Goal: Task Accomplishment & Management: Manage account settings

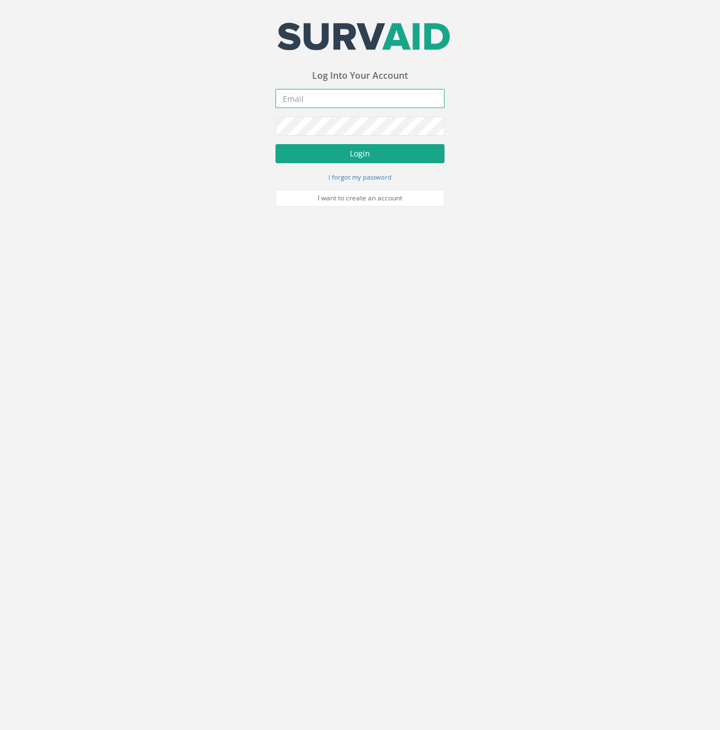
type input "[PERSON_NAME][EMAIL_ADDRESS][PERSON_NAME][DOMAIN_NAME]"
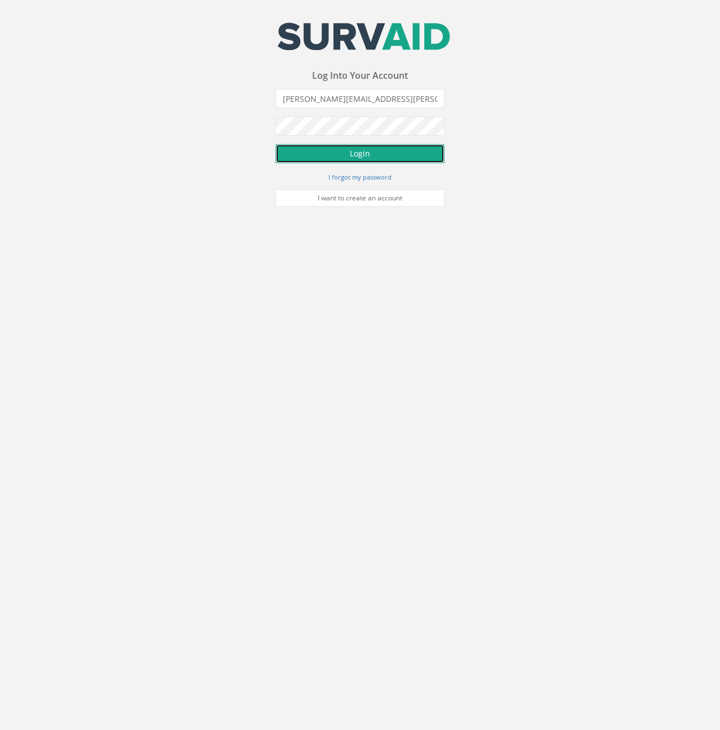
click at [375, 151] on button "Login" at bounding box center [359, 153] width 169 height 19
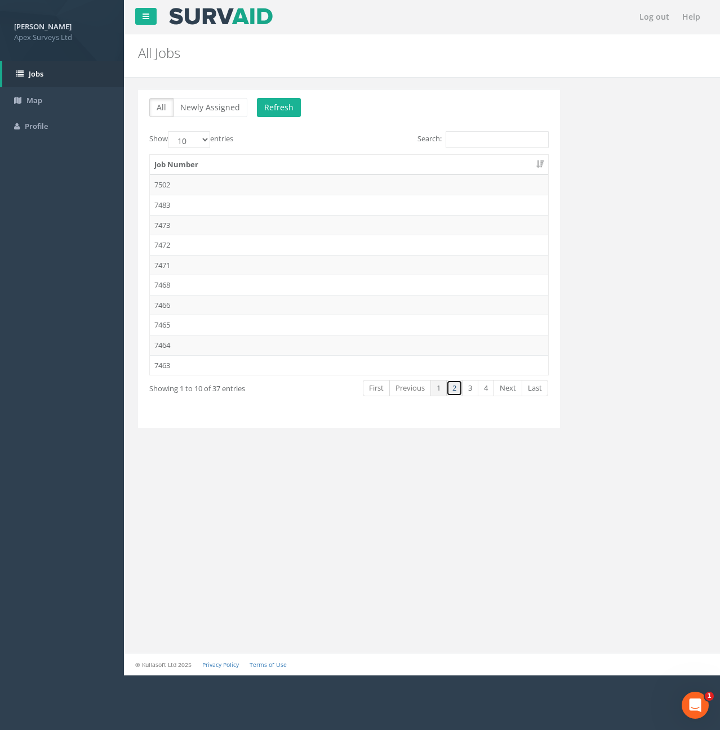
click at [461, 391] on link "2" at bounding box center [454, 388] width 16 height 16
click at [169, 284] on td "7450" at bounding box center [349, 285] width 398 height 20
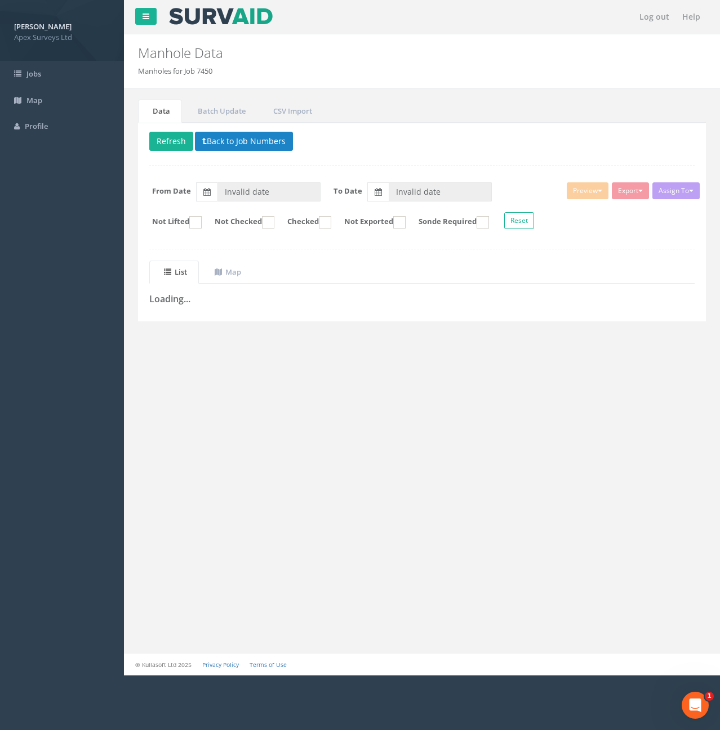
type input "[DATE]"
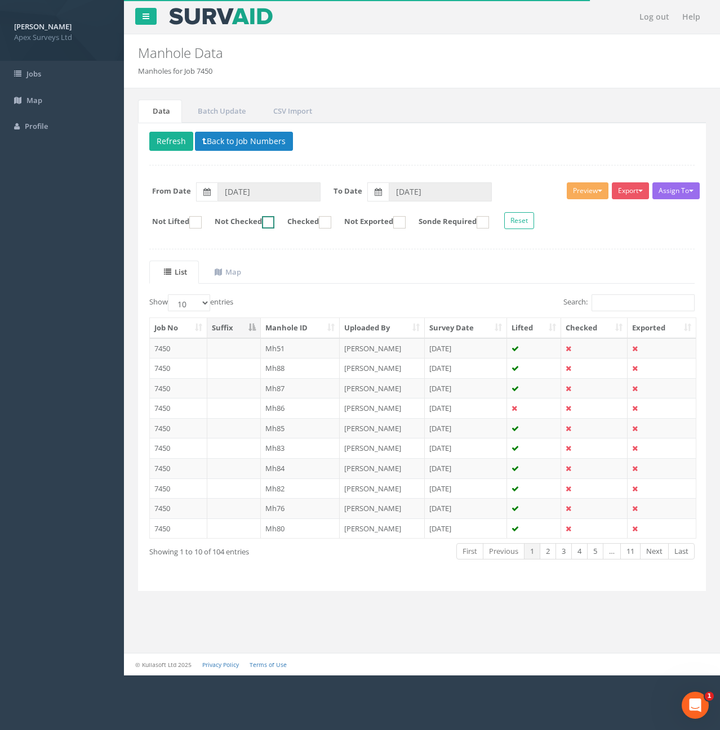
click at [274, 226] on ins at bounding box center [268, 222] width 12 height 12
checkbox input "true"
click at [201, 302] on select "10 25 50 100" at bounding box center [189, 303] width 42 height 17
select select "100"
click at [170, 295] on select "10 25 50 100" at bounding box center [189, 303] width 42 height 17
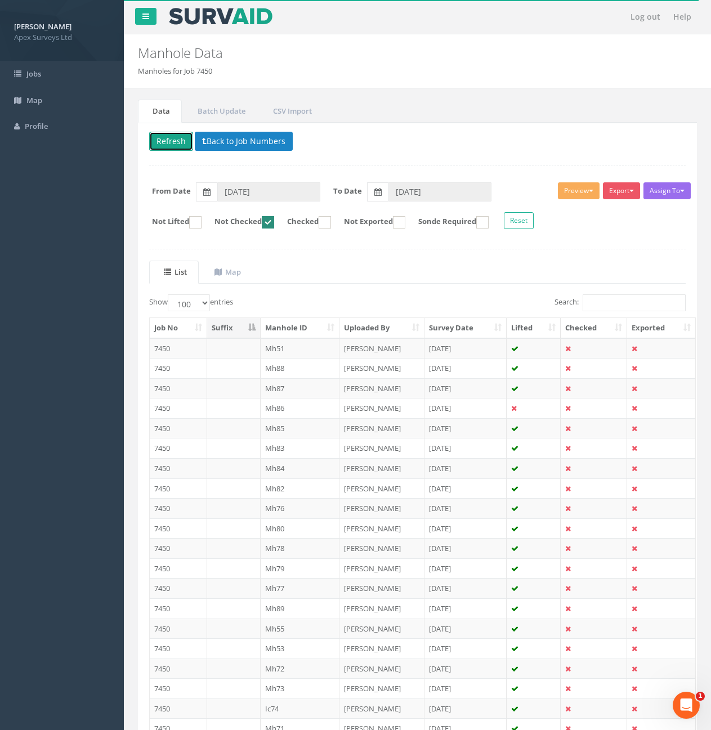
click at [179, 144] on button "Refresh" at bounding box center [171, 141] width 44 height 19
click at [274, 220] on ins at bounding box center [268, 222] width 12 height 12
checkbox input "false"
click at [625, 305] on input "Search:" at bounding box center [634, 303] width 103 height 17
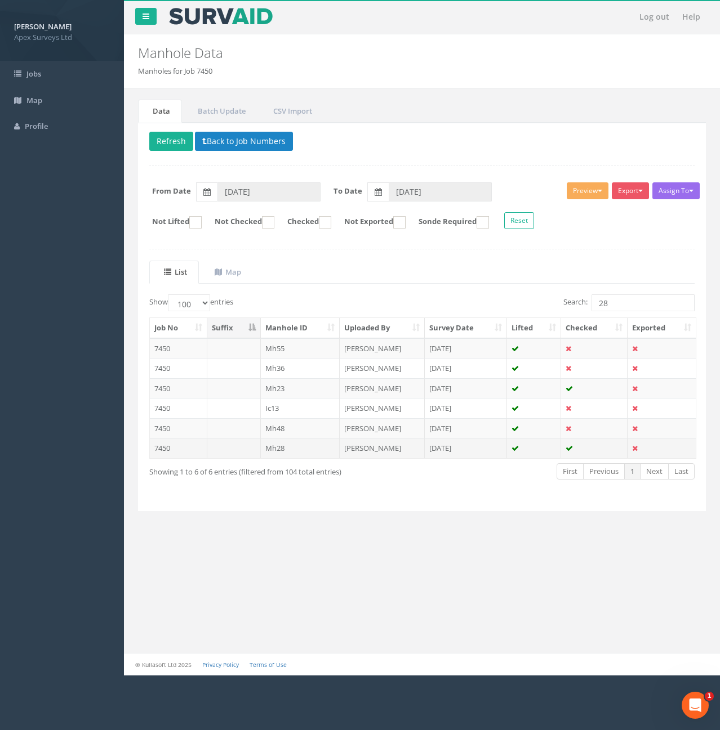
click at [225, 448] on td at bounding box center [234, 448] width 54 height 20
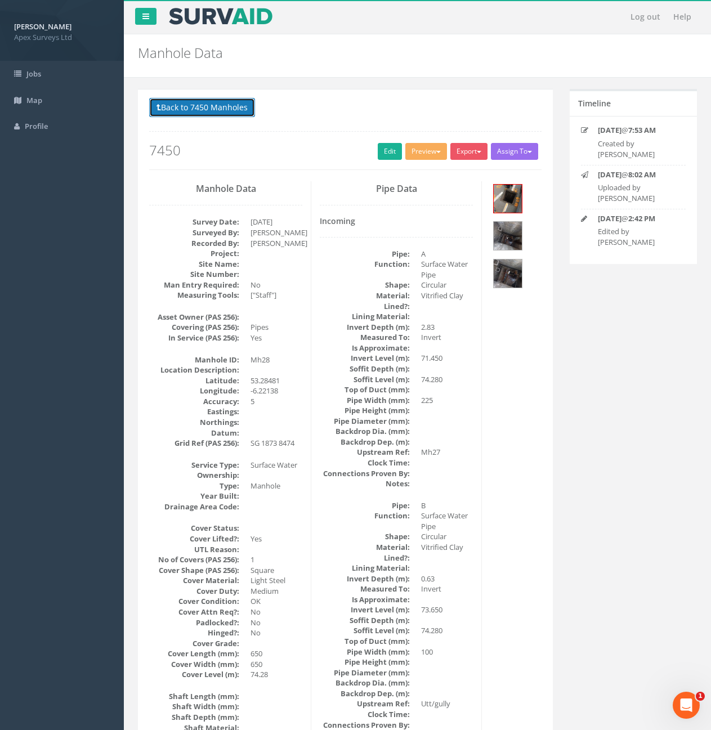
click at [204, 113] on button "Back to 7450 Manholes" at bounding box center [202, 107] width 106 height 19
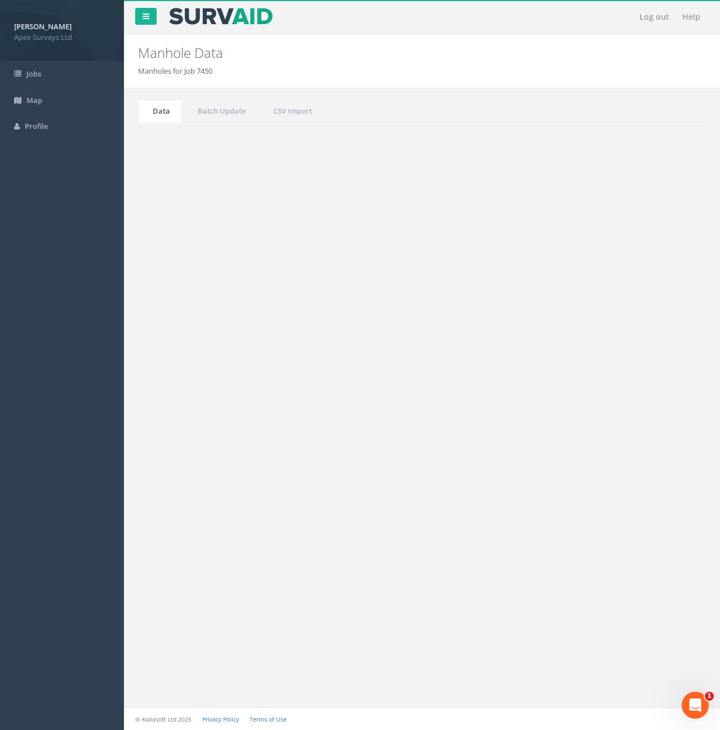
click at [623, 309] on input "28" at bounding box center [642, 303] width 103 height 17
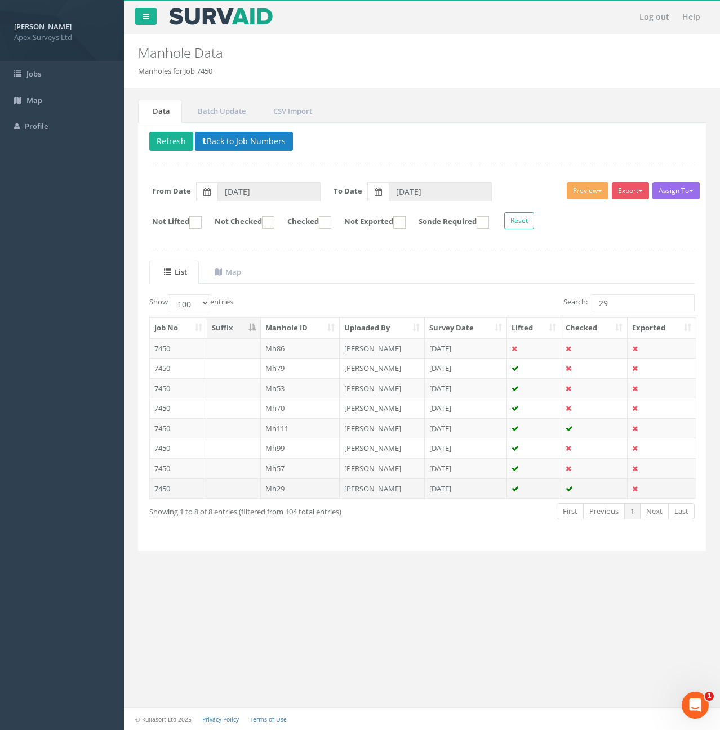
click at [244, 493] on td at bounding box center [234, 489] width 54 height 20
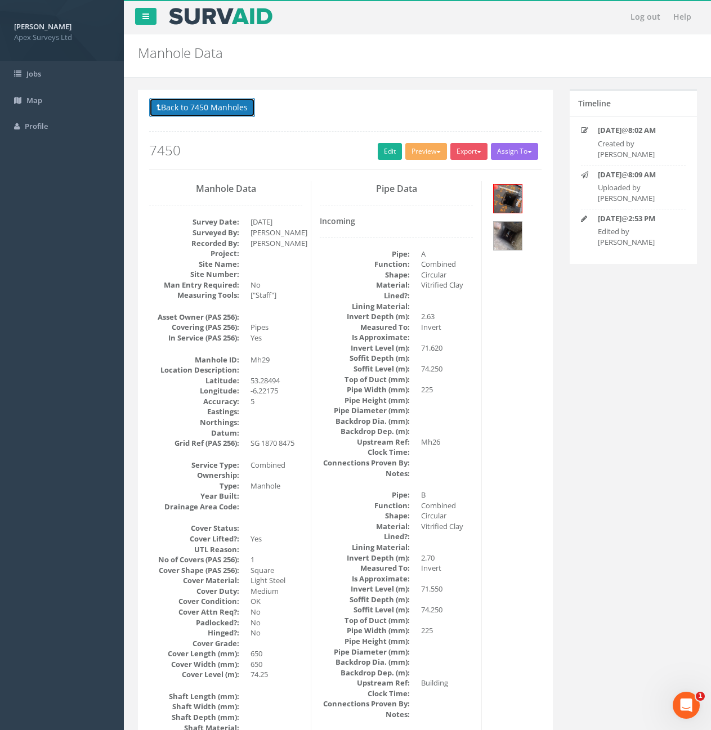
click at [227, 113] on button "Back to 7450 Manholes" at bounding box center [202, 107] width 106 height 19
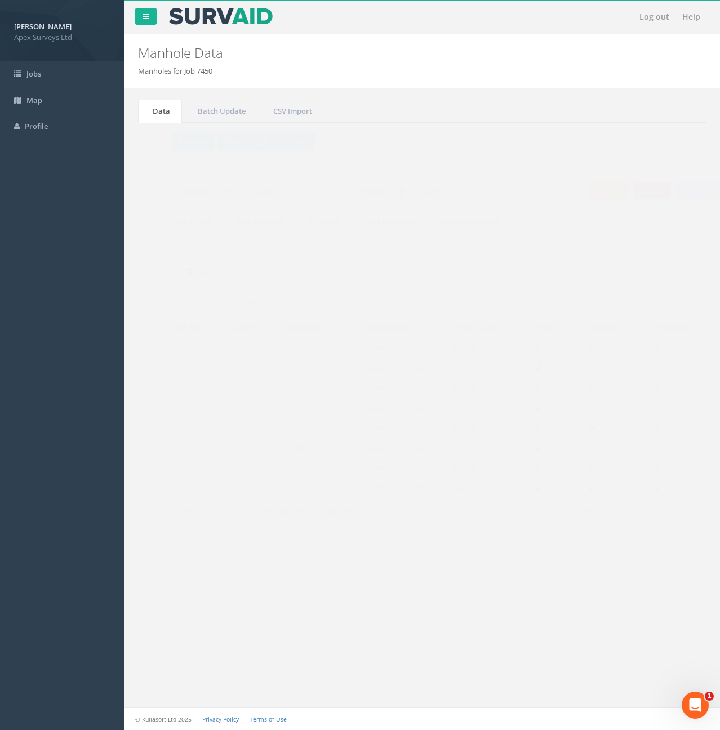
click at [624, 305] on input "29" at bounding box center [642, 303] width 103 height 17
type input "2"
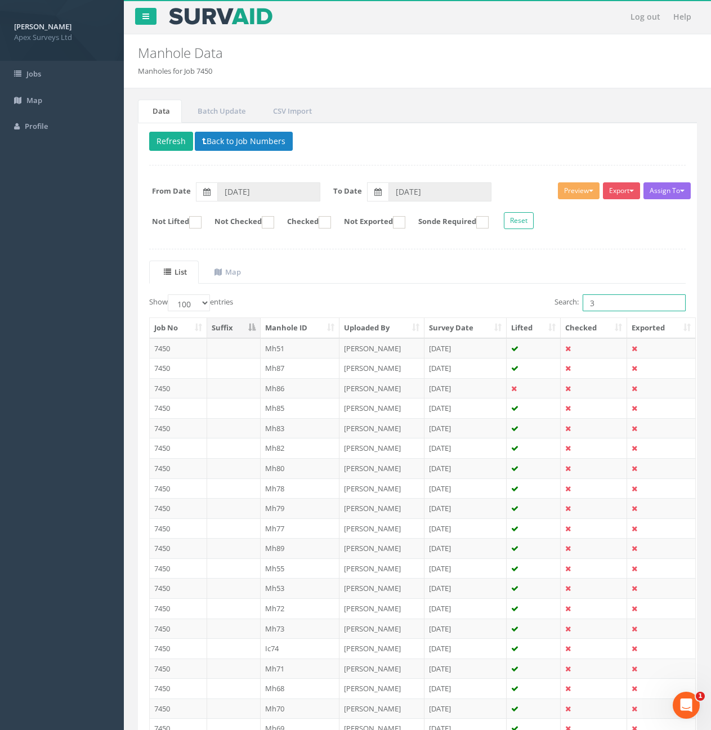
type input "33"
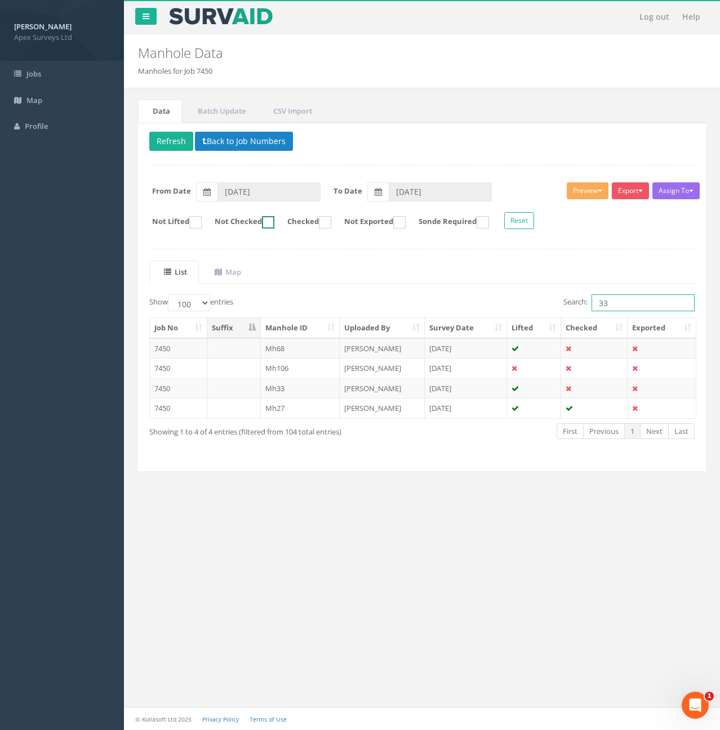
click at [274, 225] on ins at bounding box center [268, 222] width 12 height 12
checkbox input "true"
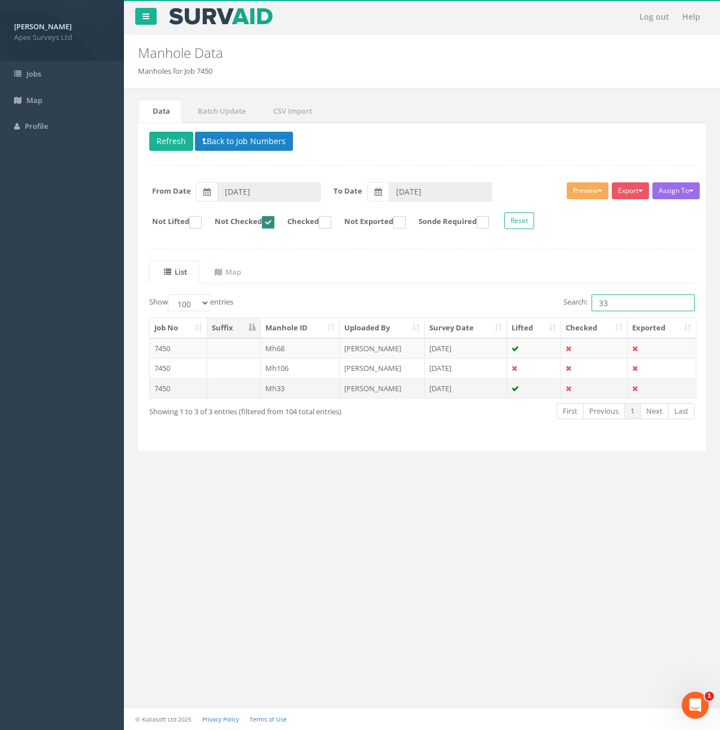
type input "33"
click at [242, 389] on td at bounding box center [234, 388] width 54 height 20
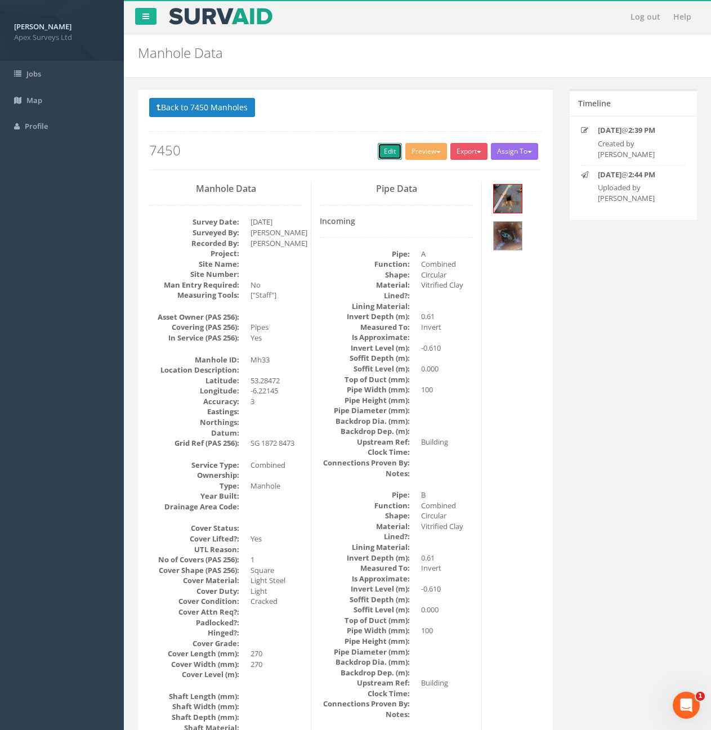
click at [382, 157] on link "Edit" at bounding box center [390, 151] width 24 height 17
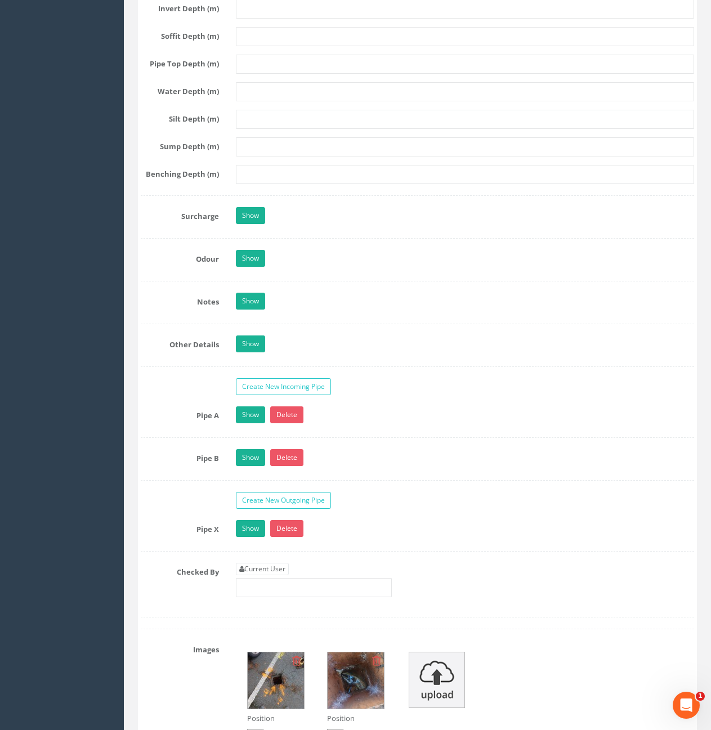
scroll to position [1858, 0]
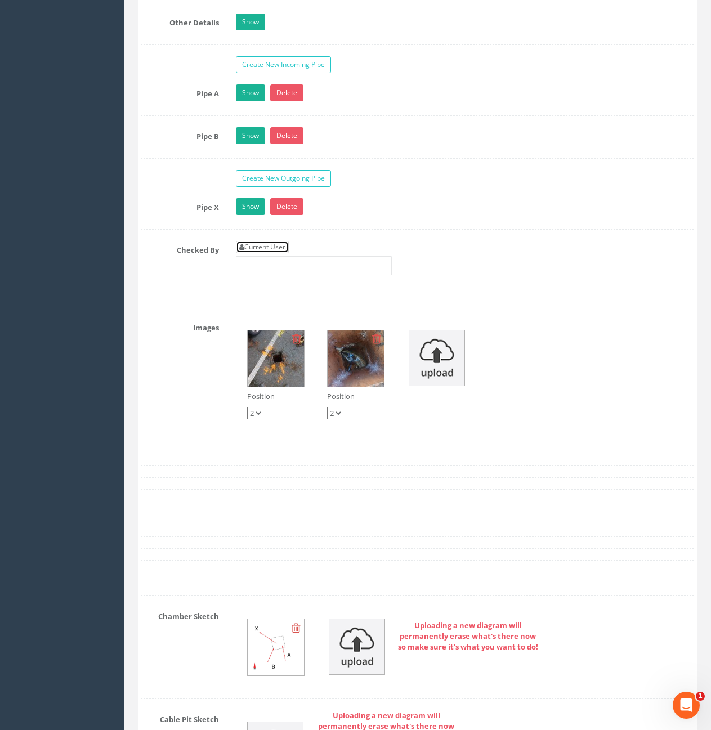
click at [268, 243] on link "Current User" at bounding box center [262, 247] width 53 height 12
type input "[PERSON_NAME]"
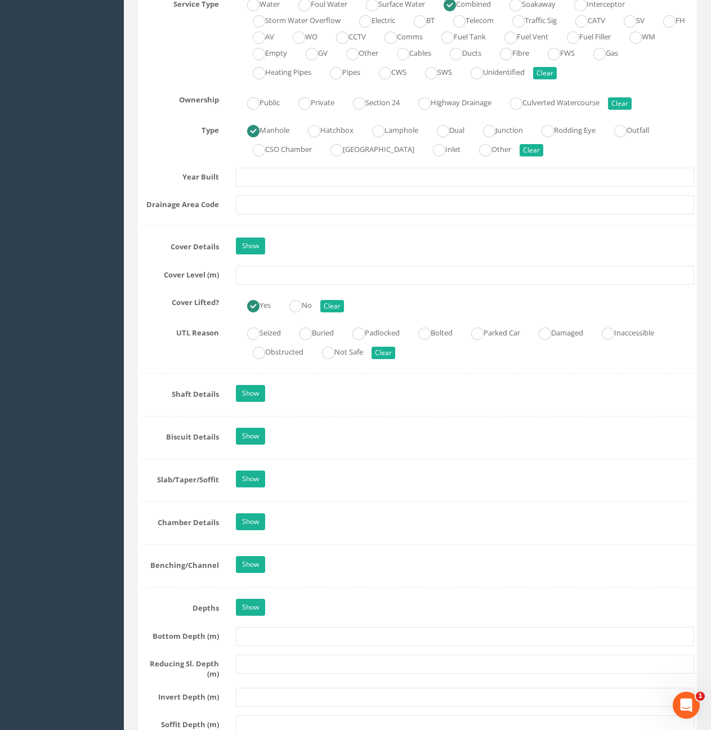
scroll to position [845, 0]
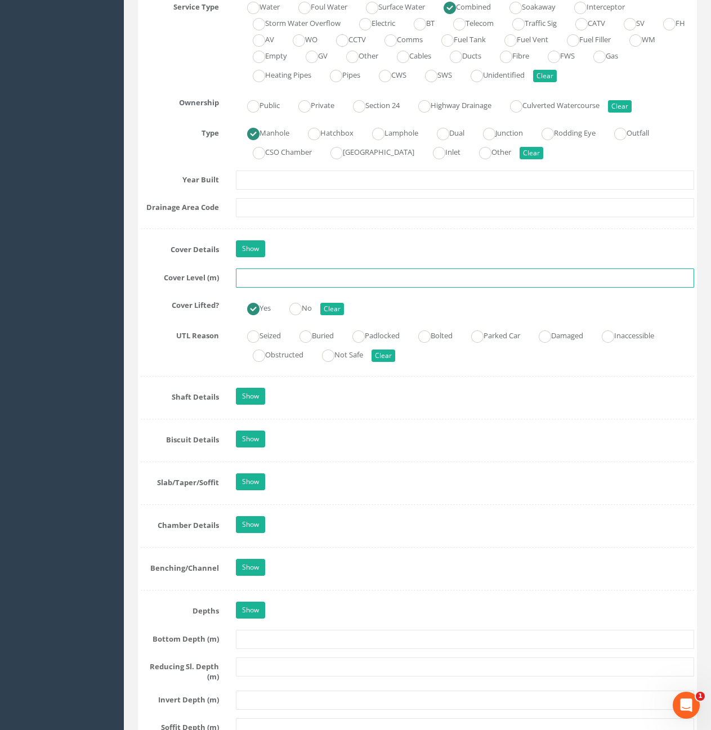
click at [337, 282] on input "text" at bounding box center [465, 278] width 458 height 19
type input "74.25"
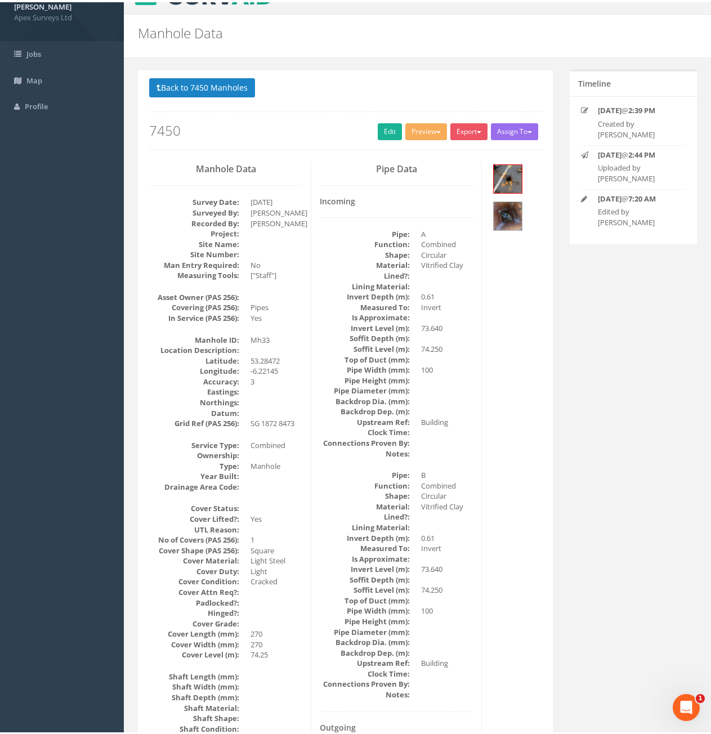
scroll to position [0, 0]
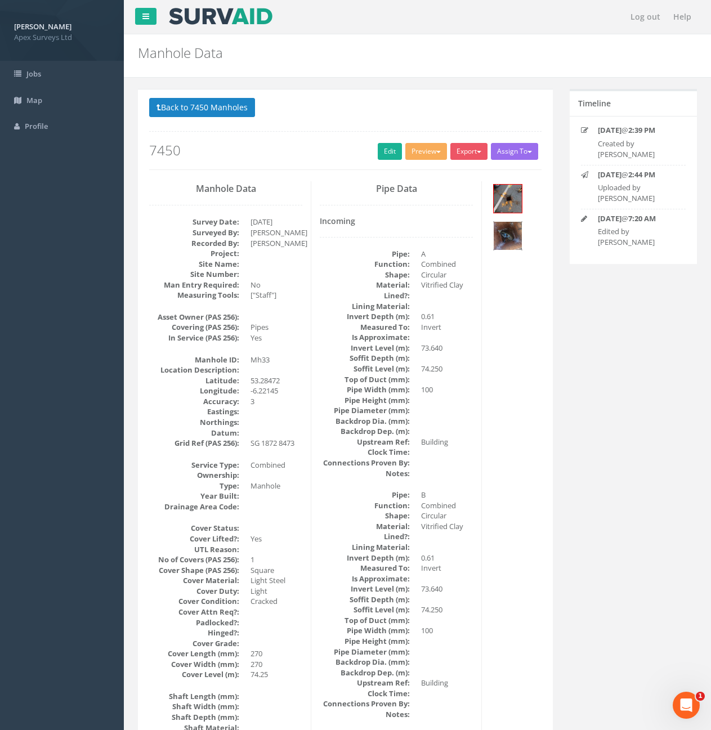
click at [505, 234] on img at bounding box center [508, 236] width 28 height 28
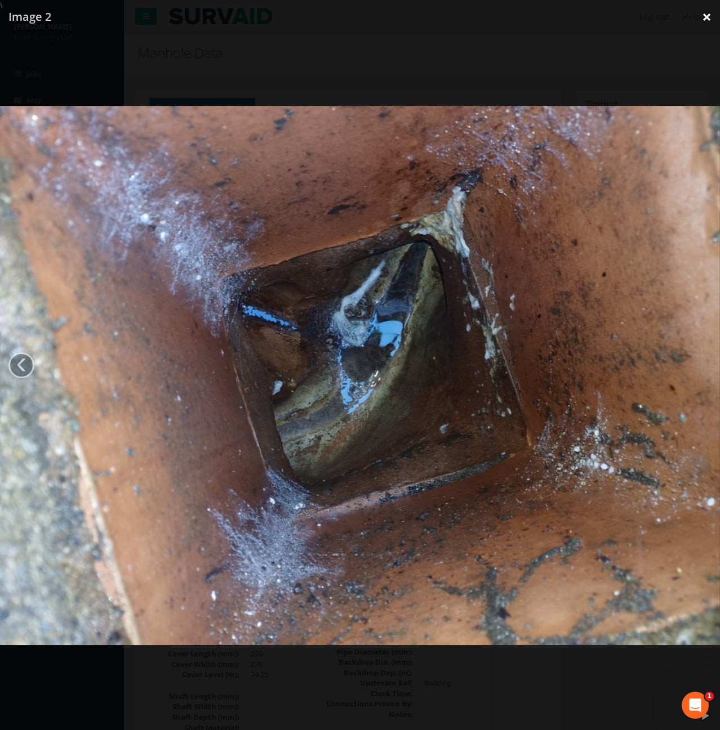
click at [704, 15] on link "×" at bounding box center [706, 17] width 26 height 34
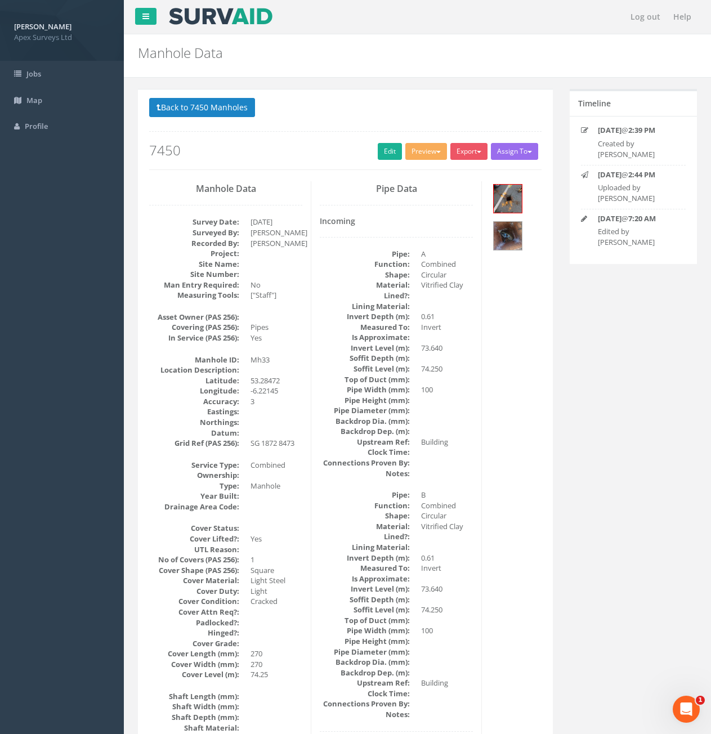
click at [489, 57] on h2 "Manhole Data" at bounding box center [369, 53] width 463 height 15
click at [160, 113] on span at bounding box center [159, 107] width 5 height 11
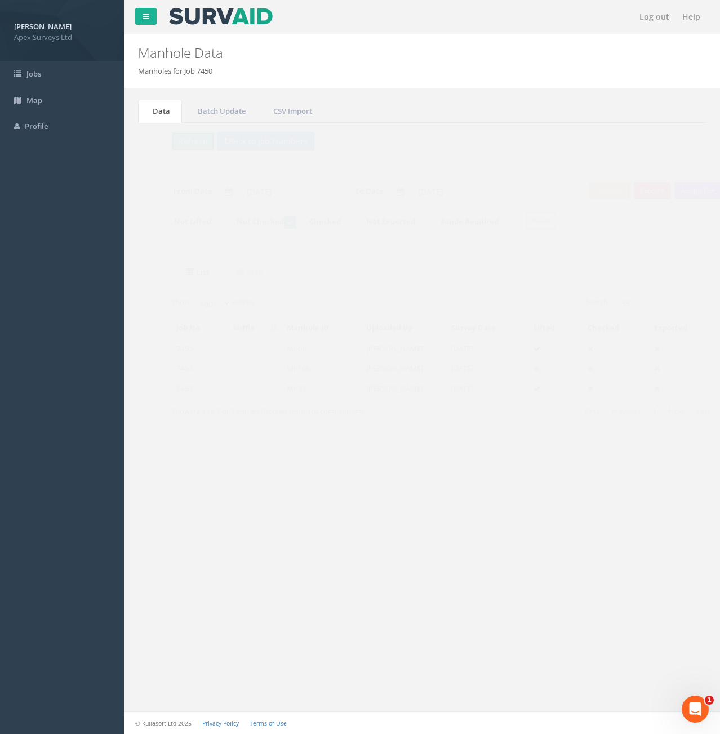
click at [161, 144] on button "Refresh" at bounding box center [171, 141] width 44 height 19
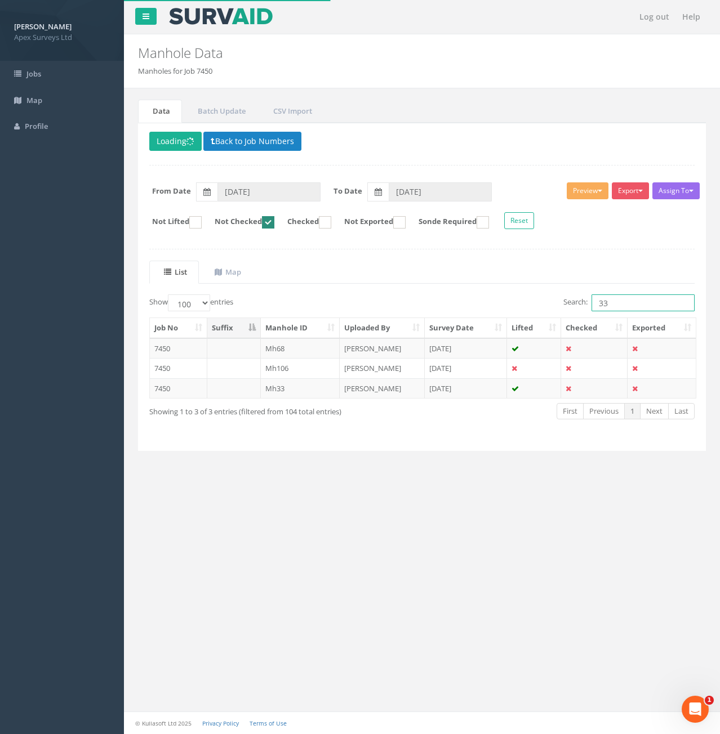
click at [620, 305] on input "33" at bounding box center [642, 303] width 103 height 17
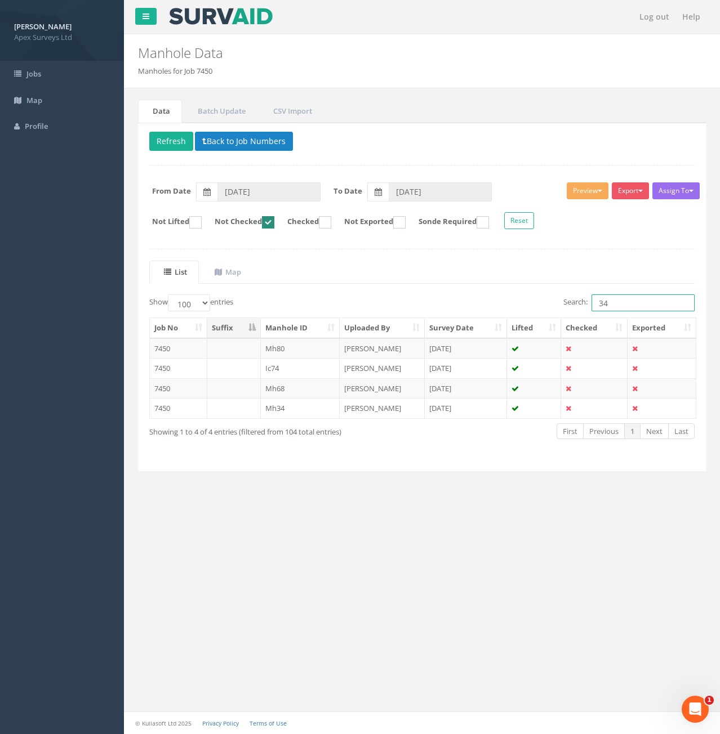
type input "34"
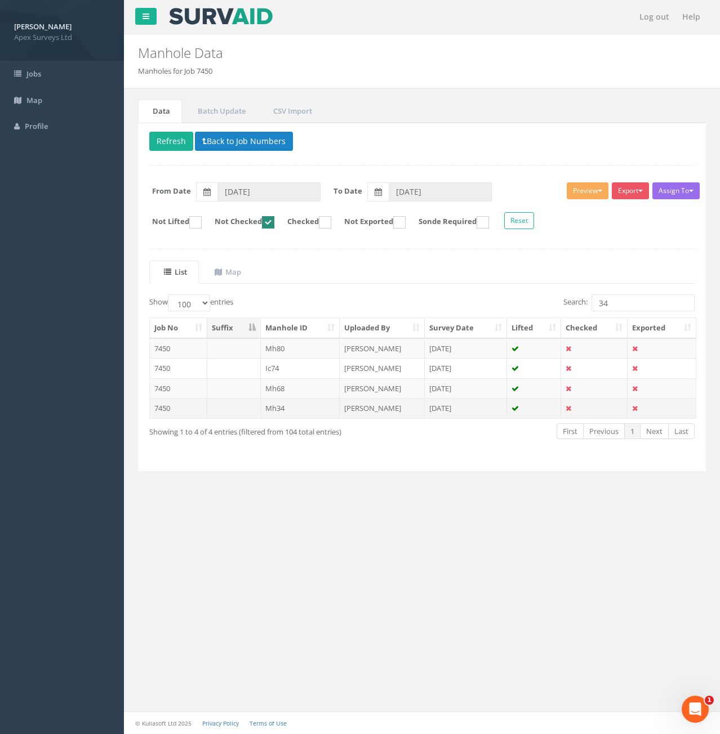
click at [237, 405] on td at bounding box center [234, 408] width 54 height 20
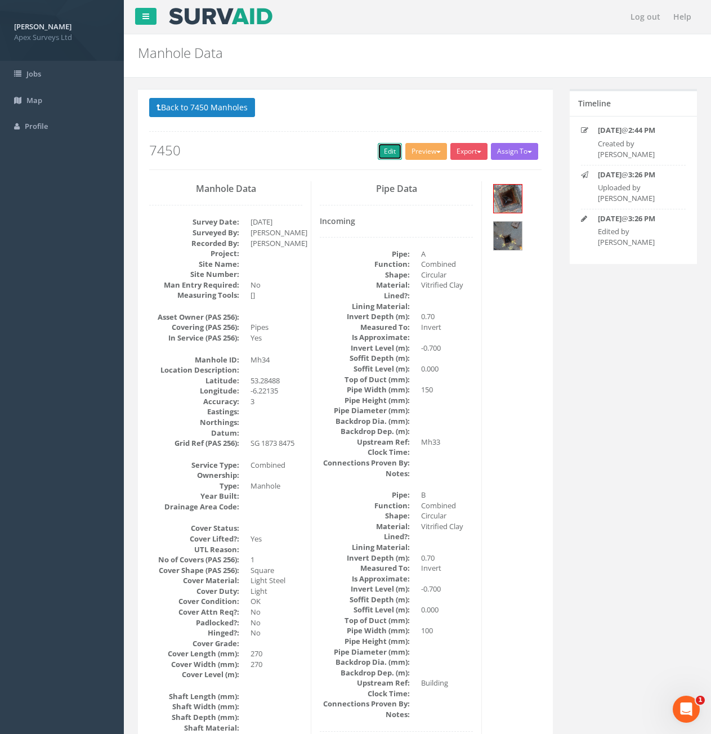
click at [378, 158] on link "Edit" at bounding box center [390, 151] width 24 height 17
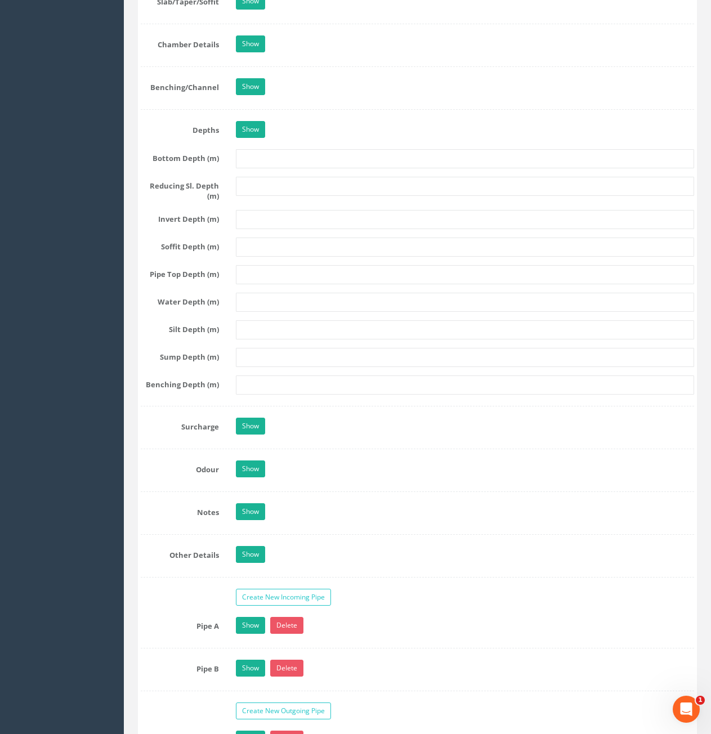
scroll to position [1690, 0]
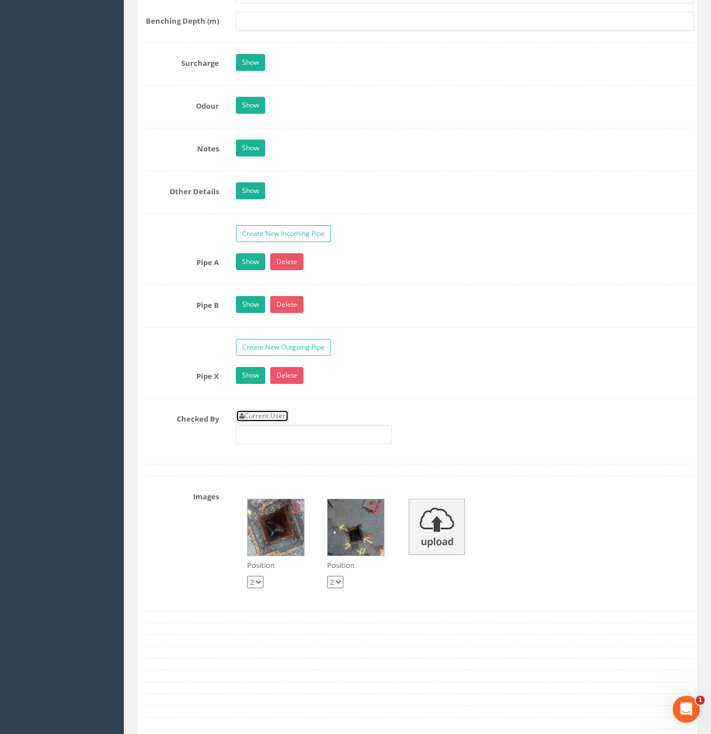
click at [270, 413] on link "Current User" at bounding box center [262, 416] width 53 height 12
type input "[PERSON_NAME]"
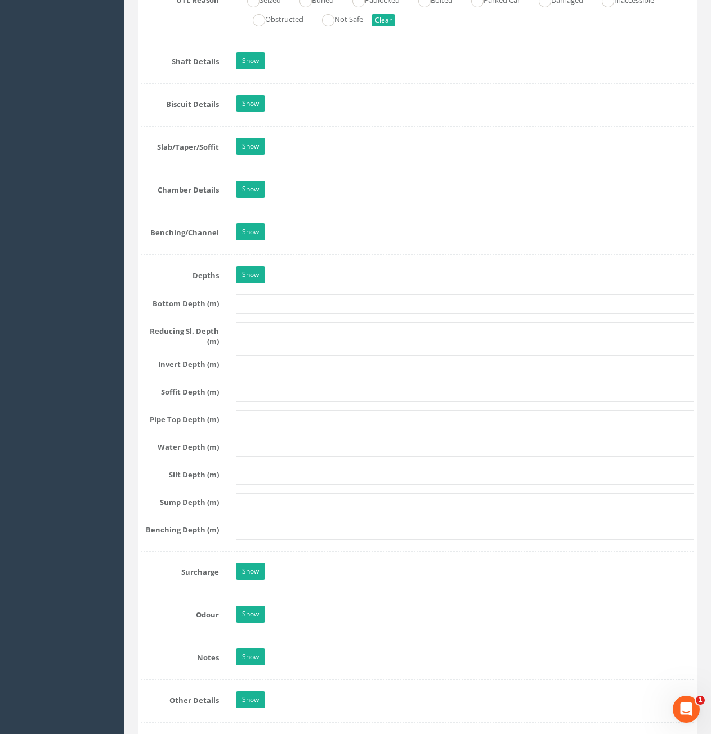
scroll to position [732, 0]
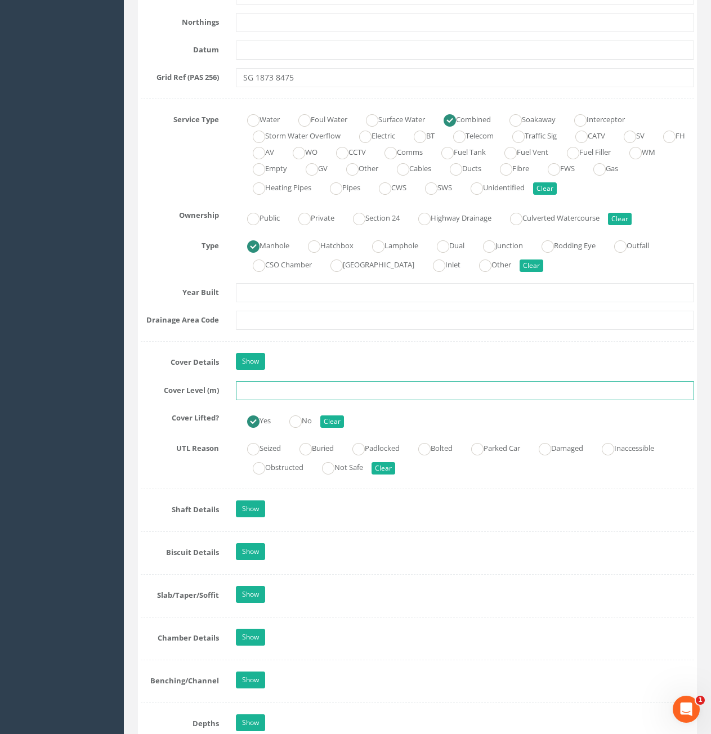
click at [280, 396] on input "text" at bounding box center [465, 390] width 458 height 19
type input "74.22"
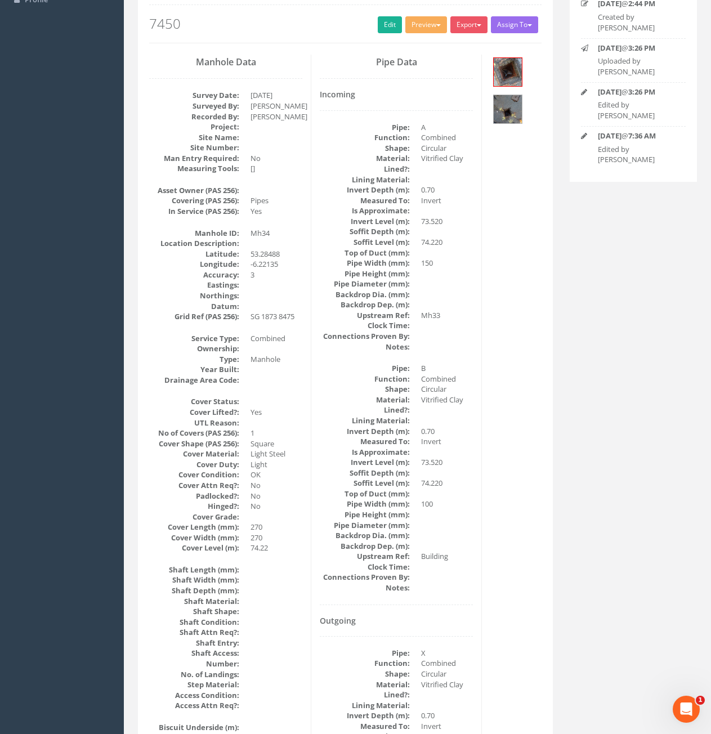
scroll to position [0, 0]
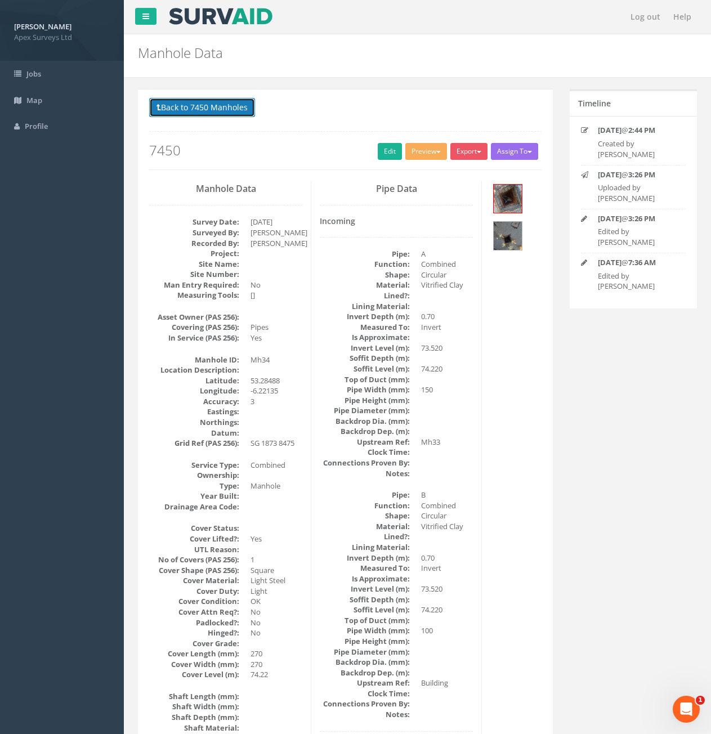
click at [200, 112] on button "Back to 7450 Manholes" at bounding box center [202, 107] width 106 height 19
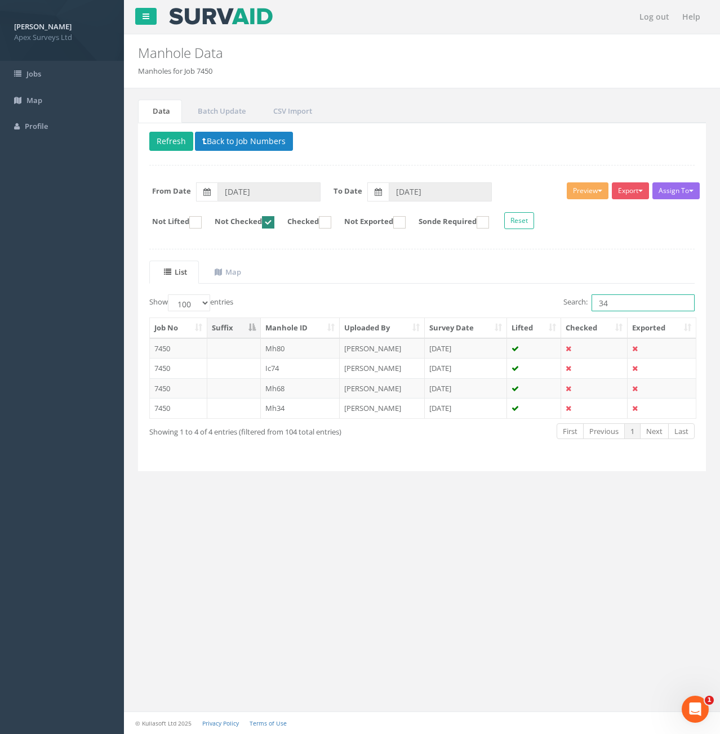
click at [605, 303] on input "34" at bounding box center [642, 303] width 103 height 17
type input "3"
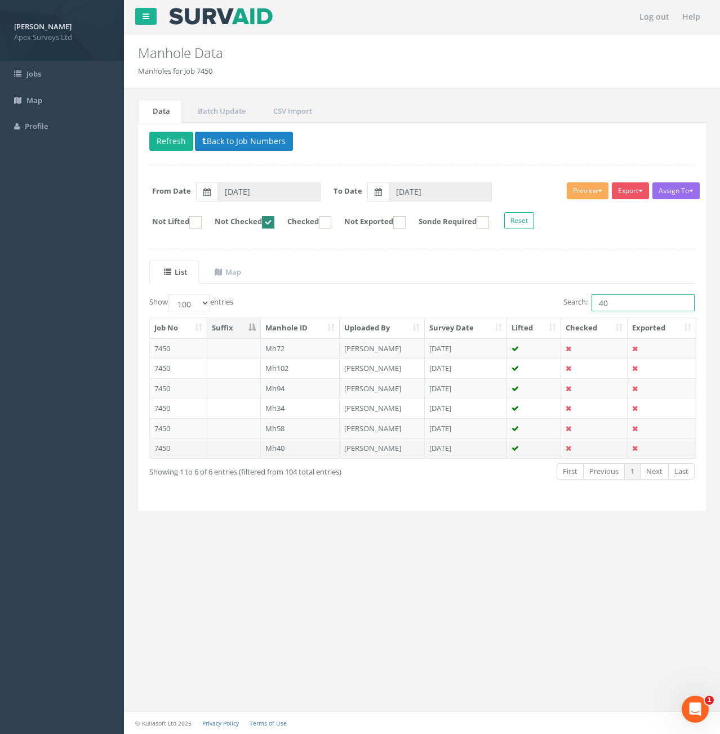
type input "40"
click at [233, 442] on td at bounding box center [234, 448] width 54 height 20
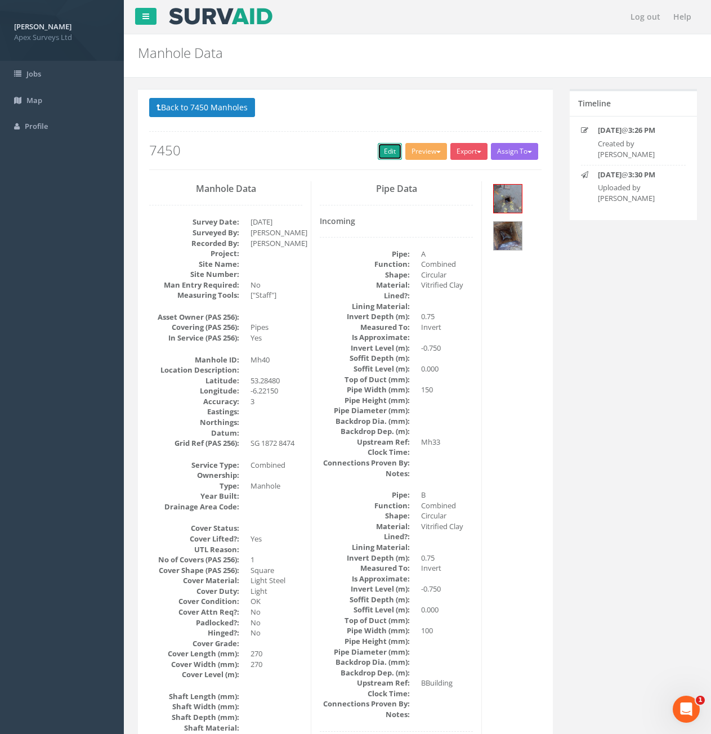
click at [388, 155] on link "Edit" at bounding box center [390, 151] width 24 height 17
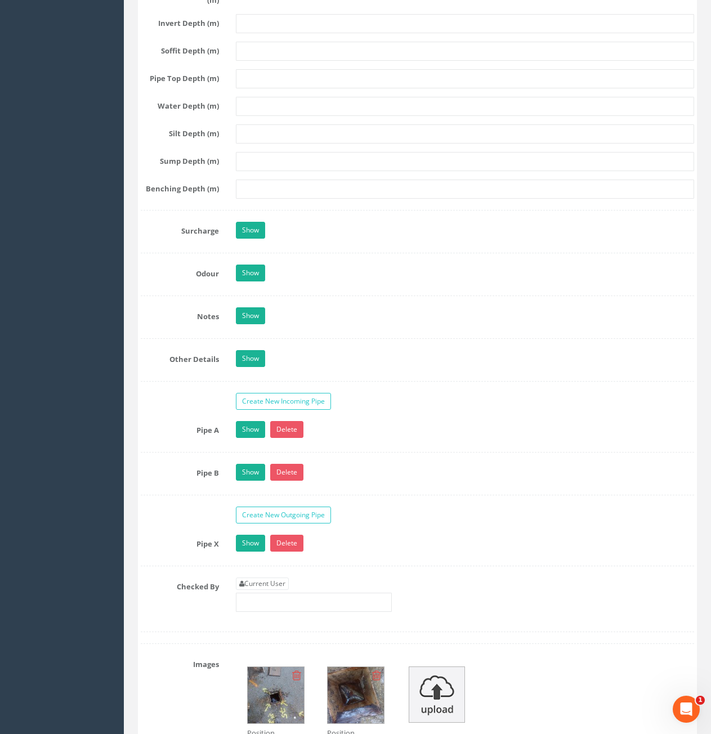
scroll to position [1577, 0]
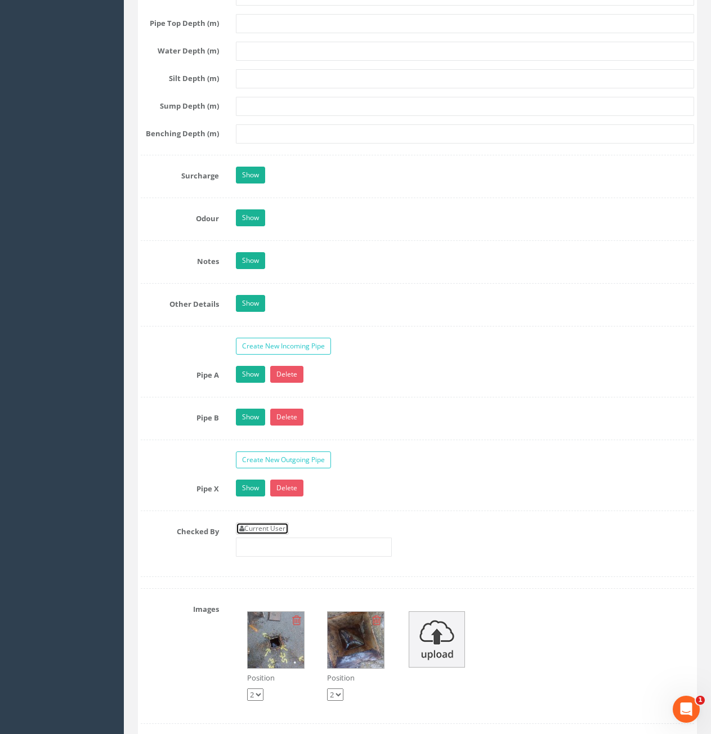
click at [261, 527] on link "Current User" at bounding box center [262, 529] width 53 height 12
type input "[PERSON_NAME]"
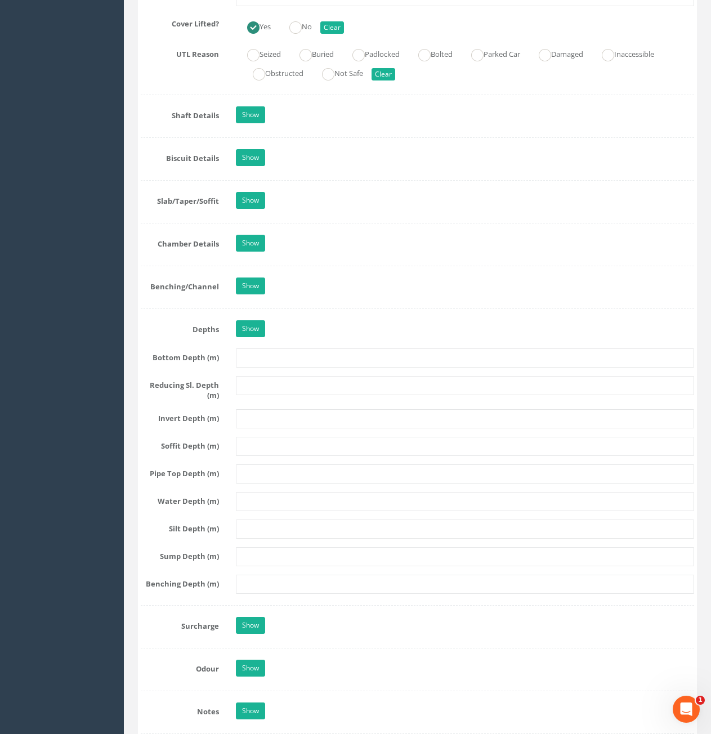
scroll to position [676, 0]
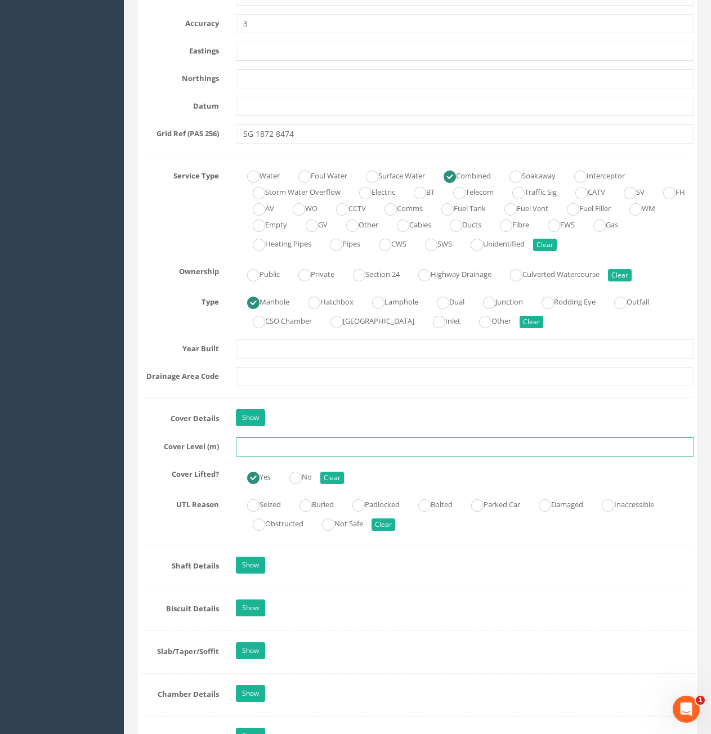
click at [300, 445] on input "text" at bounding box center [465, 447] width 458 height 19
type input "74.23"
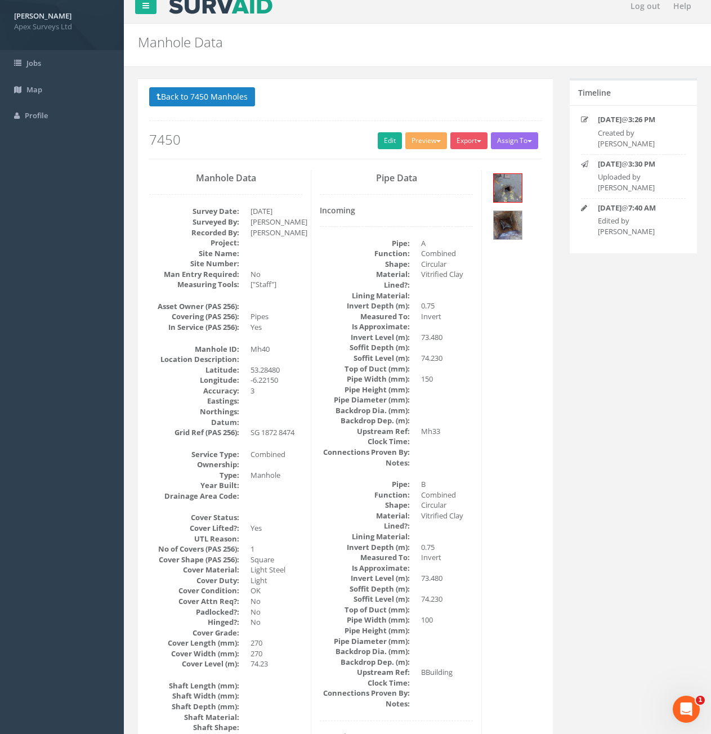
scroll to position [0, 0]
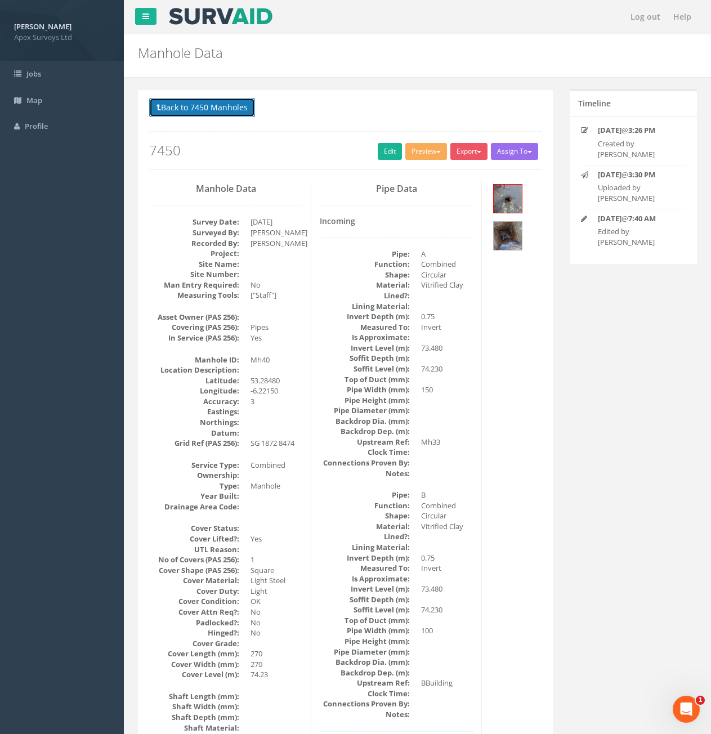
click at [233, 117] on button "Back to 7450 Manholes" at bounding box center [202, 107] width 106 height 19
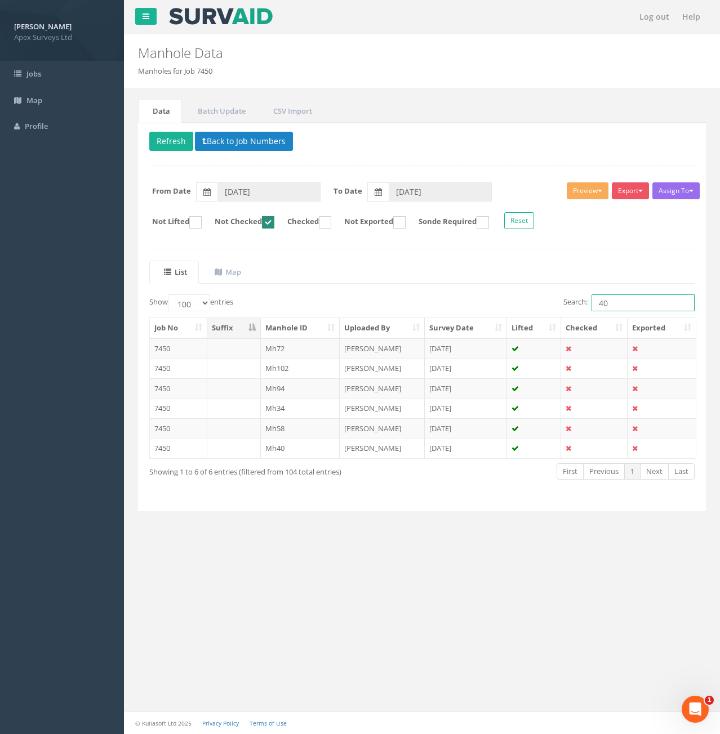
click at [642, 296] on input "40" at bounding box center [642, 303] width 103 height 17
type input "4"
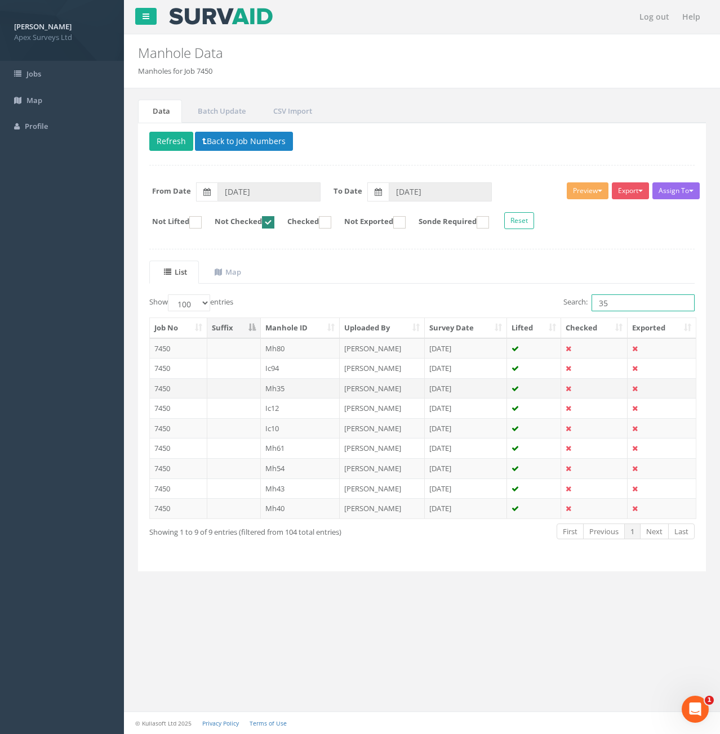
type input "35"
click at [228, 391] on td at bounding box center [234, 388] width 54 height 20
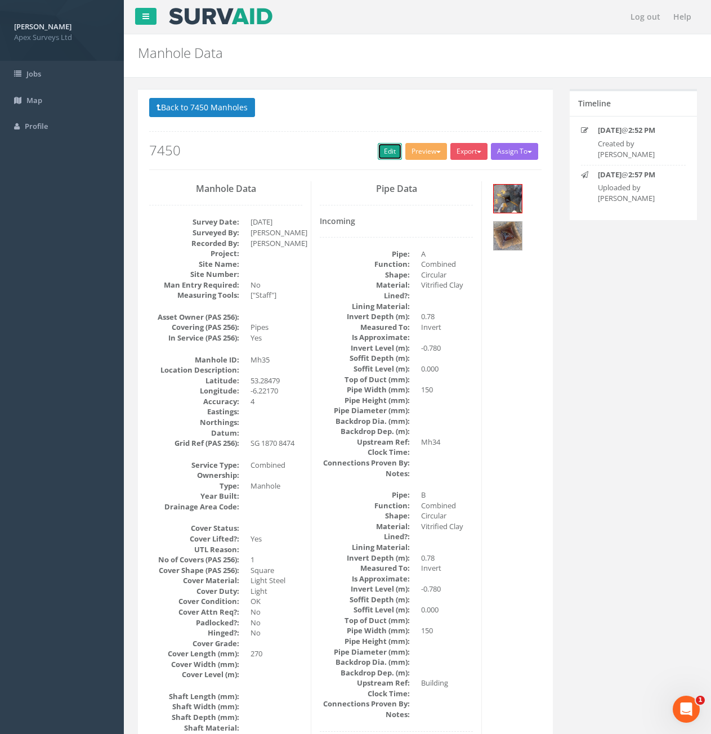
click at [390, 154] on link "Edit" at bounding box center [390, 151] width 24 height 17
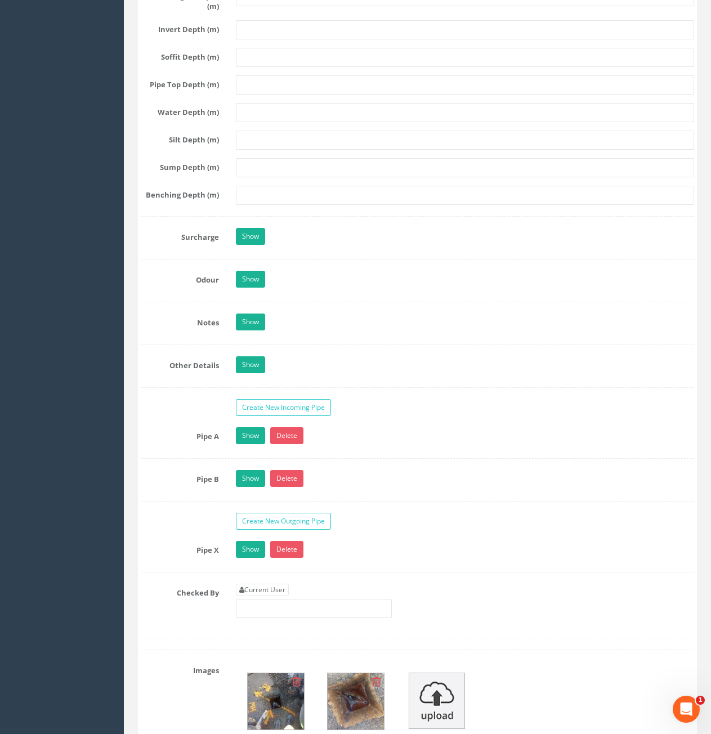
scroll to position [1915, 0]
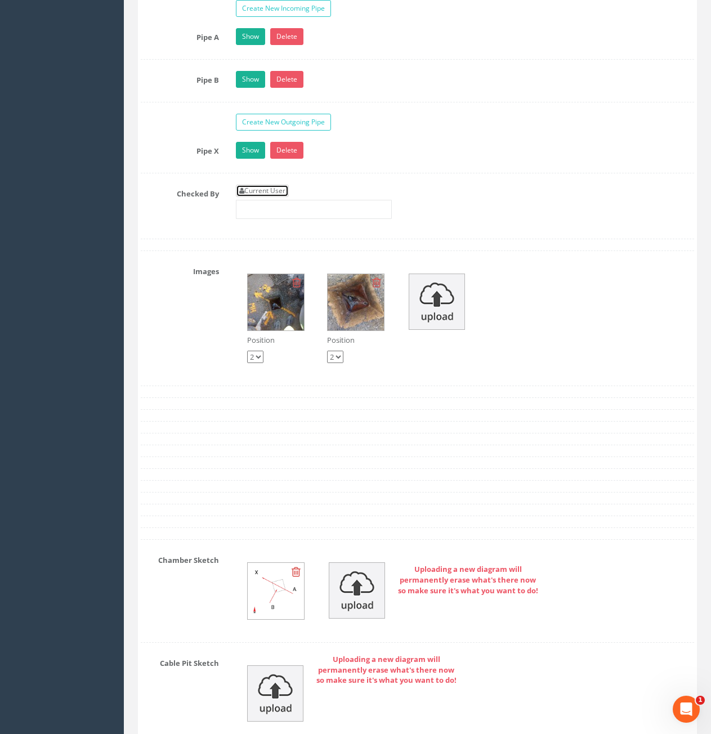
click at [279, 188] on link "Current User" at bounding box center [262, 191] width 53 height 12
type input "[PERSON_NAME]"
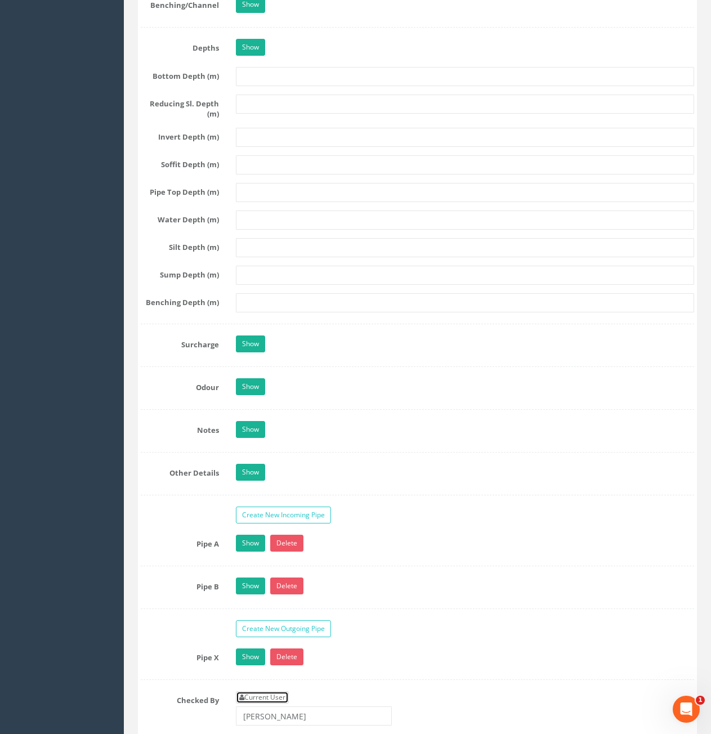
scroll to position [957, 0]
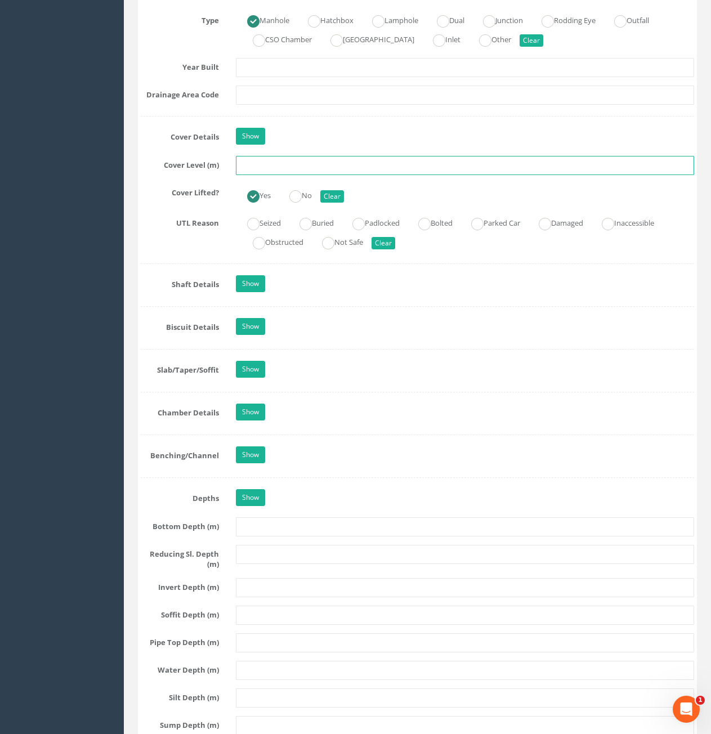
click at [320, 169] on input "text" at bounding box center [465, 165] width 458 height 19
type input "74.31"
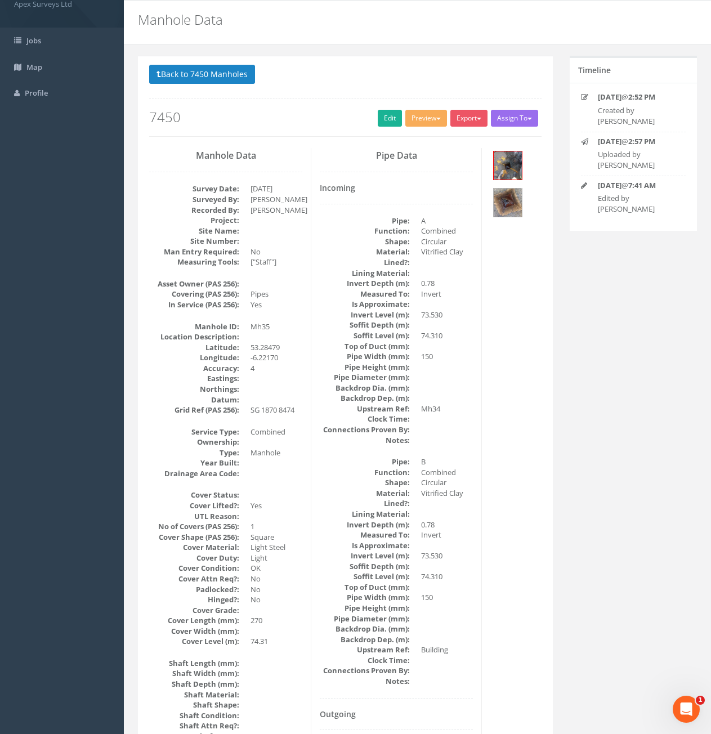
scroll to position [0, 0]
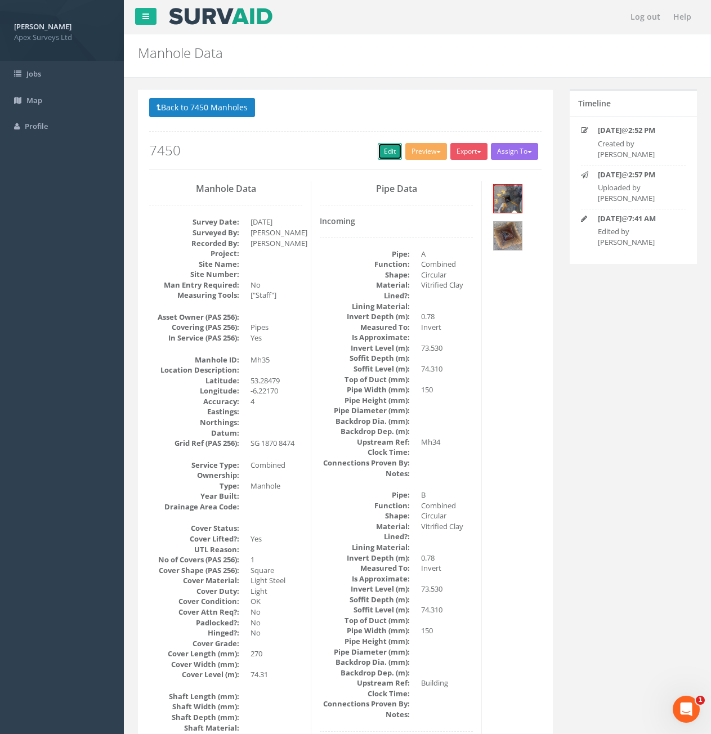
click at [378, 154] on link "Edit" at bounding box center [390, 151] width 24 height 17
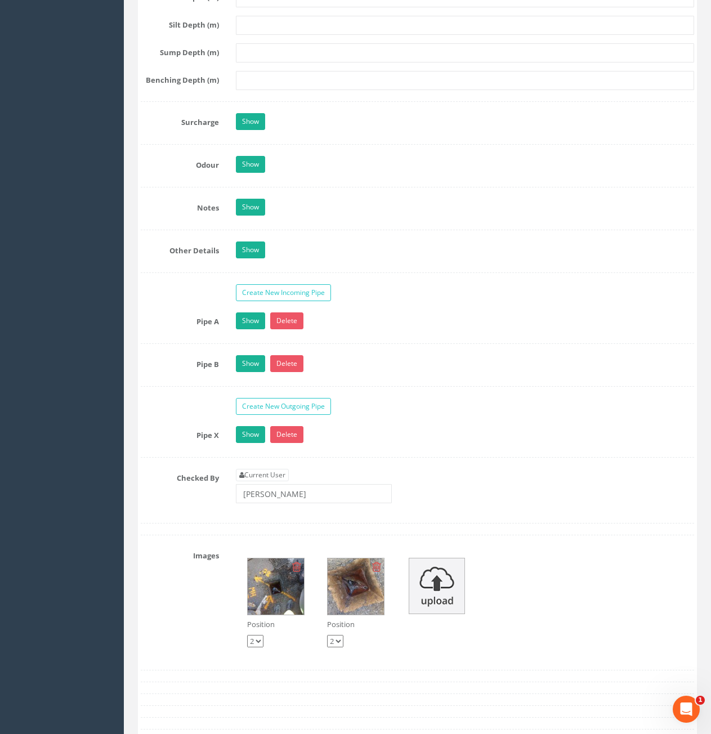
scroll to position [1633, 0]
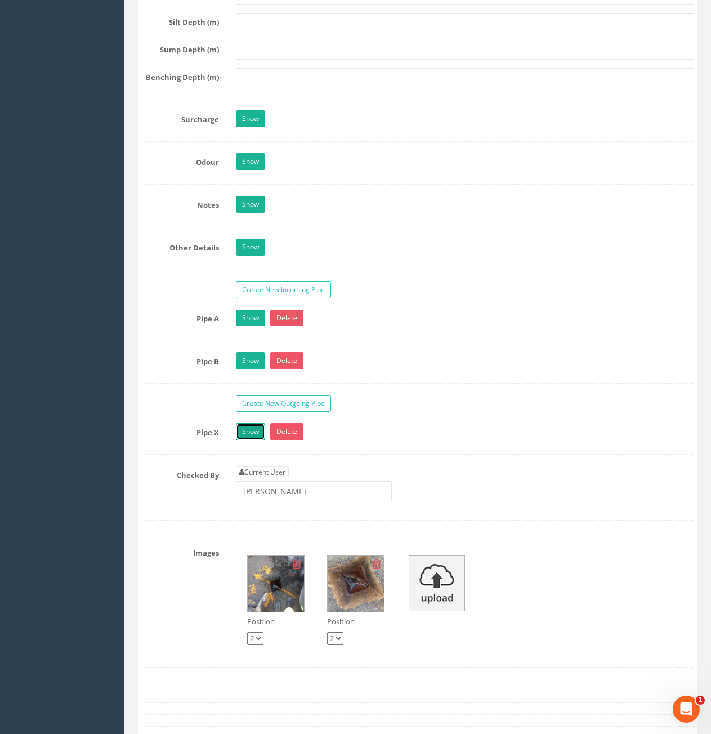
click at [257, 438] on link "Show" at bounding box center [250, 432] width 29 height 17
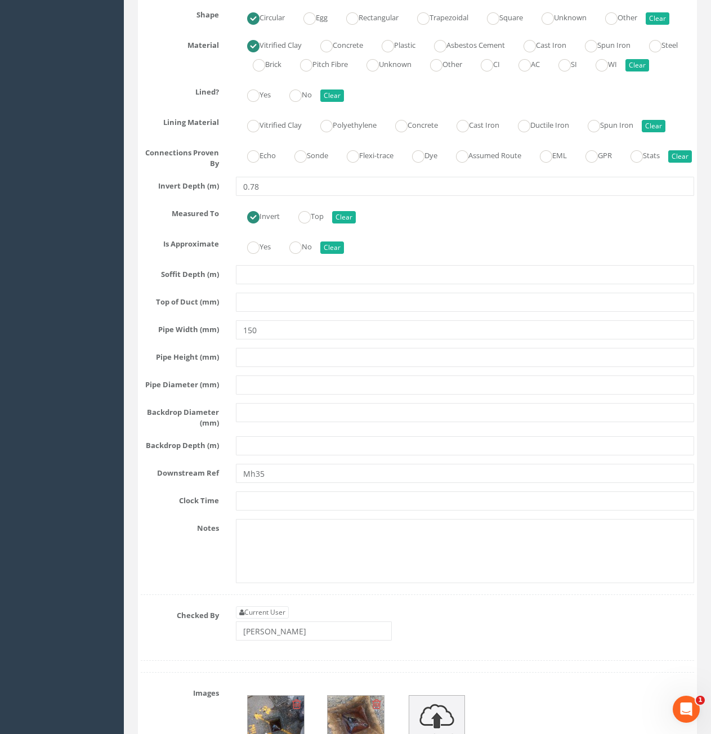
scroll to position [2140, 0]
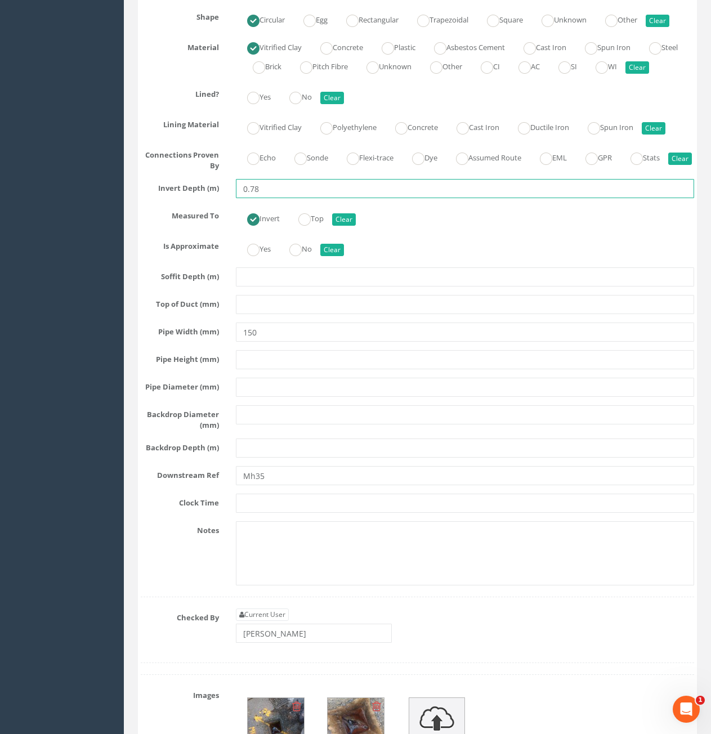
click at [280, 198] on input "0.78" at bounding box center [465, 188] width 458 height 19
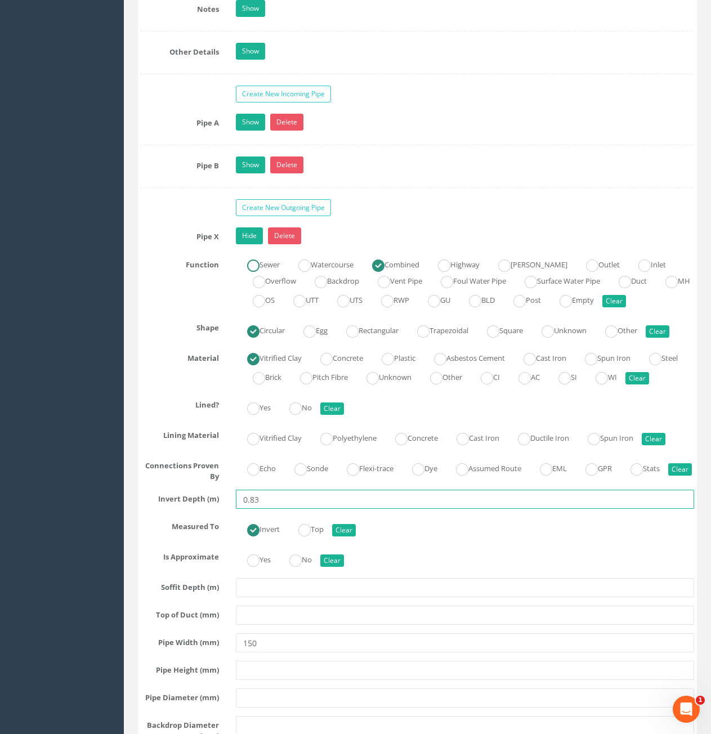
scroll to position [1690, 0]
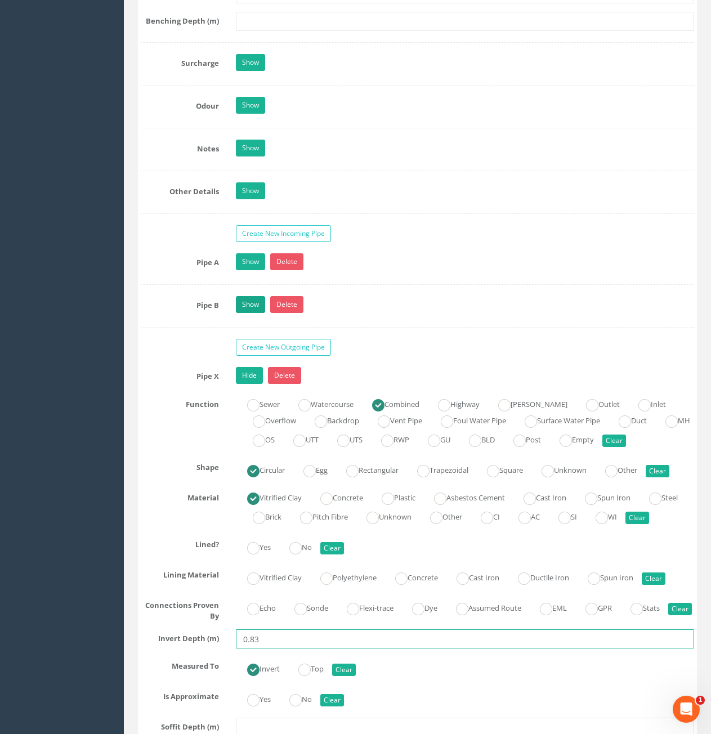
type input "0.83"
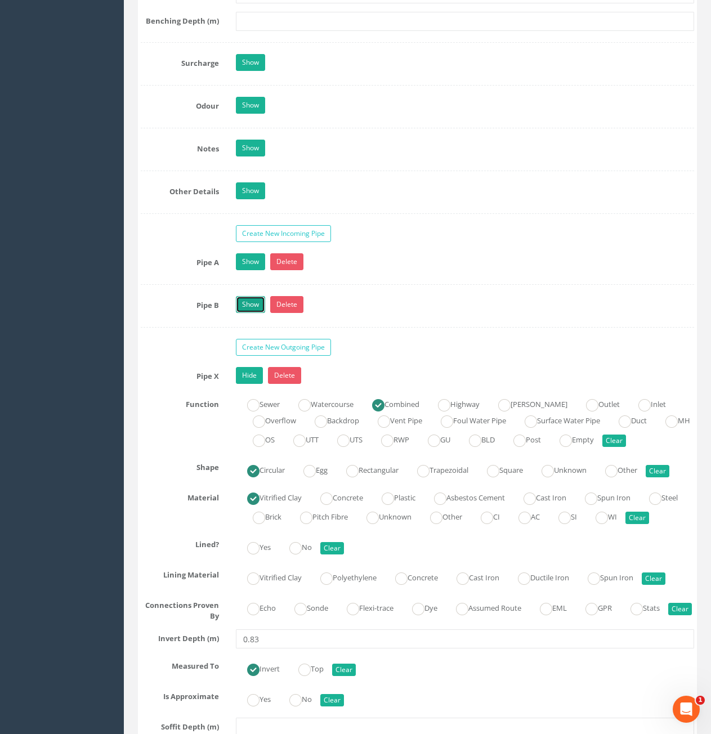
click at [243, 301] on link "Show" at bounding box center [250, 304] width 29 height 17
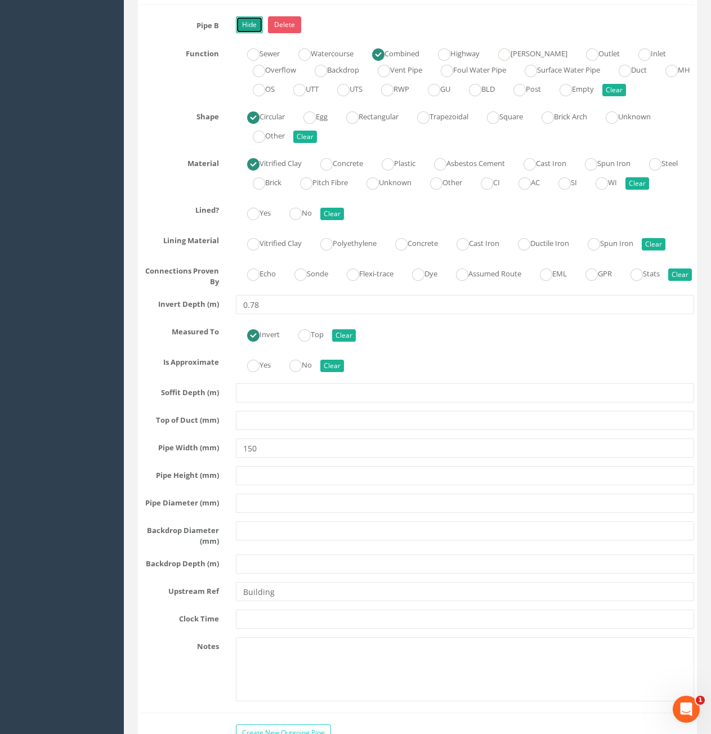
scroll to position [1971, 0]
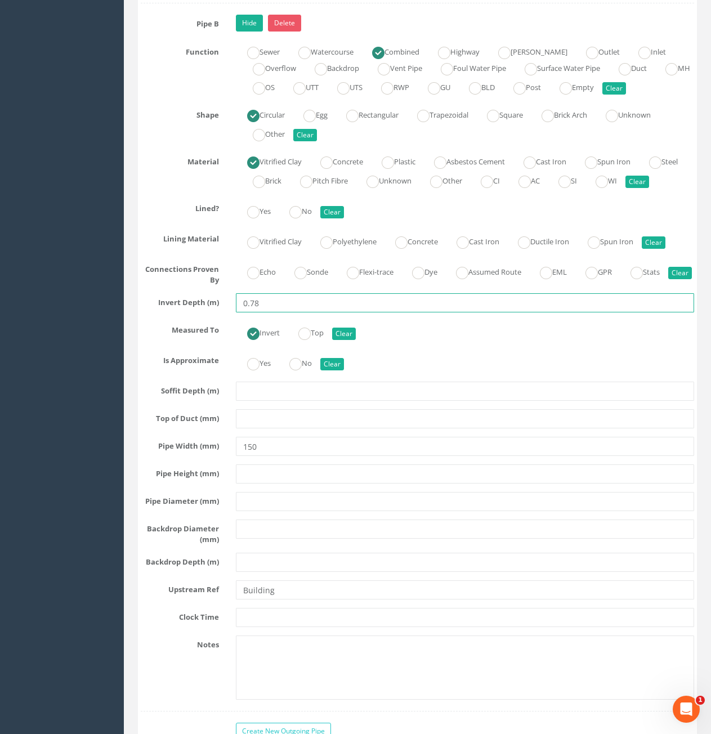
click at [270, 313] on input "0.78" at bounding box center [465, 302] width 458 height 19
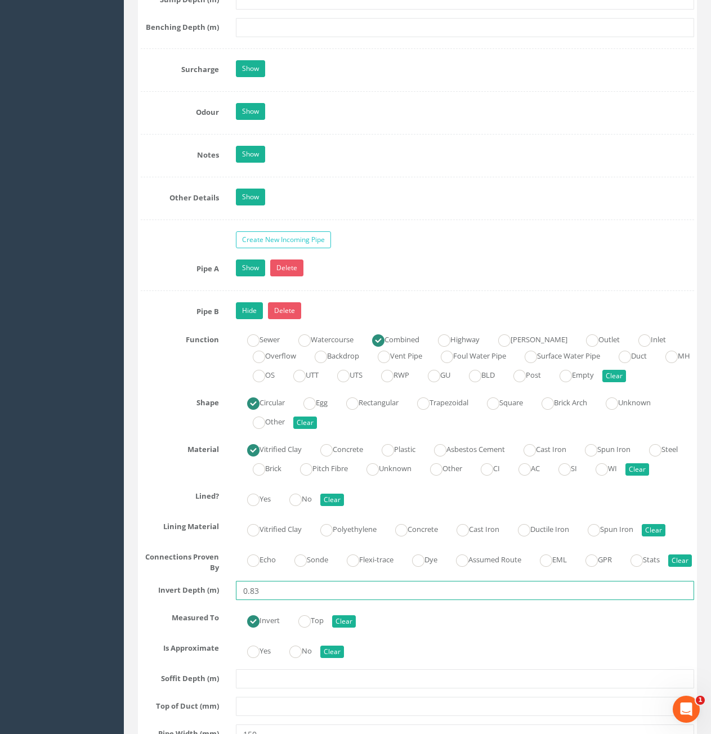
scroll to position [1633, 0]
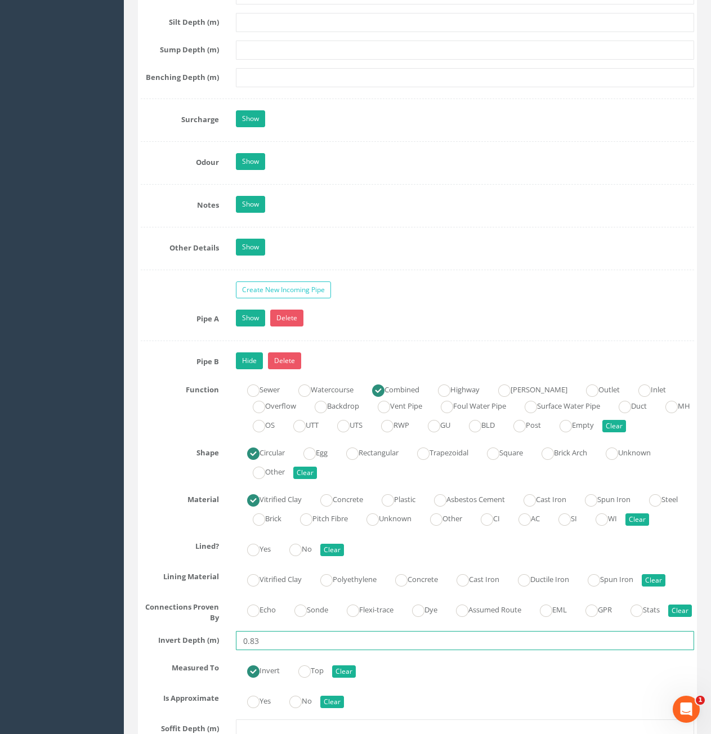
type input "0.83"
click at [250, 329] on div "Show Delete" at bounding box center [465, 320] width 475 height 20
click at [251, 324] on link "Show" at bounding box center [250, 318] width 29 height 17
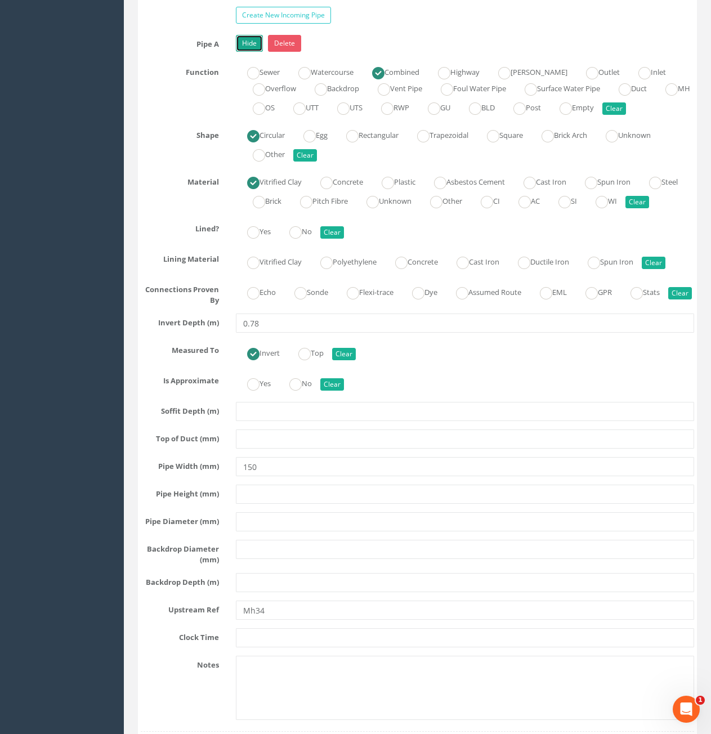
scroll to position [2027, 0]
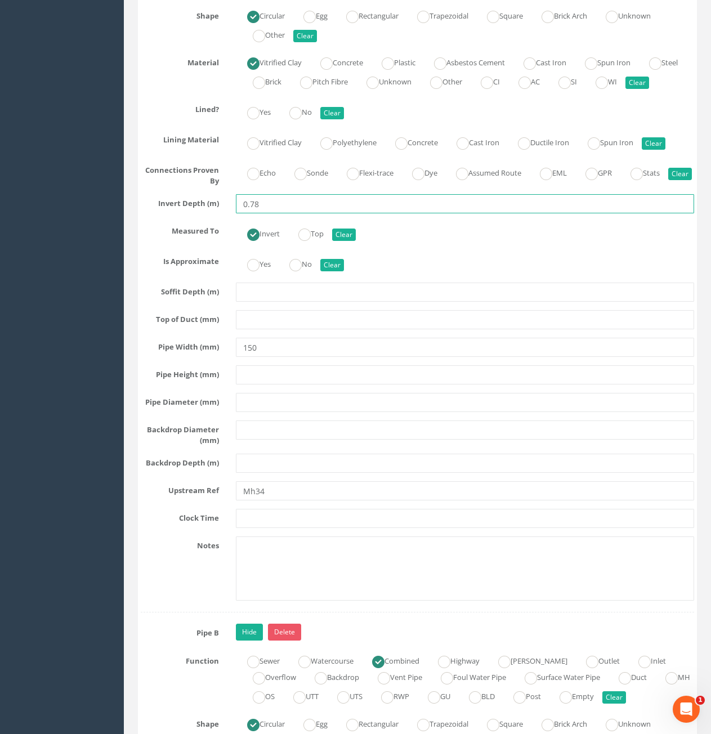
click at [273, 213] on input "0.78" at bounding box center [465, 203] width 458 height 19
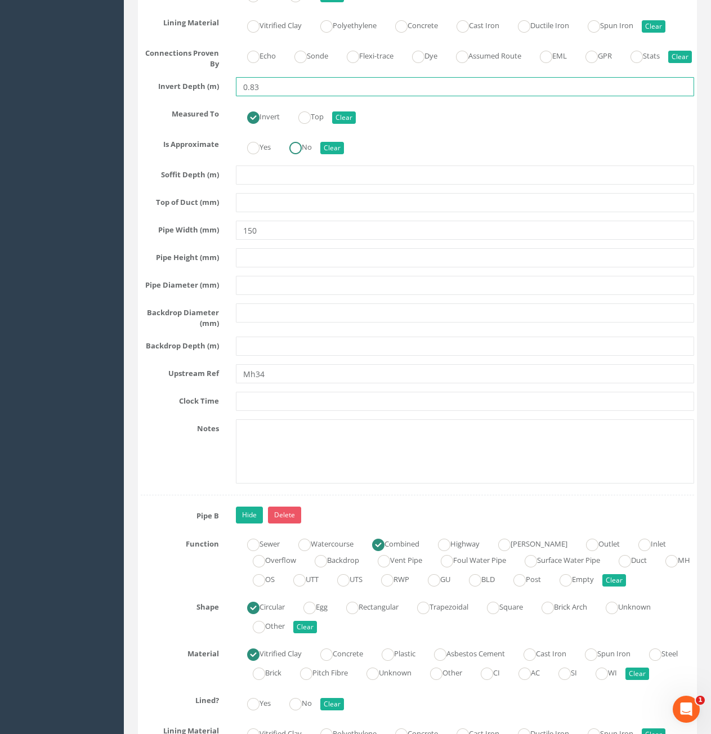
scroll to position [2140, 0]
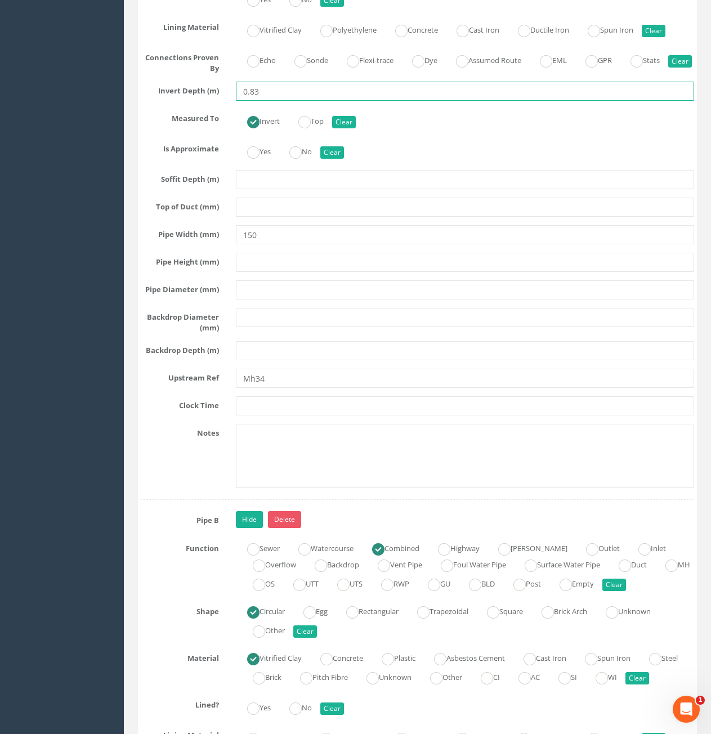
click at [314, 101] on input "0.83" at bounding box center [465, 91] width 458 height 19
type input "0.83"
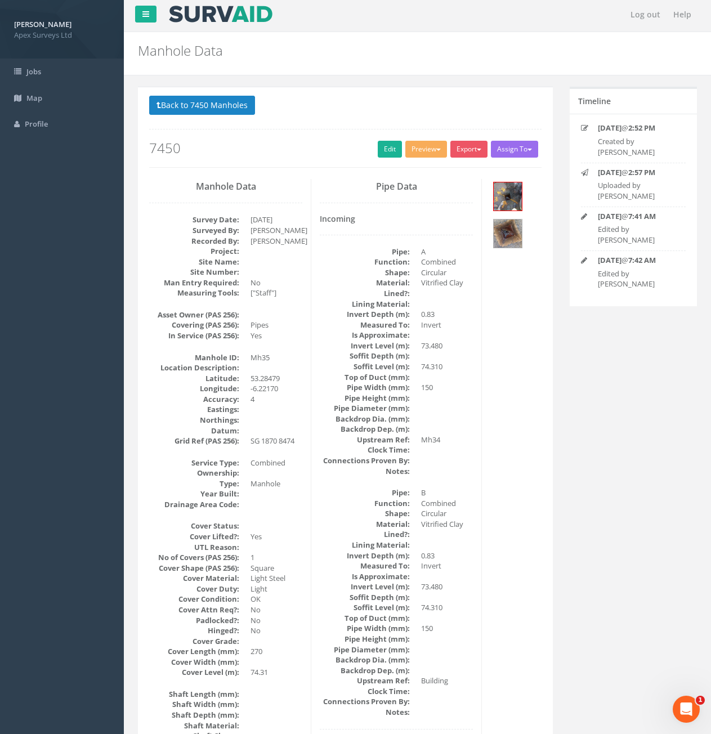
scroll to position [0, 0]
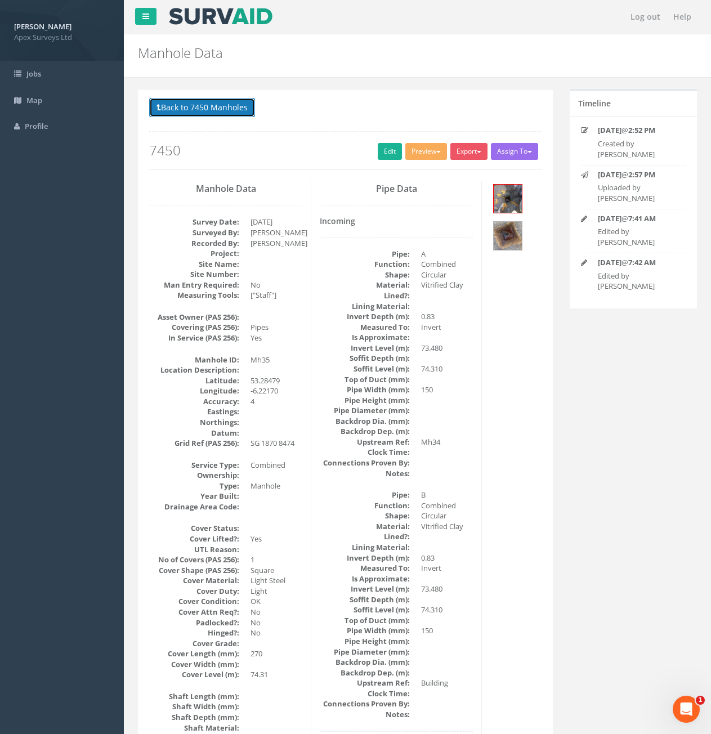
click at [215, 111] on button "Back to 7450 Manholes" at bounding box center [202, 107] width 106 height 19
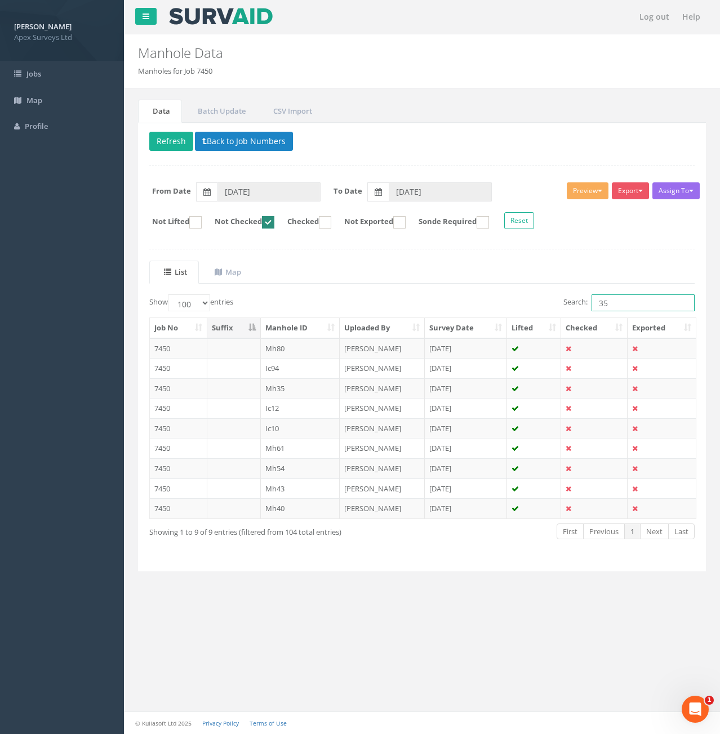
click at [609, 302] on input "35" at bounding box center [642, 303] width 103 height 17
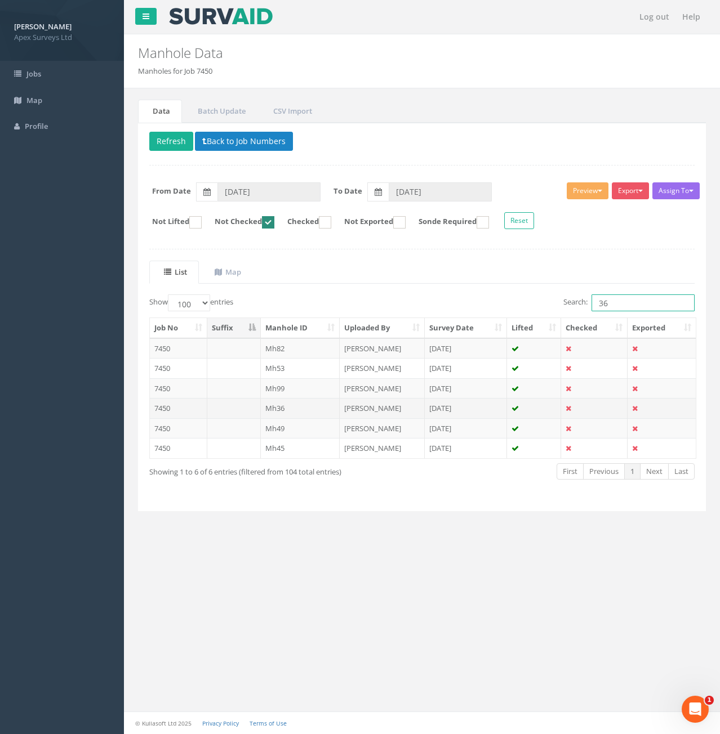
type input "36"
click at [191, 408] on td "7450" at bounding box center [178, 408] width 57 height 20
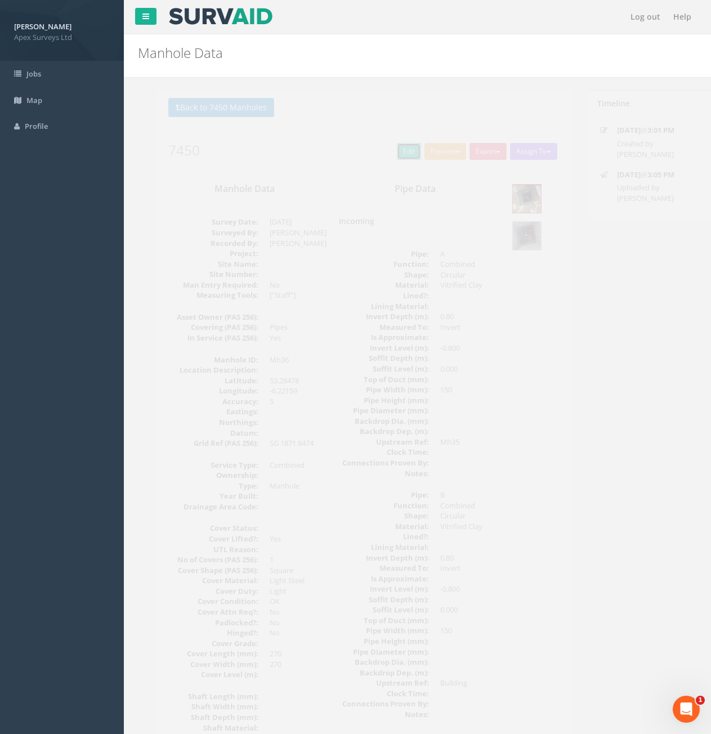
click at [384, 155] on link "Edit" at bounding box center [390, 151] width 24 height 17
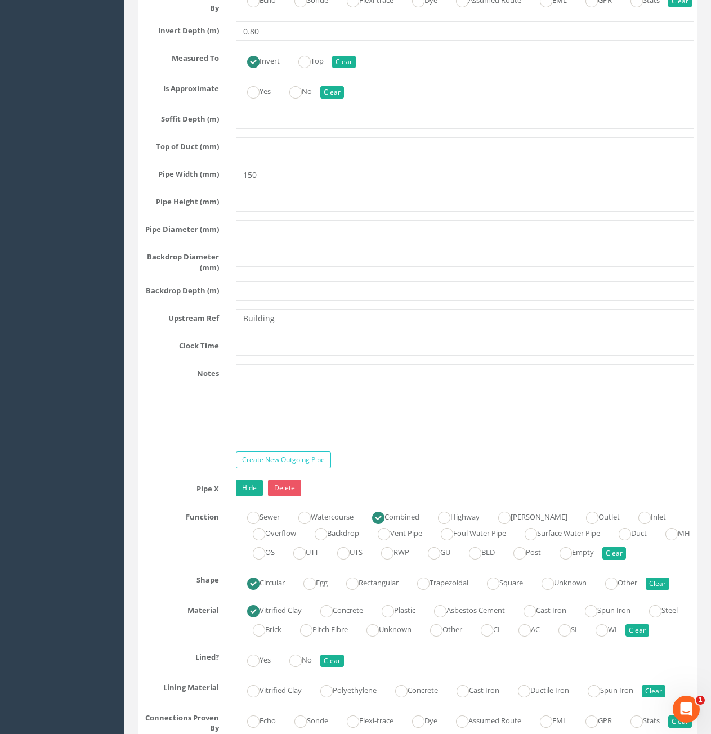
scroll to position [3154, 0]
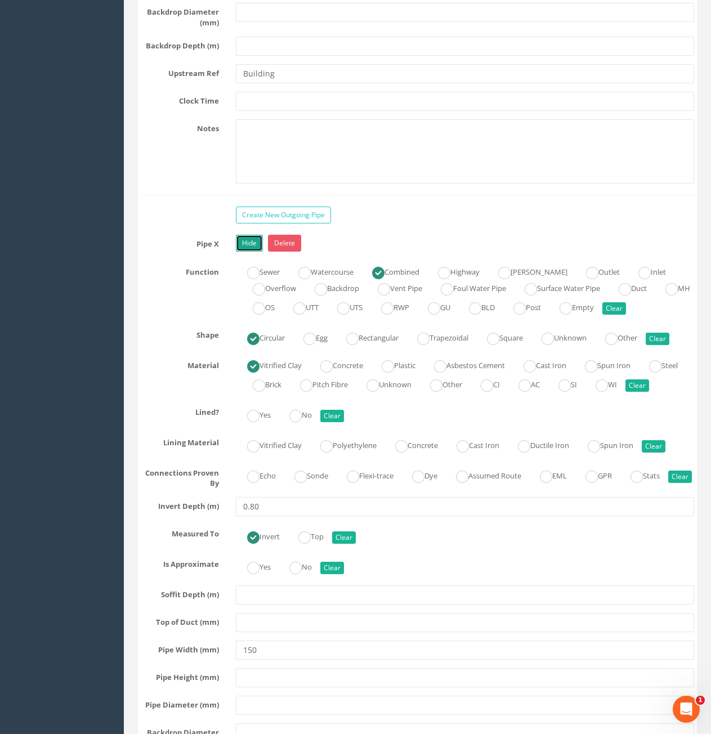
click at [248, 252] on link "Hide" at bounding box center [249, 243] width 27 height 17
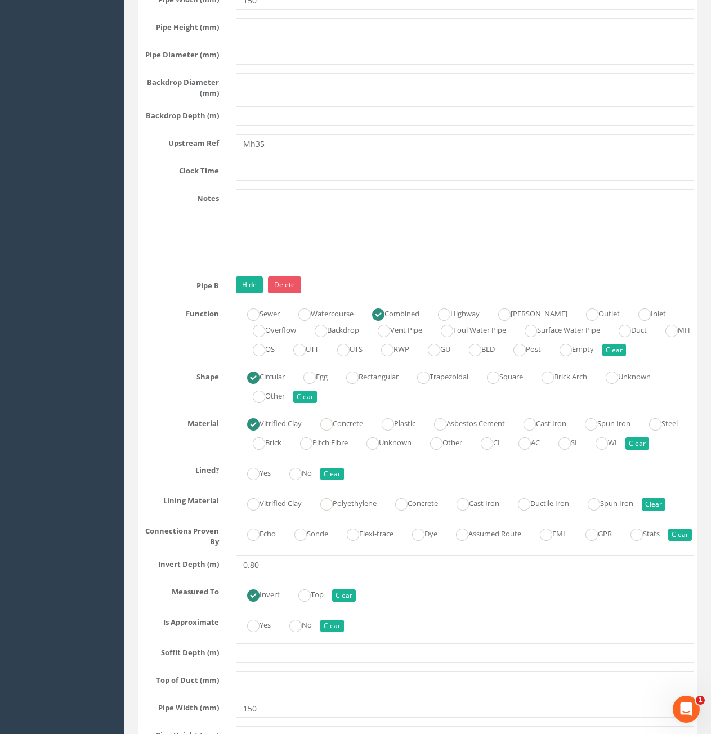
scroll to position [2365, 0]
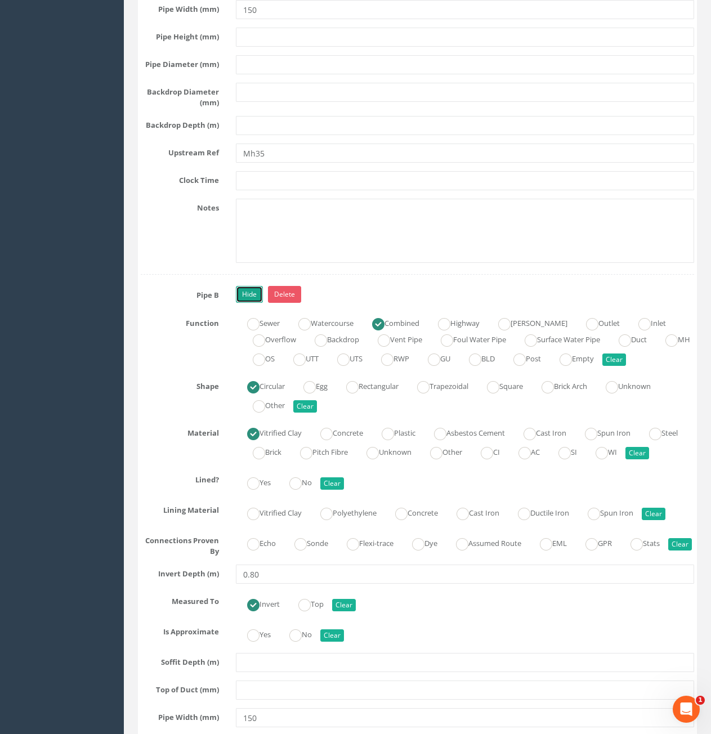
click at [246, 303] on link "Hide" at bounding box center [249, 294] width 27 height 17
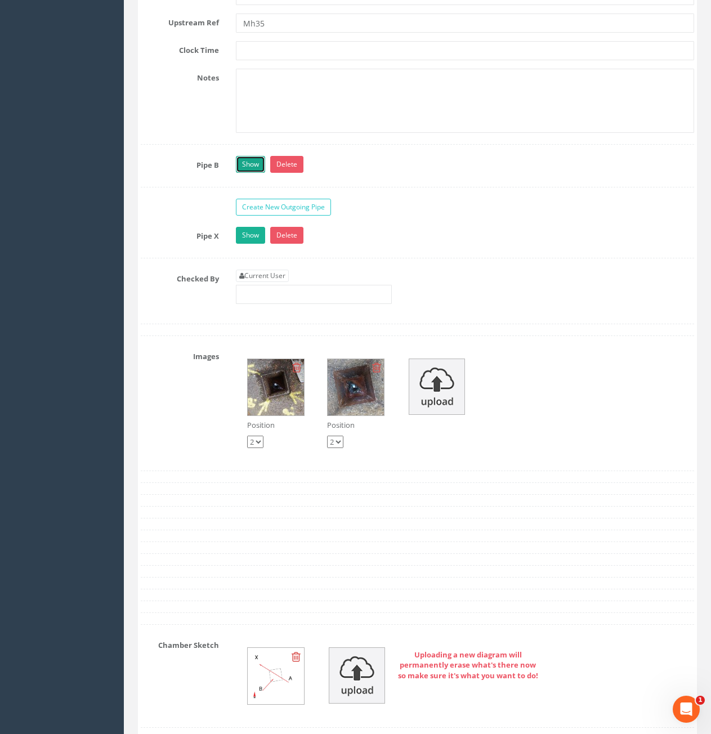
scroll to position [2534, 0]
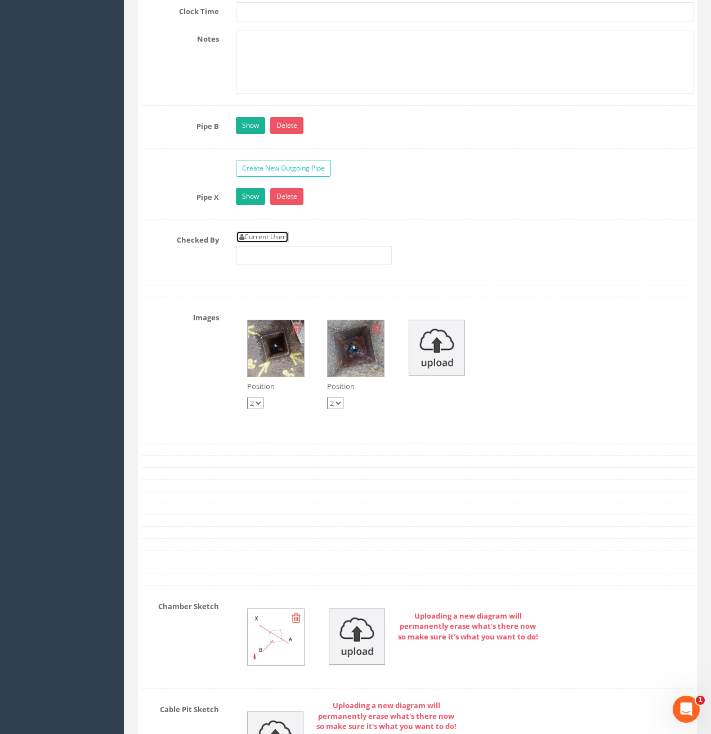
click at [269, 243] on link "Current User" at bounding box center [262, 237] width 53 height 12
type input "[PERSON_NAME]"
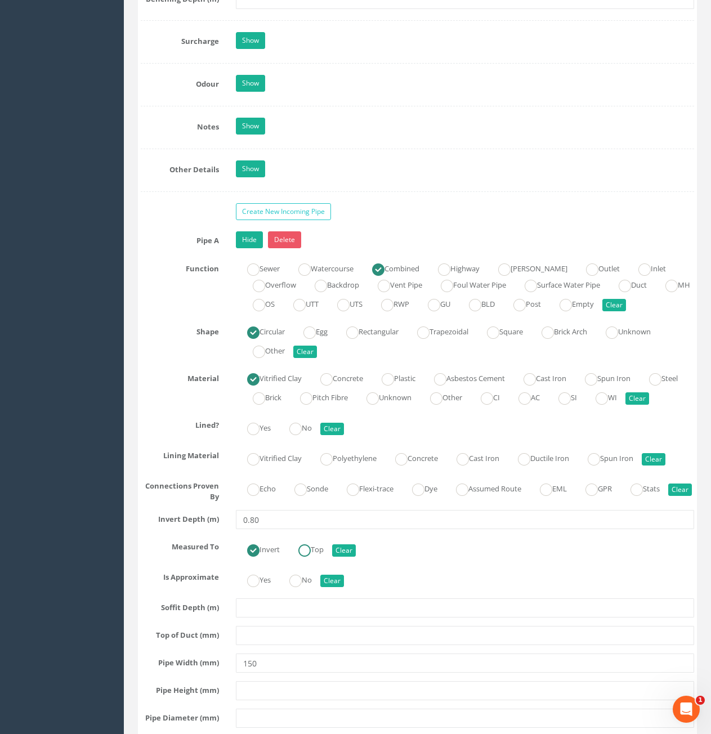
scroll to position [1690, 0]
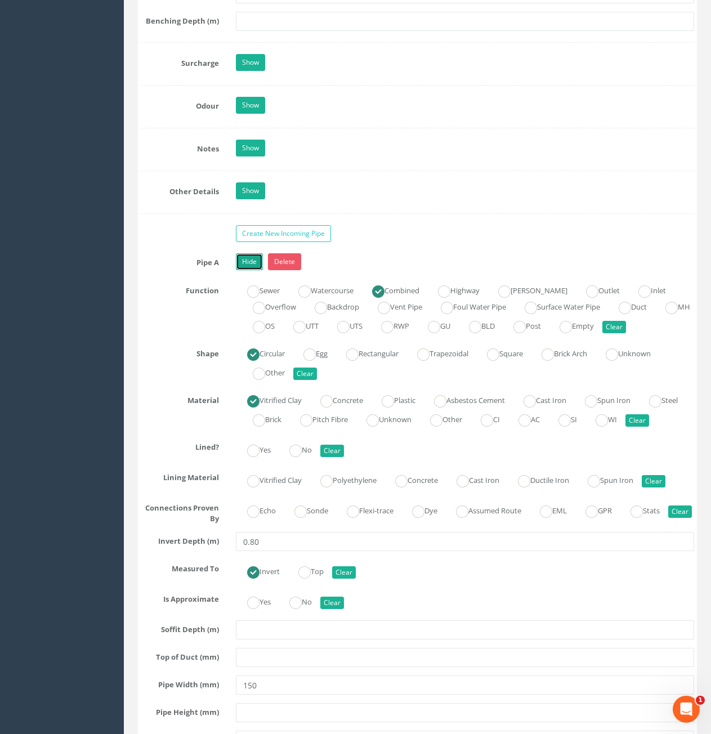
click at [253, 269] on link "Hide" at bounding box center [249, 261] width 27 height 17
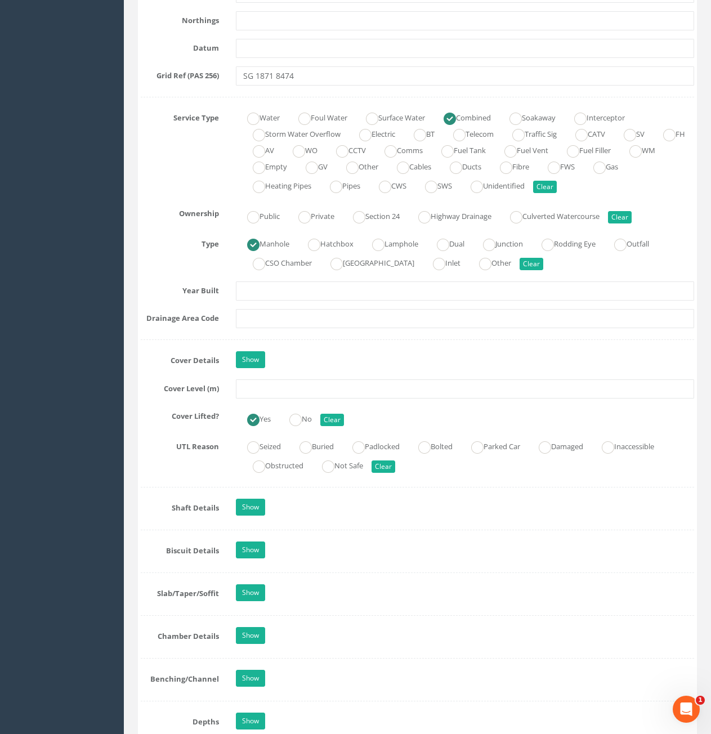
scroll to position [732, 0]
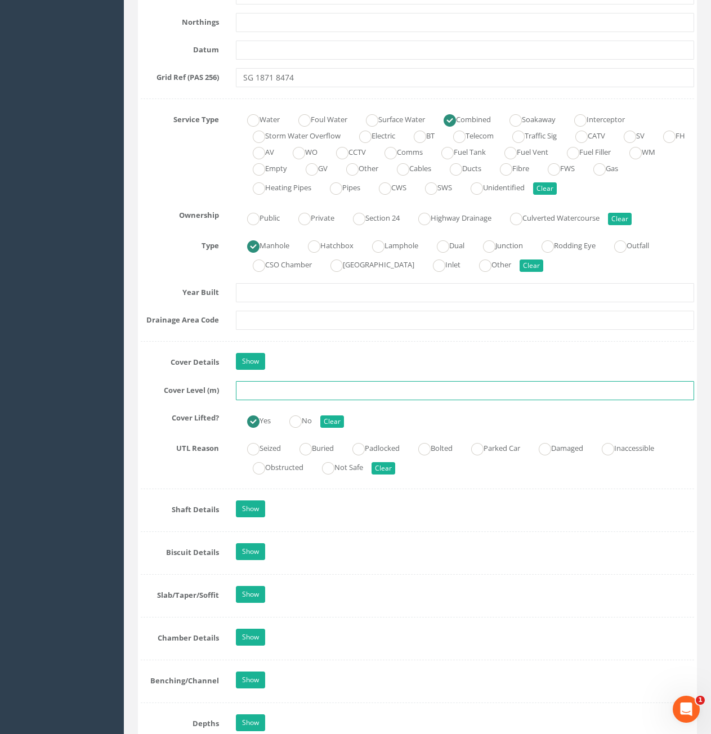
click at [326, 386] on input "text" at bounding box center [465, 390] width 458 height 19
type input "74.29"
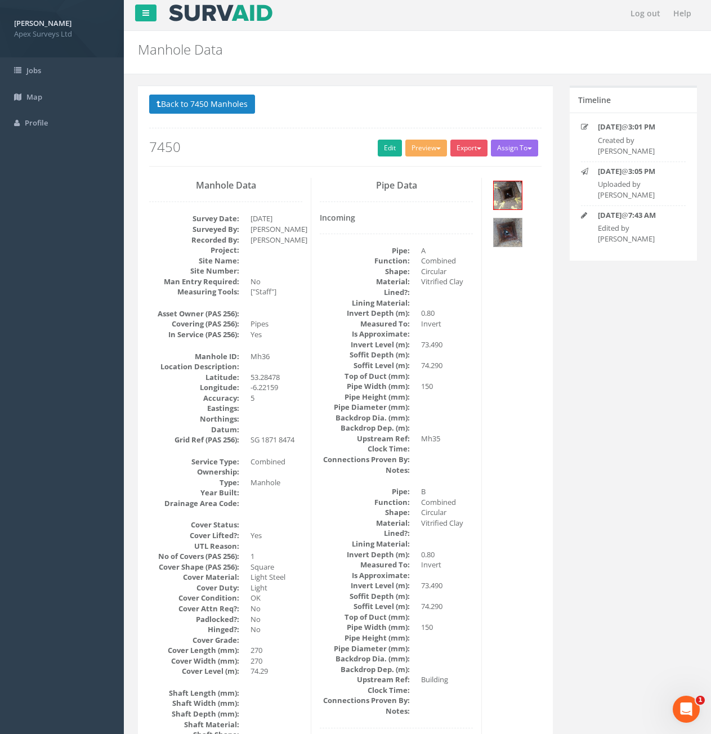
scroll to position [0, 0]
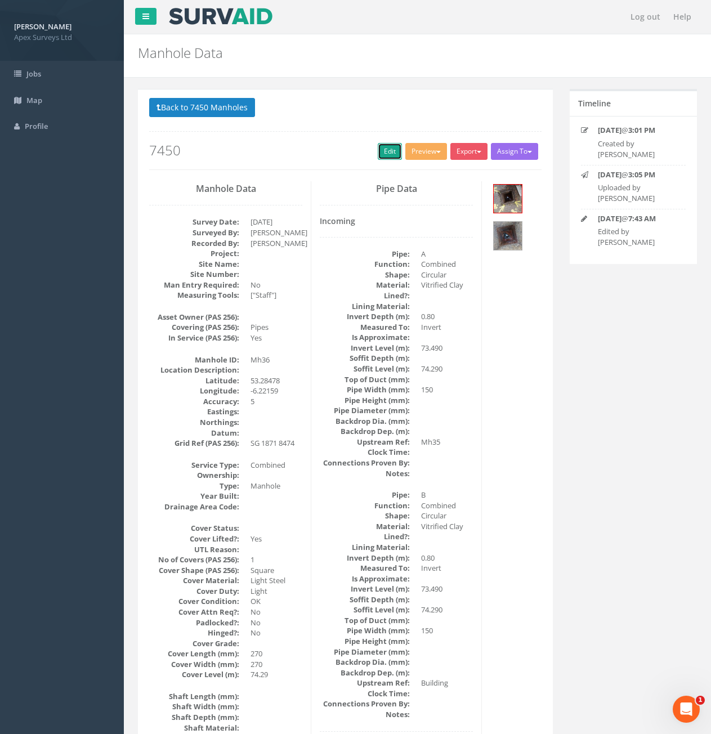
click at [386, 145] on link "Edit" at bounding box center [390, 151] width 24 height 17
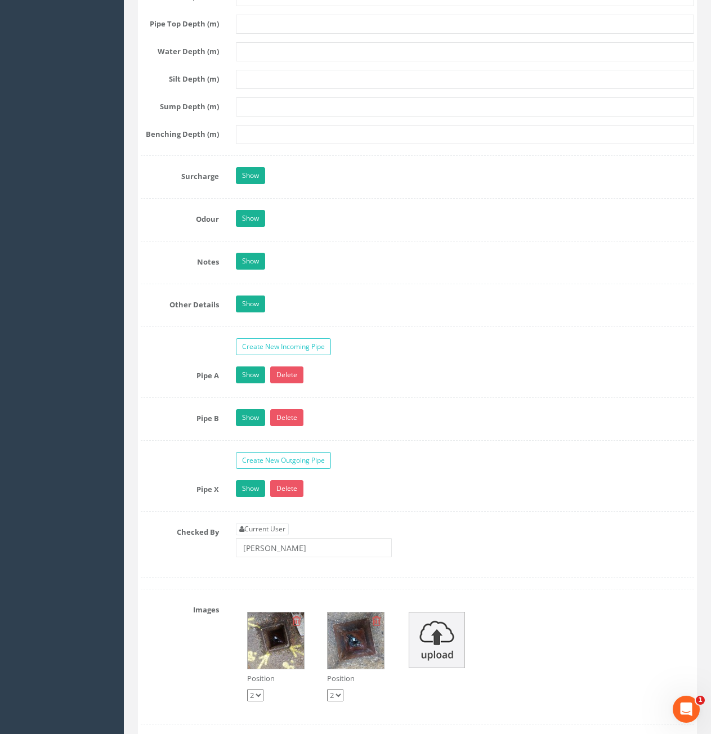
scroll to position [1577, 0]
click at [254, 378] on link "Show" at bounding box center [250, 374] width 29 height 17
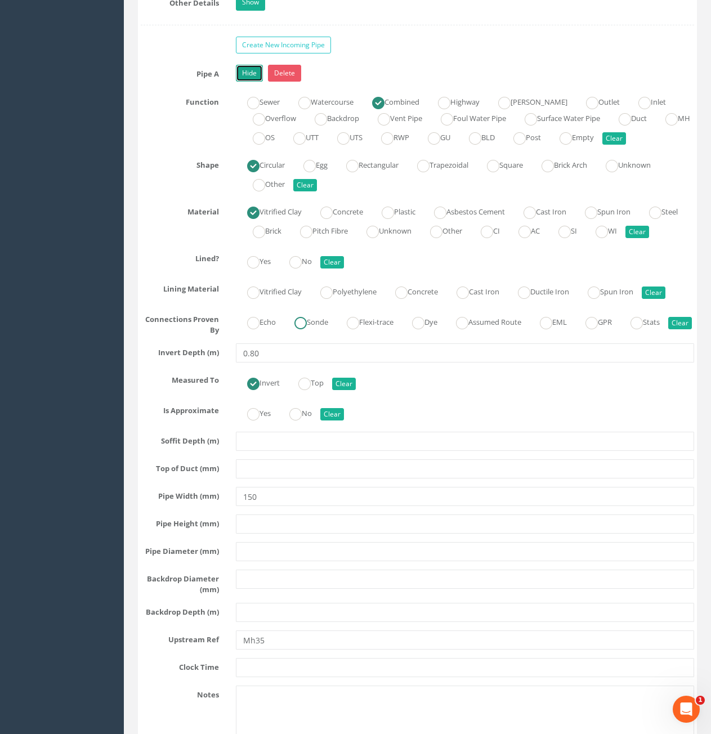
scroll to position [1971, 0]
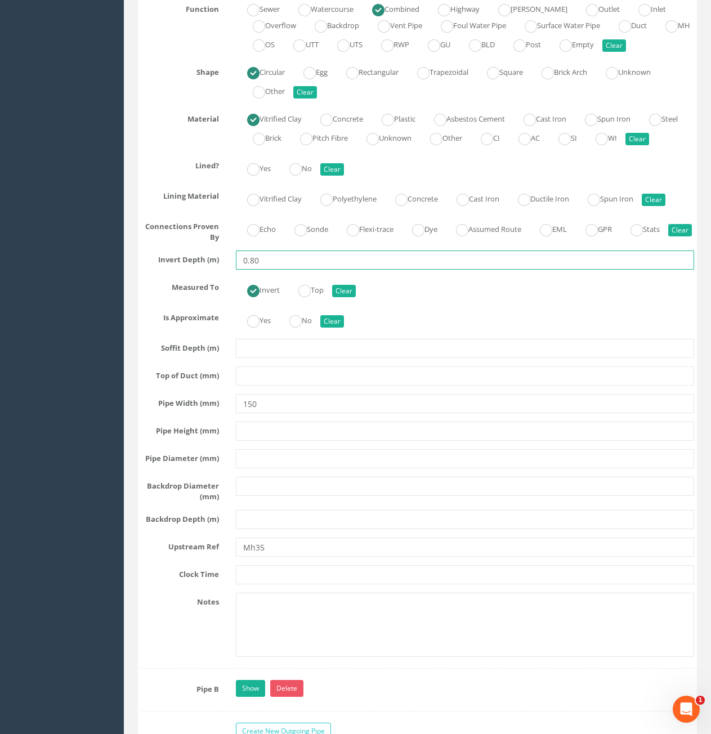
click at [269, 270] on input "0.80" at bounding box center [465, 260] width 458 height 19
type input "0.82"
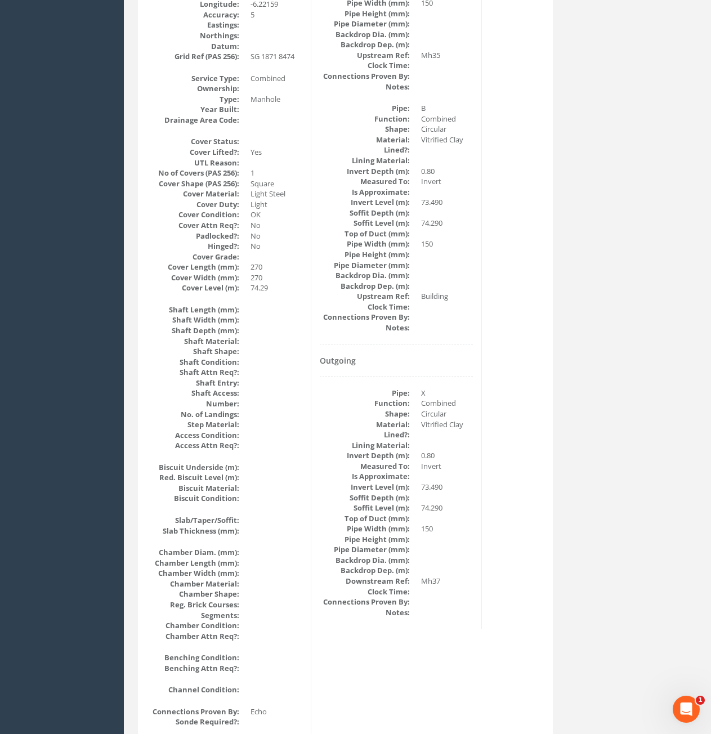
scroll to position [45, 0]
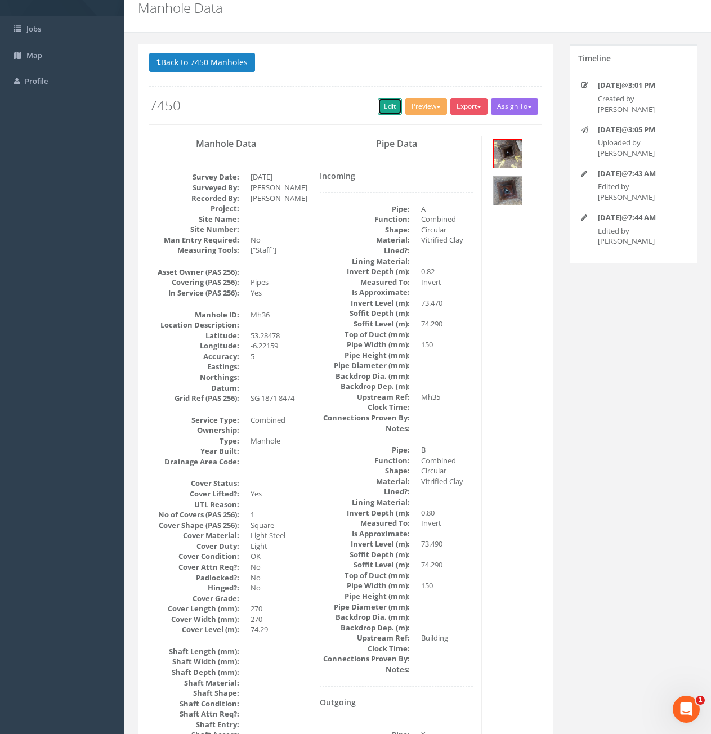
click at [386, 102] on link "Edit" at bounding box center [390, 106] width 24 height 17
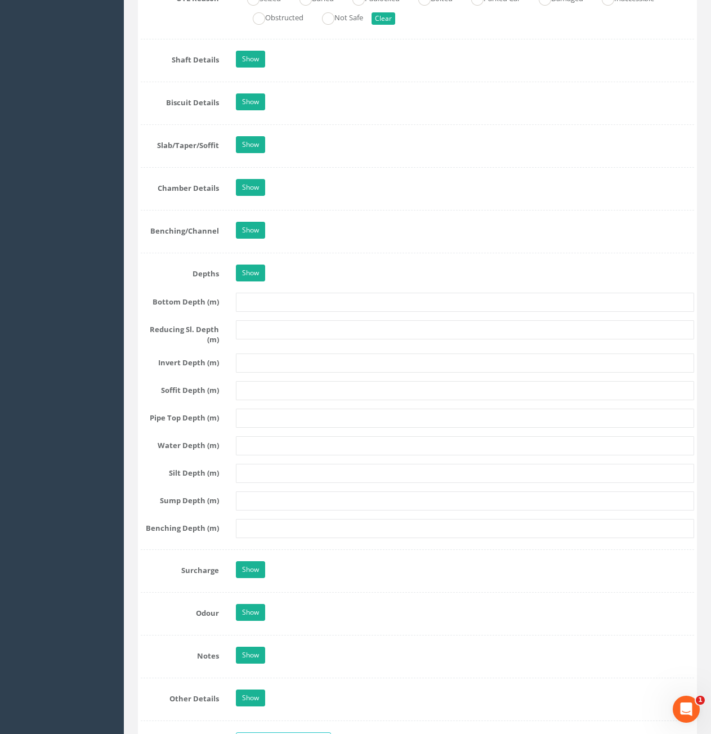
scroll to position [1622, 0]
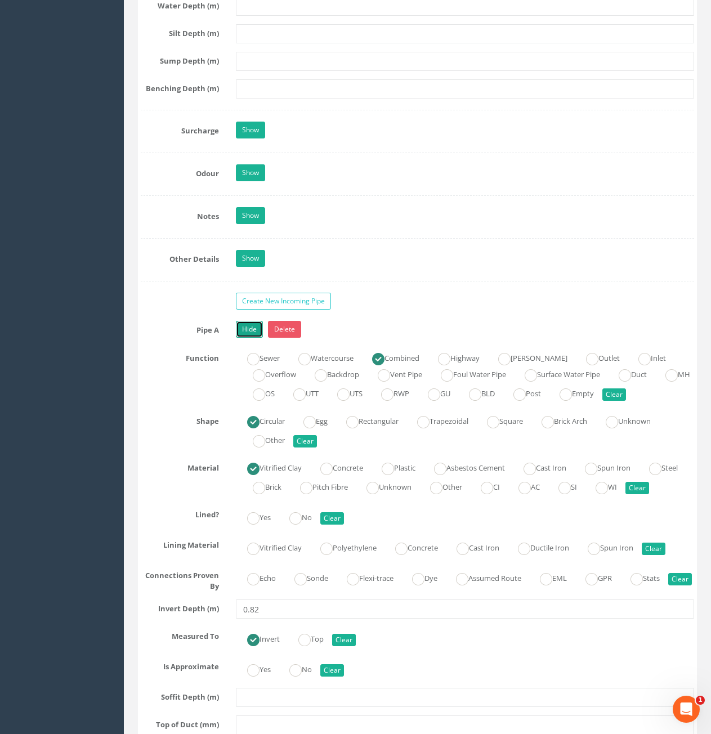
click at [253, 329] on link "Hide" at bounding box center [249, 329] width 27 height 17
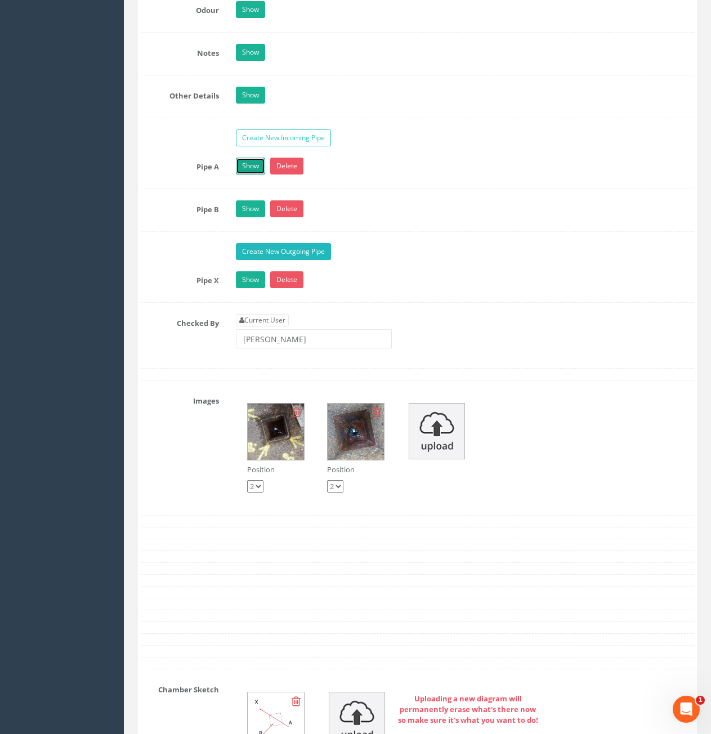
scroll to position [1791, 0]
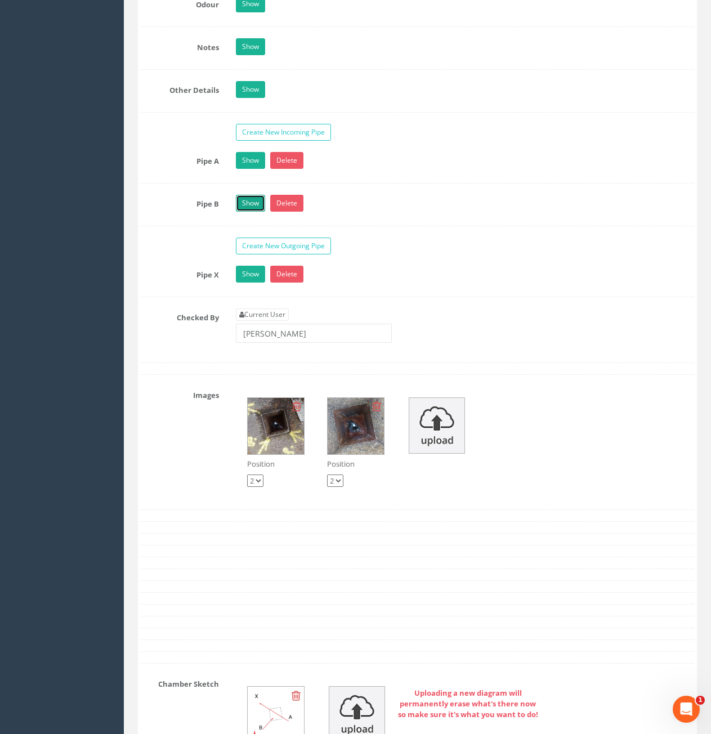
click at [255, 200] on link "Show" at bounding box center [250, 203] width 29 height 17
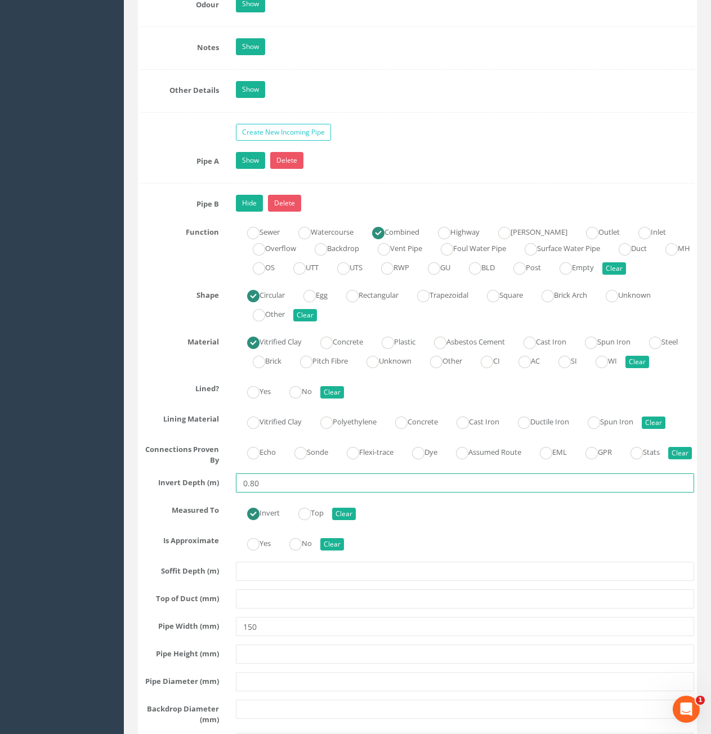
click at [278, 493] on input "0.80" at bounding box center [465, 483] width 458 height 19
type input "0.82"
click at [257, 211] on link "Hide" at bounding box center [249, 203] width 27 height 17
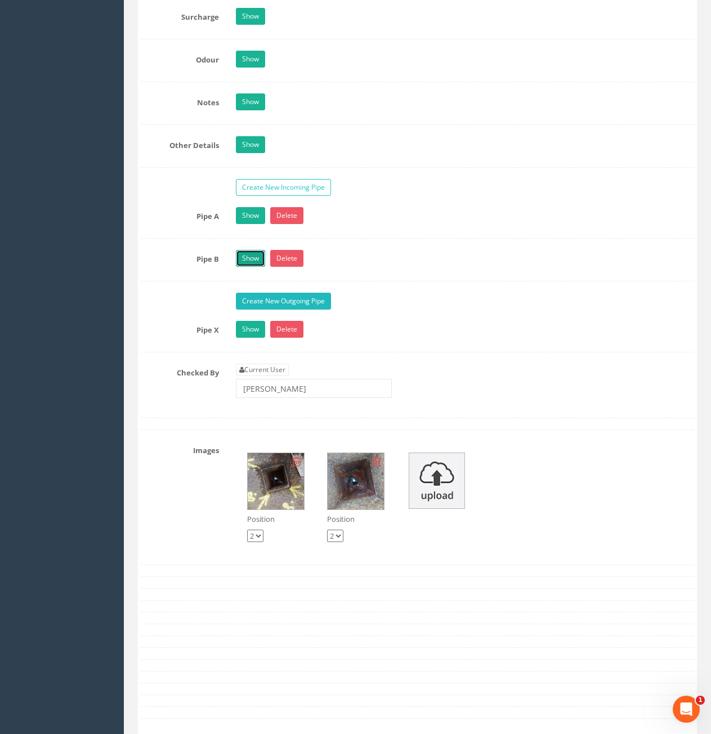
scroll to position [1735, 0]
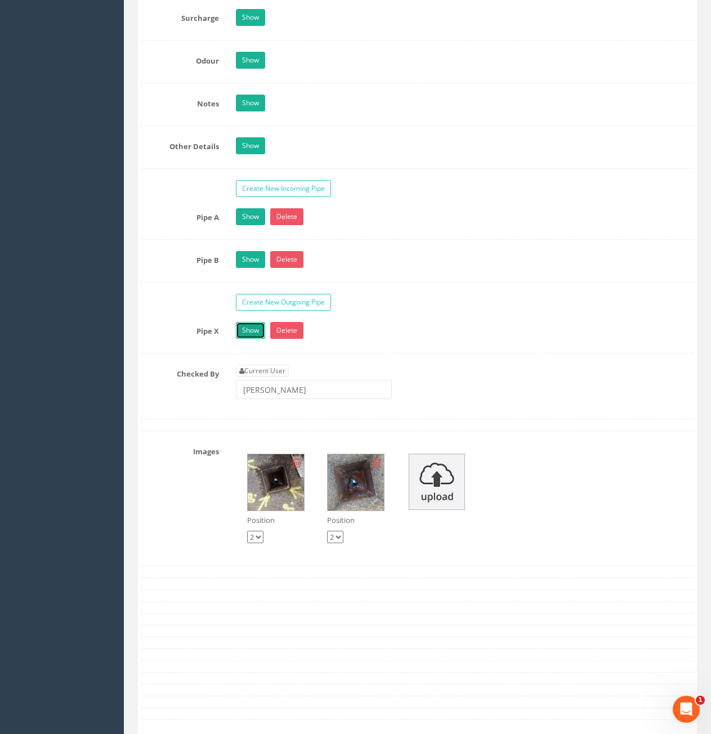
click at [247, 334] on link "Show" at bounding box center [250, 330] width 29 height 17
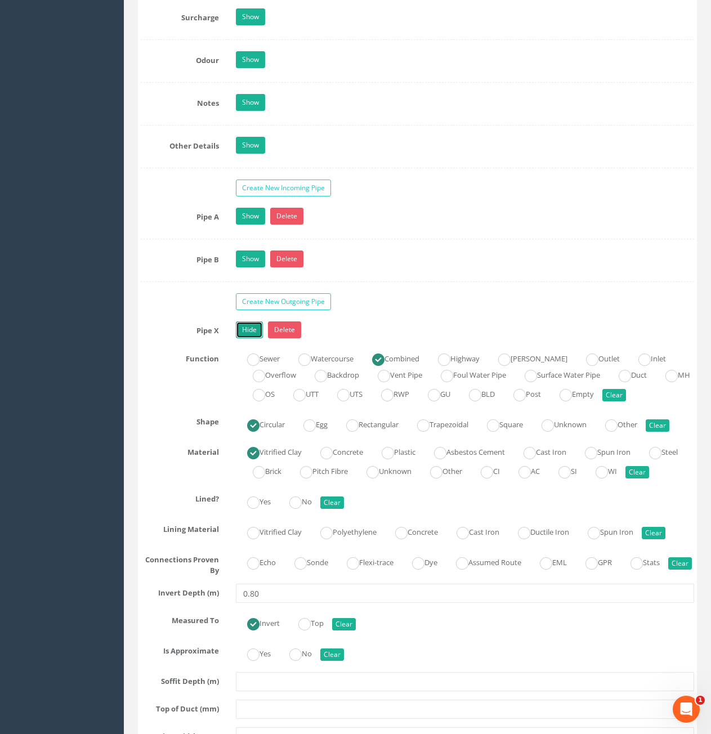
scroll to position [1904, 0]
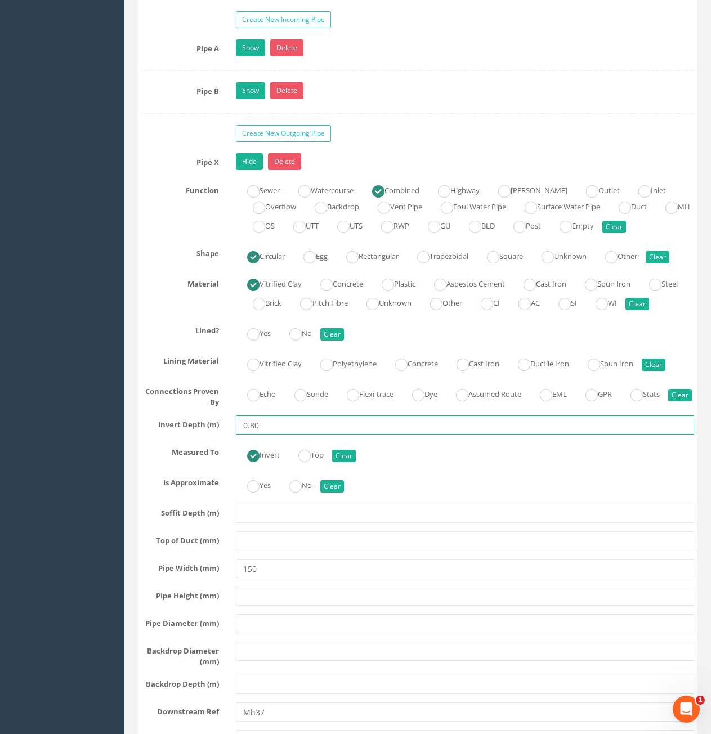
click at [289, 435] on input "0.80" at bounding box center [465, 425] width 458 height 19
type input "0.82"
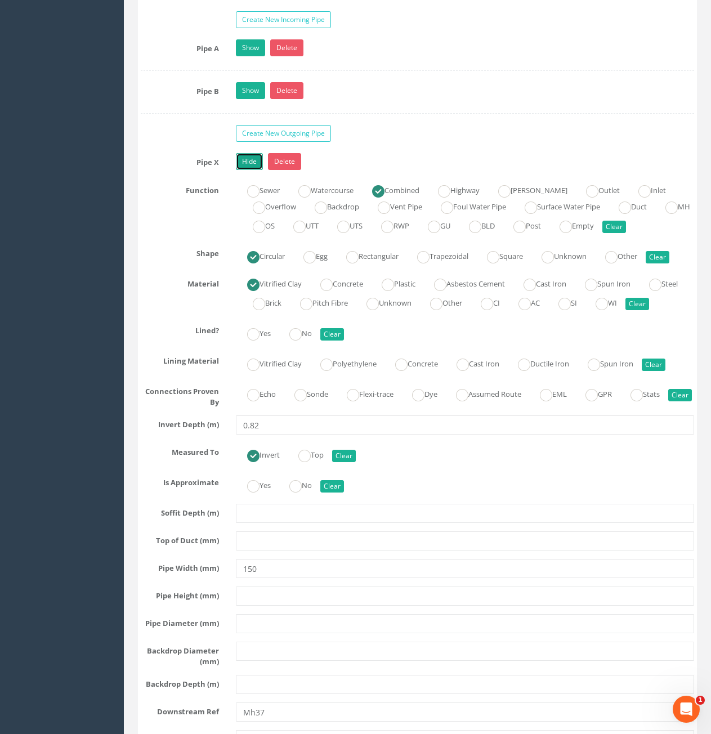
click at [251, 168] on link "Hide" at bounding box center [249, 161] width 27 height 17
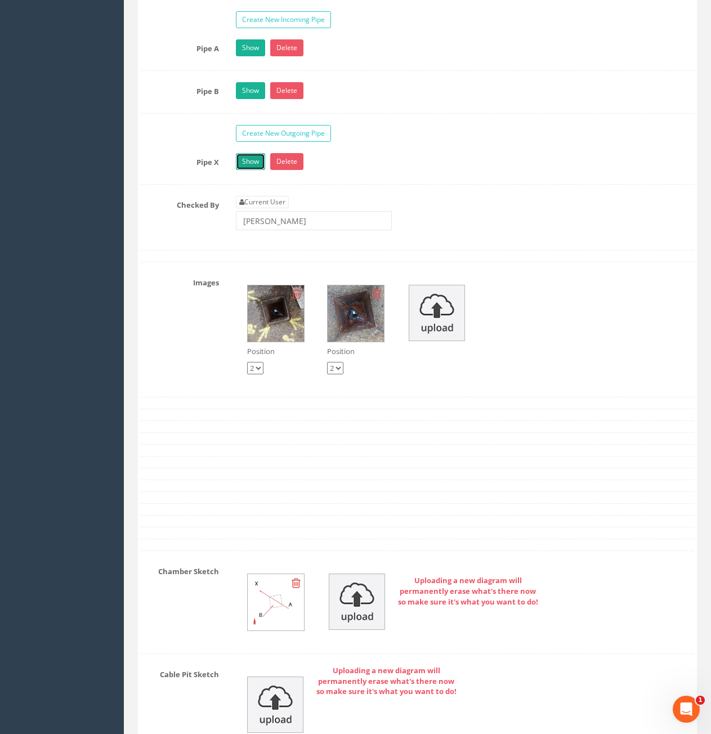
click at [236, 153] on link "Show" at bounding box center [250, 161] width 29 height 17
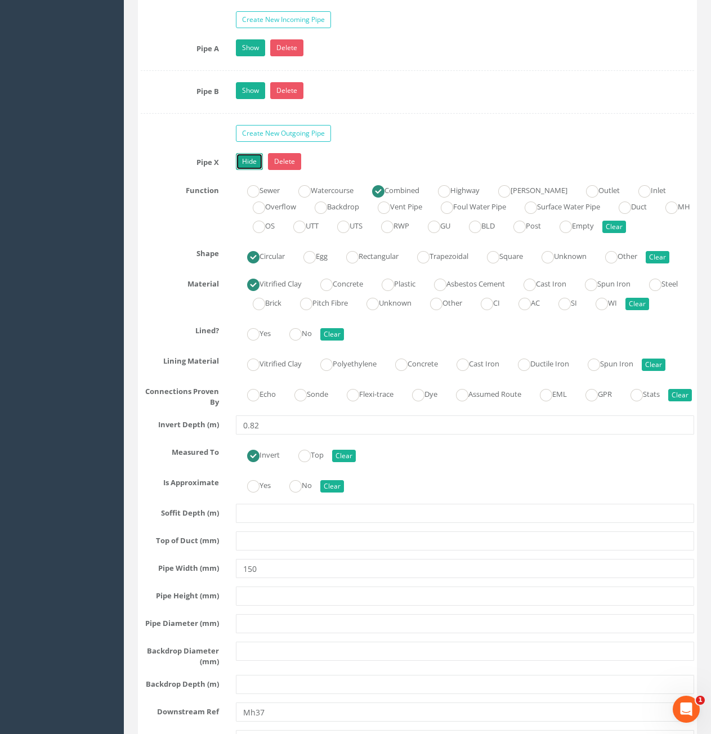
click at [254, 163] on link "Hide" at bounding box center [249, 161] width 27 height 17
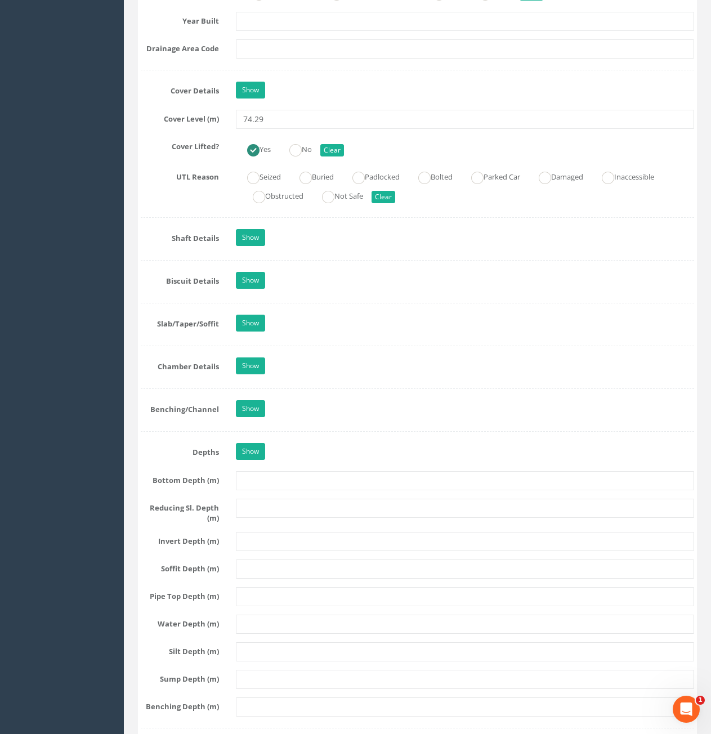
scroll to position [1002, 0]
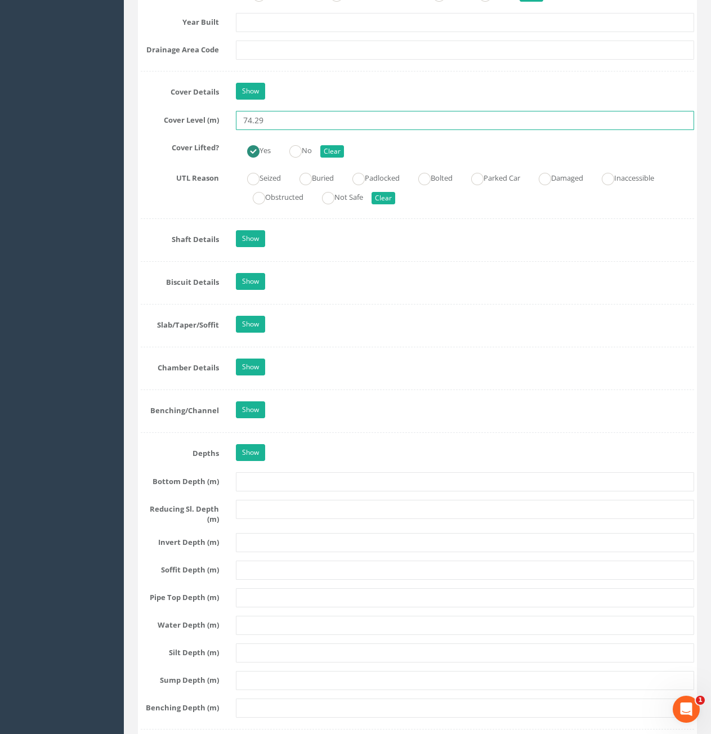
click at [288, 125] on input "74.29" at bounding box center [465, 120] width 458 height 19
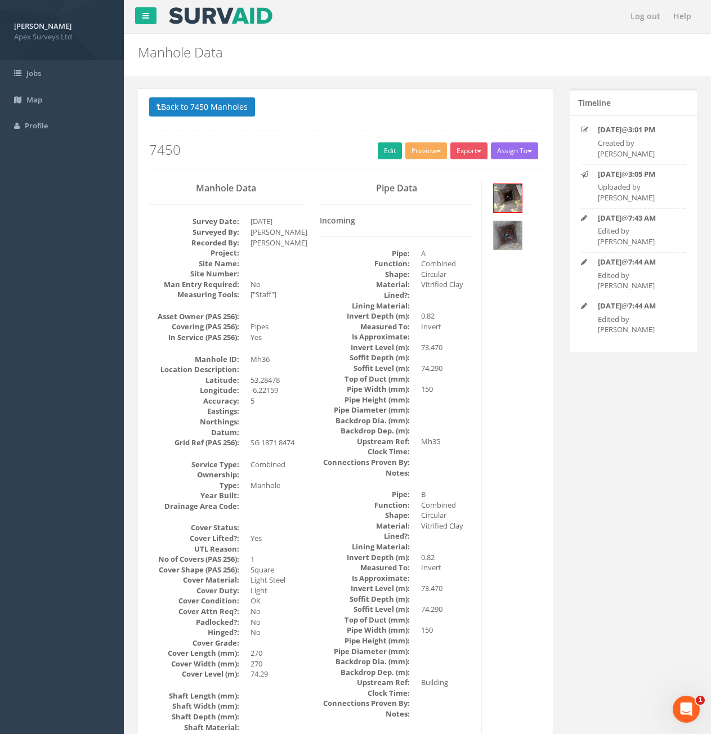
scroll to position [0, 0]
click at [189, 109] on button "Back to 7450 Manholes" at bounding box center [202, 107] width 106 height 19
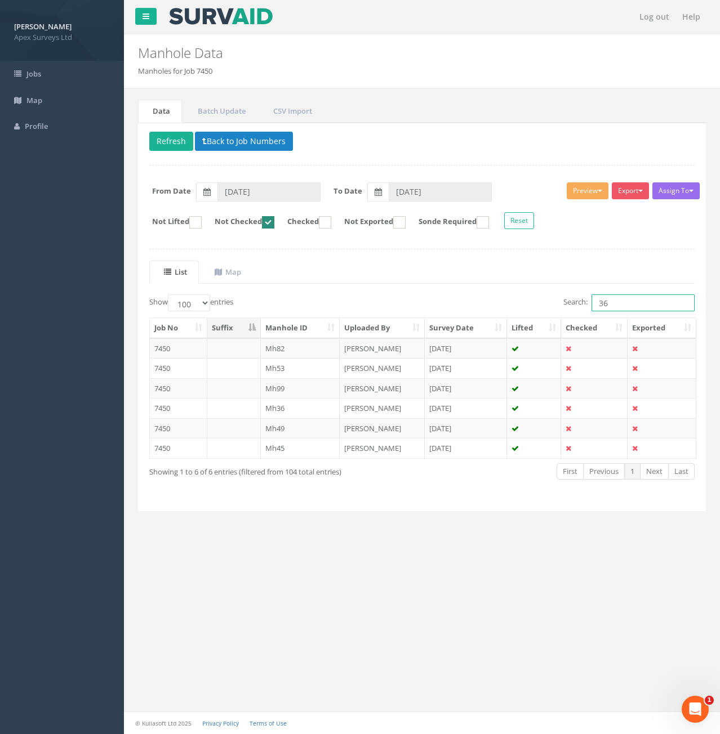
click at [643, 306] on input "36" at bounding box center [642, 303] width 103 height 17
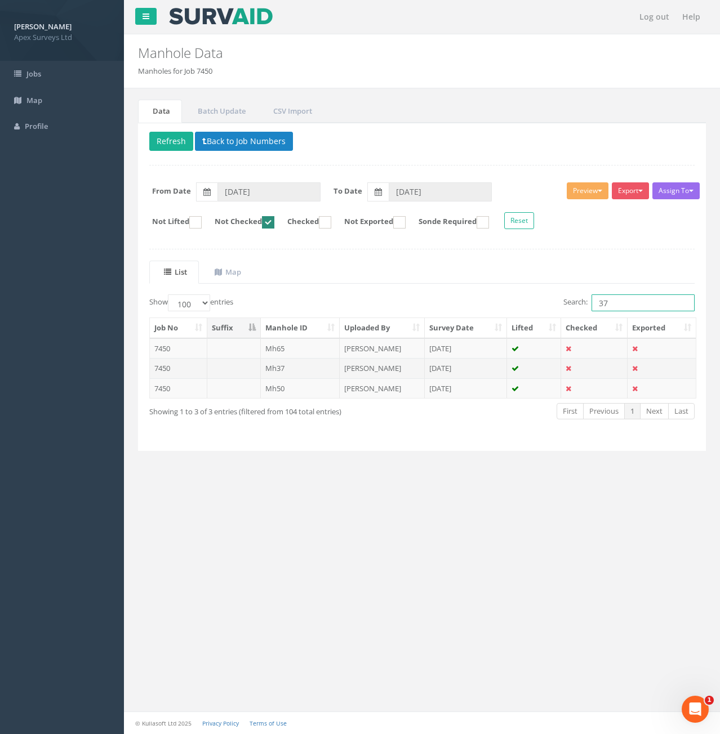
type input "37"
click at [181, 364] on td "7450" at bounding box center [178, 368] width 57 height 20
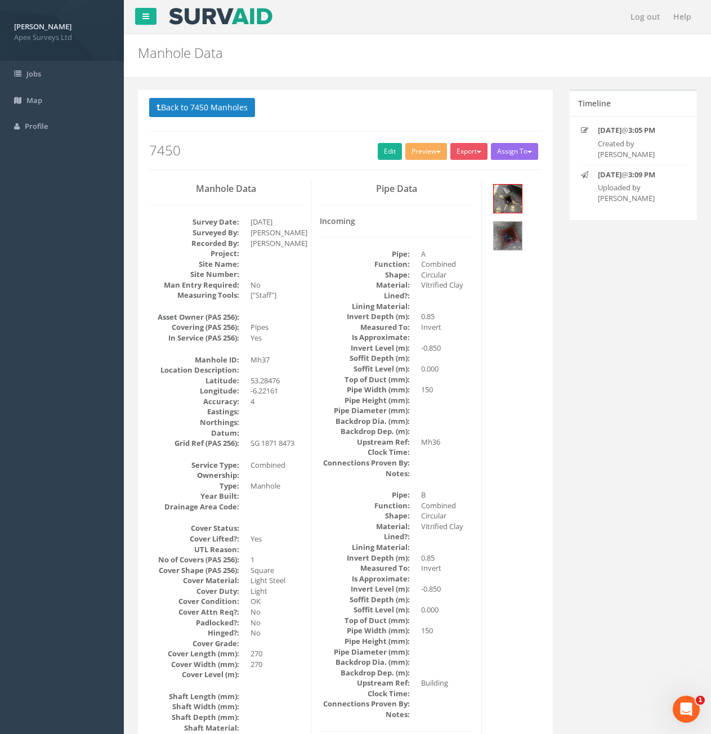
click at [375, 161] on div "Back to 7450 Manholes Back to Map Assign To No Companies Added Export Heathrow …" at bounding box center [345, 134] width 393 height 72
click at [378, 159] on link "Edit" at bounding box center [390, 151] width 24 height 17
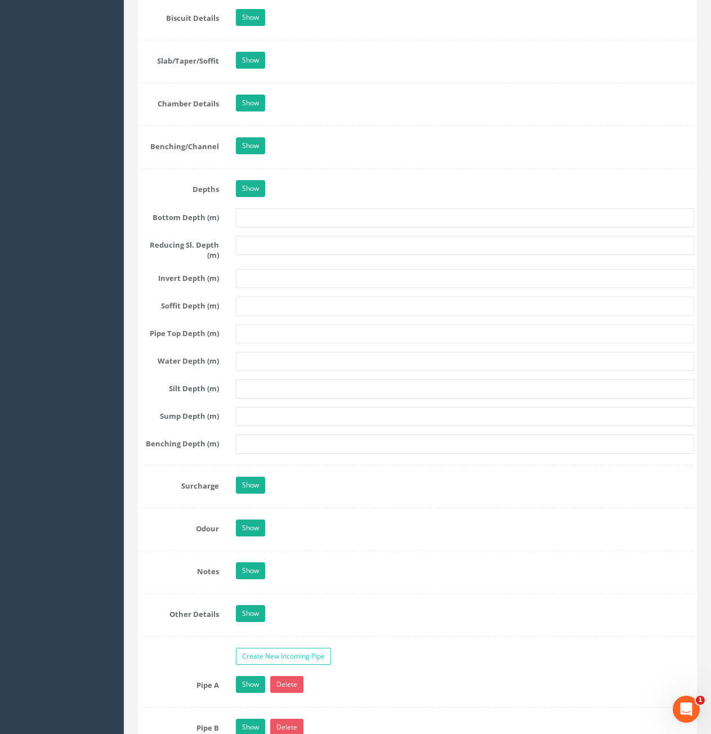
scroll to position [1577, 0]
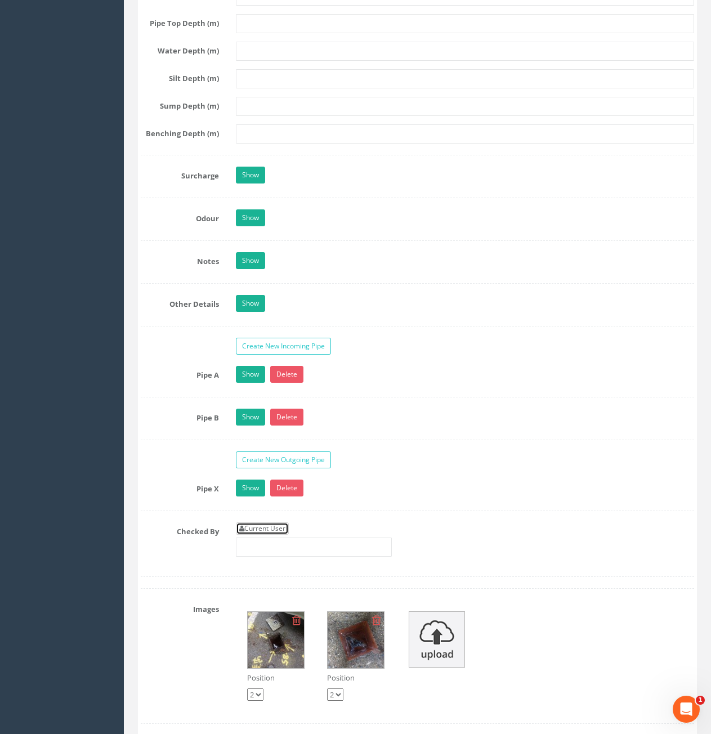
click at [240, 531] on icon at bounding box center [241, 528] width 5 height 7
type input "[PERSON_NAME]"
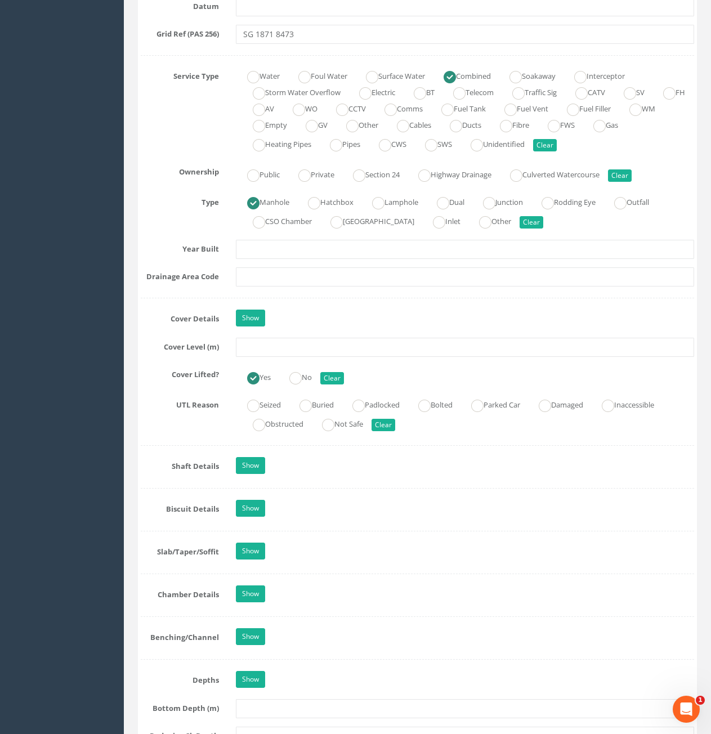
scroll to position [619, 0]
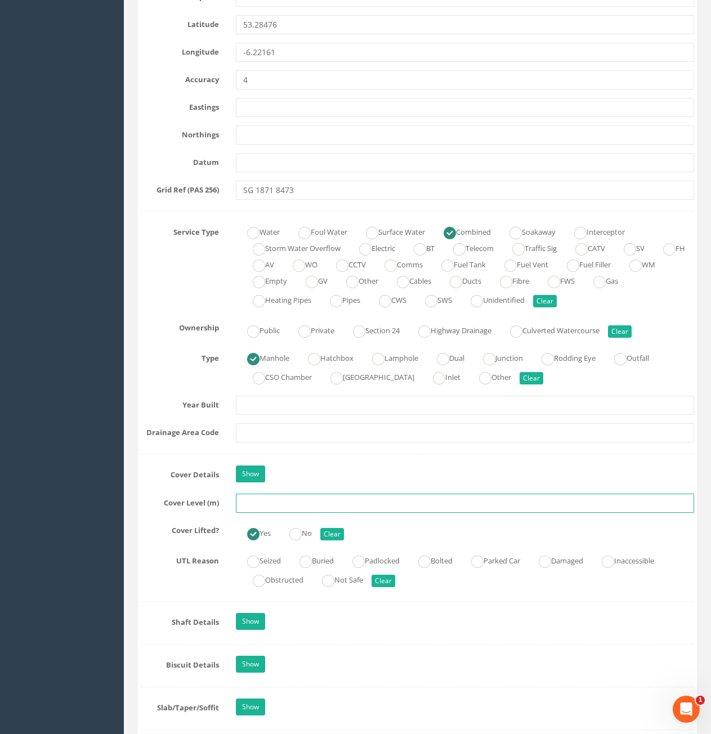
click at [356, 497] on input "text" at bounding box center [465, 503] width 458 height 19
type input "74.31"
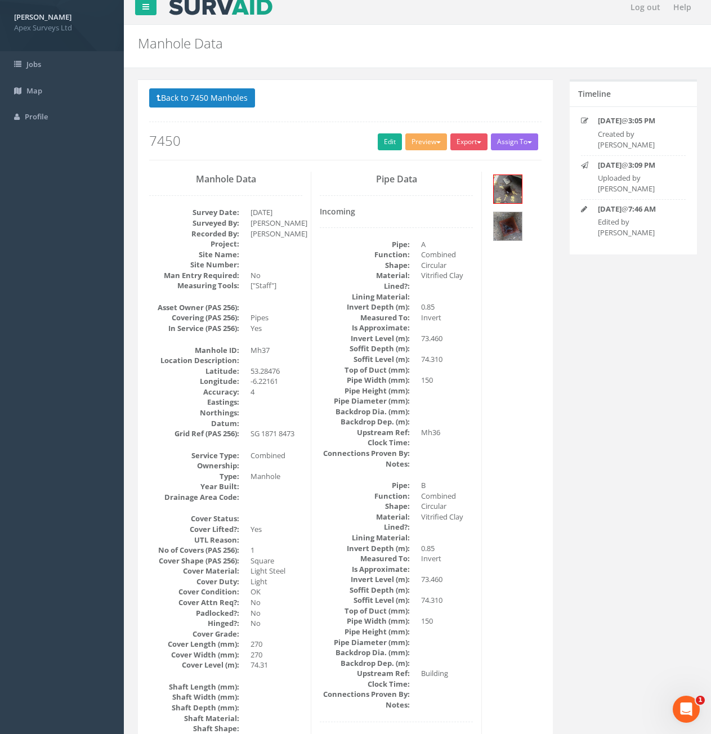
scroll to position [0, 0]
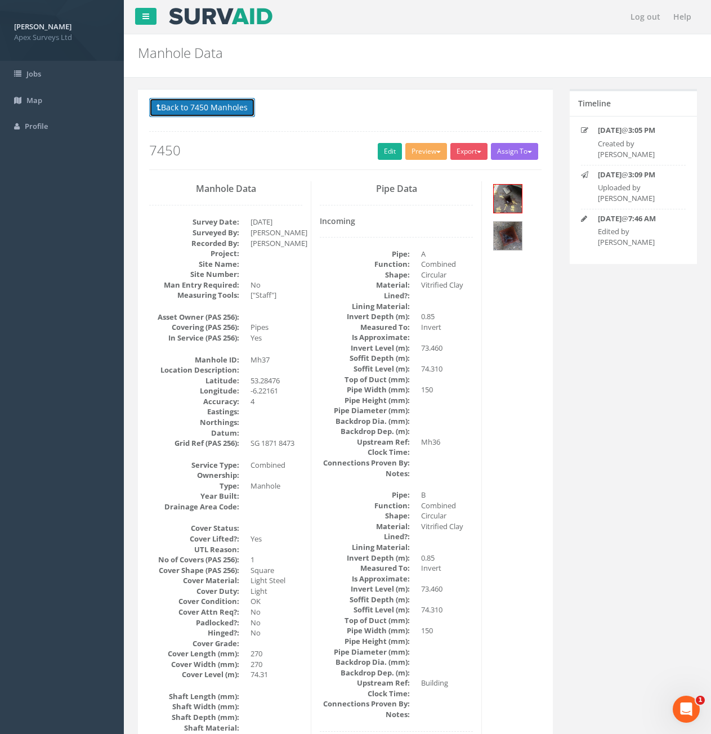
click at [192, 112] on button "Back to 7450 Manholes" at bounding box center [202, 107] width 106 height 19
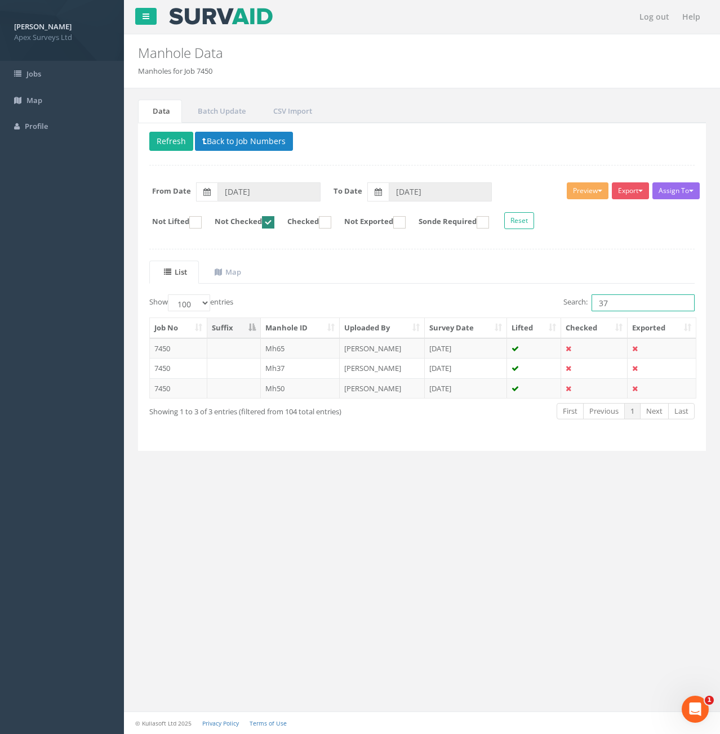
click at [643, 304] on input "37" at bounding box center [642, 303] width 103 height 17
click at [629, 302] on input "37" at bounding box center [642, 303] width 103 height 17
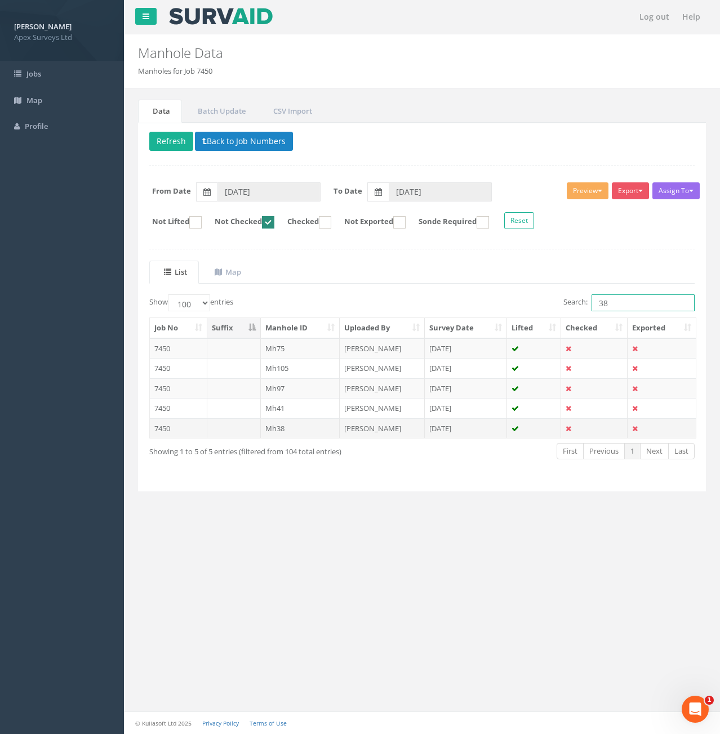
type input "38"
click at [216, 426] on td at bounding box center [234, 428] width 54 height 20
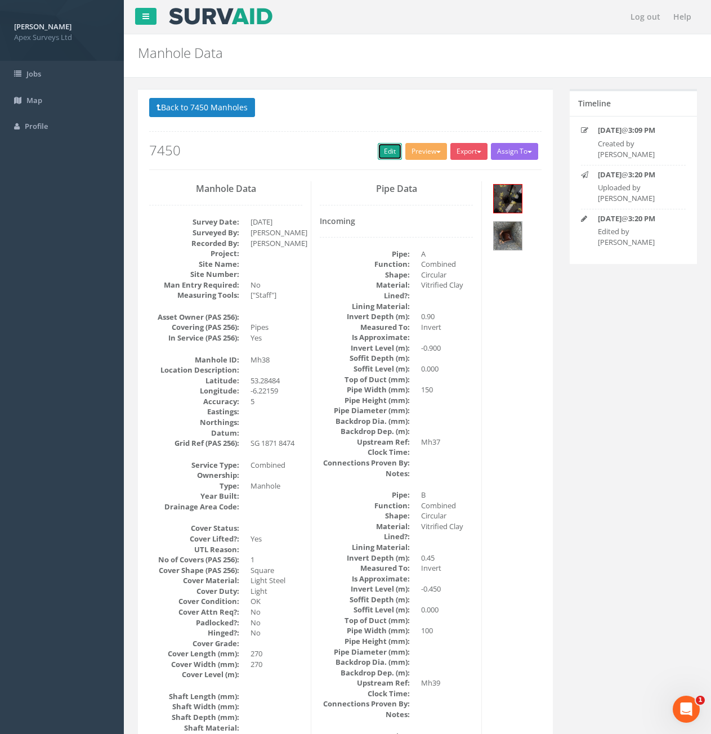
click at [389, 155] on link "Edit" at bounding box center [390, 151] width 24 height 17
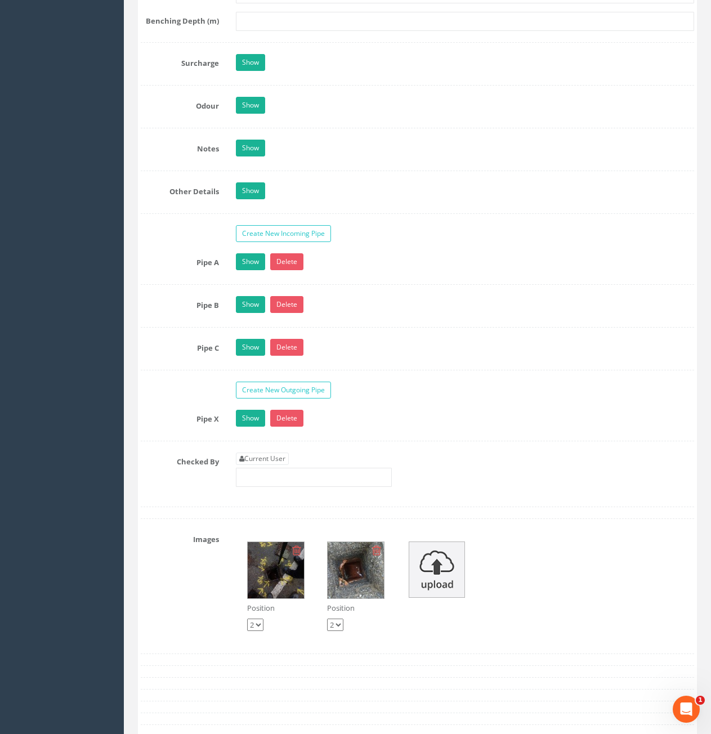
scroll to position [2027, 0]
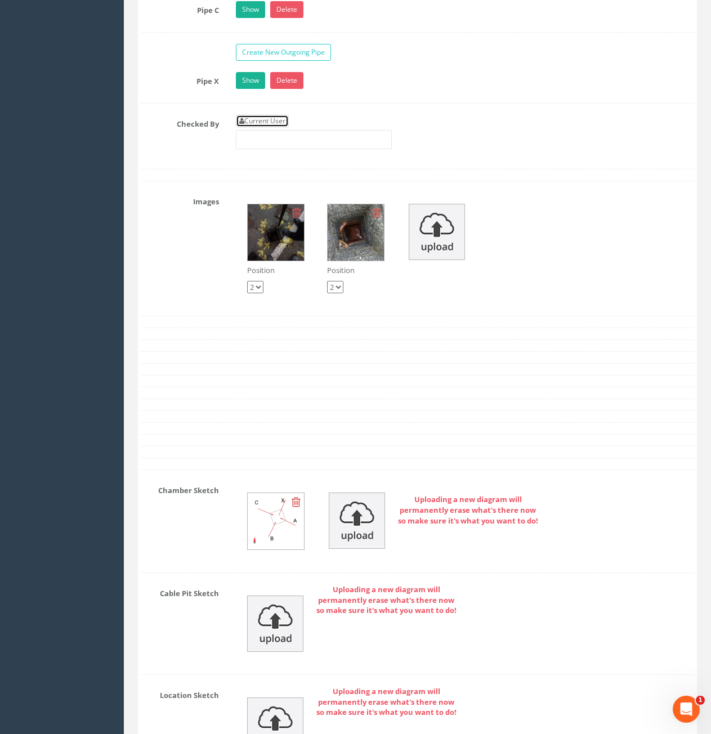
click at [247, 121] on link "Current User" at bounding box center [262, 121] width 53 height 12
type input "[PERSON_NAME]"
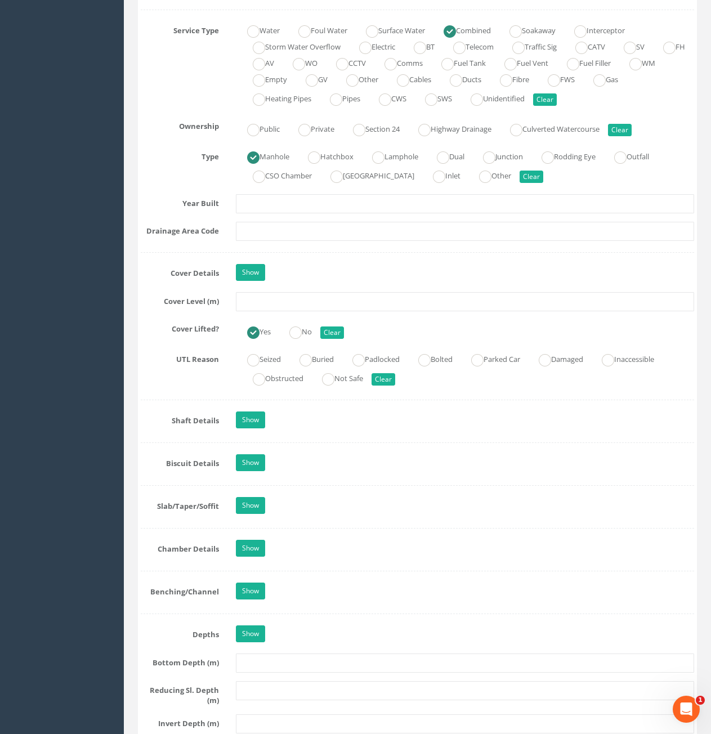
scroll to position [788, 0]
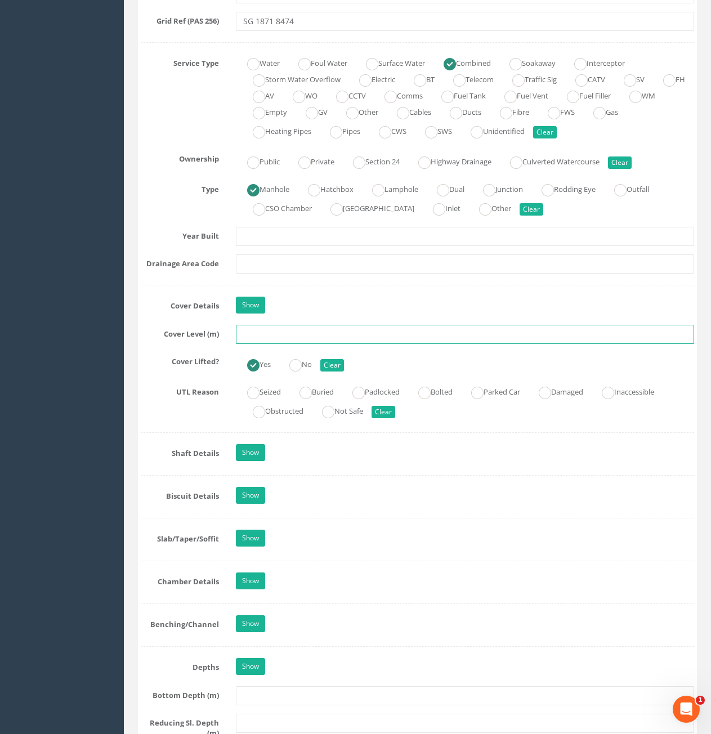
click at [315, 332] on input "text" at bounding box center [465, 334] width 458 height 19
type input "74.28"
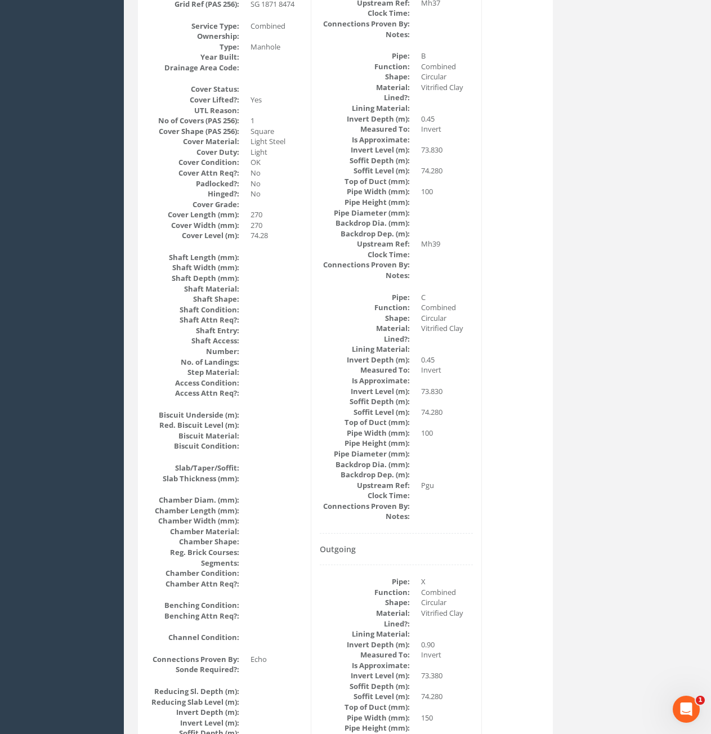
scroll to position [0, 0]
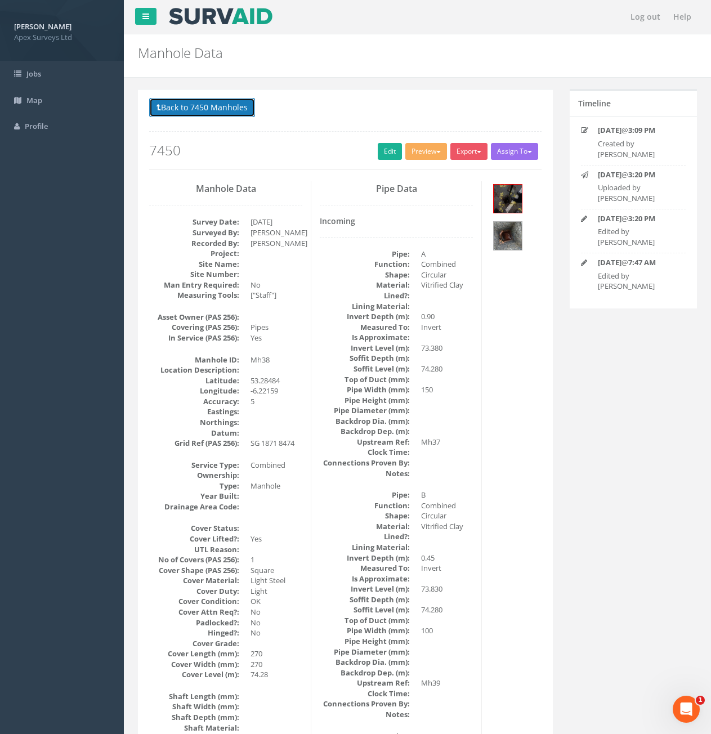
click at [202, 112] on button "Back to 7450 Manholes" at bounding box center [202, 107] width 106 height 19
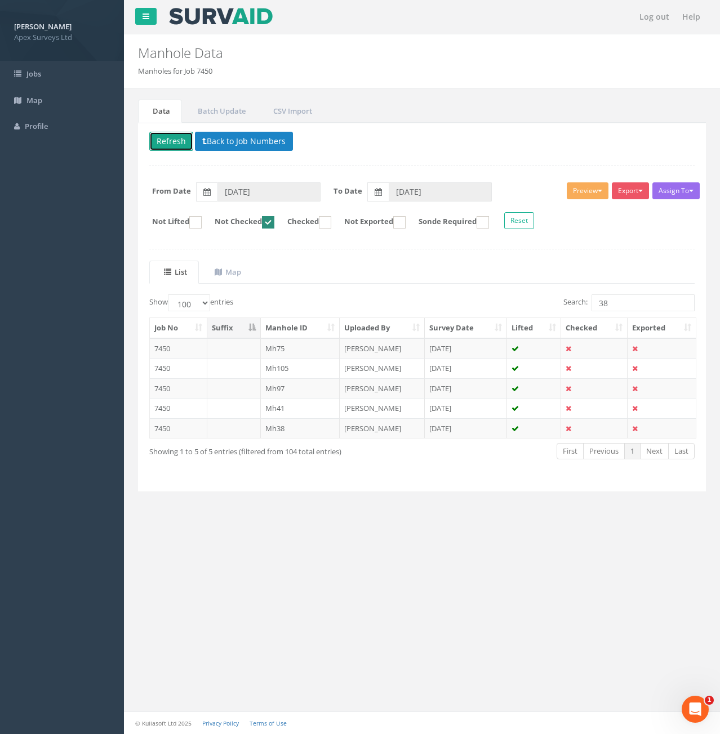
click at [176, 140] on button "Refresh" at bounding box center [171, 141] width 44 height 19
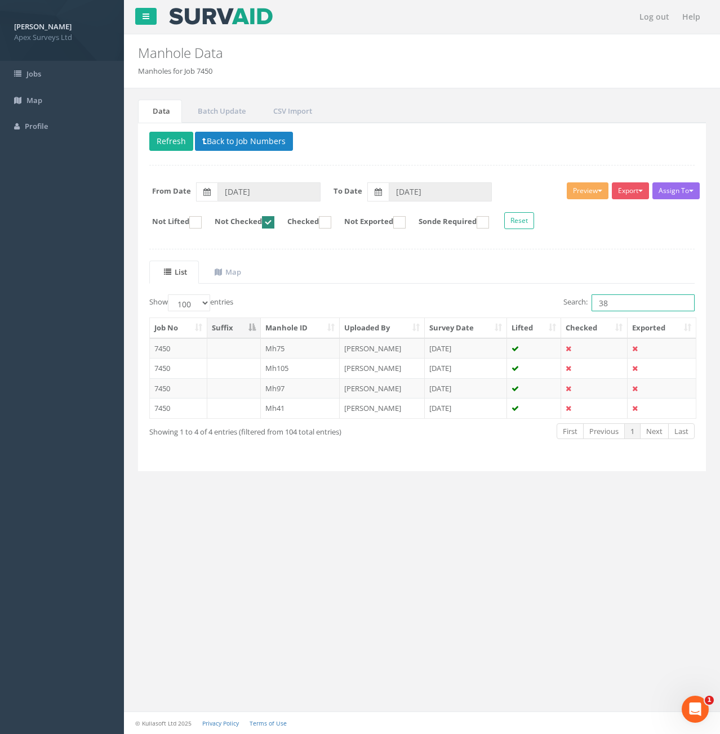
click at [638, 297] on input "38" at bounding box center [642, 303] width 103 height 17
type input "39"
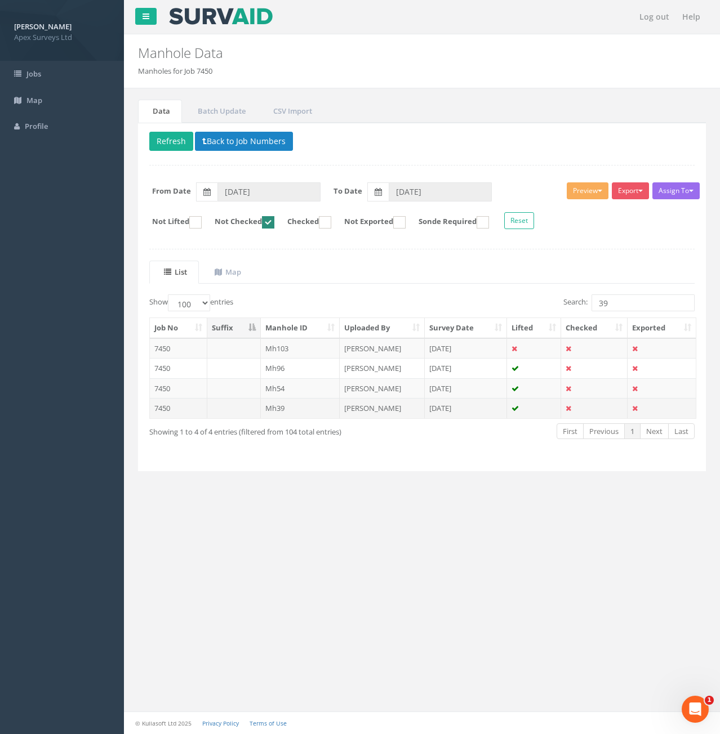
click at [173, 414] on td "7450" at bounding box center [178, 408] width 57 height 20
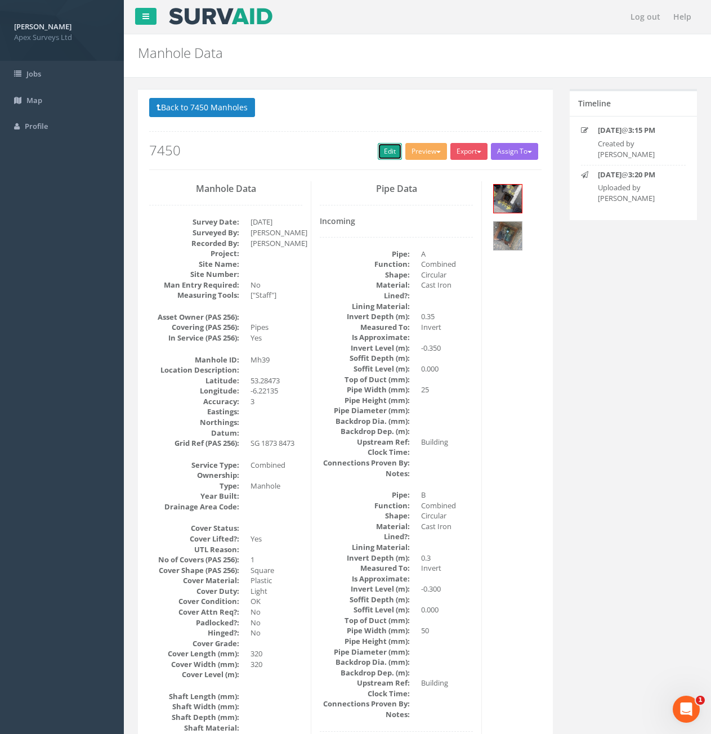
click at [378, 153] on link "Edit" at bounding box center [390, 151] width 24 height 17
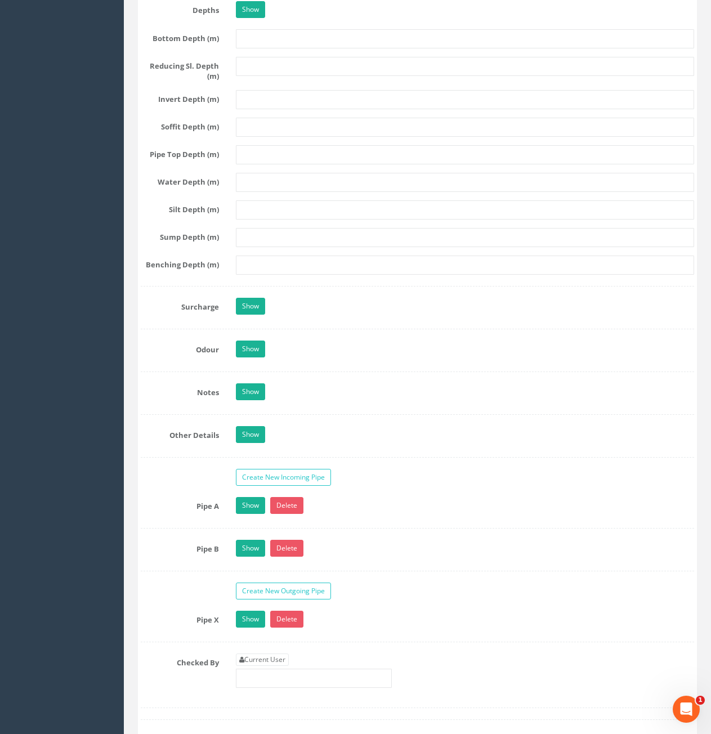
scroll to position [1858, 0]
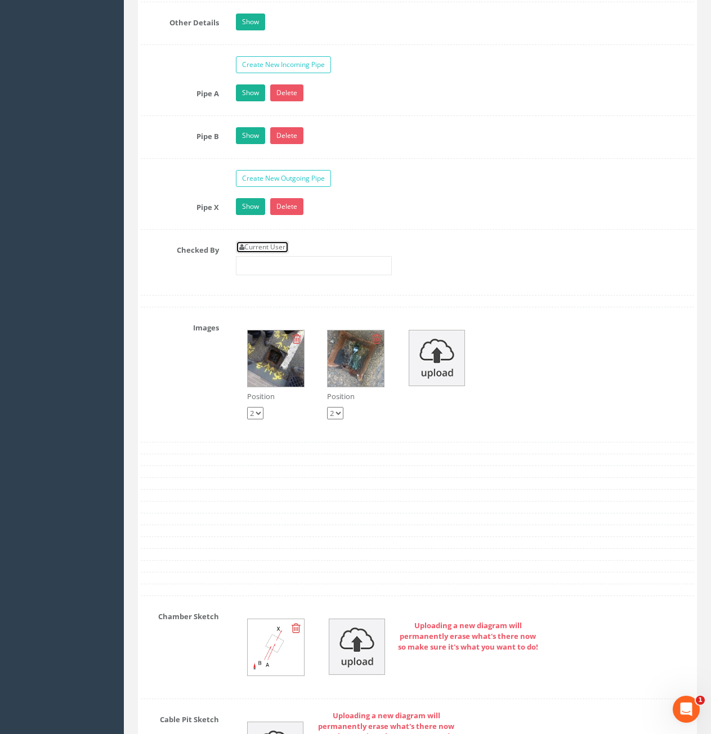
click at [266, 251] on link "Current User" at bounding box center [262, 247] width 53 height 12
type input "[PERSON_NAME]"
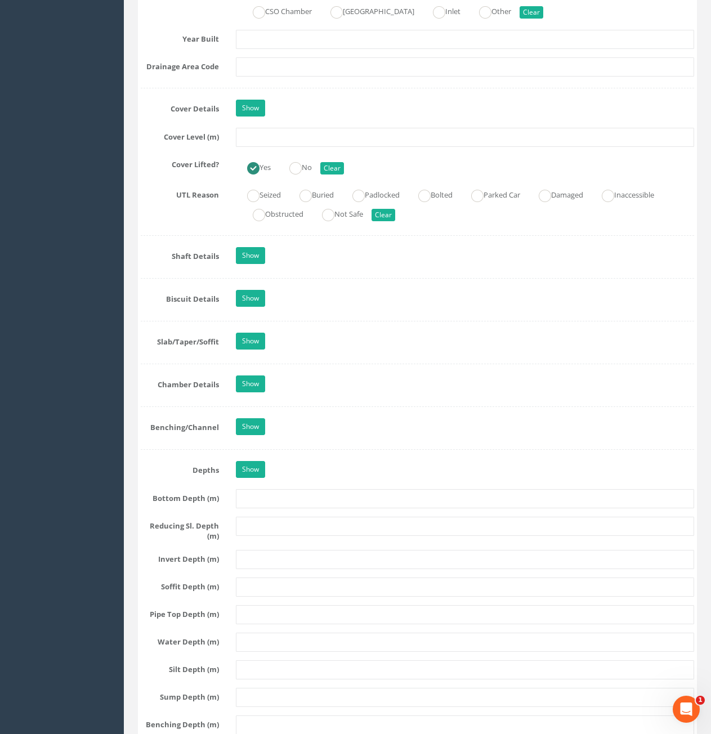
scroll to position [957, 0]
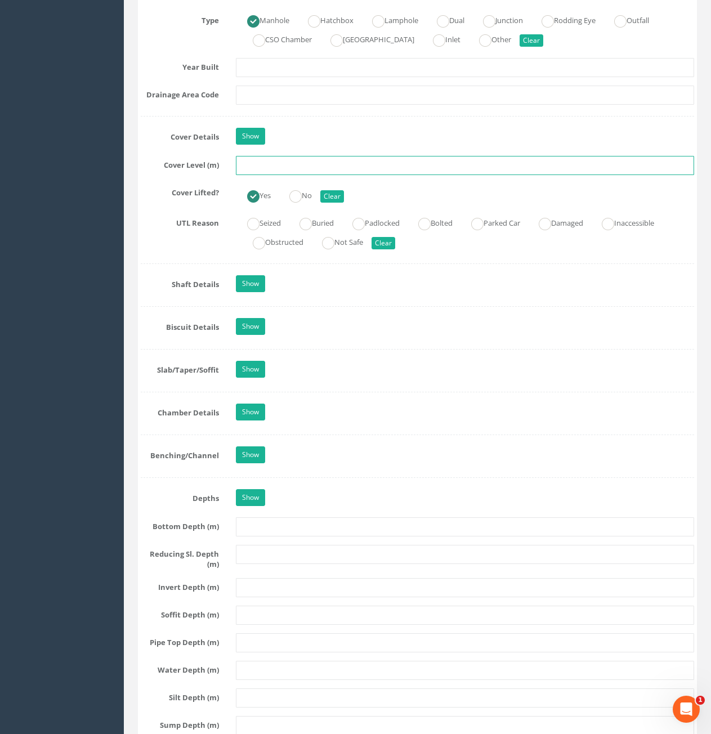
click at [338, 169] on input "text" at bounding box center [465, 165] width 458 height 19
type input "74.29"
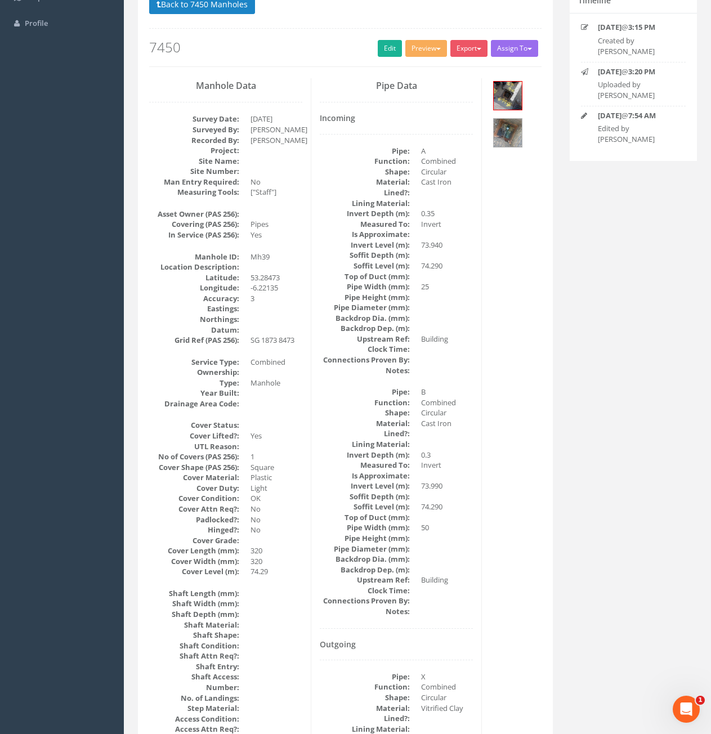
scroll to position [101, 0]
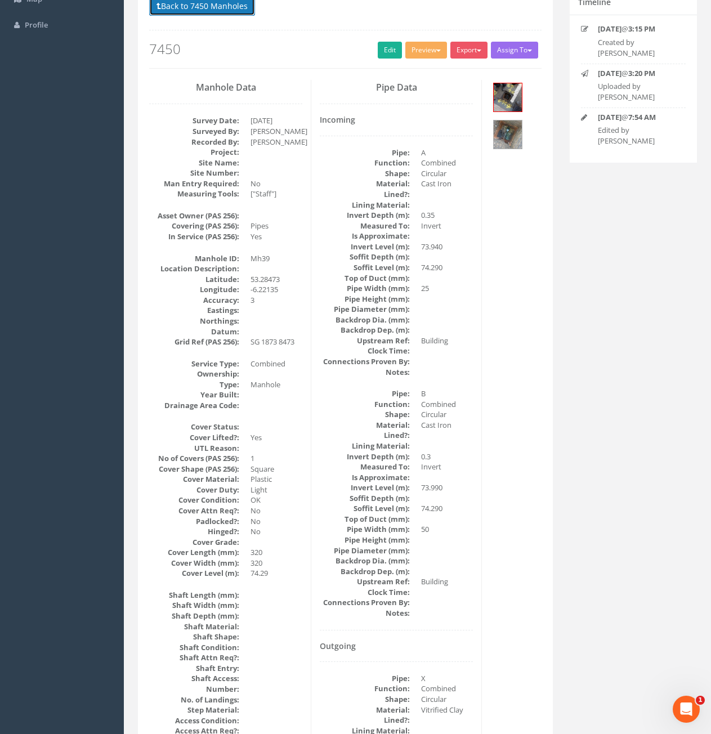
click at [215, 10] on button "Back to 7450 Manholes" at bounding box center [202, 6] width 106 height 19
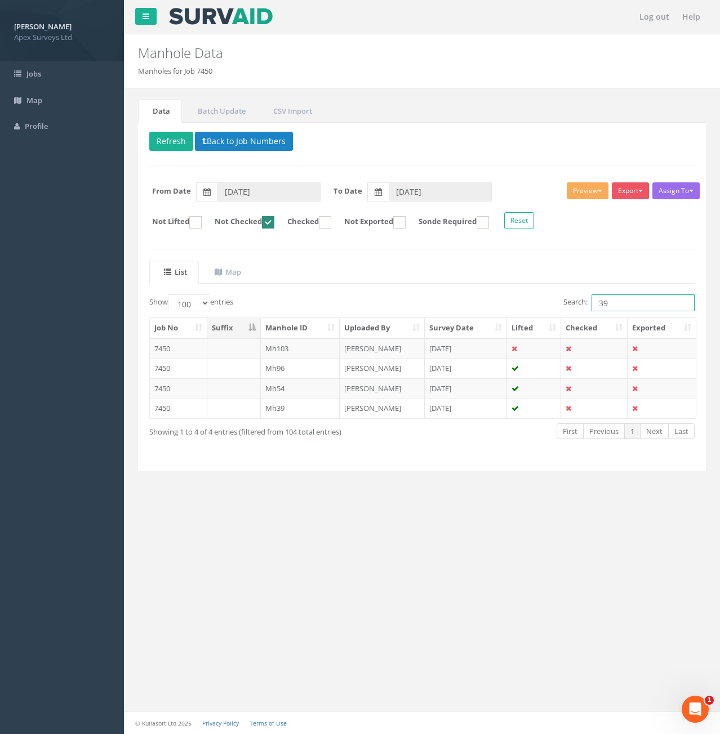
click at [622, 299] on input "39" at bounding box center [642, 303] width 103 height 17
type input "3"
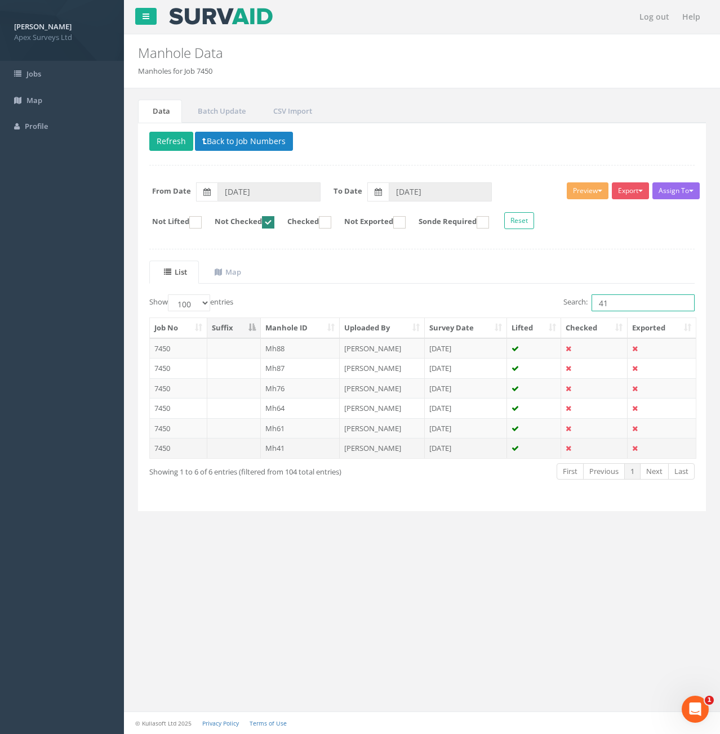
type input "41"
click at [233, 450] on td at bounding box center [234, 448] width 54 height 20
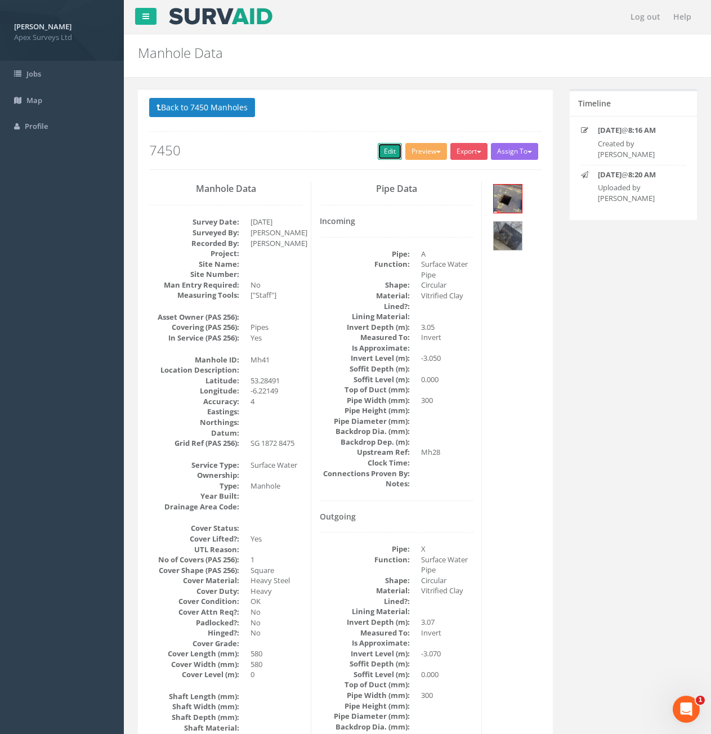
click at [378, 158] on link "Edit" at bounding box center [390, 151] width 24 height 17
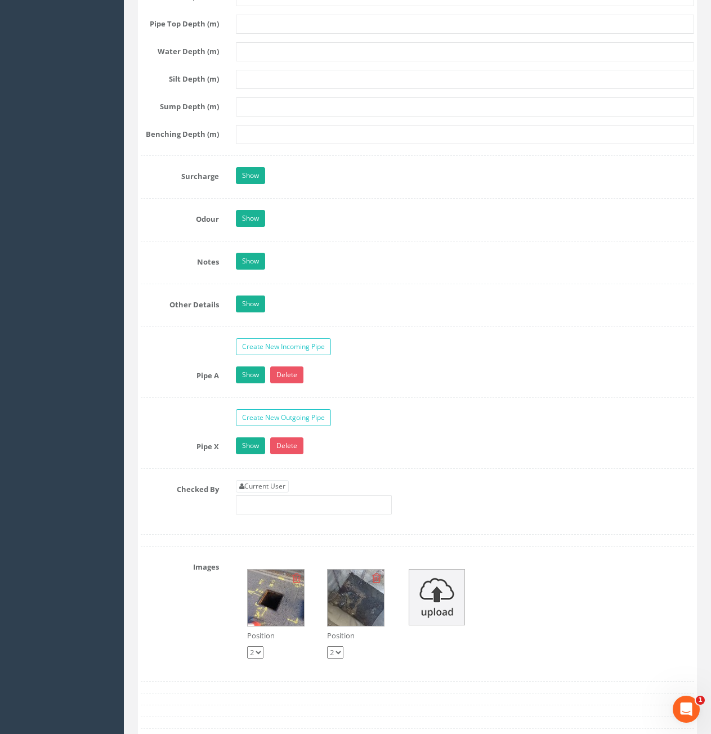
scroll to position [1577, 0]
click at [261, 480] on link "Current User" at bounding box center [262, 486] width 53 height 12
type input "[PERSON_NAME]"
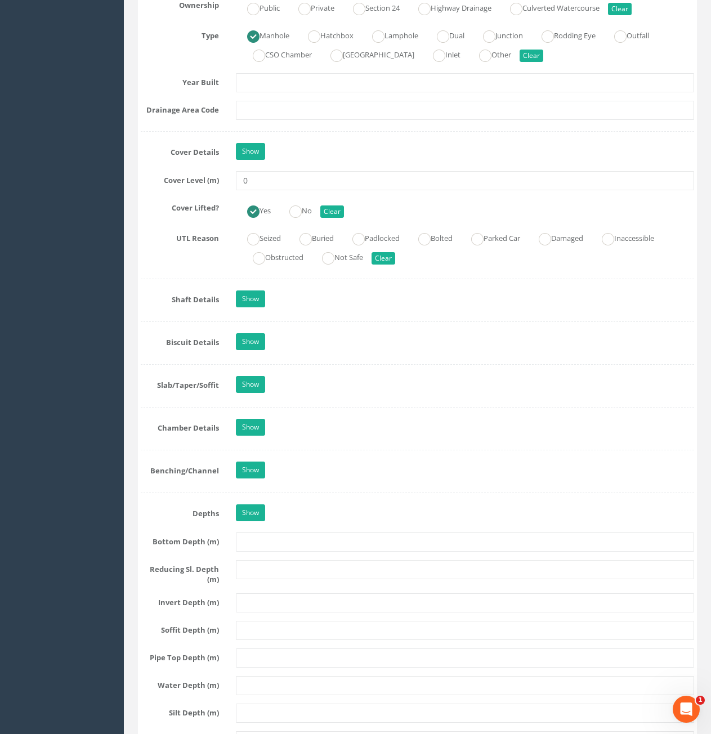
scroll to position [732, 0]
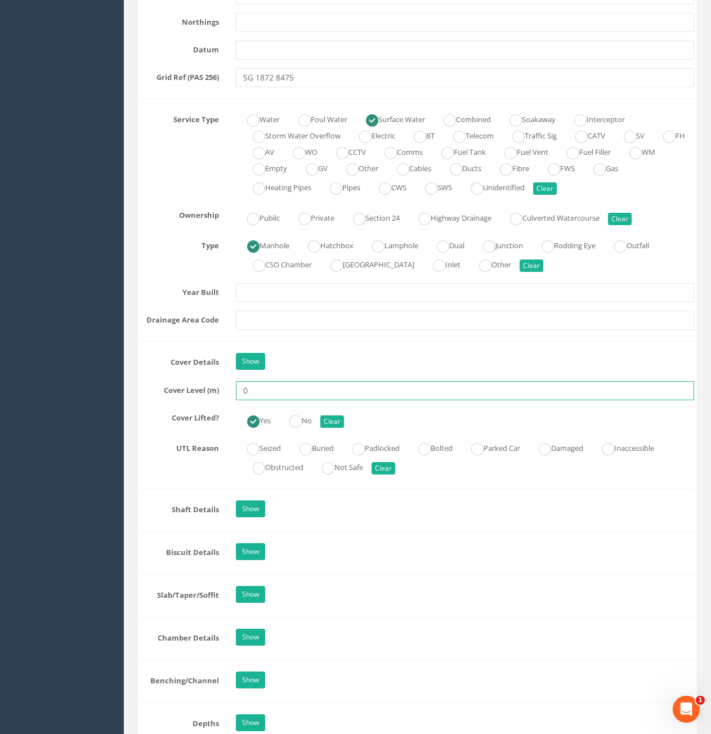
click at [333, 389] on input "0" at bounding box center [465, 390] width 458 height 19
type input "74.27"
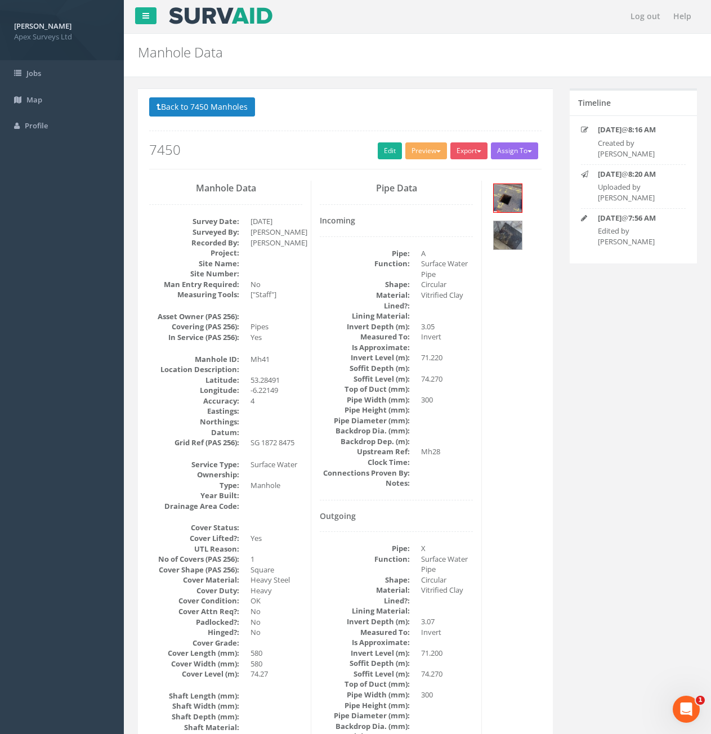
scroll to position [0, 0]
click at [167, 106] on button "Back to 7450 Manholes" at bounding box center [202, 107] width 106 height 19
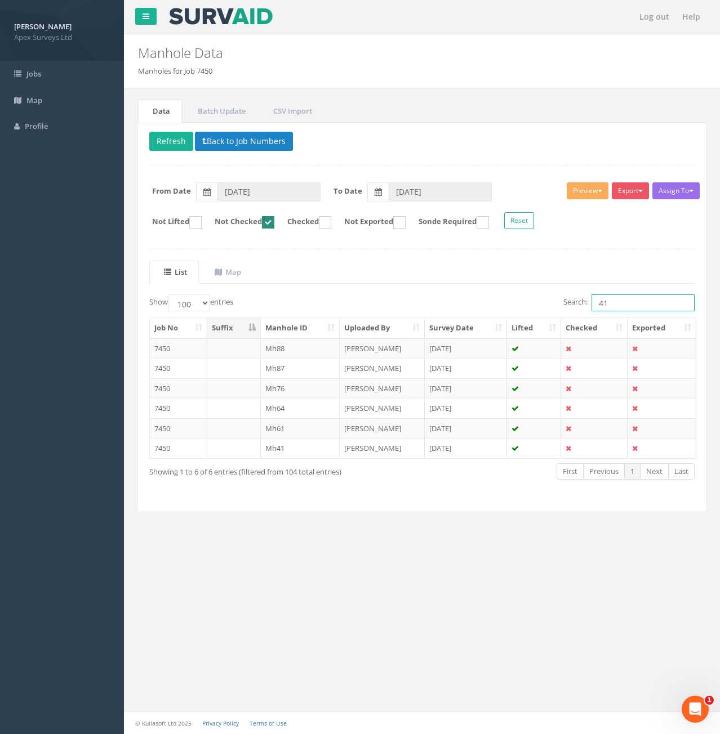
click at [619, 301] on input "41" at bounding box center [642, 303] width 103 height 17
type input "42"
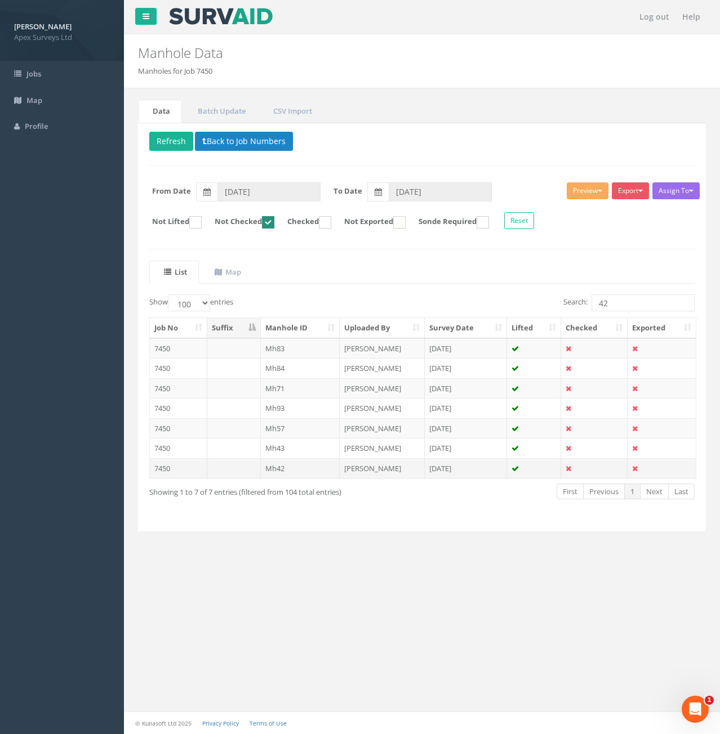
click at [197, 470] on td "7450" at bounding box center [178, 468] width 57 height 20
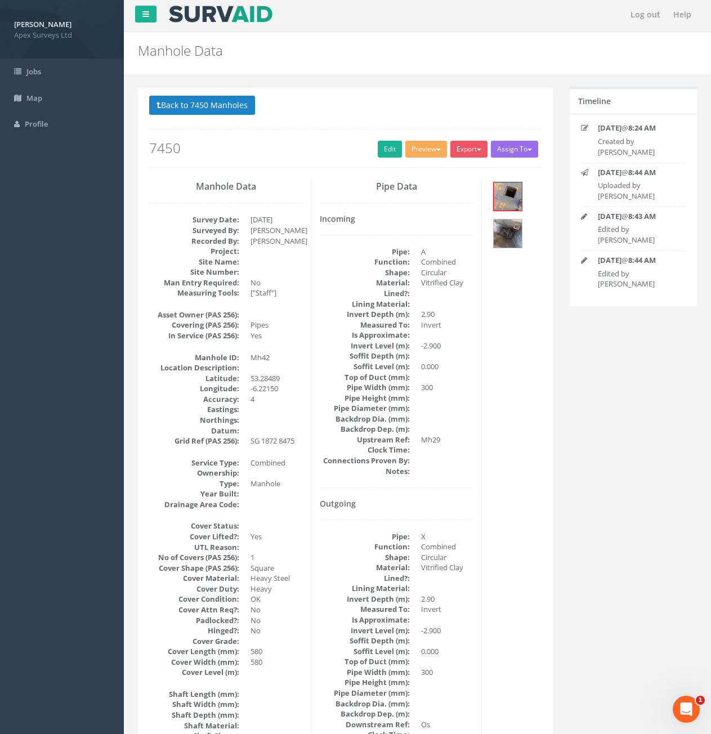
scroll to position [56, 0]
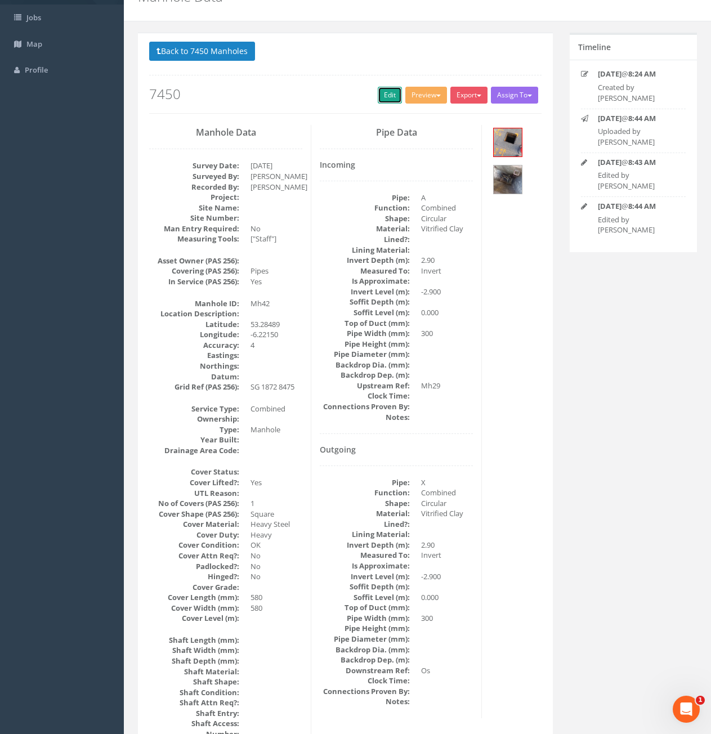
click at [391, 98] on link "Edit" at bounding box center [390, 95] width 24 height 17
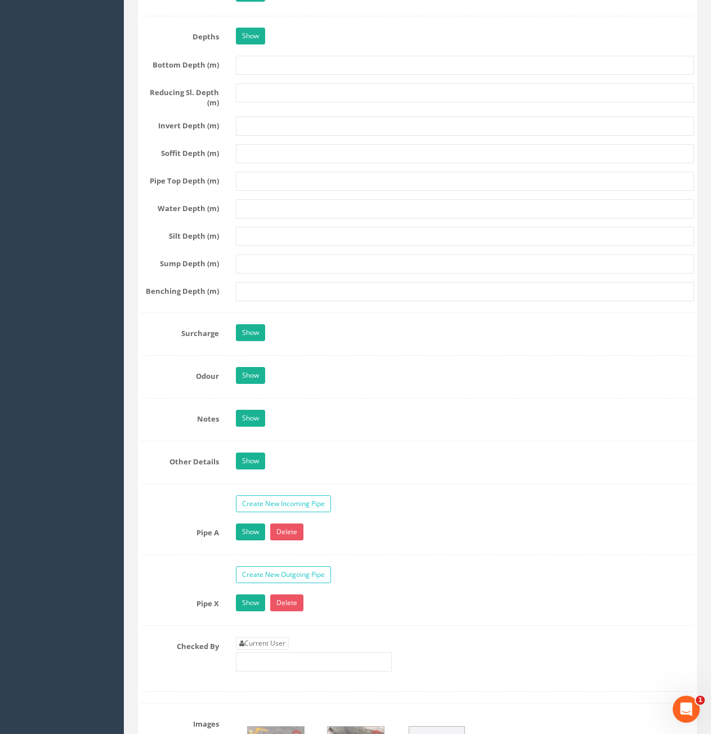
scroll to position [1521, 0]
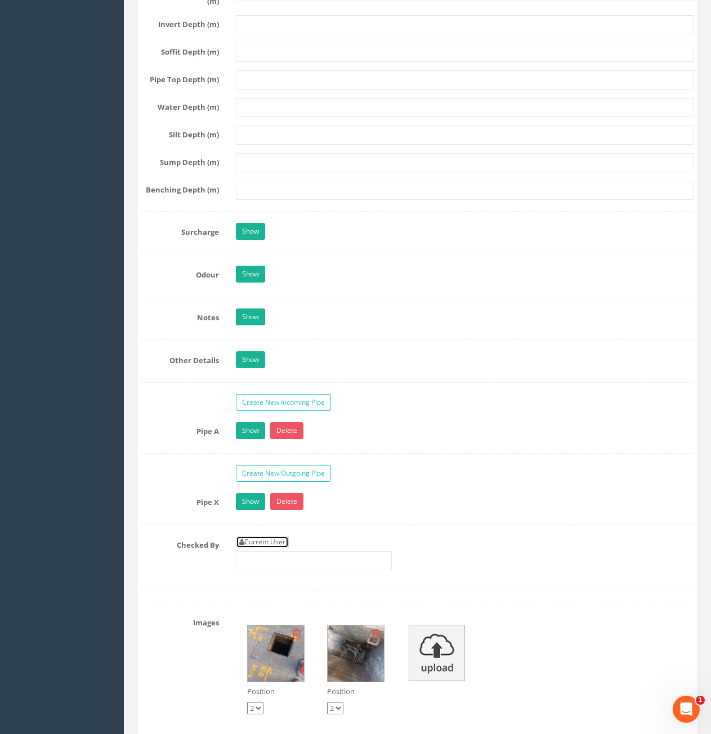
click at [251, 538] on link "Current User" at bounding box center [262, 542] width 53 height 12
type input "[PERSON_NAME]"
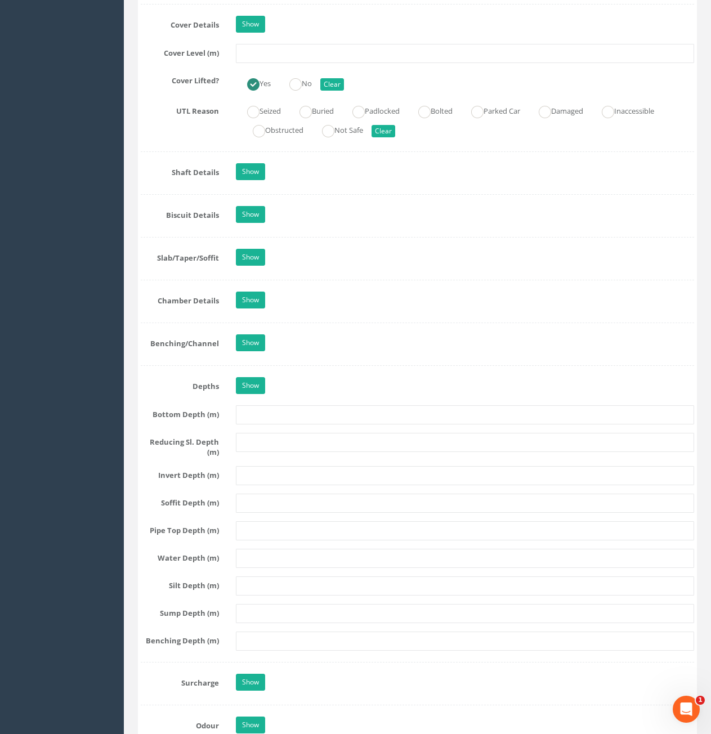
scroll to position [788, 0]
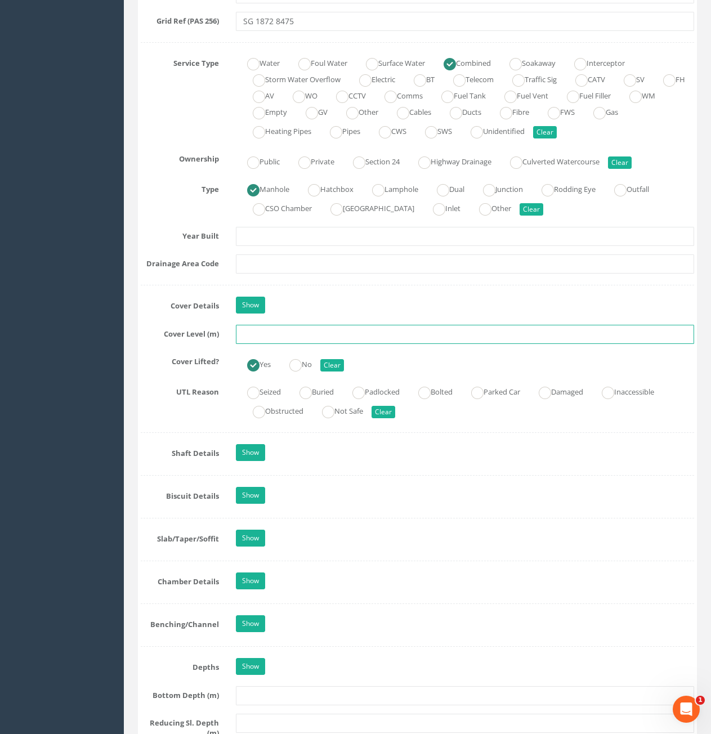
click at [265, 329] on input "text" at bounding box center [465, 334] width 458 height 19
type input "74.22"
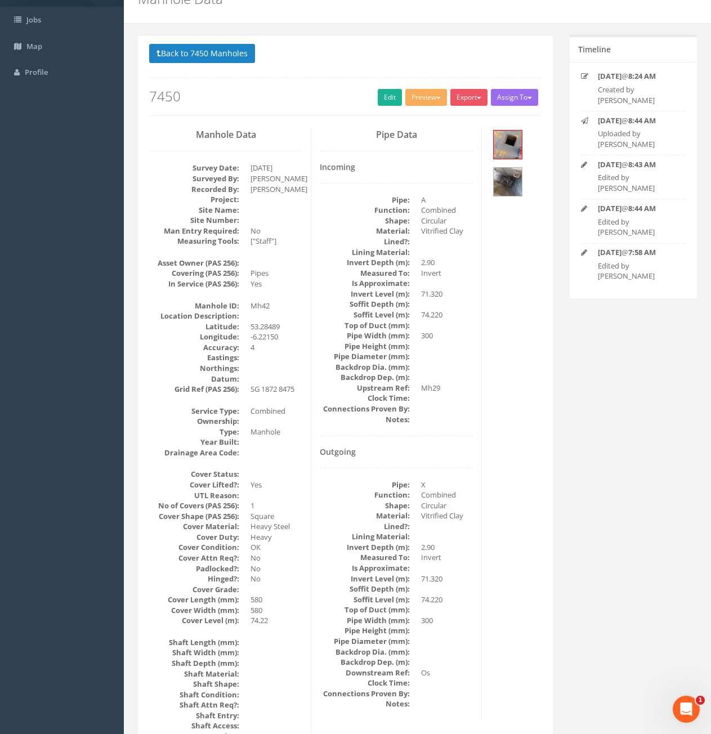
scroll to position [45, 0]
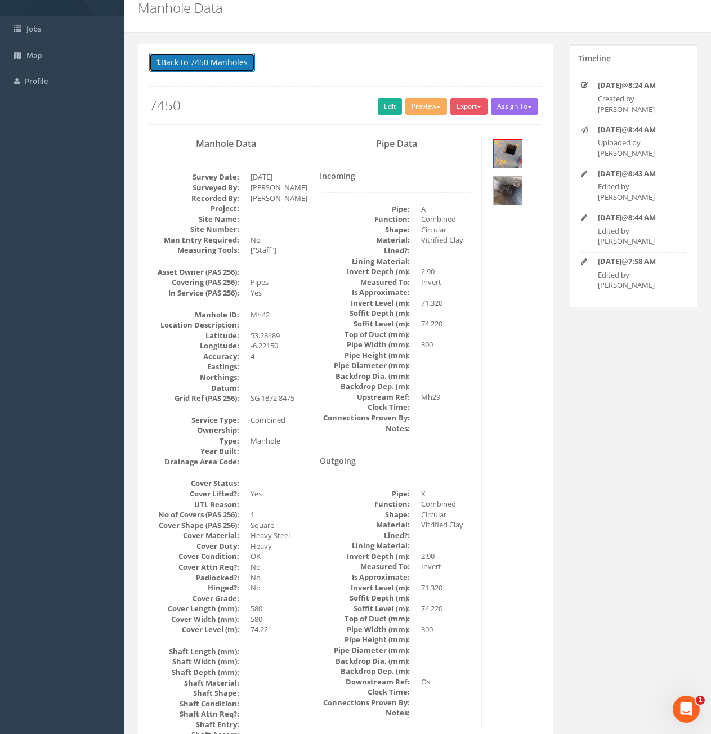
click at [179, 61] on button "Back to 7450 Manholes" at bounding box center [202, 62] width 106 height 19
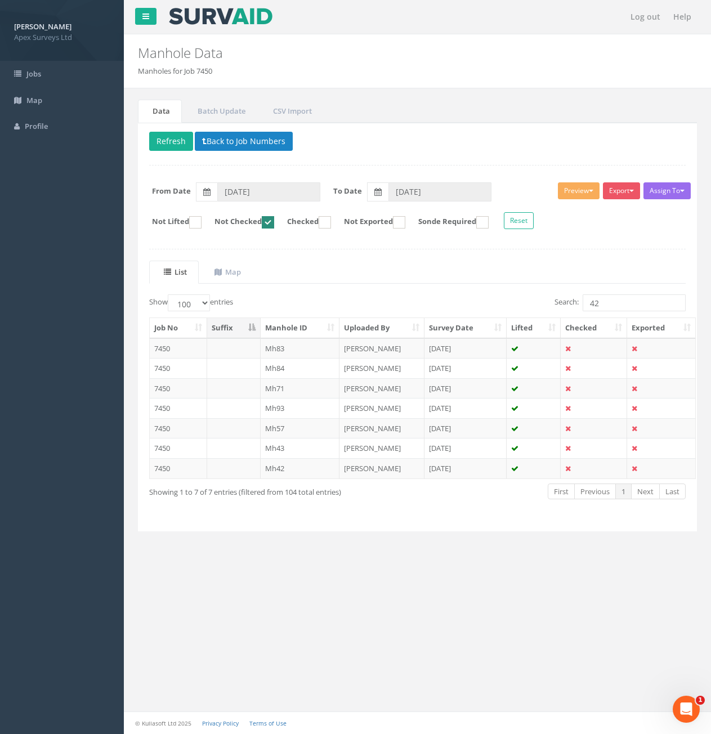
scroll to position [0, 0]
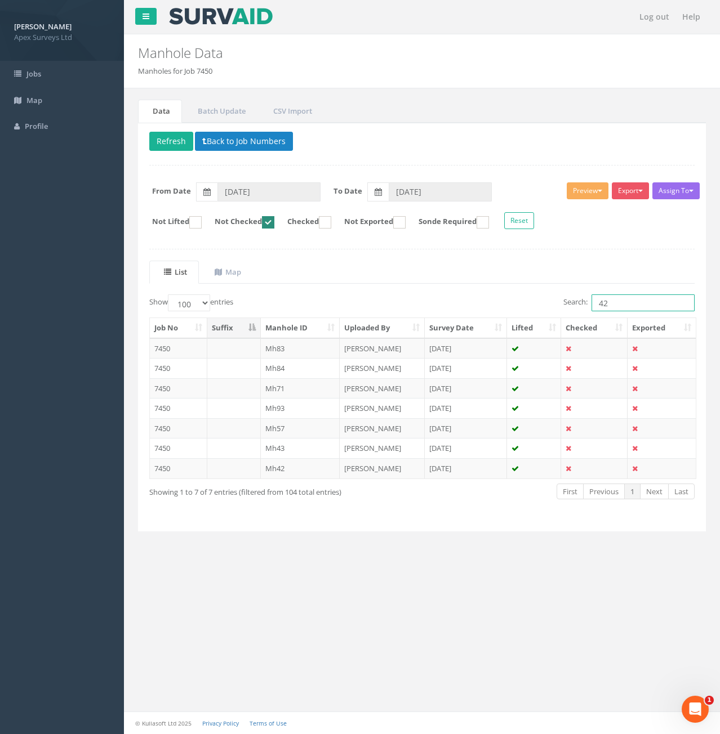
click at [623, 298] on input "42" at bounding box center [642, 303] width 103 height 17
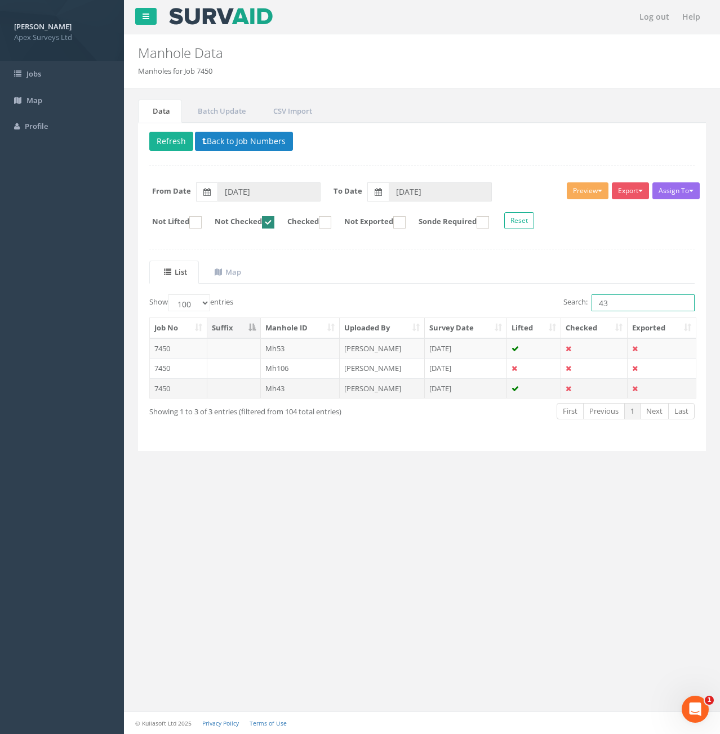
type input "43"
click at [222, 386] on td at bounding box center [234, 388] width 54 height 20
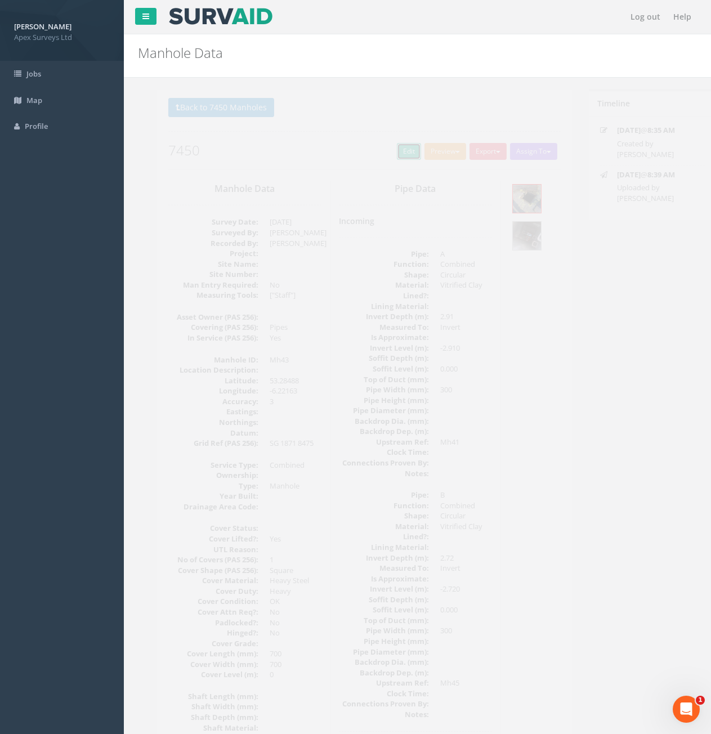
click at [385, 150] on link "Edit" at bounding box center [390, 151] width 24 height 17
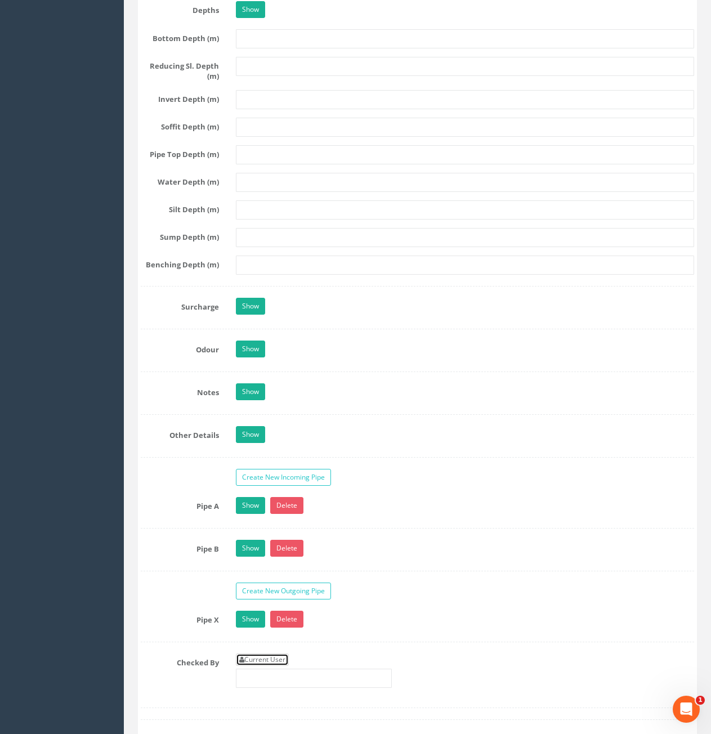
scroll to position [1633, 0]
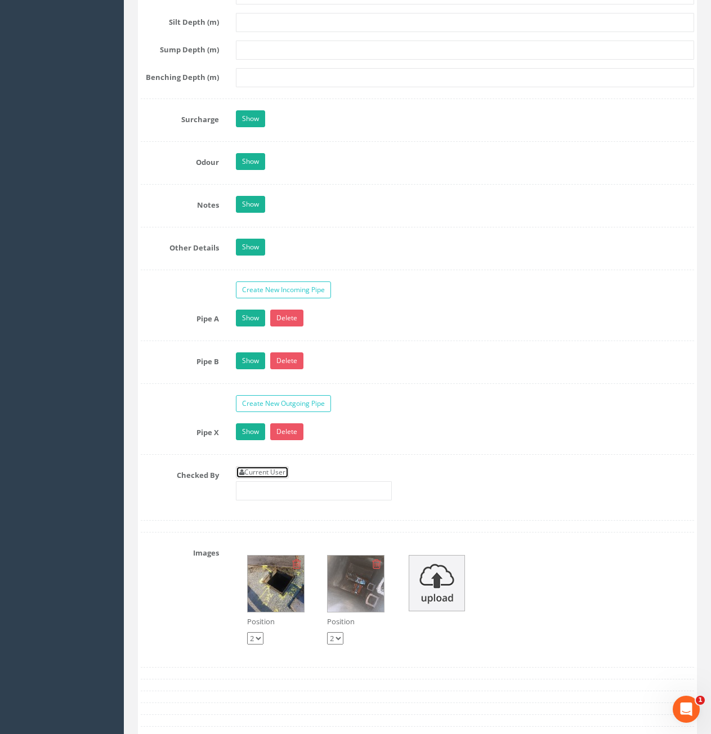
click at [256, 472] on link "Current User" at bounding box center [262, 472] width 53 height 12
type input "[PERSON_NAME]"
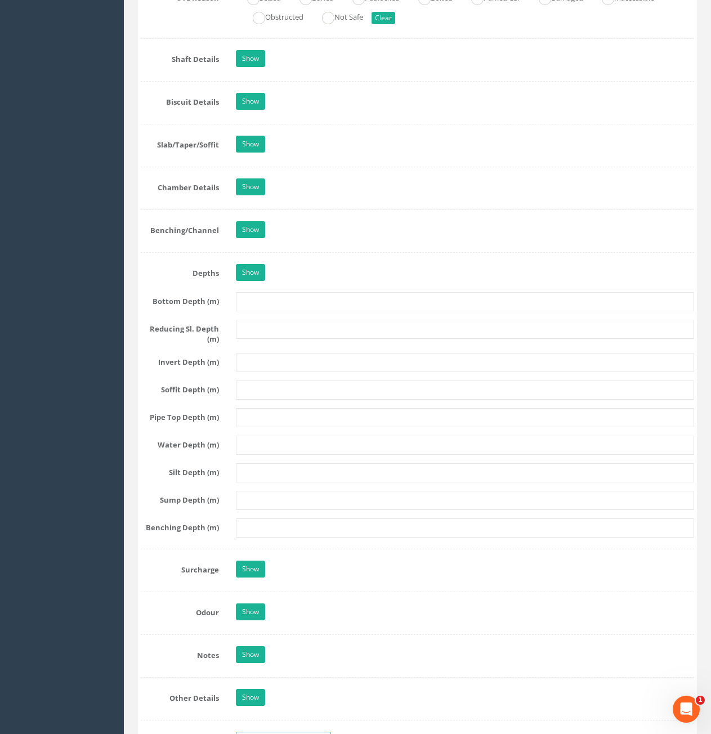
scroll to position [788, 0]
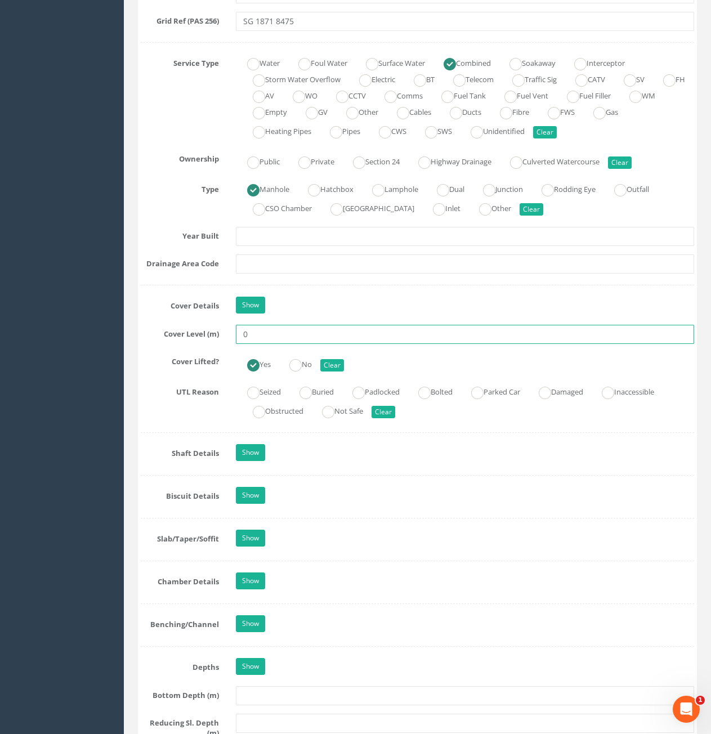
click at [380, 338] on input "0" at bounding box center [465, 334] width 458 height 19
type input "74.10"
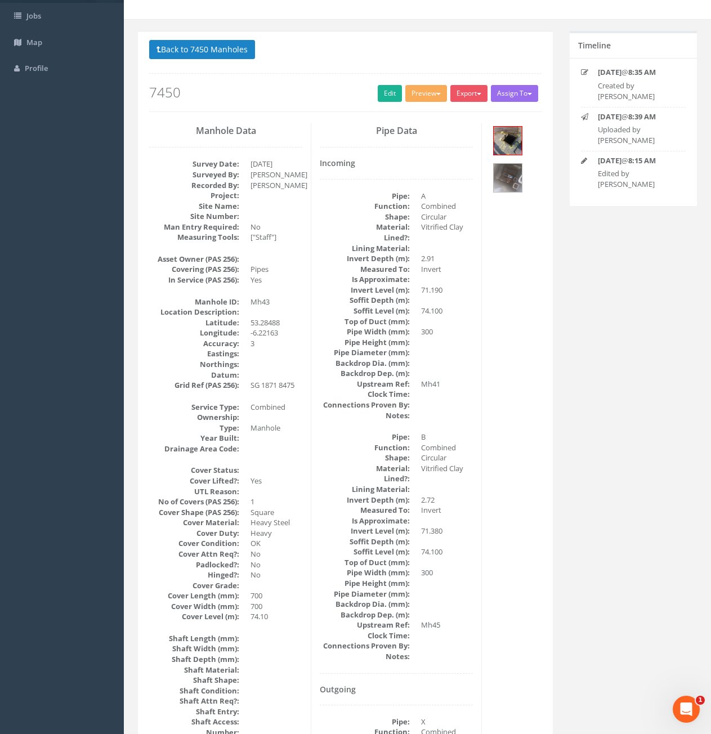
scroll to position [45, 0]
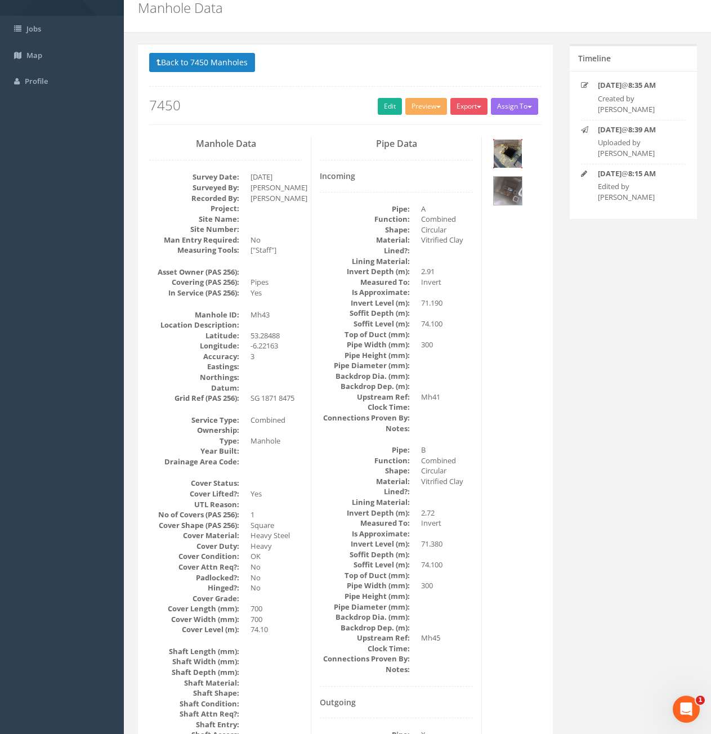
click at [500, 154] on img at bounding box center [508, 154] width 28 height 28
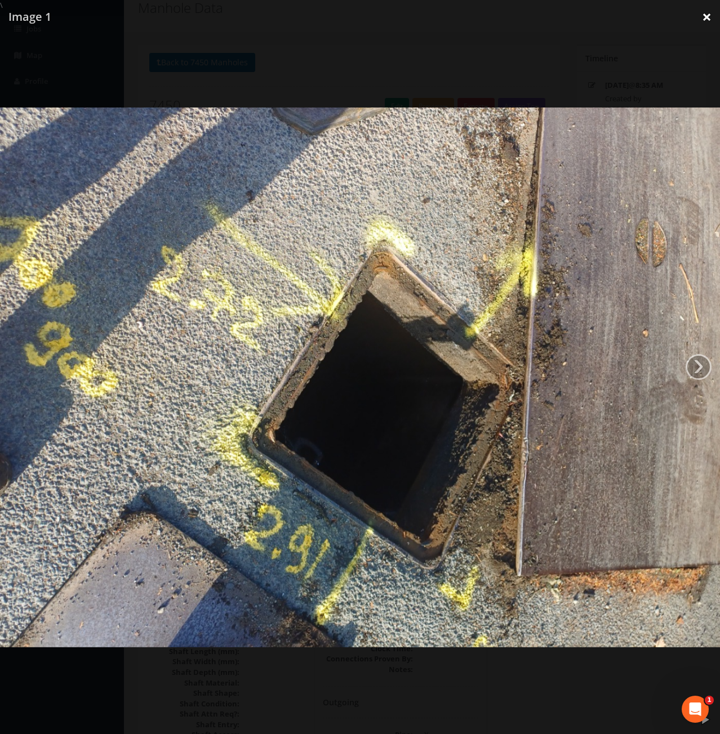
click at [706, 20] on link "×" at bounding box center [706, 17] width 26 height 34
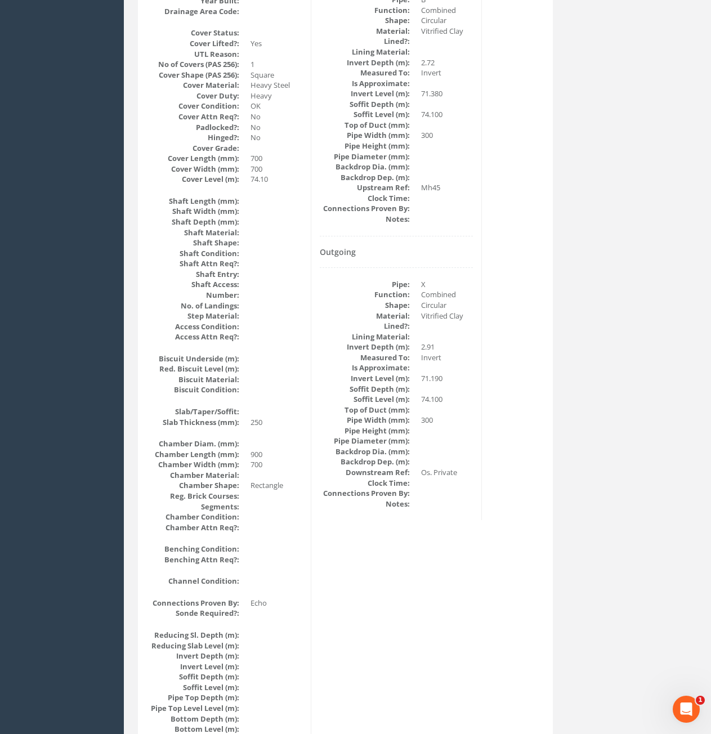
scroll to position [101, 0]
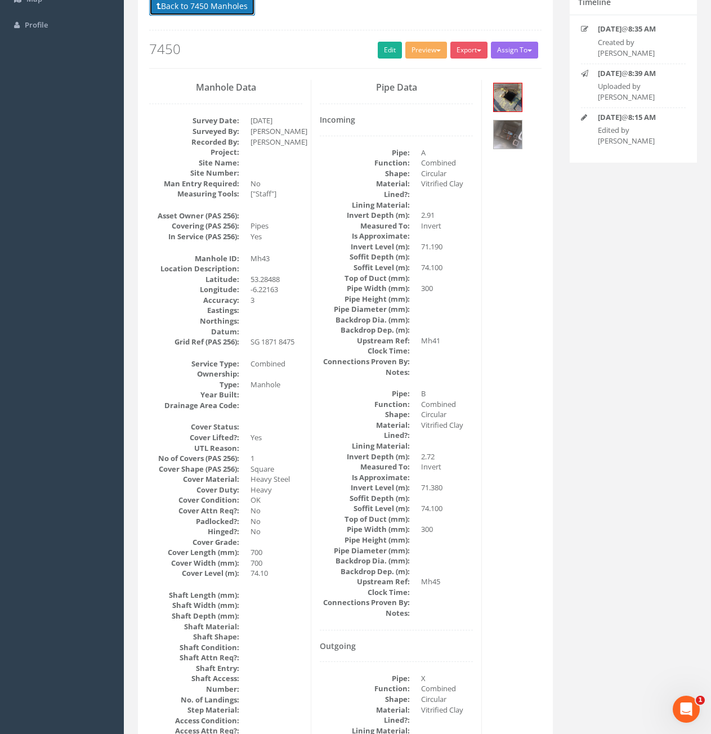
click at [175, 13] on button "Back to 7450 Manholes" at bounding box center [202, 6] width 106 height 19
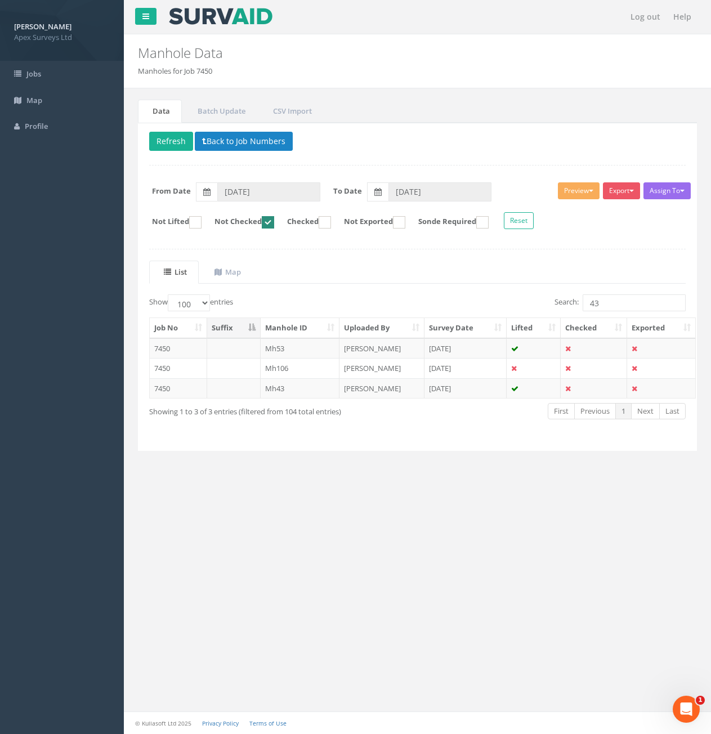
scroll to position [0, 0]
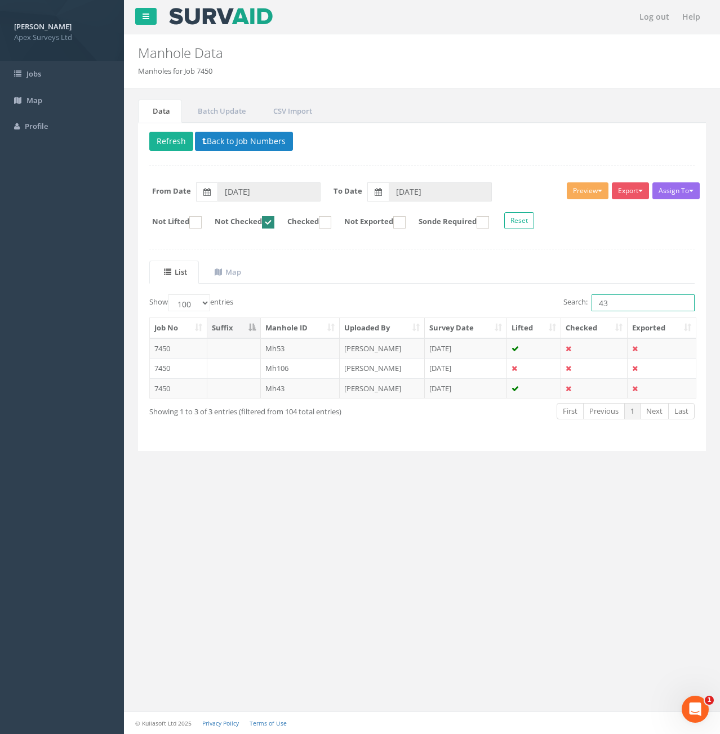
click at [644, 302] on input "43" at bounding box center [642, 303] width 103 height 17
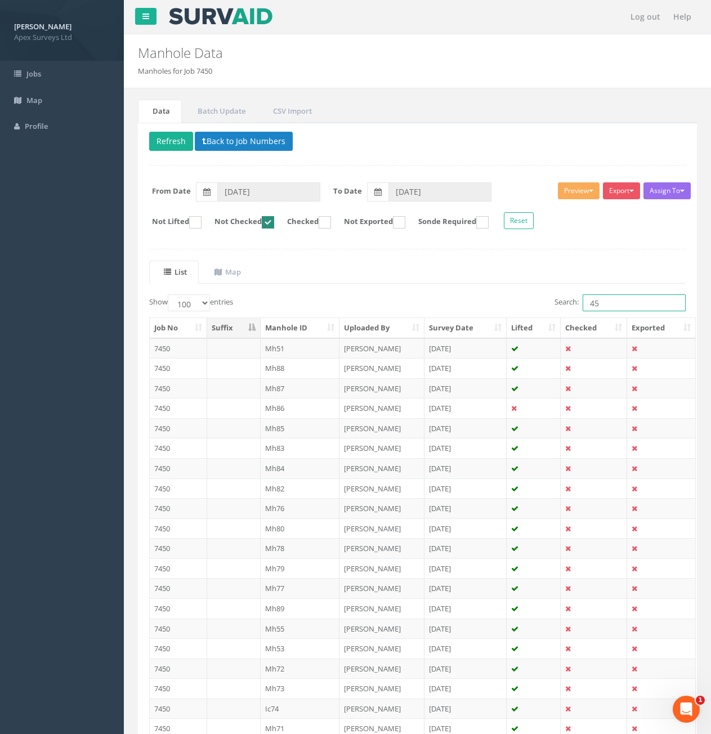
click at [623, 306] on input "45" at bounding box center [634, 303] width 103 height 17
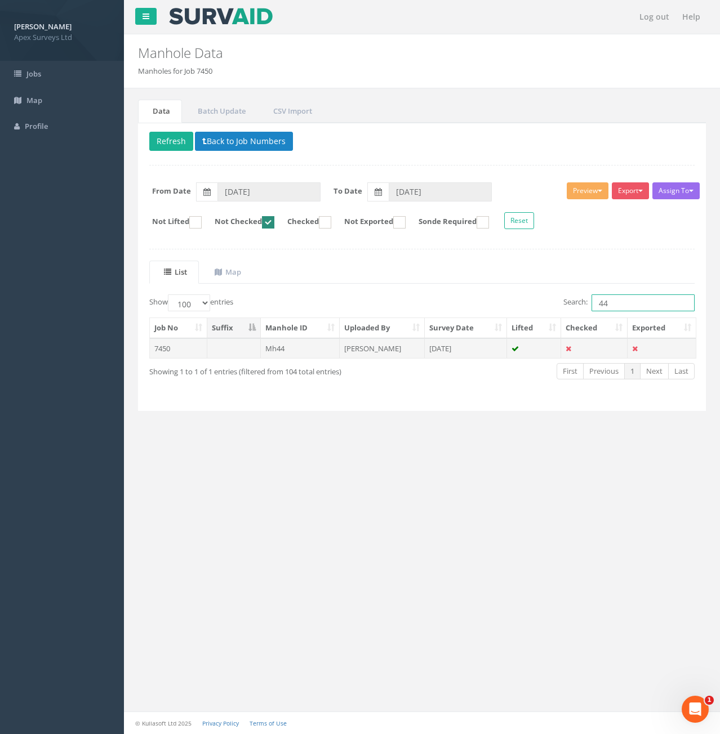
type input "44"
click at [198, 347] on td "7450" at bounding box center [178, 348] width 57 height 20
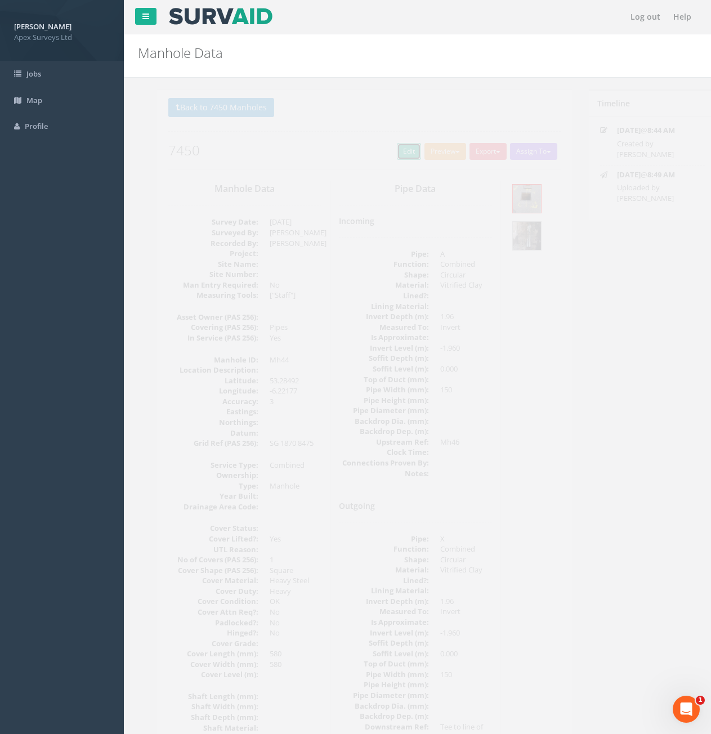
click at [380, 160] on link "Edit" at bounding box center [390, 151] width 24 height 17
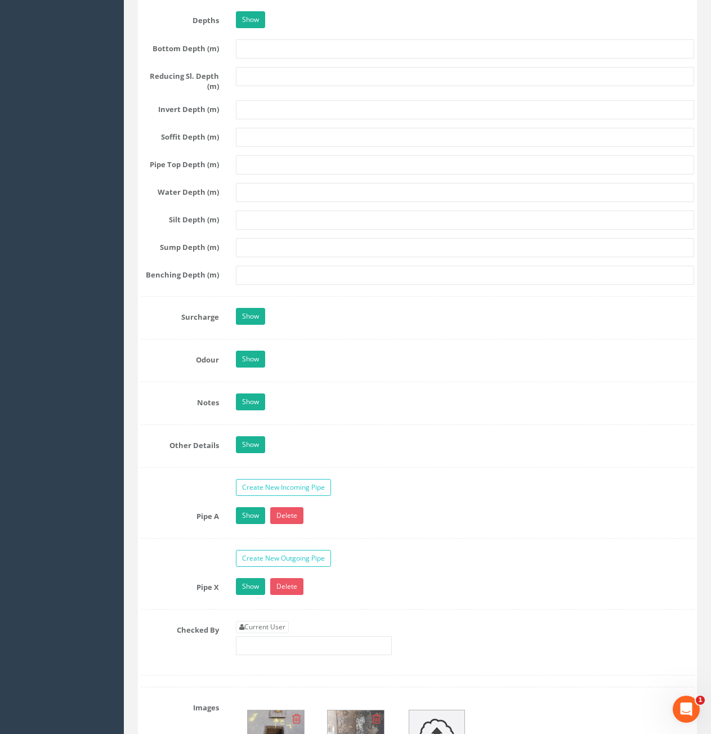
scroll to position [1577, 0]
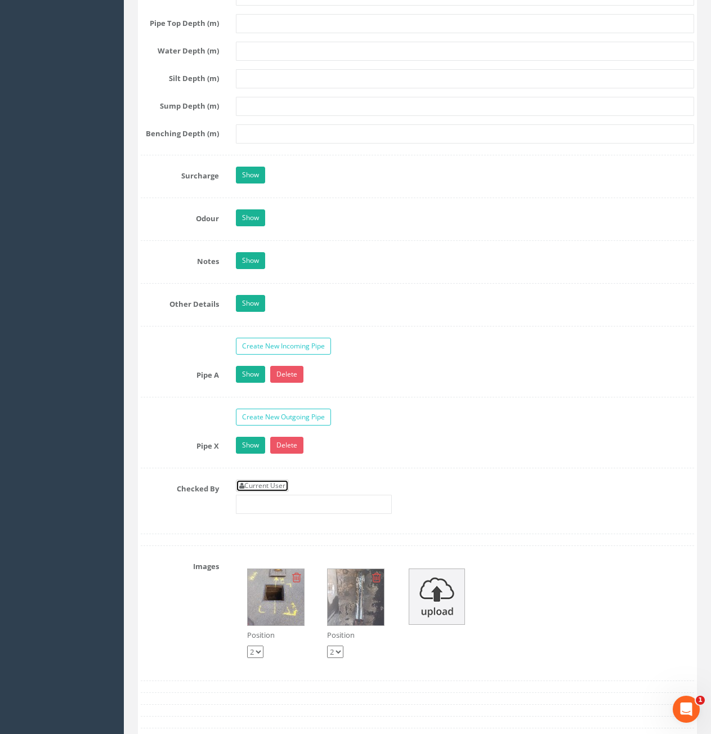
click at [266, 483] on link "Current User" at bounding box center [262, 486] width 53 height 12
type input "[PERSON_NAME]"
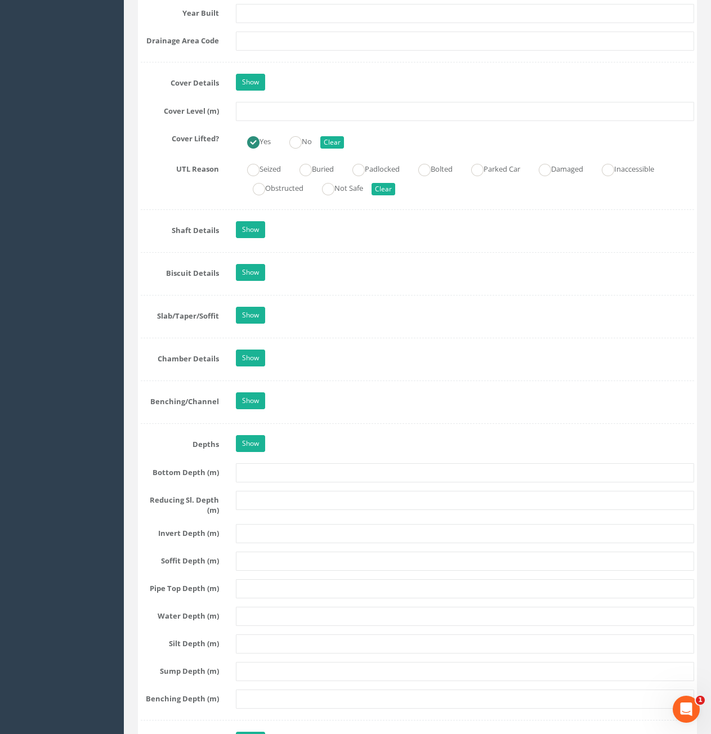
scroll to position [732, 0]
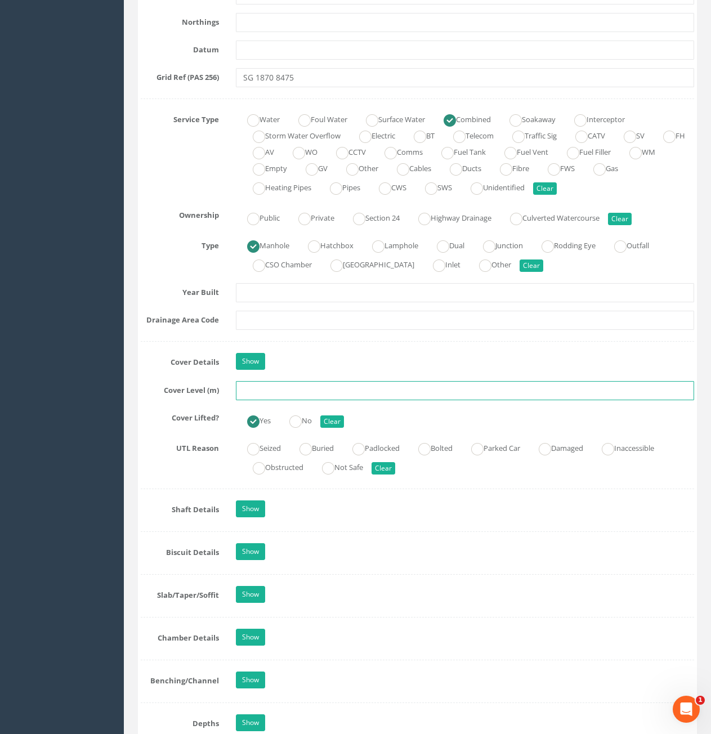
click at [328, 393] on input "text" at bounding box center [465, 390] width 458 height 19
click at [291, 398] on input "text" at bounding box center [465, 390] width 458 height 19
type input "74.11"
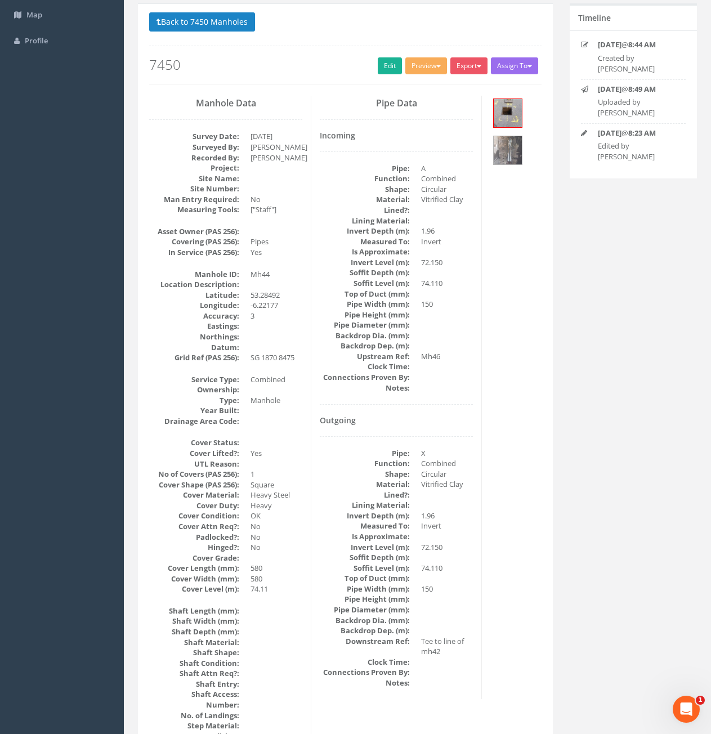
scroll to position [0, 0]
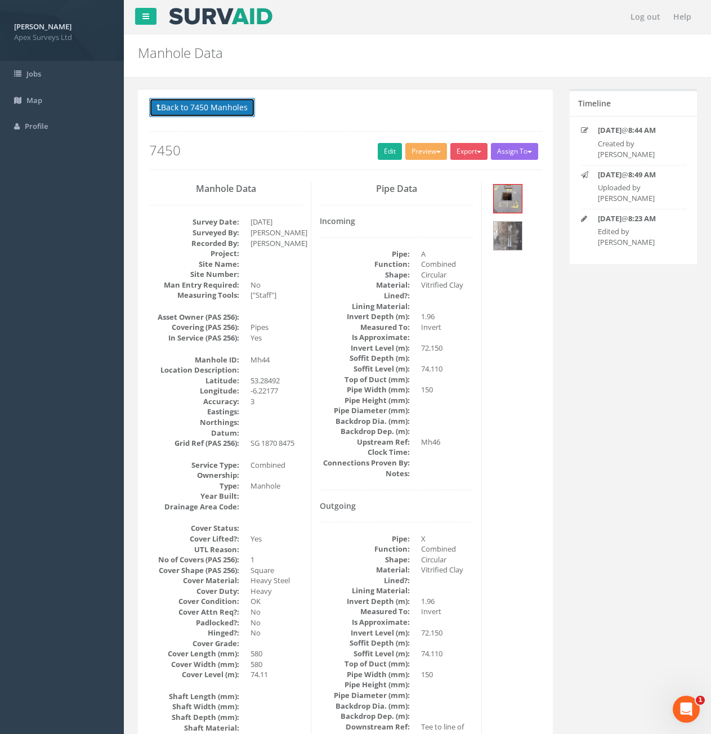
click at [190, 100] on button "Back to 7450 Manholes" at bounding box center [202, 107] width 106 height 19
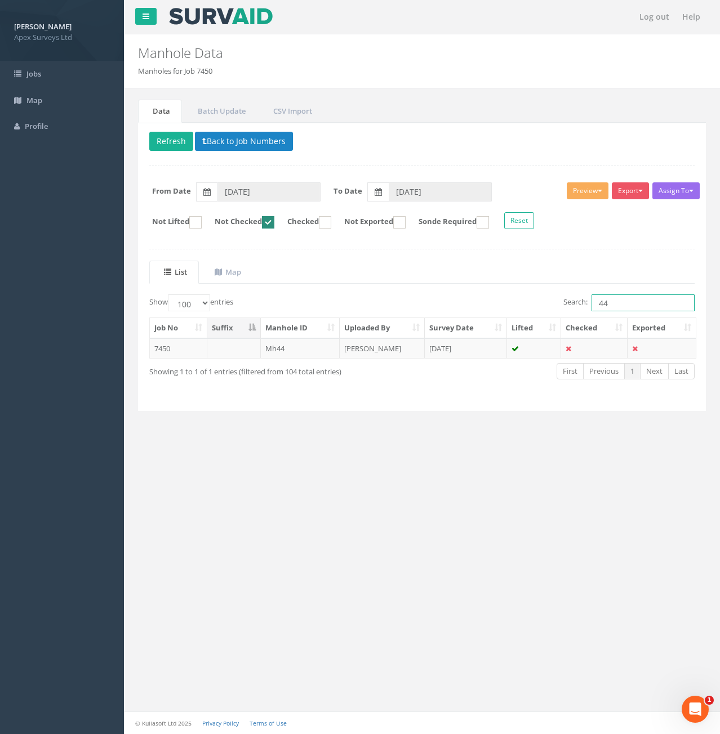
click at [618, 301] on input "44" at bounding box center [642, 303] width 103 height 17
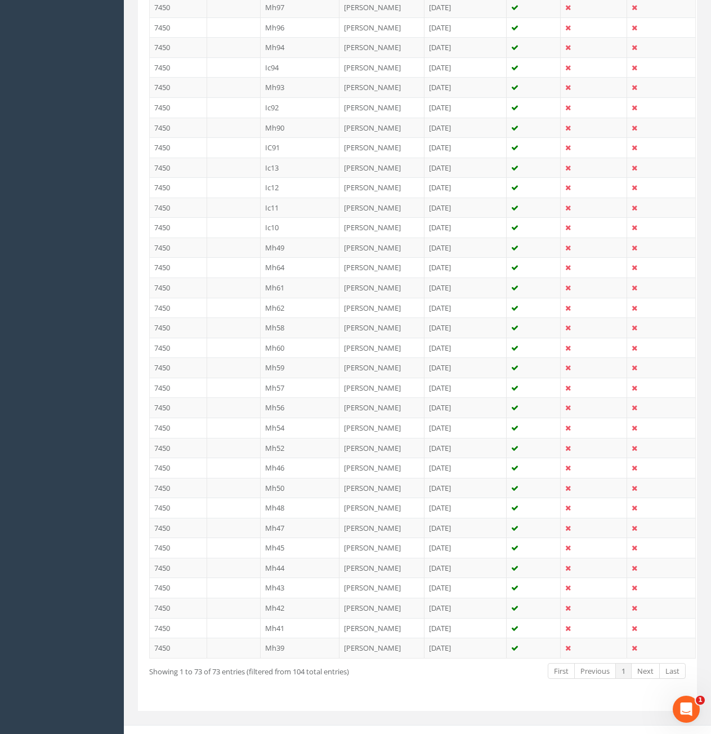
scroll to position [1156, 0]
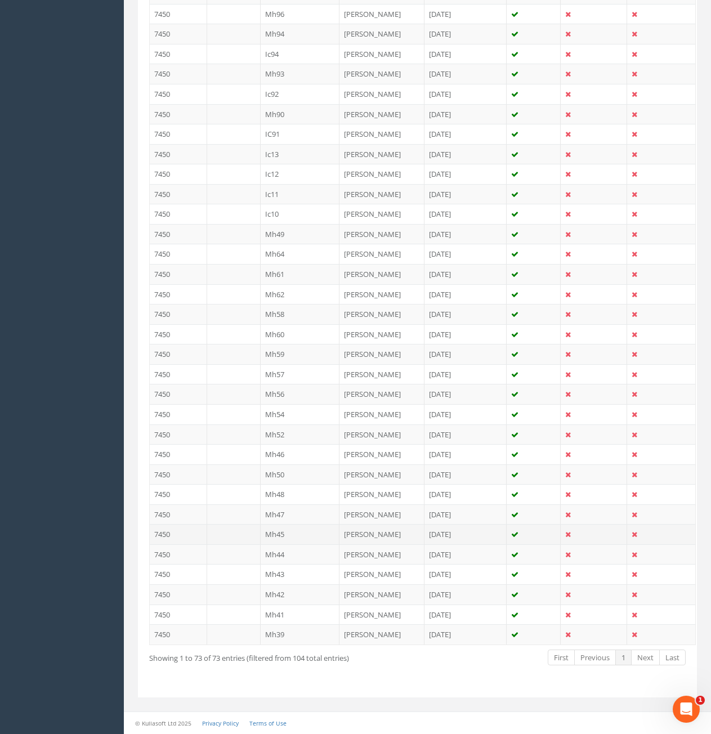
type input "45"
click at [279, 535] on td "Mh45" at bounding box center [300, 534] width 79 height 20
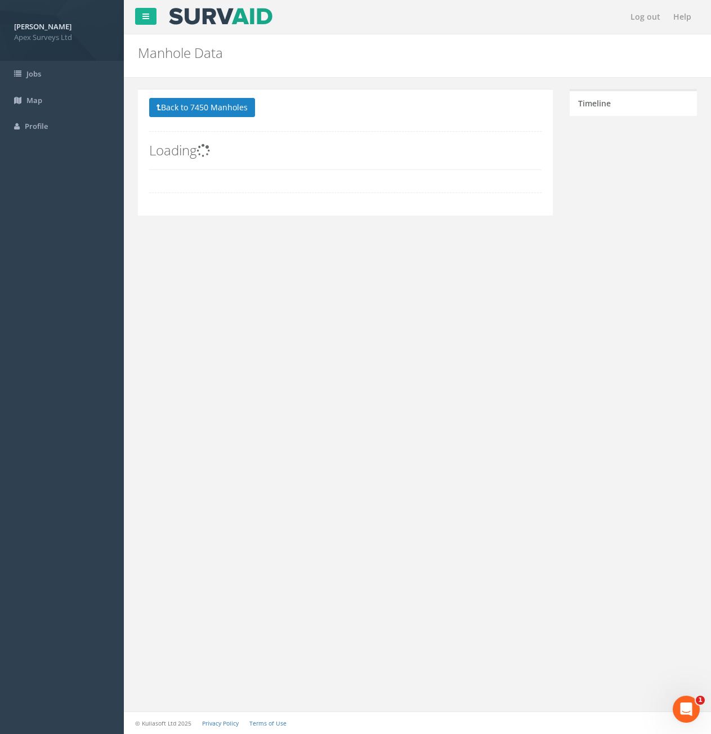
scroll to position [0, 0]
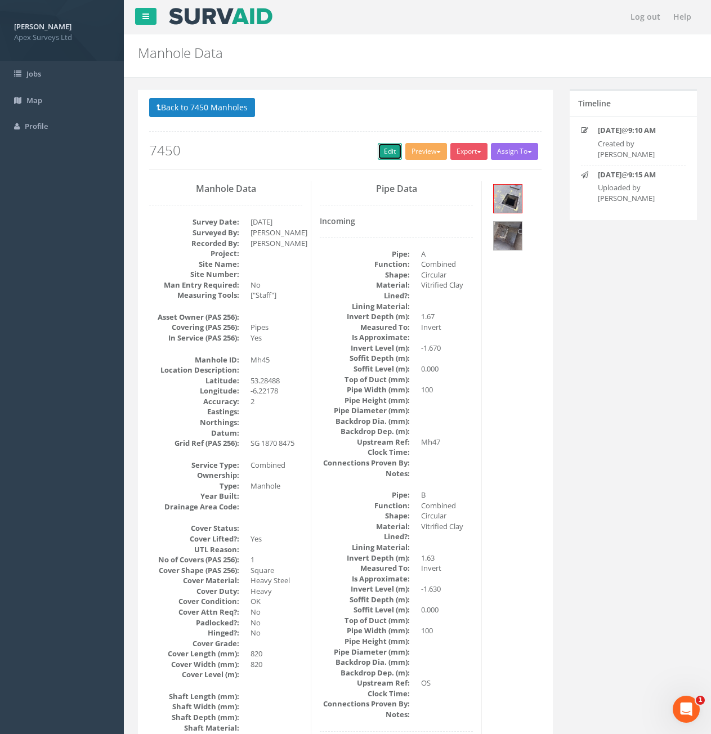
click at [381, 152] on link "Edit" at bounding box center [390, 151] width 24 height 17
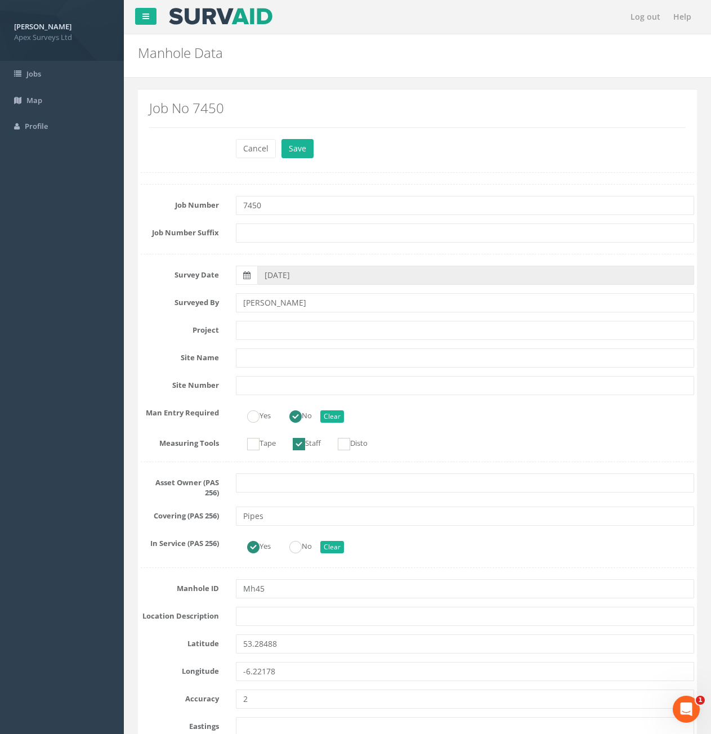
scroll to position [1858, 0]
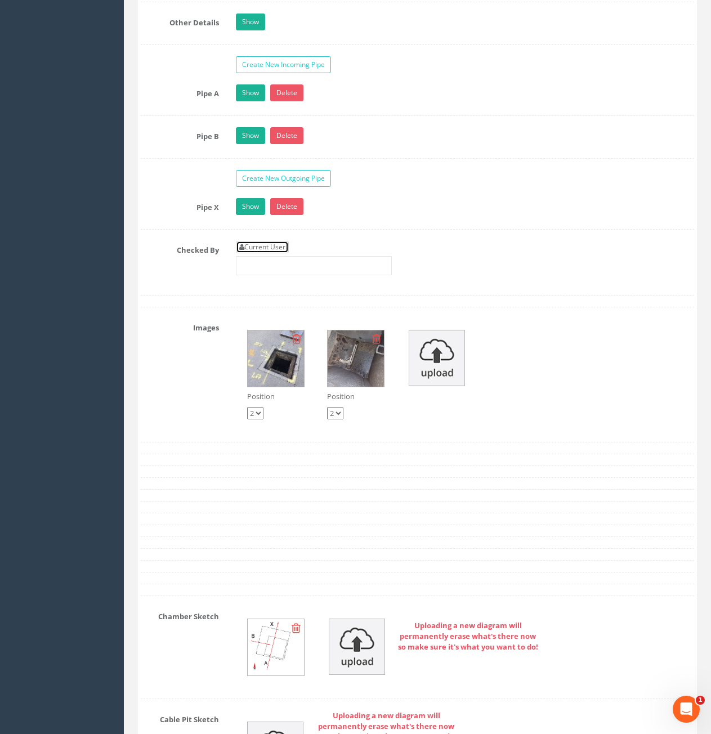
click at [269, 249] on link "Current User" at bounding box center [262, 247] width 53 height 12
type input "[PERSON_NAME]"
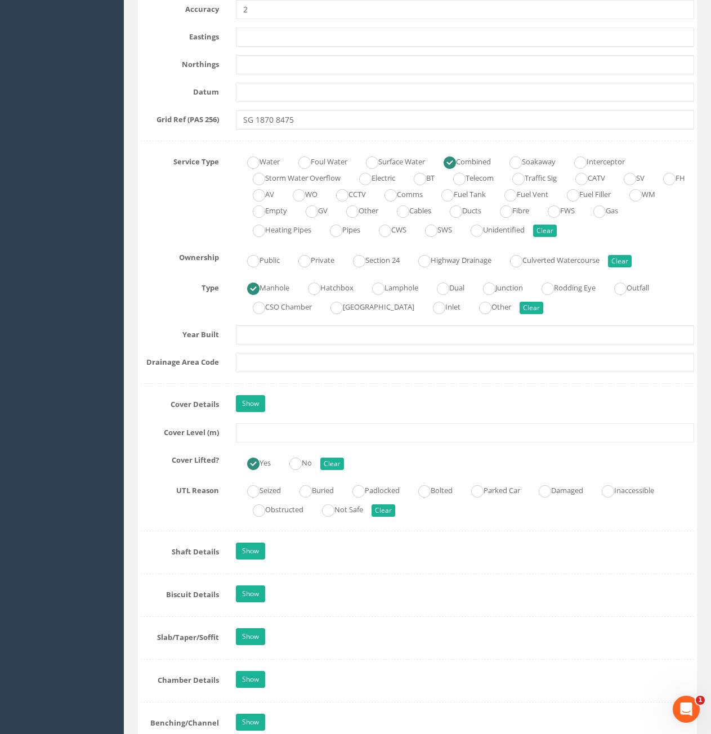
scroll to position [676, 0]
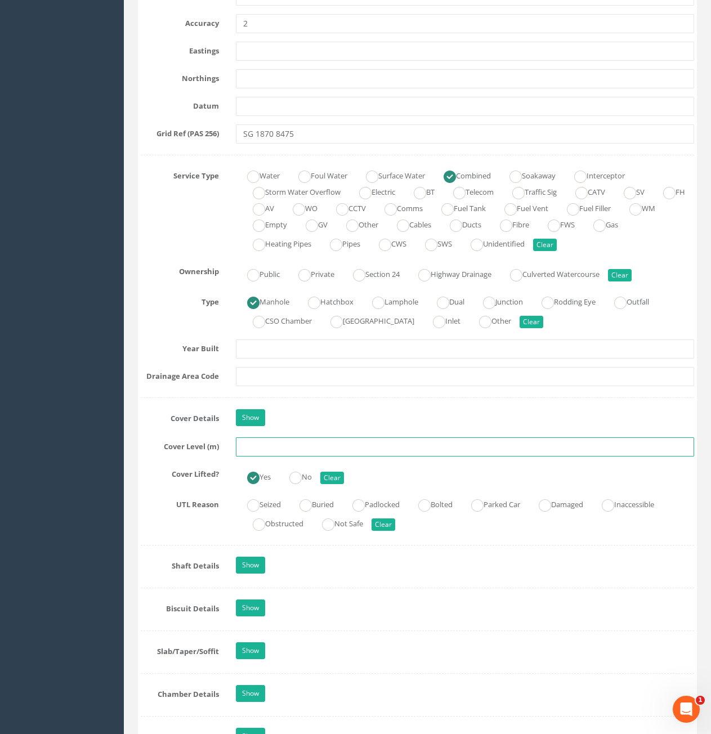
click at [332, 448] on input "text" at bounding box center [465, 447] width 458 height 19
type input "74.05"
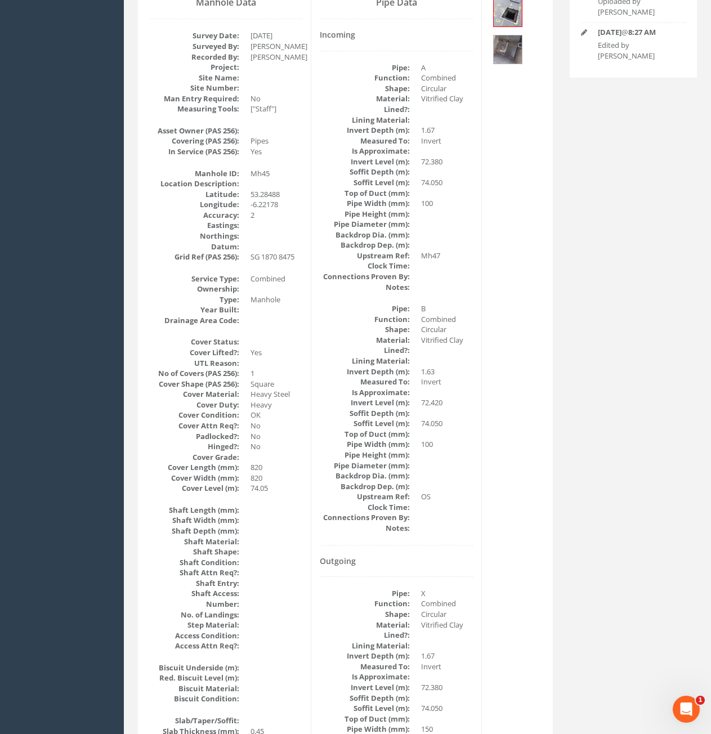
scroll to position [0, 0]
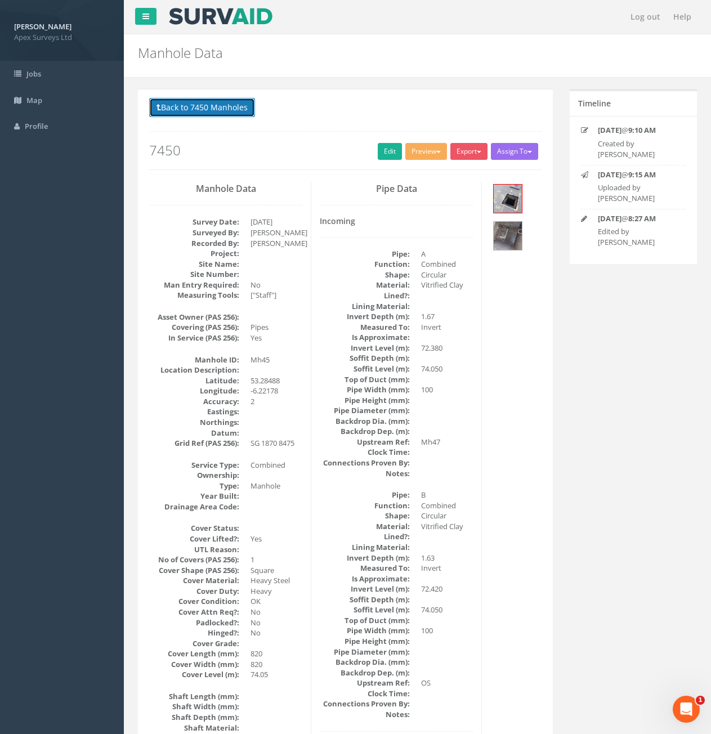
click at [218, 108] on button "Back to 7450 Manholes" at bounding box center [202, 107] width 106 height 19
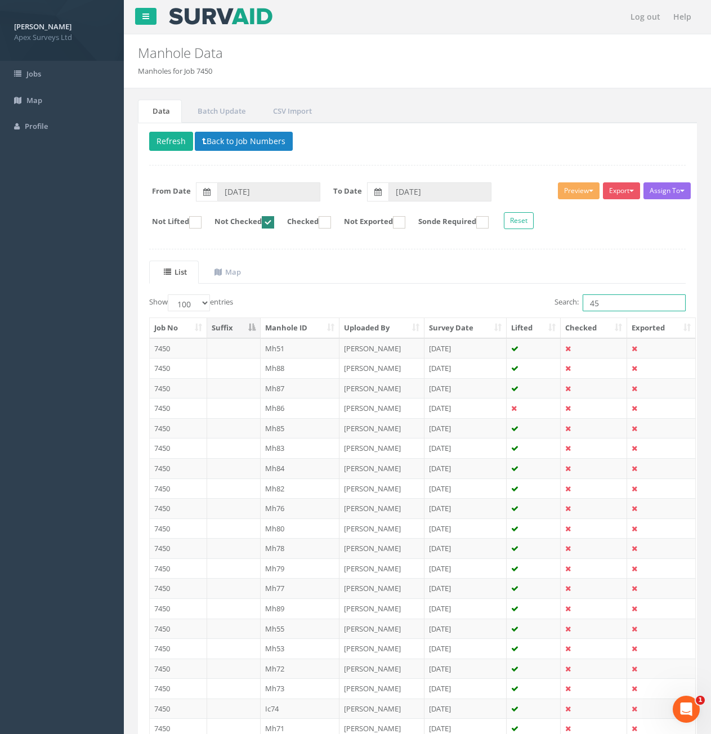
click at [599, 302] on input "45" at bounding box center [634, 303] width 103 height 17
click at [612, 303] on input "45" at bounding box center [634, 303] width 103 height 17
click at [616, 311] on input "45" at bounding box center [634, 303] width 103 height 17
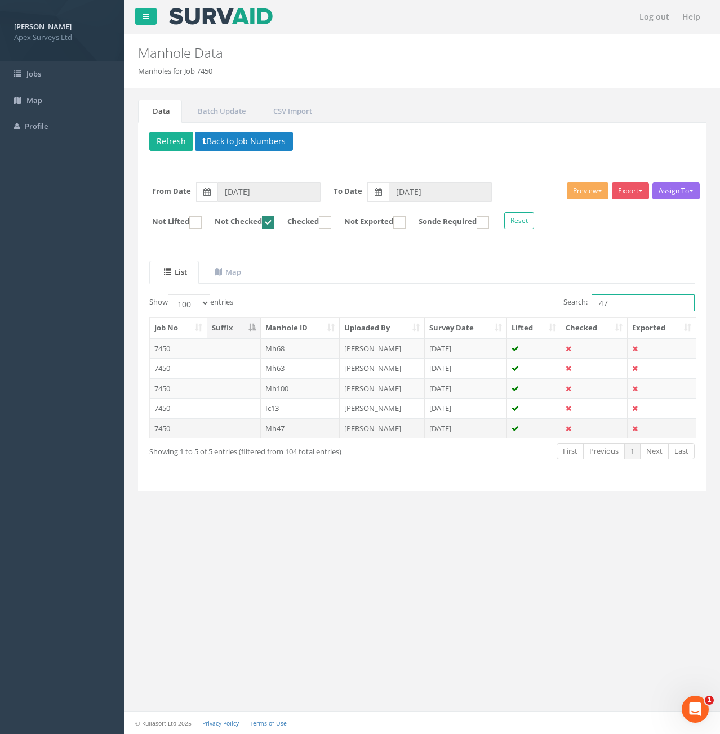
type input "47"
click at [234, 434] on td at bounding box center [234, 428] width 54 height 20
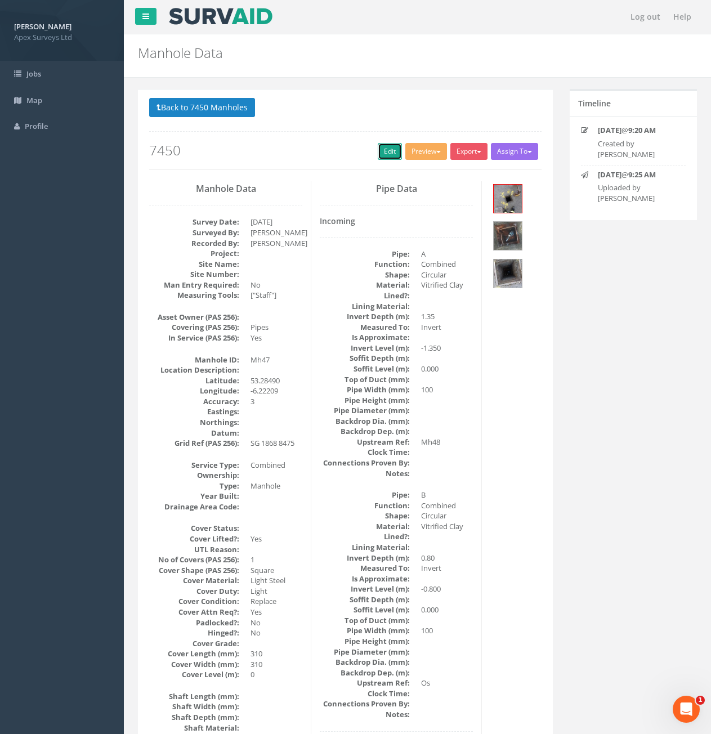
click at [378, 147] on link "Edit" at bounding box center [390, 151] width 24 height 17
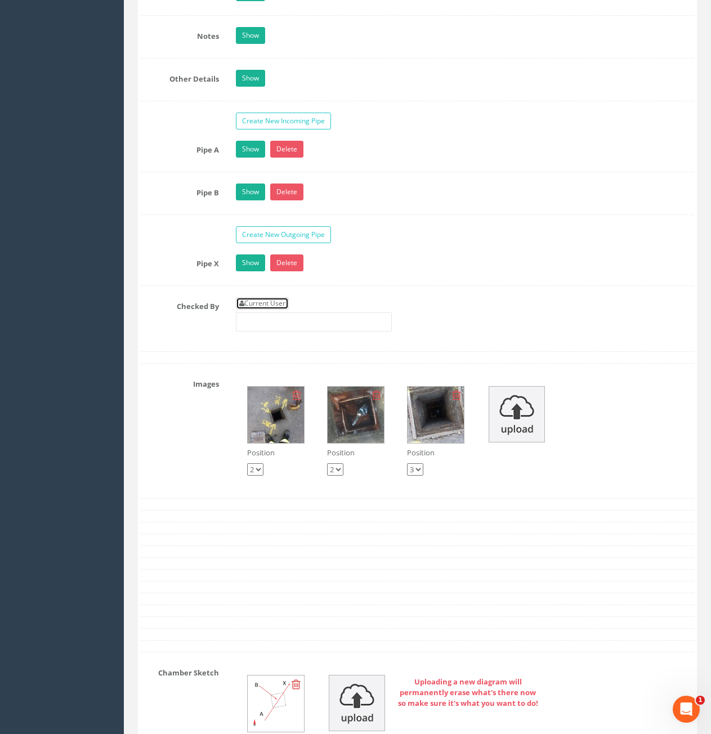
click at [247, 302] on link "Current User" at bounding box center [262, 303] width 53 height 12
type input "[PERSON_NAME]"
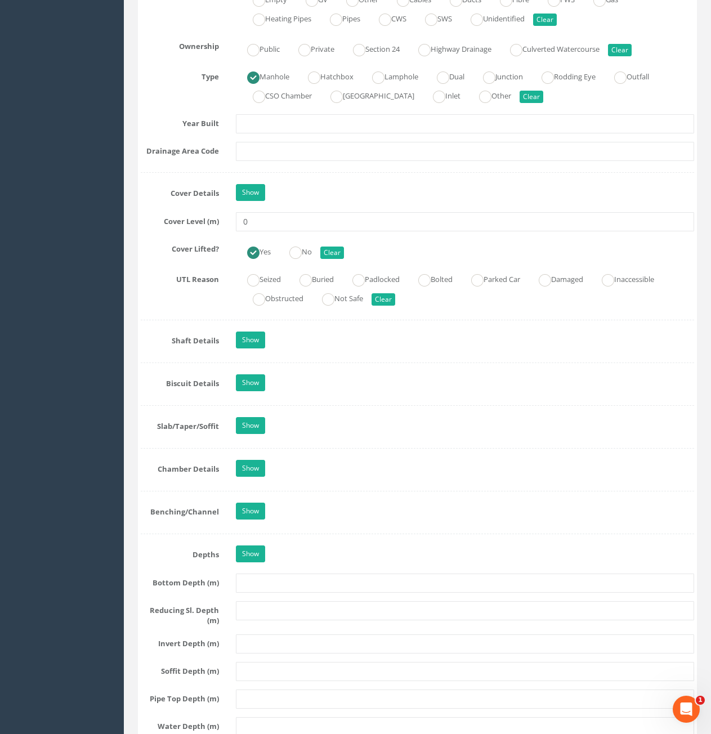
scroll to position [788, 0]
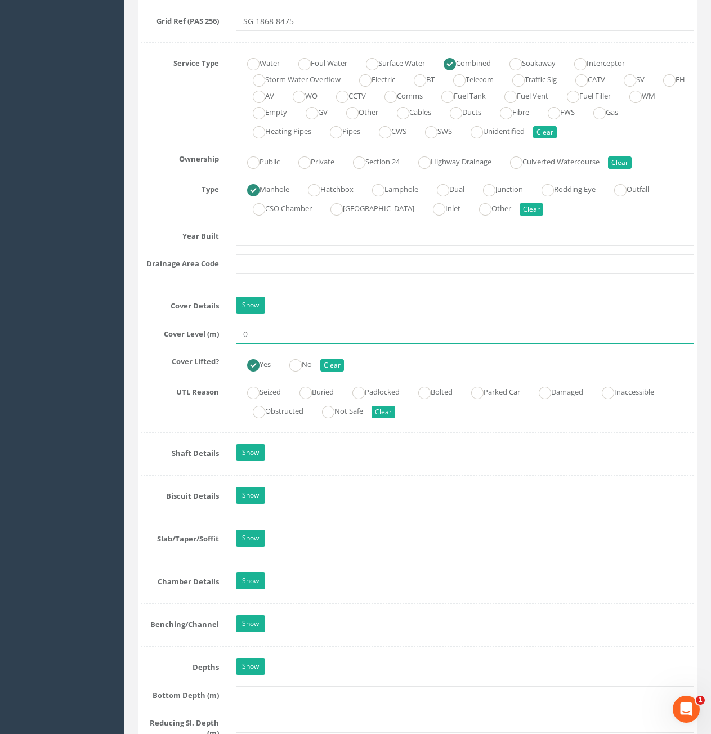
click at [331, 331] on input "0" at bounding box center [465, 334] width 458 height 19
type input "73.95"
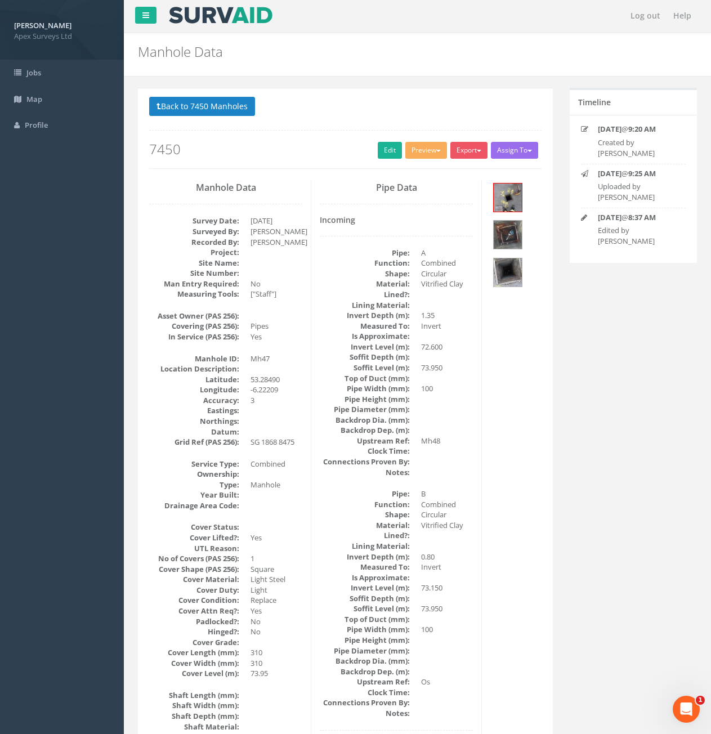
scroll to position [0, 0]
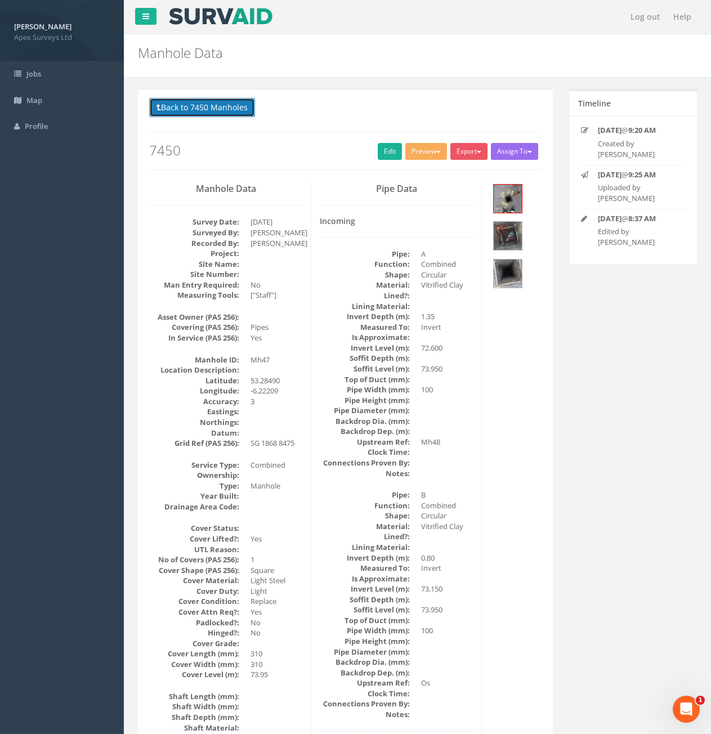
drag, startPoint x: 203, startPoint y: 110, endPoint x: 222, endPoint y: 115, distance: 20.2
click at [203, 110] on button "Back to 7450 Manholes" at bounding box center [202, 107] width 106 height 19
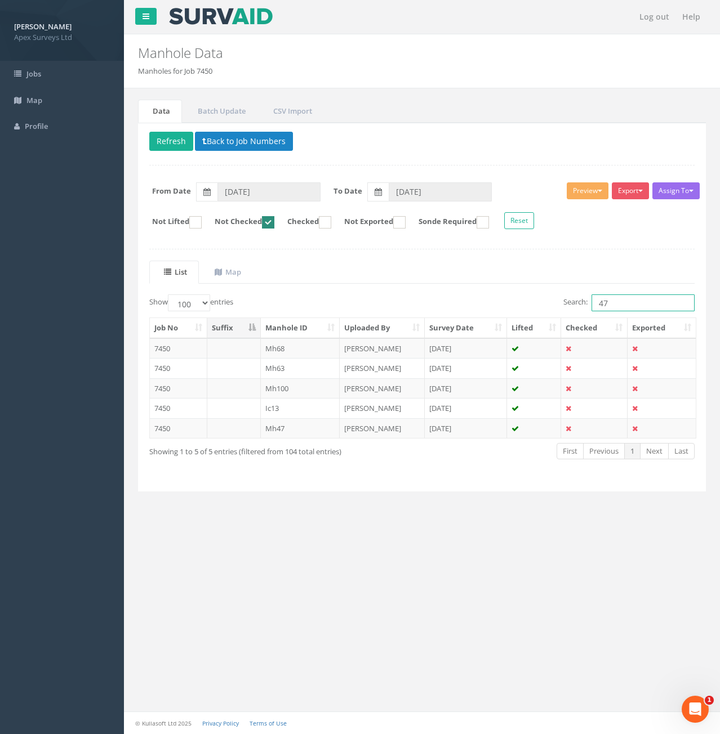
click at [622, 300] on input "47" at bounding box center [642, 303] width 103 height 17
type input "48"
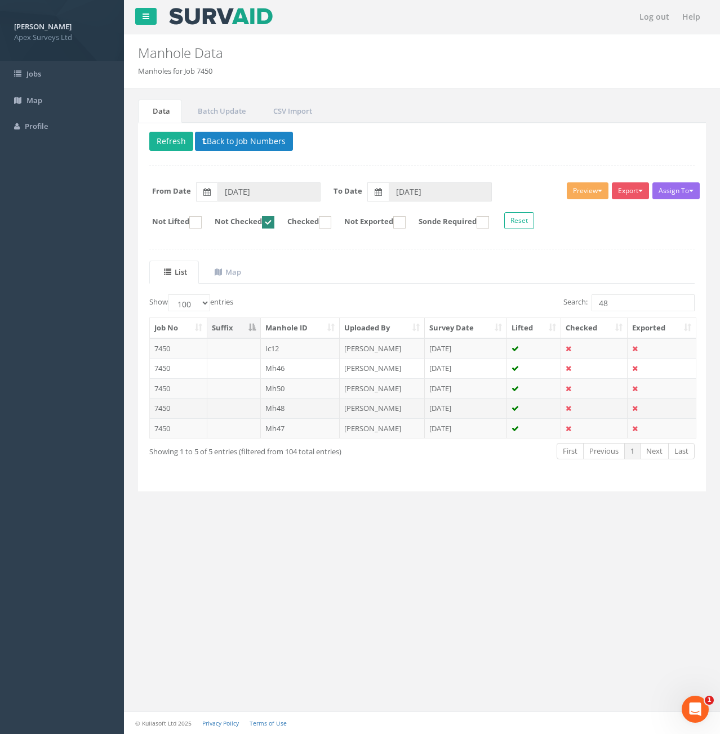
click at [248, 409] on td at bounding box center [234, 408] width 54 height 20
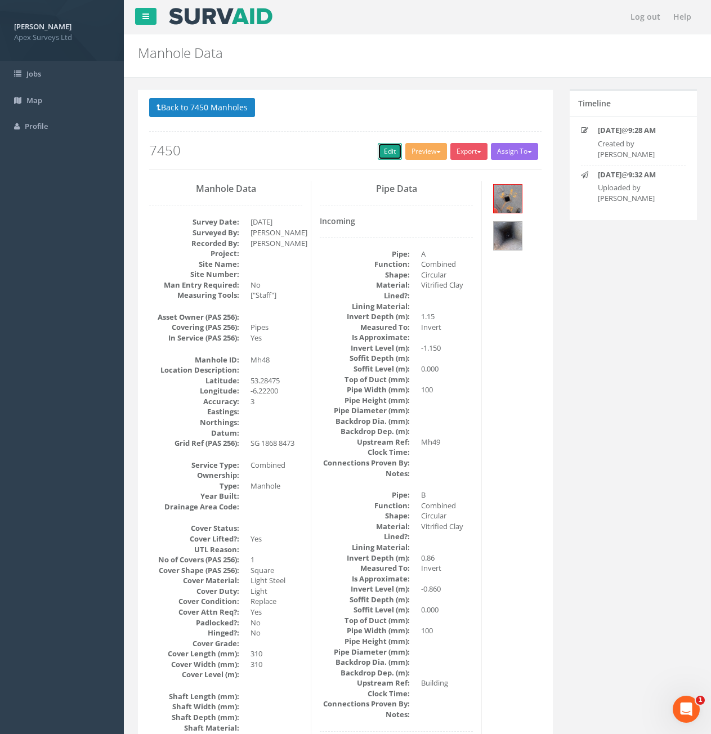
click at [389, 157] on link "Edit" at bounding box center [390, 151] width 24 height 17
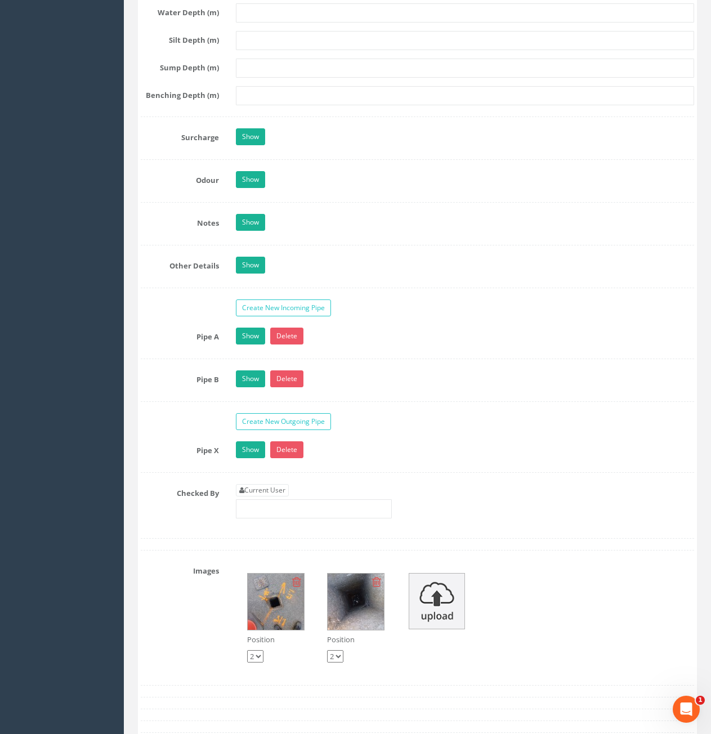
scroll to position [1858, 0]
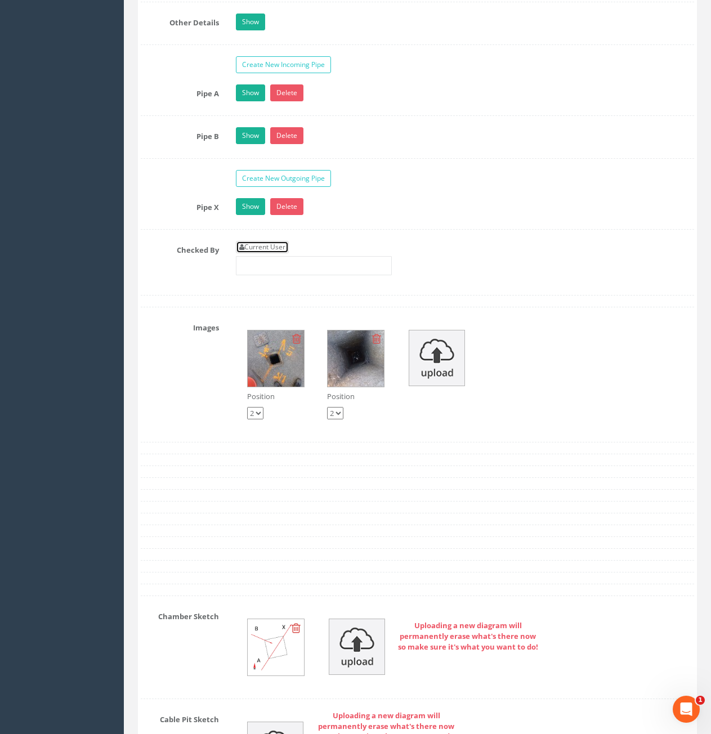
click at [264, 250] on link "Current User" at bounding box center [262, 247] width 53 height 12
type input "[PERSON_NAME]"
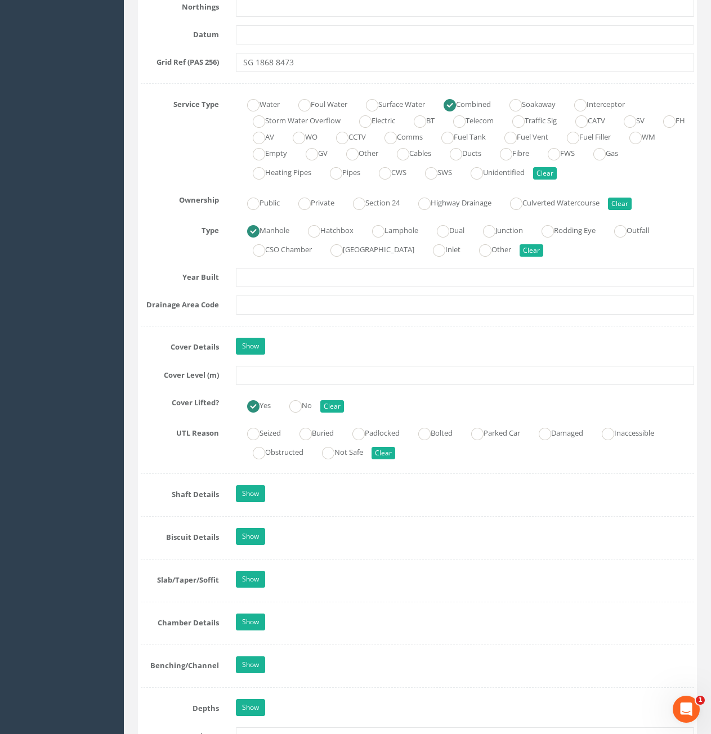
scroll to position [732, 0]
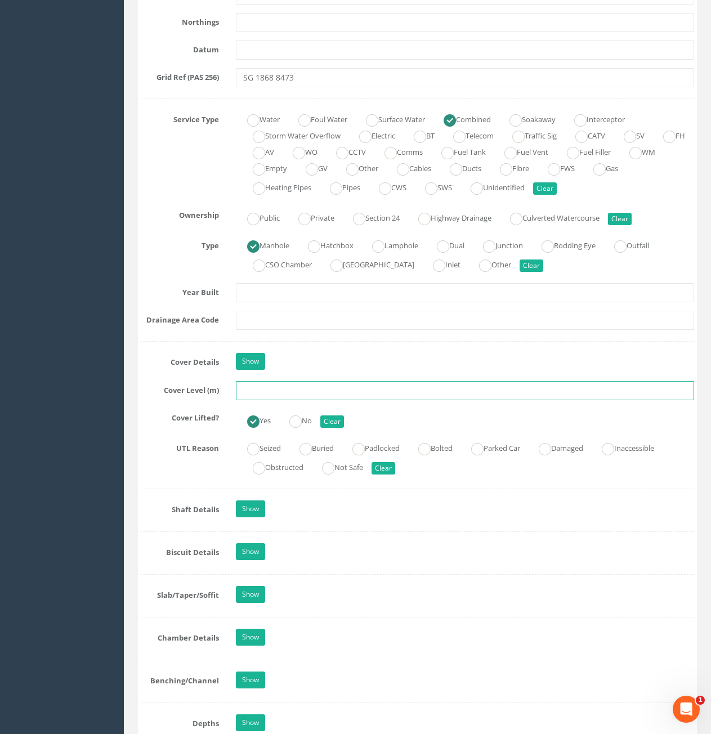
click at [301, 388] on input "text" at bounding box center [465, 390] width 458 height 19
type input "73.96"
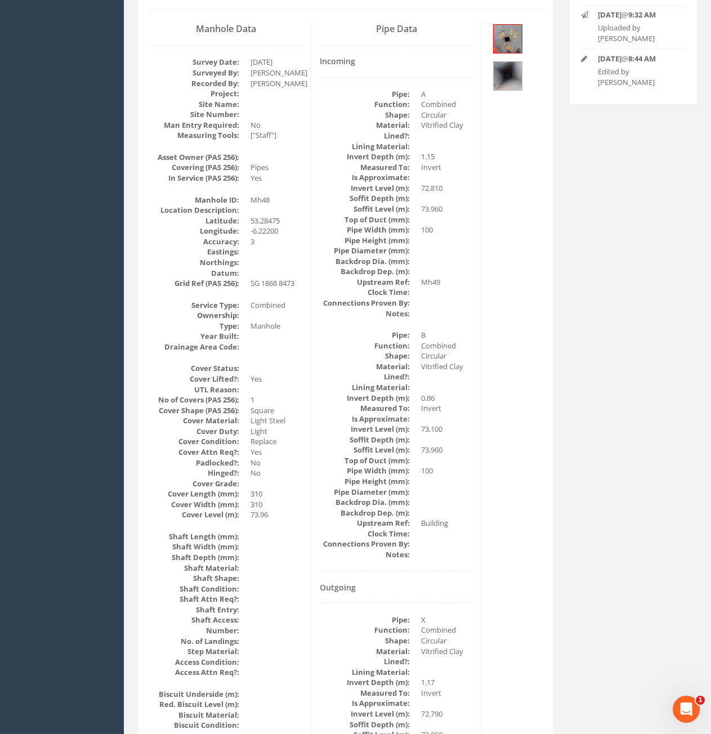
scroll to position [0, 0]
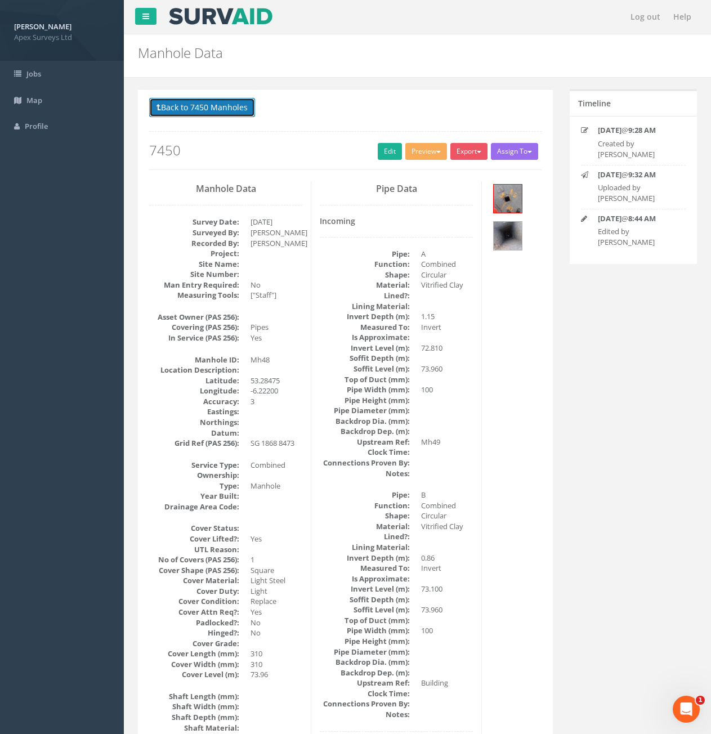
click at [211, 101] on button "Back to 7450 Manholes" at bounding box center [202, 107] width 106 height 19
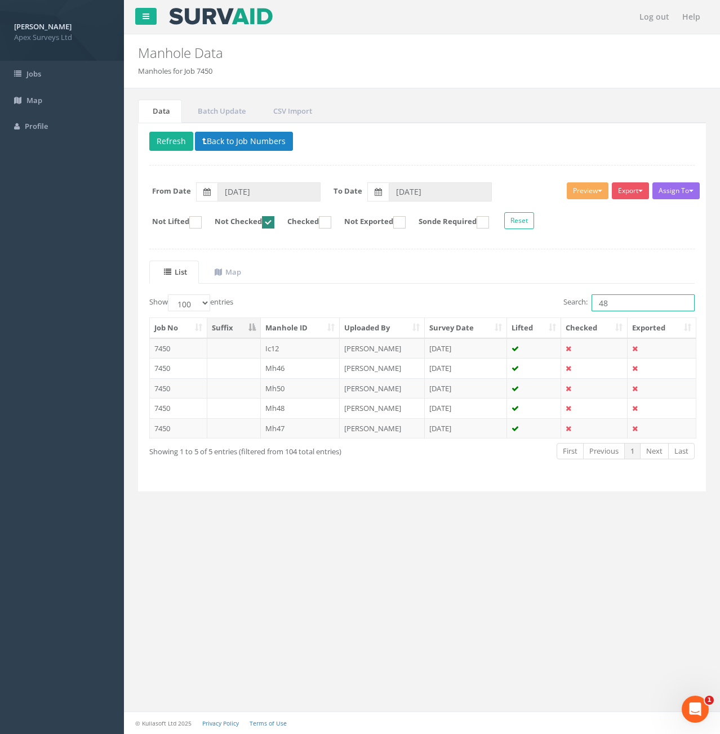
click at [616, 296] on input "48" at bounding box center [642, 303] width 103 height 17
type input "49"
click at [222, 389] on td at bounding box center [234, 388] width 54 height 20
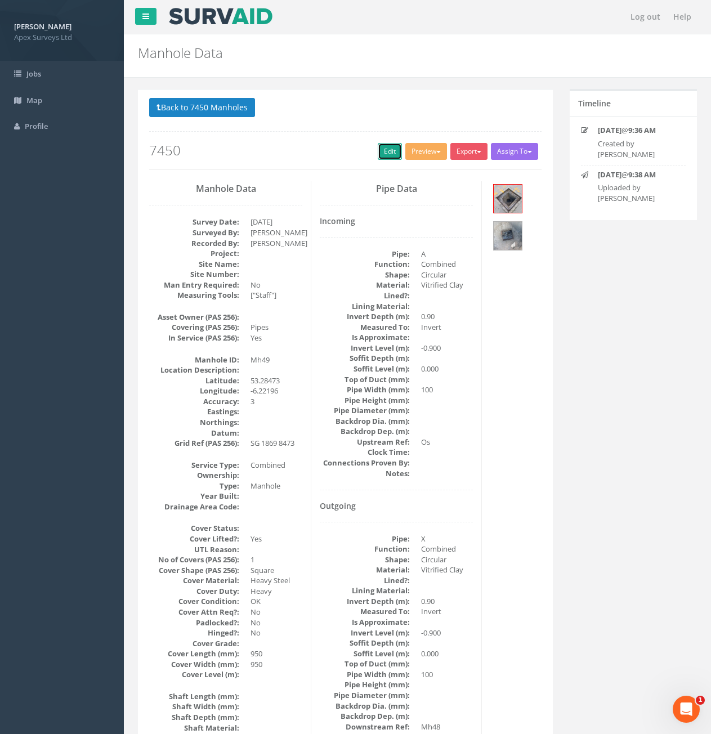
click at [383, 156] on link "Edit" at bounding box center [390, 151] width 24 height 17
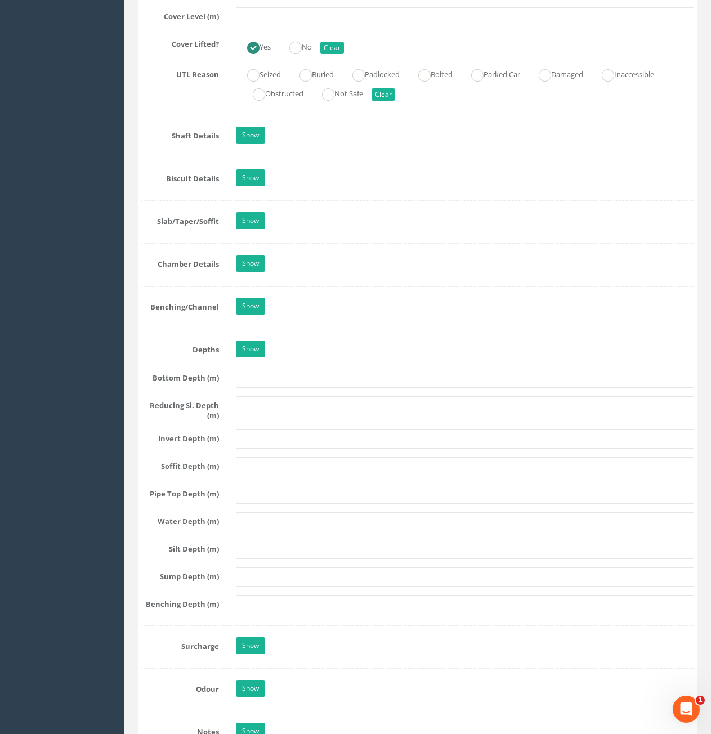
scroll to position [1464, 0]
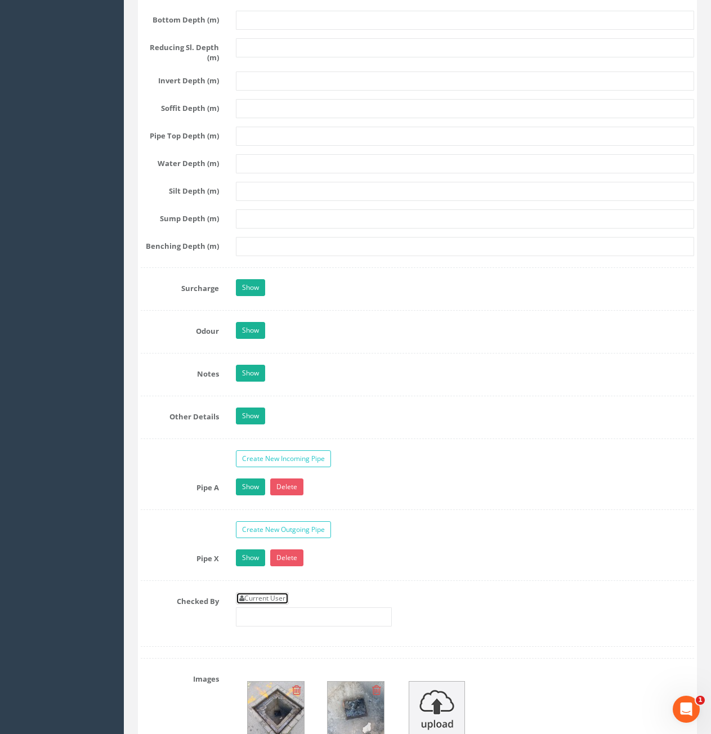
click at [265, 598] on link "Current User" at bounding box center [262, 598] width 53 height 12
type input "[PERSON_NAME]"
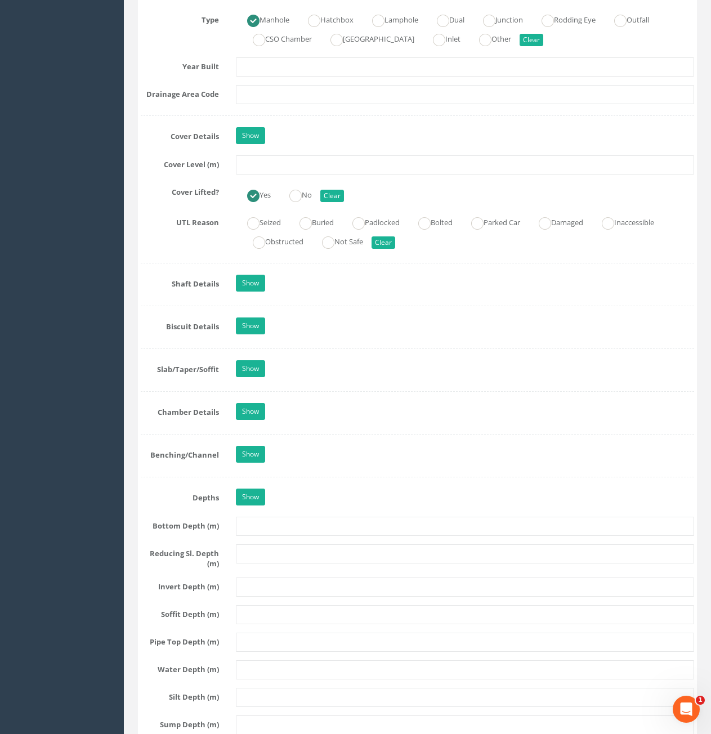
scroll to position [957, 0]
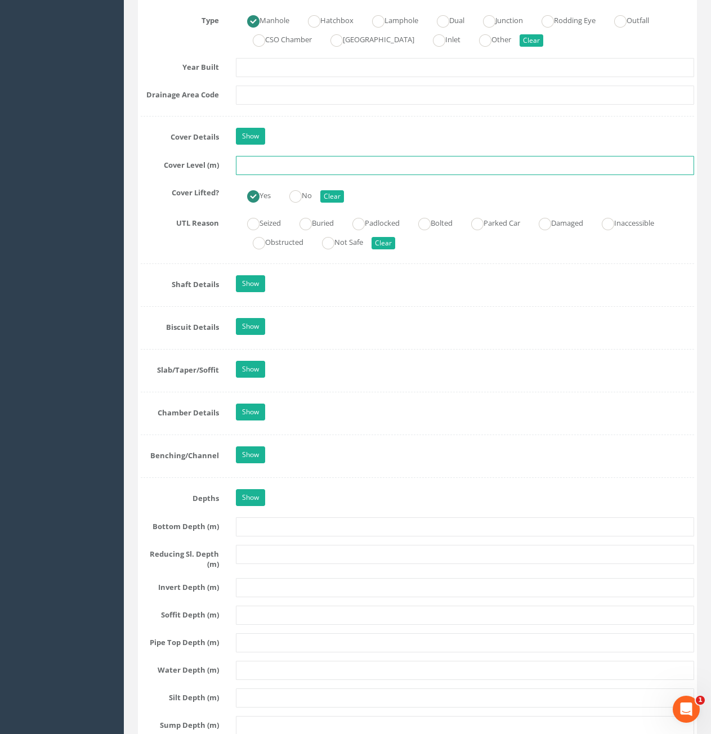
click at [277, 162] on input "text" at bounding box center [465, 165] width 458 height 19
type input "73.94"
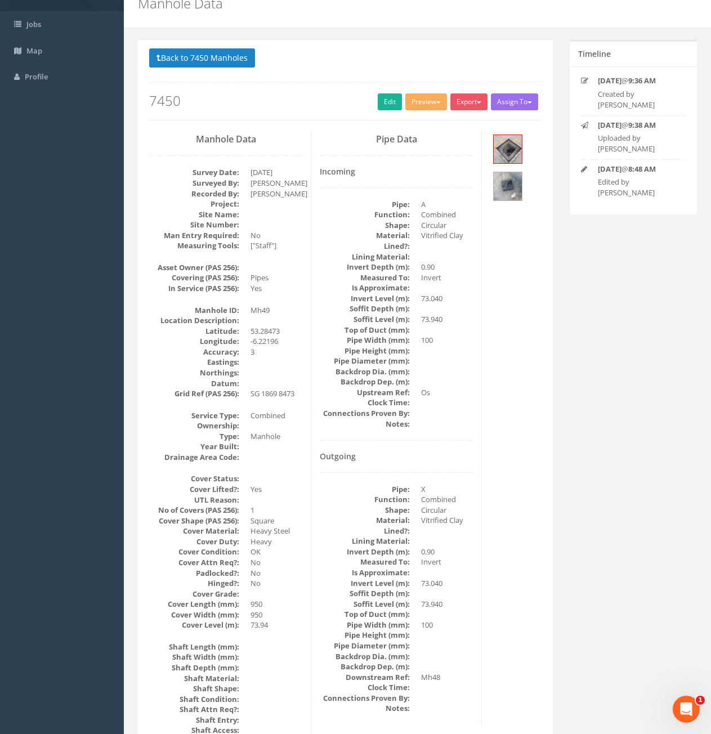
scroll to position [0, 0]
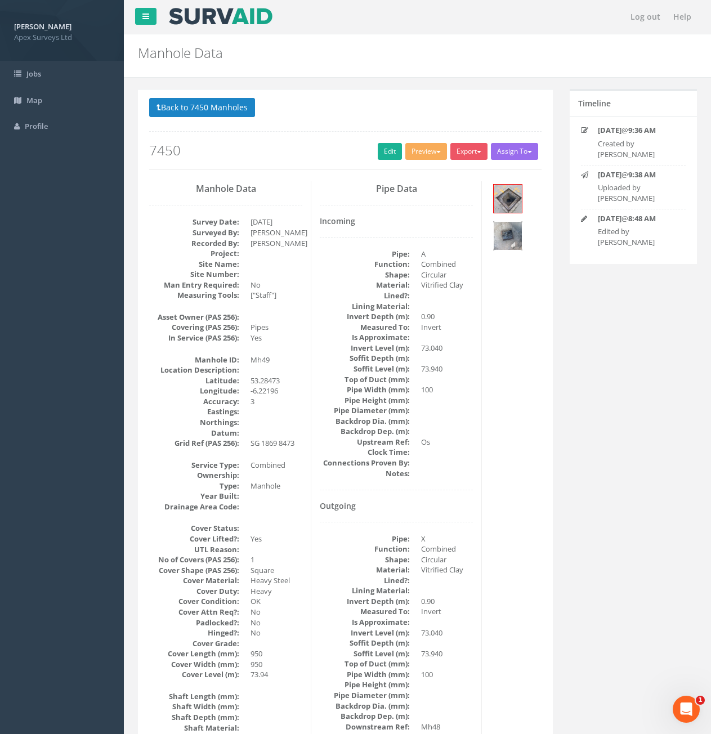
click at [510, 229] on img at bounding box center [508, 236] width 28 height 28
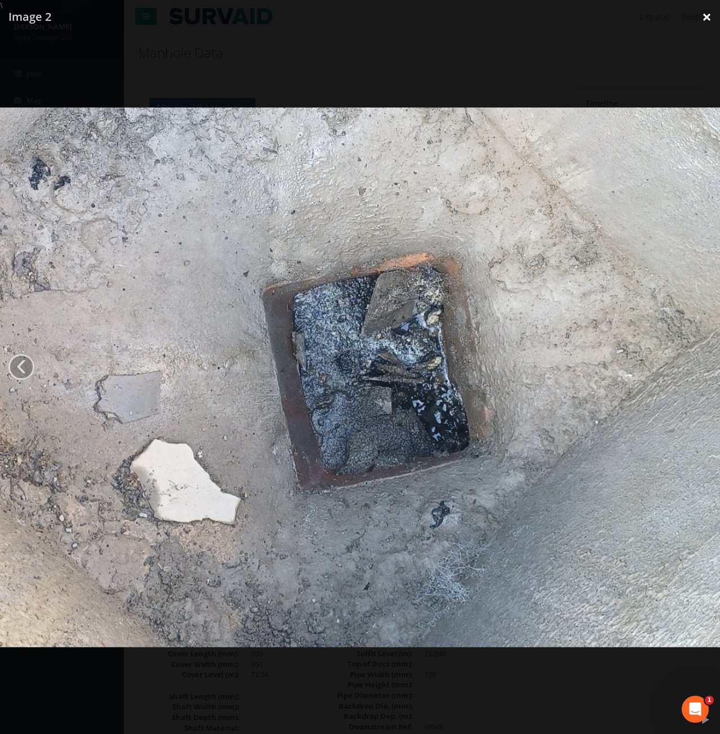
click at [701, 24] on link "×" at bounding box center [706, 17] width 26 height 34
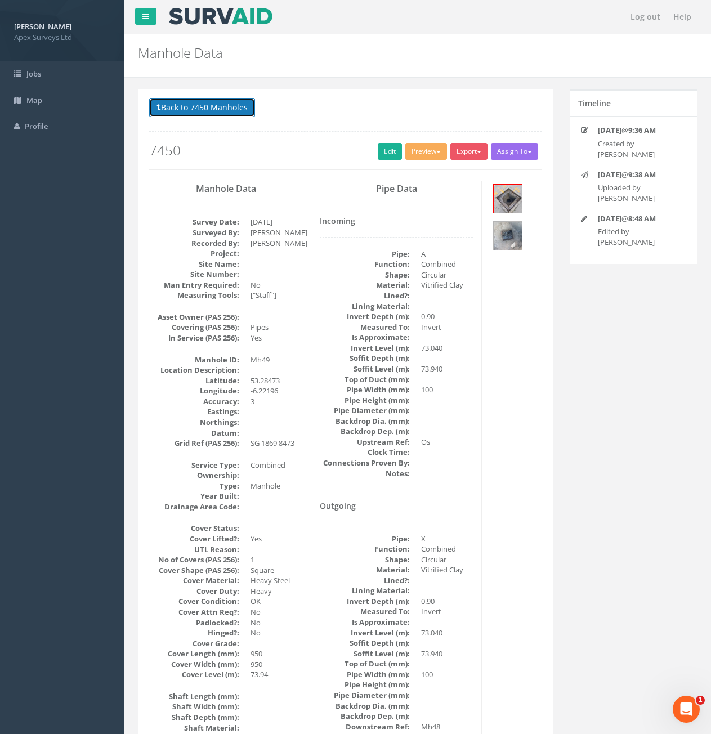
drag, startPoint x: 217, startPoint y: 107, endPoint x: 243, endPoint y: 127, distance: 32.9
click at [217, 107] on button "Back to 7450 Manholes" at bounding box center [202, 107] width 106 height 19
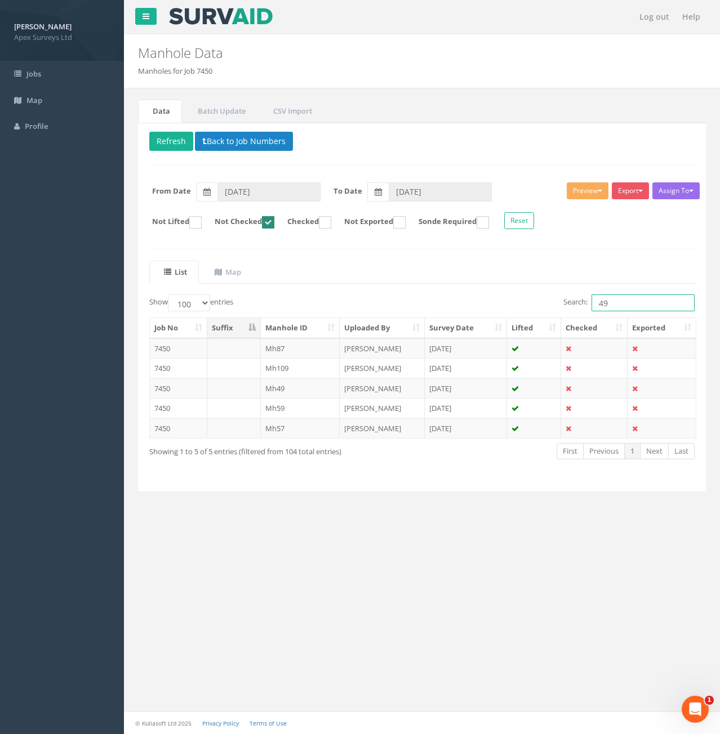
click at [629, 297] on input "49" at bounding box center [642, 303] width 103 height 17
type input "4"
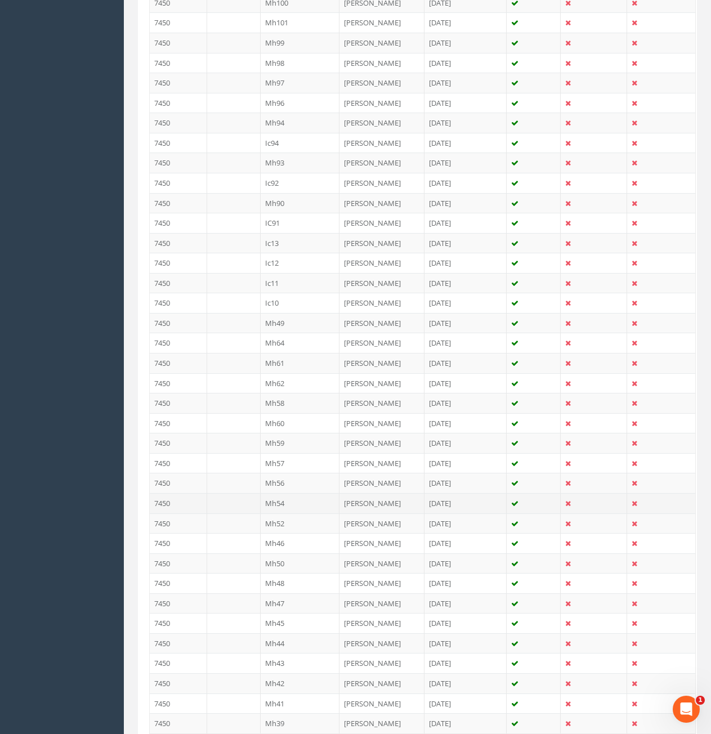
scroll to position [1070, 0]
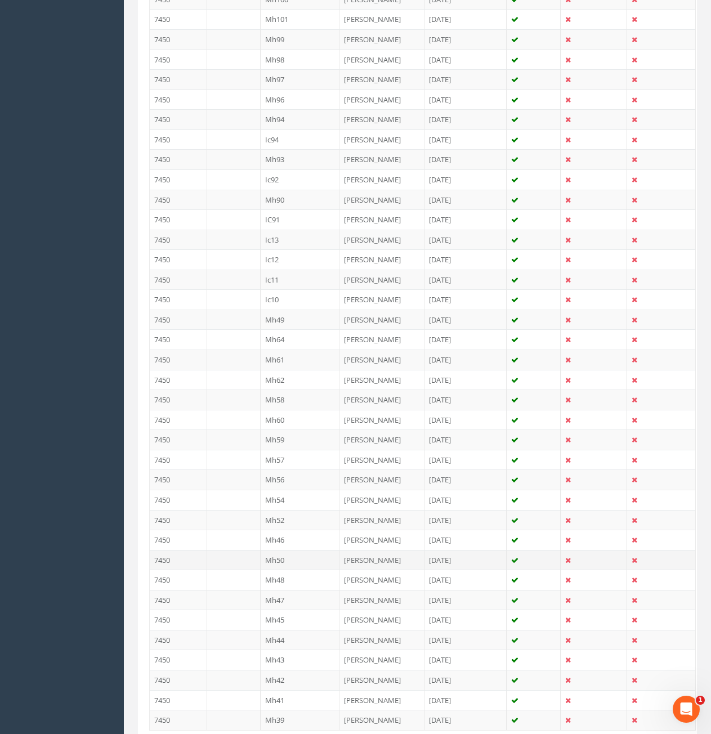
type input "50"
click at [235, 561] on td at bounding box center [234, 560] width 54 height 20
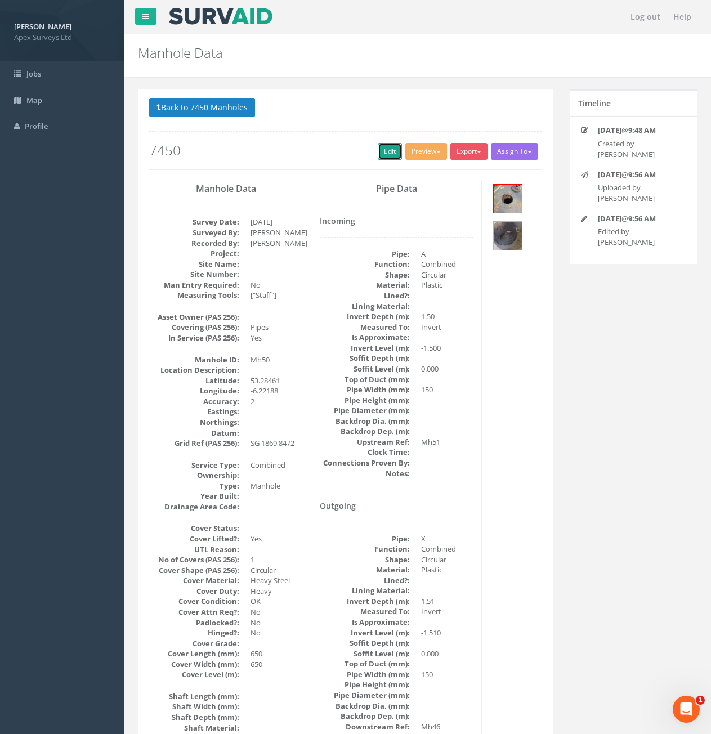
click at [389, 157] on link "Edit" at bounding box center [390, 151] width 24 height 17
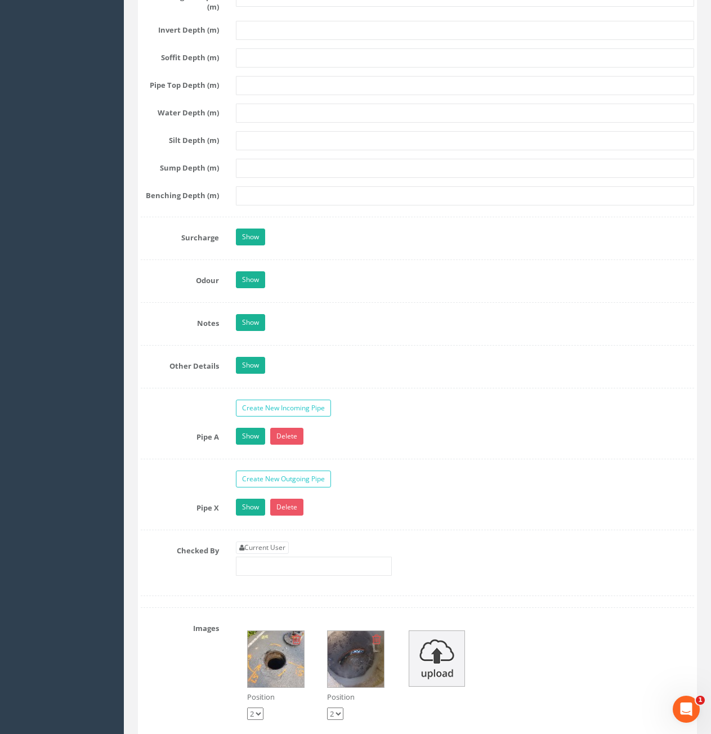
scroll to position [1521, 0]
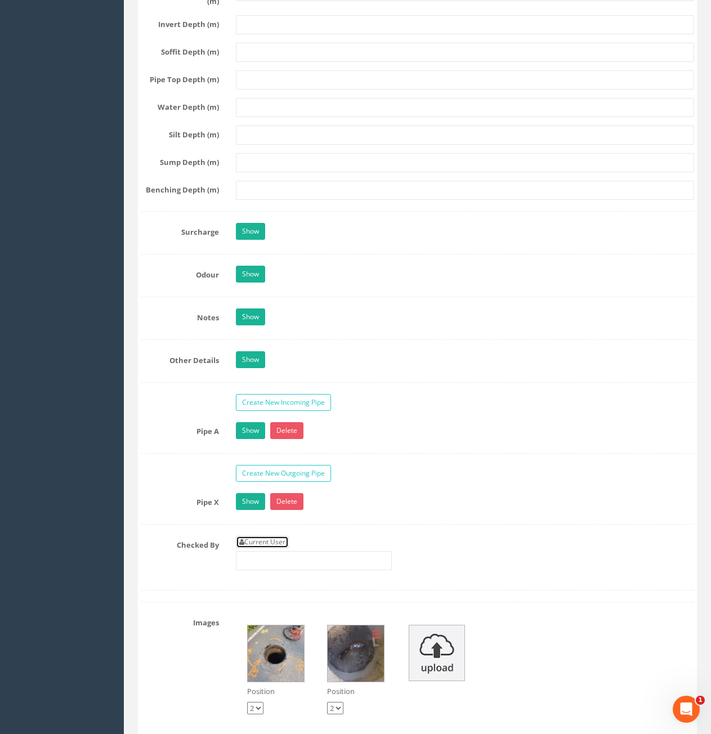
click at [278, 541] on link "Current User" at bounding box center [262, 542] width 53 height 12
type input "[PERSON_NAME]"
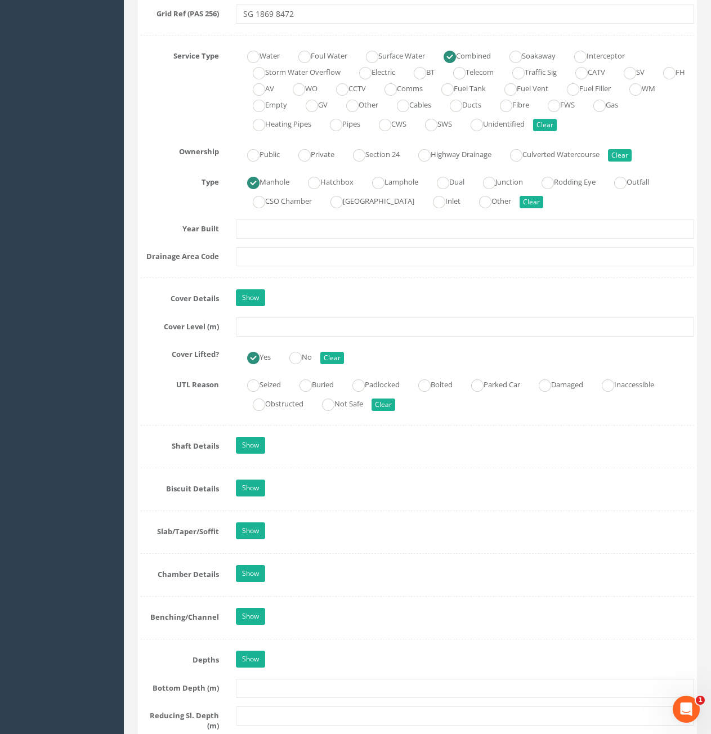
scroll to position [732, 0]
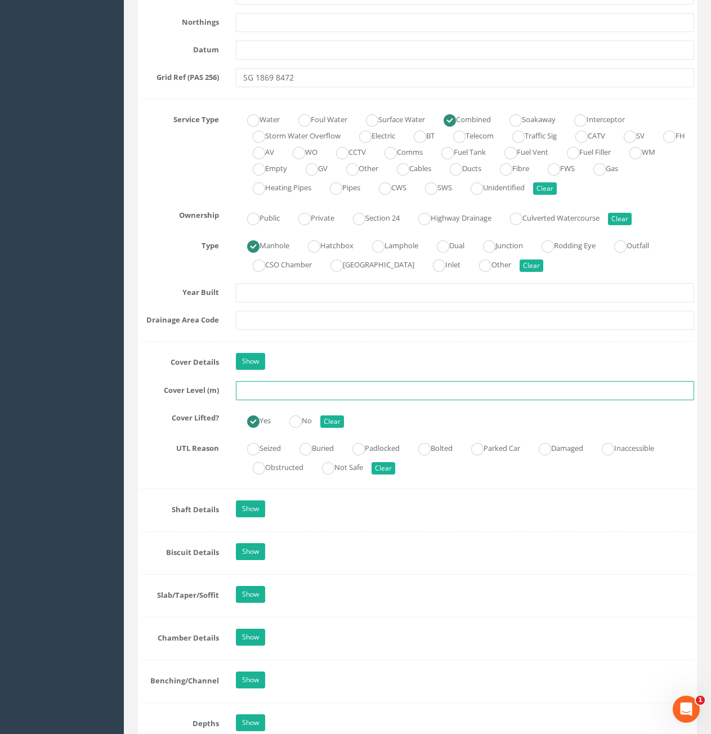
click at [309, 386] on input "text" at bounding box center [465, 390] width 458 height 19
type input "73.94"
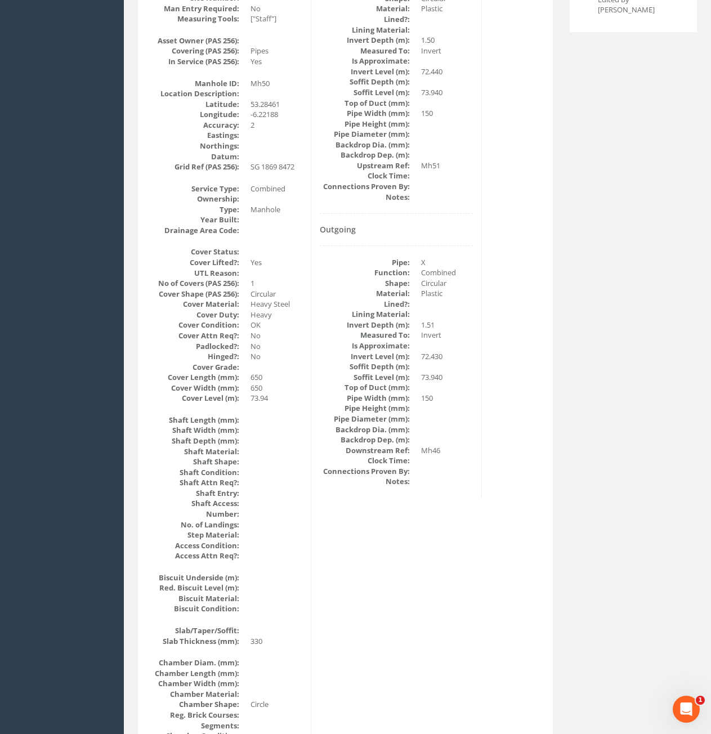
scroll to position [101, 0]
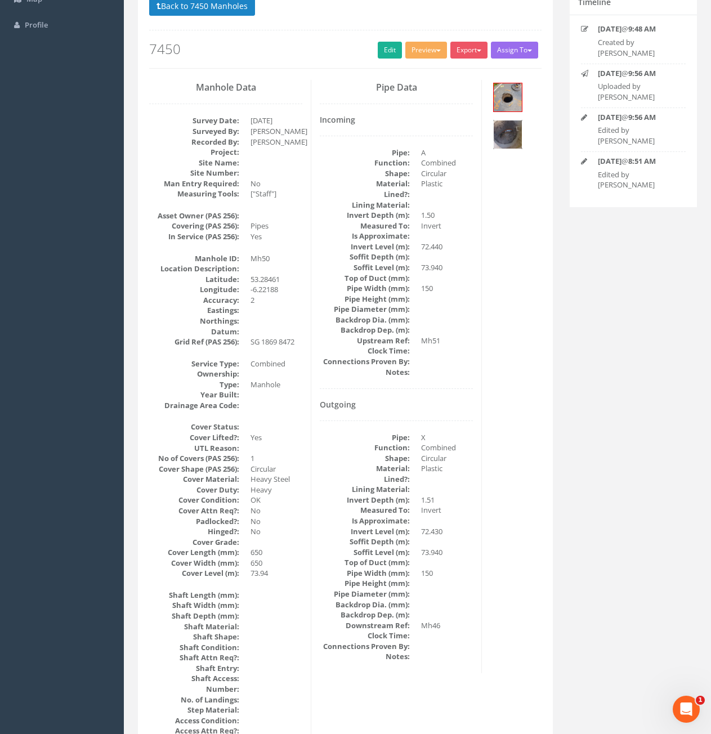
click at [509, 136] on img at bounding box center [508, 135] width 28 height 28
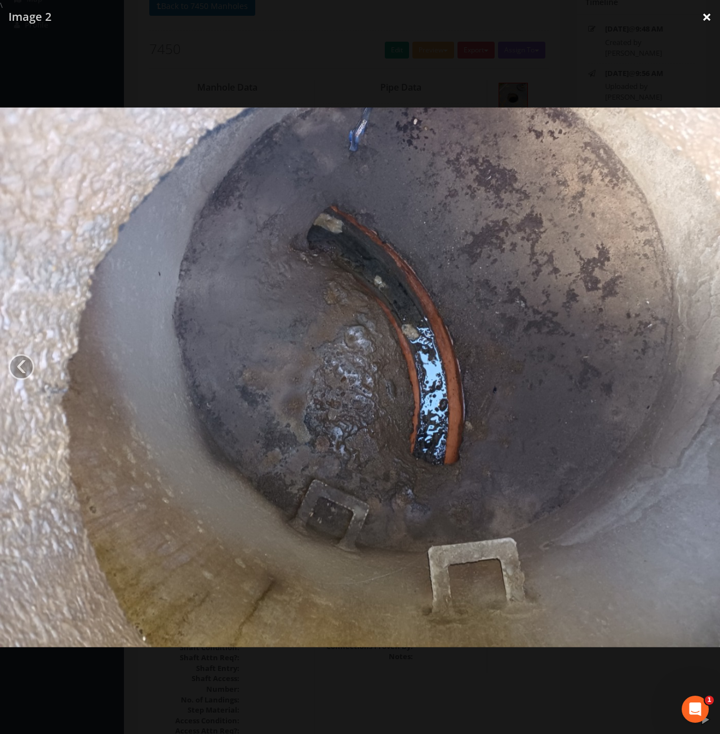
click at [703, 16] on link "×" at bounding box center [706, 17] width 26 height 34
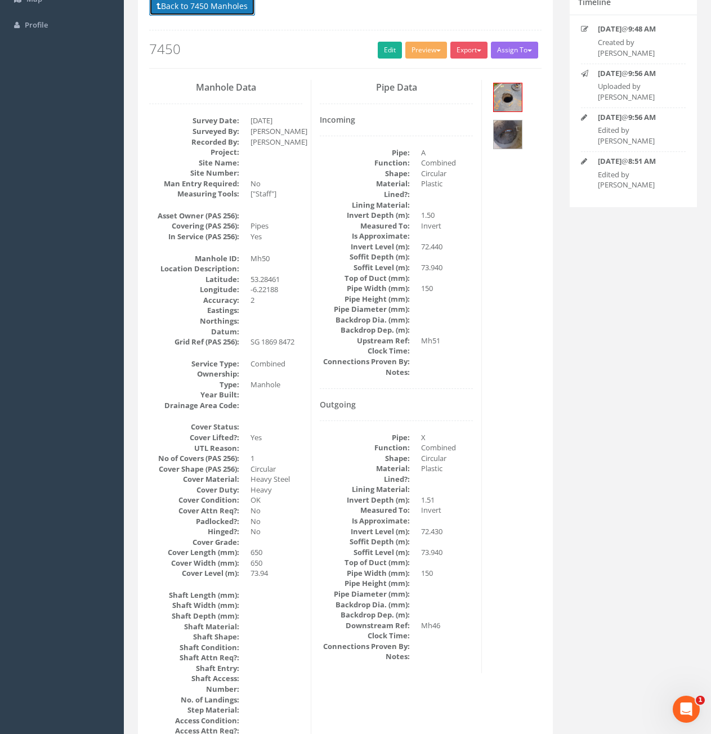
click at [211, 11] on button "Back to 7450 Manholes" at bounding box center [202, 6] width 106 height 19
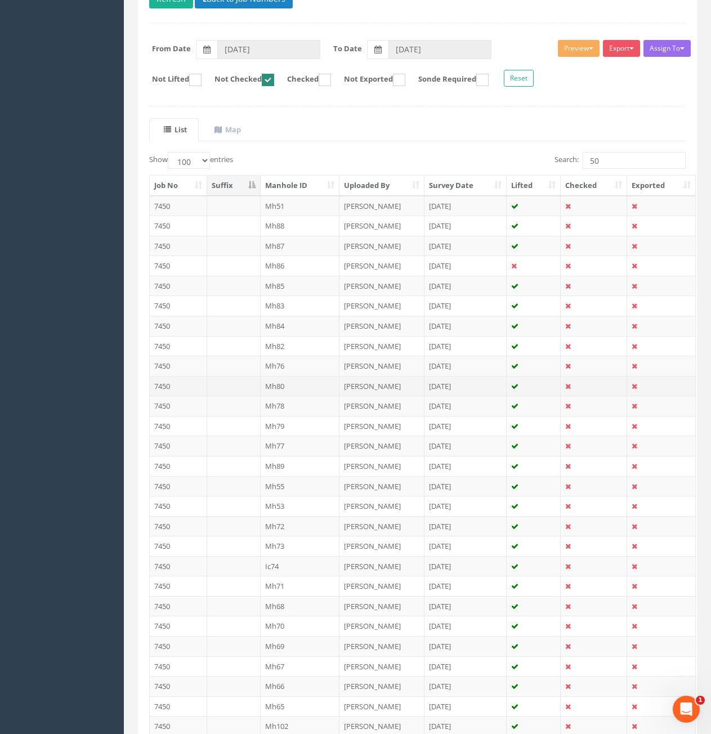
scroll to position [0, 0]
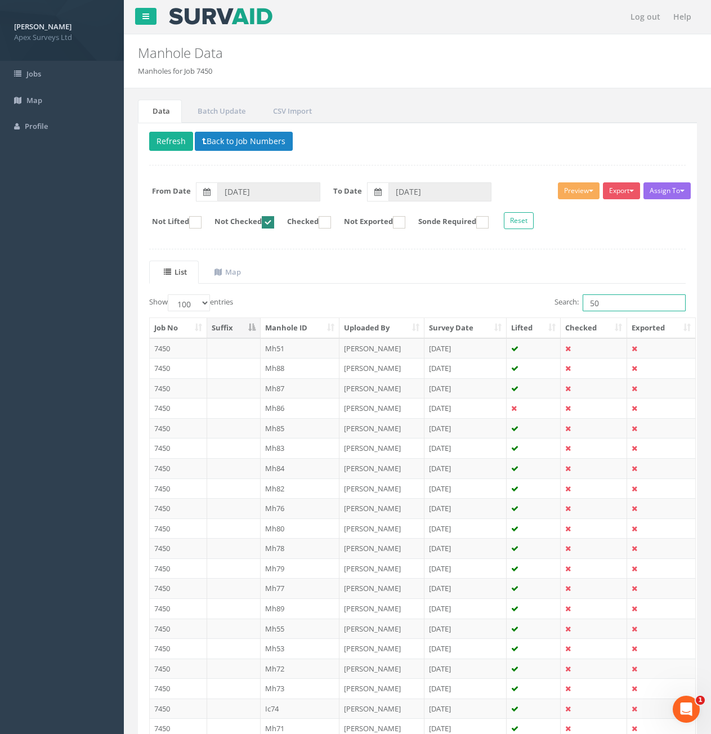
click at [616, 304] on input "50" at bounding box center [634, 303] width 103 height 17
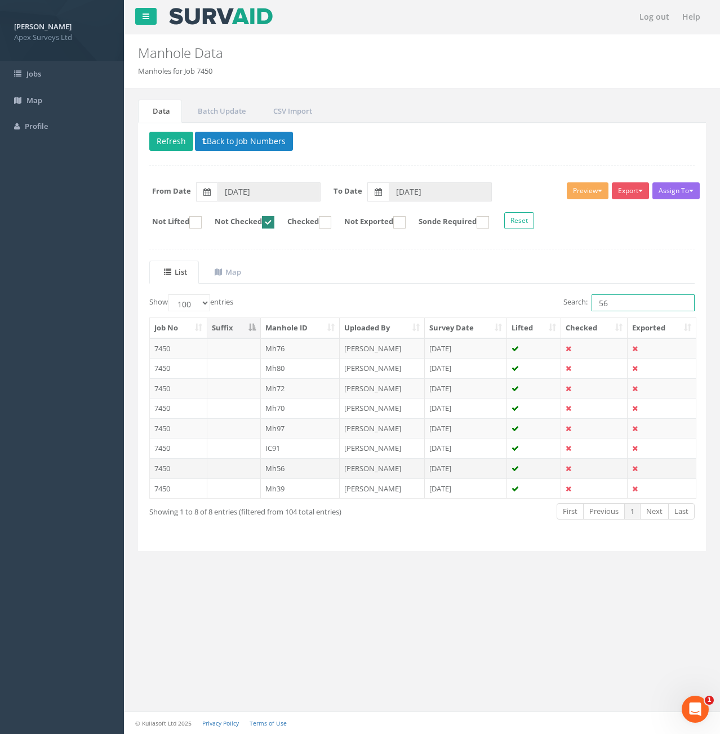
type input "56"
click at [243, 474] on td at bounding box center [234, 468] width 54 height 20
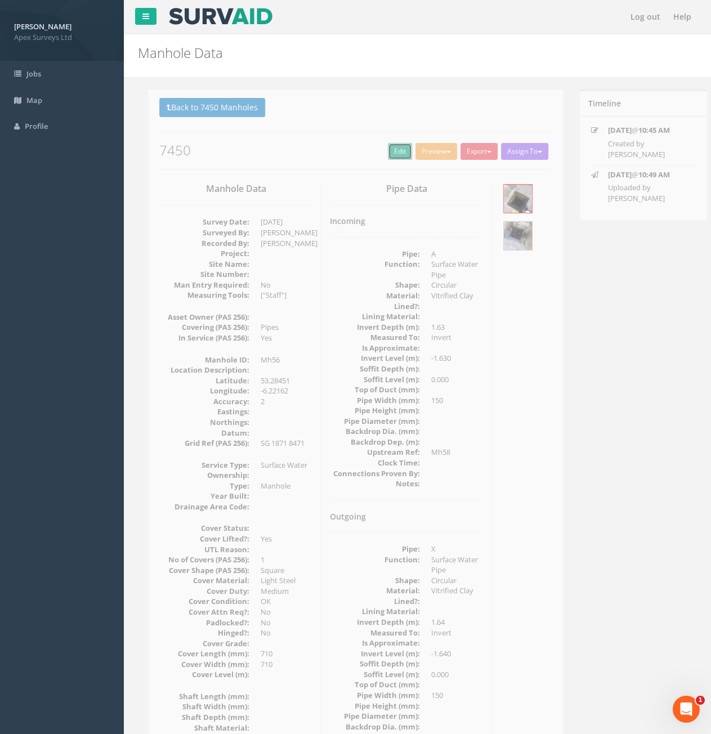
click at [381, 157] on link "Edit" at bounding box center [390, 151] width 24 height 17
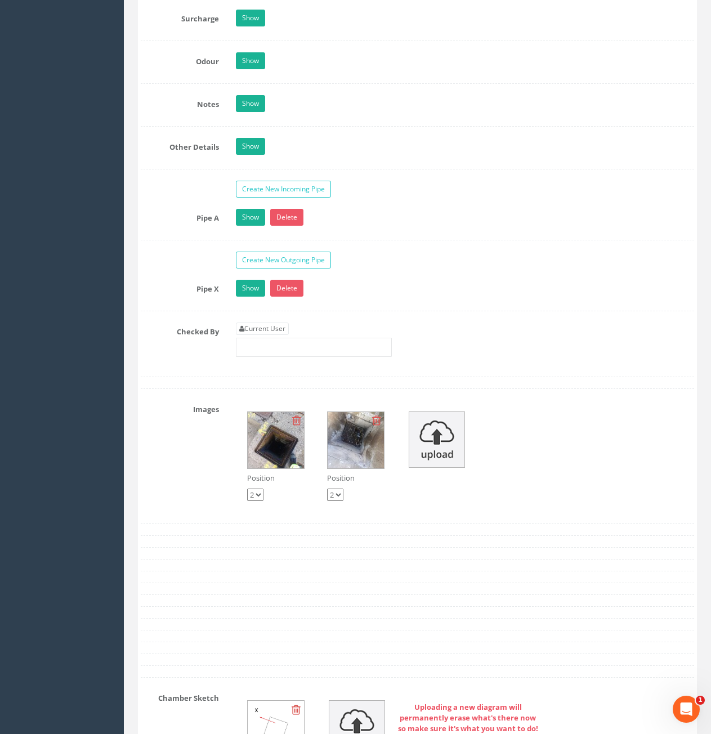
scroll to position [1746, 0]
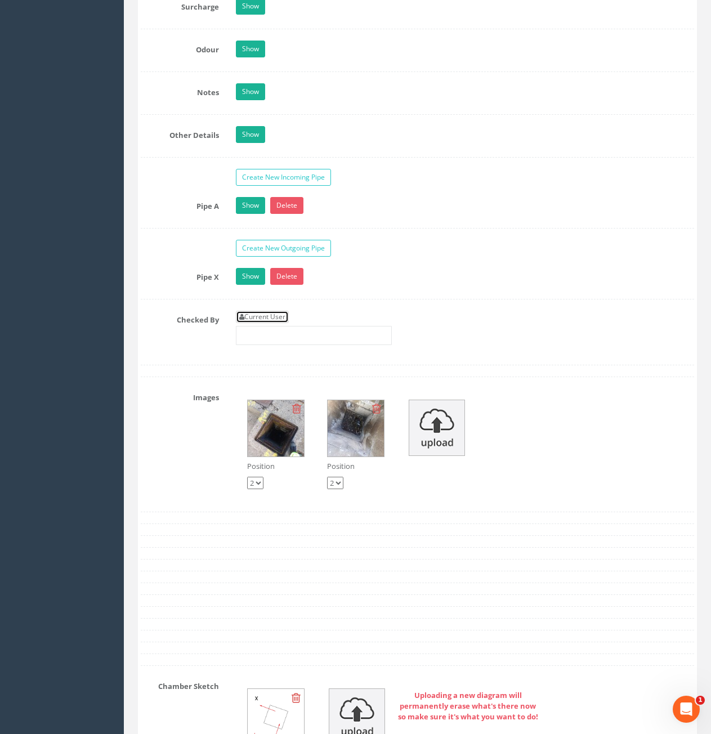
click at [262, 315] on link "Current User" at bounding box center [262, 317] width 53 height 12
type input "[PERSON_NAME]"
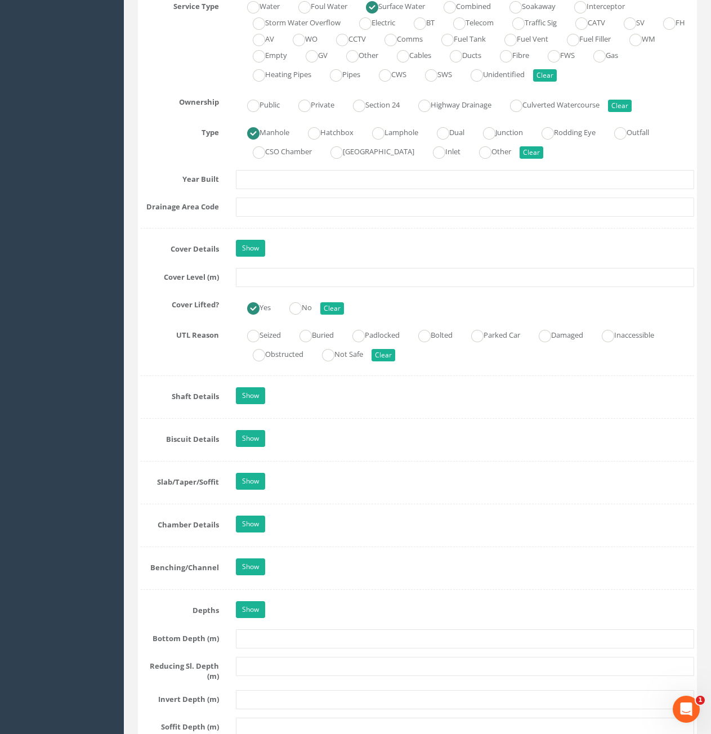
scroll to position [845, 0]
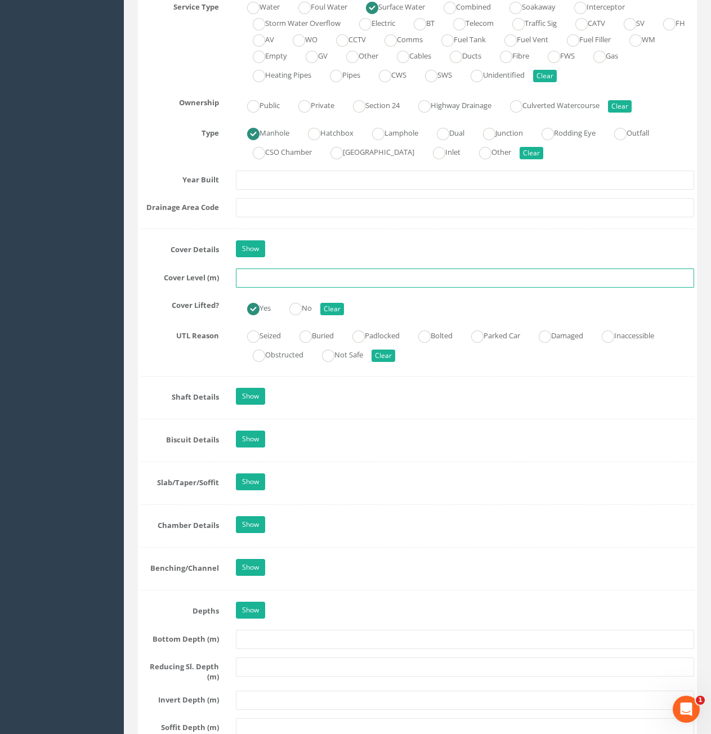
click at [400, 283] on input "text" at bounding box center [465, 278] width 458 height 19
type input "73.91"
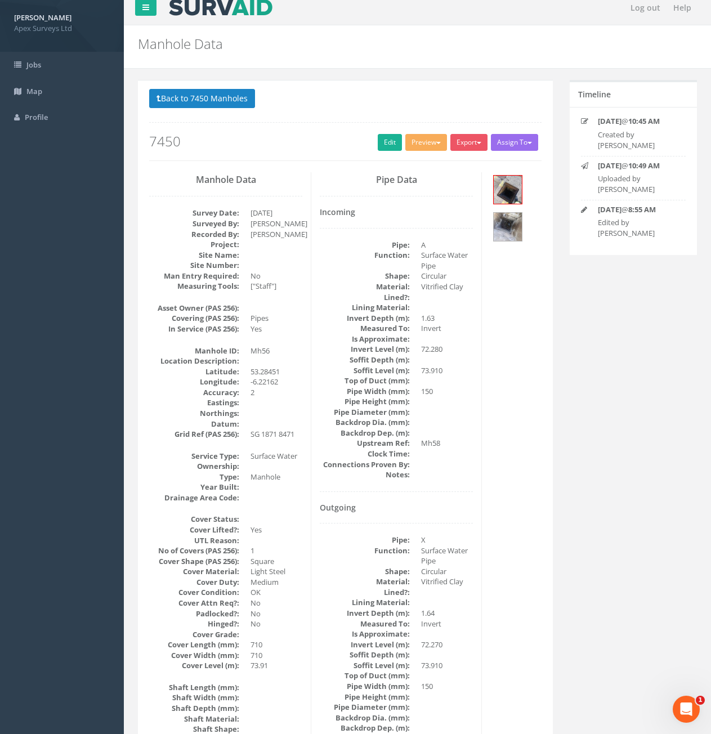
scroll to position [0, 0]
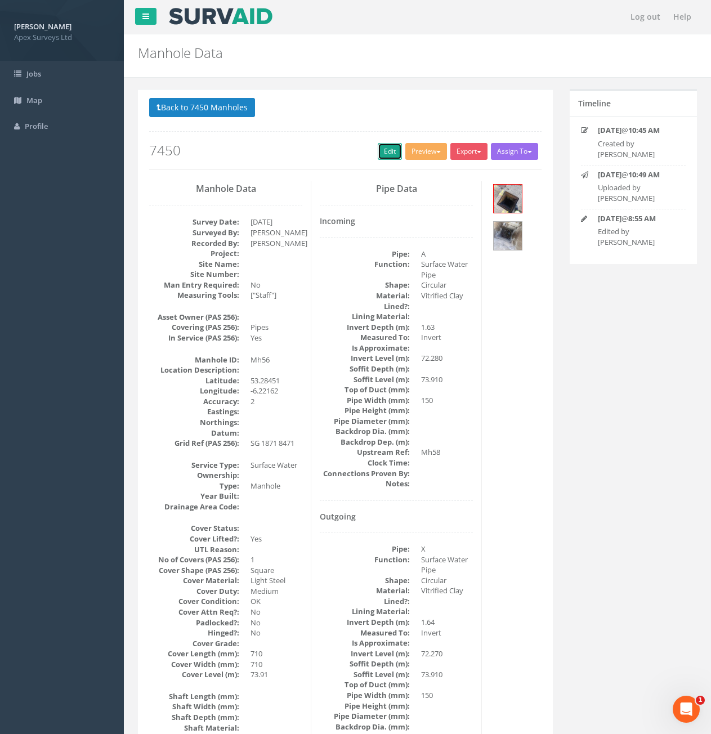
click at [382, 154] on link "Edit" at bounding box center [390, 151] width 24 height 17
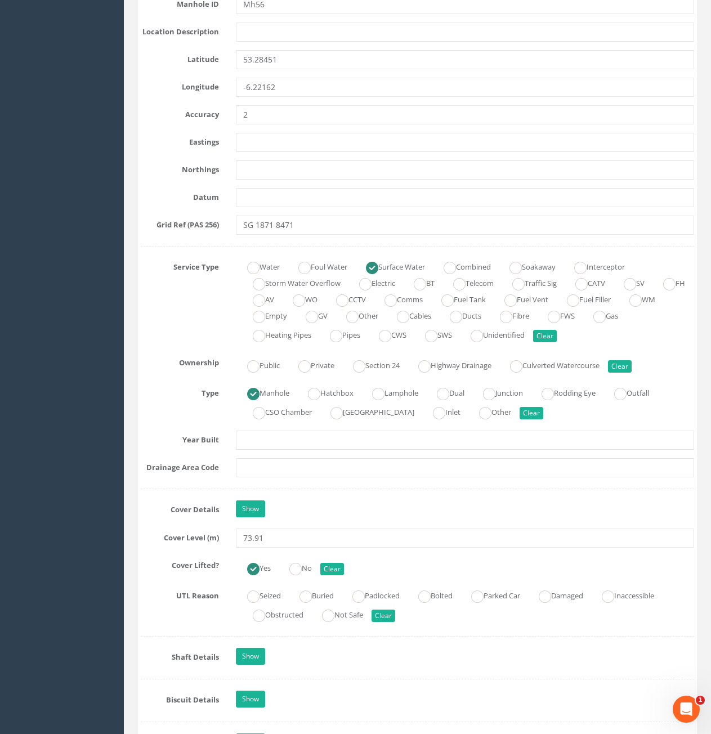
scroll to position [845, 0]
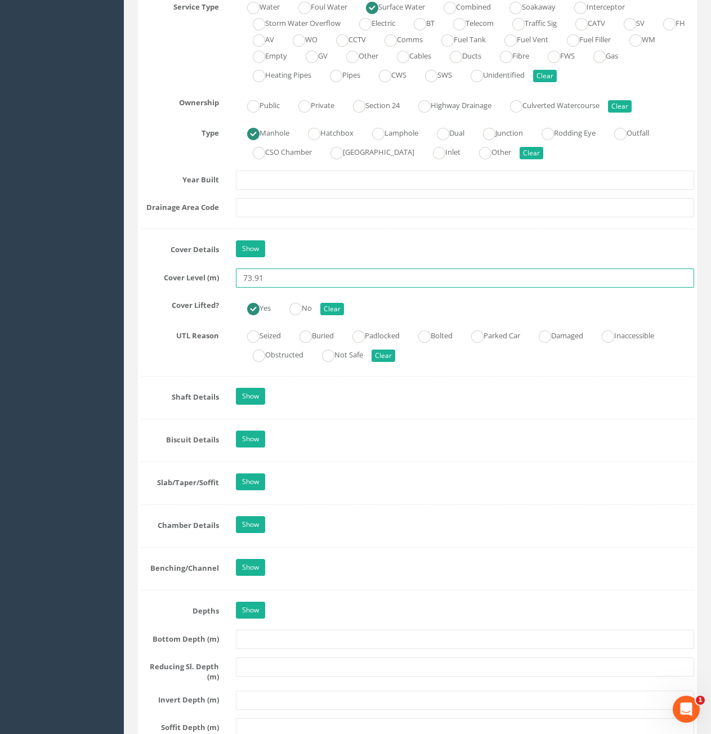
click at [275, 282] on input "73.91" at bounding box center [465, 278] width 458 height 19
type input "73.94"
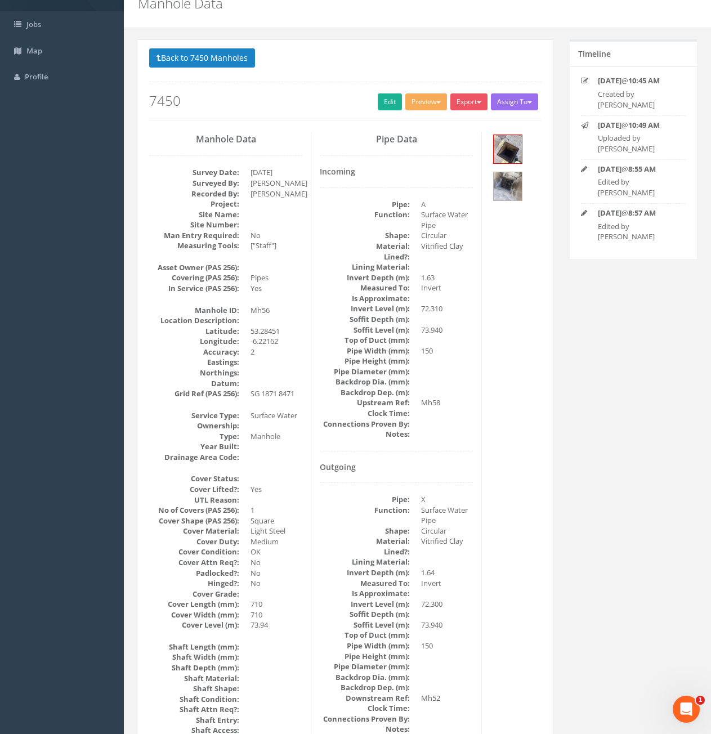
scroll to position [45, 0]
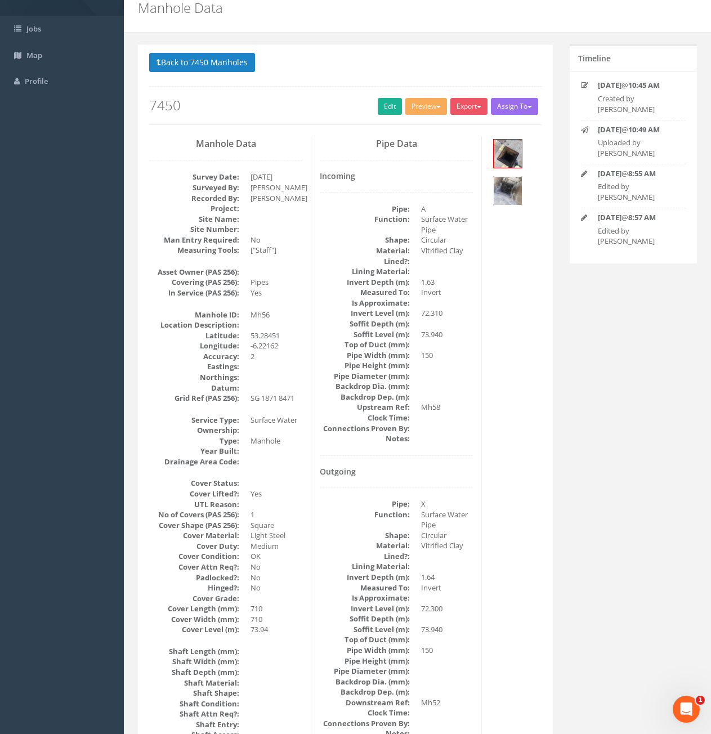
click at [506, 188] on img at bounding box center [508, 191] width 28 height 28
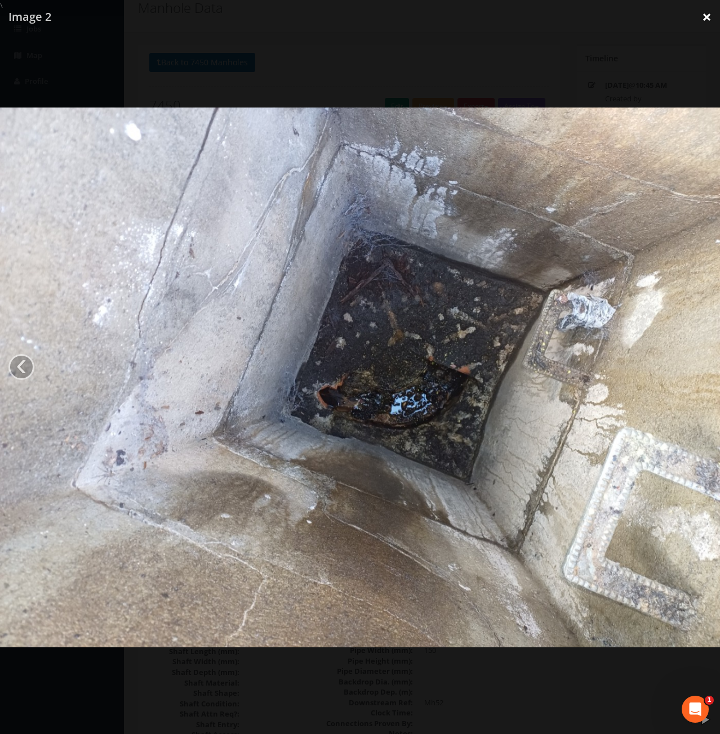
click at [715, 17] on link "×" at bounding box center [706, 17] width 26 height 34
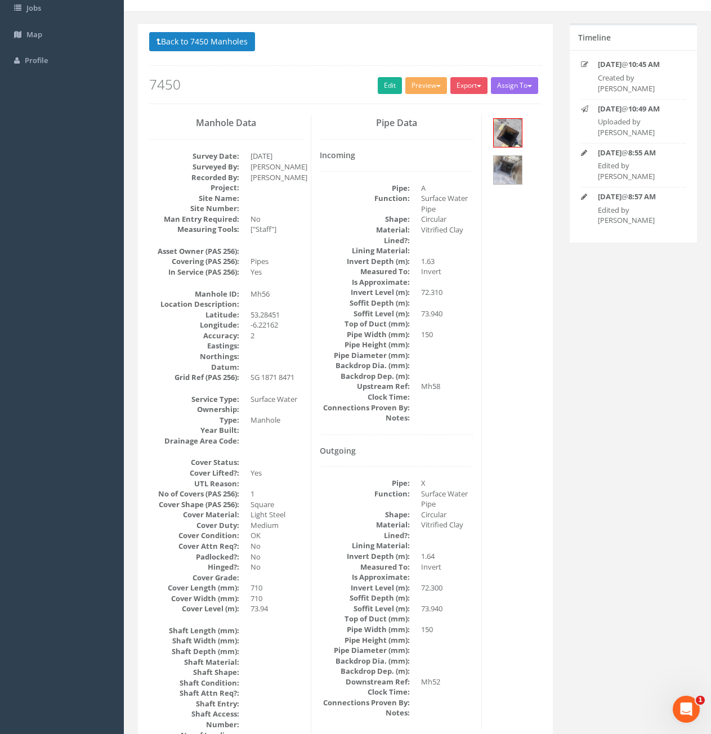
scroll to position [0, 0]
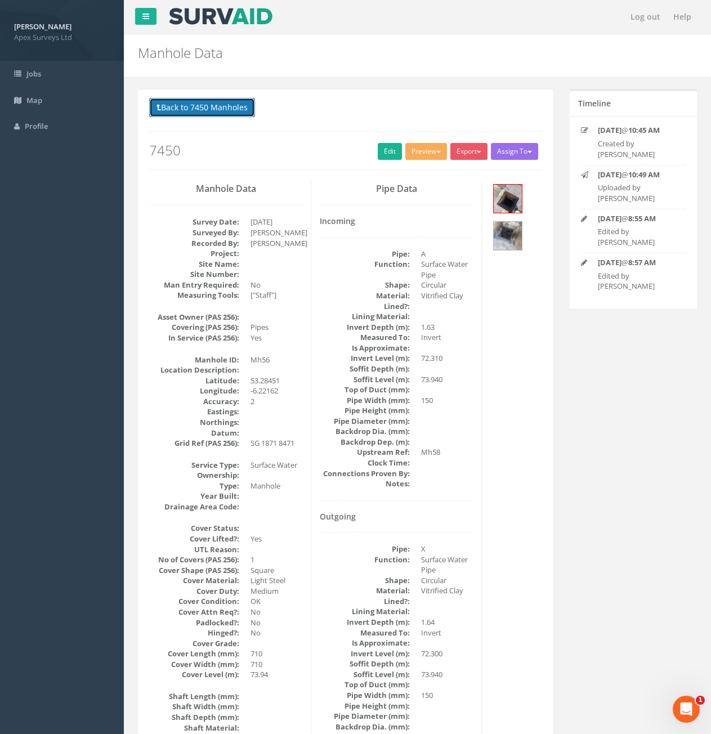
click at [215, 107] on button "Back to 7450 Manholes" at bounding box center [202, 107] width 106 height 19
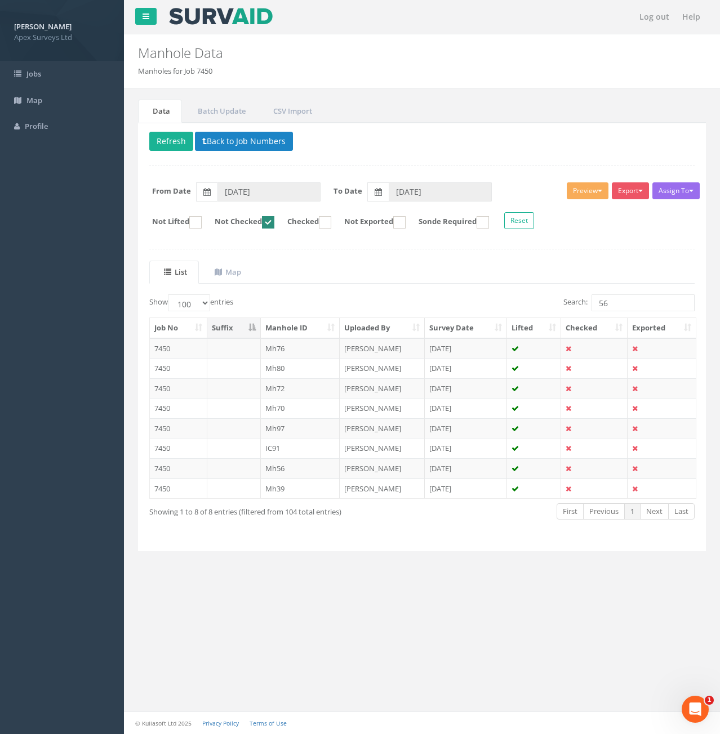
drag, startPoint x: 621, startPoint y: 291, endPoint x: 625, endPoint y: 299, distance: 9.3
click at [625, 298] on div "List Map Show 10 25 50 100 entries Search: 56 Job No Suffix Manhole ID Uploaded…" at bounding box center [421, 400] width 545 height 279
click at [626, 301] on input "56" at bounding box center [642, 303] width 103 height 17
type input "5"
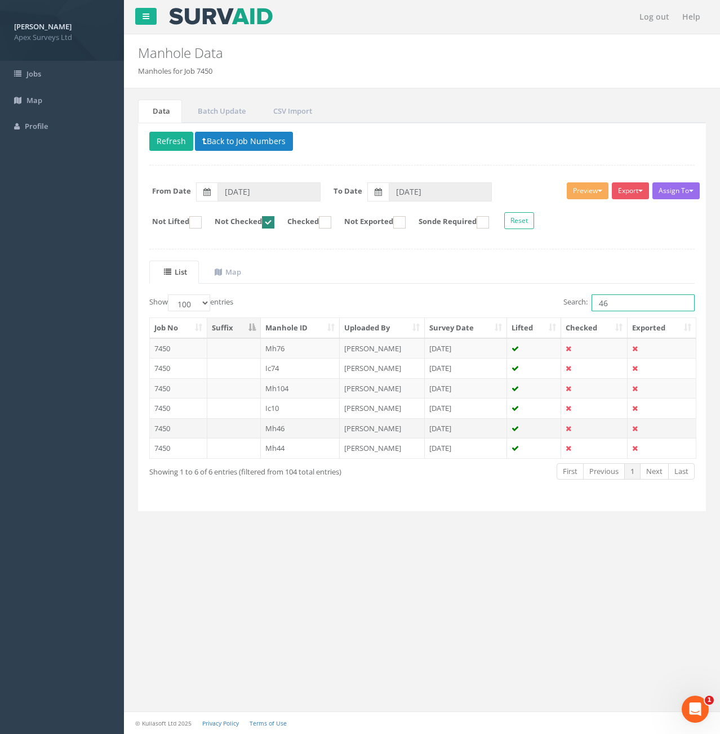
type input "46"
click at [227, 429] on td at bounding box center [234, 428] width 54 height 20
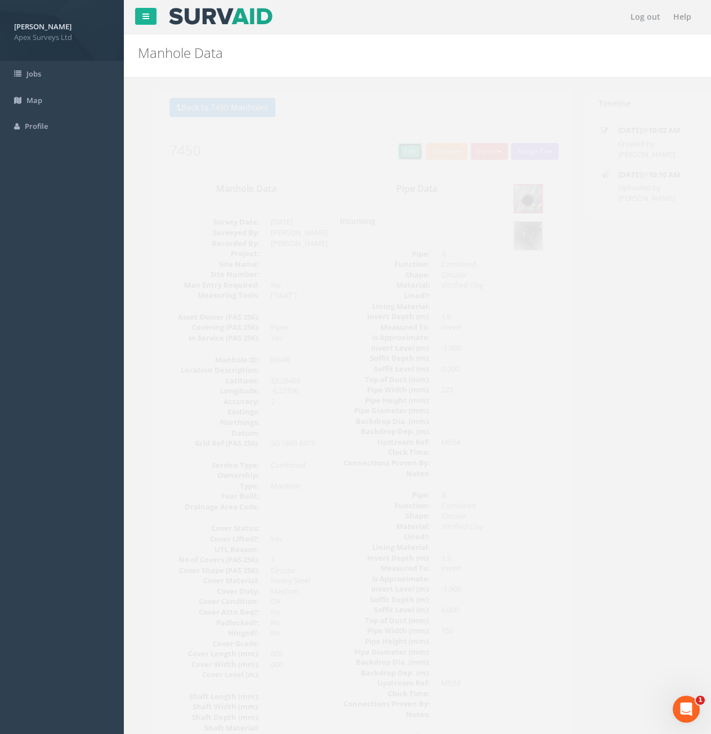
click at [384, 157] on link "Edit" at bounding box center [390, 151] width 24 height 17
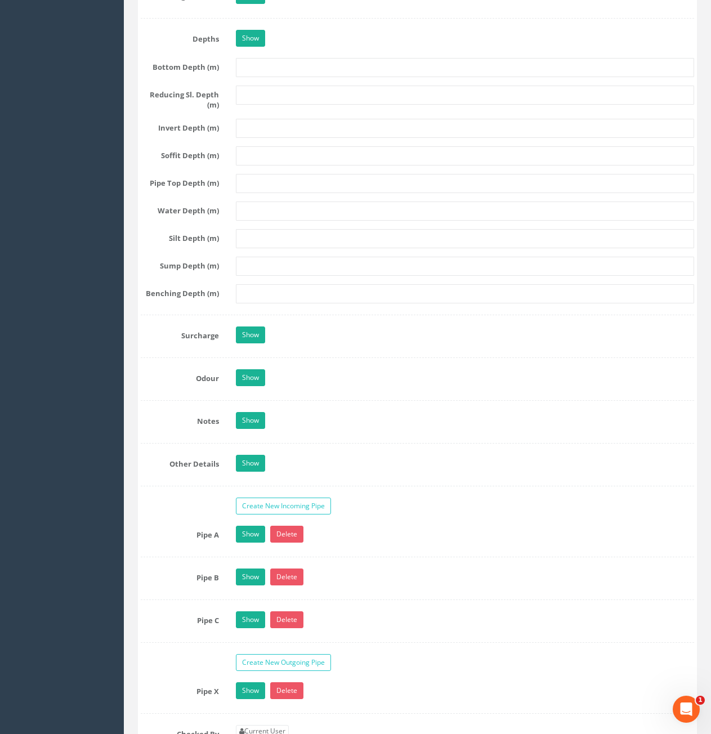
scroll to position [1746, 0]
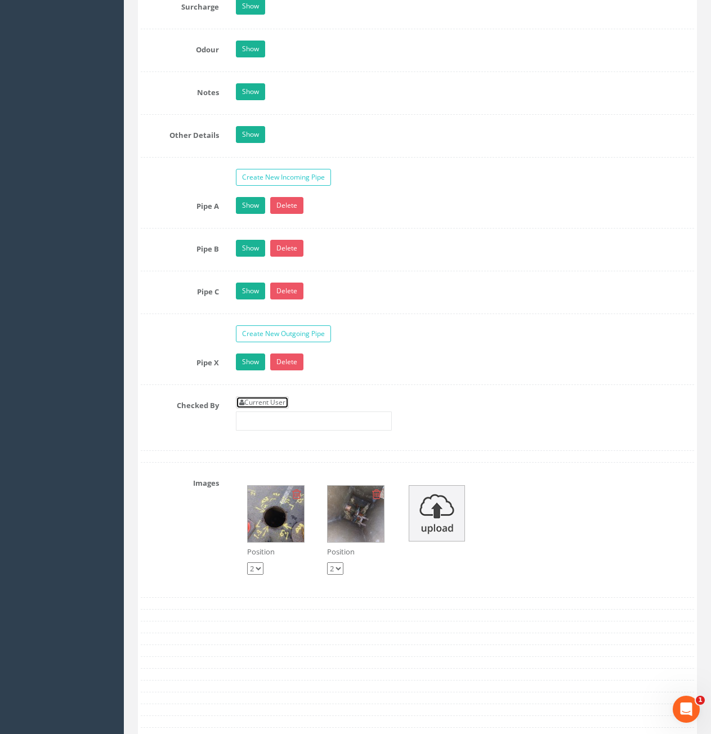
click at [280, 405] on link "Current User" at bounding box center [262, 402] width 53 height 12
type input "[PERSON_NAME]"
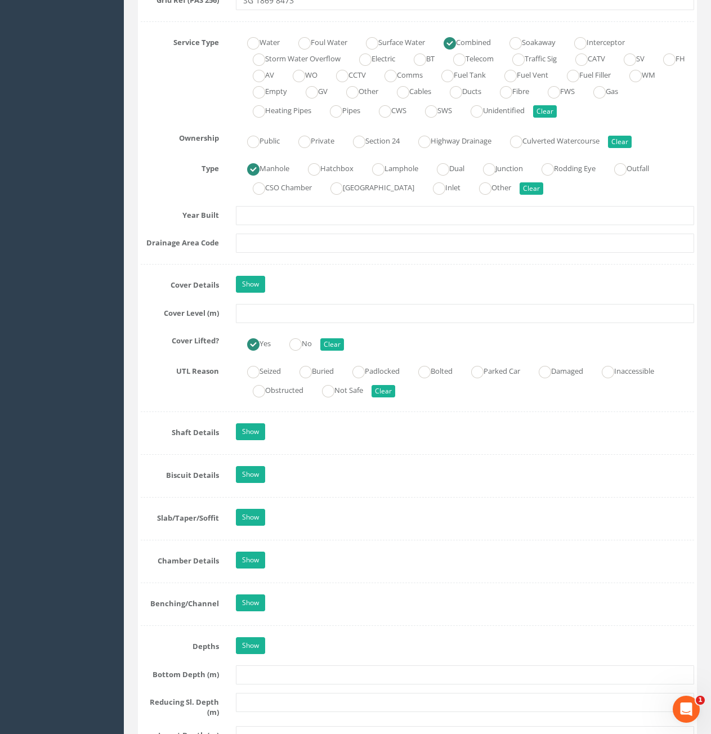
scroll to position [788, 0]
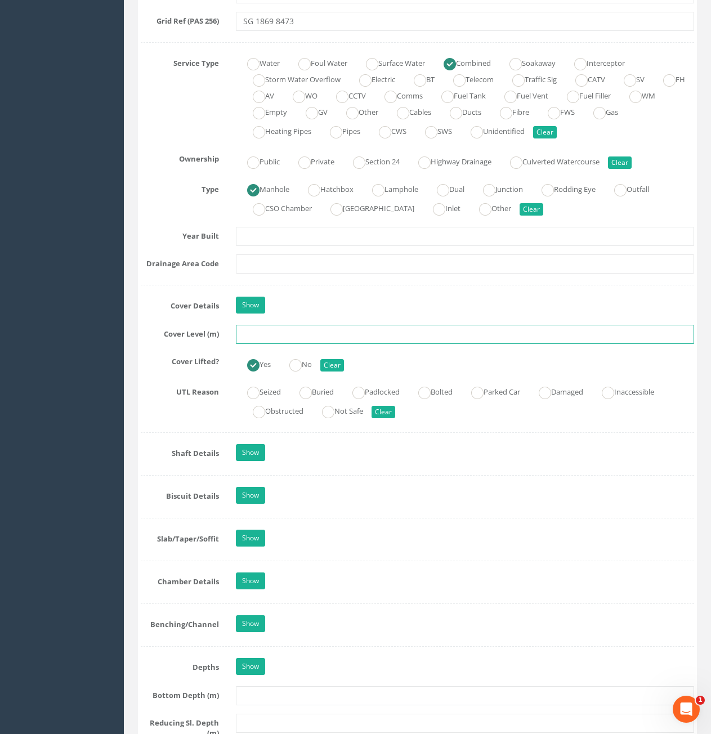
click at [380, 338] on input "text" at bounding box center [465, 334] width 458 height 19
type input "73.91"
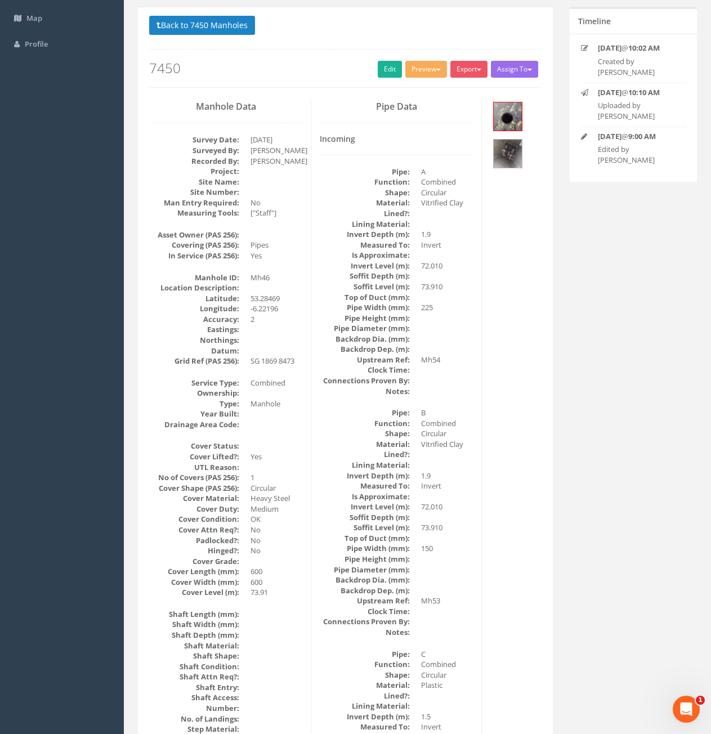
scroll to position [0, 0]
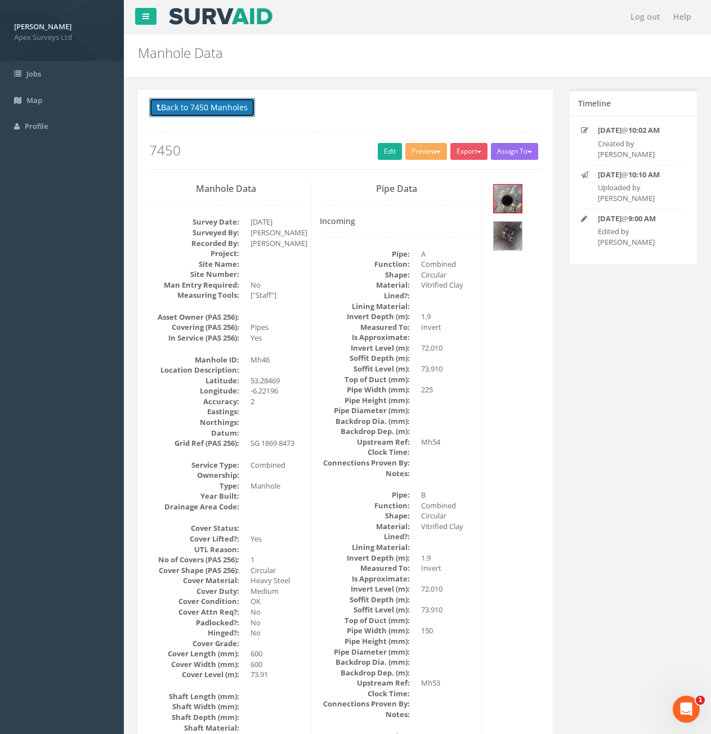
click at [181, 114] on button "Back to 7450 Manholes" at bounding box center [202, 107] width 106 height 19
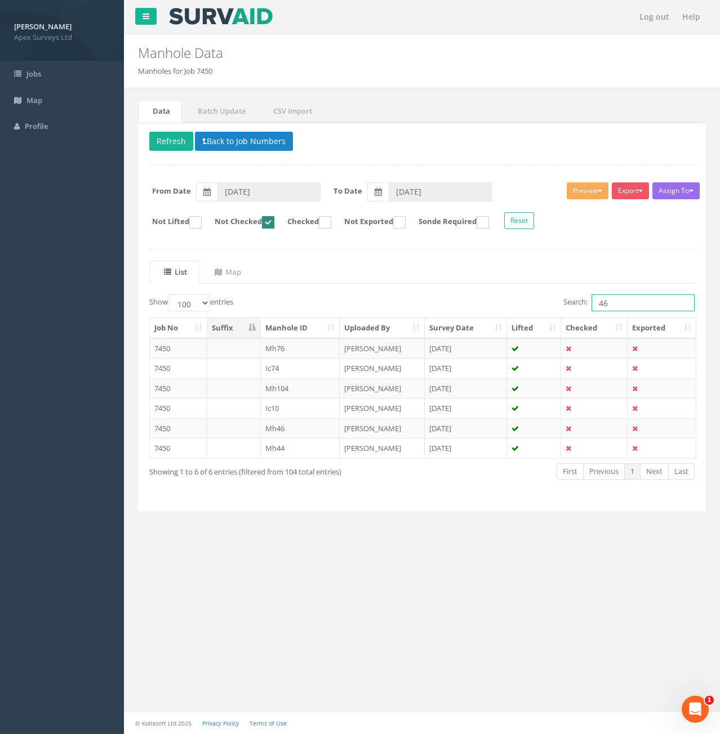
click at [620, 304] on input "46" at bounding box center [642, 303] width 103 height 17
type input "4"
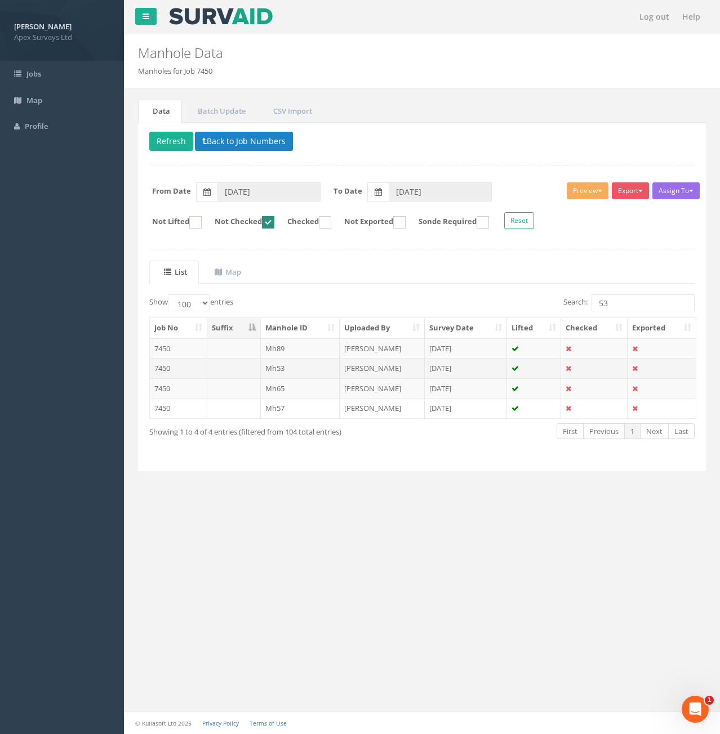
click at [249, 371] on td at bounding box center [234, 368] width 54 height 20
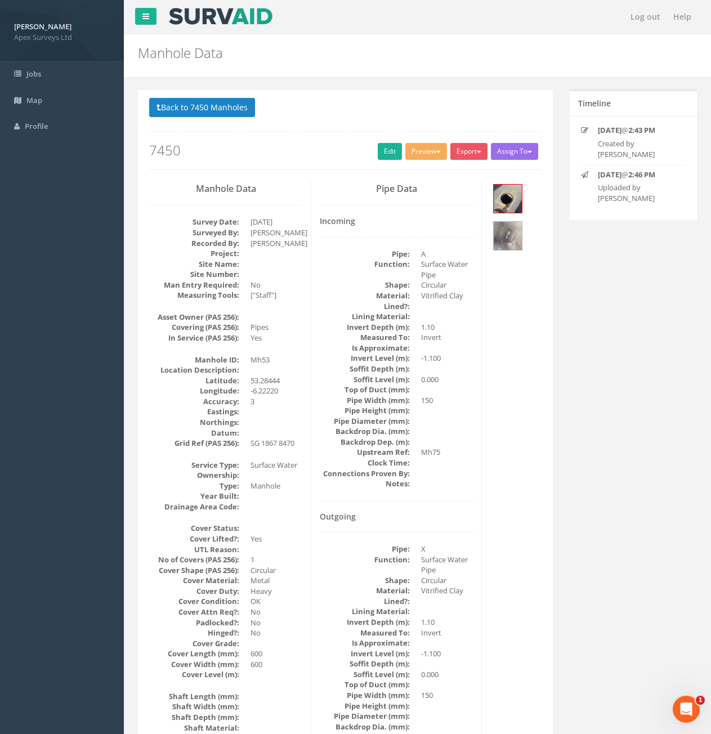
click at [242, 124] on div "Back to 7450 Manholes Back to Map Assign To No Companies Added Export Heathrow …" at bounding box center [345, 134] width 393 height 72
click at [234, 109] on button "Back to 7450 Manholes" at bounding box center [202, 107] width 106 height 19
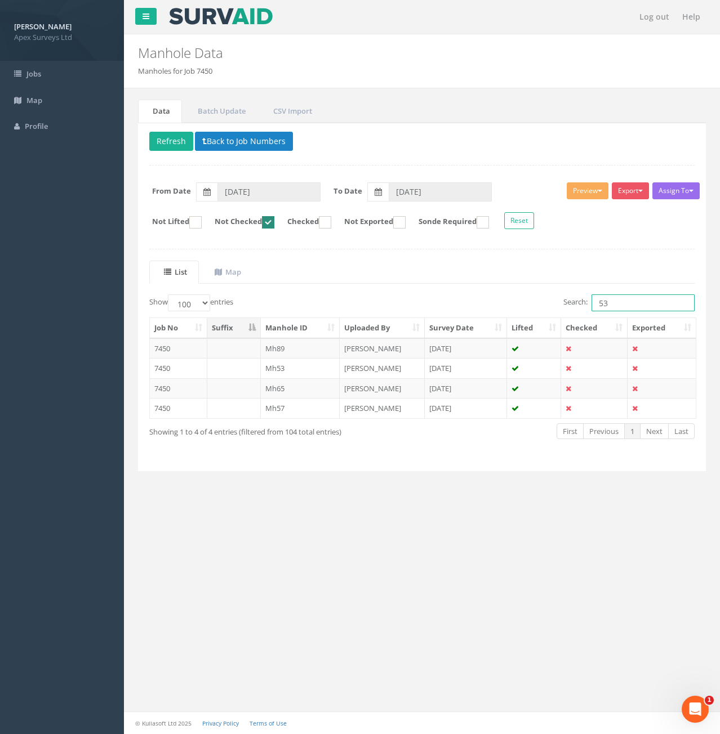
click at [625, 302] on input "53" at bounding box center [642, 303] width 103 height 17
type input "5"
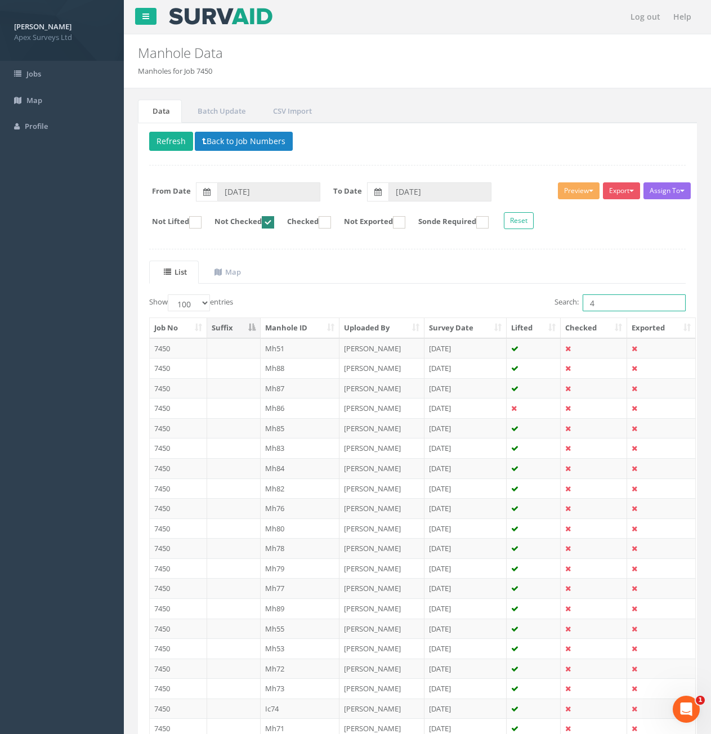
type input "46"
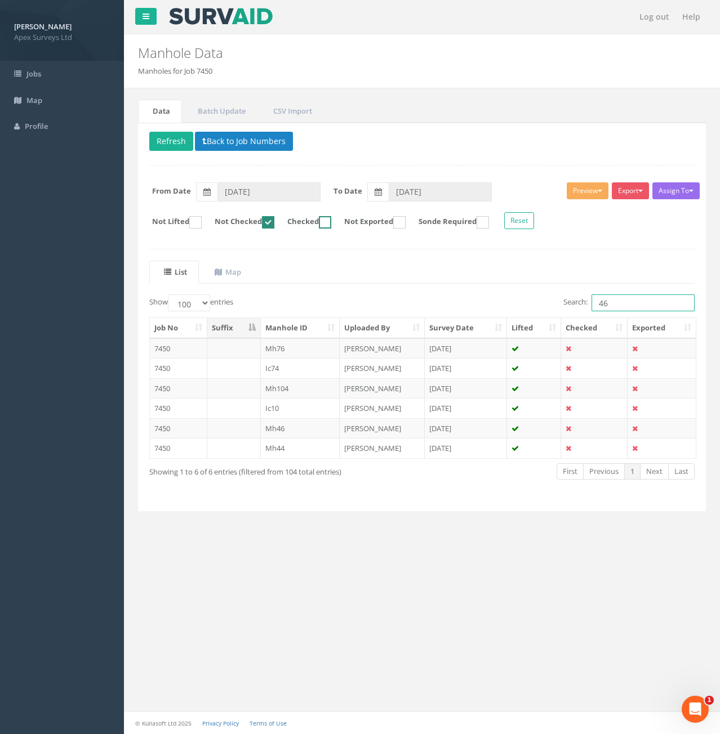
click at [331, 221] on ins at bounding box center [325, 222] width 12 height 12
checkbox input "true"
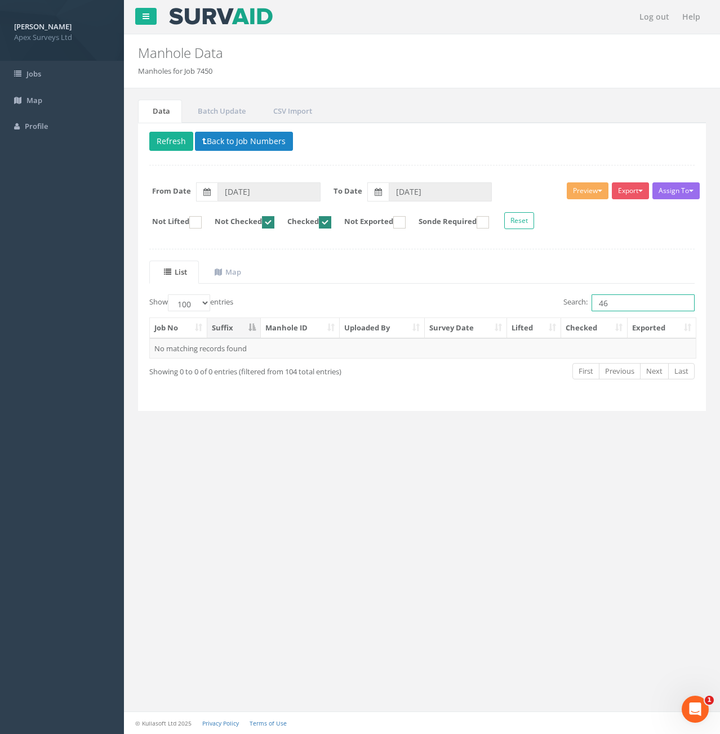
click at [274, 221] on ins at bounding box center [268, 222] width 12 height 12
checkbox input "false"
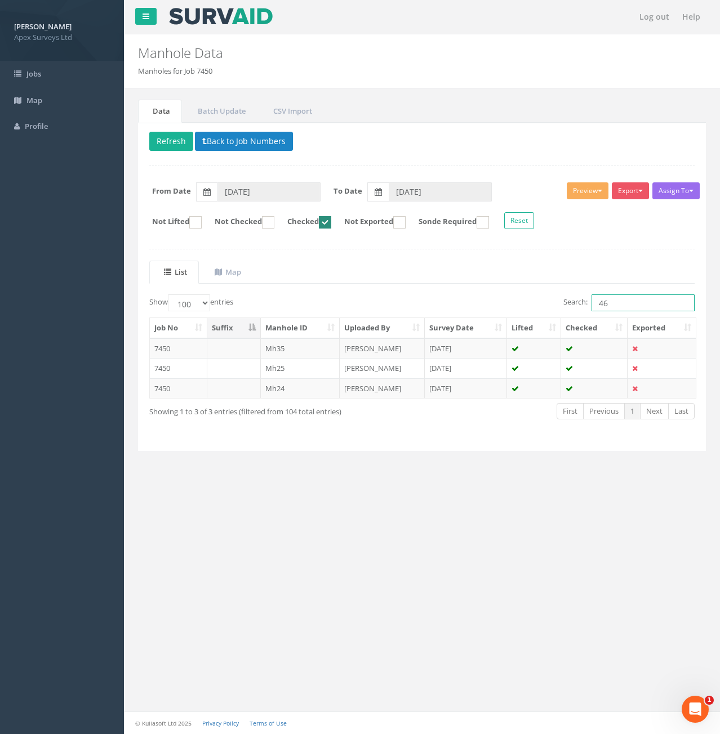
click at [622, 305] on input "46" at bounding box center [642, 303] width 103 height 17
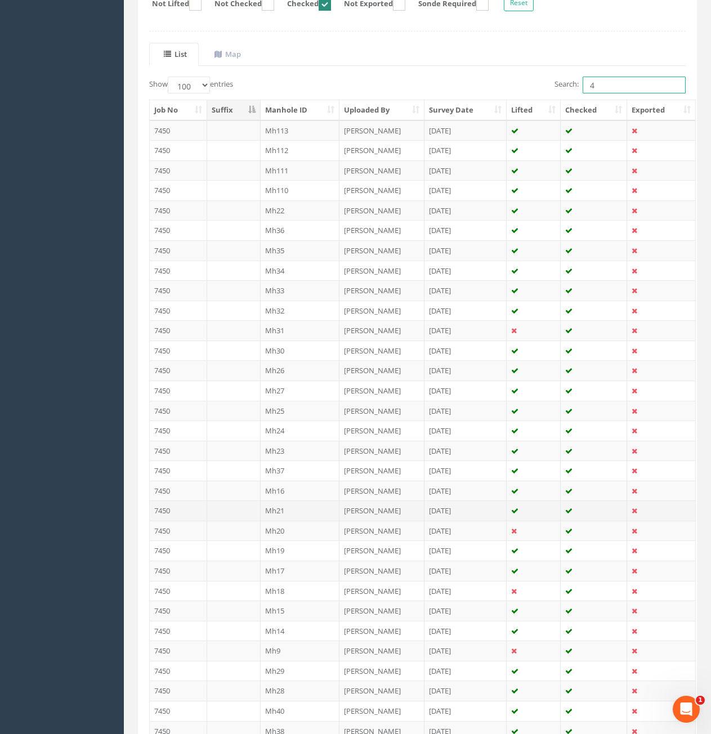
scroll to position [202, 0]
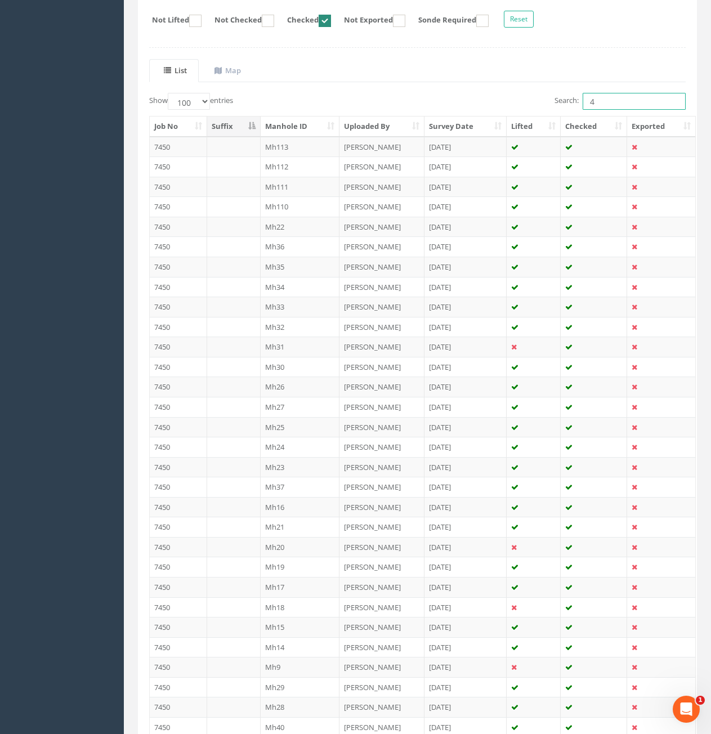
click at [609, 106] on input "4" at bounding box center [634, 101] width 103 height 17
type input "46"
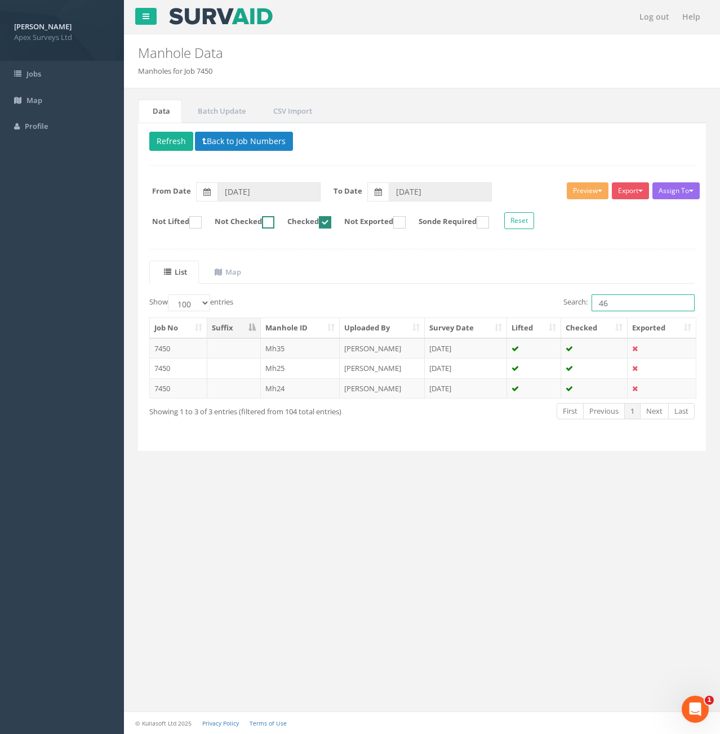
click at [274, 225] on ins at bounding box center [268, 222] width 12 height 12
checkbox input "true"
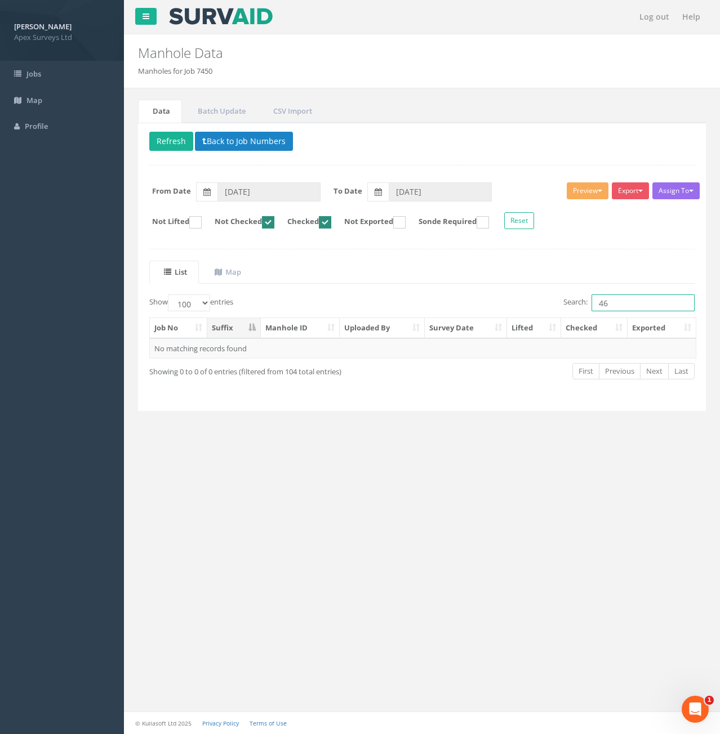
click at [331, 222] on ins at bounding box center [325, 222] width 12 height 12
checkbox input "false"
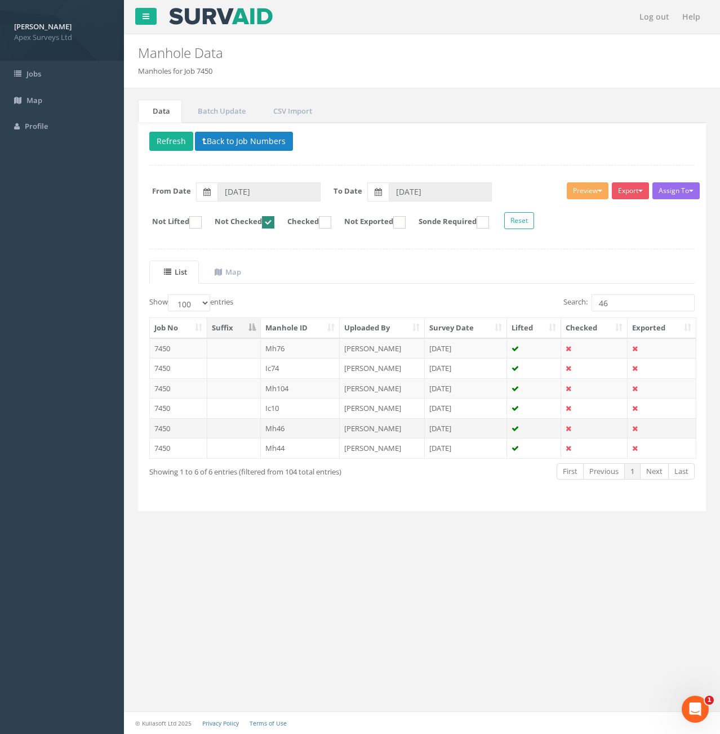
click at [256, 429] on td at bounding box center [234, 428] width 54 height 20
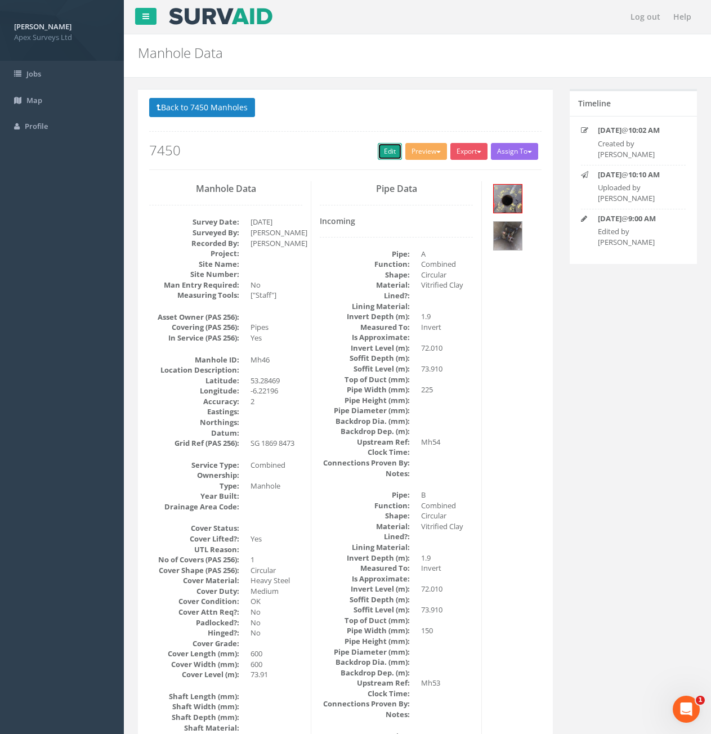
click at [379, 146] on link "Edit" at bounding box center [390, 151] width 24 height 17
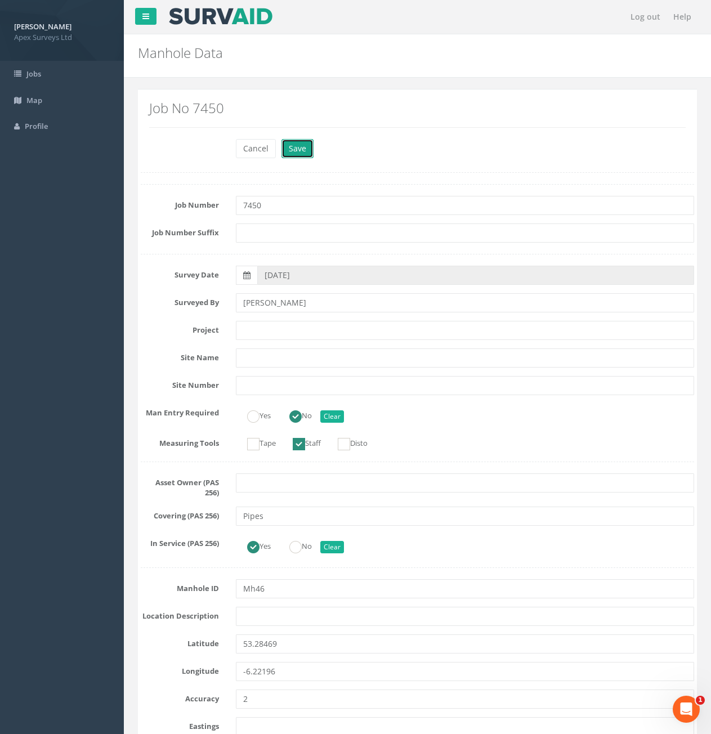
click at [292, 154] on button "Save" at bounding box center [298, 148] width 32 height 19
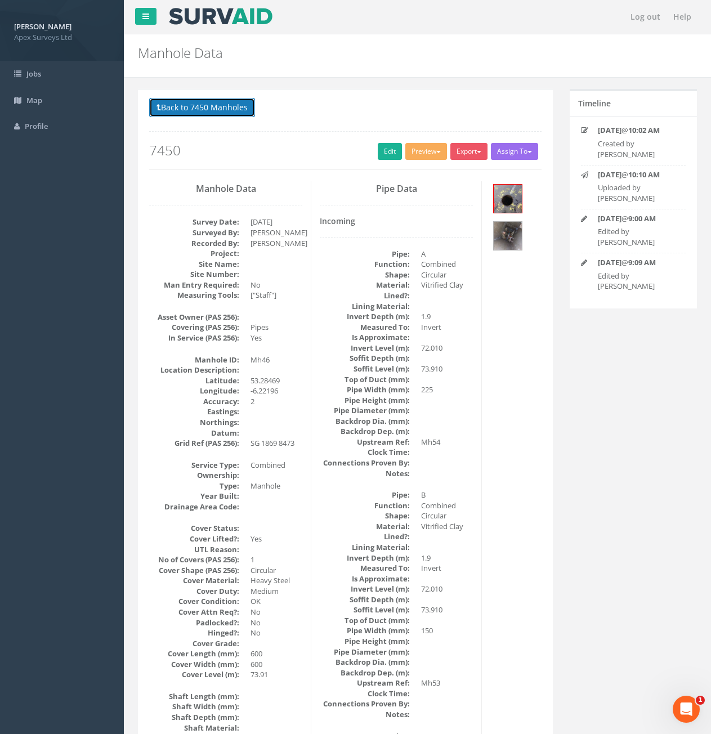
click at [211, 115] on button "Back to 7450 Manholes" at bounding box center [202, 107] width 106 height 19
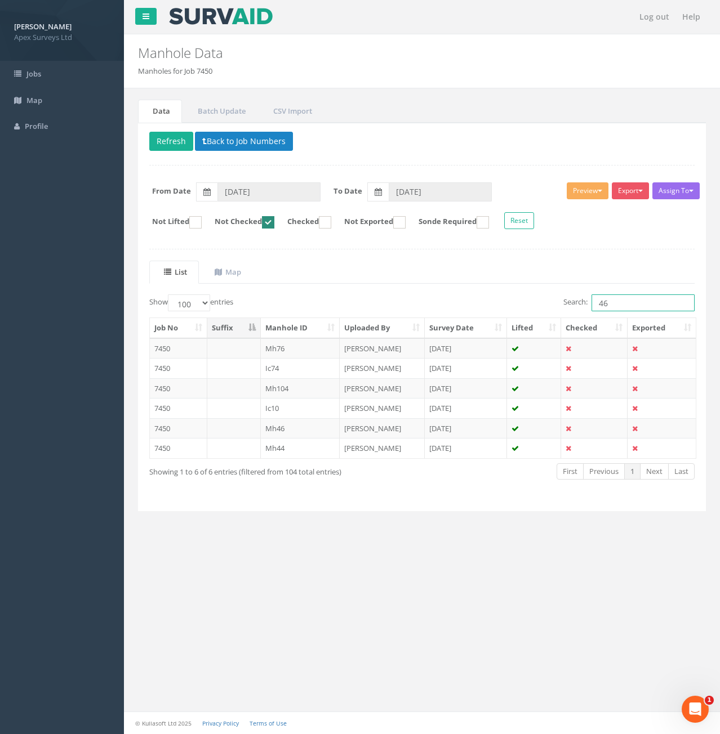
click at [631, 307] on input "46" at bounding box center [642, 303] width 103 height 17
type input "4"
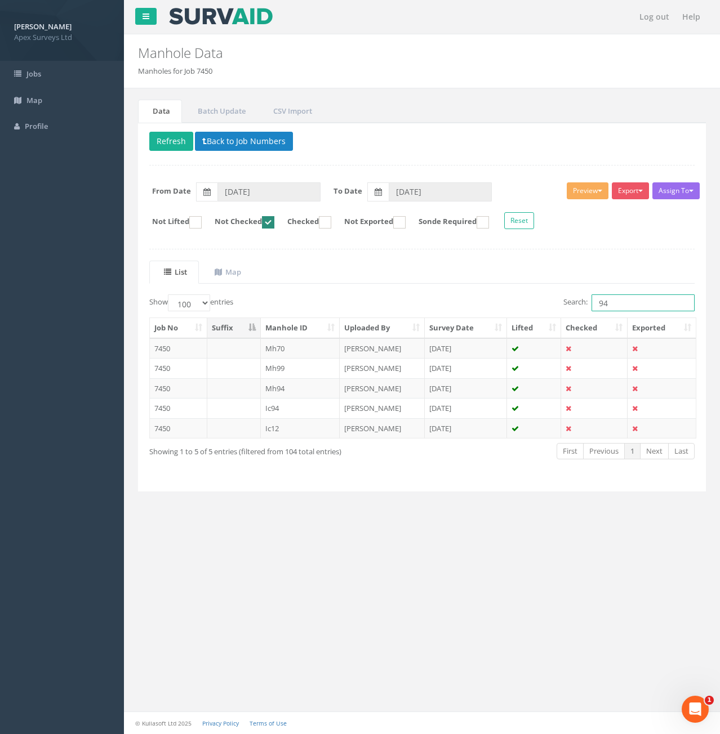
type input "9"
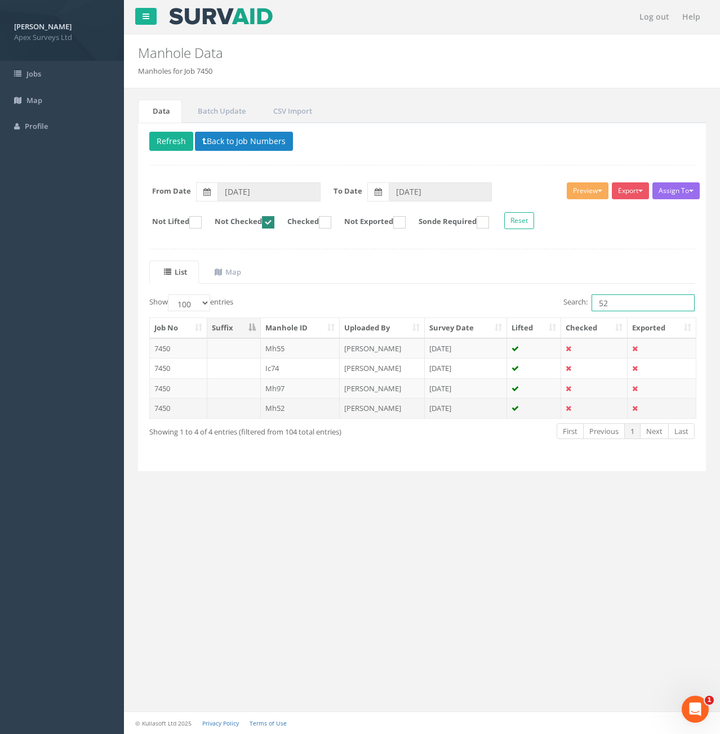
type input "52"
click at [235, 411] on td at bounding box center [234, 408] width 54 height 20
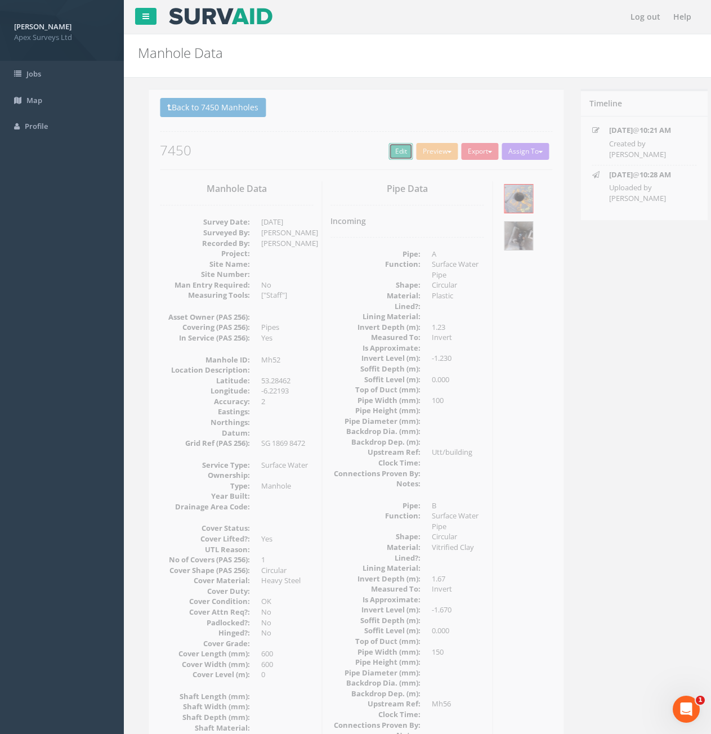
click at [380, 146] on link "Edit" at bounding box center [390, 151] width 24 height 17
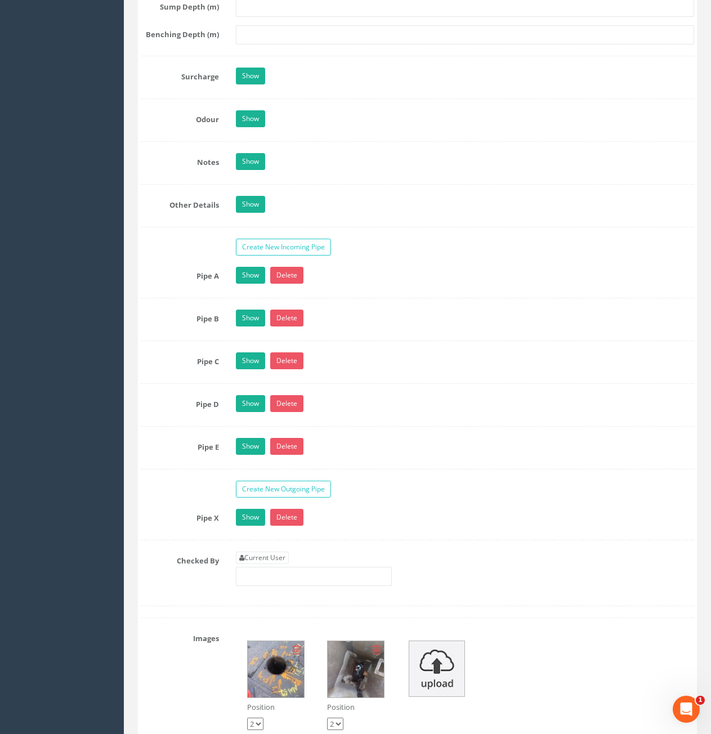
scroll to position [1971, 0]
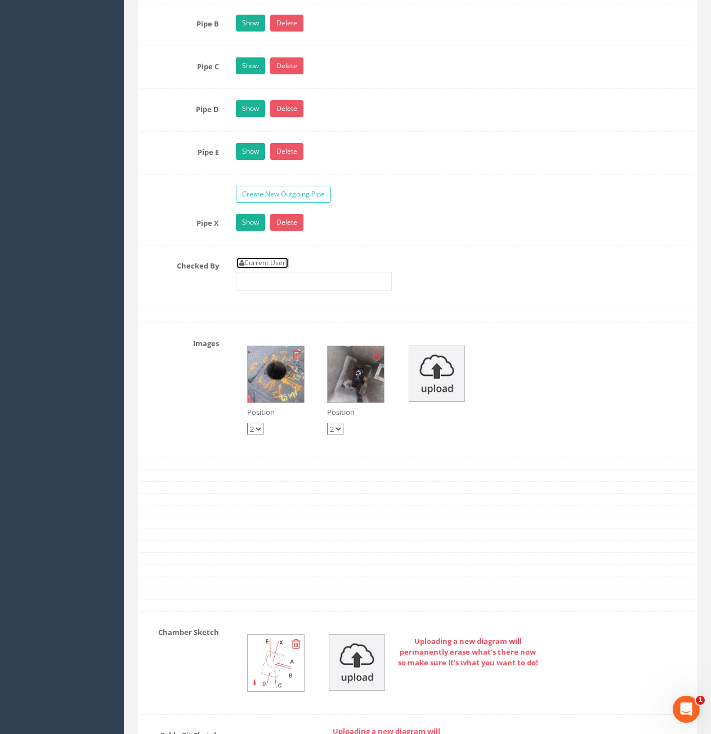
click at [278, 262] on link "Current User" at bounding box center [262, 263] width 53 height 12
type input "[PERSON_NAME]"
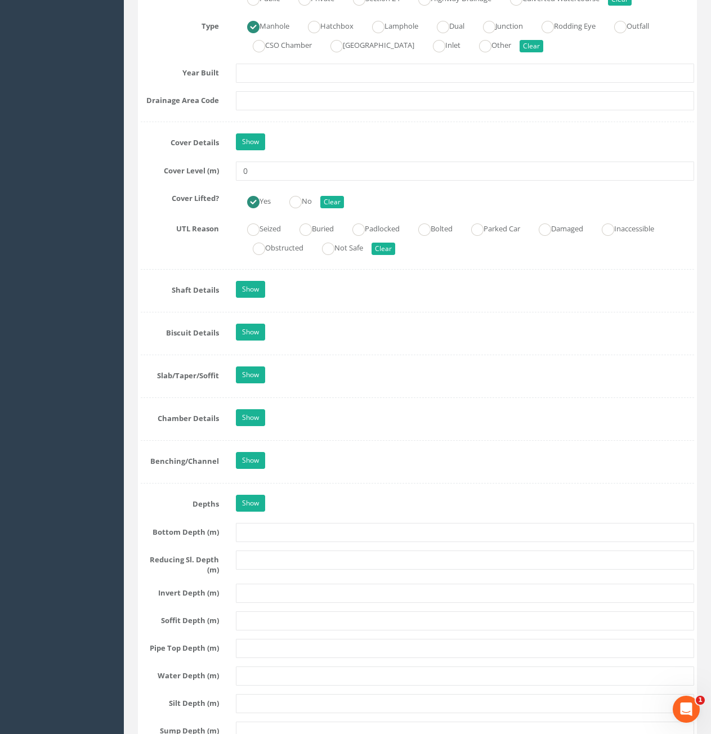
scroll to position [788, 0]
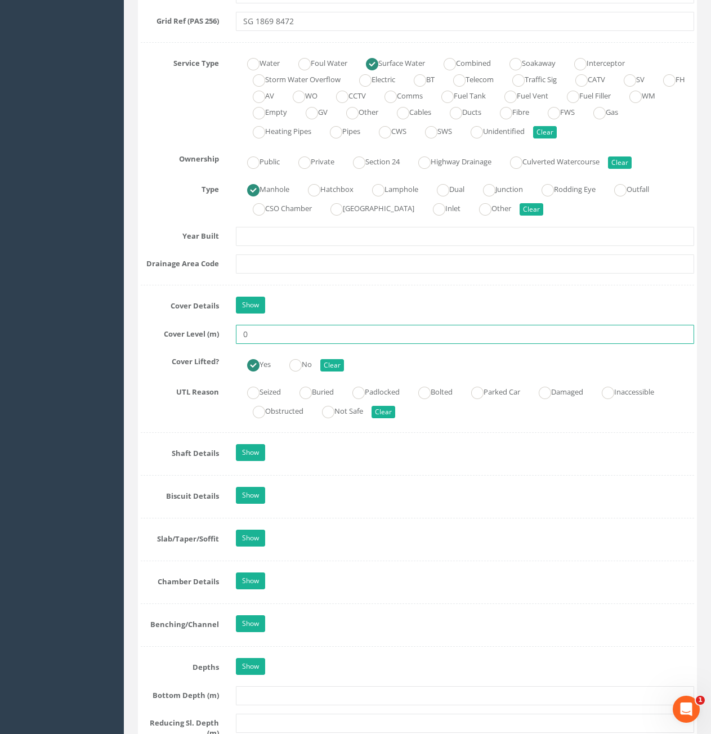
click at [287, 342] on input "0" at bounding box center [465, 334] width 458 height 19
type input "73.90"
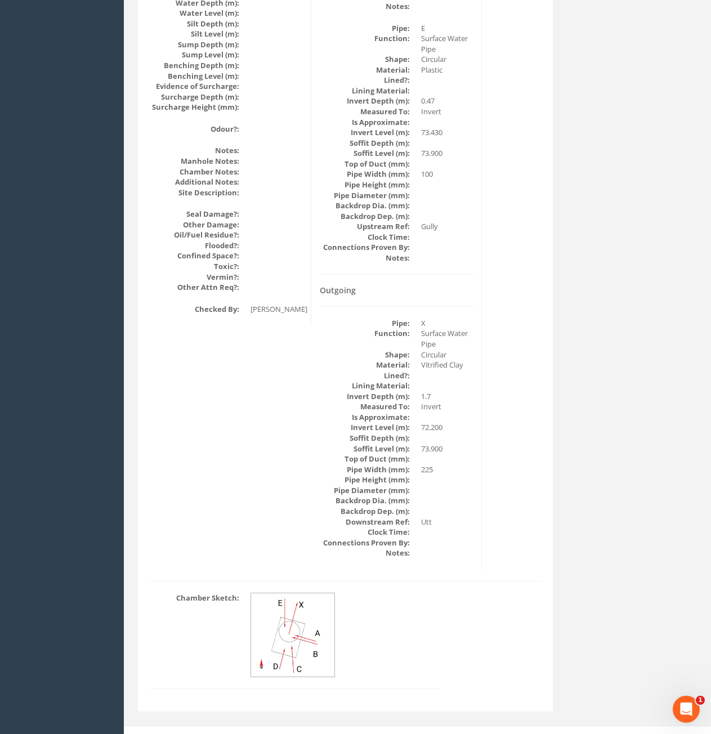
scroll to position [1247, 0]
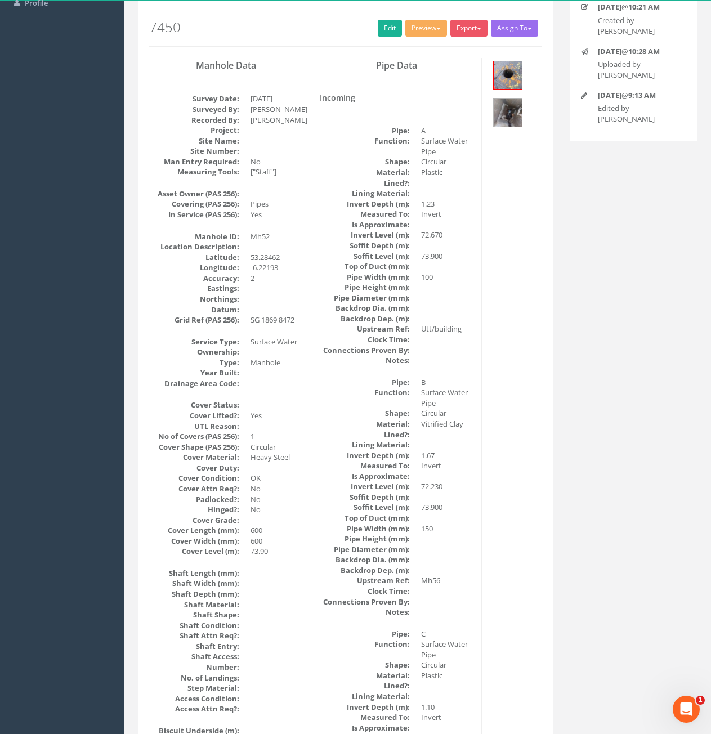
scroll to position [0, 0]
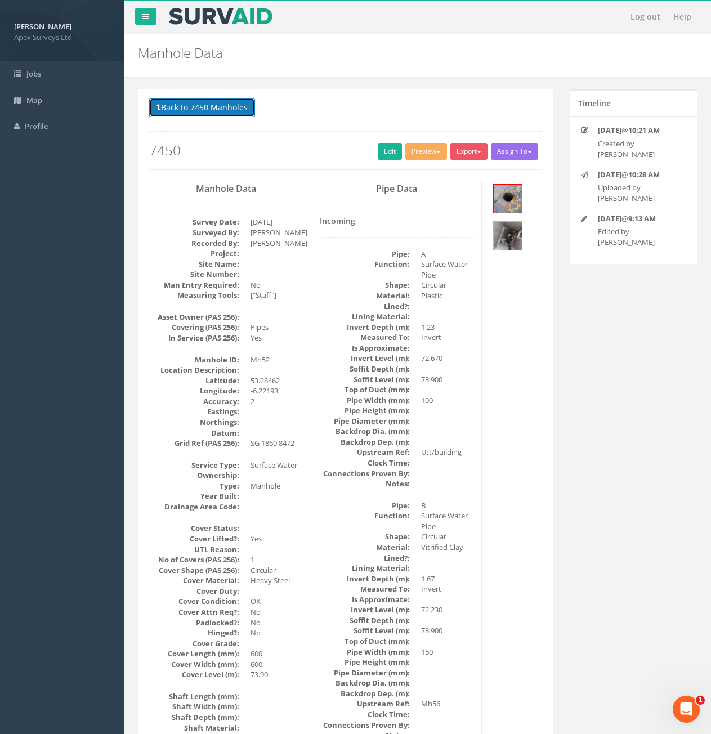
click at [190, 111] on button "Back to 7450 Manholes" at bounding box center [202, 107] width 106 height 19
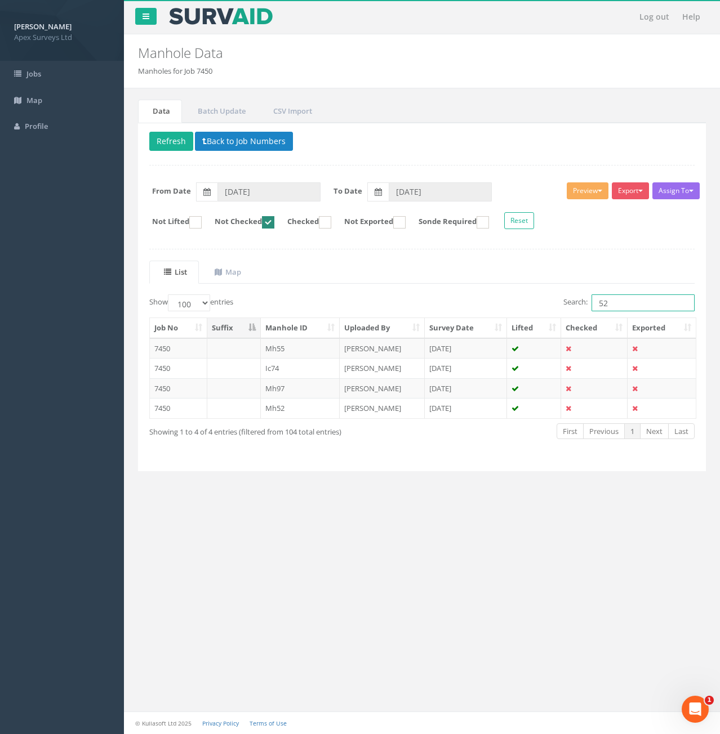
click at [618, 305] on input "52" at bounding box center [642, 303] width 103 height 17
type input "53"
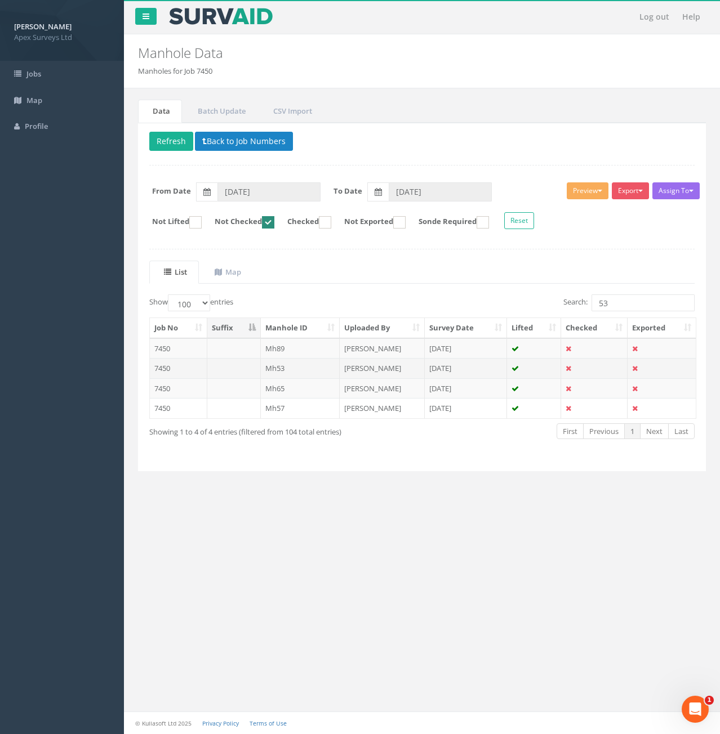
click at [191, 373] on td "7450" at bounding box center [178, 368] width 57 height 20
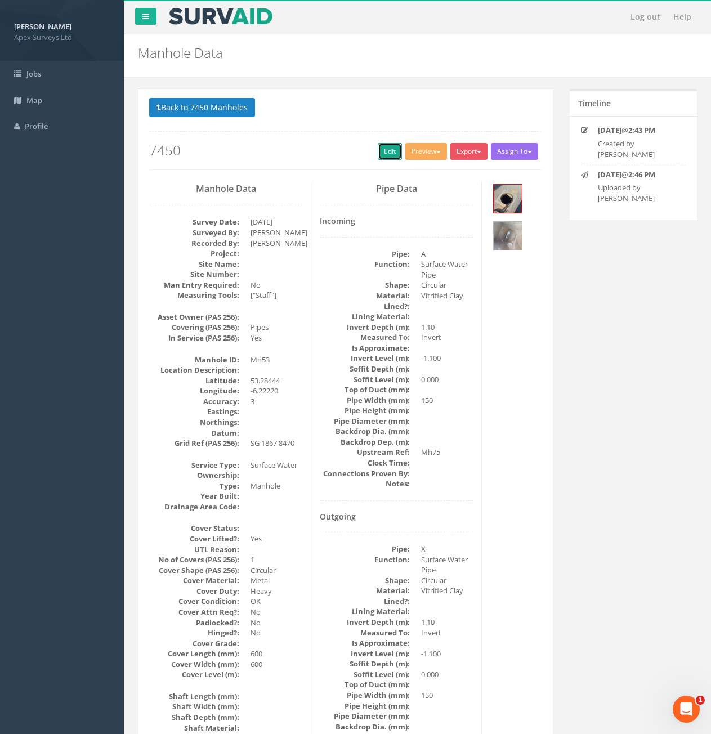
click at [386, 150] on link "Edit" at bounding box center [390, 151] width 24 height 17
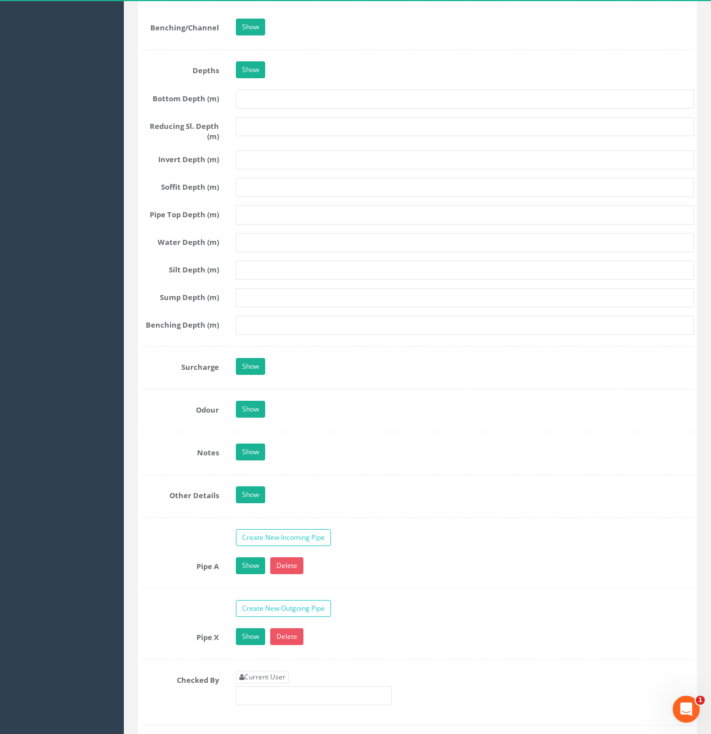
scroll to position [1577, 0]
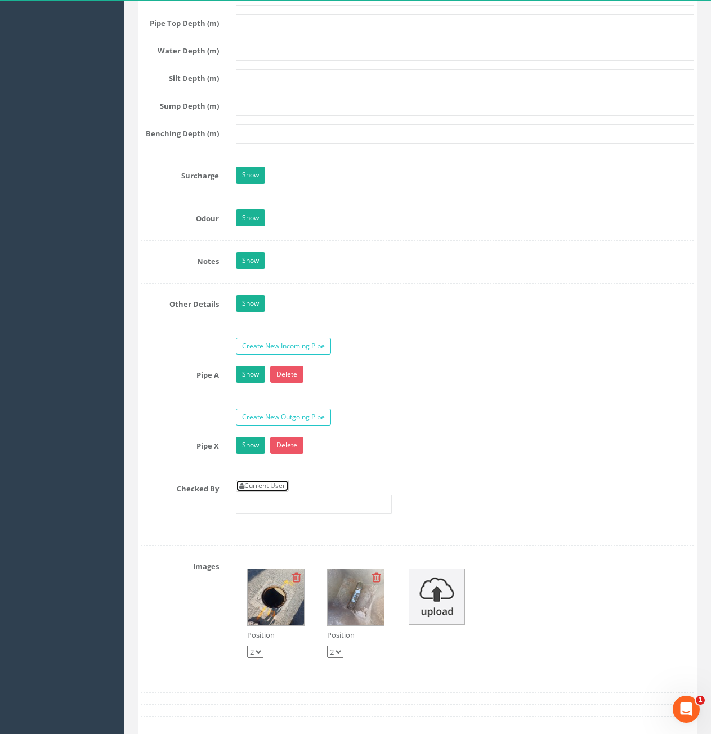
click at [255, 487] on link "Current User" at bounding box center [262, 486] width 53 height 12
type input "[PERSON_NAME]"
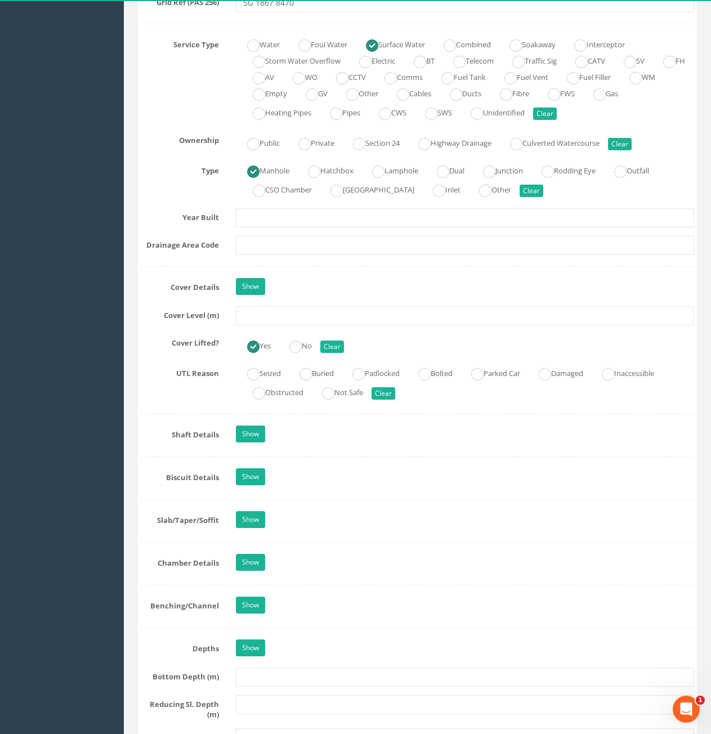
scroll to position [732, 0]
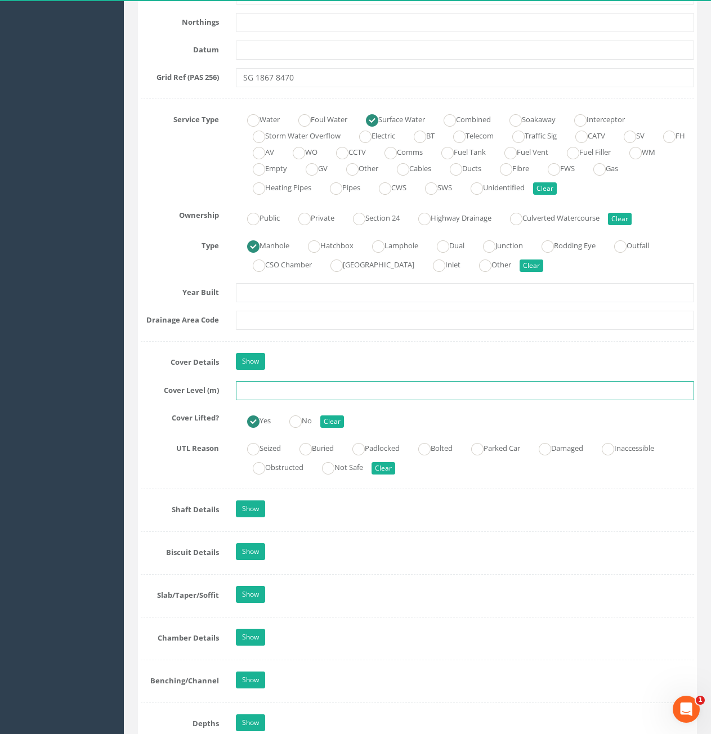
click at [328, 391] on input "text" at bounding box center [465, 390] width 458 height 19
type input "73.32"
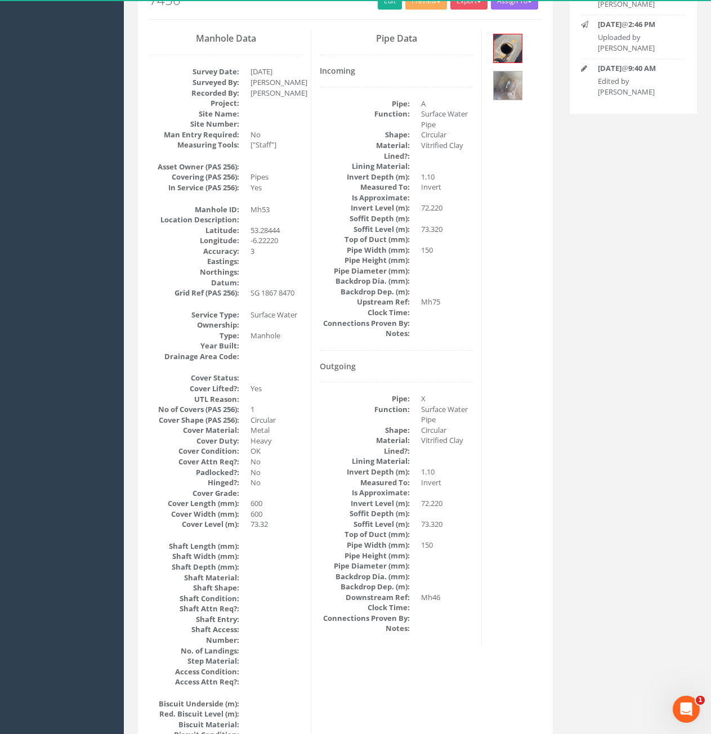
scroll to position [101, 0]
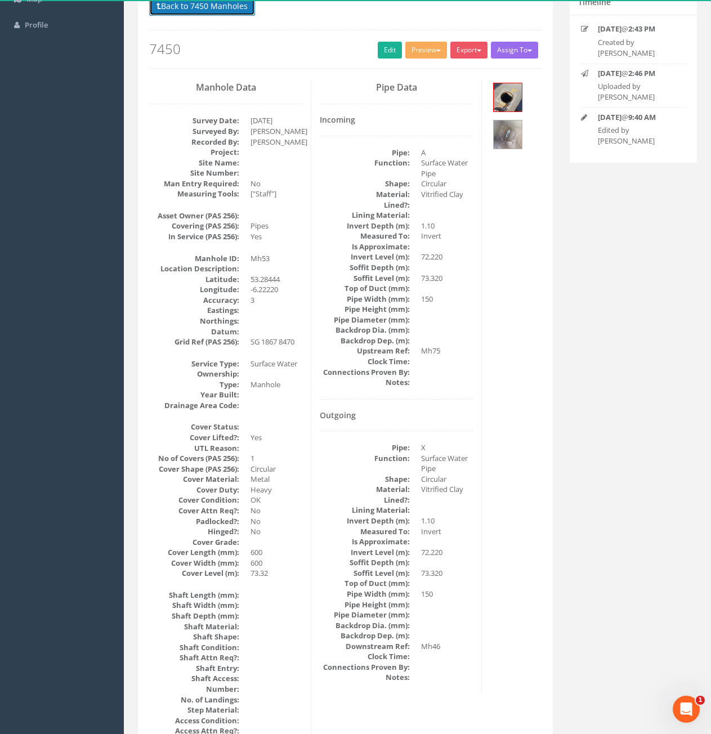
drag, startPoint x: 192, startPoint y: 9, endPoint x: 197, endPoint y: 16, distance: 8.1
click at [192, 9] on button "Back to 7450 Manholes" at bounding box center [202, 6] width 106 height 19
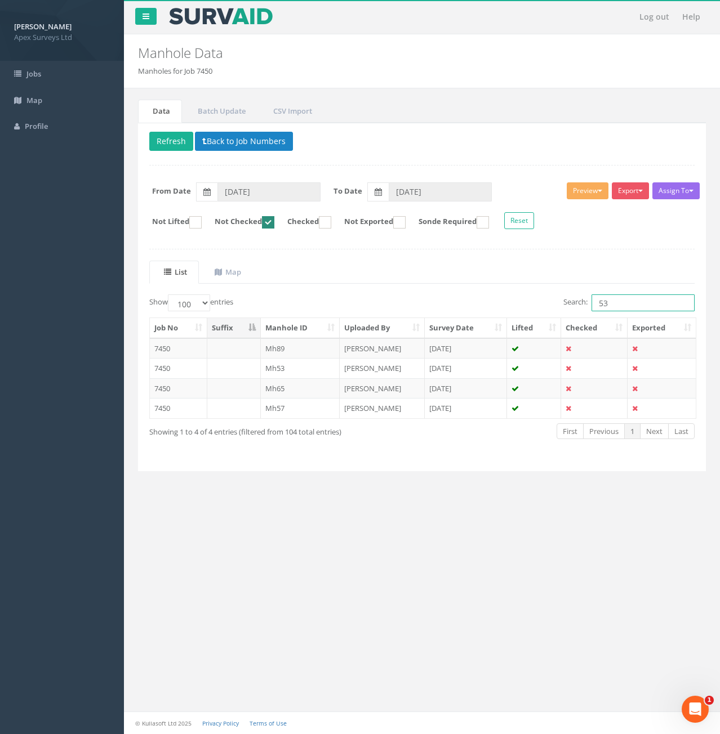
click at [620, 307] on input "53" at bounding box center [642, 303] width 103 height 17
type input "54"
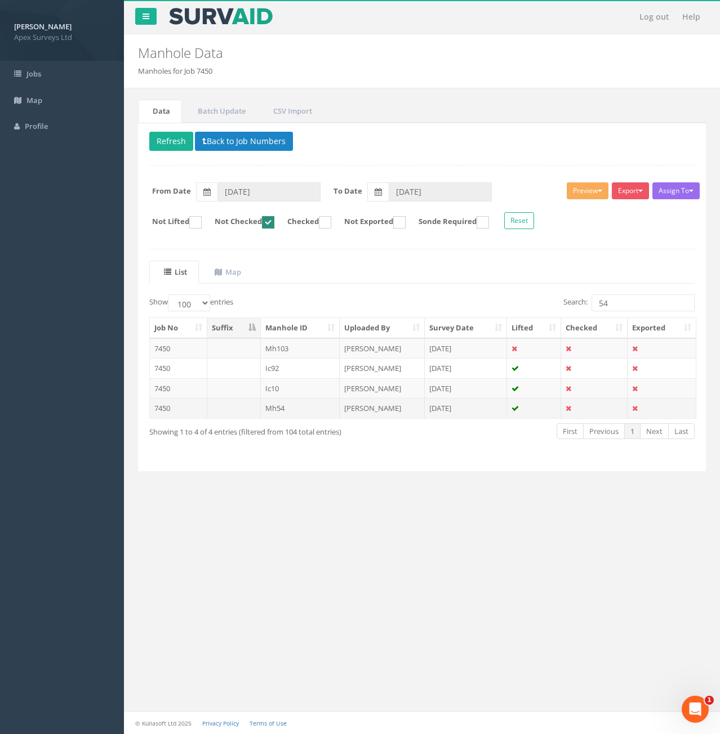
click at [221, 413] on td at bounding box center [234, 408] width 54 height 20
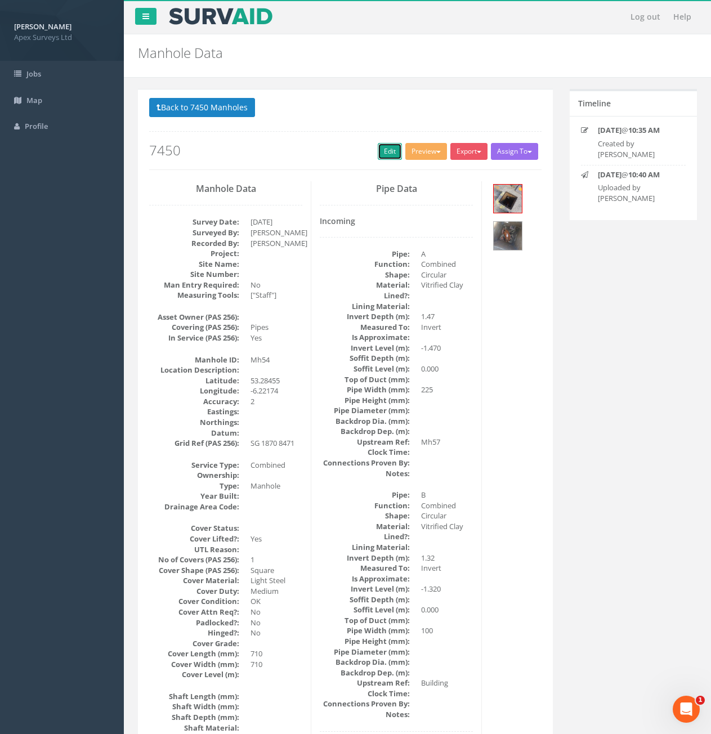
click at [379, 150] on link "Edit" at bounding box center [390, 151] width 24 height 17
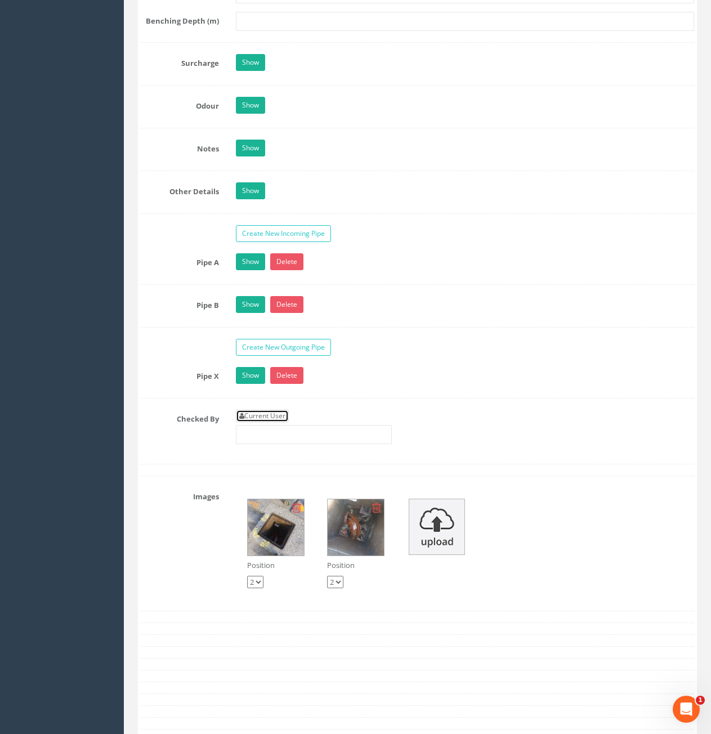
click at [274, 414] on link "Current User" at bounding box center [262, 416] width 53 height 12
type input "[PERSON_NAME]"
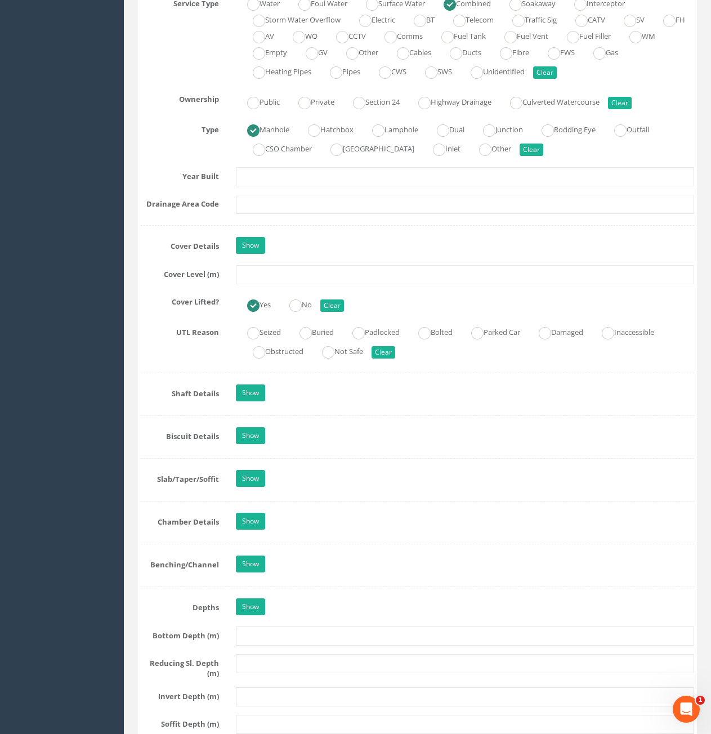
scroll to position [845, 0]
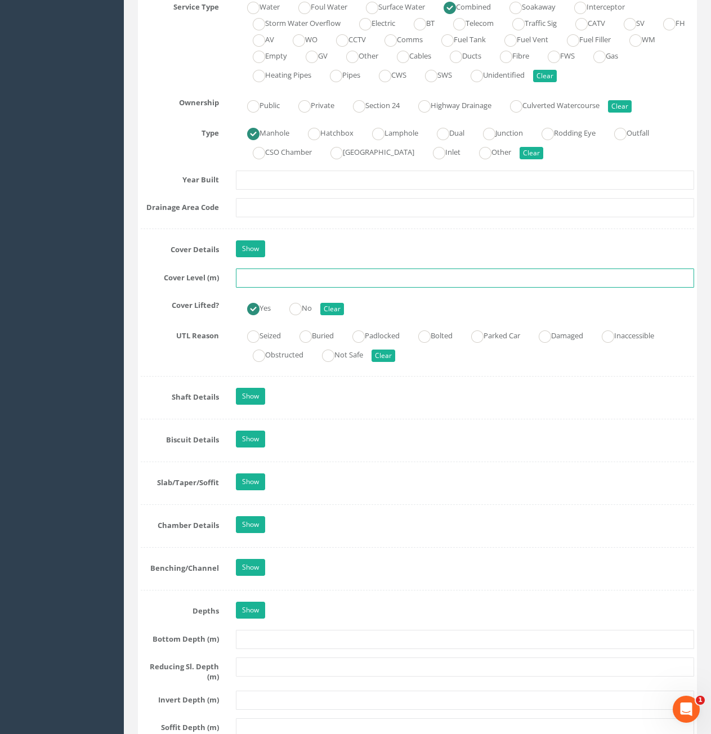
click at [273, 278] on input "text" at bounding box center [465, 278] width 458 height 19
type input "73.97"
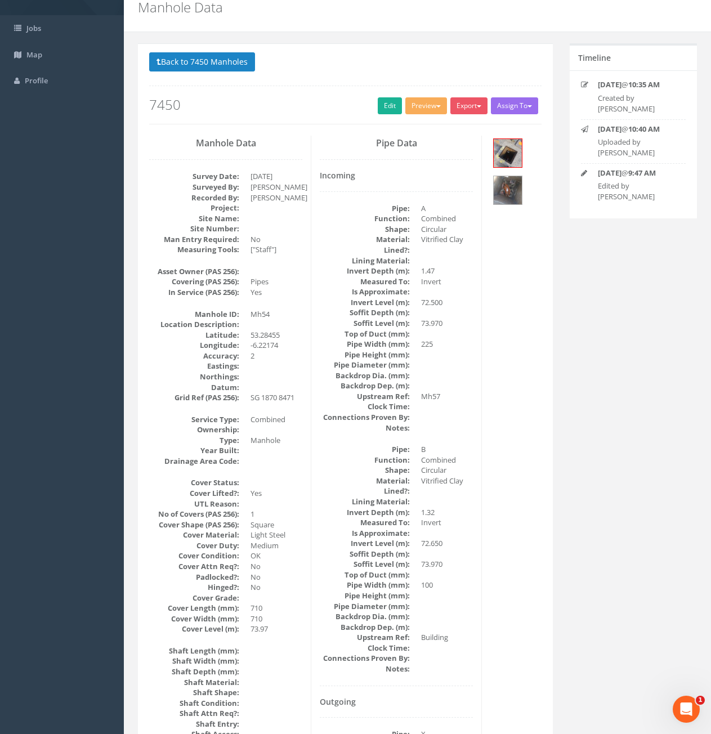
scroll to position [45, 0]
click at [510, 192] on img at bounding box center [508, 191] width 28 height 28
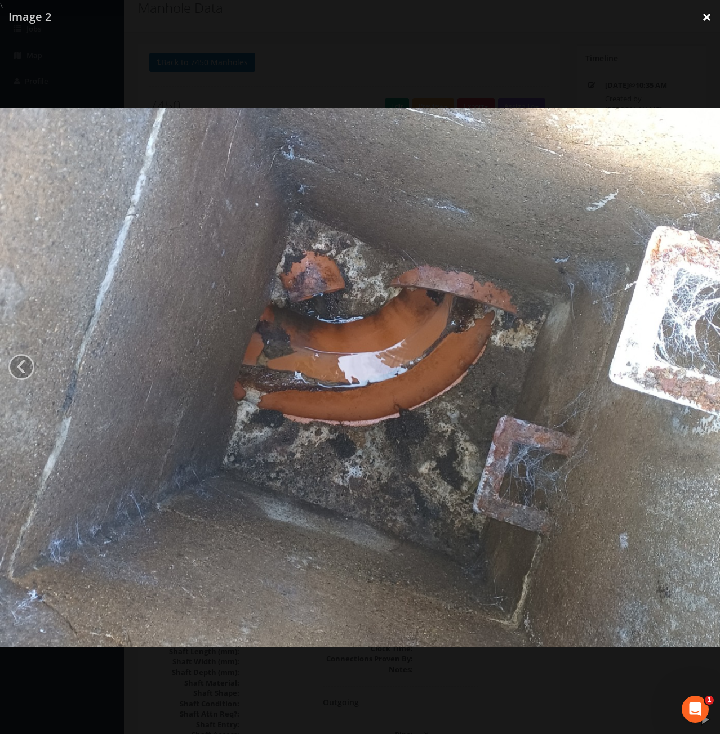
click at [704, 16] on link "×" at bounding box center [706, 17] width 26 height 34
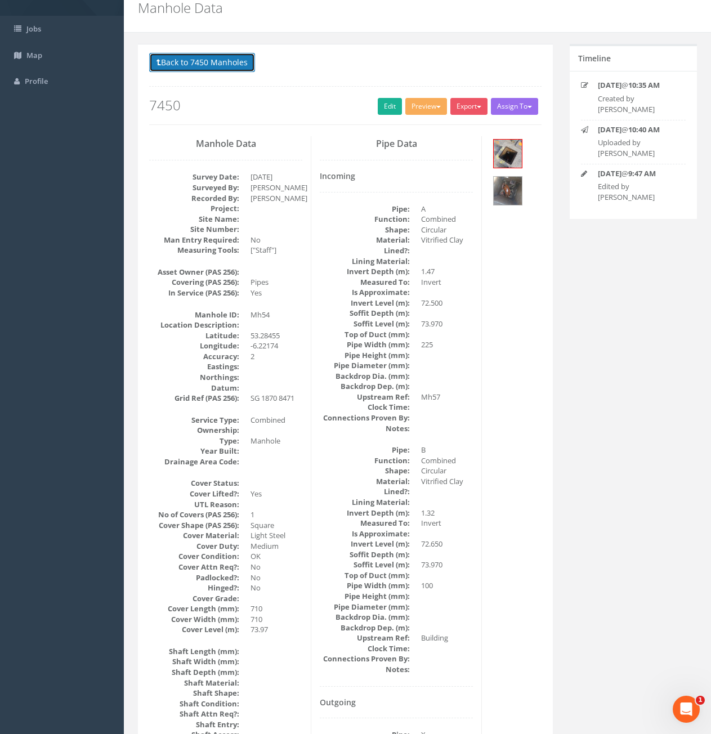
click at [222, 63] on button "Back to 7450 Manholes" at bounding box center [202, 62] width 106 height 19
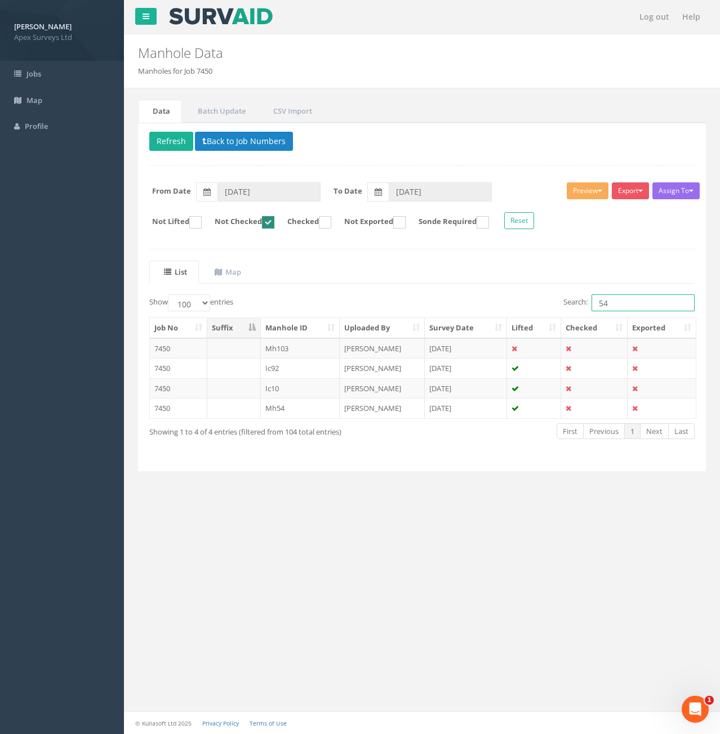
click at [619, 307] on input "54" at bounding box center [642, 303] width 103 height 17
type input "57"
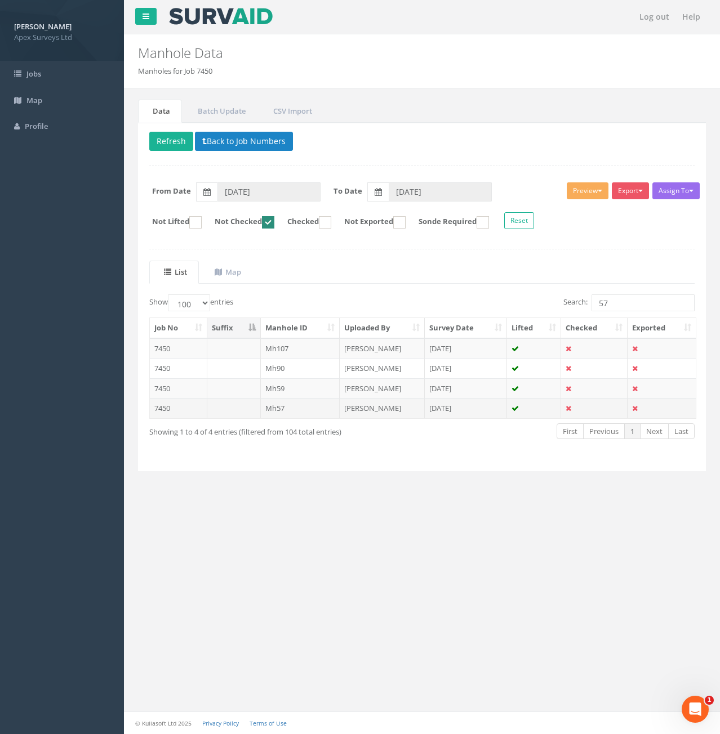
click at [225, 414] on td at bounding box center [234, 408] width 54 height 20
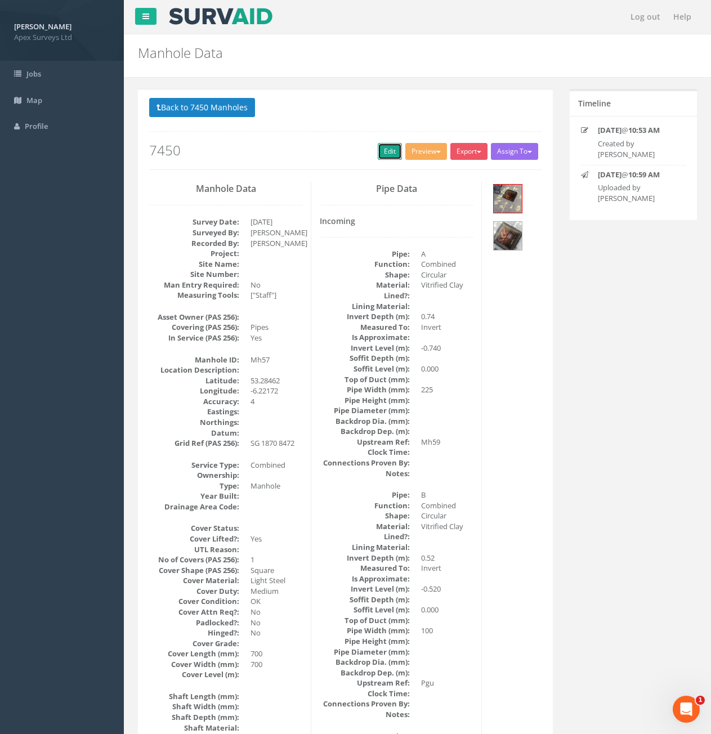
click at [387, 150] on link "Edit" at bounding box center [390, 151] width 24 height 17
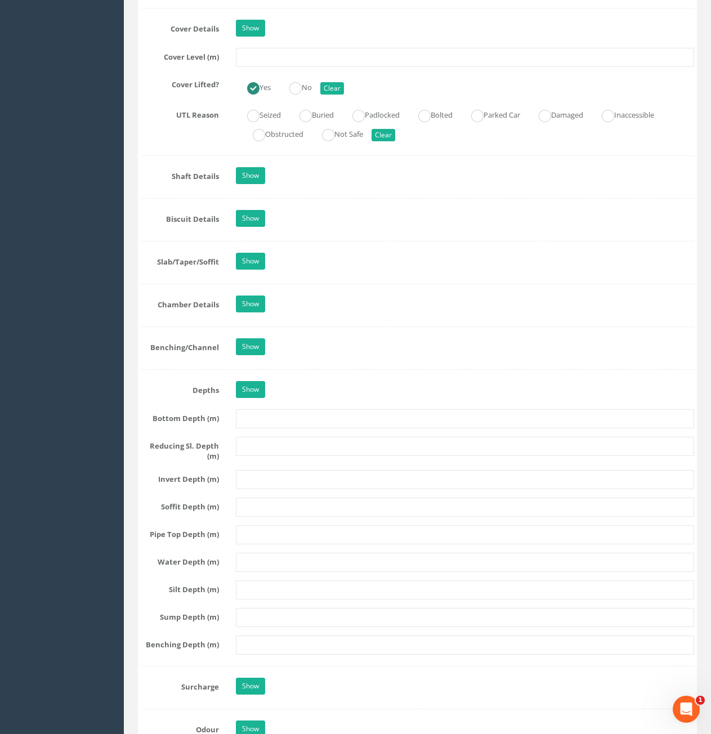
scroll to position [1070, 0]
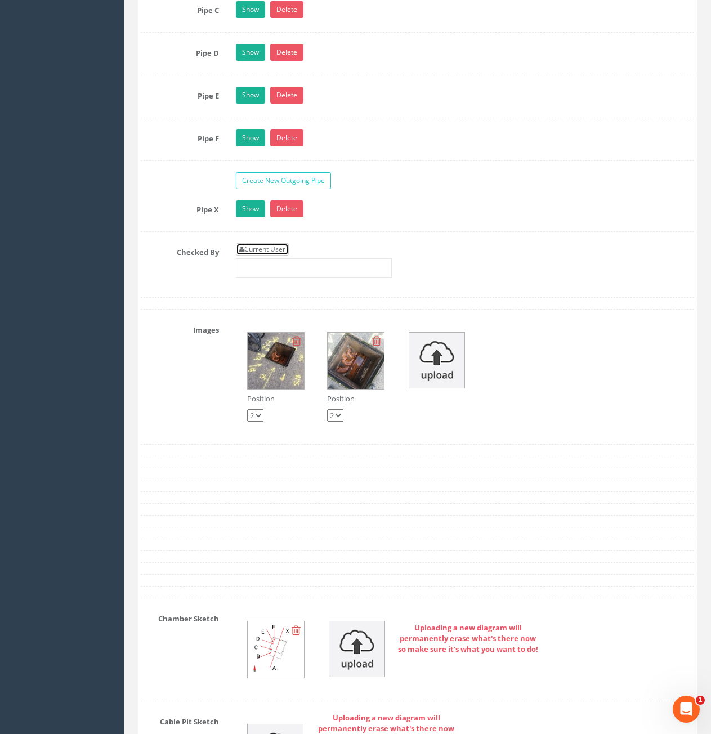
drag, startPoint x: 271, startPoint y: 247, endPoint x: 279, endPoint y: 252, distance: 9.4
click at [271, 247] on link "Current User" at bounding box center [262, 249] width 53 height 12
type input "[PERSON_NAME]"
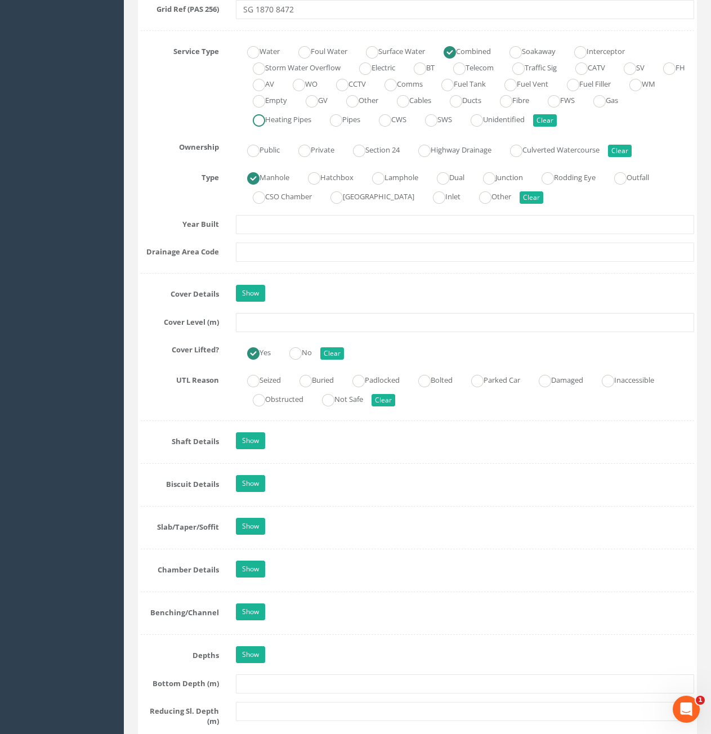
scroll to position [732, 0]
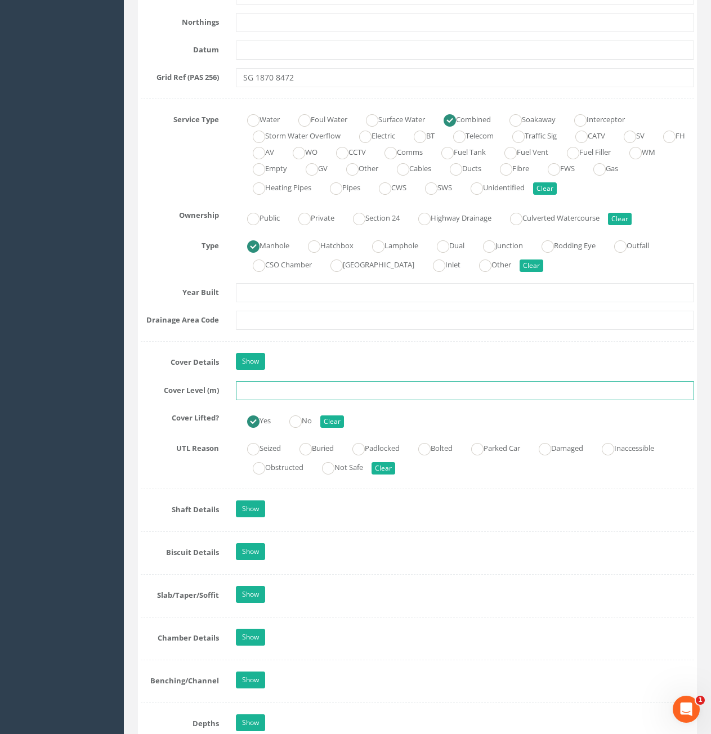
click at [304, 385] on input "text" at bounding box center [465, 390] width 458 height 19
click at [313, 385] on input "text" at bounding box center [465, 390] width 458 height 19
type input "73.22"
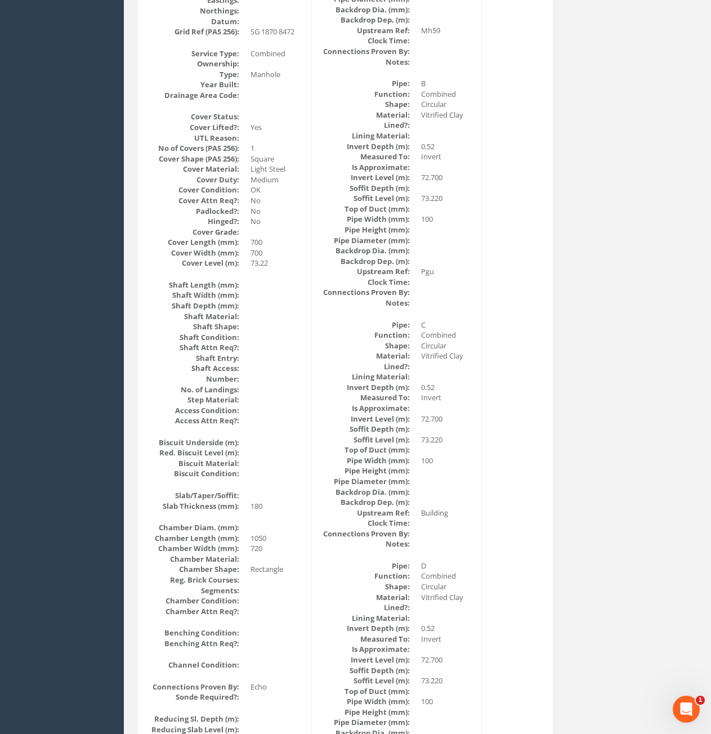
scroll to position [0, 0]
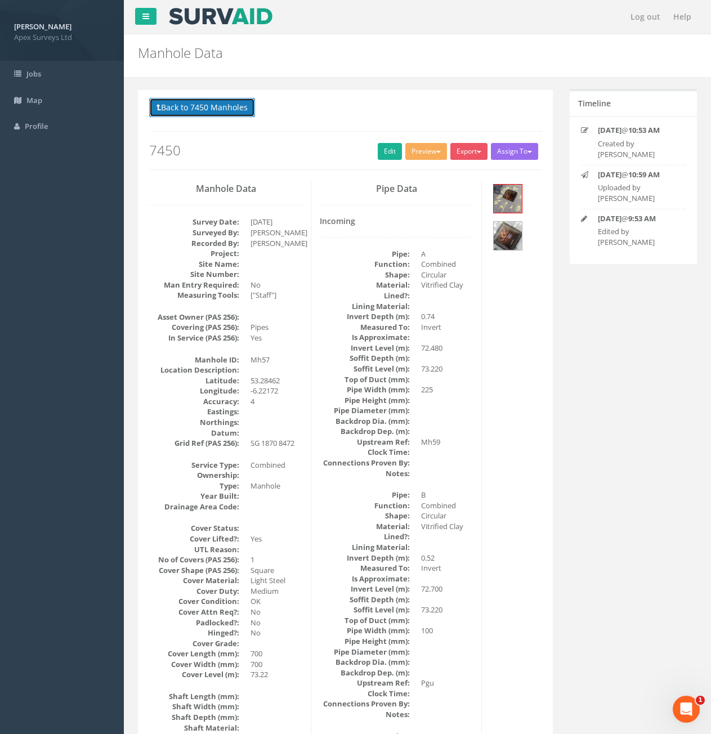
drag, startPoint x: 184, startPoint y: 113, endPoint x: 251, endPoint y: 141, distance: 72.9
click at [184, 113] on button "Back to 7450 Manholes" at bounding box center [202, 107] width 106 height 19
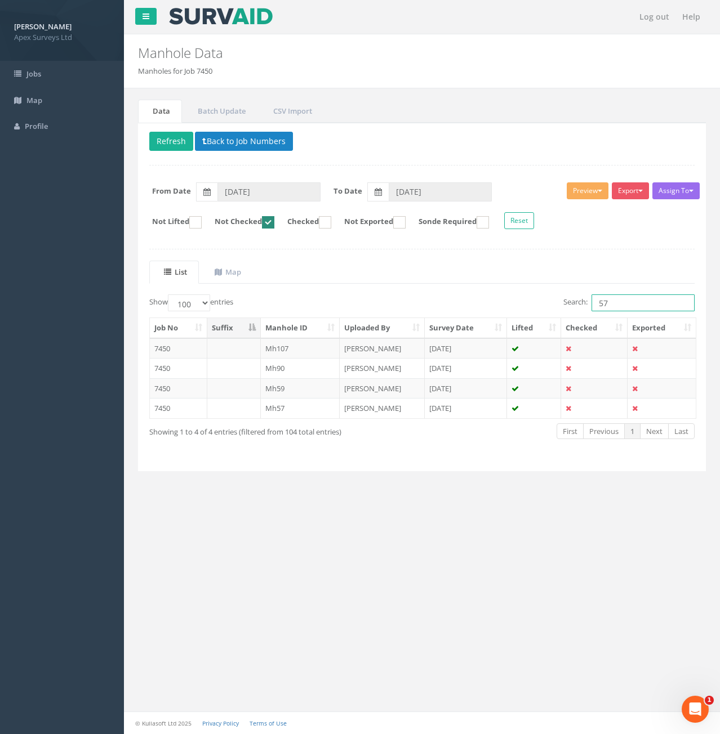
click at [647, 301] on input "57" at bounding box center [642, 303] width 103 height 17
type input "5"
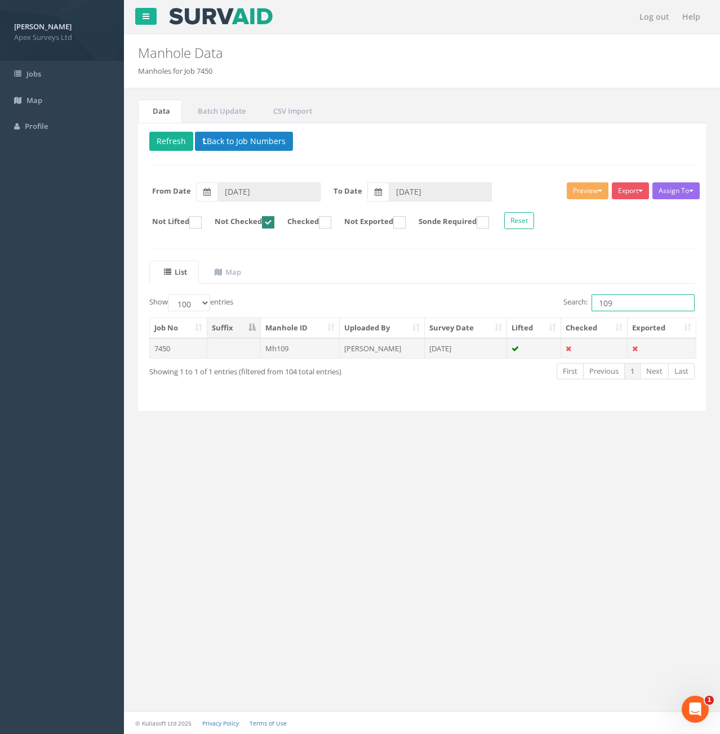
type input "109"
click at [306, 353] on td "Mh109" at bounding box center [300, 348] width 79 height 20
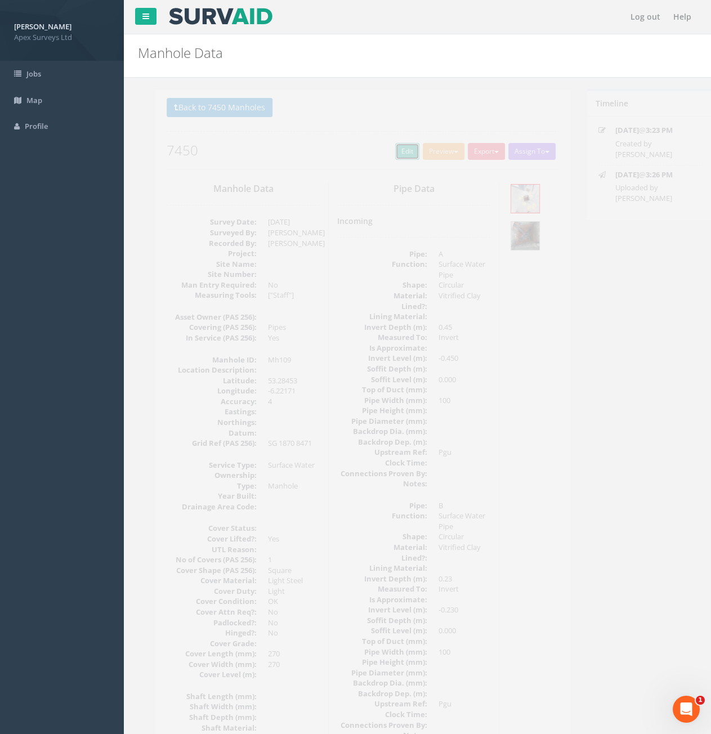
click at [393, 150] on link "Edit" at bounding box center [390, 151] width 24 height 17
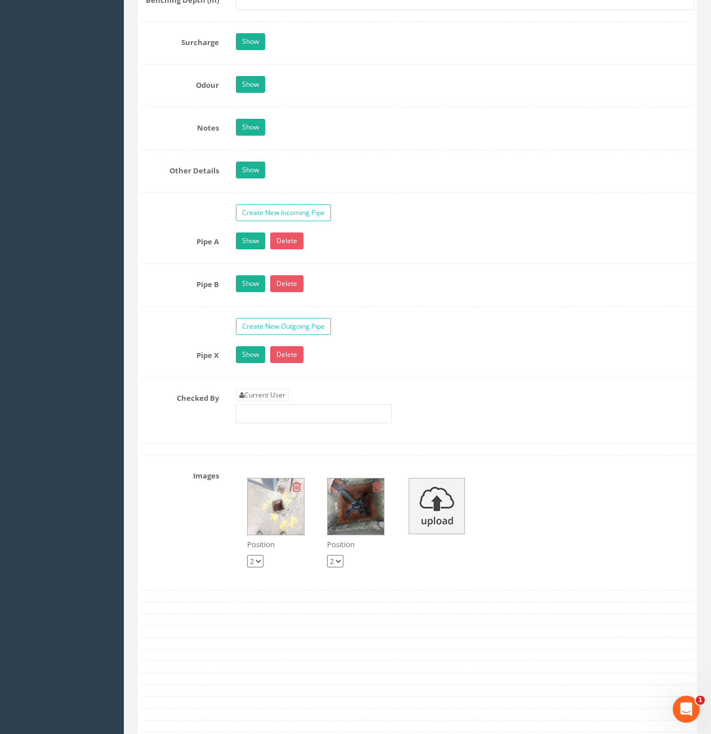
scroll to position [1915, 0]
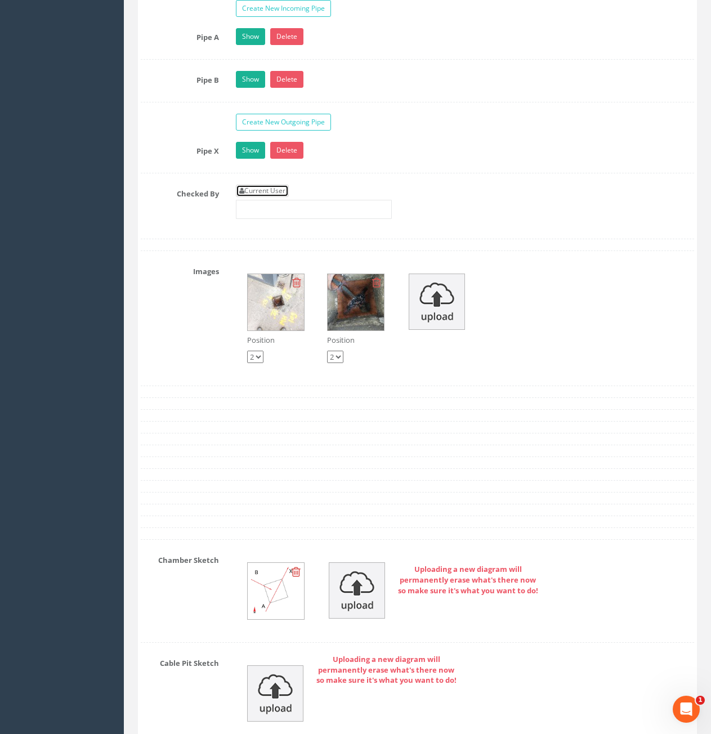
click at [270, 193] on link "Current User" at bounding box center [262, 191] width 53 height 12
type input "[PERSON_NAME]"
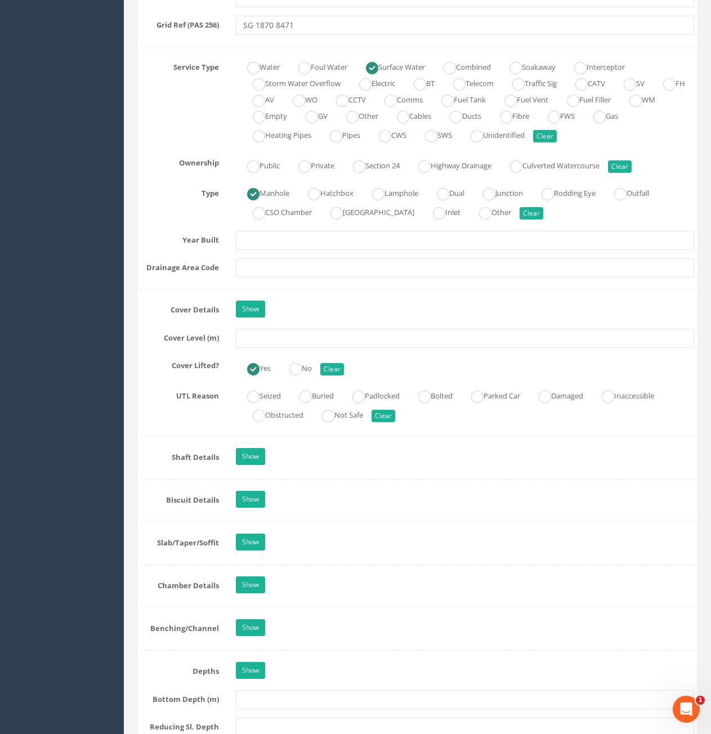
scroll to position [563, 0]
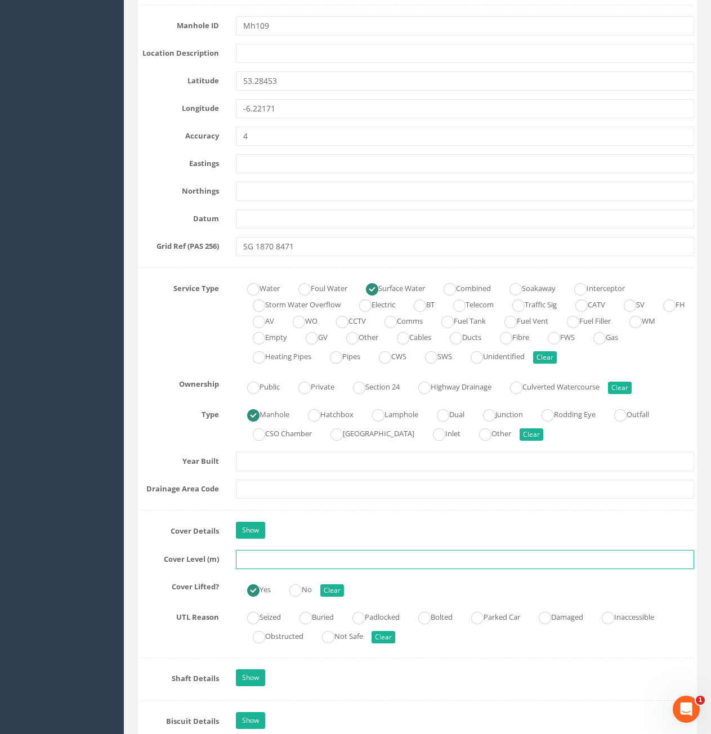
click at [304, 558] on input "text" at bounding box center [465, 559] width 458 height 19
type input "73.24"
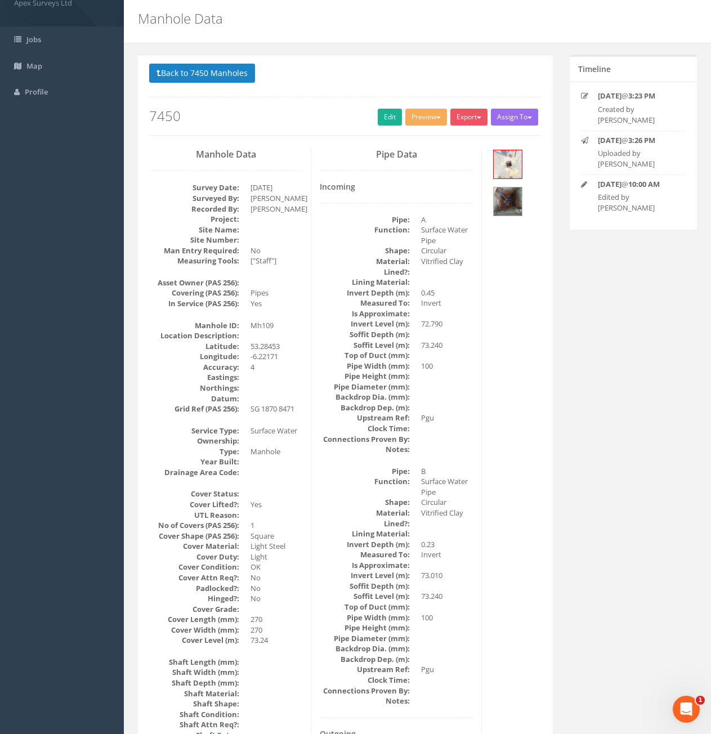
scroll to position [0, 0]
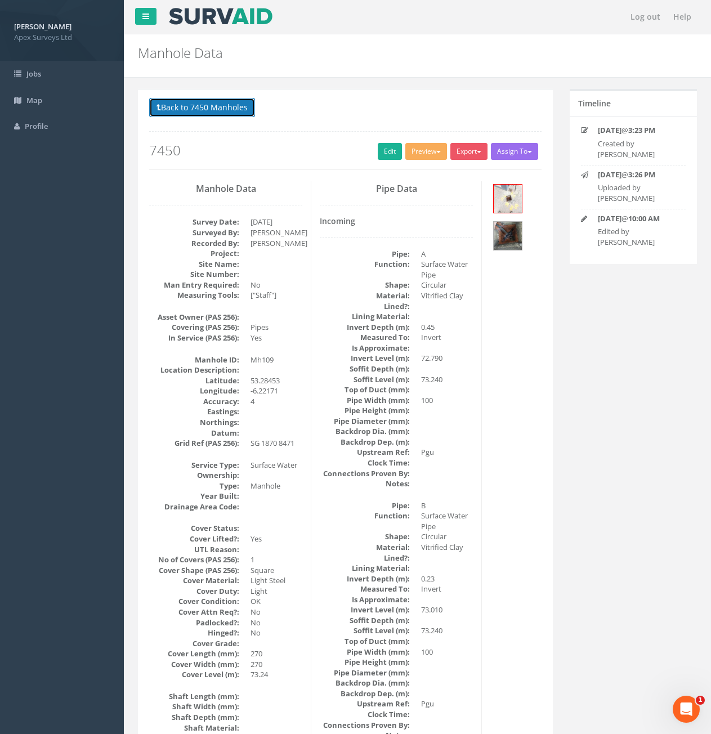
click at [208, 101] on button "Back to 7450 Manholes" at bounding box center [202, 107] width 106 height 19
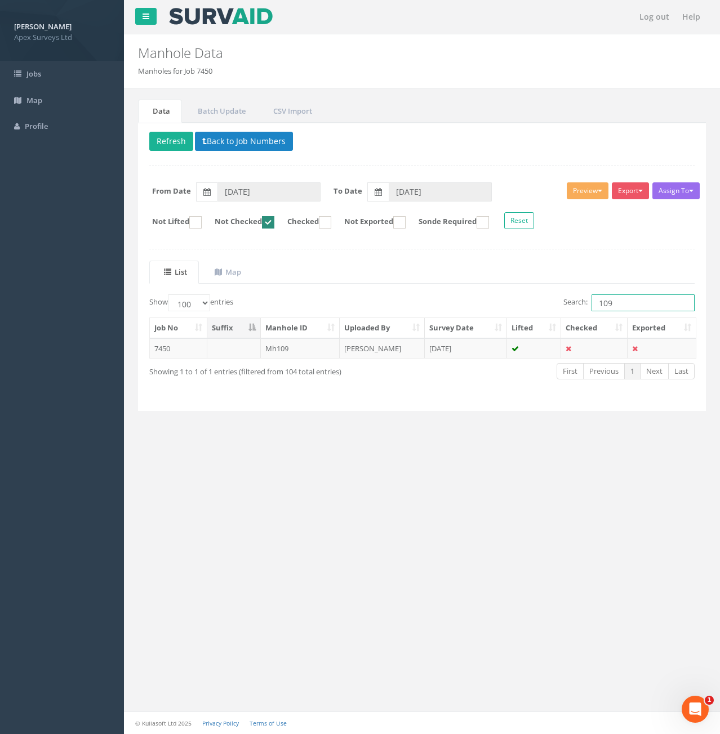
click at [631, 308] on input "109" at bounding box center [642, 303] width 103 height 17
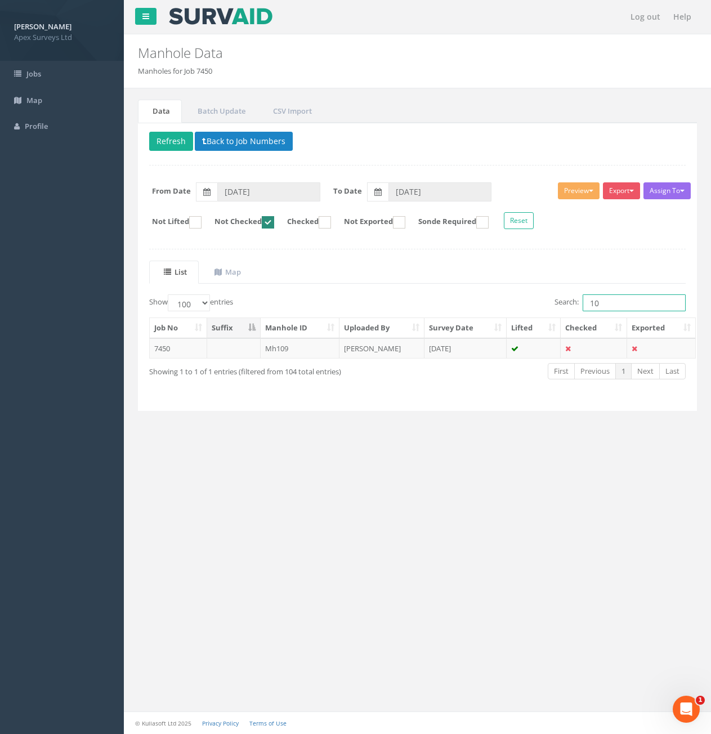
type input "1"
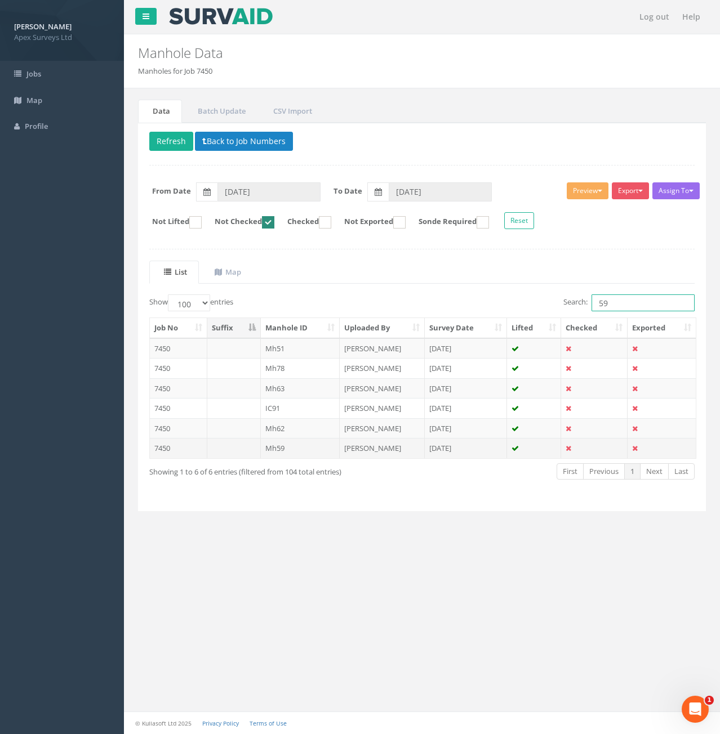
type input "59"
click at [179, 444] on td "7450" at bounding box center [178, 448] width 57 height 20
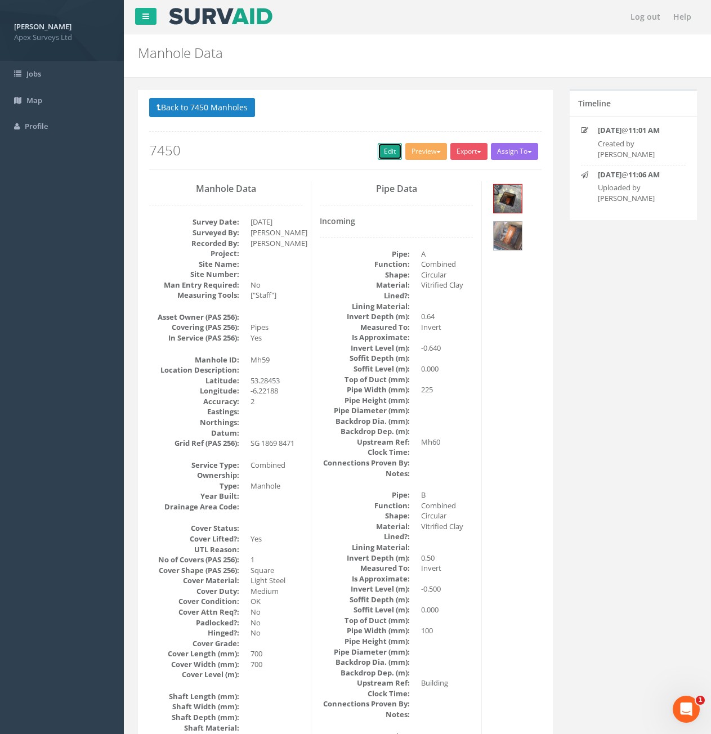
click at [389, 150] on link "Edit" at bounding box center [390, 151] width 24 height 17
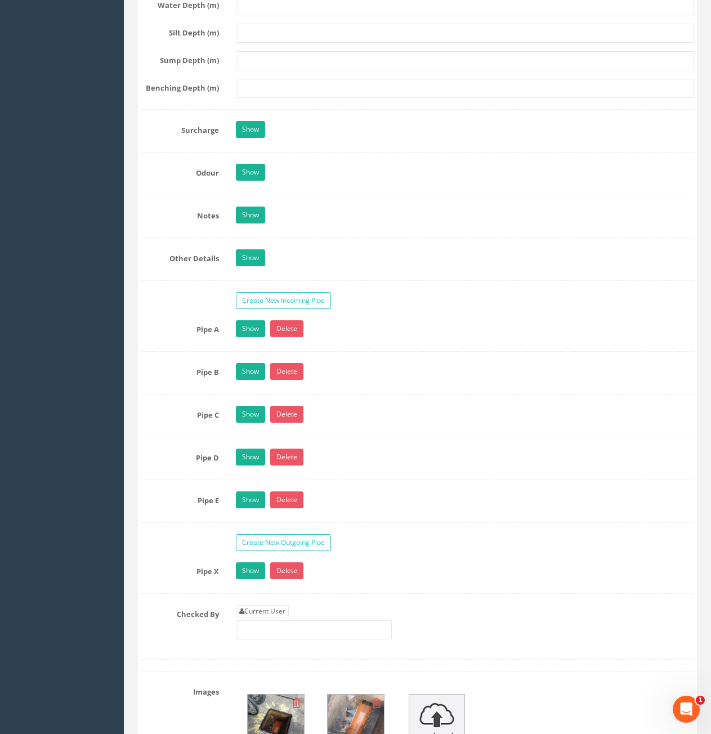
scroll to position [2084, 0]
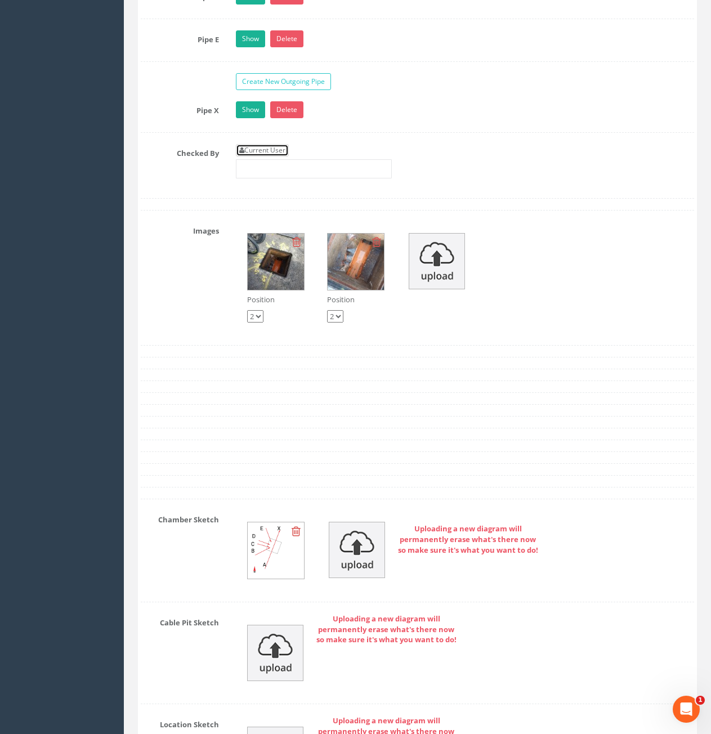
click at [251, 146] on link "Current User" at bounding box center [262, 150] width 53 height 12
type input "[PERSON_NAME]"
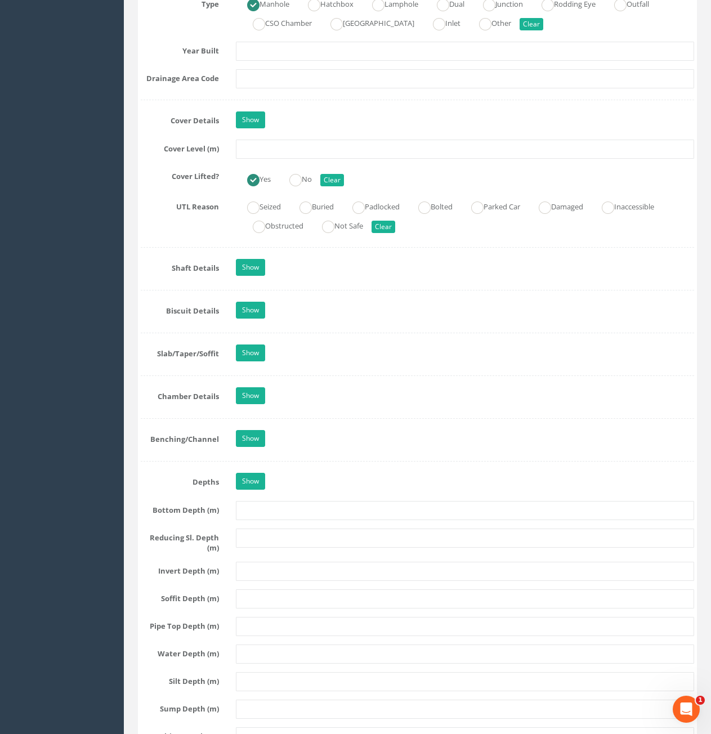
scroll to position [788, 0]
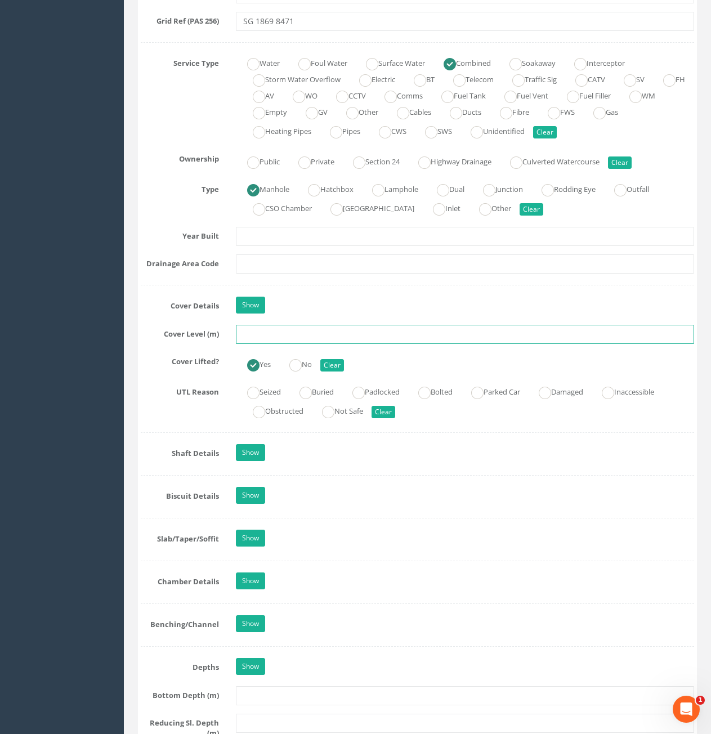
click at [309, 334] on input "text" at bounding box center [465, 334] width 458 height 19
type input "73.21"
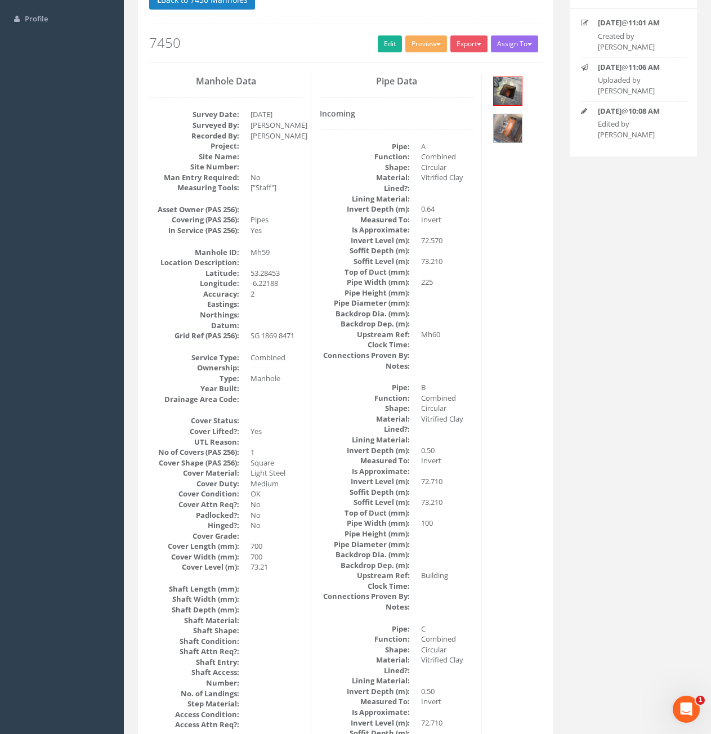
scroll to position [0, 0]
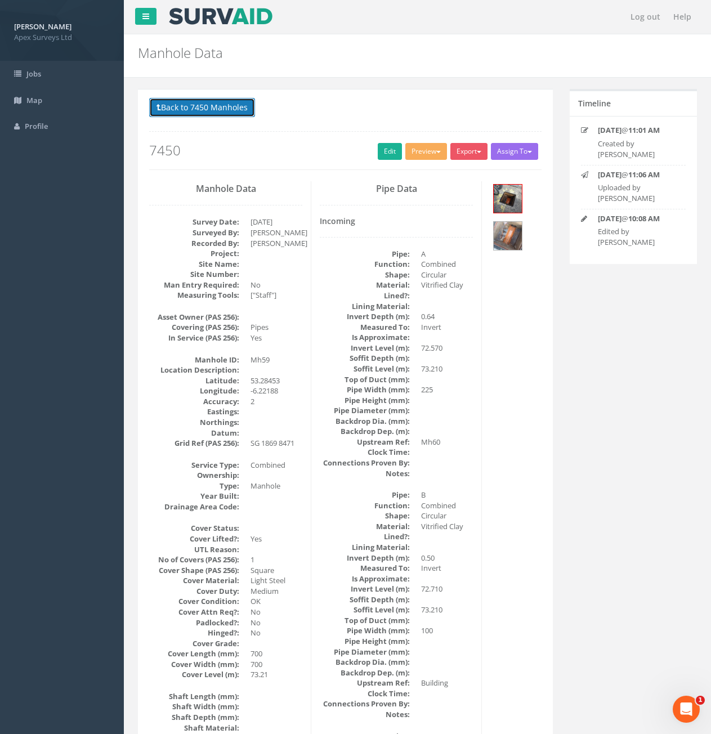
drag, startPoint x: 217, startPoint y: 112, endPoint x: 225, endPoint y: 104, distance: 11.6
click at [217, 112] on button "Back to 7450 Manholes" at bounding box center [202, 107] width 106 height 19
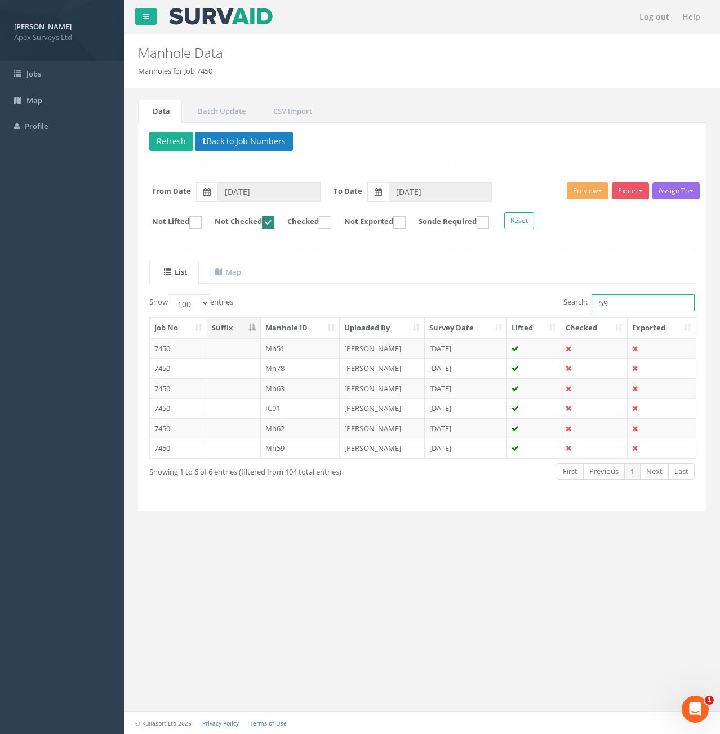
click at [649, 310] on input "59" at bounding box center [642, 303] width 103 height 17
type input "5"
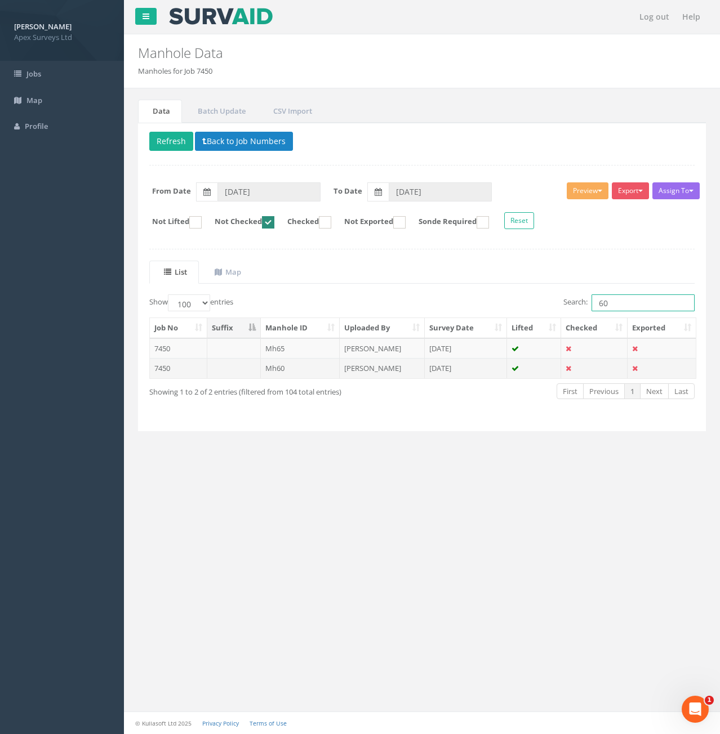
type input "60"
click at [187, 368] on td "7450" at bounding box center [178, 368] width 57 height 20
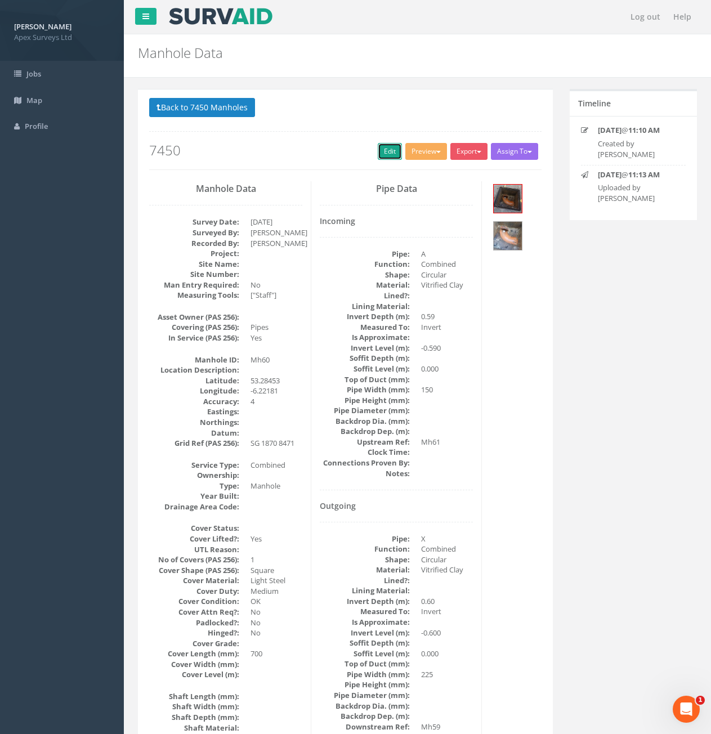
click at [387, 150] on link "Edit" at bounding box center [390, 151] width 24 height 17
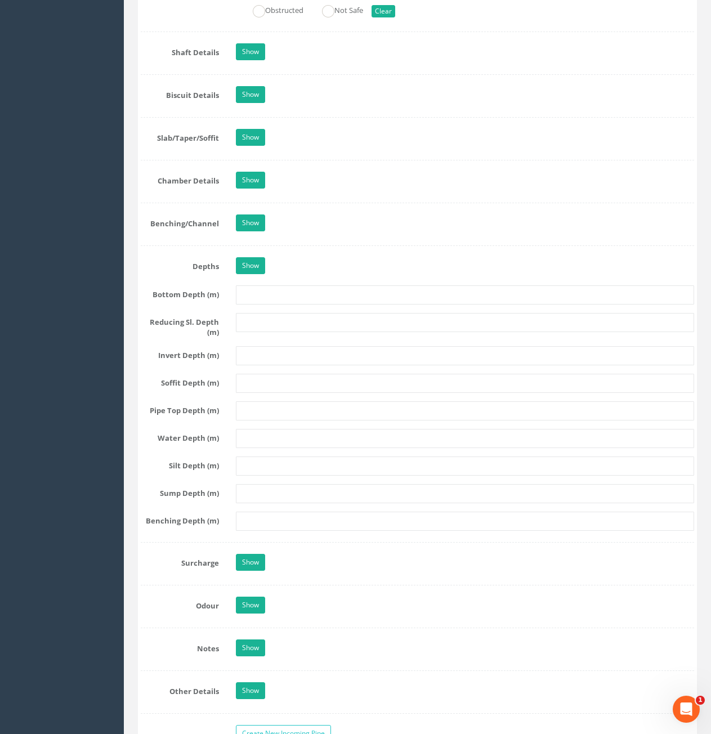
scroll to position [1464, 0]
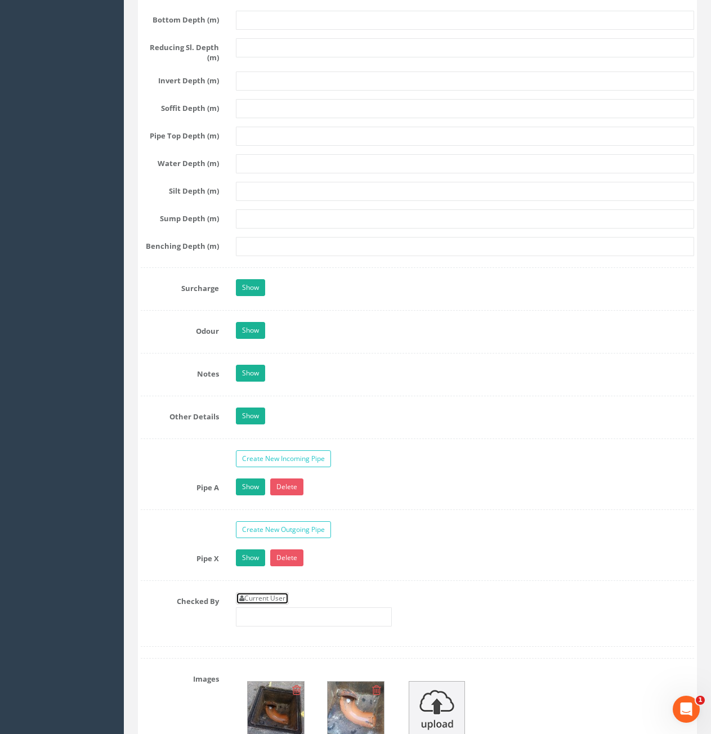
click at [269, 595] on link "Current User" at bounding box center [262, 598] width 53 height 12
type input "[PERSON_NAME]"
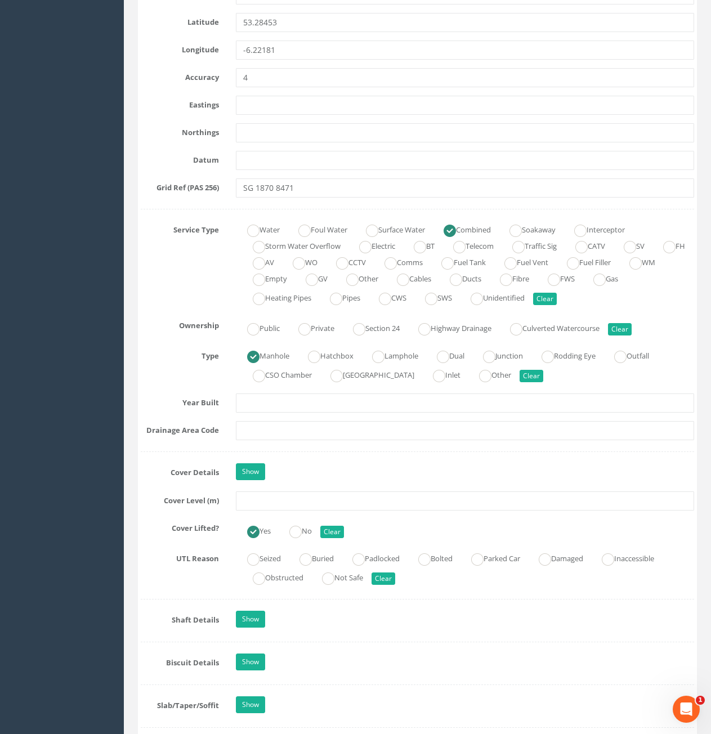
scroll to position [619, 0]
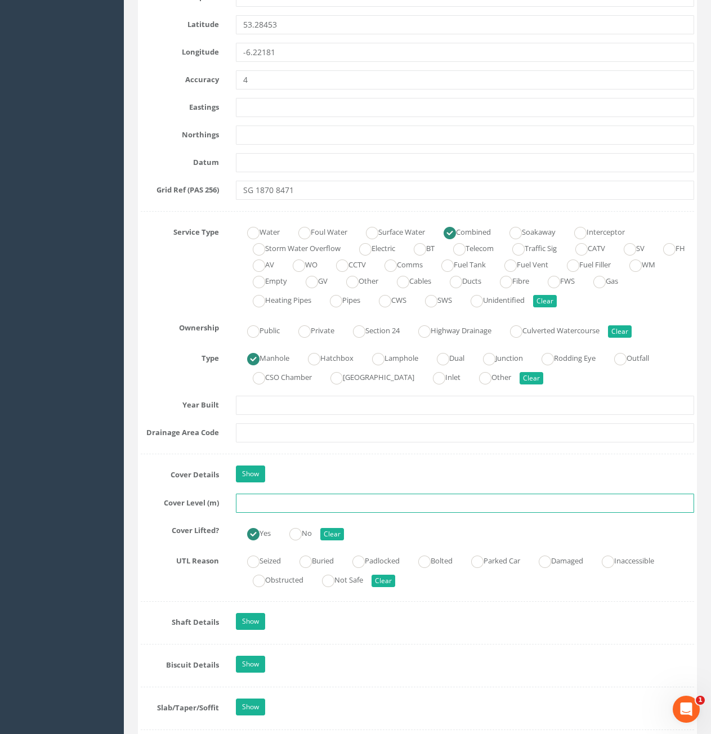
click at [328, 502] on input "text" at bounding box center [465, 503] width 458 height 19
type input "73.22"
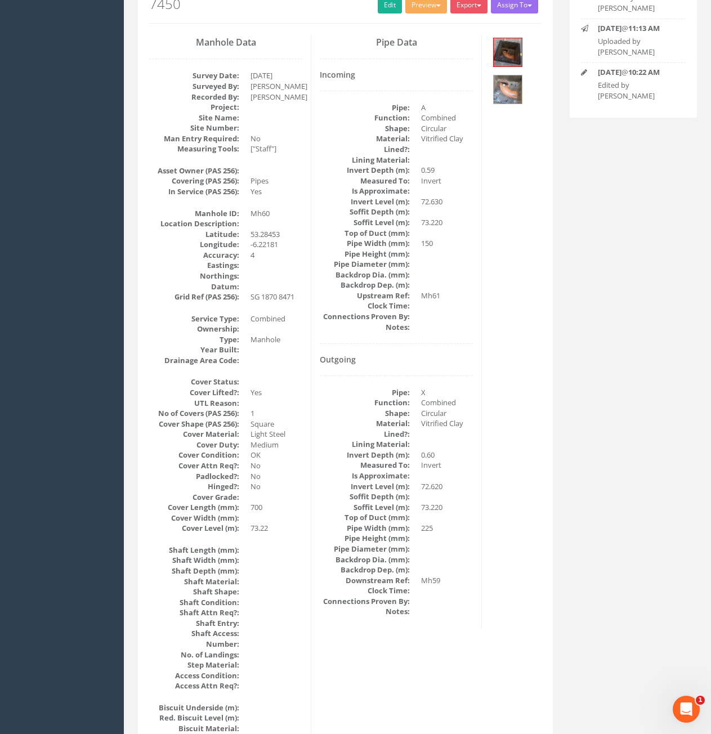
scroll to position [0, 0]
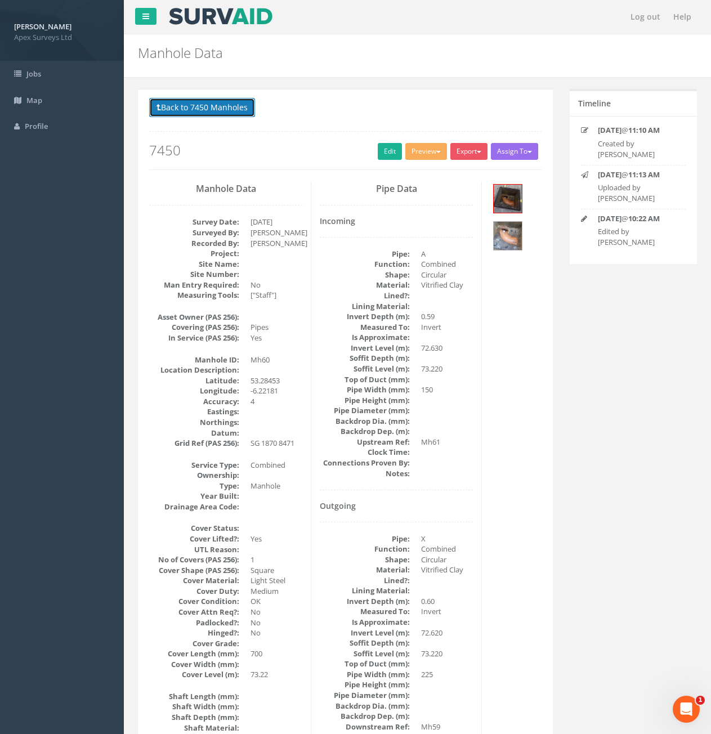
click at [178, 112] on button "Back to 7450 Manholes" at bounding box center [202, 107] width 106 height 19
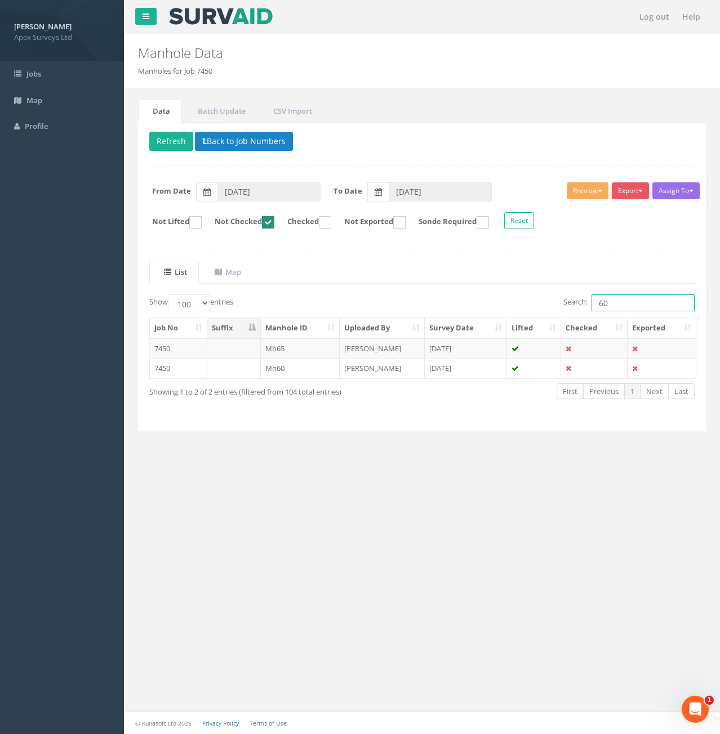
click at [618, 302] on input "60" at bounding box center [642, 303] width 103 height 17
type input "6"
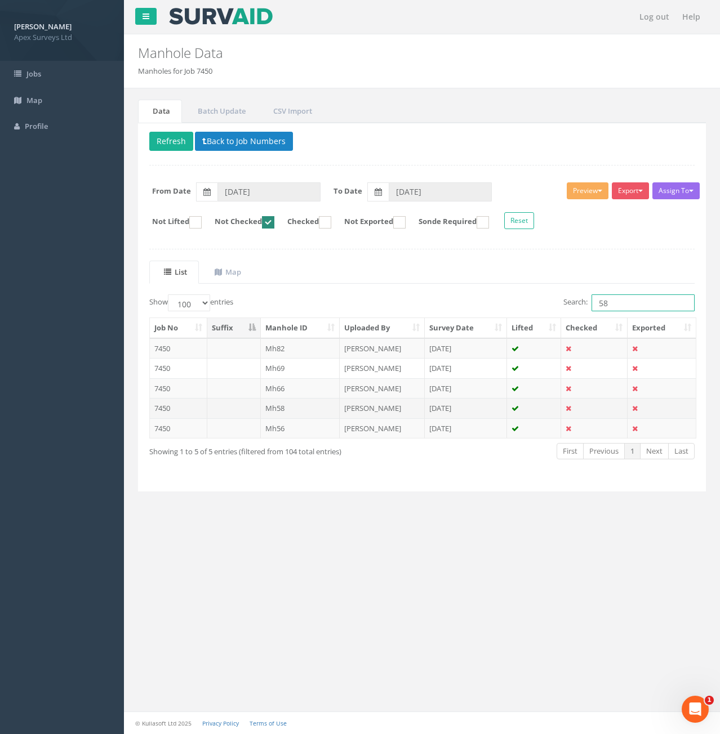
type input "58"
click at [224, 414] on td at bounding box center [234, 408] width 54 height 20
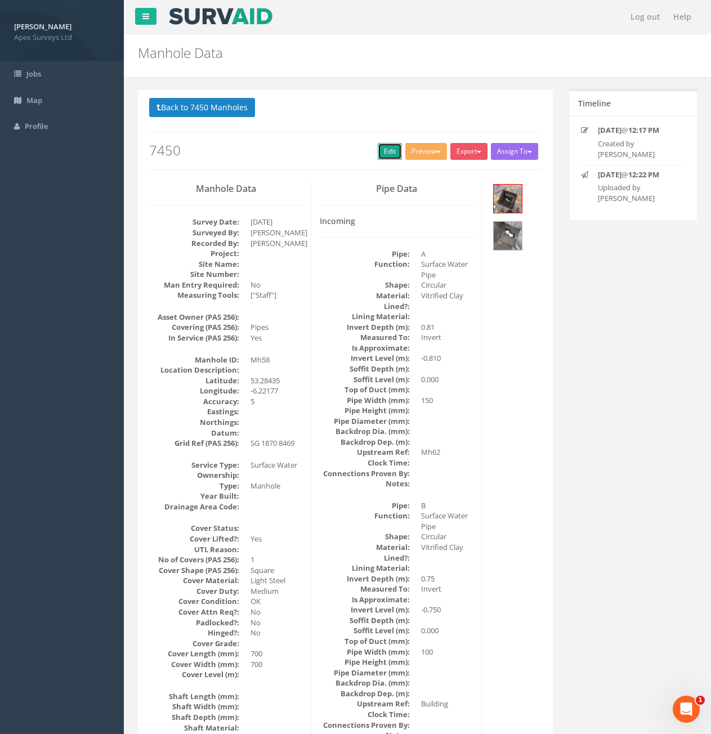
click at [391, 158] on link "Edit" at bounding box center [390, 151] width 24 height 17
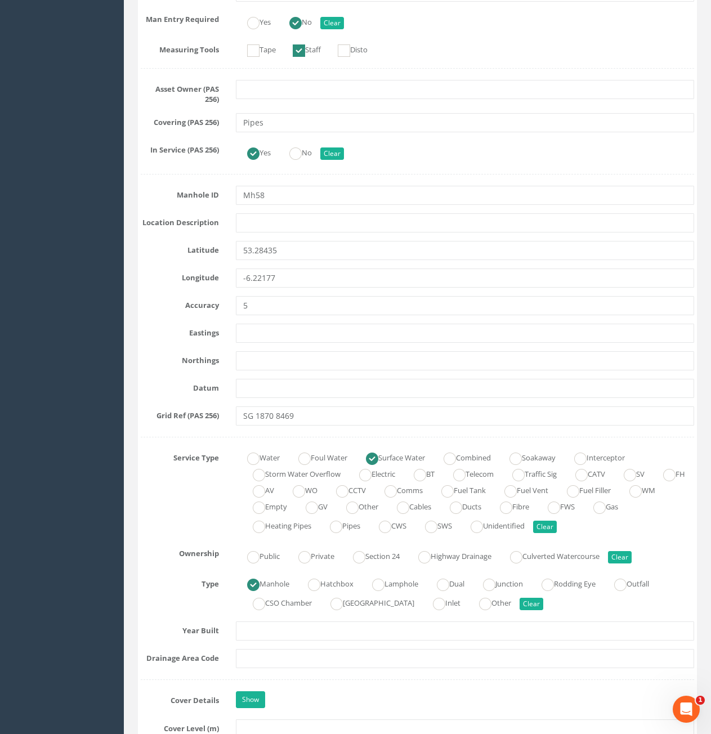
scroll to position [394, 0]
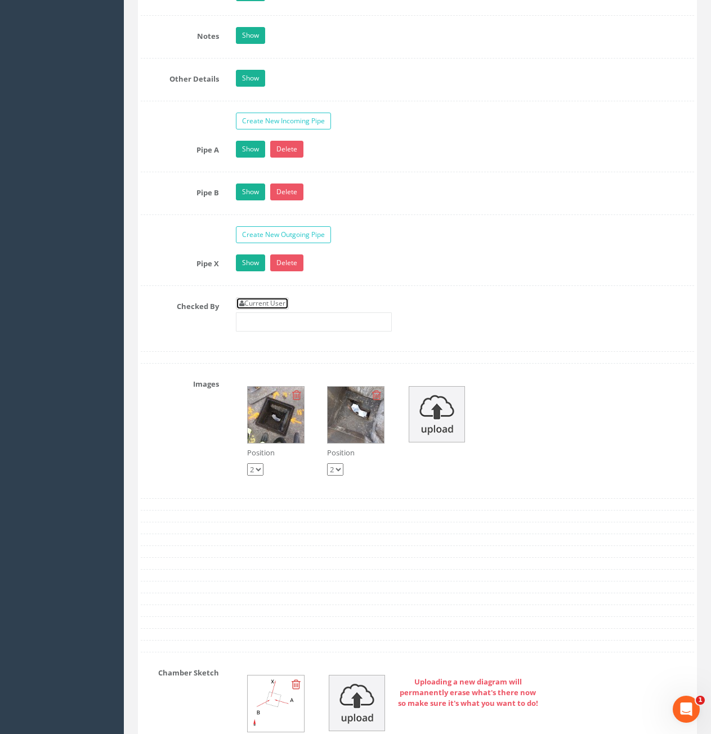
click at [282, 301] on link "Current User" at bounding box center [262, 303] width 53 height 12
type input "[PERSON_NAME]"
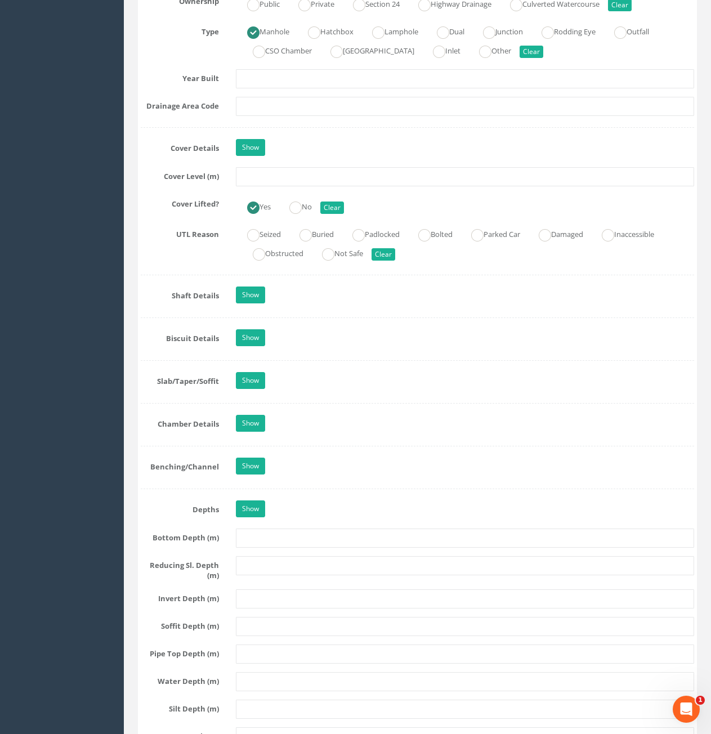
scroll to position [901, 0]
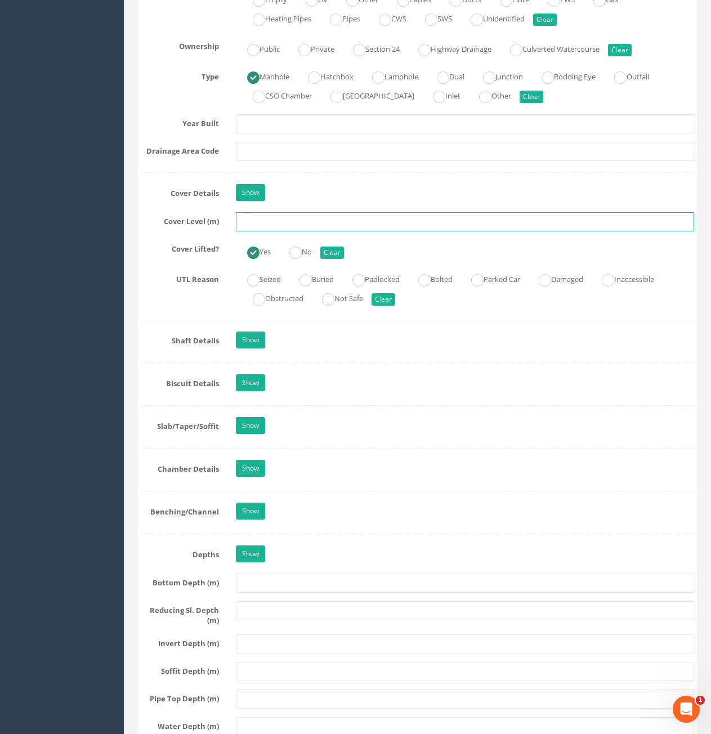
click at [336, 224] on input "text" at bounding box center [465, 221] width 458 height 19
type input "73.21"
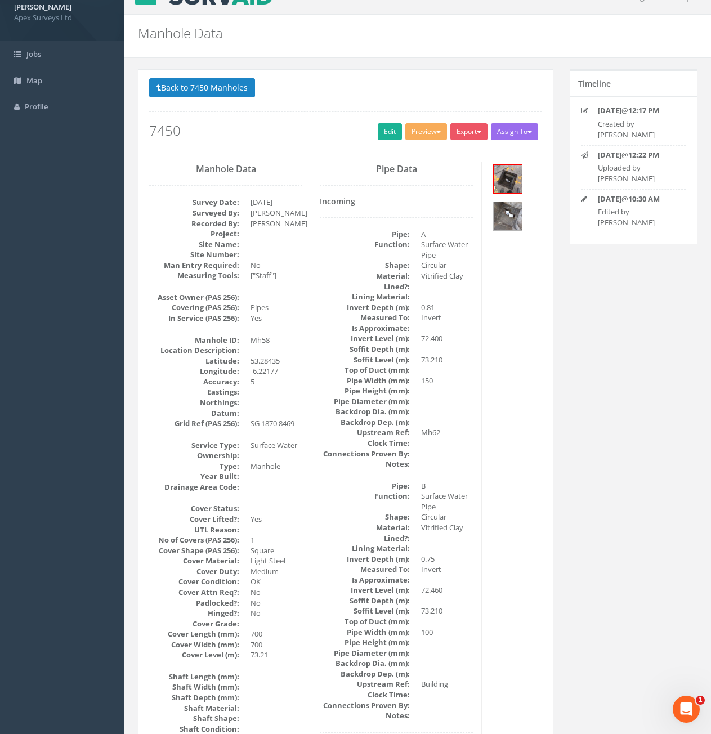
scroll to position [0, 0]
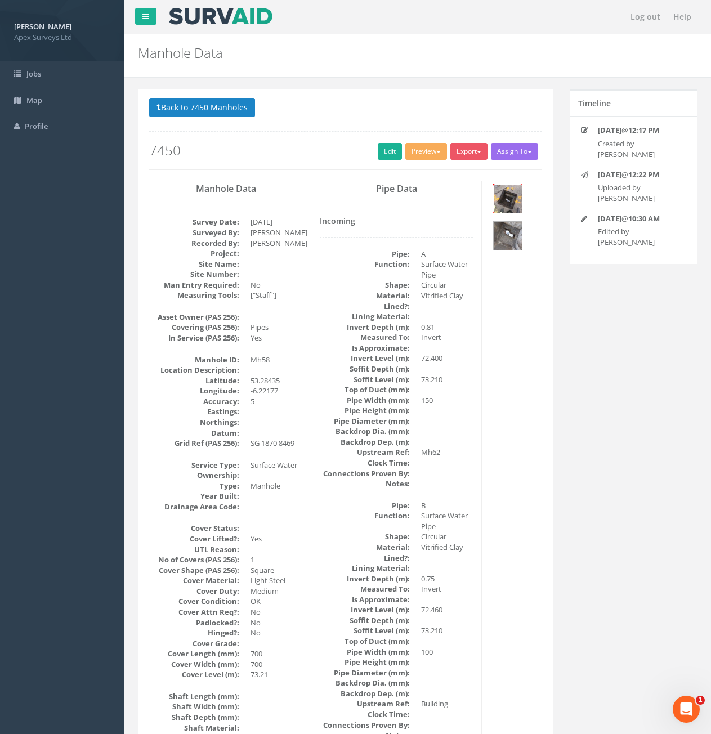
click at [512, 199] on img at bounding box center [508, 199] width 28 height 28
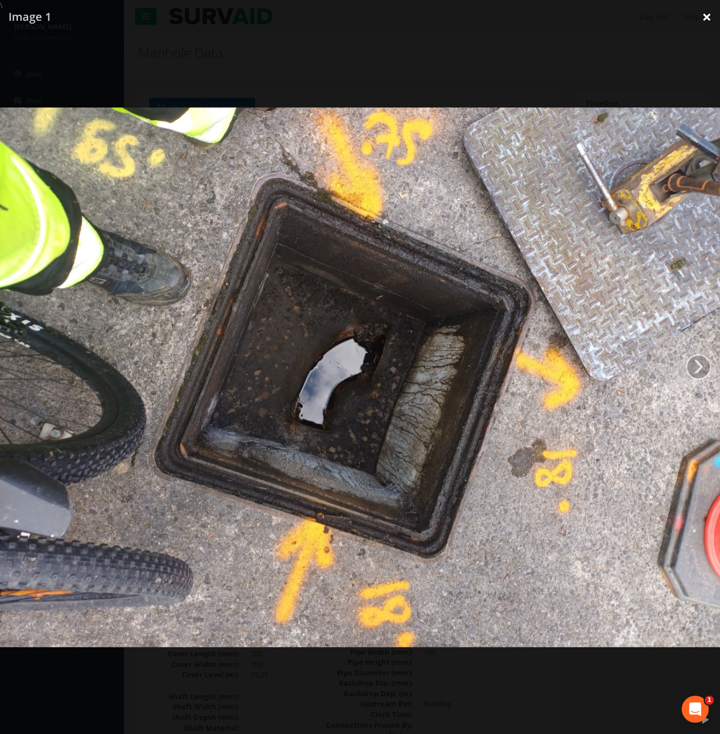
click at [705, 14] on link "×" at bounding box center [706, 17] width 26 height 34
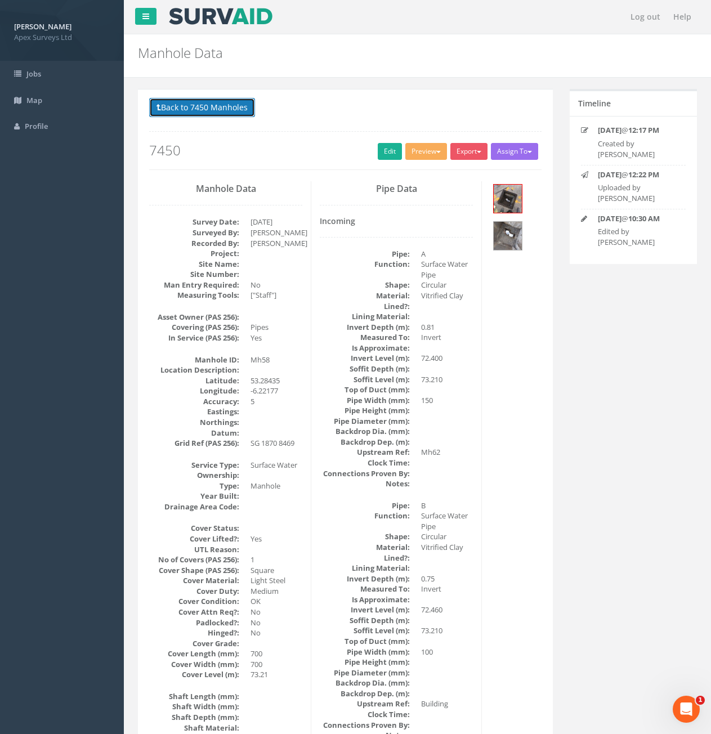
click at [182, 113] on button "Back to 7450 Manholes" at bounding box center [202, 107] width 106 height 19
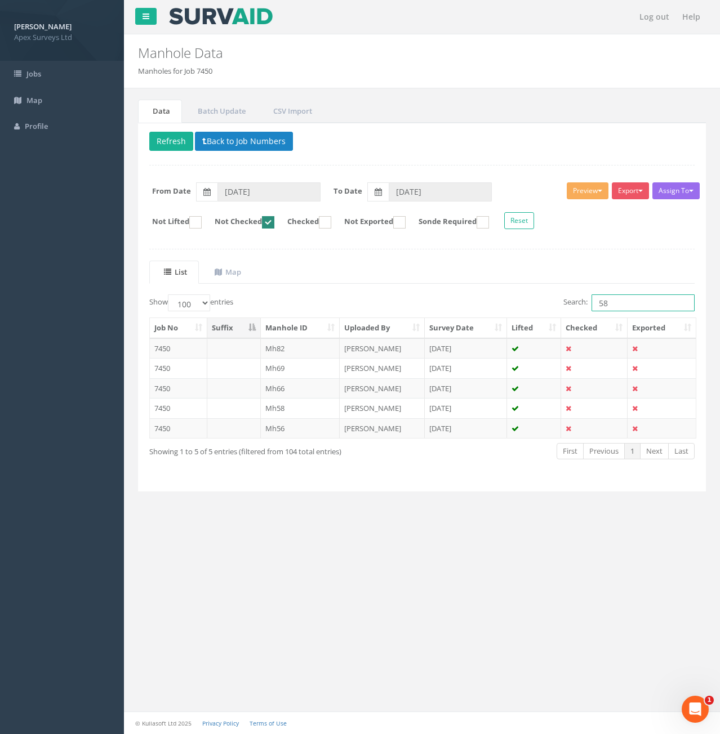
click at [632, 303] on input "58" at bounding box center [642, 303] width 103 height 17
type input "5"
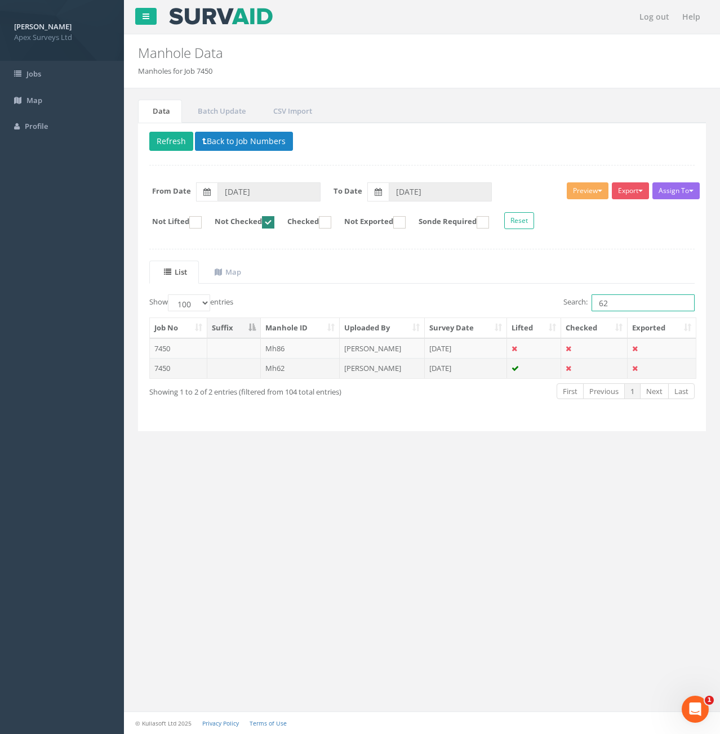
type input "62"
click at [226, 369] on td at bounding box center [234, 368] width 54 height 20
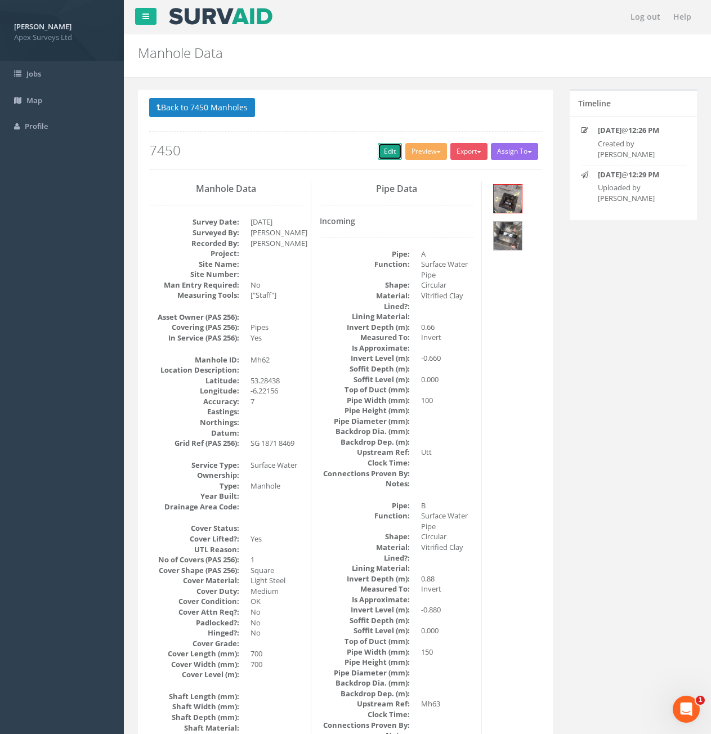
click at [378, 159] on link "Edit" at bounding box center [390, 151] width 24 height 17
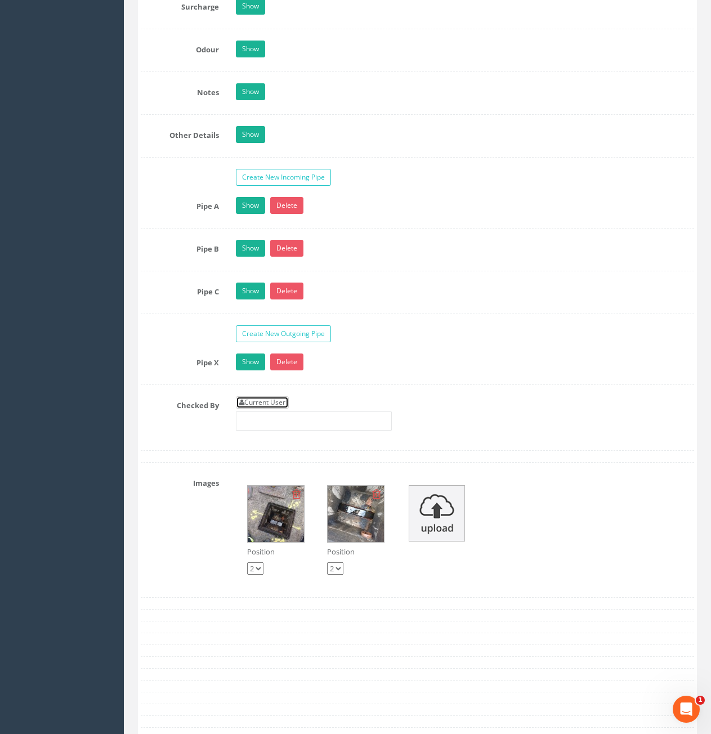
click at [262, 400] on link "Current User" at bounding box center [262, 402] width 53 height 12
type input "[PERSON_NAME]"
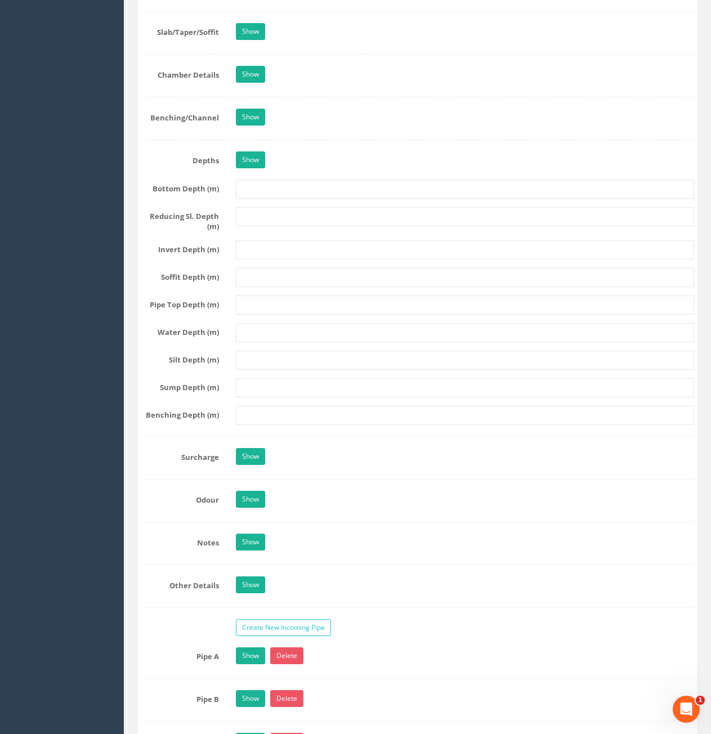
scroll to position [845, 0]
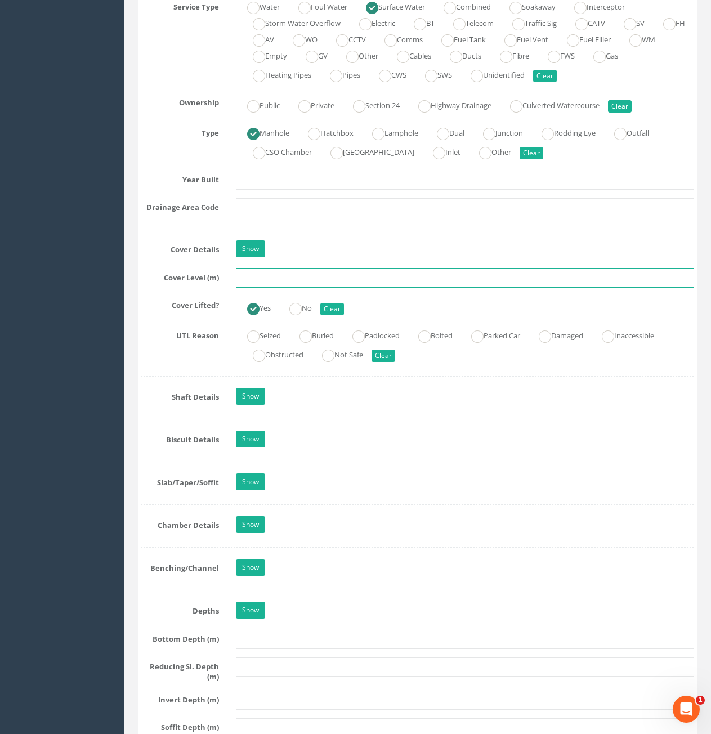
click at [368, 278] on input "text" at bounding box center [465, 278] width 458 height 19
type input "72.45"
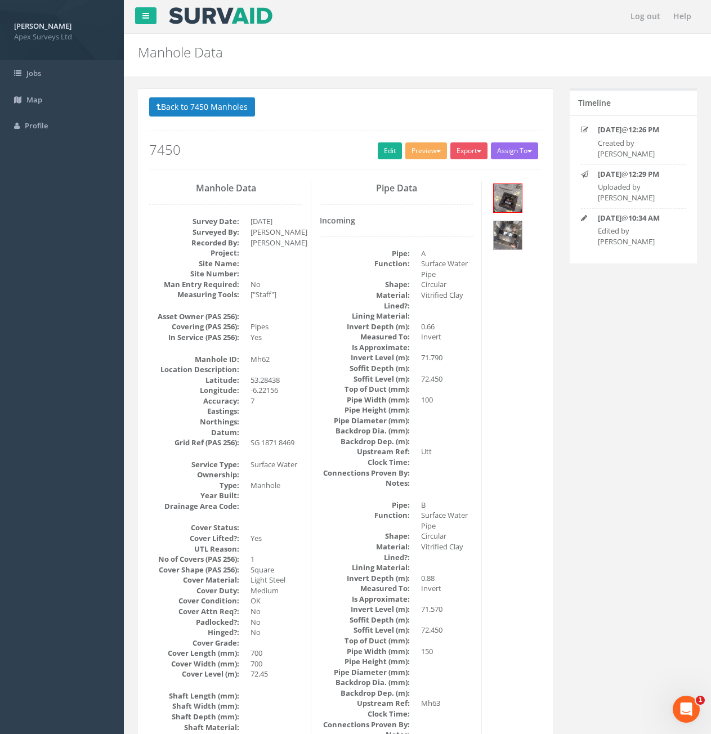
scroll to position [0, 0]
click at [381, 155] on link "Edit" at bounding box center [390, 151] width 24 height 17
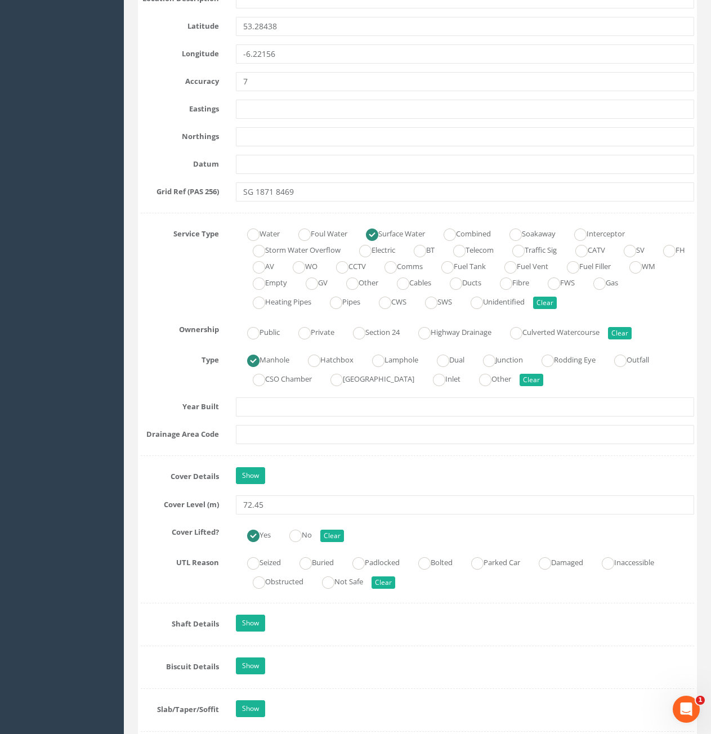
scroll to position [619, 0]
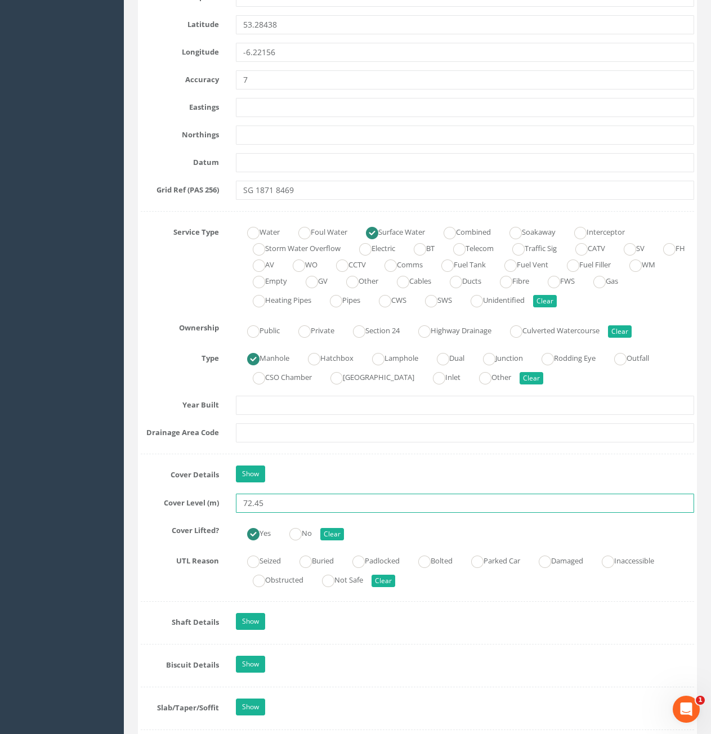
click at [250, 508] on input "72.45" at bounding box center [465, 503] width 458 height 19
type input "73.24"
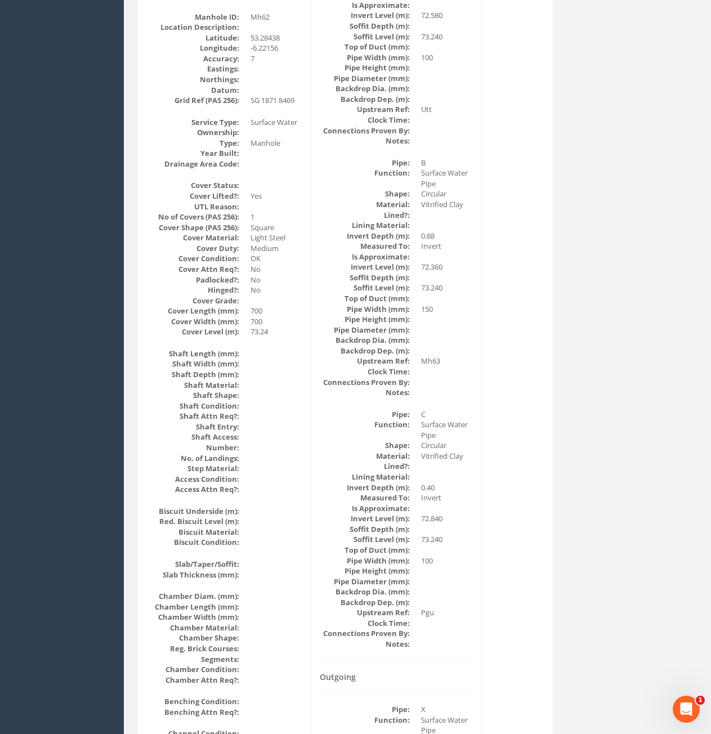
scroll to position [0, 0]
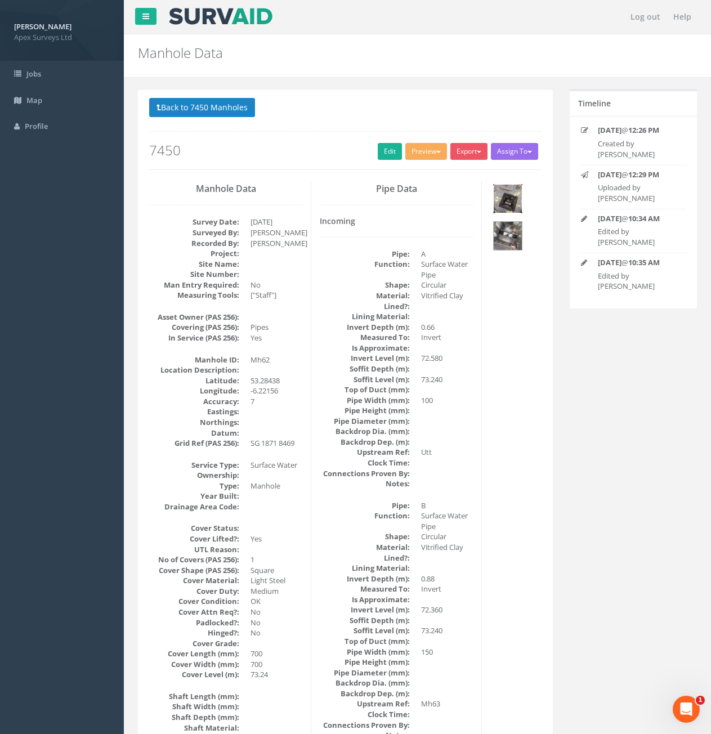
click at [506, 210] on img at bounding box center [508, 199] width 28 height 28
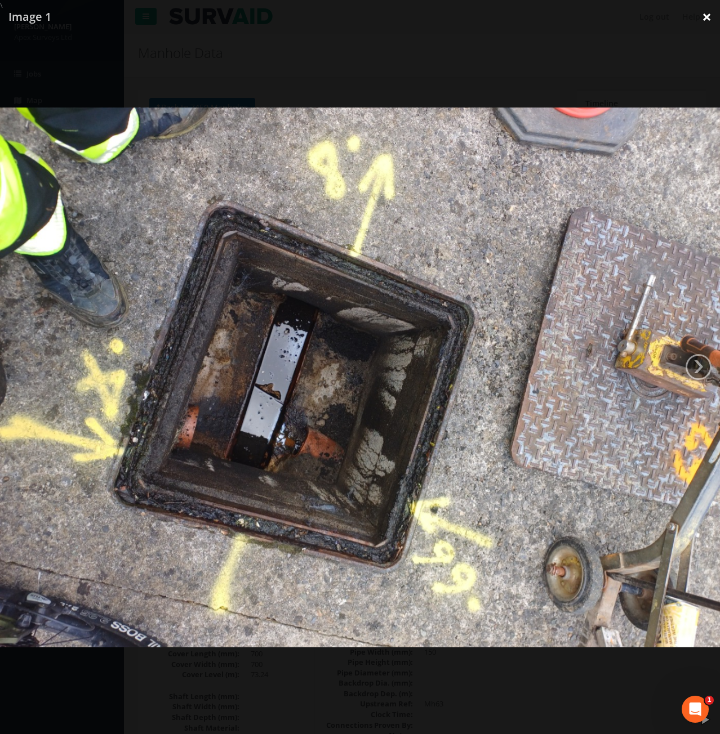
click at [701, 24] on link "×" at bounding box center [706, 17] width 26 height 34
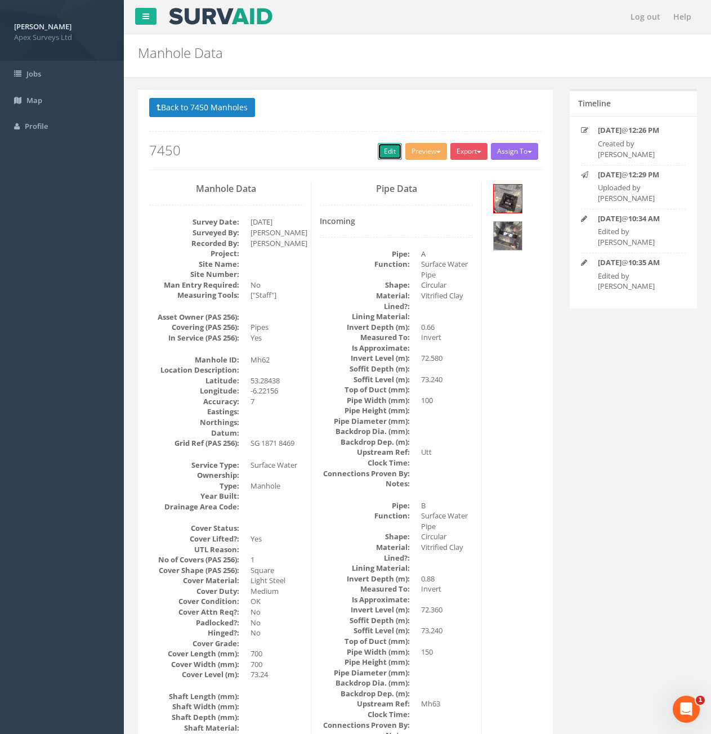
click at [383, 153] on link "Edit" at bounding box center [390, 151] width 24 height 17
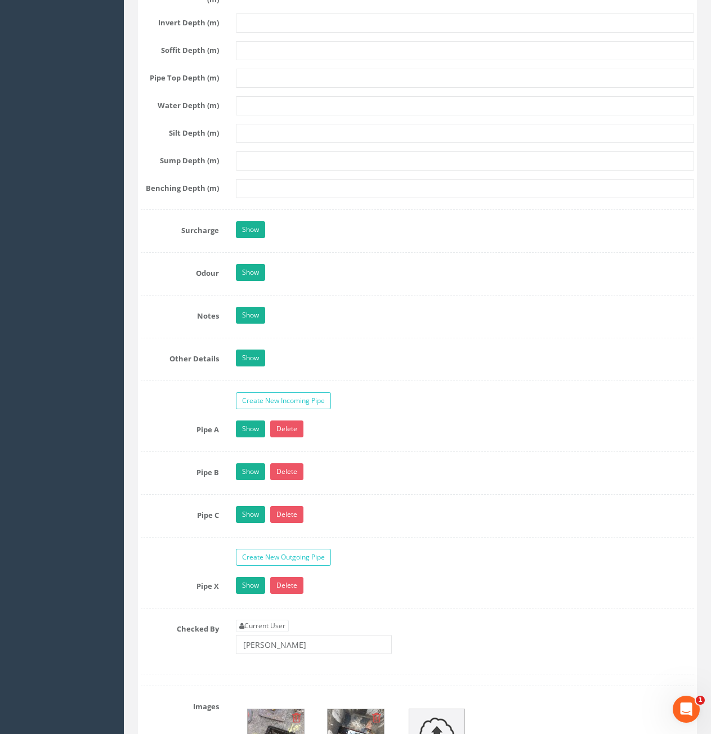
scroll to position [1633, 0]
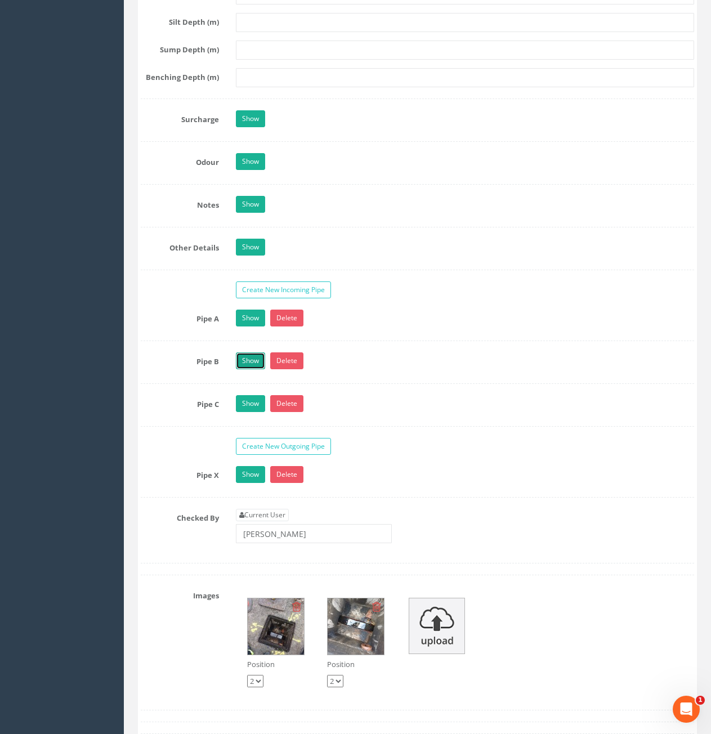
click at [242, 359] on link "Show" at bounding box center [250, 361] width 29 height 17
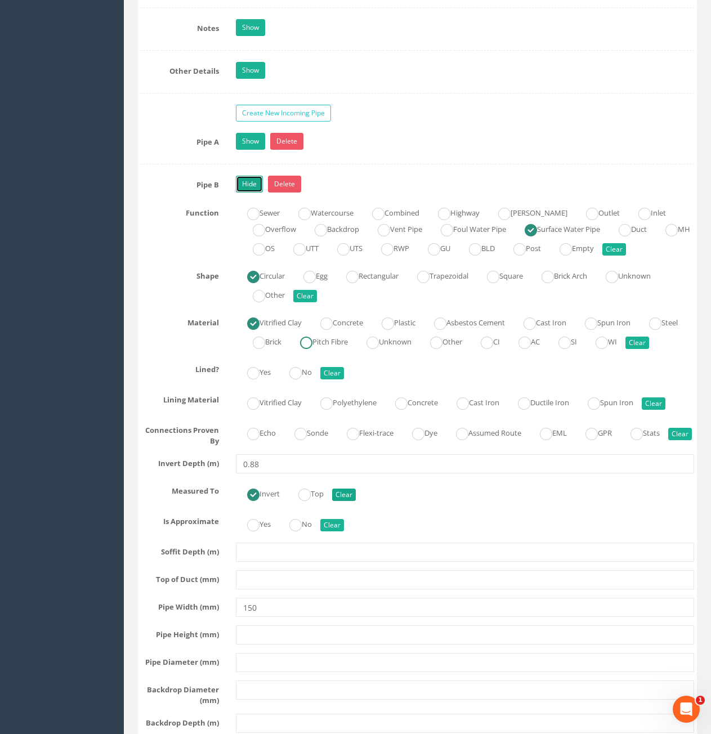
scroll to position [1915, 0]
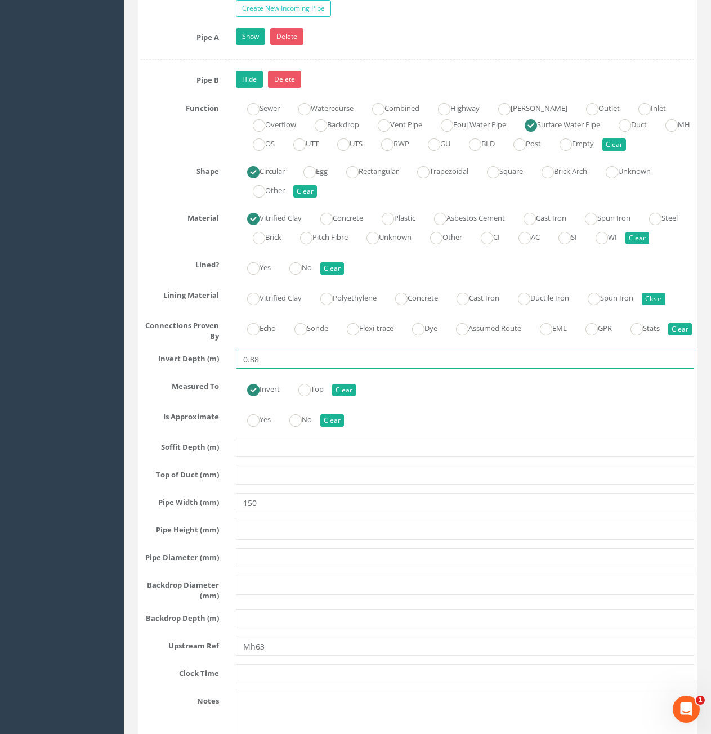
click at [268, 369] on input "0.88" at bounding box center [465, 359] width 458 height 19
type input "0.8"
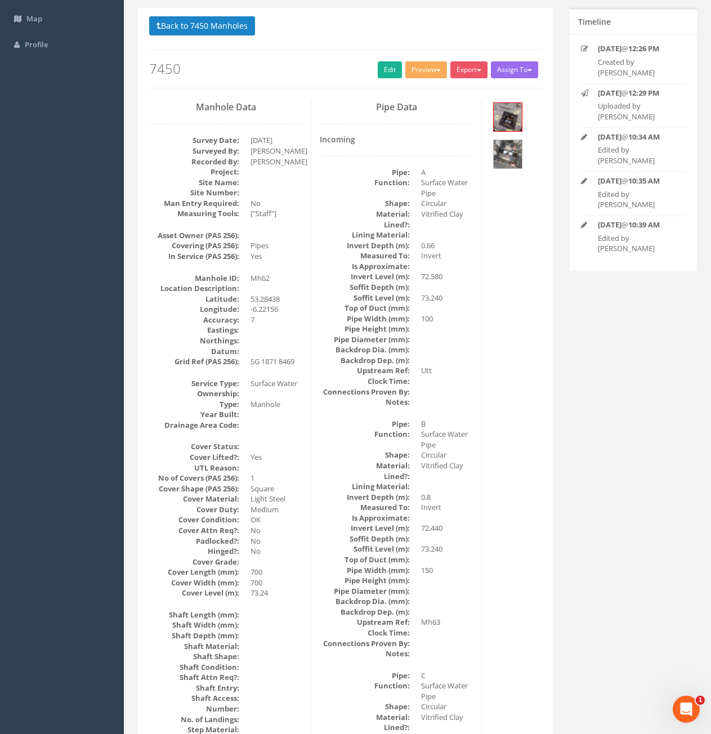
scroll to position [45, 0]
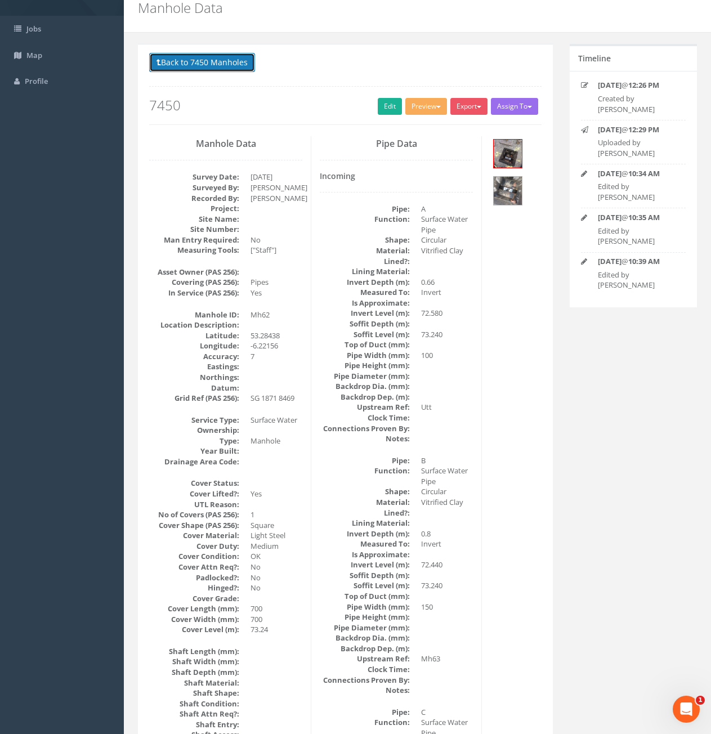
click at [194, 61] on button "Back to 7450 Manholes" at bounding box center [202, 62] width 106 height 19
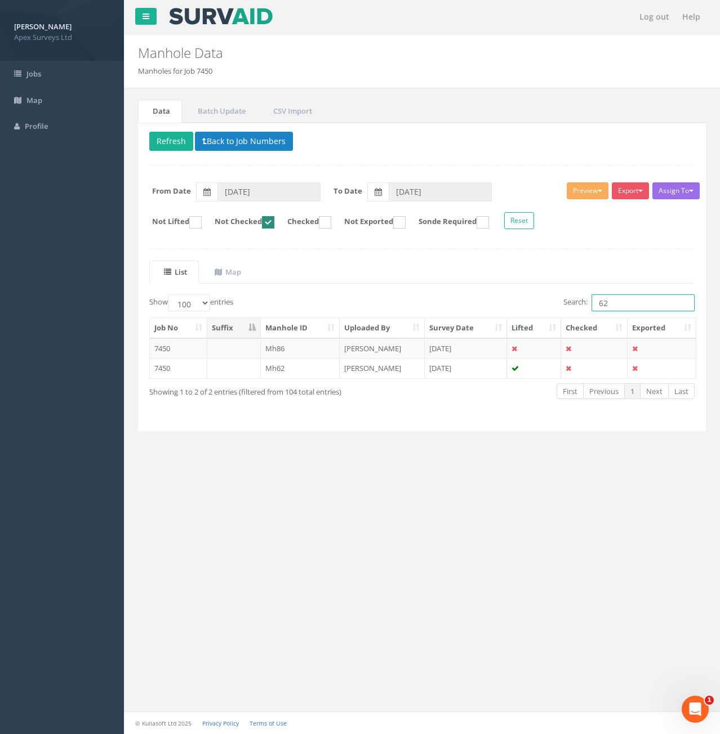
click at [639, 306] on input "62" at bounding box center [642, 303] width 103 height 17
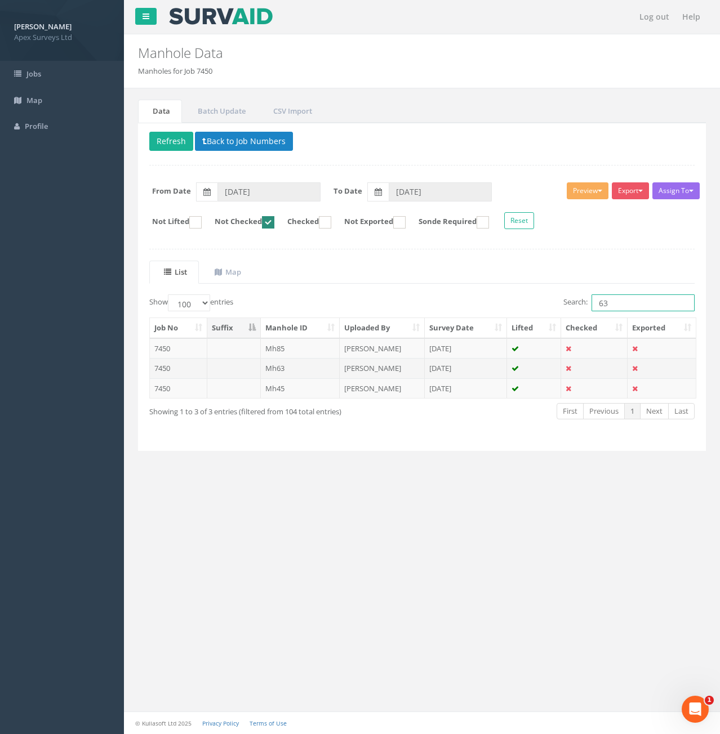
type input "63"
click at [220, 365] on td at bounding box center [234, 368] width 54 height 20
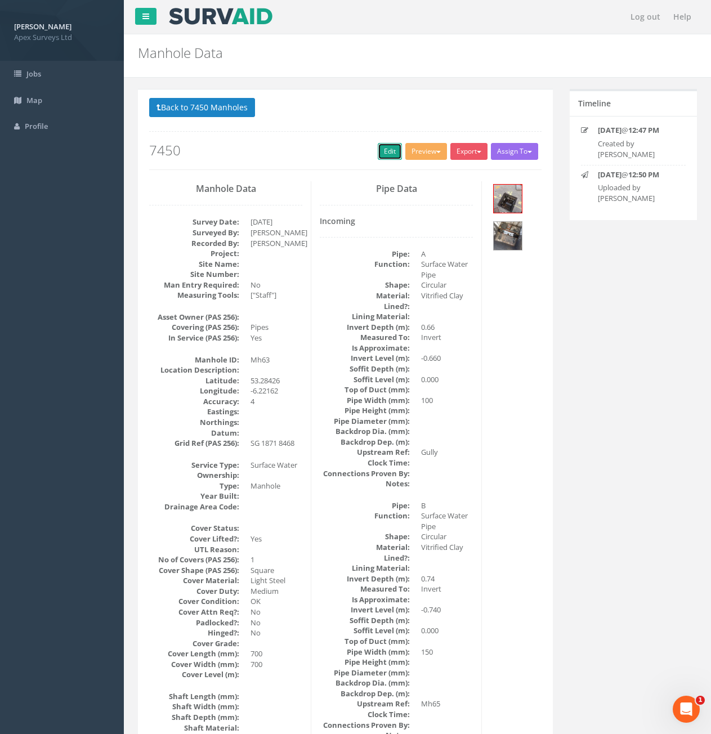
click at [386, 156] on link "Edit" at bounding box center [390, 151] width 24 height 17
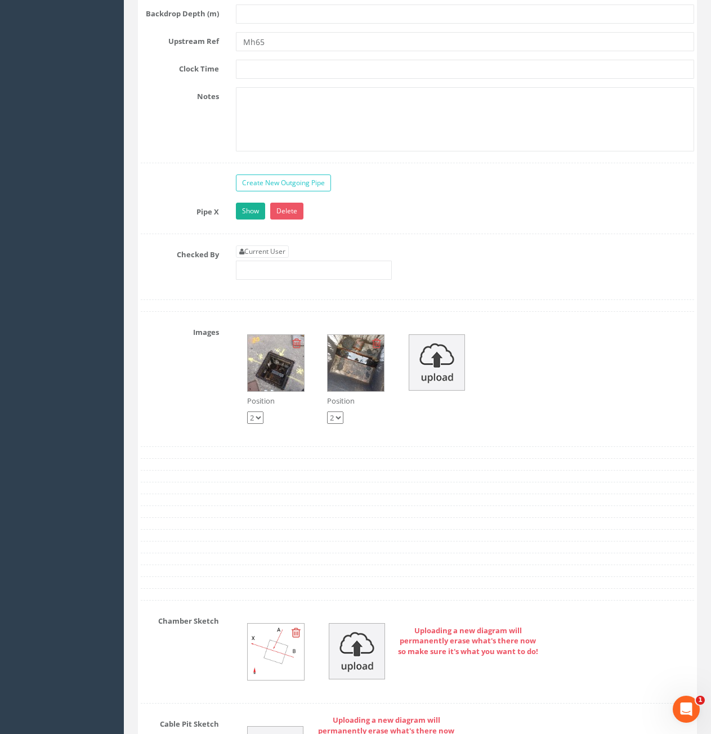
scroll to position [2534, 0]
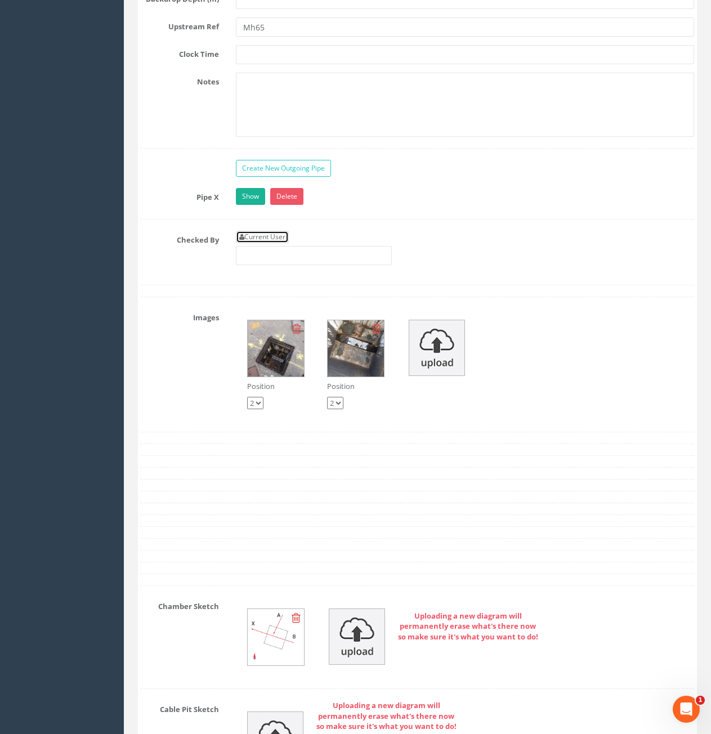
click at [265, 243] on link "Current User" at bounding box center [262, 237] width 53 height 12
type input "[PERSON_NAME]"
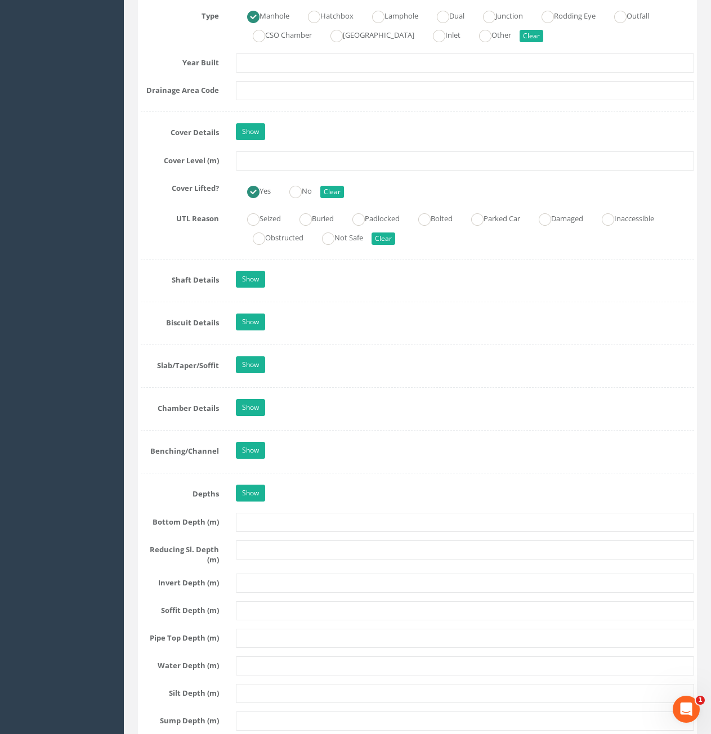
scroll to position [957, 0]
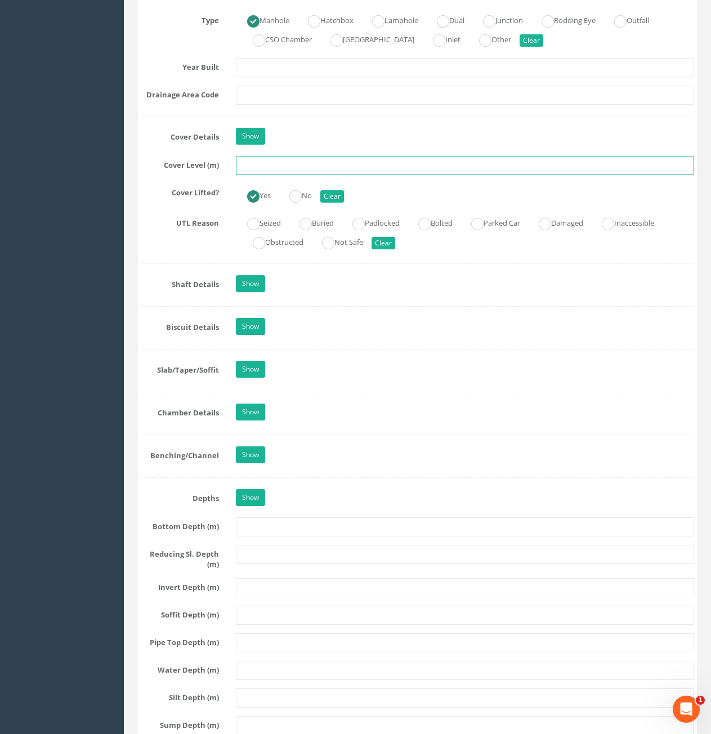
click at [318, 158] on input "text" at bounding box center [465, 165] width 458 height 19
type input "73.23"
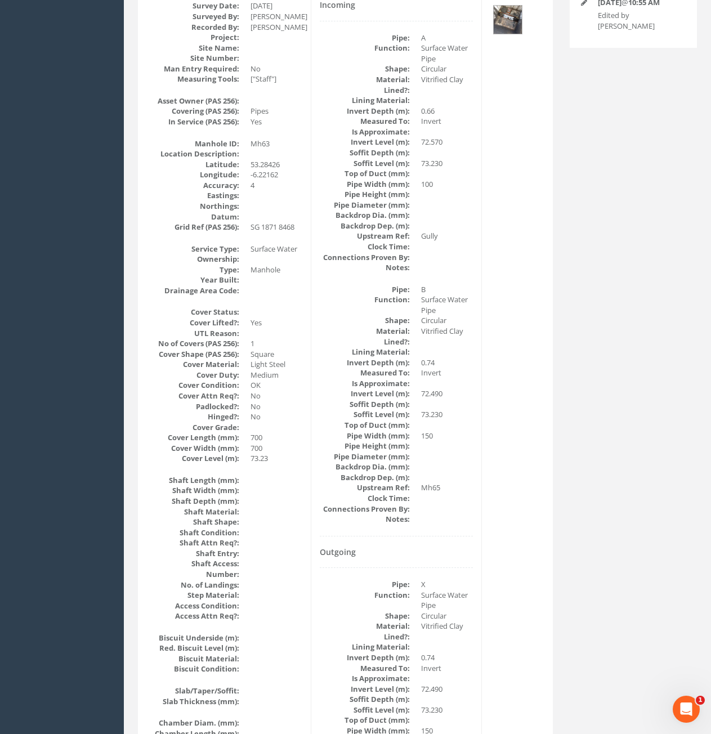
scroll to position [0, 0]
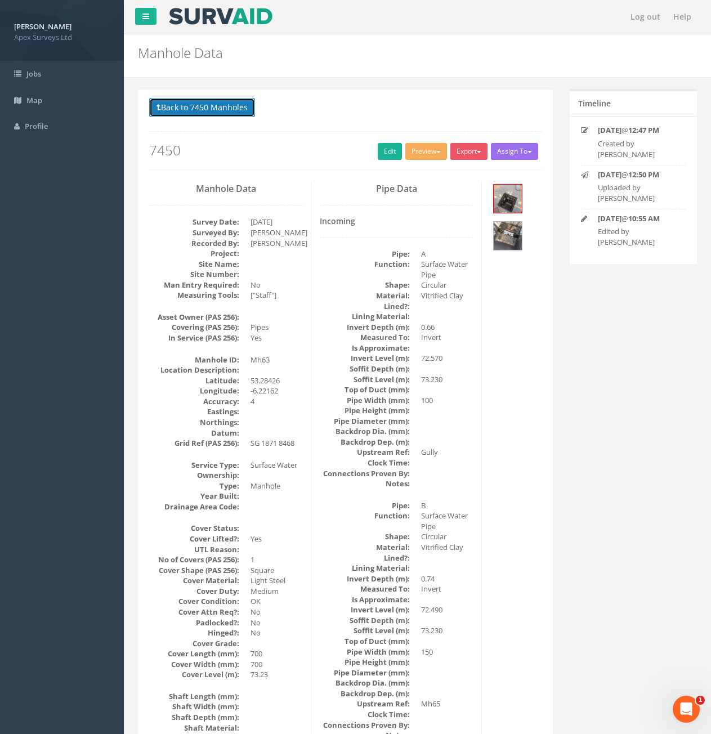
click at [210, 109] on button "Back to 7450 Manholes" at bounding box center [202, 107] width 106 height 19
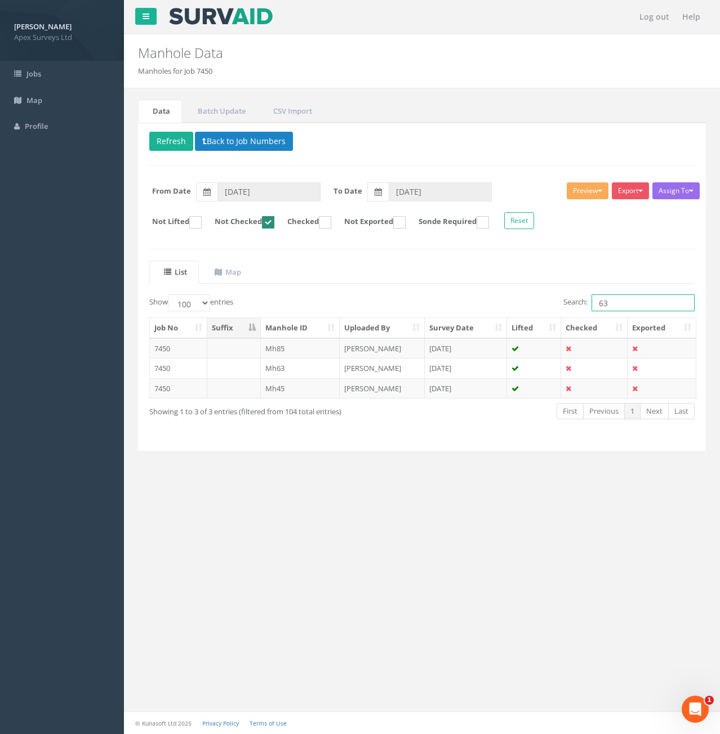
click at [608, 303] on input "63" at bounding box center [642, 303] width 103 height 17
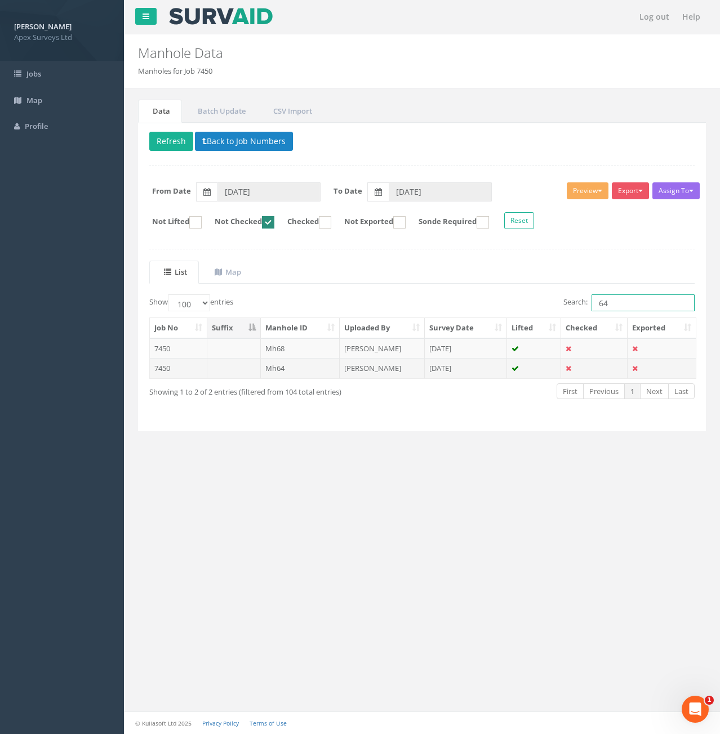
type input "64"
click at [199, 372] on td "7450" at bounding box center [178, 368] width 57 height 20
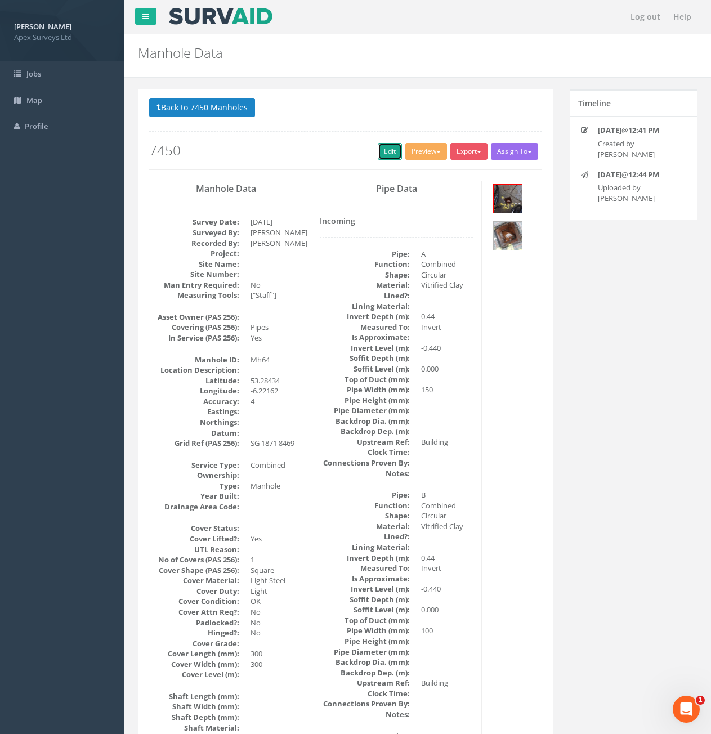
click at [391, 154] on link "Edit" at bounding box center [390, 151] width 24 height 17
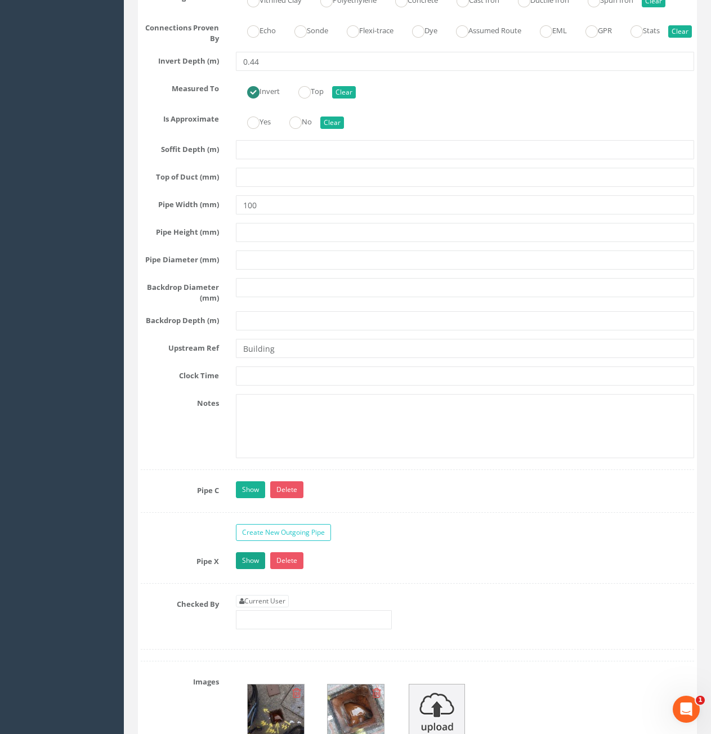
scroll to position [2253, 0]
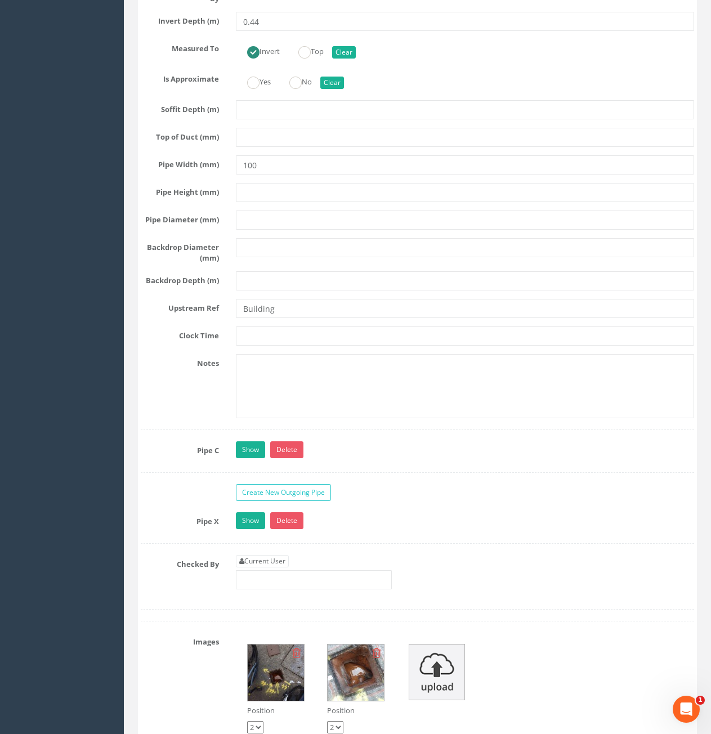
click at [252, 568] on link "Current User" at bounding box center [262, 561] width 53 height 12
type input "[PERSON_NAME]"
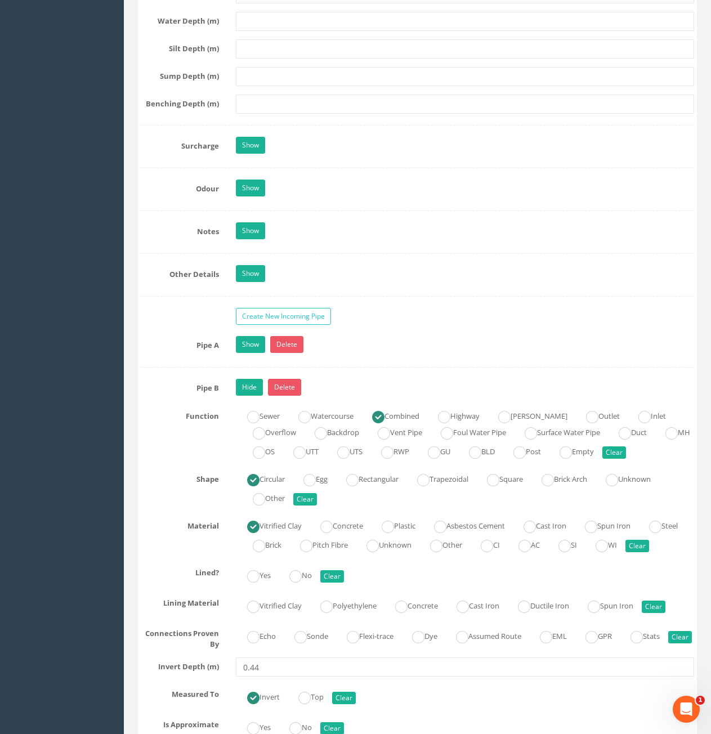
scroll to position [1521, 0]
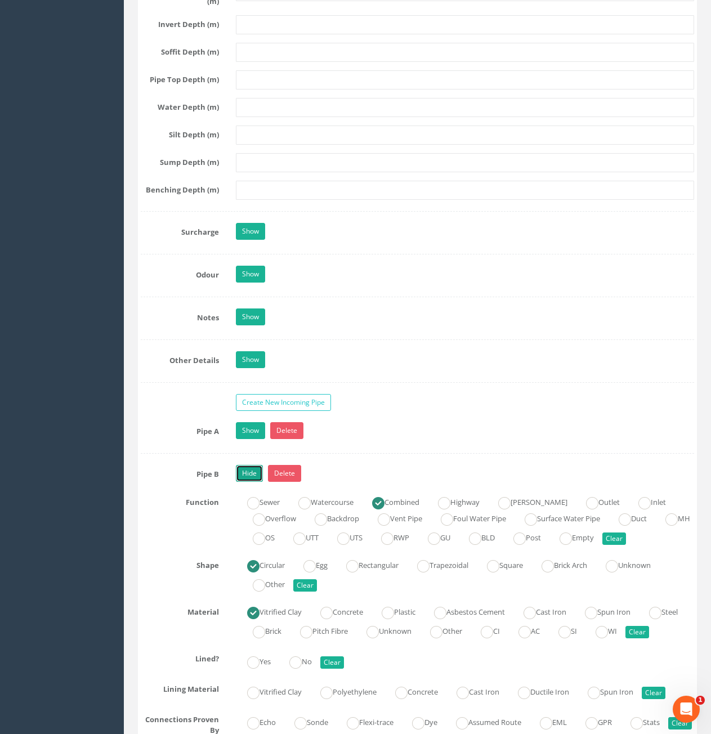
click at [253, 473] on link "Hide" at bounding box center [249, 473] width 27 height 17
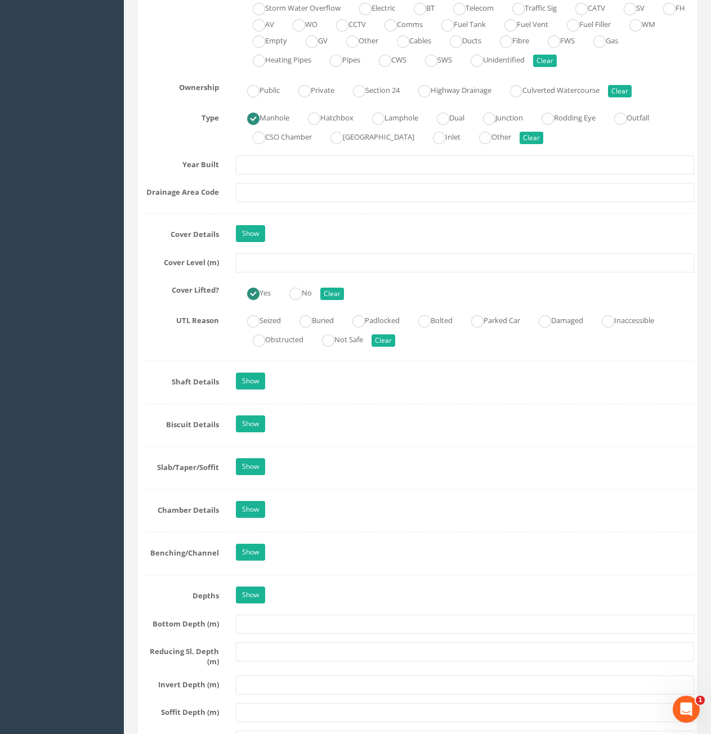
scroll to position [845, 0]
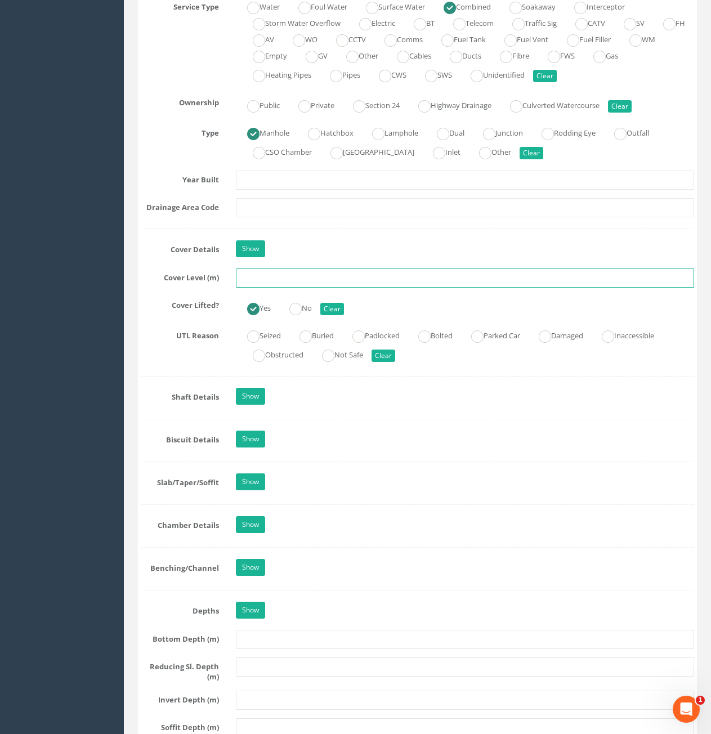
click at [271, 279] on input "text" at bounding box center [465, 278] width 458 height 19
type input "73.20"
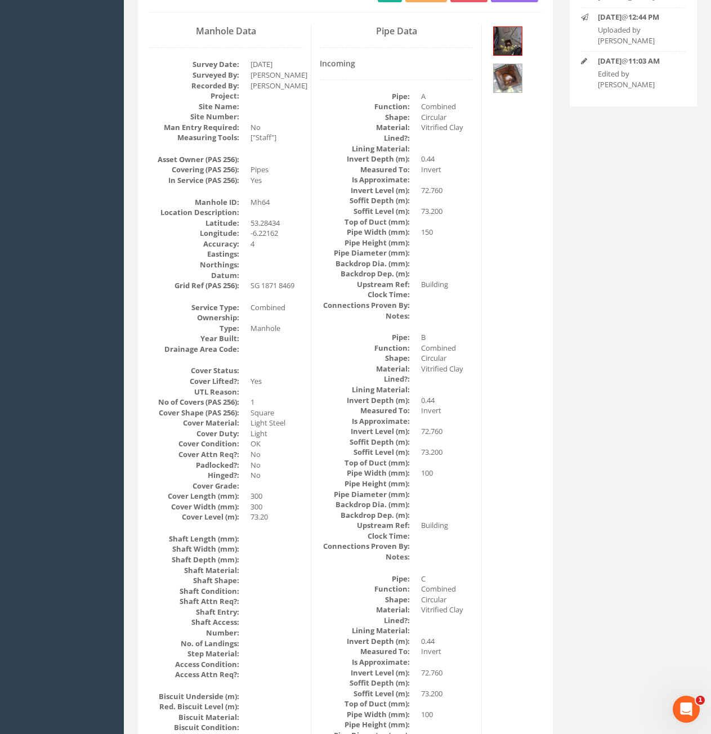
scroll to position [0, 0]
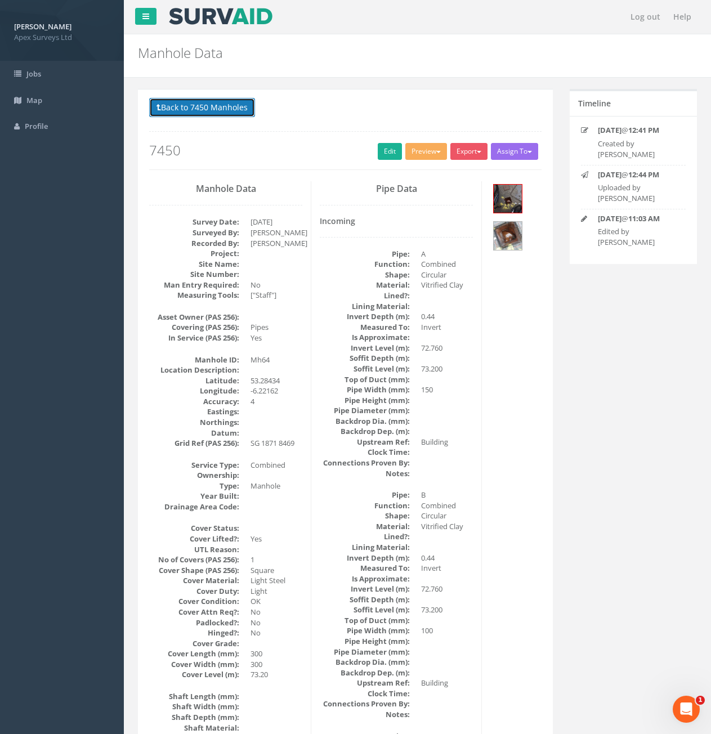
click at [217, 107] on button "Back to 7450 Manholes" at bounding box center [202, 107] width 106 height 19
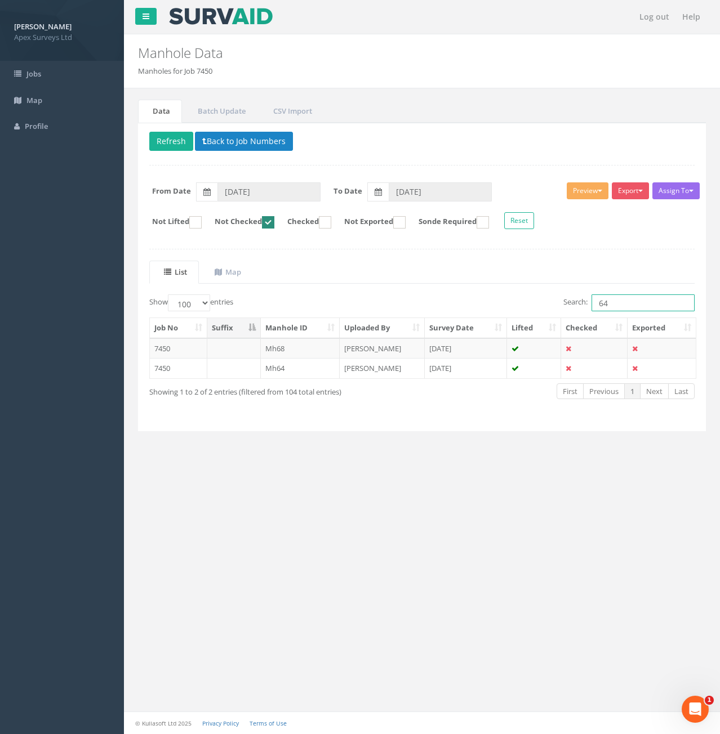
click at [636, 305] on input "64" at bounding box center [642, 303] width 103 height 17
type input "6"
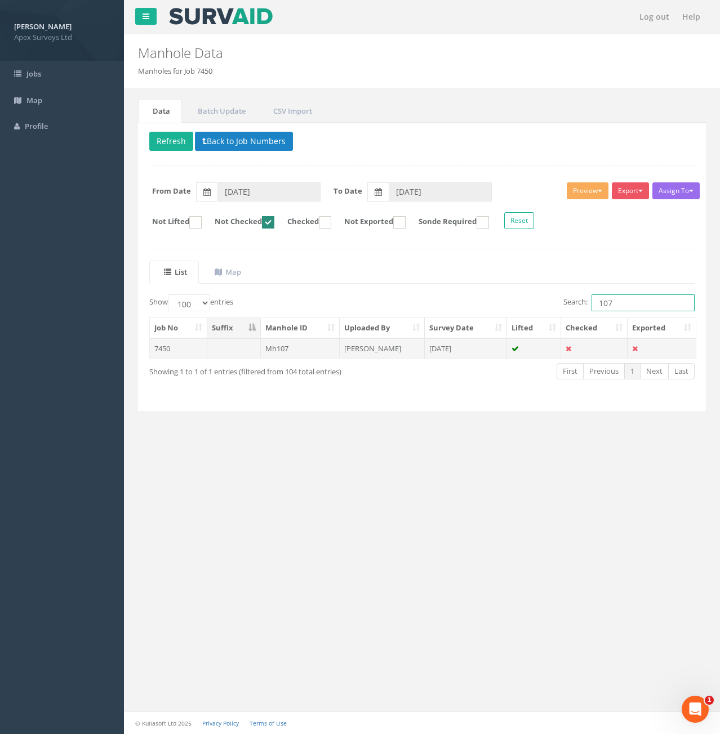
type input "107"
click at [193, 350] on td "7450" at bounding box center [178, 348] width 57 height 20
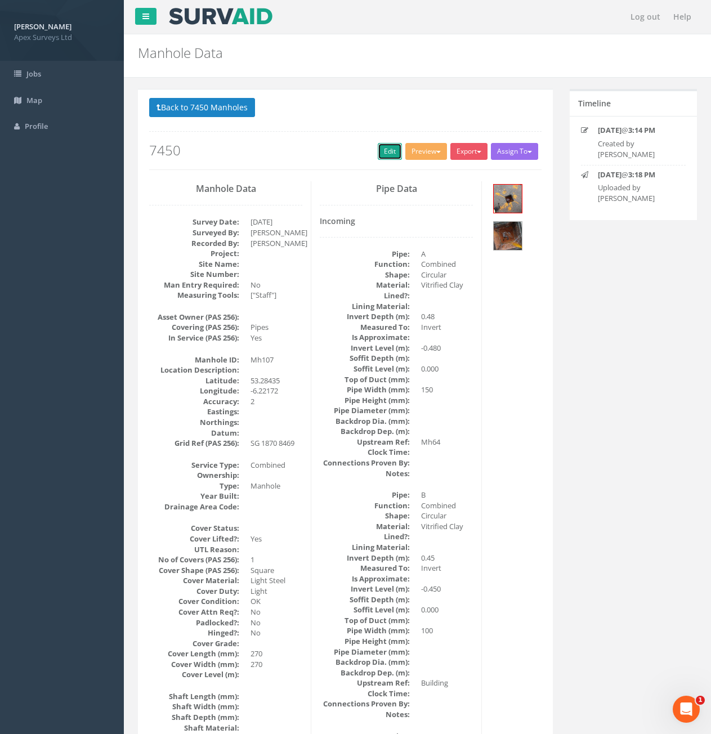
click at [378, 145] on link "Edit" at bounding box center [390, 151] width 24 height 17
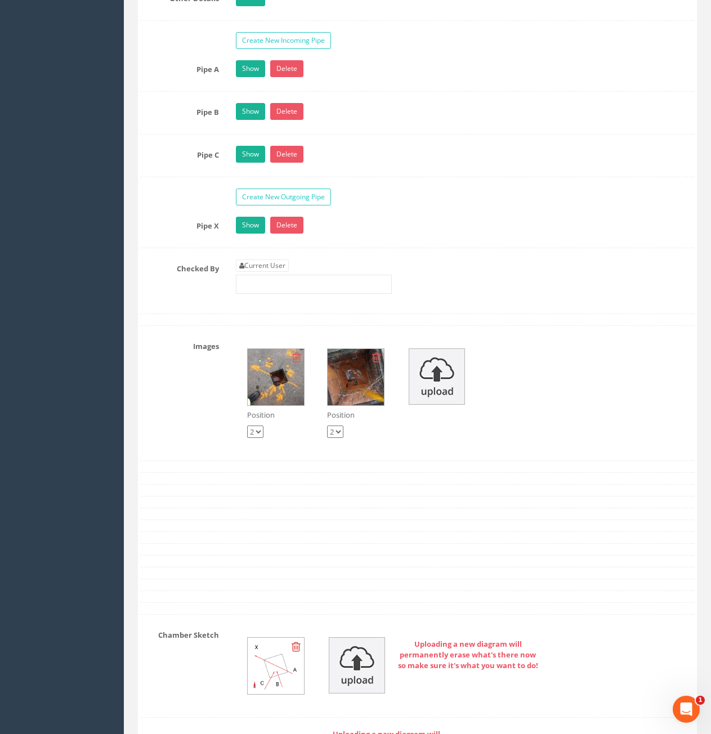
scroll to position [1971, 0]
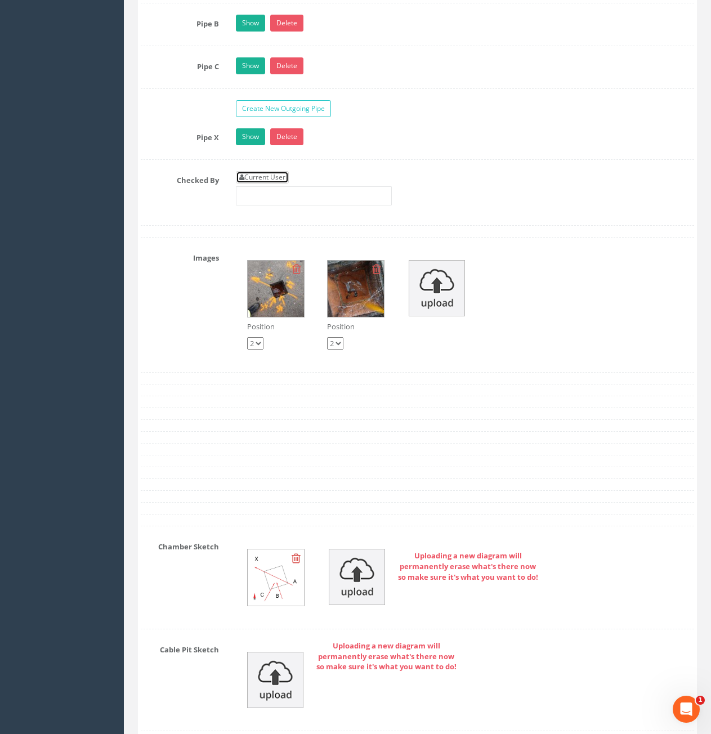
click at [256, 182] on link "Current User" at bounding box center [262, 177] width 53 height 12
type input "[PERSON_NAME]"
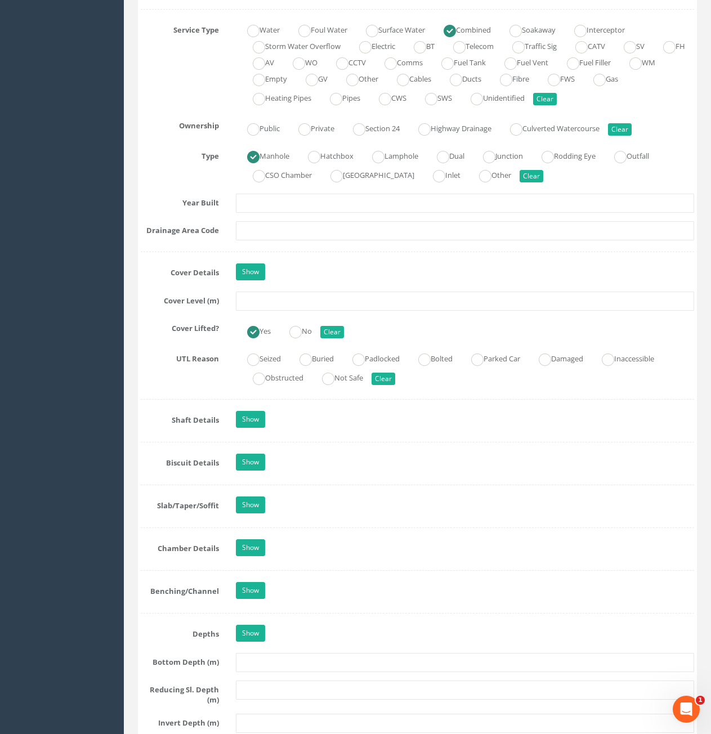
scroll to position [788, 0]
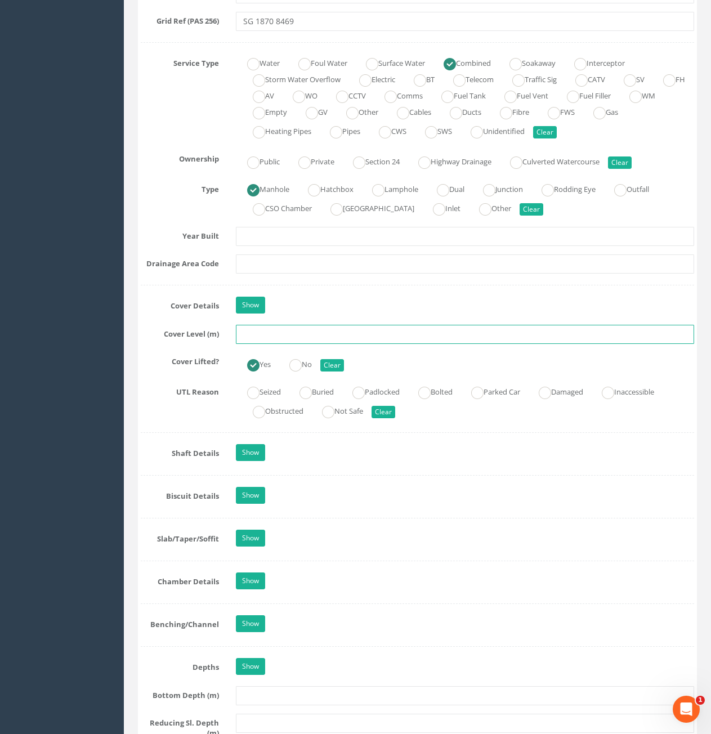
click at [338, 337] on input "text" at bounding box center [465, 334] width 458 height 19
type input "73.23"
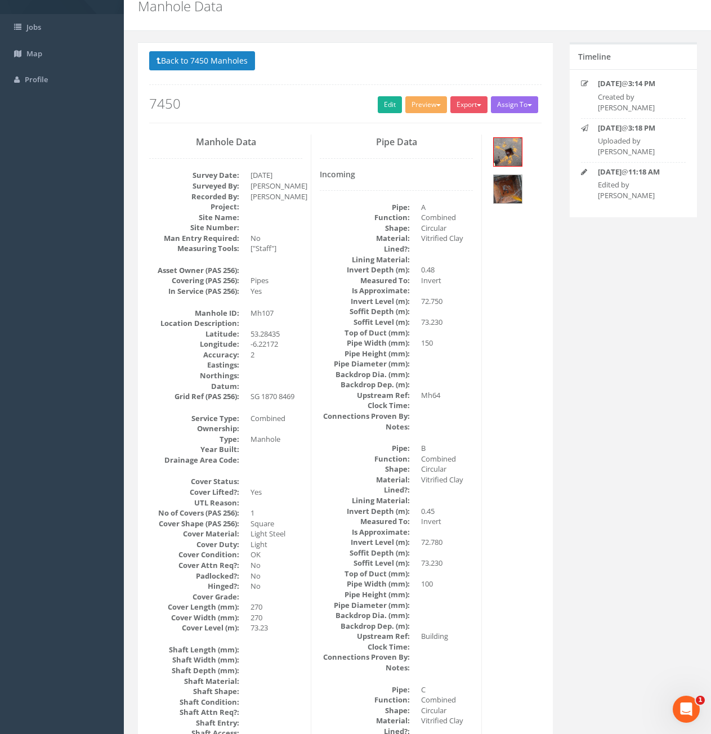
scroll to position [0, 0]
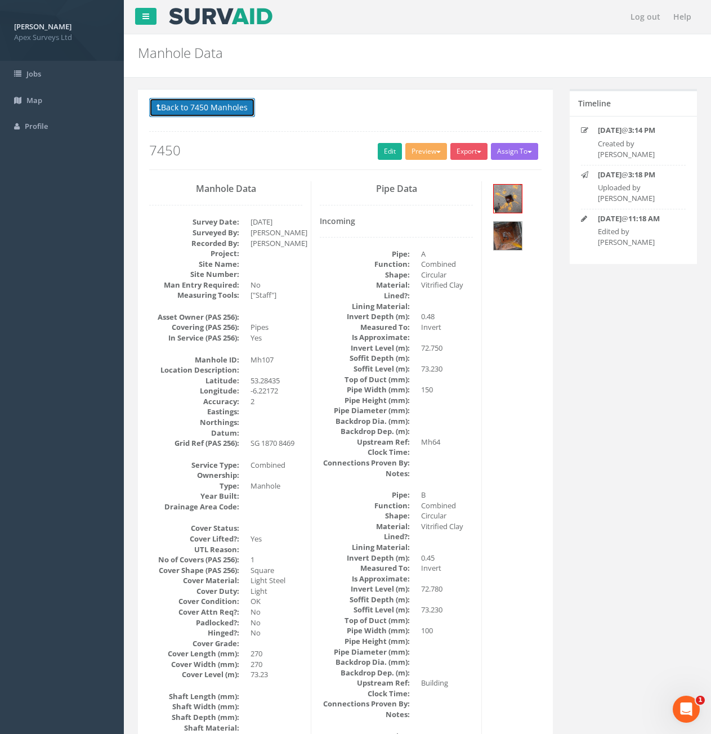
drag, startPoint x: 210, startPoint y: 113, endPoint x: 231, endPoint y: 124, distance: 24.2
click at [210, 113] on button "Back to 7450 Manholes" at bounding box center [202, 107] width 106 height 19
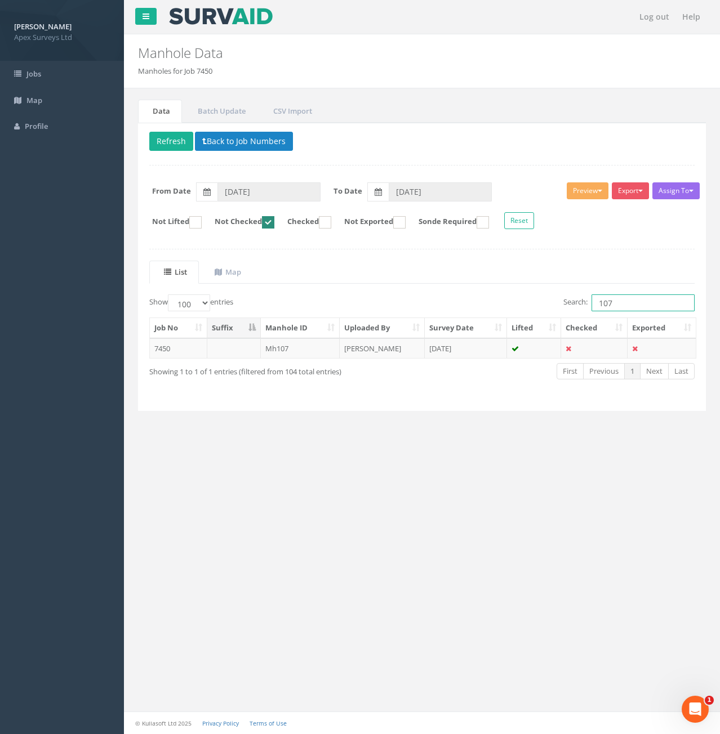
click at [634, 305] on input "107" at bounding box center [642, 303] width 103 height 17
type input "108"
click at [176, 355] on td "7450" at bounding box center [178, 348] width 57 height 20
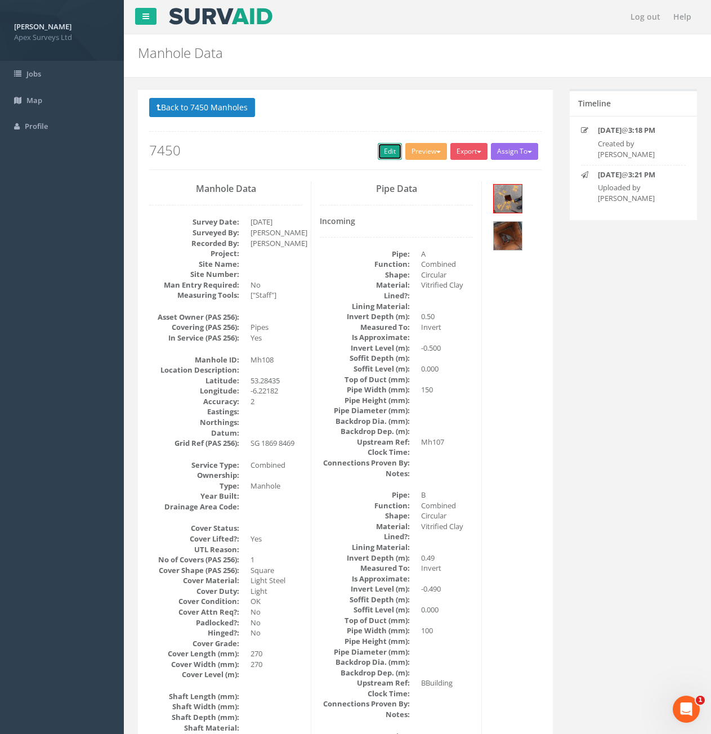
click at [380, 158] on link "Edit" at bounding box center [390, 151] width 24 height 17
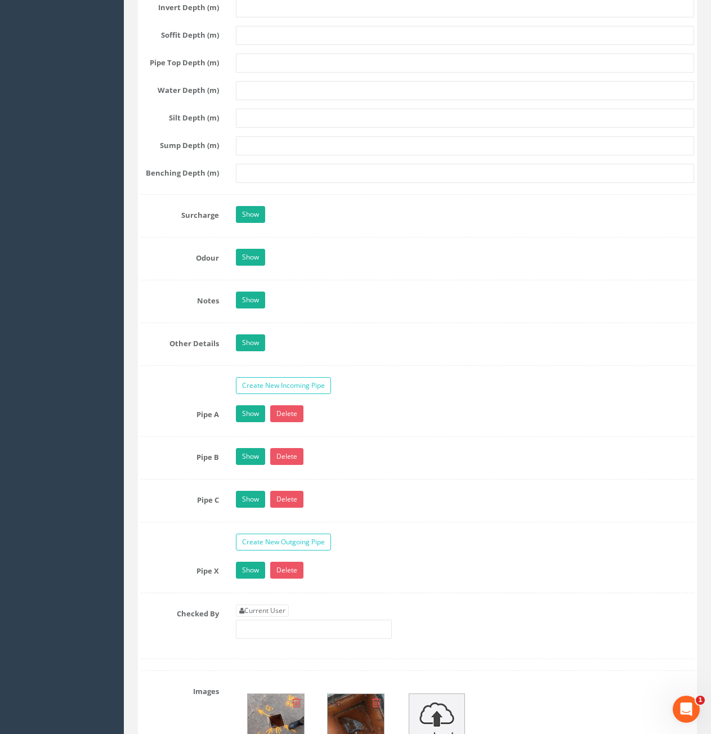
scroll to position [1858, 0]
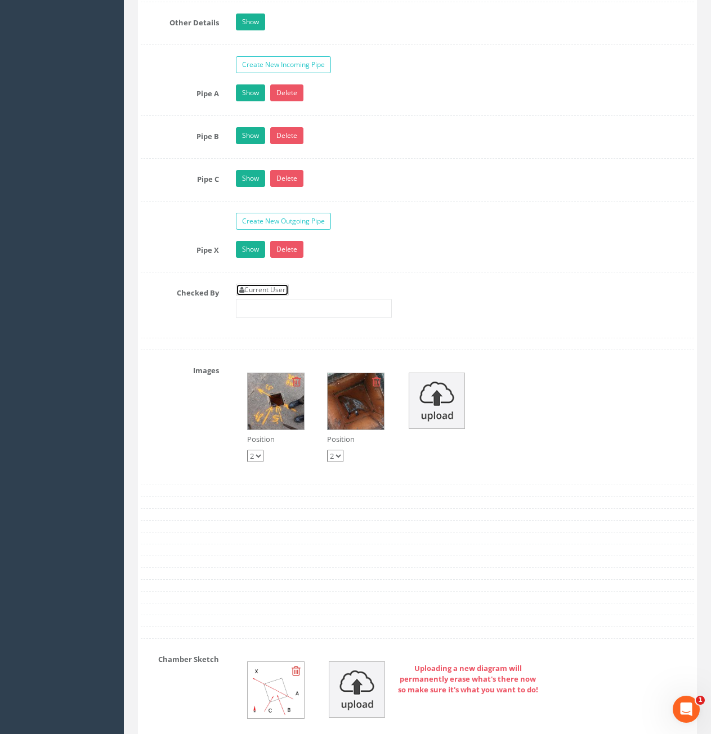
click at [260, 296] on link "Current User" at bounding box center [262, 290] width 53 height 12
type input "[PERSON_NAME]"
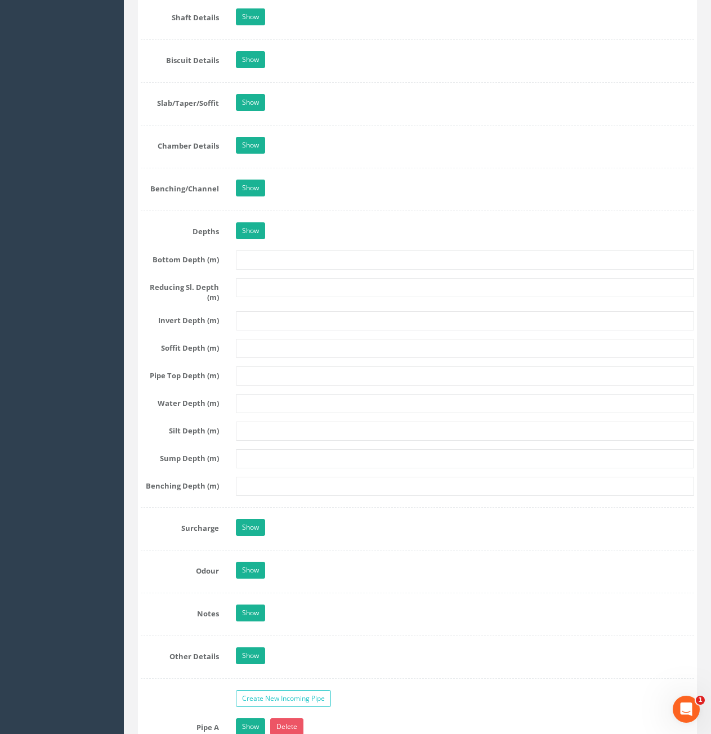
scroll to position [957, 0]
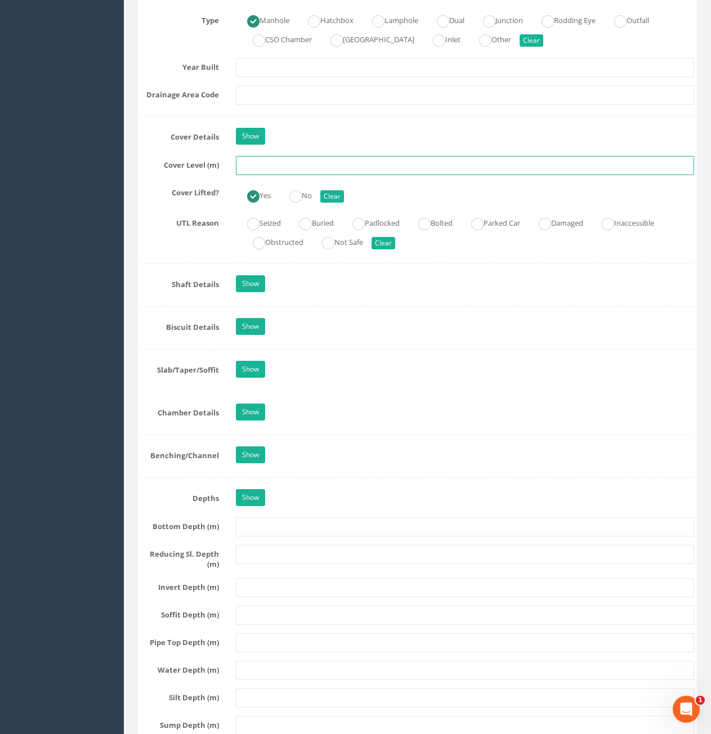
click at [313, 169] on input "text" at bounding box center [465, 165] width 458 height 19
type input "7.23"
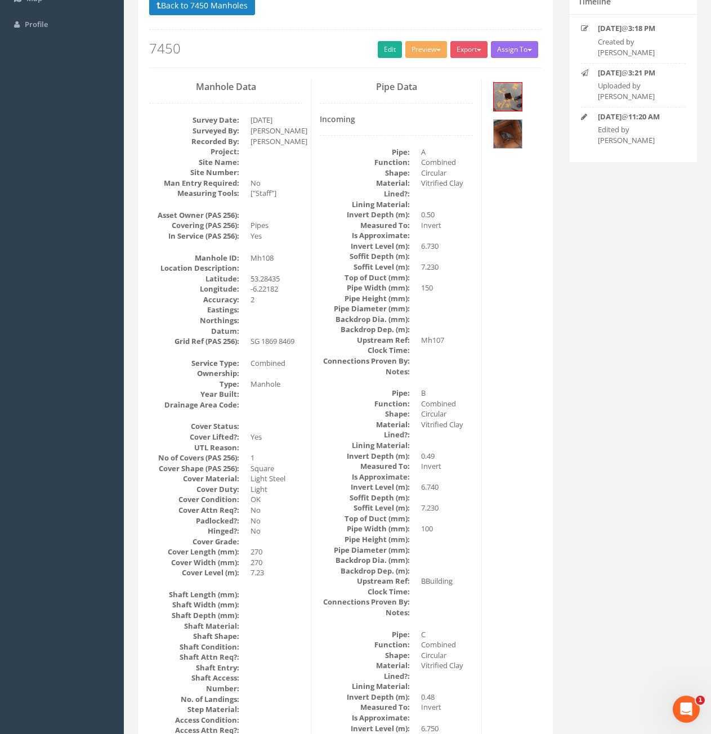
scroll to position [101, 0]
click at [380, 54] on link "Edit" at bounding box center [390, 50] width 24 height 17
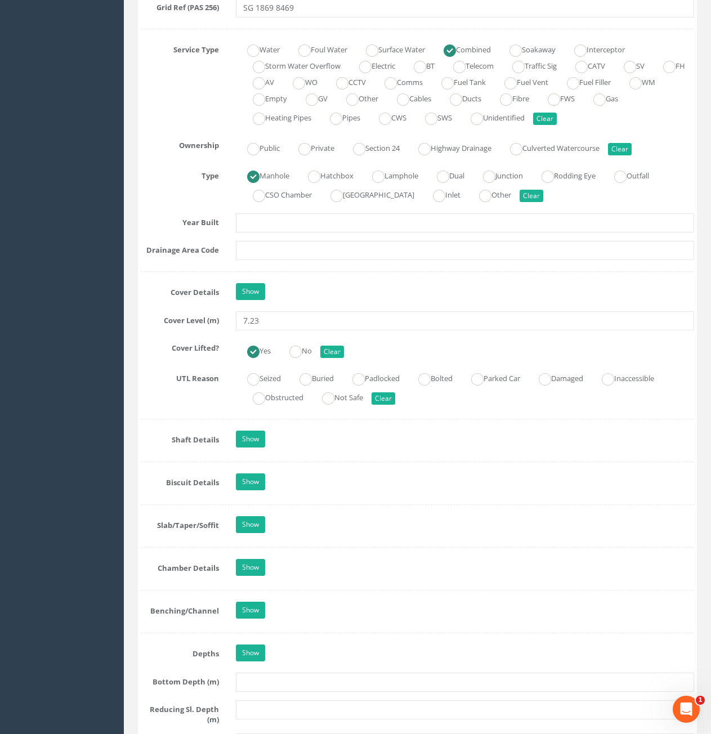
scroll to position [890, 0]
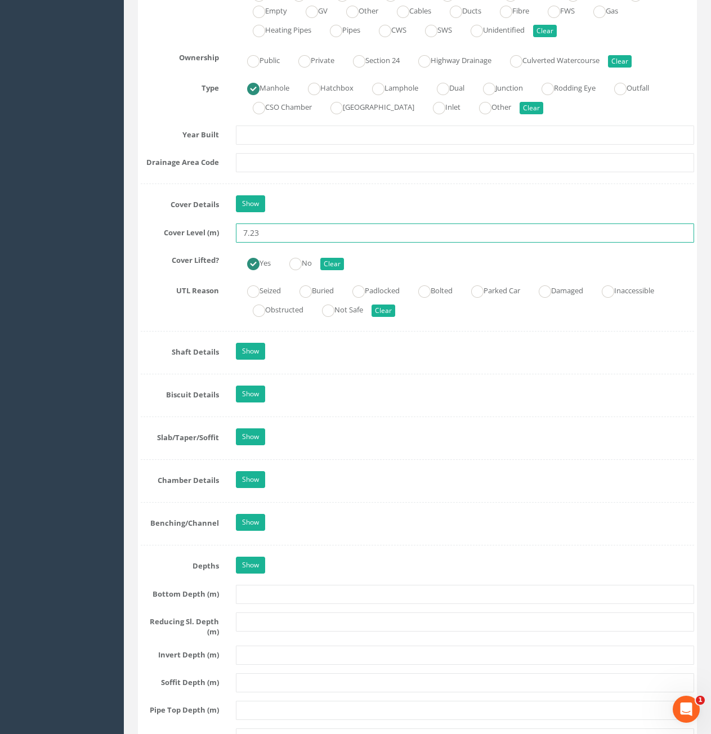
click at [246, 237] on input "7.23" at bounding box center [465, 233] width 458 height 19
type input "73.23"
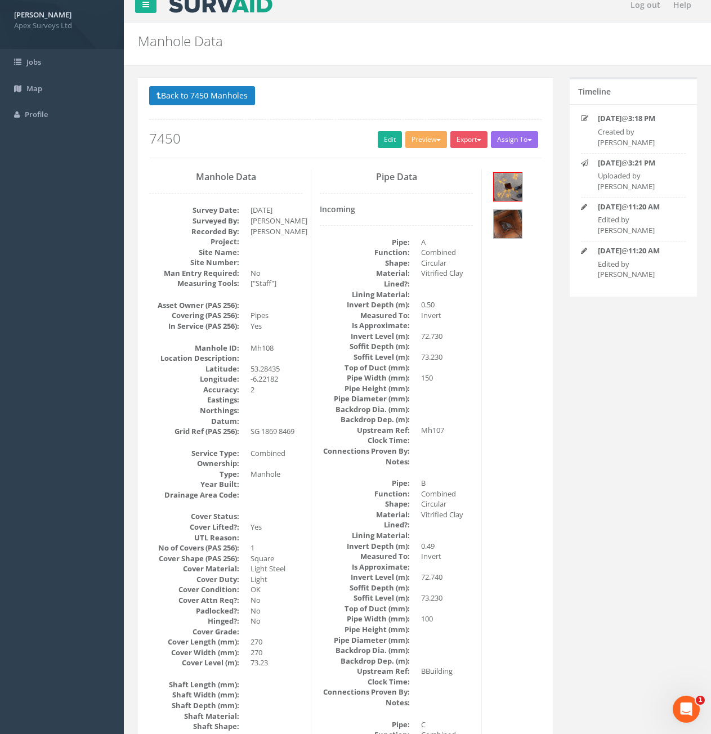
scroll to position [0, 0]
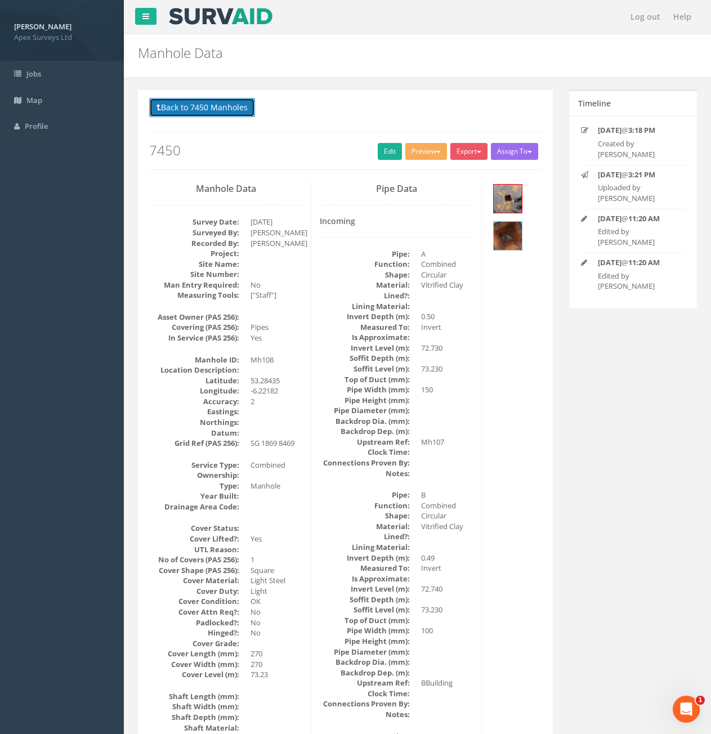
click at [229, 110] on button "Back to 7450 Manholes" at bounding box center [202, 107] width 106 height 19
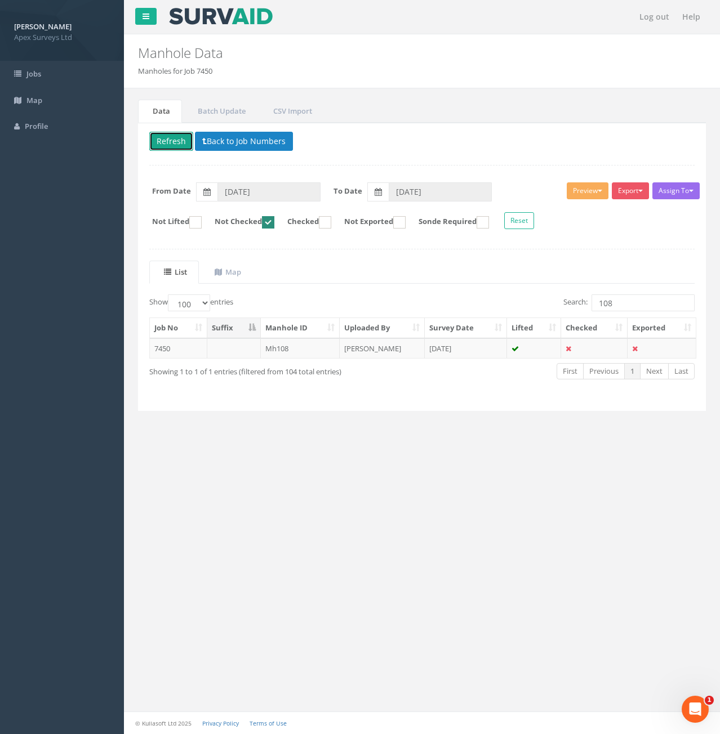
click at [172, 141] on button "Refresh" at bounding box center [171, 141] width 44 height 19
click at [622, 302] on input "108" at bounding box center [642, 303] width 103 height 17
type input "1"
type input "61"
click at [183, 348] on td "7450" at bounding box center [178, 348] width 57 height 20
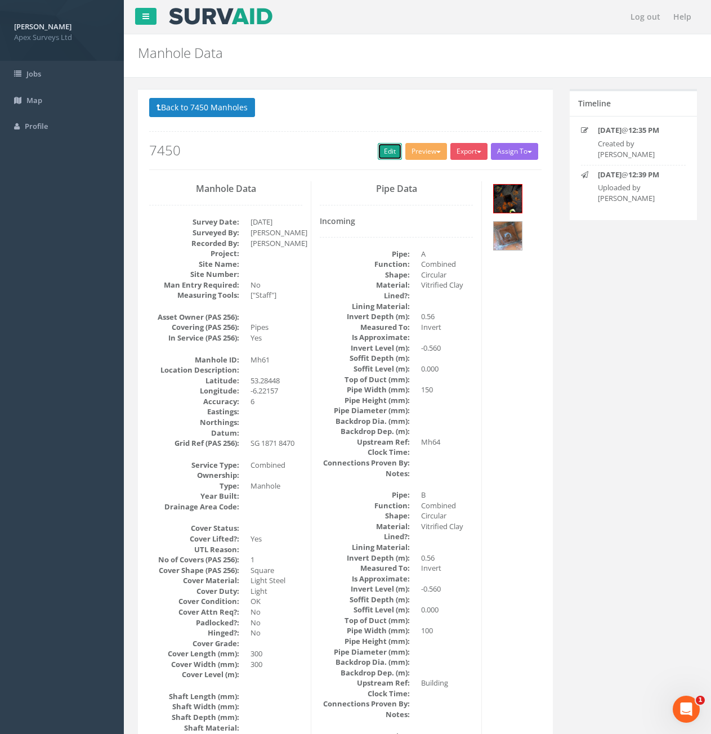
click at [378, 148] on link "Edit" at bounding box center [390, 151] width 24 height 17
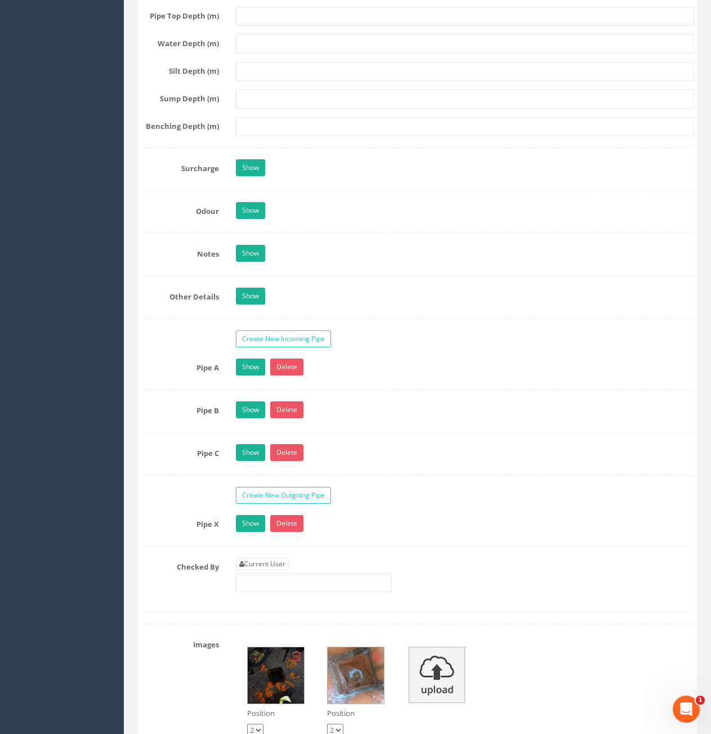
scroll to position [1858, 0]
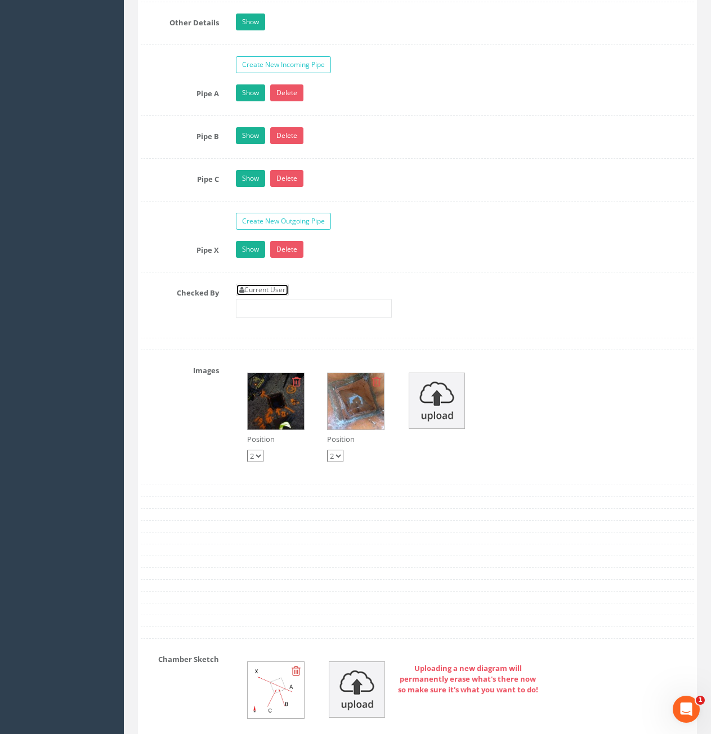
click at [273, 291] on link "Current User" at bounding box center [262, 290] width 53 height 12
type input "[PERSON_NAME]"
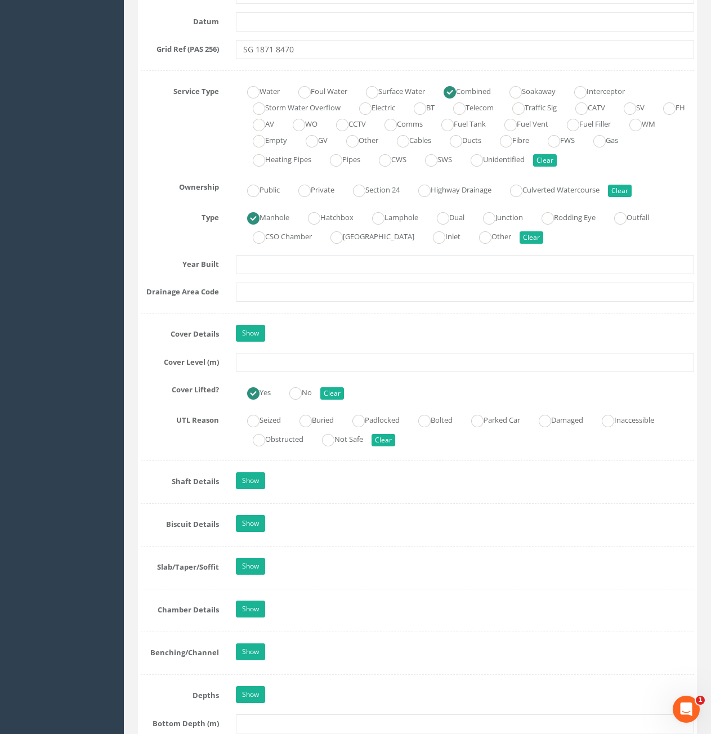
scroll to position [676, 0]
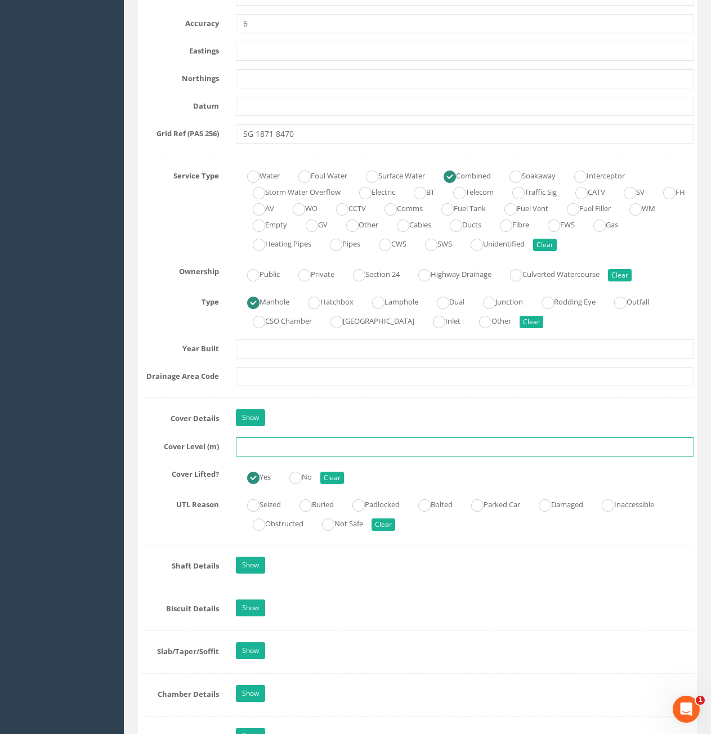
click at [273, 452] on input "text" at bounding box center [465, 447] width 458 height 19
type input "73.23"
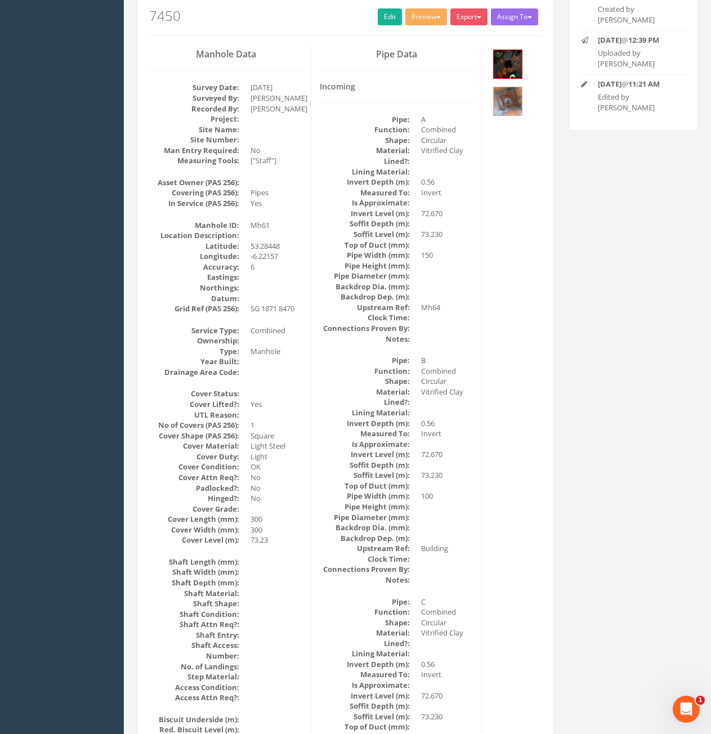
scroll to position [0, 0]
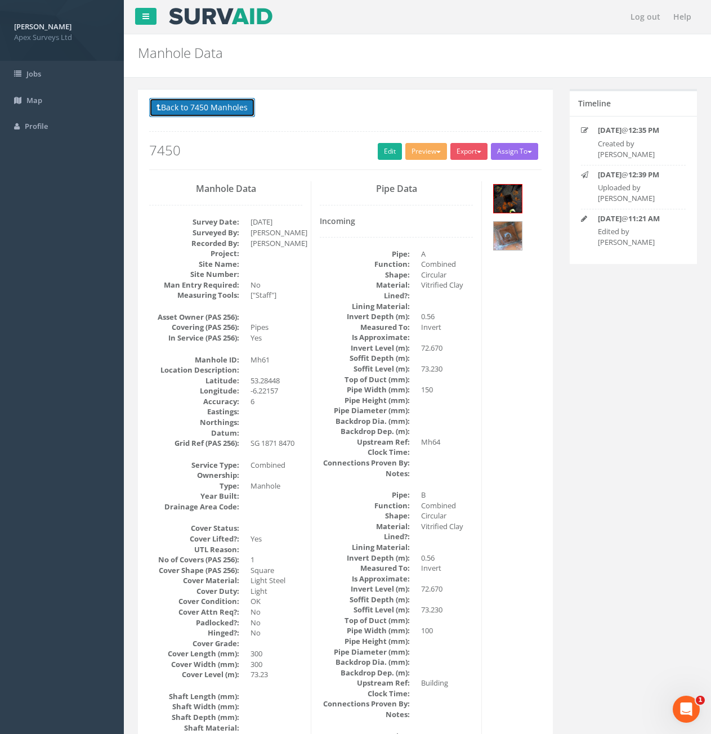
click at [232, 113] on button "Back to 7450 Manholes" at bounding box center [202, 107] width 106 height 19
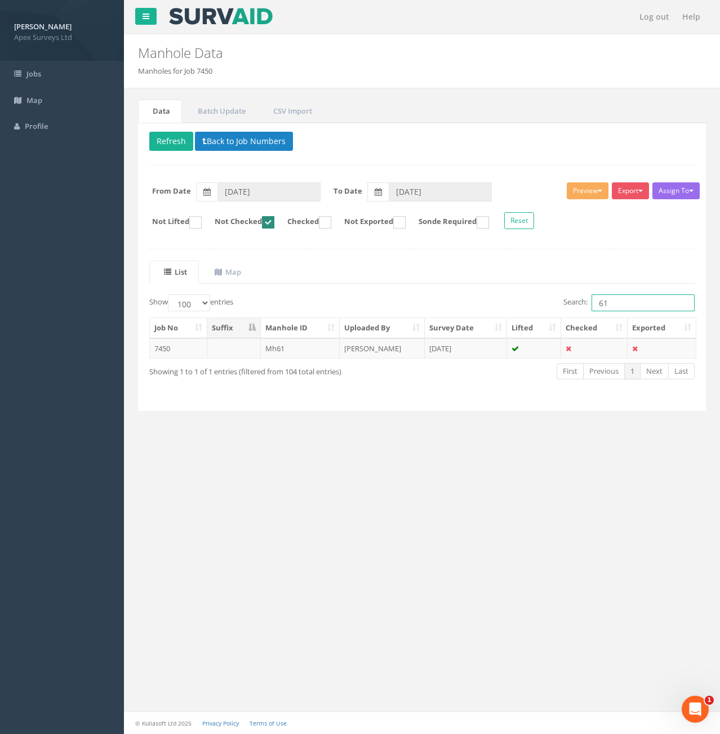
click at [613, 300] on input "61" at bounding box center [642, 303] width 103 height 17
type input "65"
click at [199, 350] on td "7450" at bounding box center [178, 348] width 57 height 20
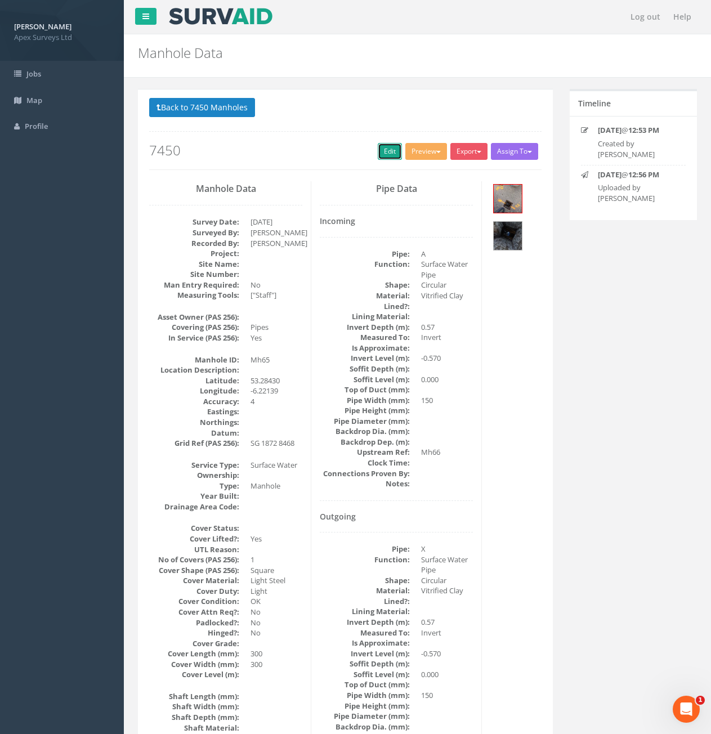
click at [393, 157] on link "Edit" at bounding box center [390, 151] width 24 height 17
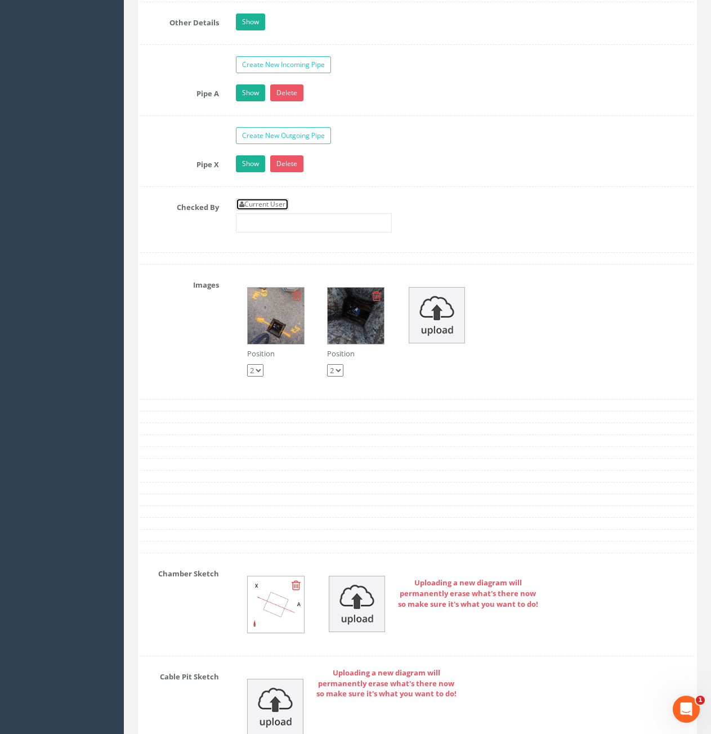
click at [281, 208] on link "Current User" at bounding box center [262, 204] width 53 height 12
type input "[PERSON_NAME]"
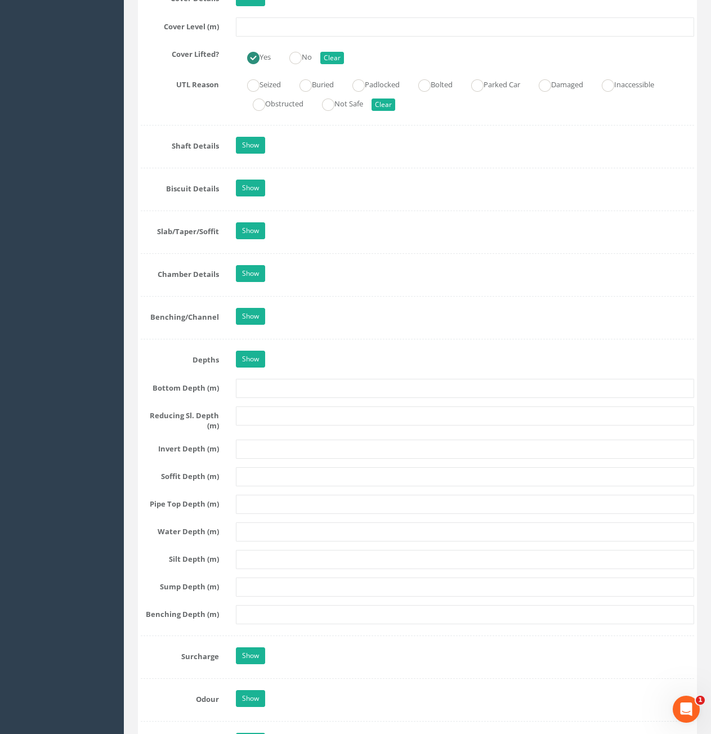
scroll to position [901, 0]
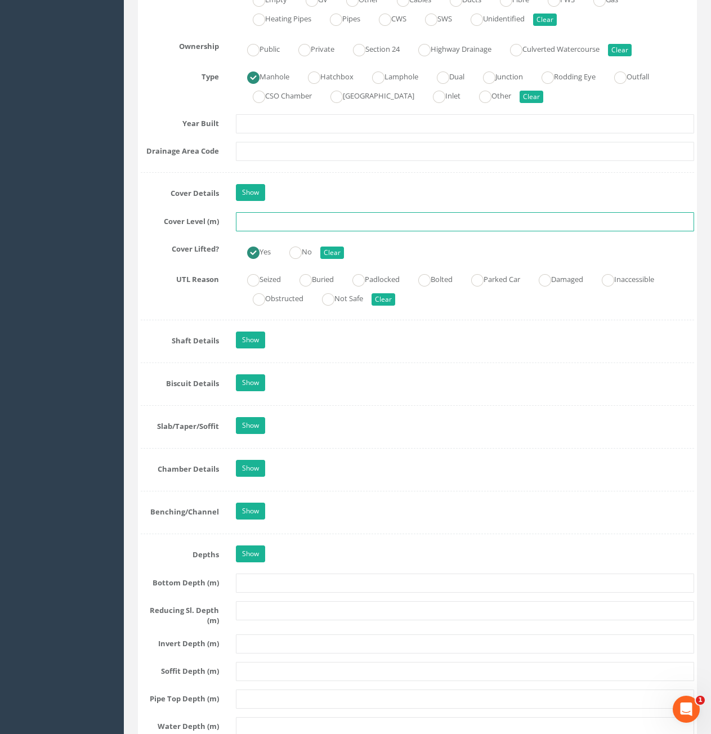
click at [385, 219] on input "text" at bounding box center [465, 221] width 458 height 19
type input "73.23"
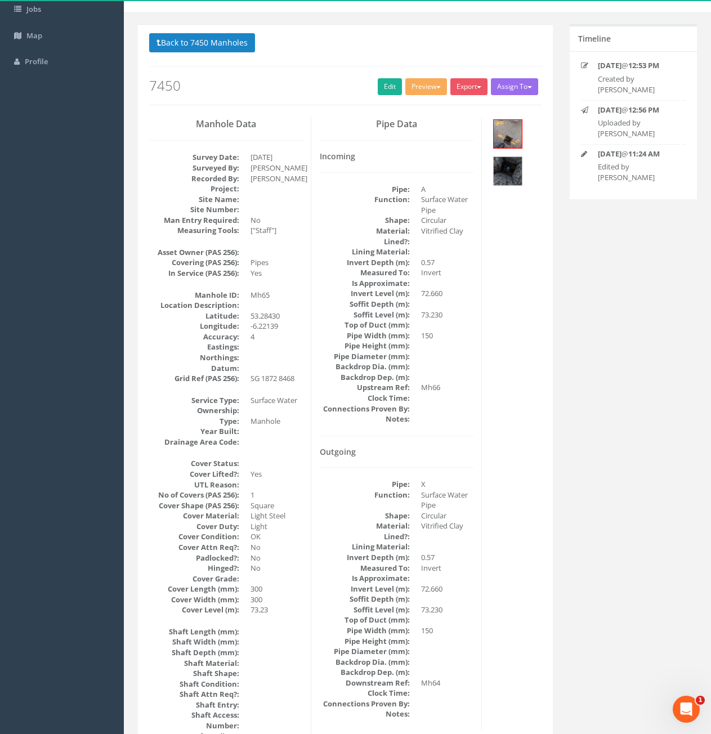
scroll to position [0, 0]
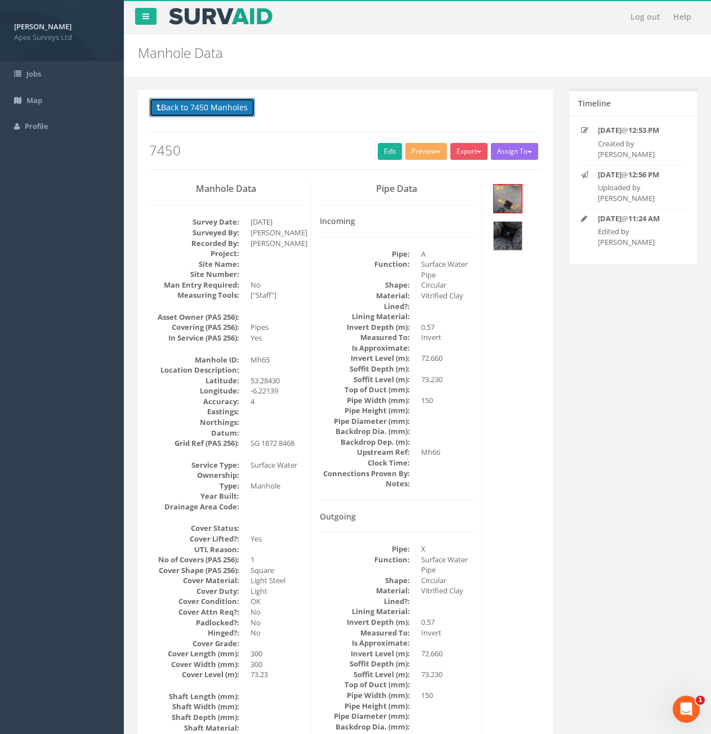
click at [191, 113] on button "Back to 7450 Manholes" at bounding box center [202, 107] width 106 height 19
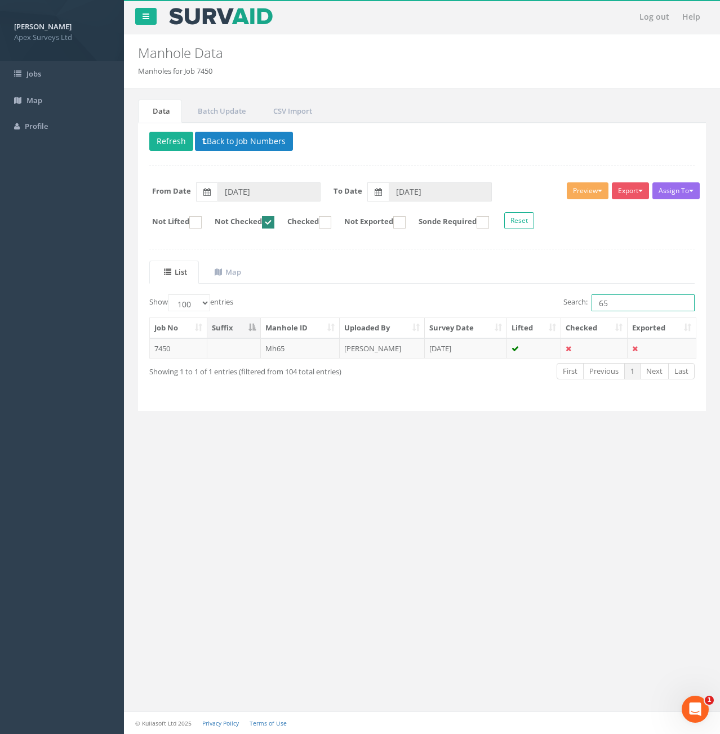
click at [625, 305] on input "65" at bounding box center [642, 303] width 103 height 17
type input "66"
click at [171, 143] on button "Refresh" at bounding box center [171, 141] width 44 height 19
click at [190, 351] on td "7450" at bounding box center [178, 348] width 57 height 20
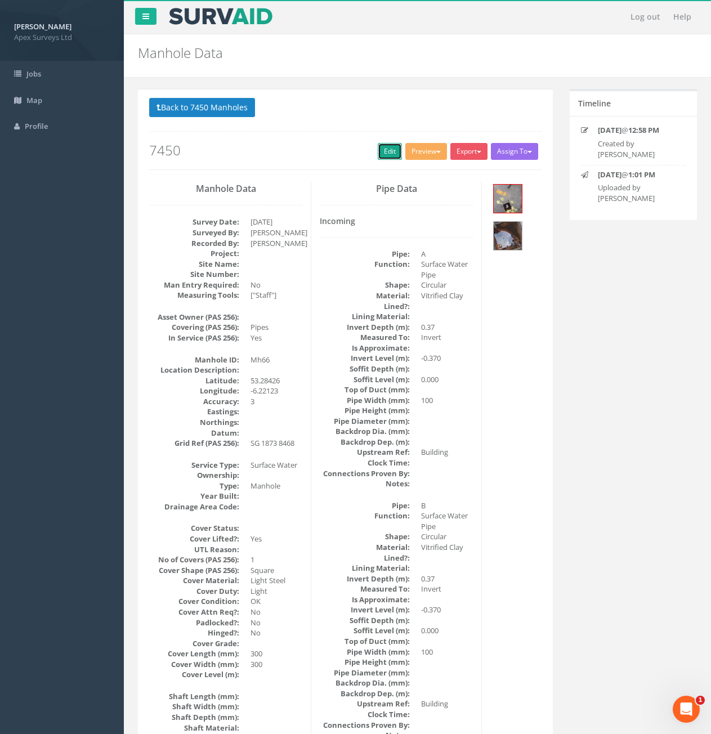
click at [380, 156] on link "Edit" at bounding box center [390, 151] width 24 height 17
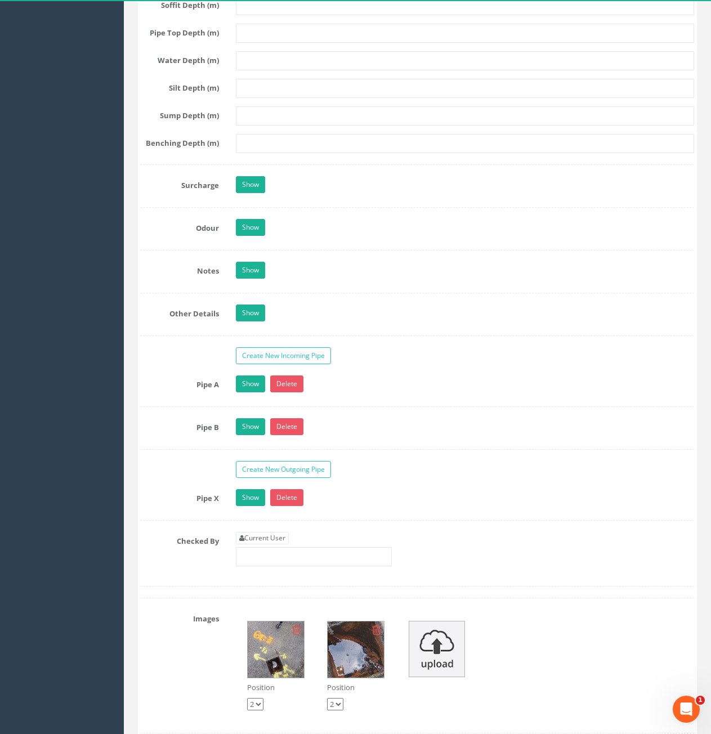
scroll to position [1802, 0]
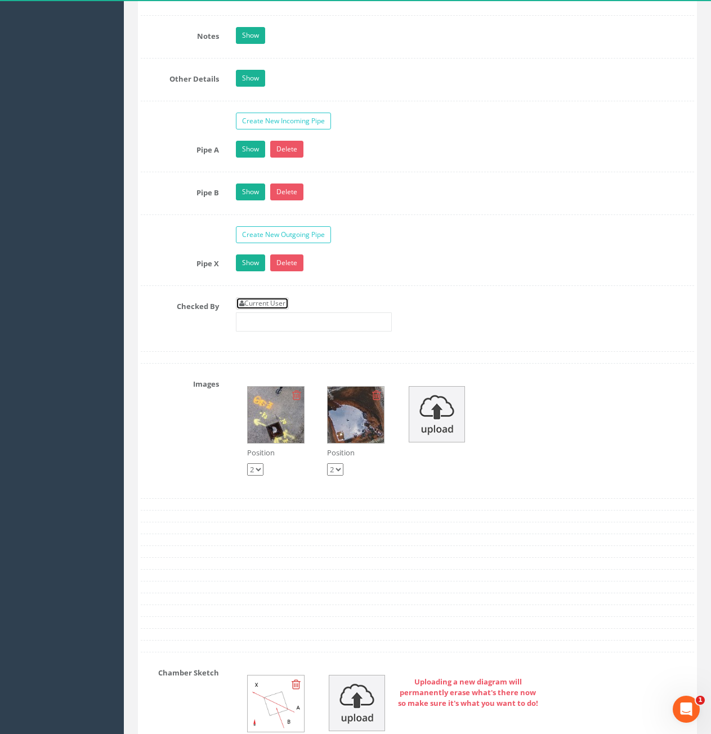
click at [252, 304] on link "Current User" at bounding box center [262, 303] width 53 height 12
type input "[PERSON_NAME]"
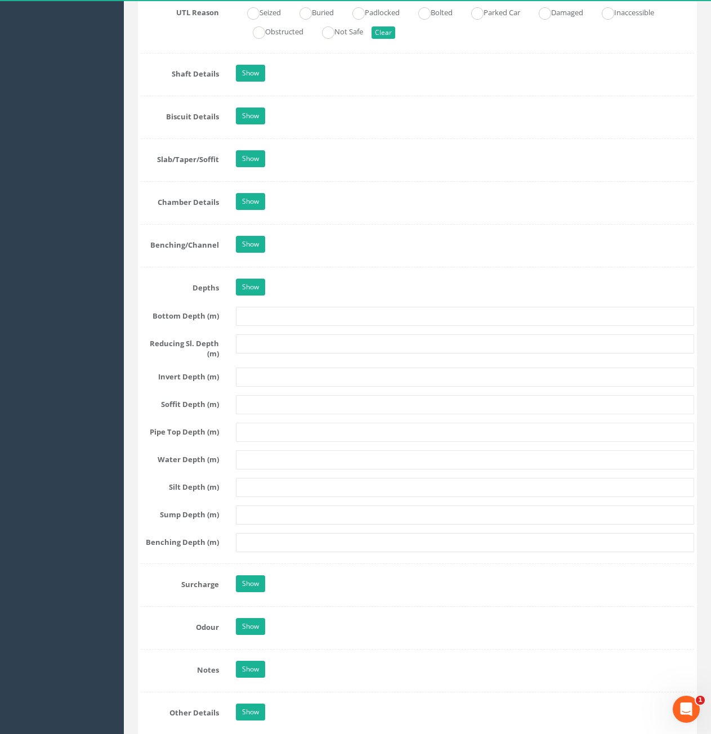
scroll to position [901, 0]
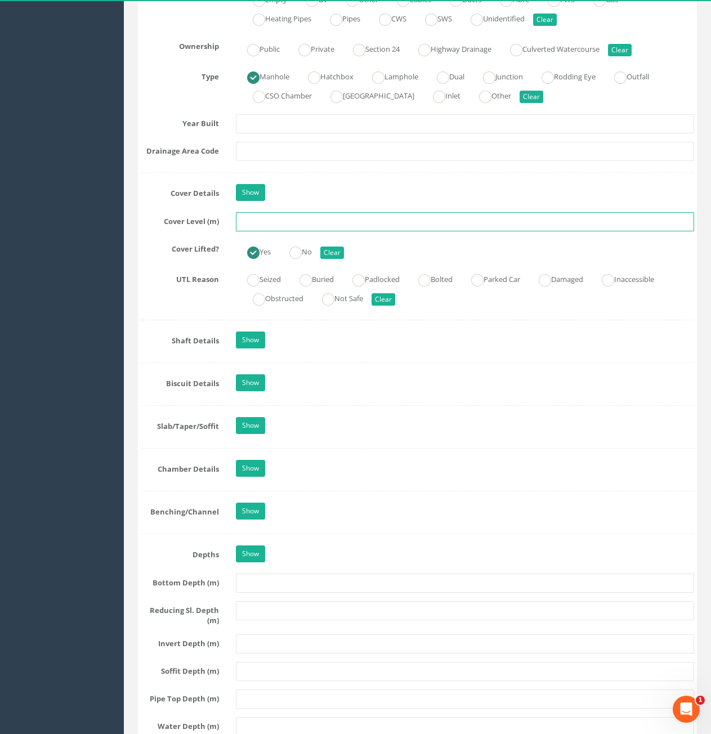
click at [327, 222] on input "text" at bounding box center [465, 221] width 458 height 19
type input "73.19"
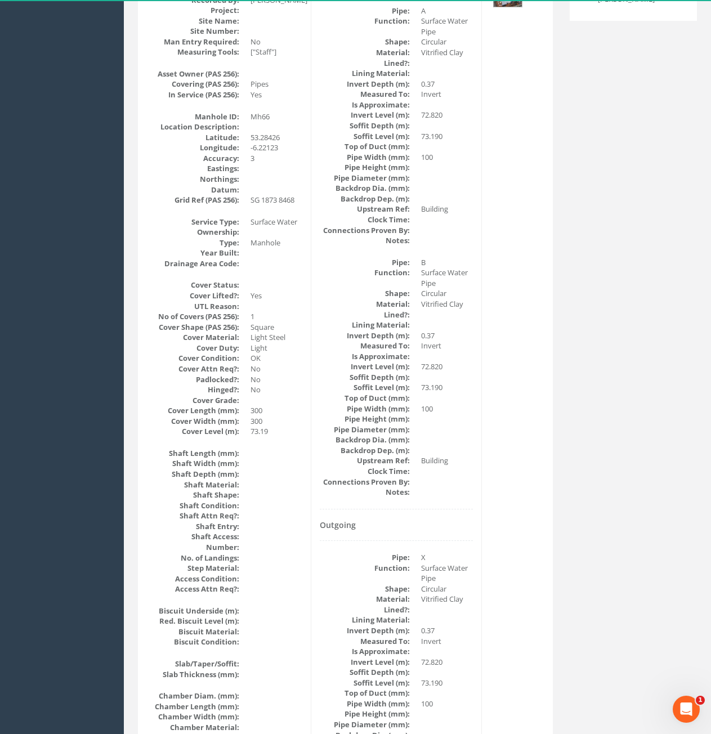
scroll to position [0, 0]
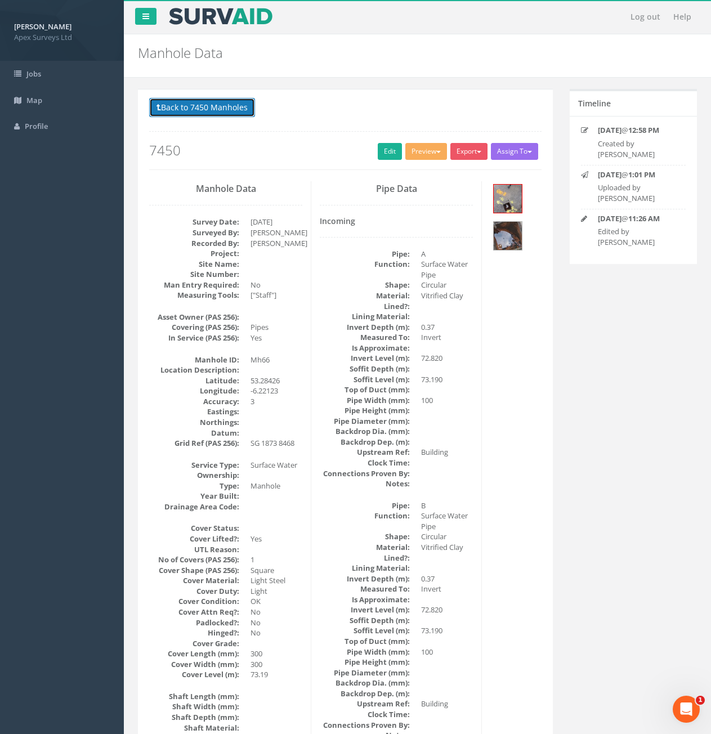
click at [164, 114] on button "Back to 7450 Manholes" at bounding box center [202, 107] width 106 height 19
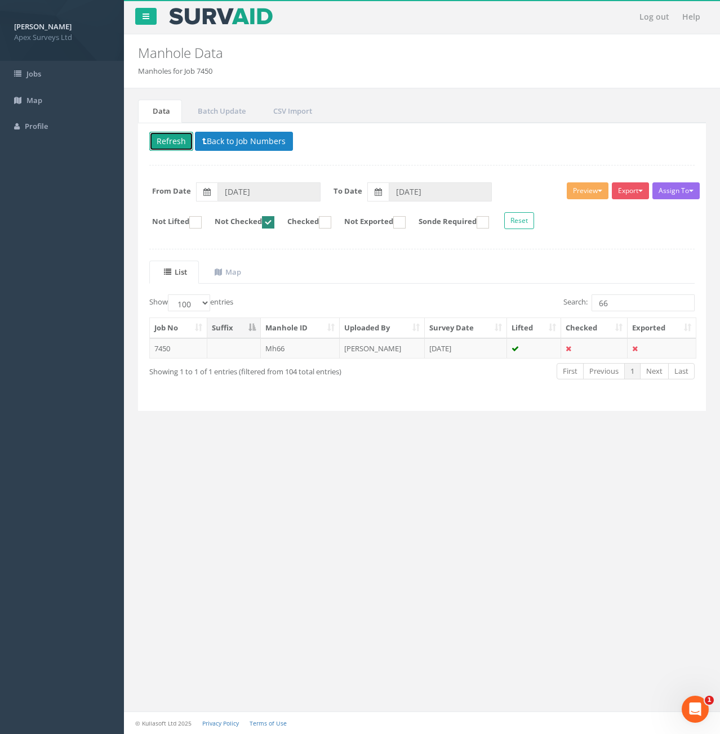
click at [163, 142] on button "Refresh" at bounding box center [171, 141] width 44 height 19
click at [622, 306] on input "66" at bounding box center [642, 303] width 103 height 17
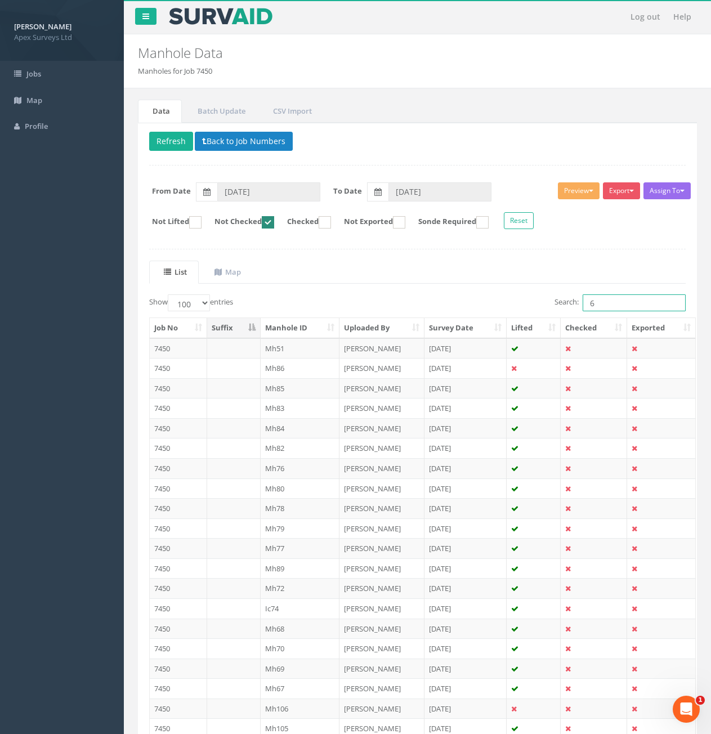
type input "65"
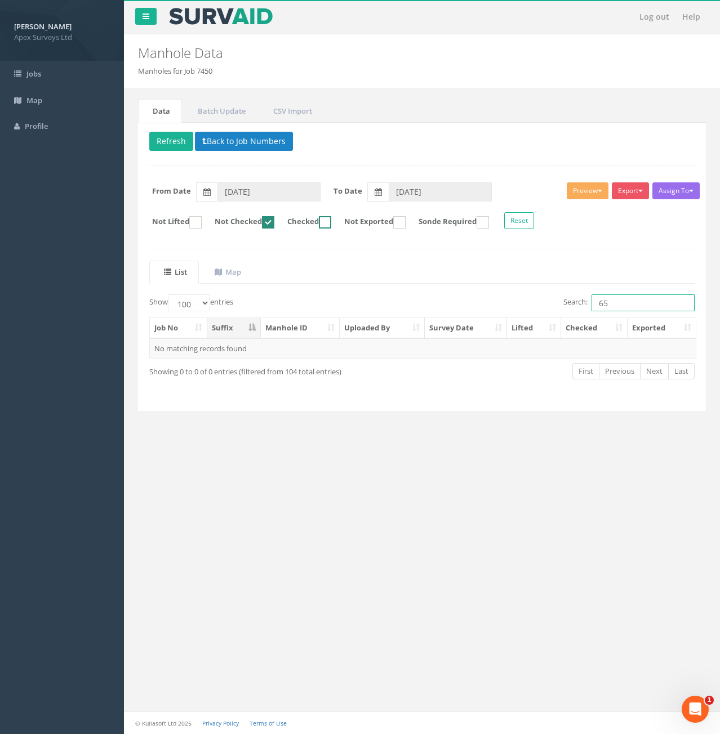
click at [331, 221] on ins at bounding box center [325, 222] width 12 height 12
checkbox input "true"
click at [274, 223] on ins at bounding box center [268, 222] width 12 height 12
checkbox input "false"
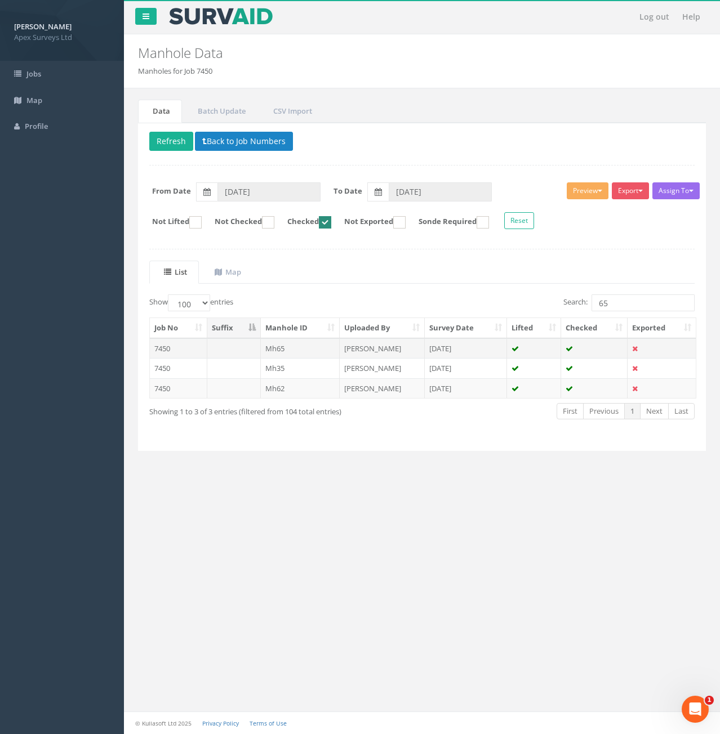
click at [244, 350] on td at bounding box center [234, 348] width 54 height 20
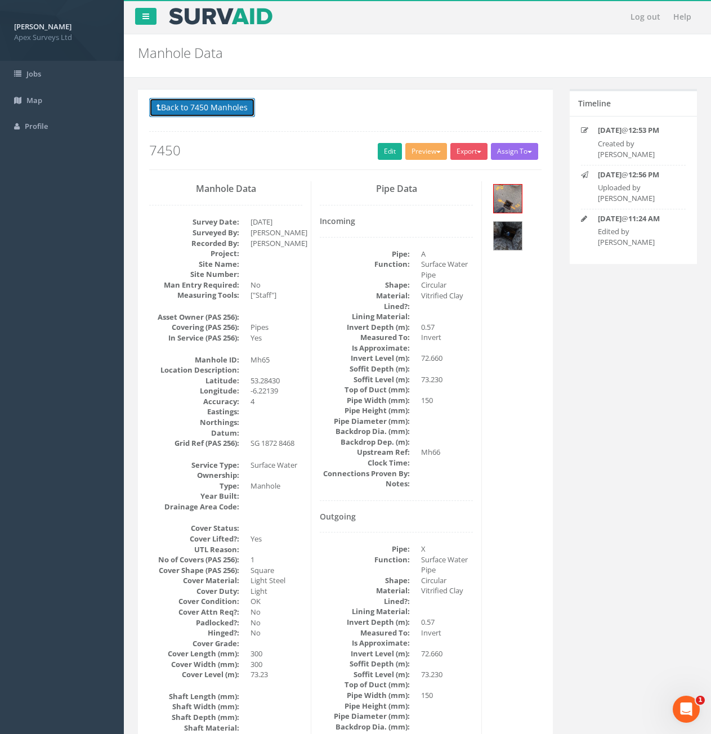
click at [227, 113] on button "Back to 7450 Manholes" at bounding box center [202, 107] width 106 height 19
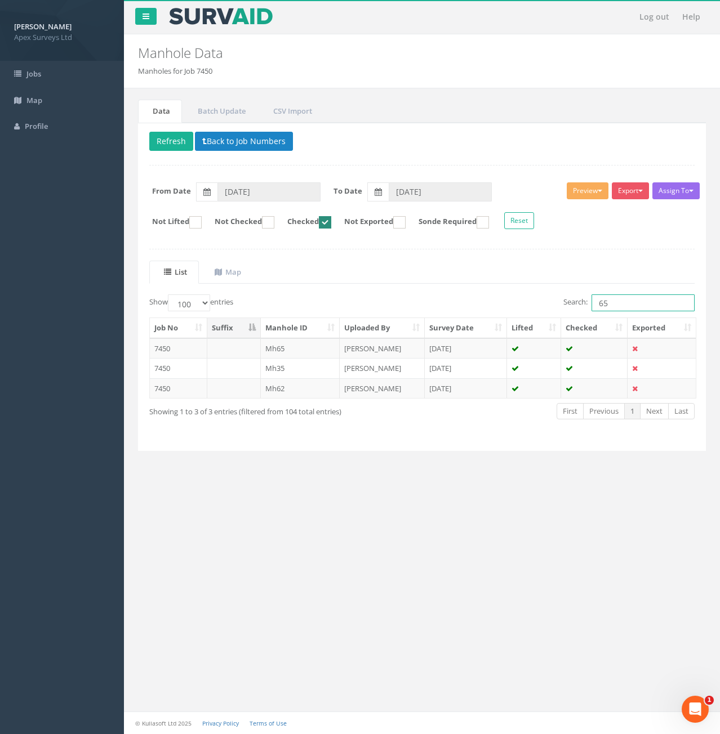
click at [612, 305] on input "65" at bounding box center [642, 303] width 103 height 17
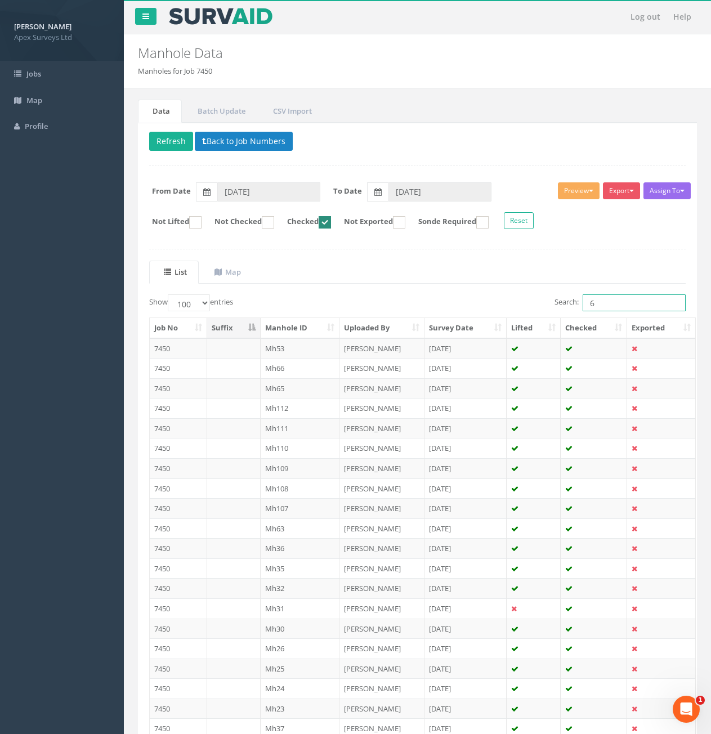
type input "67"
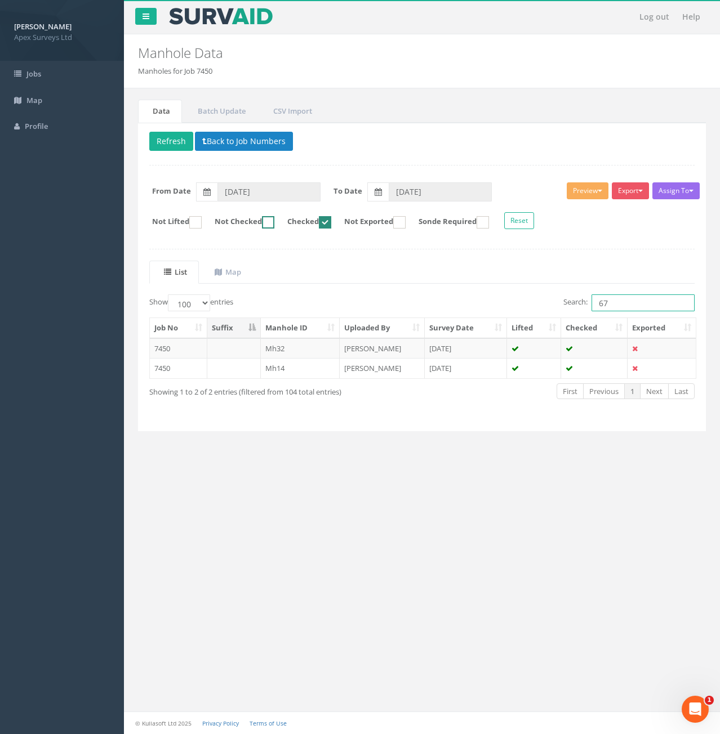
click at [274, 224] on ins at bounding box center [268, 222] width 12 height 12
checkbox input "true"
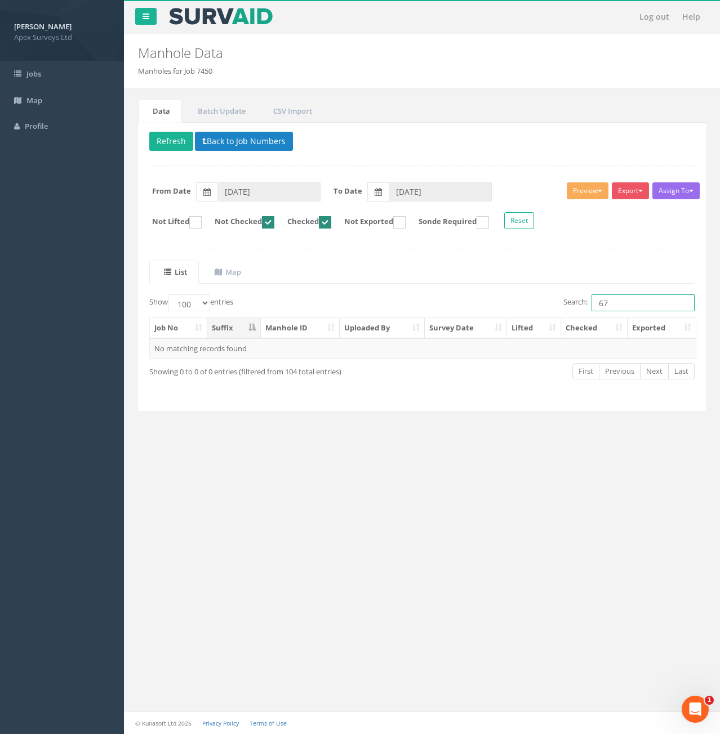
click at [331, 221] on ins at bounding box center [325, 222] width 12 height 12
checkbox input "false"
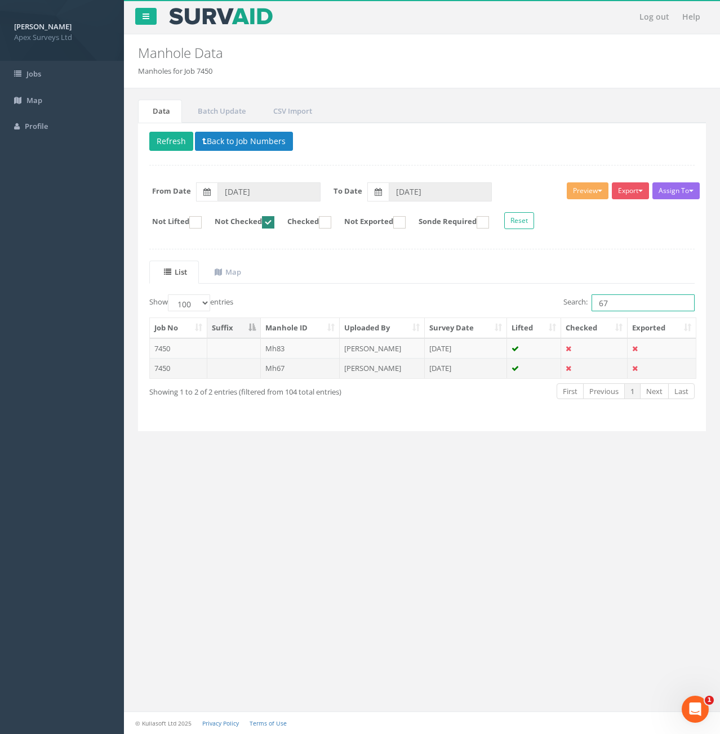
type input "67"
click at [232, 375] on td at bounding box center [234, 368] width 54 height 20
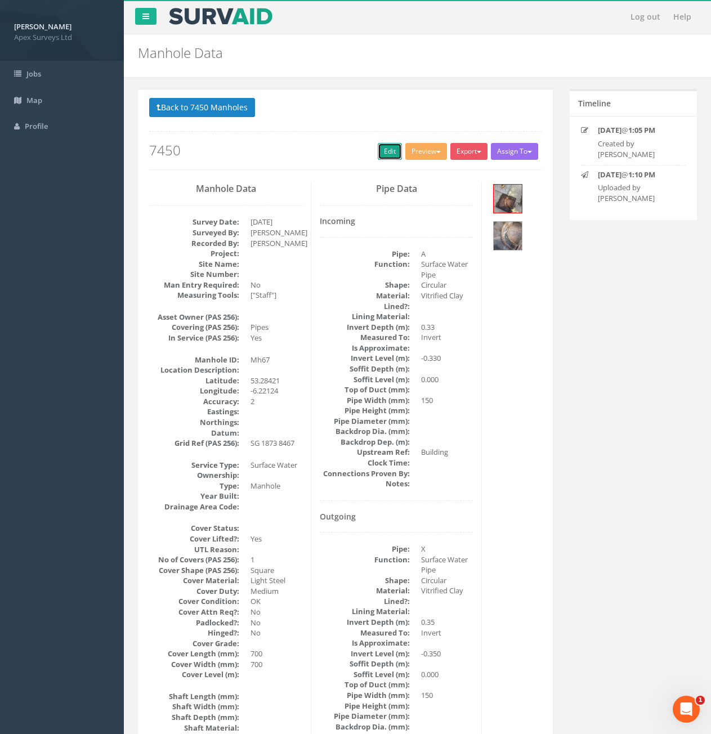
click at [390, 155] on link "Edit" at bounding box center [390, 151] width 24 height 17
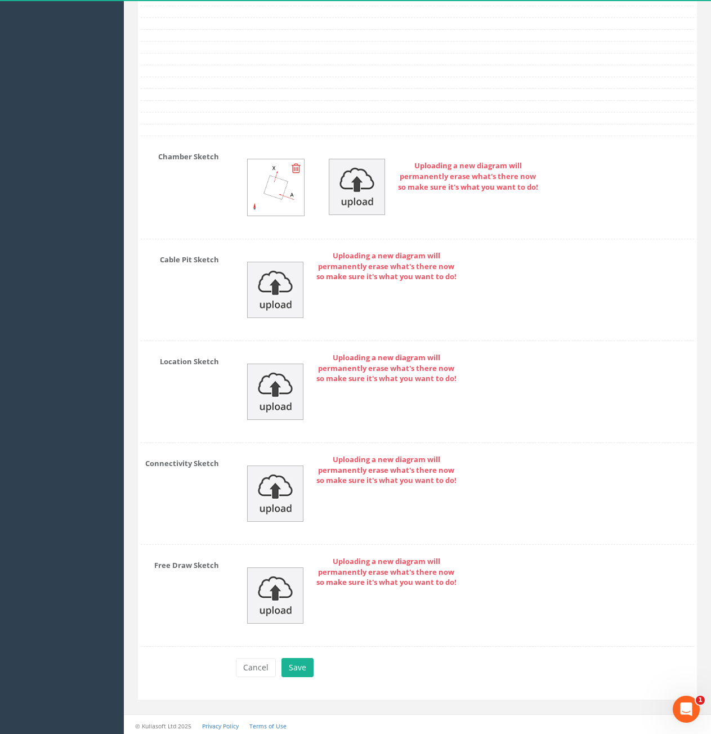
scroll to position [1884, 0]
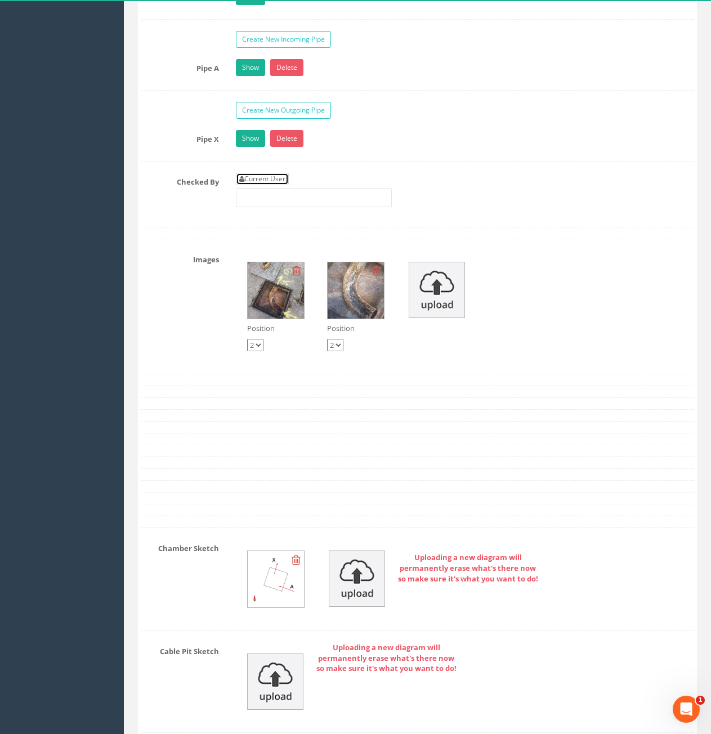
click at [278, 173] on link "Current User" at bounding box center [262, 179] width 53 height 12
type input "[PERSON_NAME]"
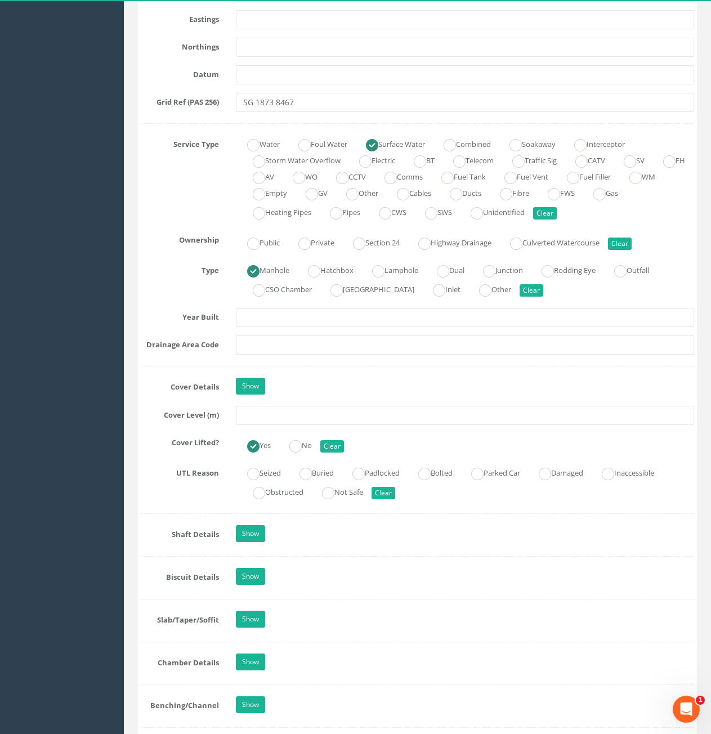
scroll to position [701, 0]
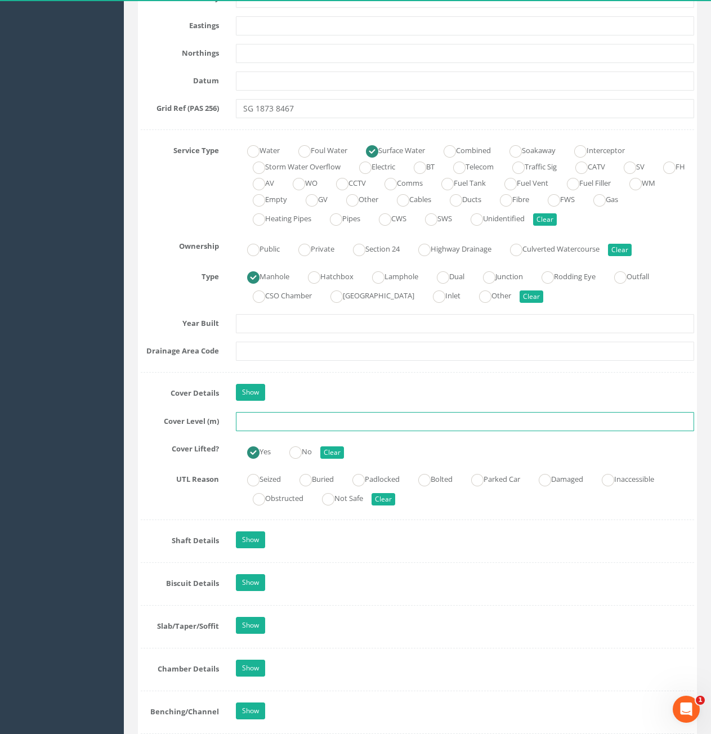
click at [326, 425] on input "text" at bounding box center [465, 421] width 458 height 19
type input "73.24"
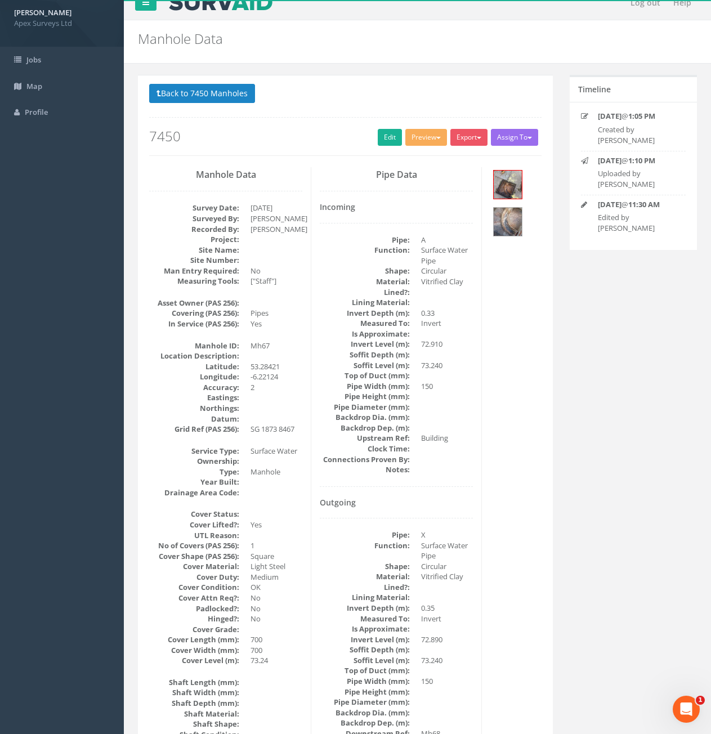
scroll to position [0, 0]
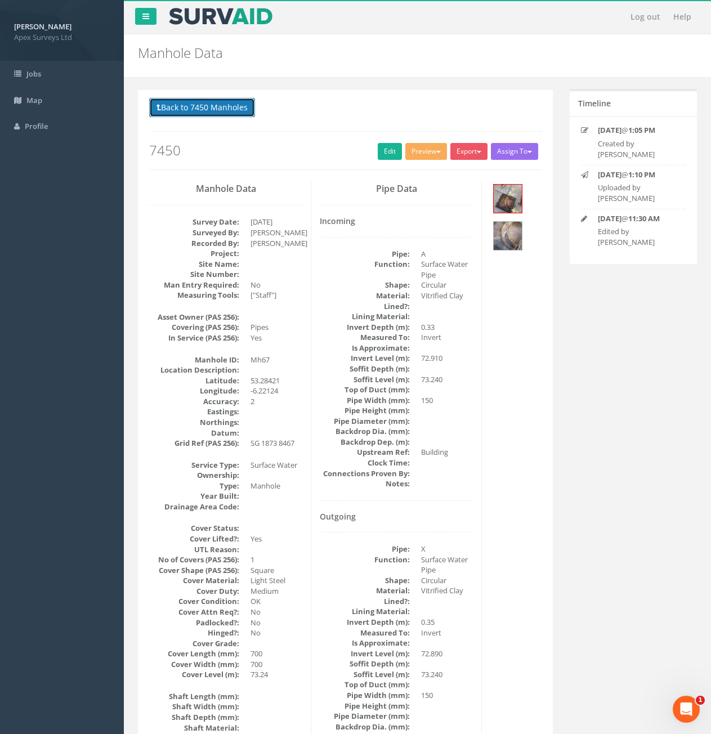
click at [182, 113] on button "Back to 7450 Manholes" at bounding box center [202, 107] width 106 height 19
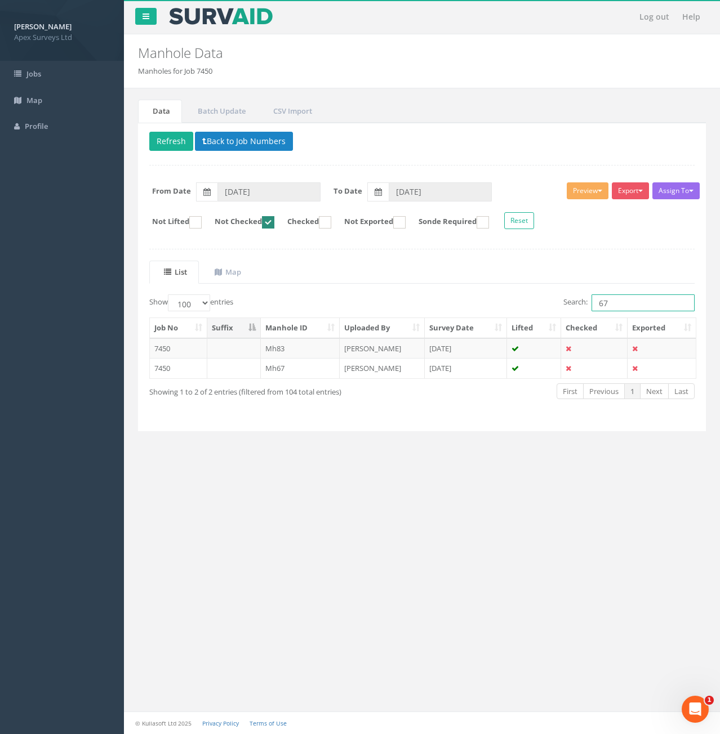
drag, startPoint x: 635, startPoint y: 307, endPoint x: 589, endPoint y: 311, distance: 45.8
click at [589, 311] on label "Search: 67" at bounding box center [628, 303] width 131 height 17
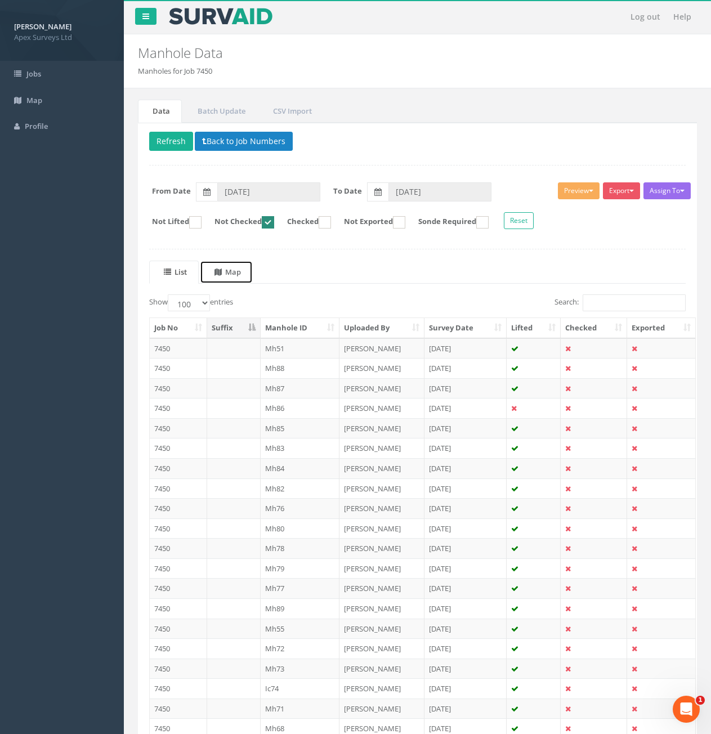
click at [239, 274] on uib-tab-heading "Map" at bounding box center [228, 272] width 26 height 10
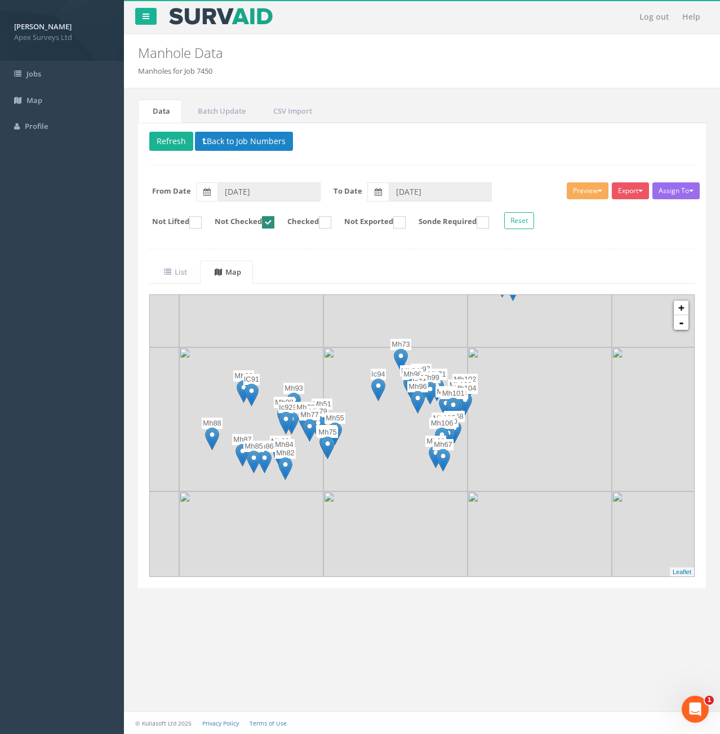
drag, startPoint x: 455, startPoint y: 503, endPoint x: 407, endPoint y: 455, distance: 68.1
click at [407, 455] on img at bounding box center [395, 419] width 144 height 144
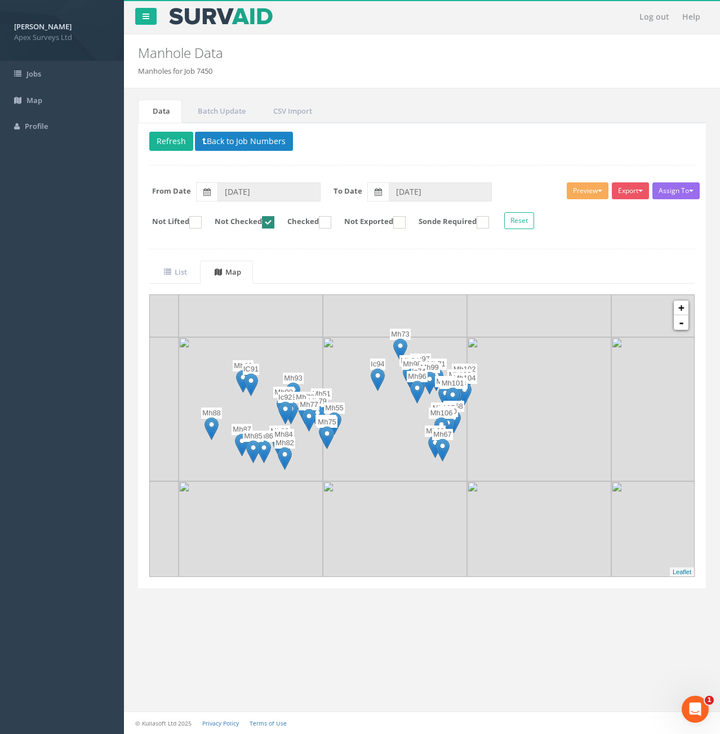
drag, startPoint x: 454, startPoint y: 475, endPoint x: 453, endPoint y: 463, distance: 11.9
click at [453, 463] on img at bounding box center [395, 409] width 144 height 144
click at [682, 310] on link "+" at bounding box center [681, 308] width 15 height 15
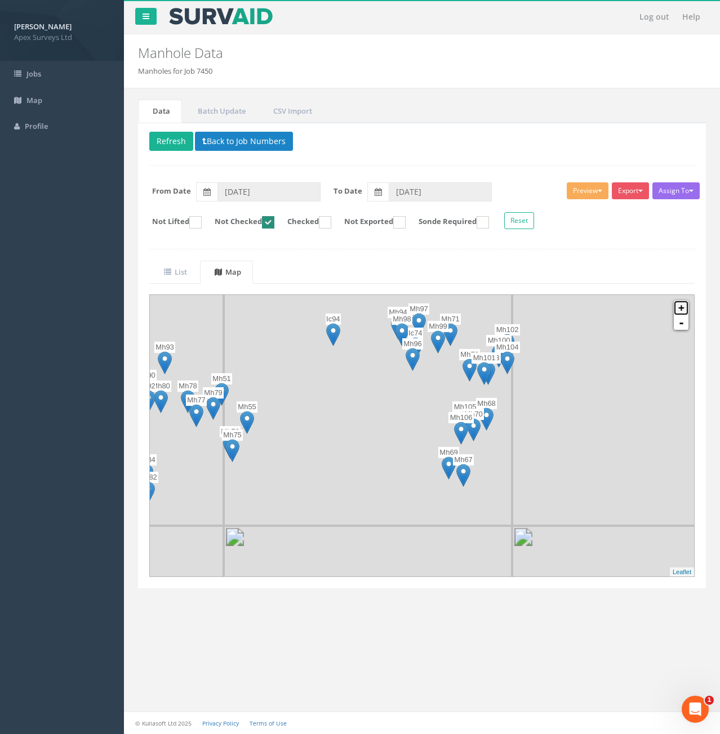
click at [682, 310] on link "+" at bounding box center [681, 308] width 15 height 15
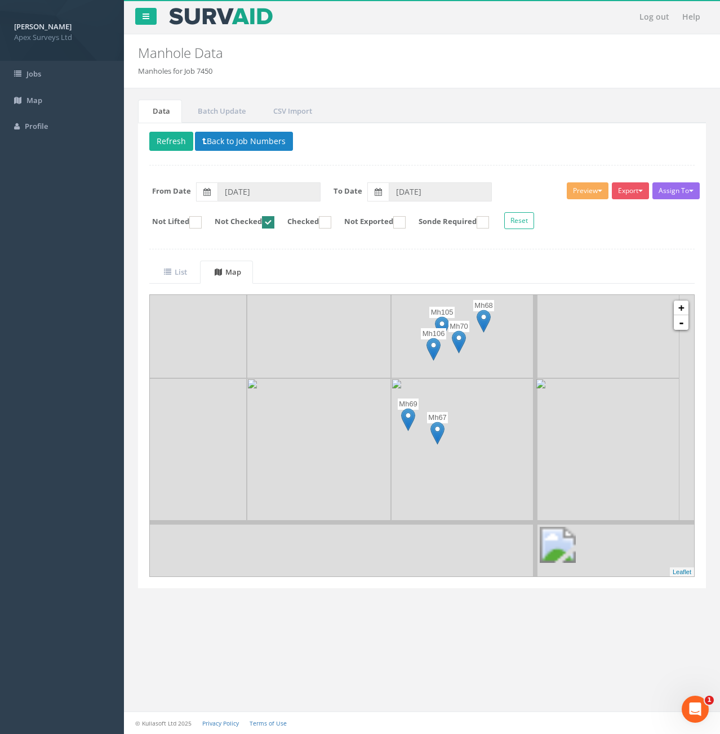
drag, startPoint x: 518, startPoint y: 517, endPoint x: 451, endPoint y: 424, distance: 115.0
click at [451, 424] on img at bounding box center [463, 450] width 144 height 144
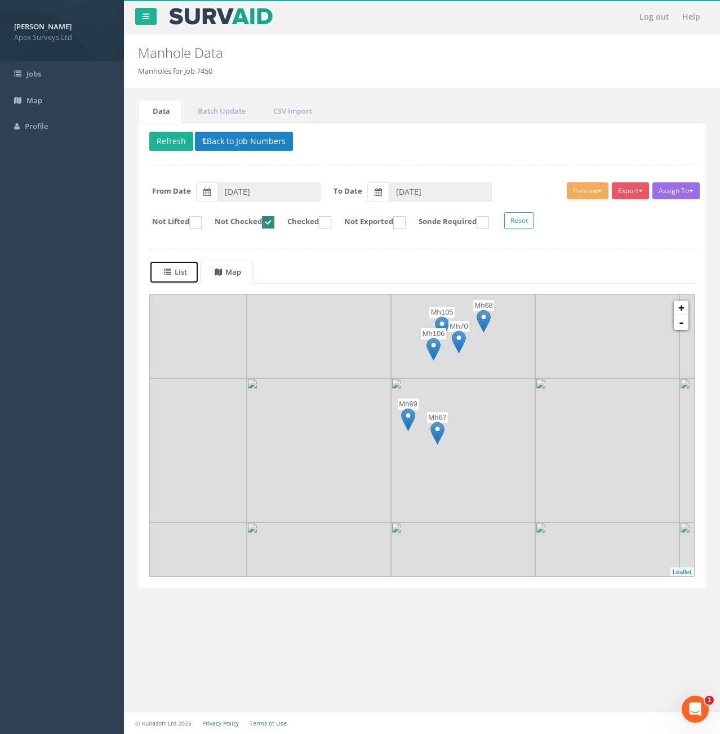
click at [191, 271] on link "List" at bounding box center [174, 272] width 50 height 23
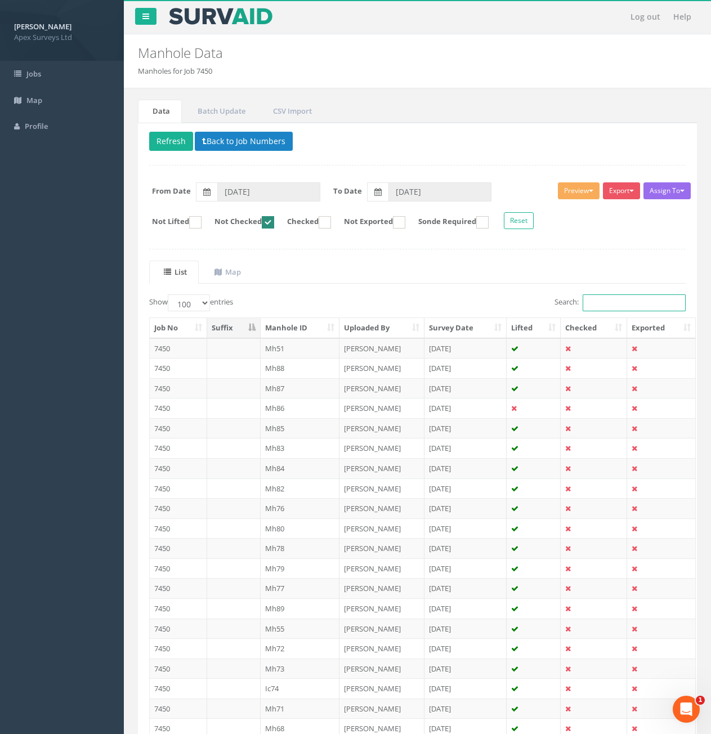
click at [596, 302] on input "Search:" at bounding box center [634, 303] width 103 height 17
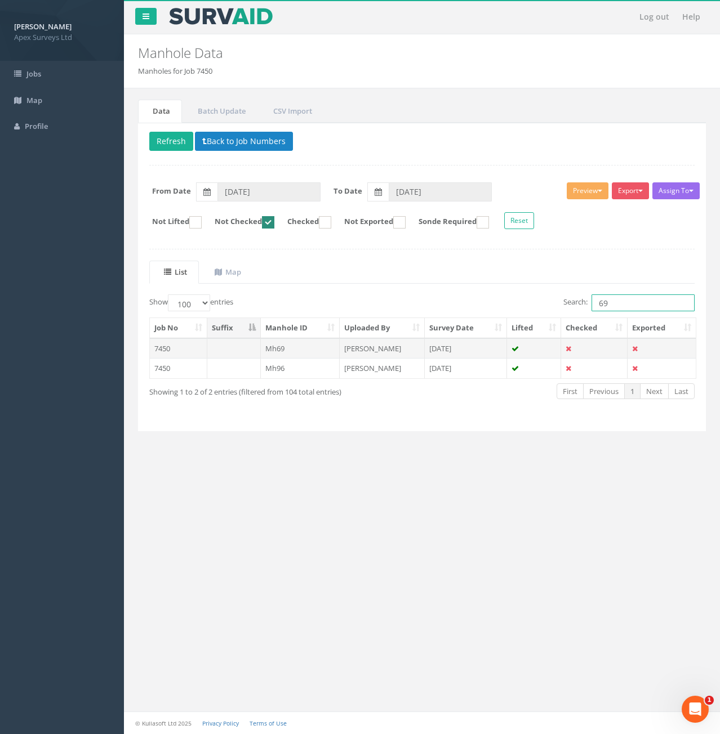
type input "69"
click at [226, 349] on td at bounding box center [234, 348] width 54 height 20
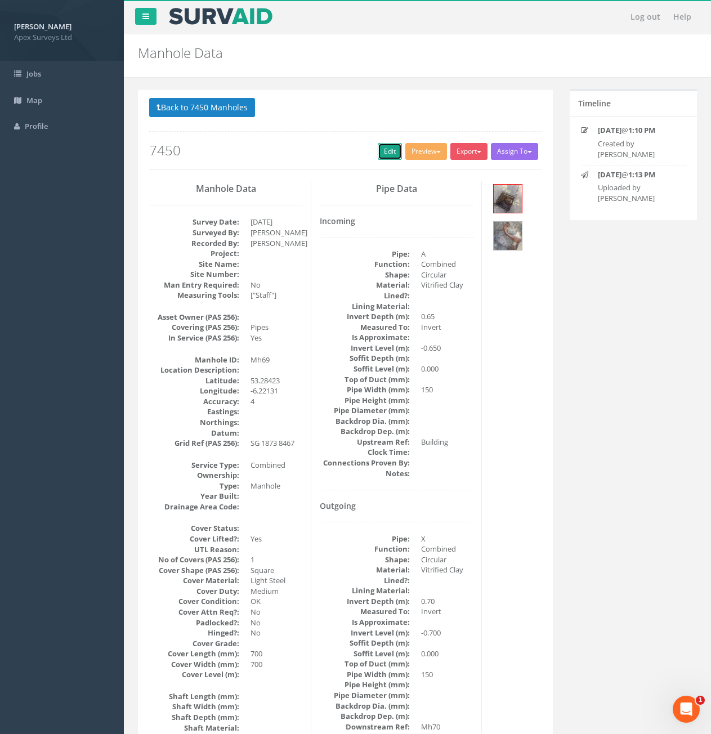
click at [378, 159] on link "Edit" at bounding box center [390, 151] width 24 height 17
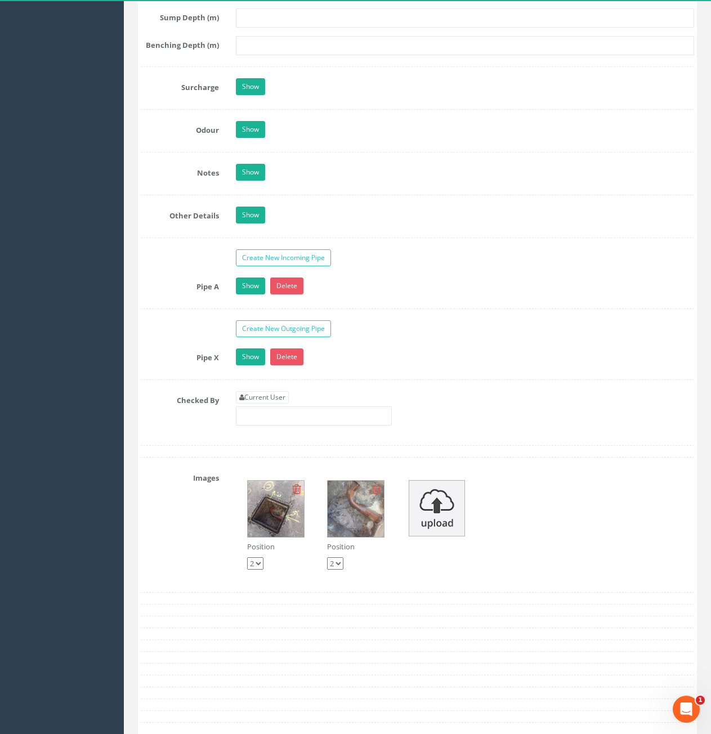
scroll to position [1971, 0]
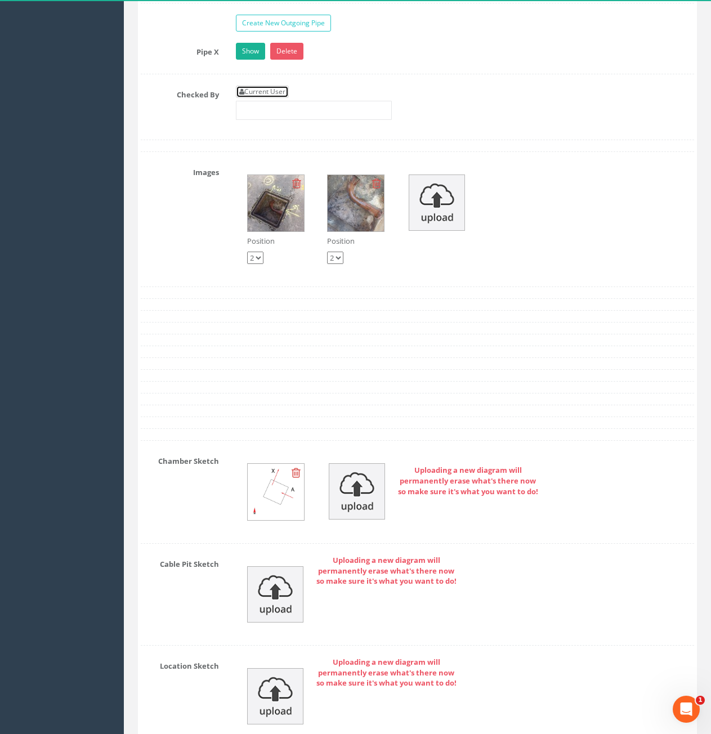
click at [254, 97] on link "Current User" at bounding box center [262, 92] width 53 height 12
type input "[PERSON_NAME]"
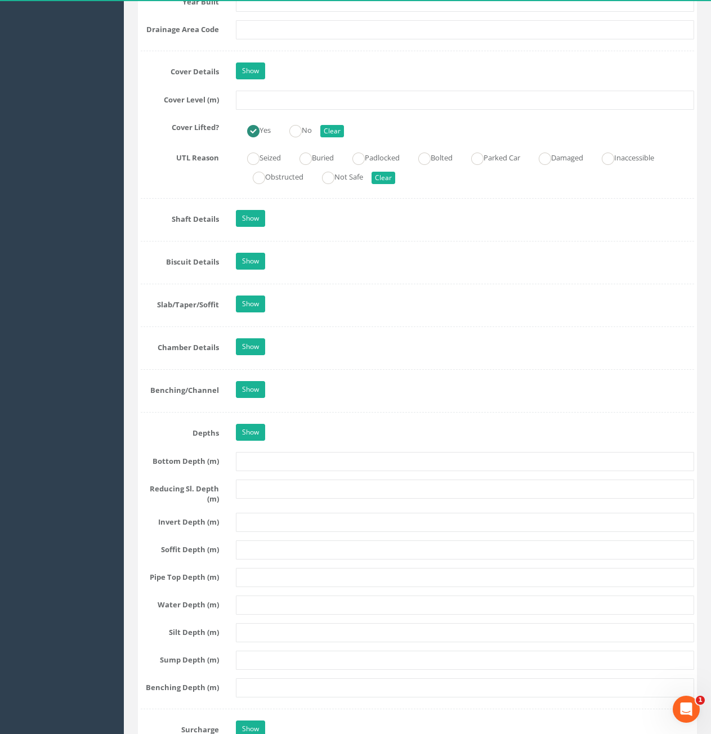
scroll to position [957, 0]
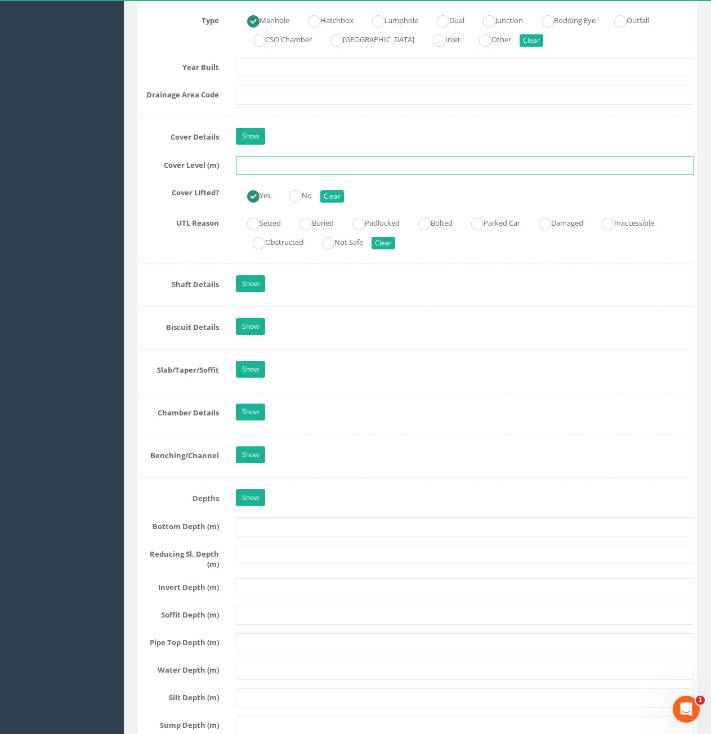
click at [301, 170] on input "text" at bounding box center [465, 165] width 458 height 19
type input "73.23"
click at [354, 140] on div "Show" at bounding box center [465, 138] width 475 height 20
click at [350, 159] on input "73.23" at bounding box center [465, 165] width 458 height 19
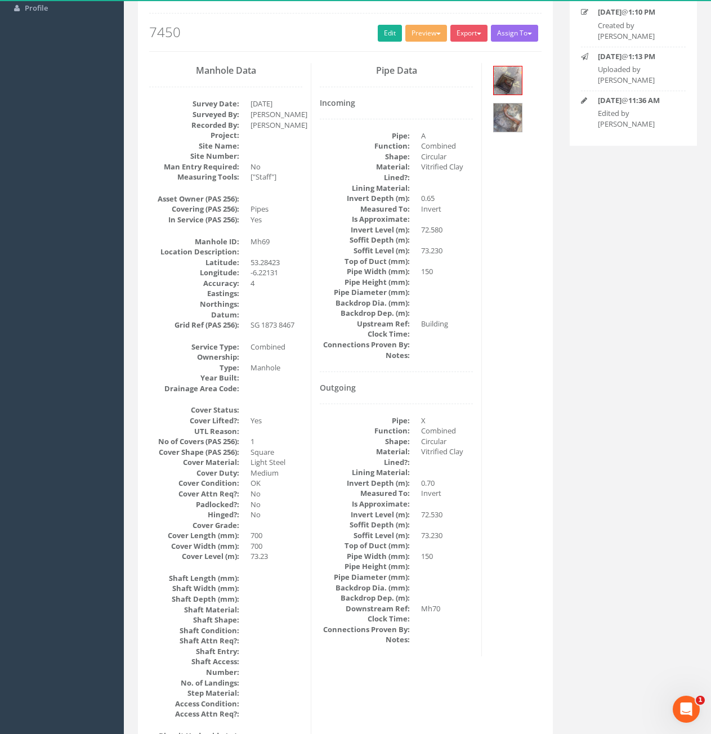
scroll to position [0, 0]
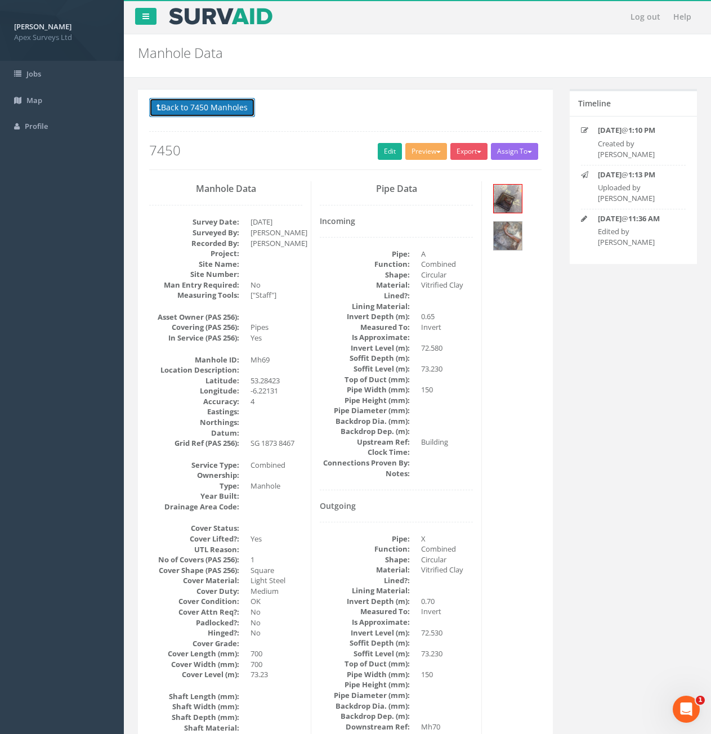
click at [191, 113] on button "Back to 7450 Manholes" at bounding box center [202, 107] width 106 height 19
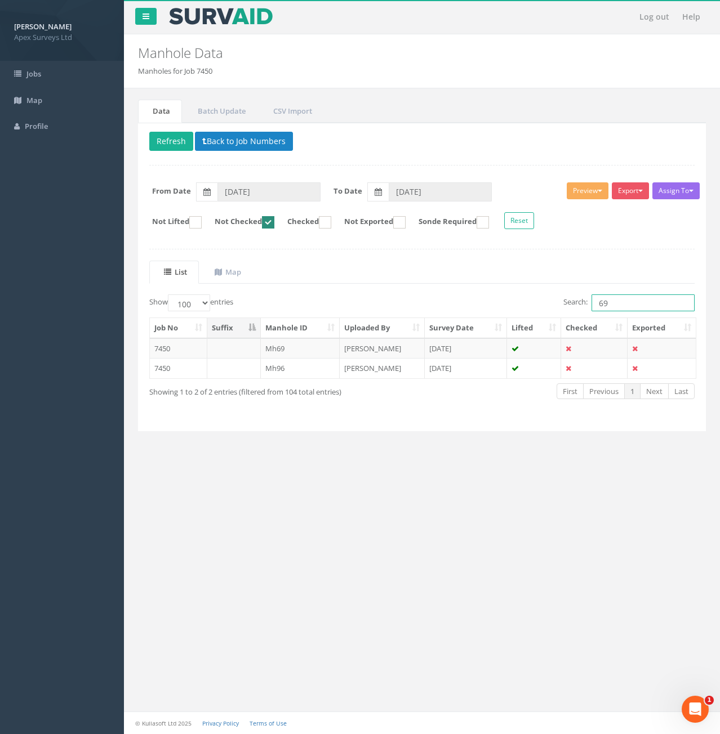
click at [617, 306] on input "69" at bounding box center [642, 303] width 103 height 17
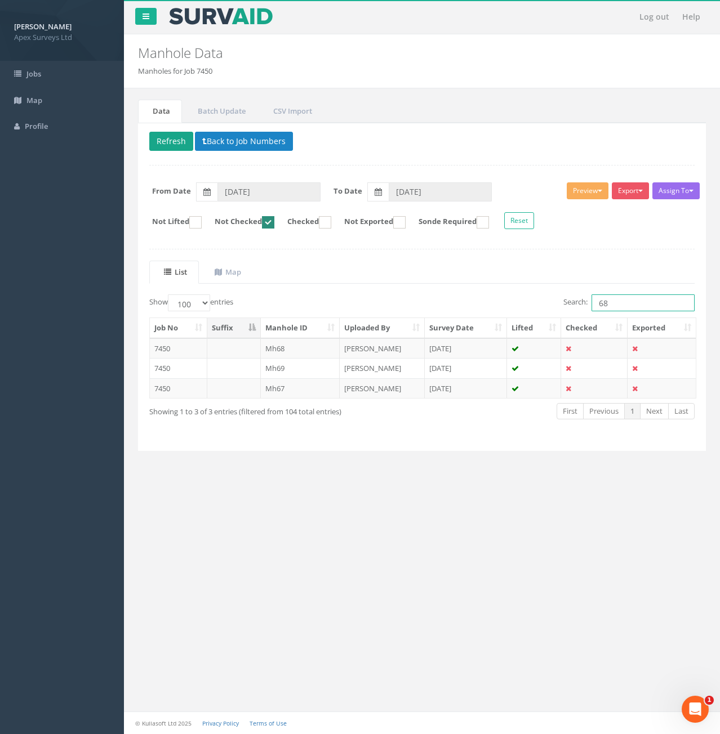
type input "68"
click at [168, 142] on button "Refresh" at bounding box center [171, 141] width 44 height 19
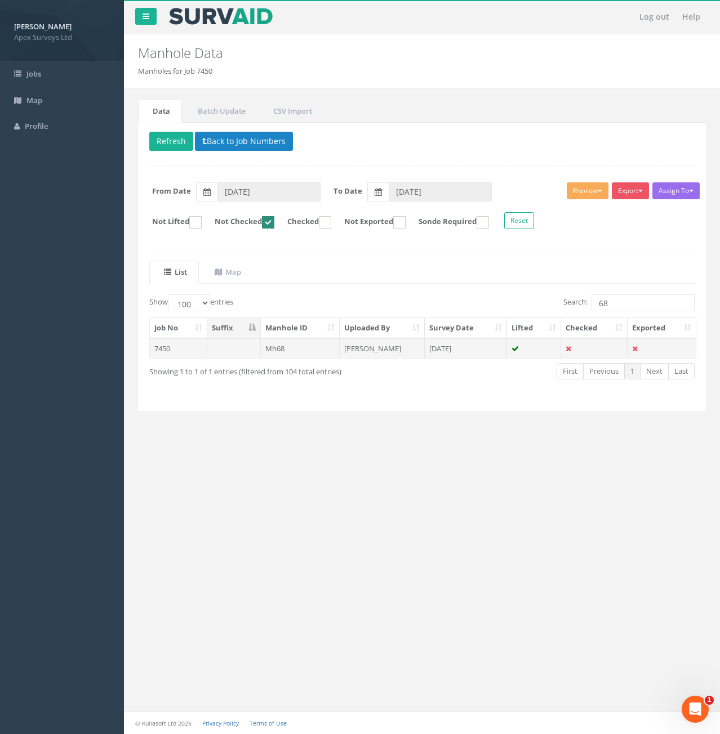
click at [228, 348] on td at bounding box center [234, 348] width 54 height 20
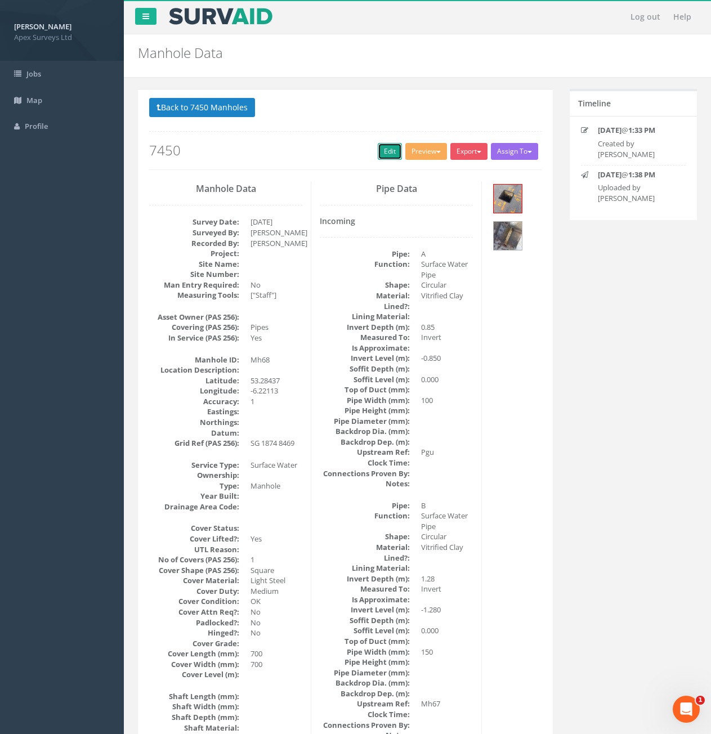
click at [384, 155] on link "Edit" at bounding box center [390, 151] width 24 height 17
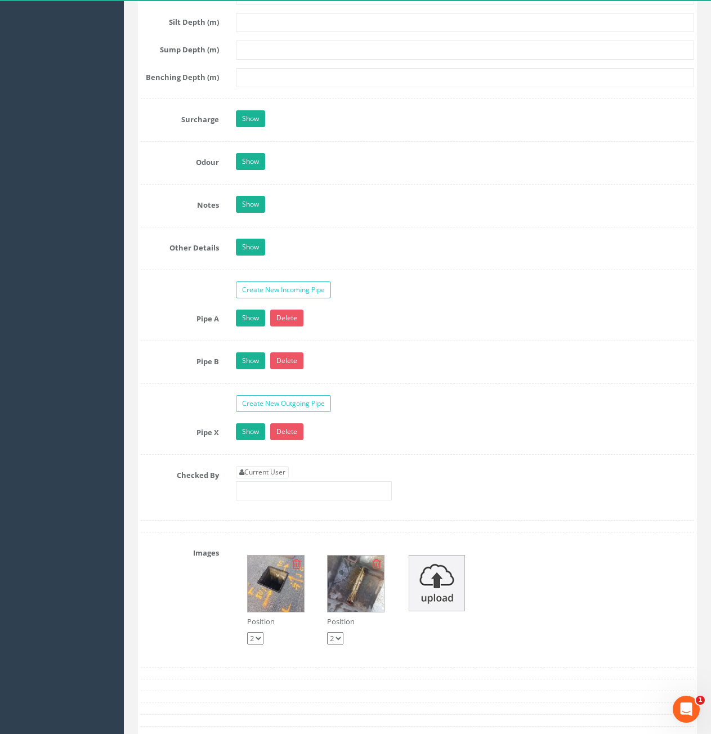
scroll to position [1690, 0]
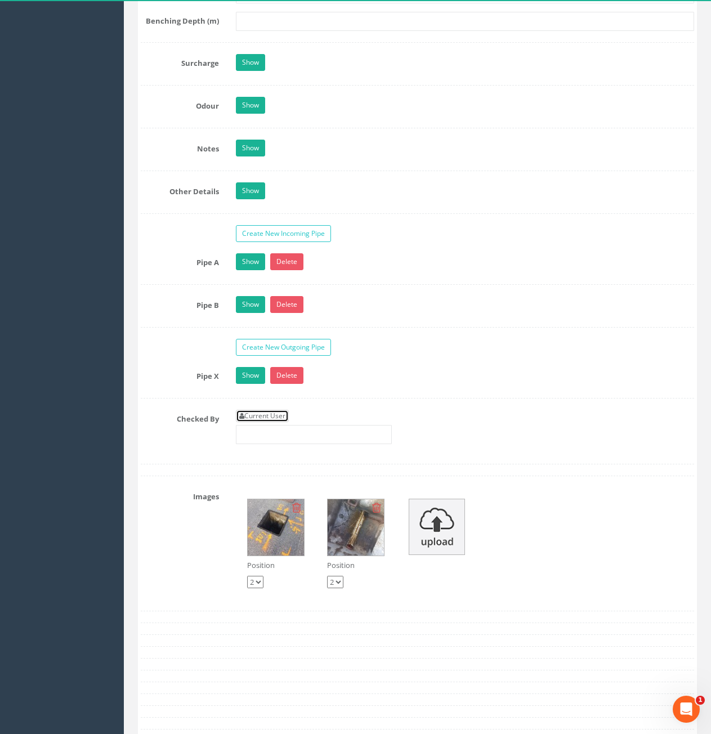
click at [275, 410] on link "Current User" at bounding box center [262, 416] width 53 height 12
type input "[PERSON_NAME]"
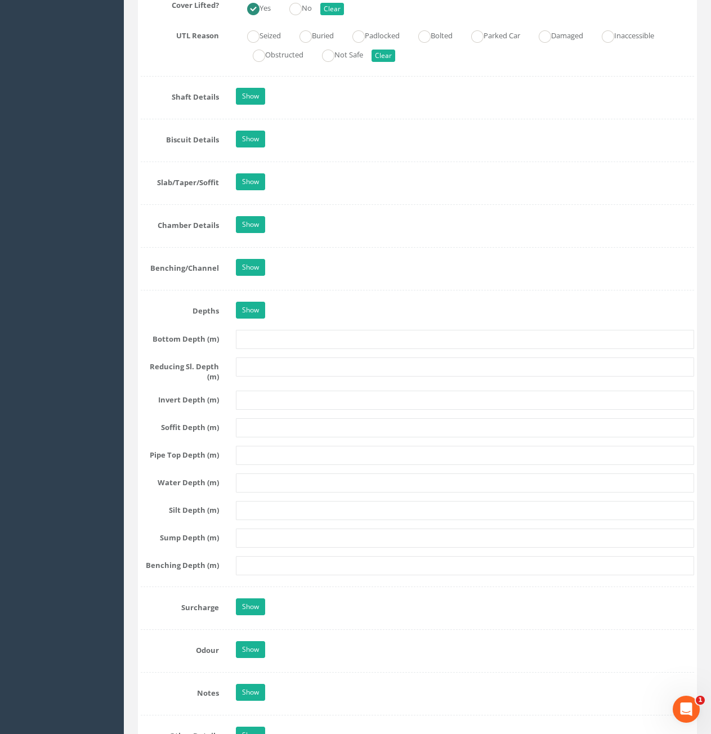
scroll to position [901, 0]
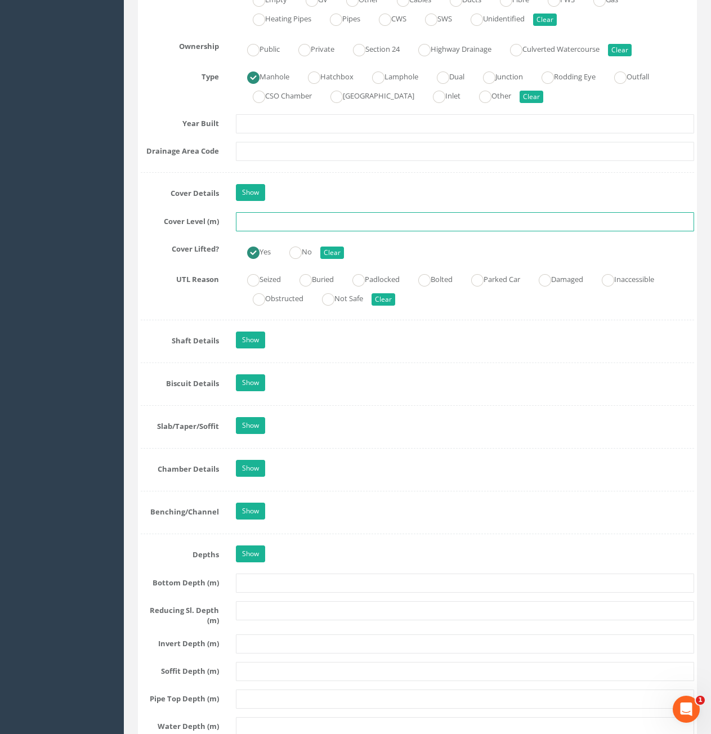
click at [411, 229] on input "text" at bounding box center [465, 221] width 458 height 19
type input "73.94"
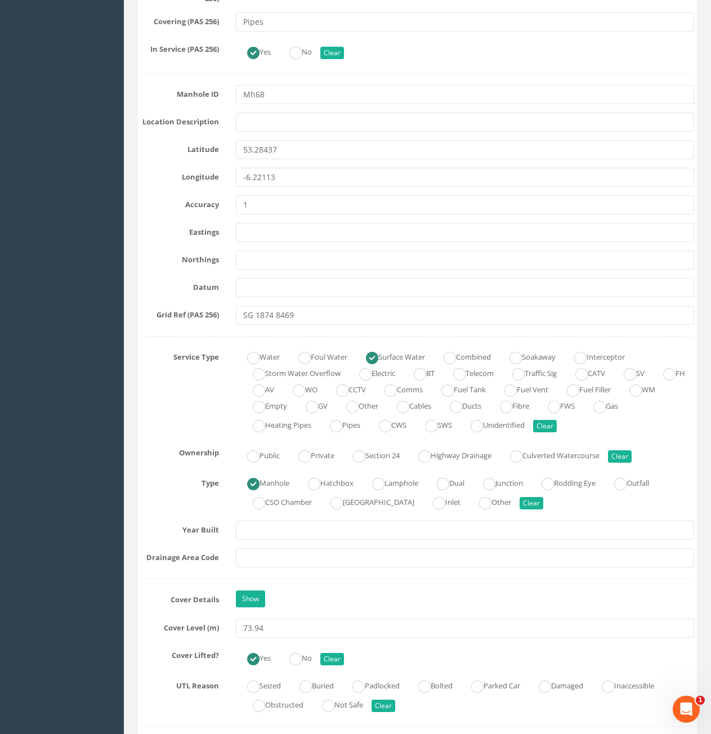
scroll to position [451, 0]
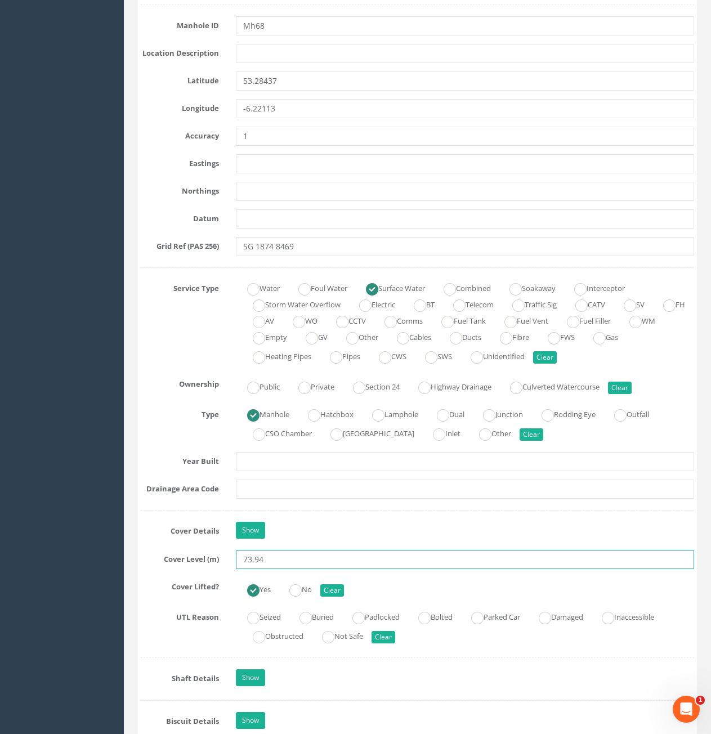
click at [350, 564] on input "73.94" at bounding box center [465, 559] width 458 height 19
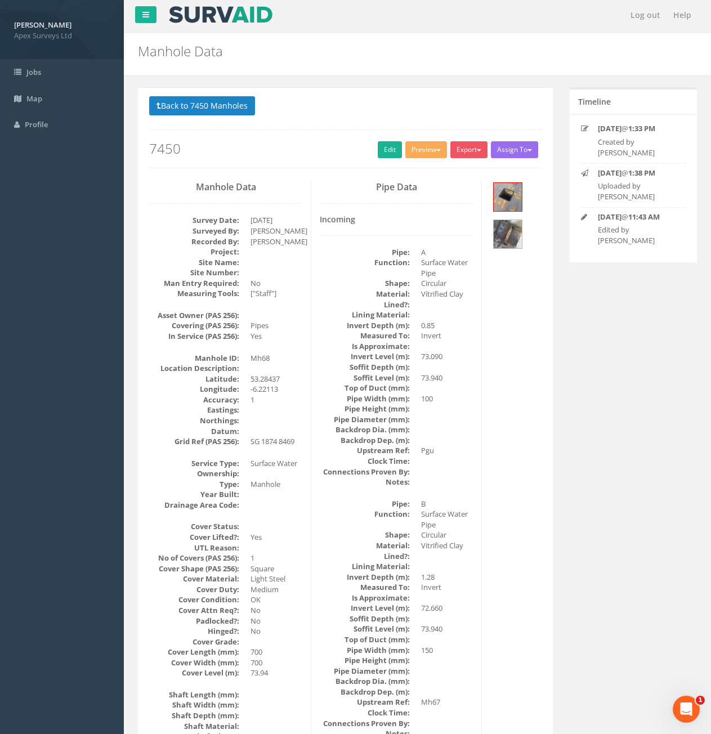
scroll to position [0, 0]
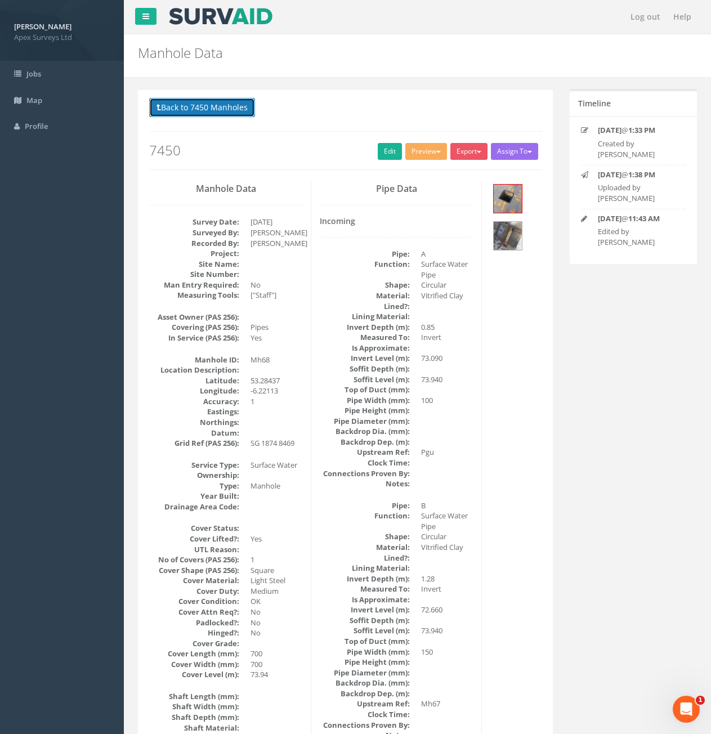
click at [211, 103] on button "Back to 7450 Manholes" at bounding box center [202, 107] width 106 height 19
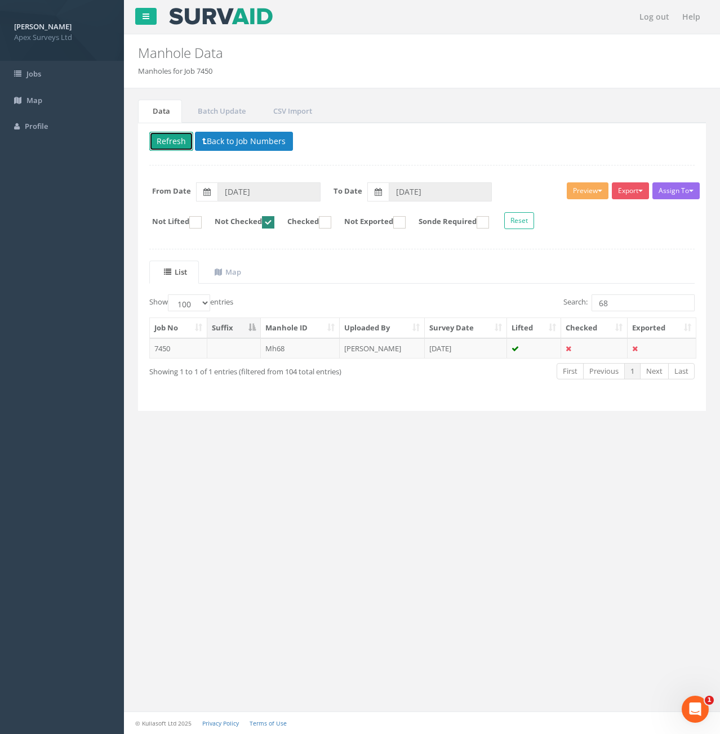
click at [178, 148] on button "Refresh" at bounding box center [171, 141] width 44 height 19
click at [634, 302] on input "68" at bounding box center [642, 303] width 103 height 17
click at [636, 306] on input "68" at bounding box center [642, 303] width 103 height 17
type input "6"
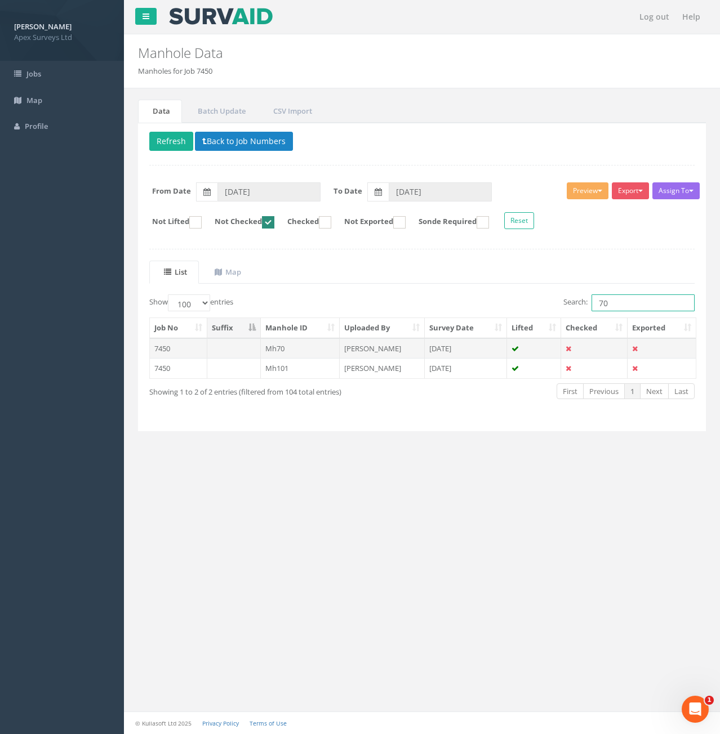
type input "70"
click at [226, 344] on td at bounding box center [234, 348] width 54 height 20
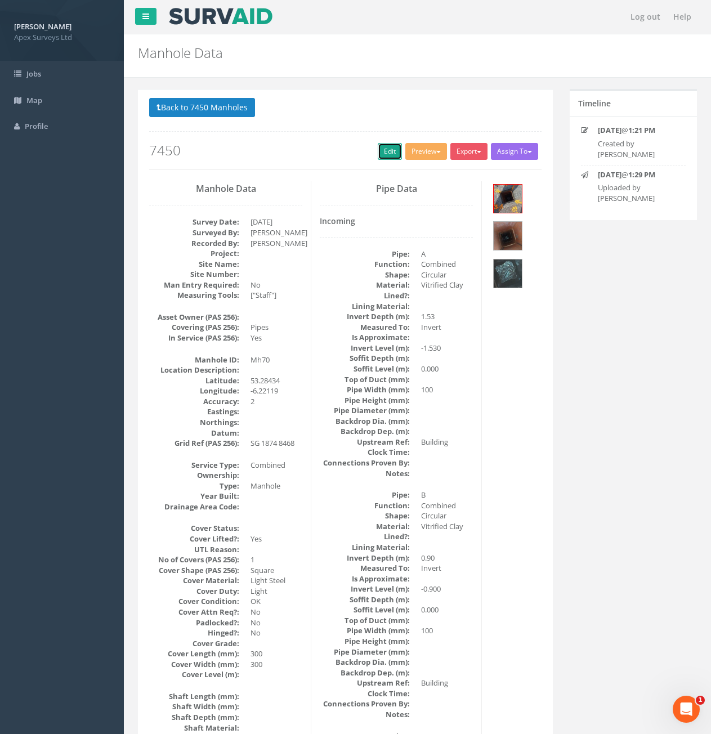
click at [378, 153] on link "Edit" at bounding box center [390, 151] width 24 height 17
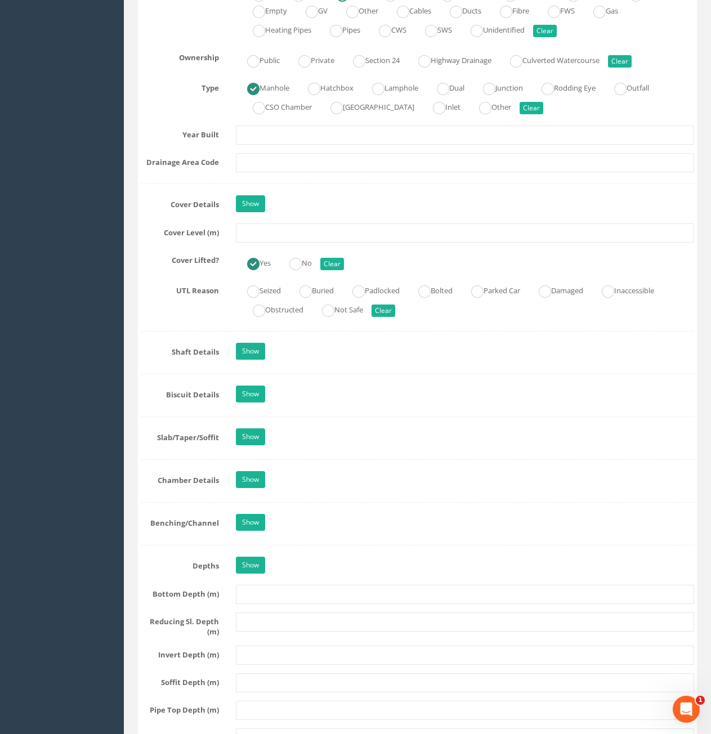
scroll to position [901, 0]
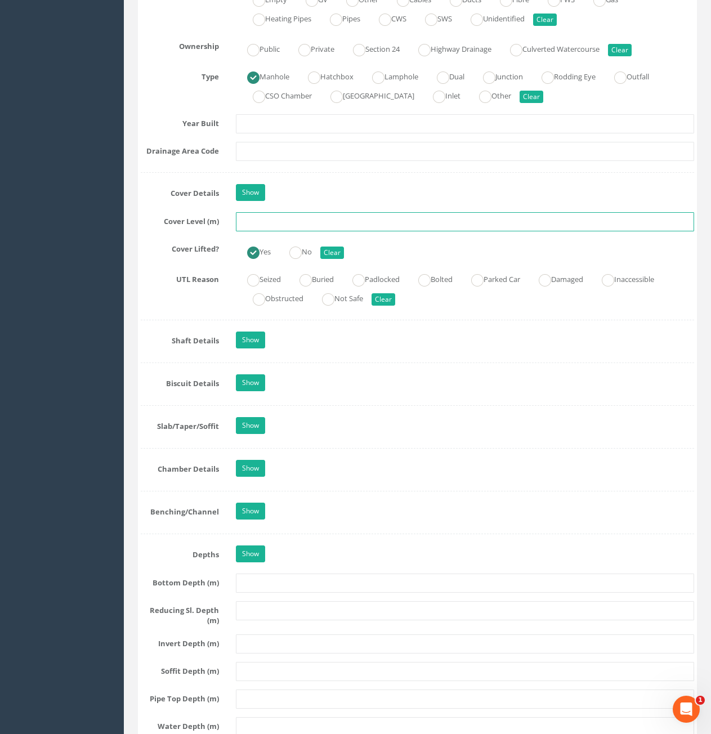
click at [327, 228] on input "text" at bounding box center [465, 221] width 458 height 19
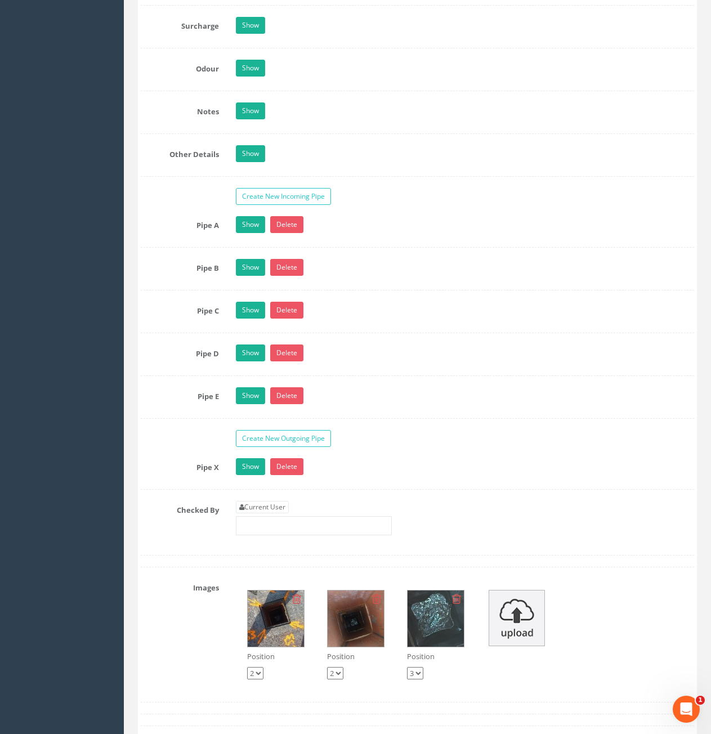
scroll to position [1971, 0]
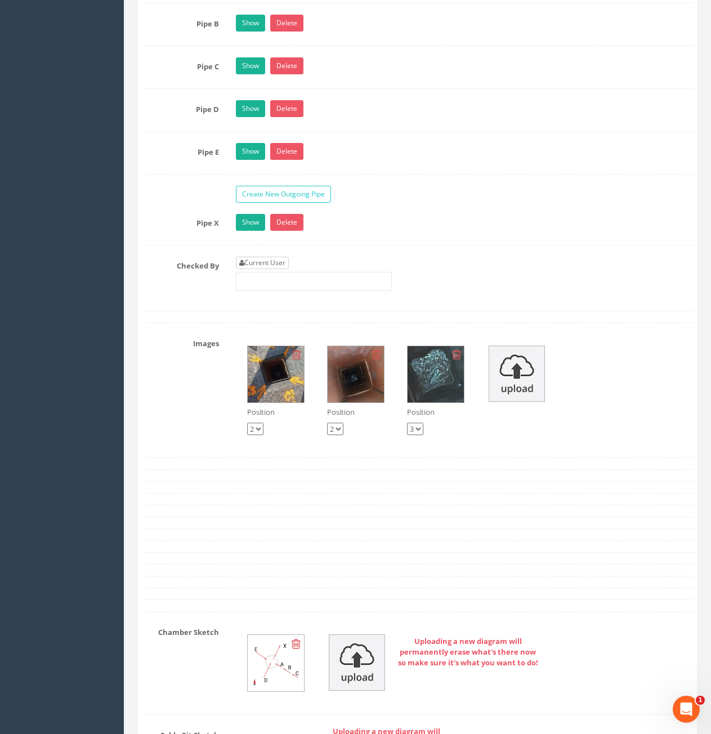
type input "73.95"
click at [285, 265] on link "Current User" at bounding box center [262, 263] width 53 height 12
type input "[PERSON_NAME]"
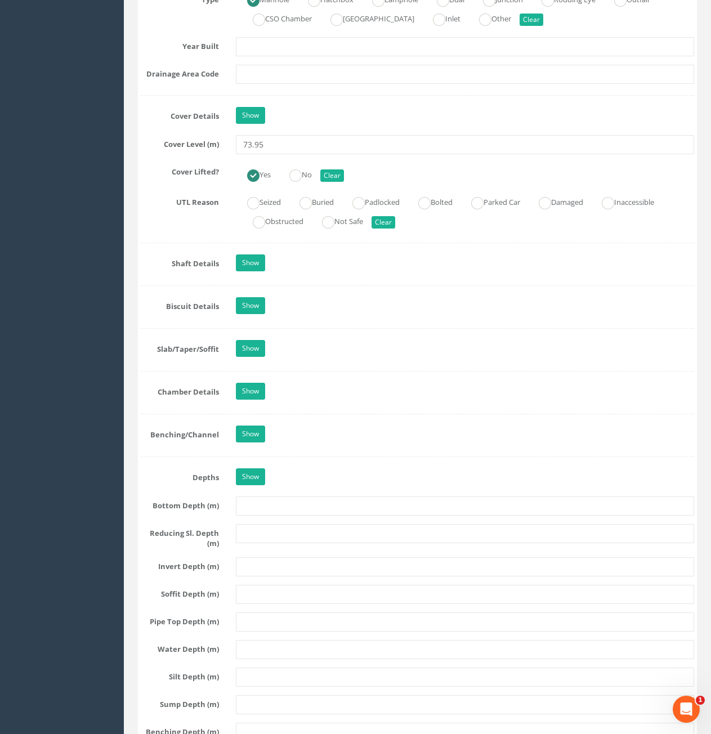
scroll to position [845, 0]
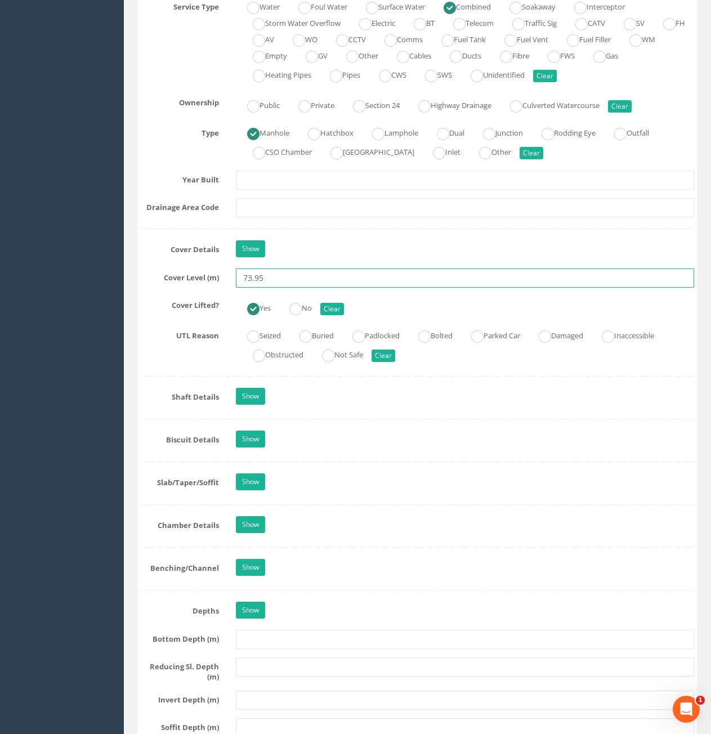
click at [300, 274] on input "73.95" at bounding box center [465, 278] width 458 height 19
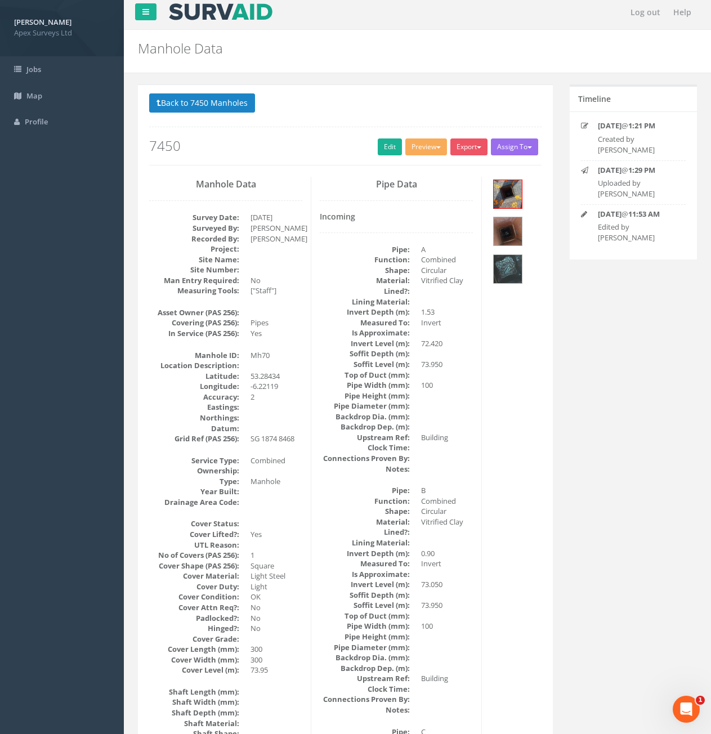
scroll to position [0, 0]
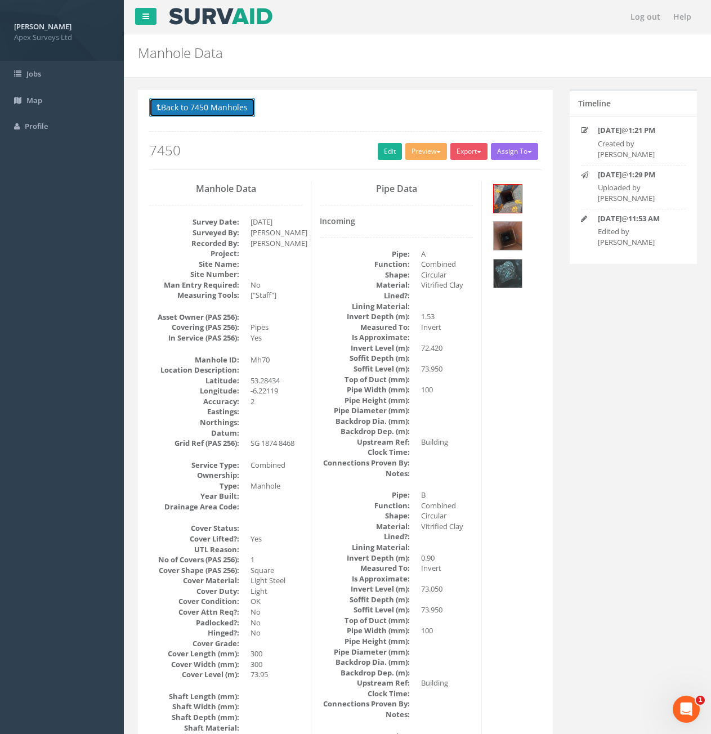
click at [217, 109] on button "Back to 7450 Manholes" at bounding box center [202, 107] width 106 height 19
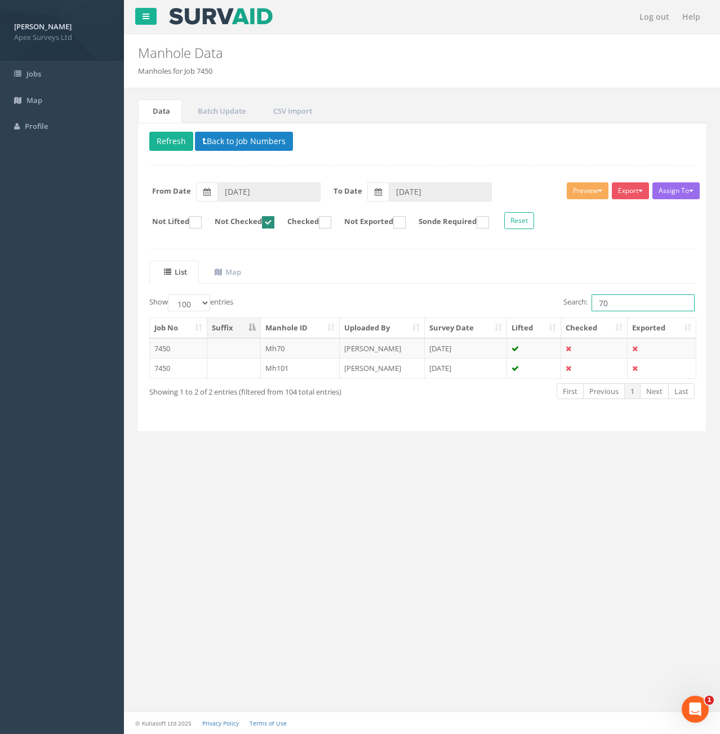
click at [614, 307] on input "70" at bounding box center [642, 303] width 103 height 17
type input "7"
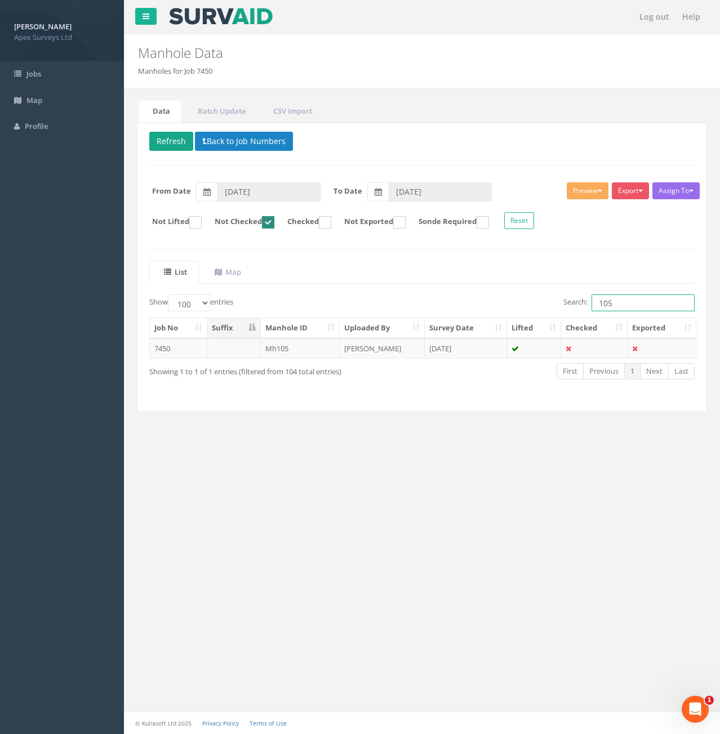
type input "105"
click at [168, 143] on button "Refresh" at bounding box center [171, 141] width 44 height 19
click at [246, 355] on td at bounding box center [234, 348] width 54 height 20
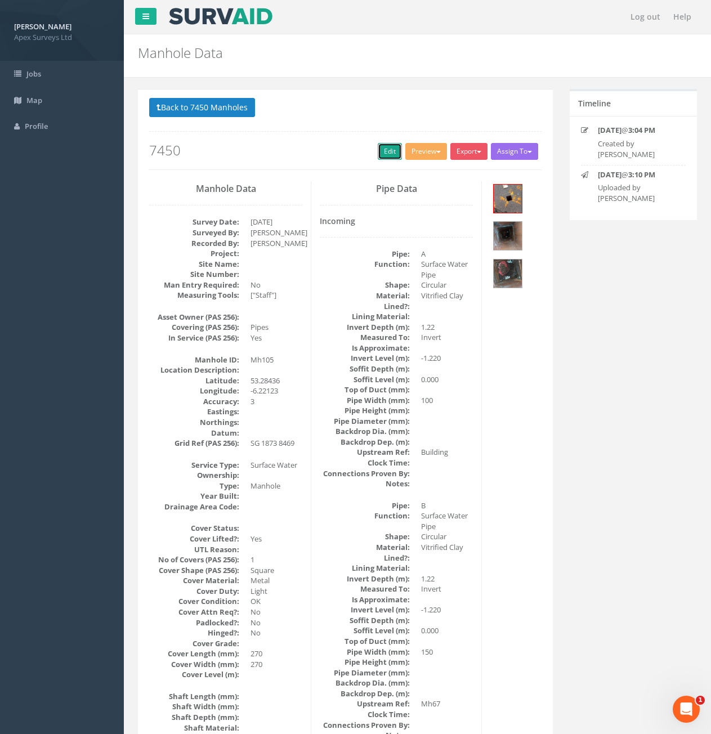
click at [385, 144] on link "Edit" at bounding box center [390, 151] width 24 height 17
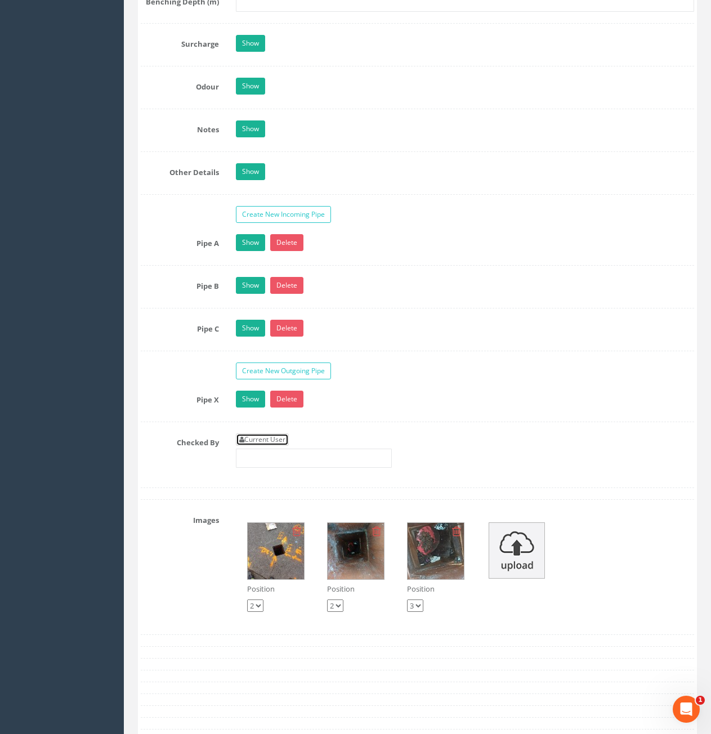
scroll to position [1633, 0]
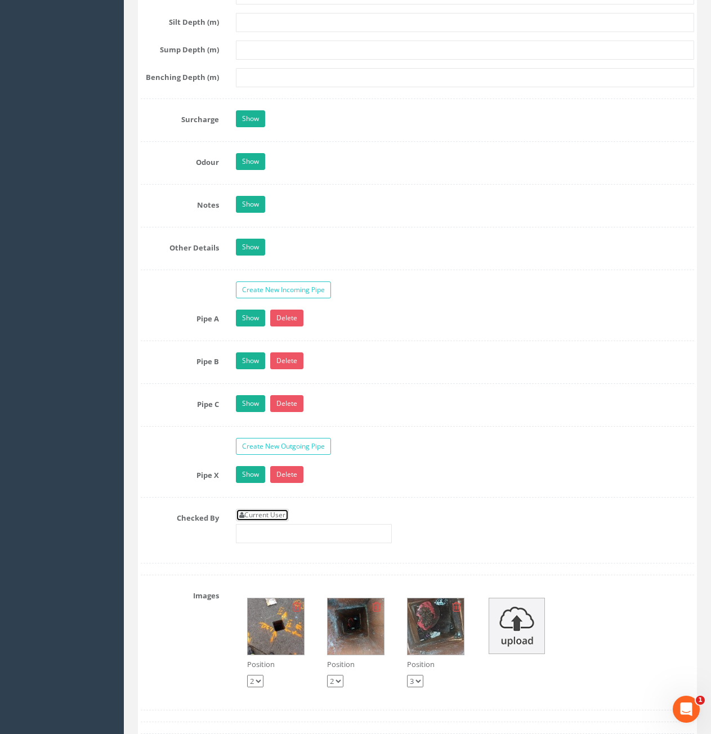
click at [268, 516] on link "Current User" at bounding box center [262, 515] width 53 height 12
type input "[PERSON_NAME]"
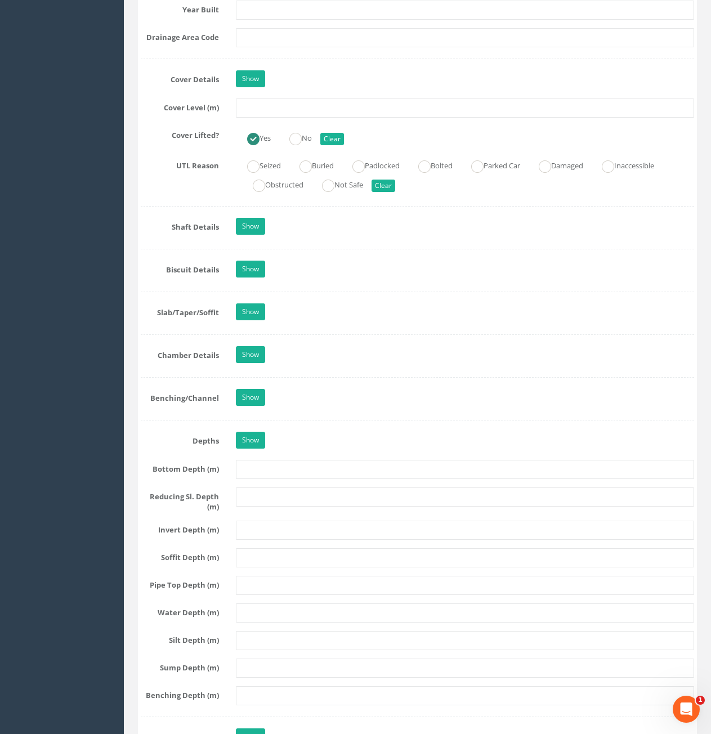
scroll to position [788, 0]
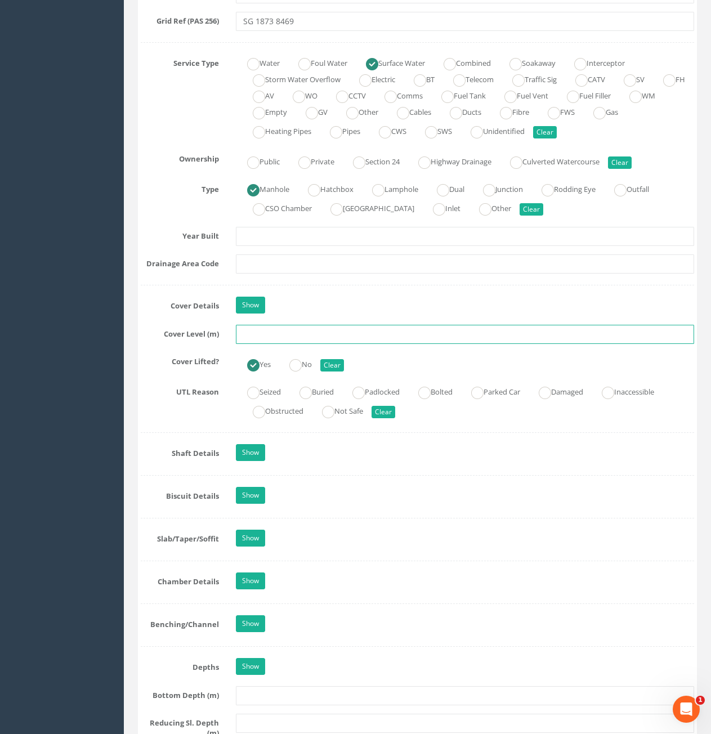
click at [333, 336] on input "text" at bounding box center [465, 334] width 458 height 19
type input "74.00"
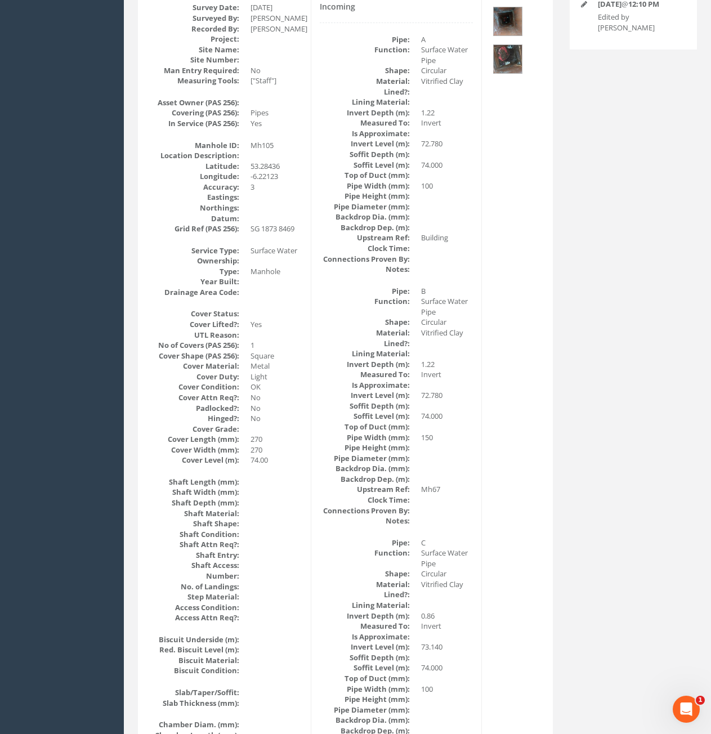
scroll to position [0, 0]
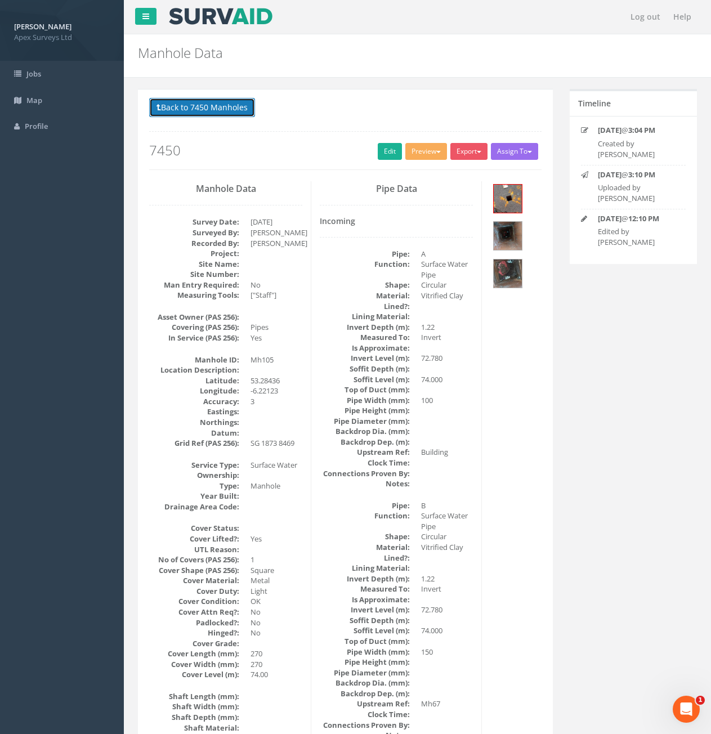
click at [186, 105] on button "Back to 7450 Manholes" at bounding box center [202, 107] width 106 height 19
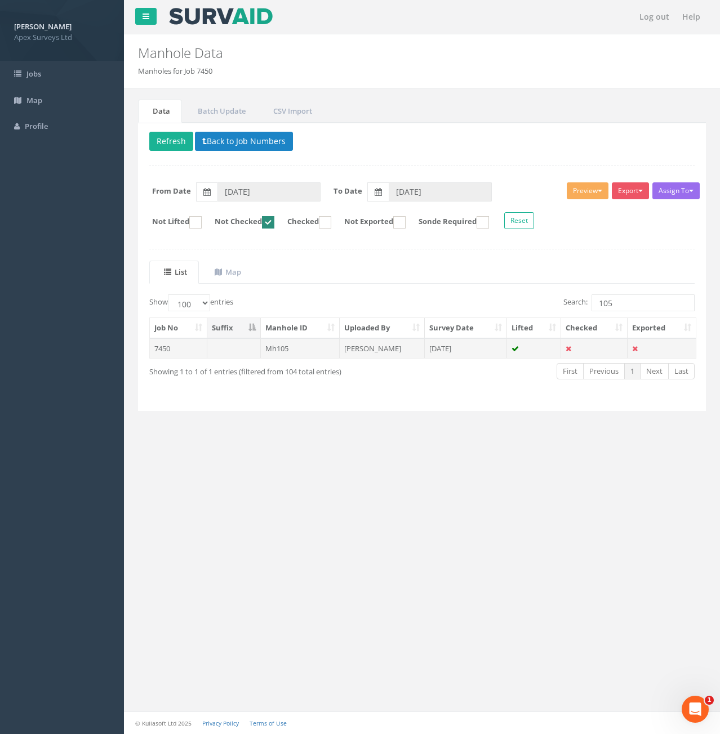
click at [242, 350] on td at bounding box center [234, 348] width 54 height 20
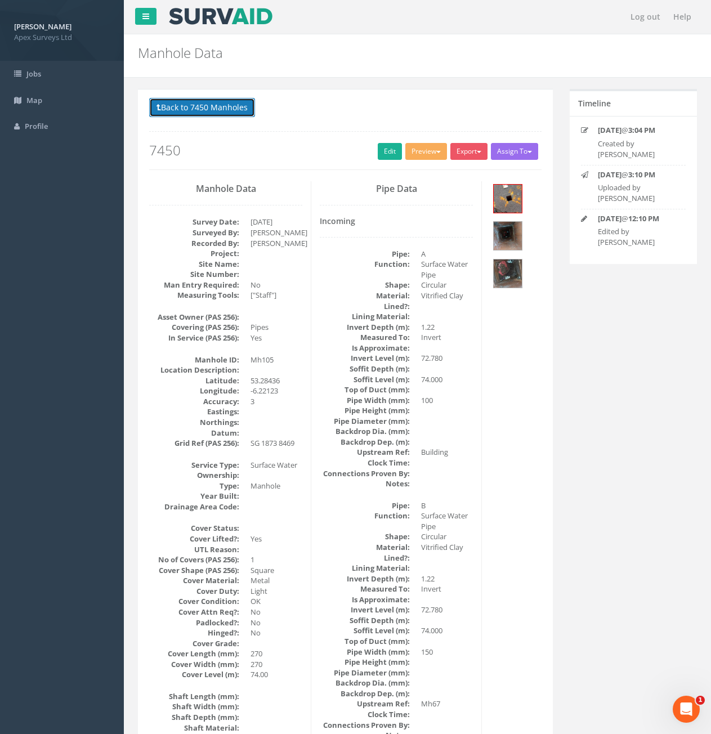
click at [192, 103] on button "Back to 7450 Manholes" at bounding box center [202, 107] width 106 height 19
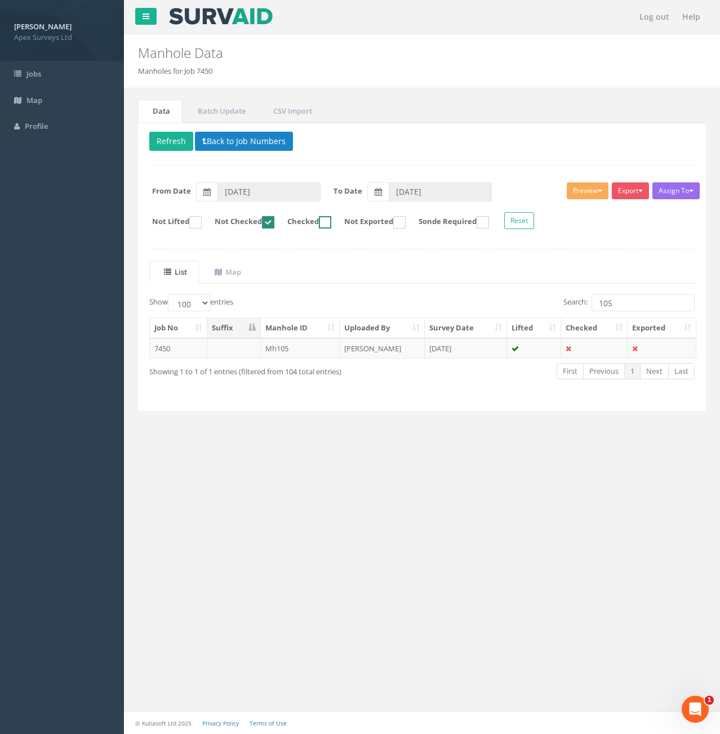
click at [331, 225] on ins at bounding box center [325, 222] width 12 height 12
checkbox input "true"
click at [274, 225] on ins at bounding box center [268, 222] width 12 height 12
checkbox input "false"
click at [643, 306] on input "105" at bounding box center [642, 303] width 103 height 17
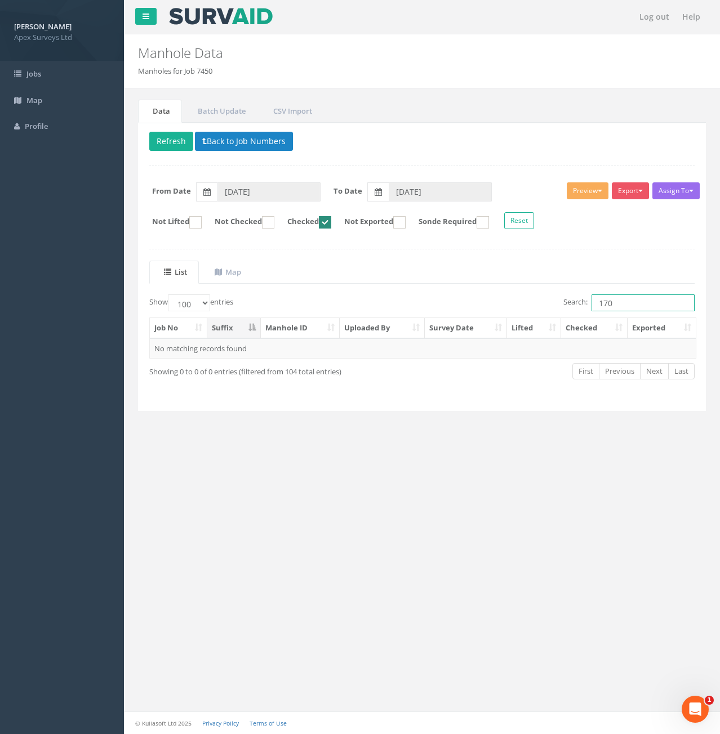
click at [603, 306] on input "170" at bounding box center [642, 303] width 103 height 17
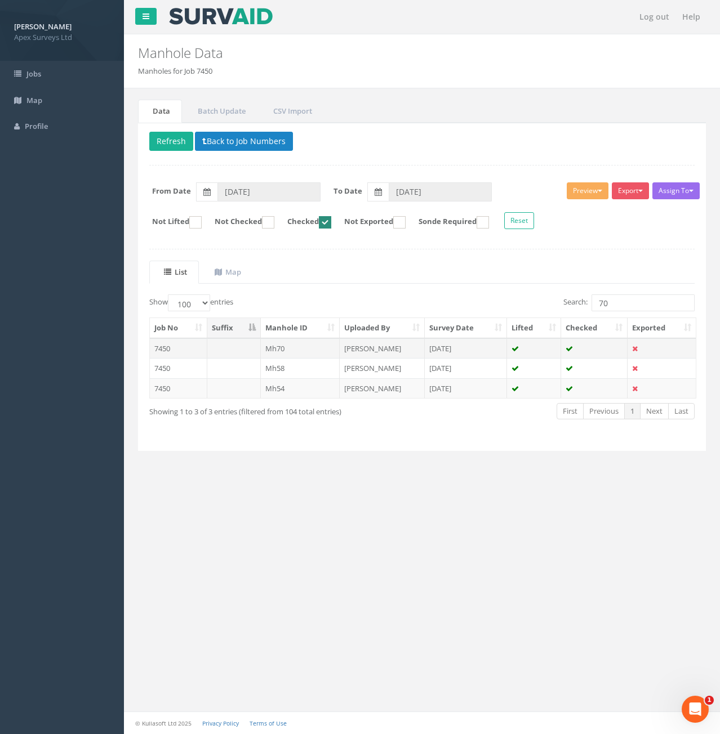
click at [273, 352] on td "Mh70" at bounding box center [300, 348] width 79 height 20
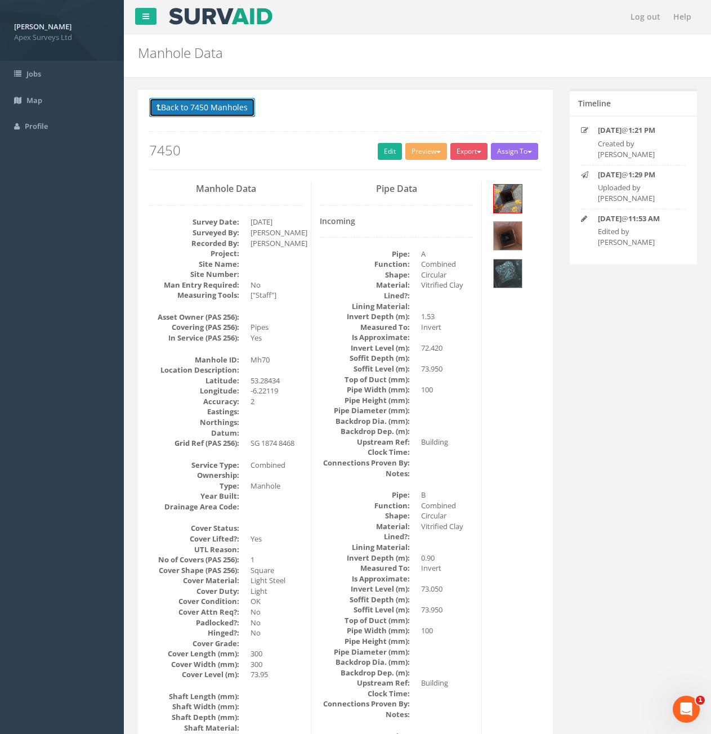
click at [206, 108] on button "Back to 7450 Manholes" at bounding box center [202, 107] width 106 height 19
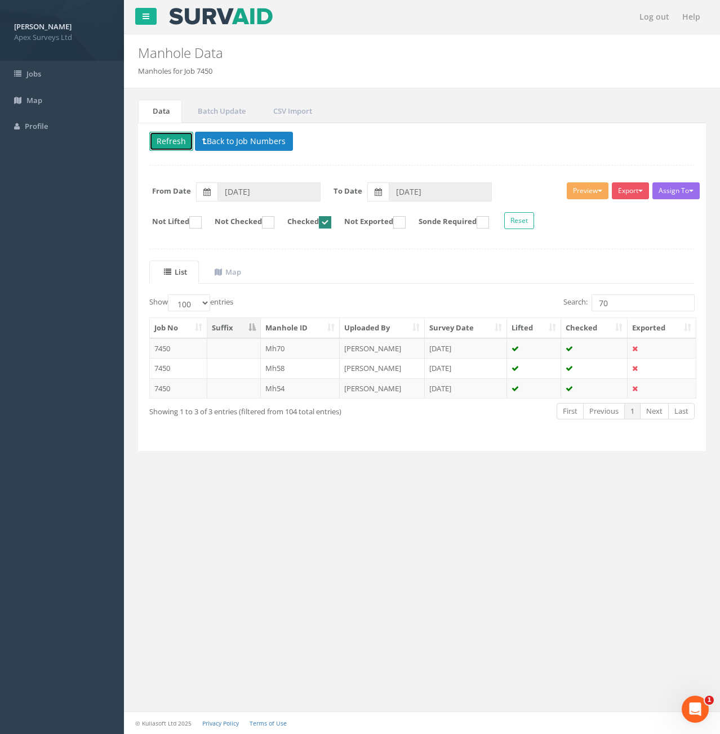
drag, startPoint x: 162, startPoint y: 145, endPoint x: 235, endPoint y: 169, distance: 77.1
click at [164, 145] on button "Refresh" at bounding box center [171, 141] width 44 height 19
click at [624, 307] on input "70" at bounding box center [642, 303] width 103 height 17
type input "7"
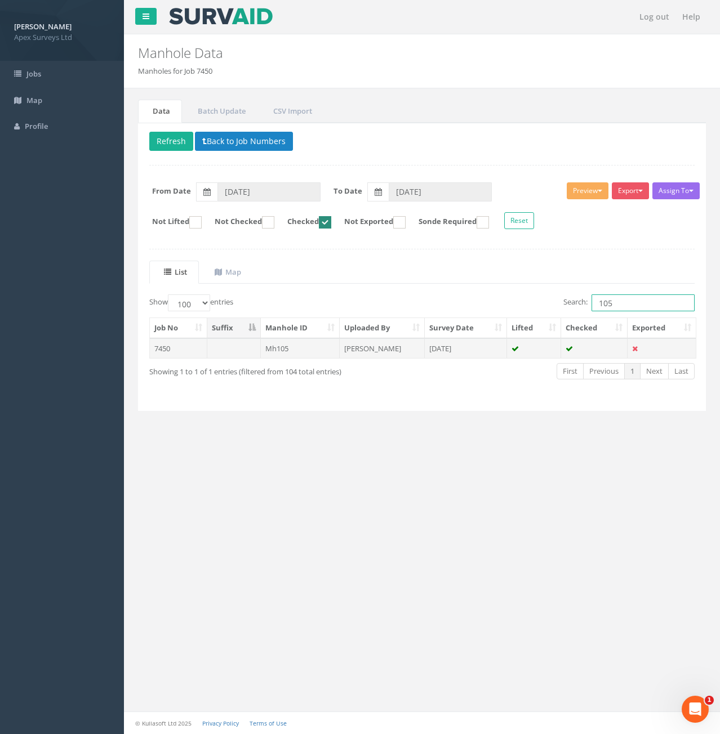
type input "105"
click at [219, 350] on td at bounding box center [234, 348] width 54 height 20
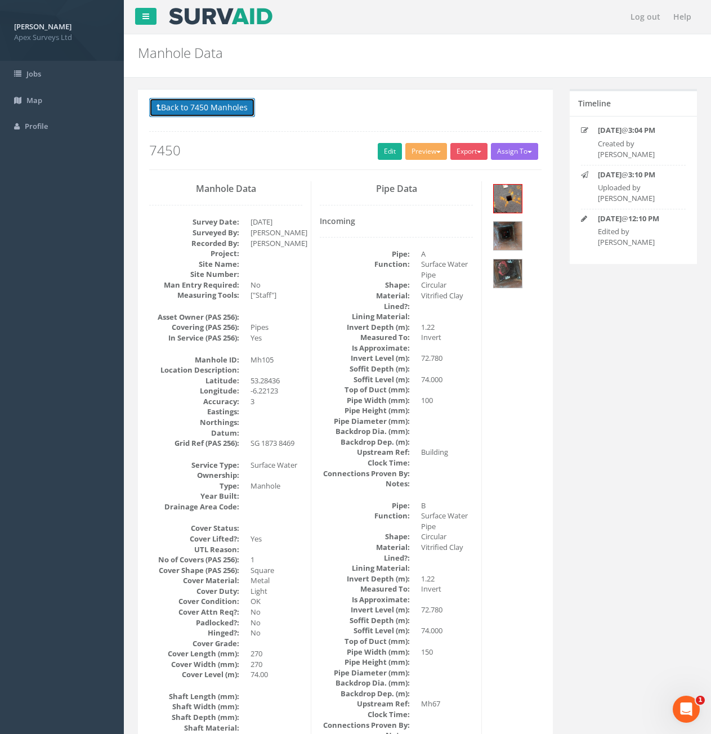
click at [188, 108] on button "Back to 7450 Manholes" at bounding box center [202, 107] width 106 height 19
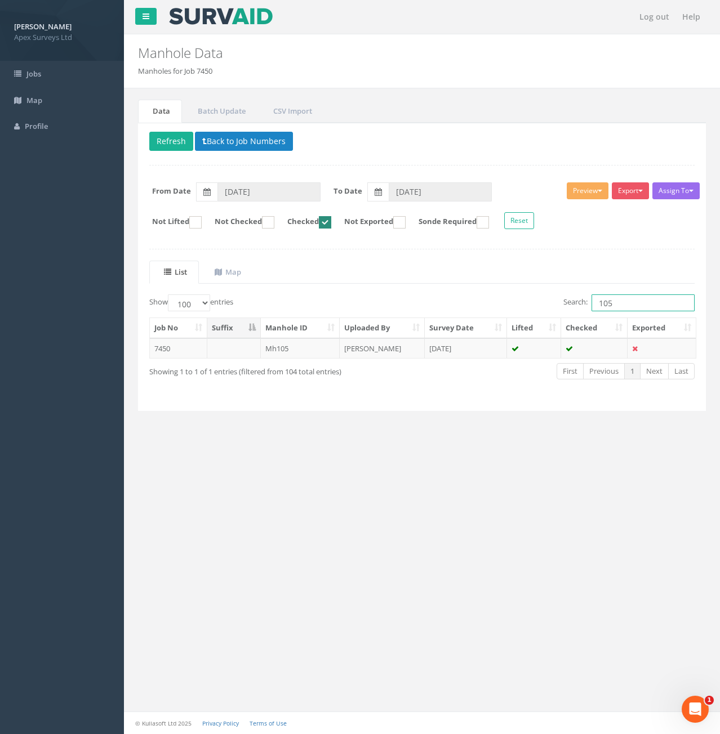
click at [655, 306] on input "105" at bounding box center [642, 303] width 103 height 17
click at [274, 223] on ins at bounding box center [268, 222] width 12 height 12
checkbox input "true"
click at [331, 224] on ins at bounding box center [325, 222] width 12 height 12
checkbox input "false"
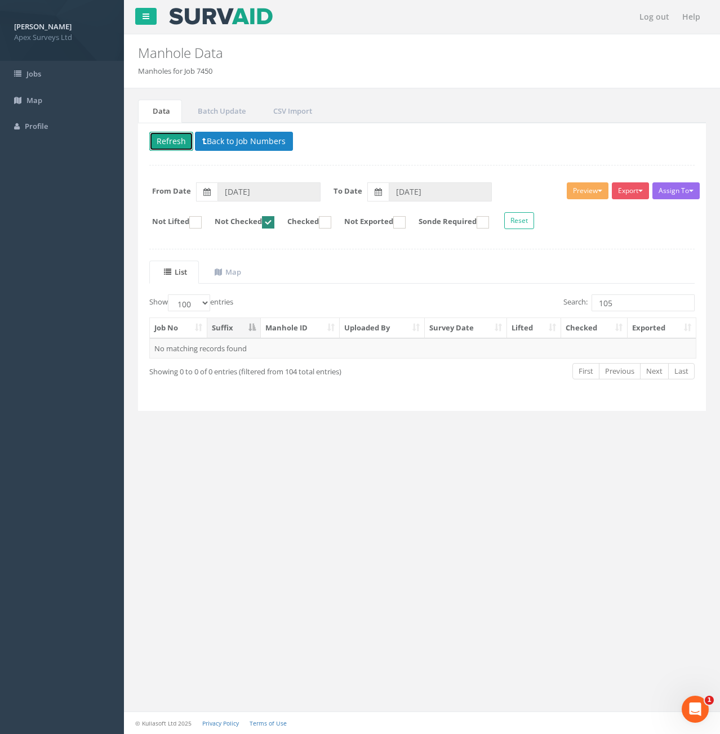
click at [172, 139] on button "Refresh" at bounding box center [171, 141] width 44 height 19
click at [616, 304] on input "105" at bounding box center [642, 303] width 103 height 17
type input "103"
click at [216, 352] on td at bounding box center [234, 348] width 54 height 20
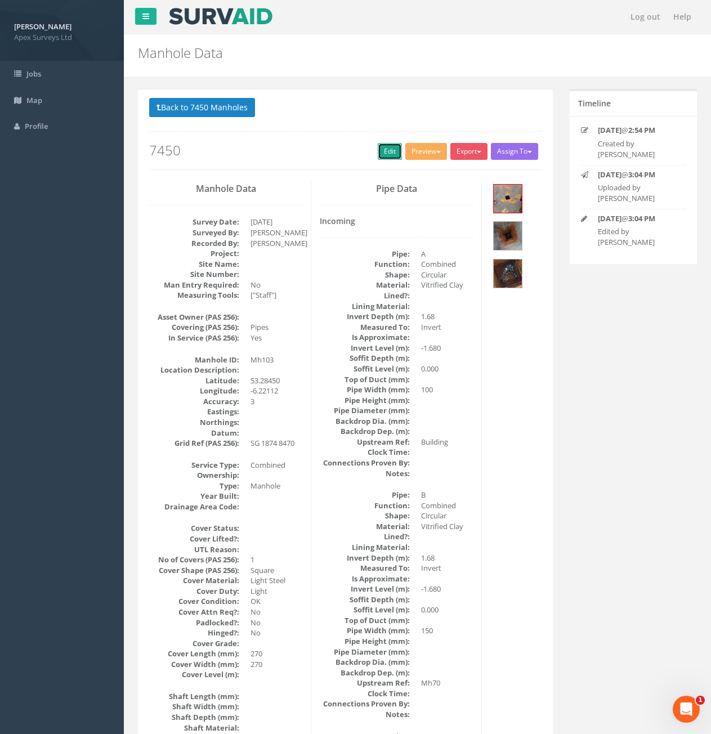
click at [383, 155] on link "Edit" at bounding box center [390, 151] width 24 height 17
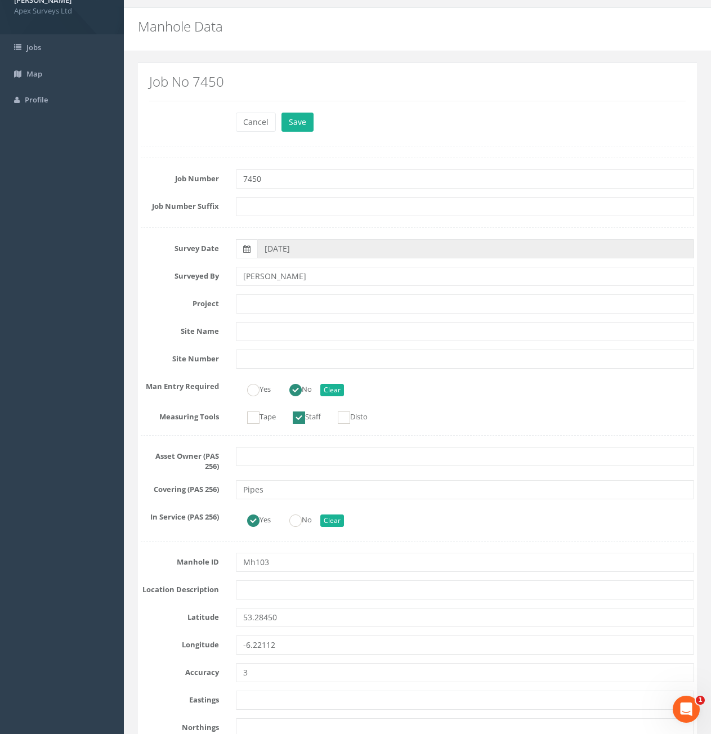
scroll to position [56, 0]
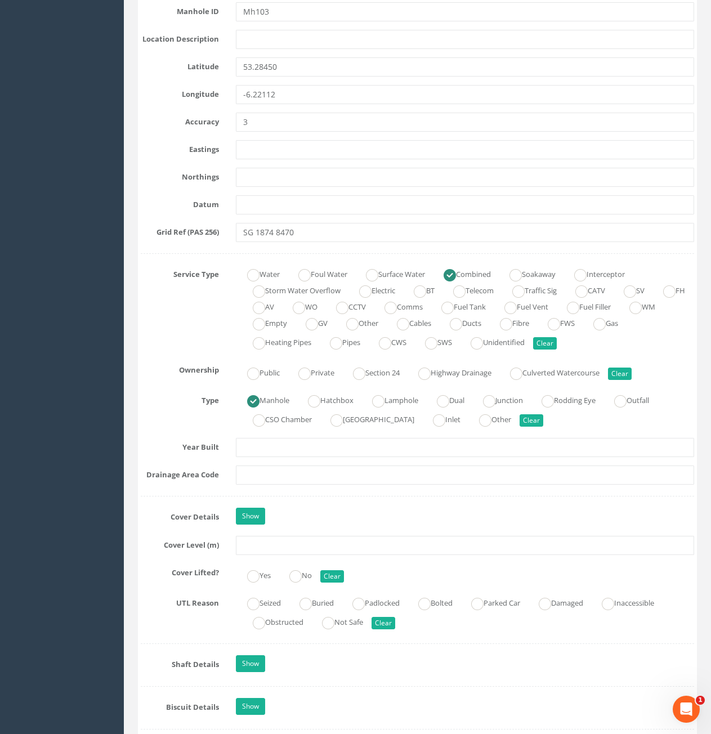
scroll to position [732, 0]
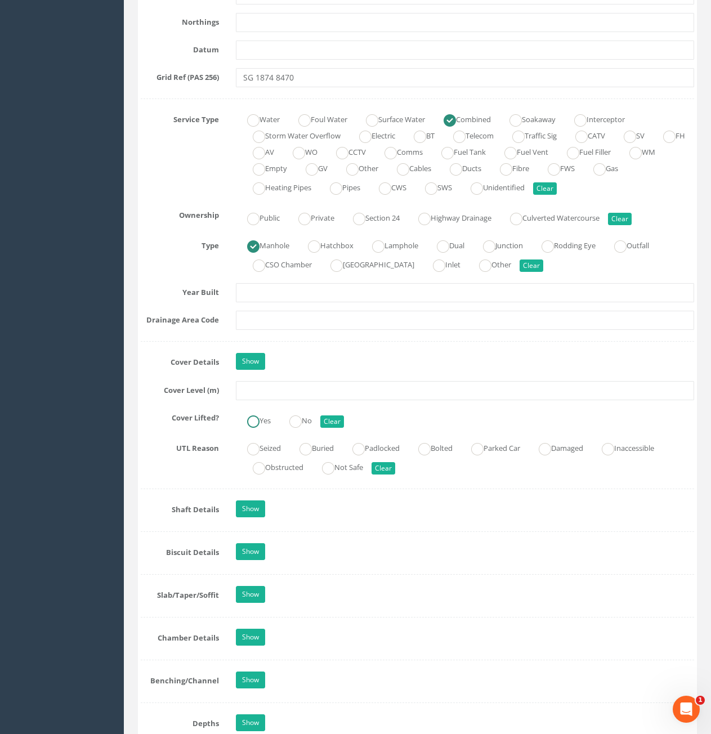
click at [249, 421] on ins at bounding box center [253, 422] width 12 height 12
radio input "true"
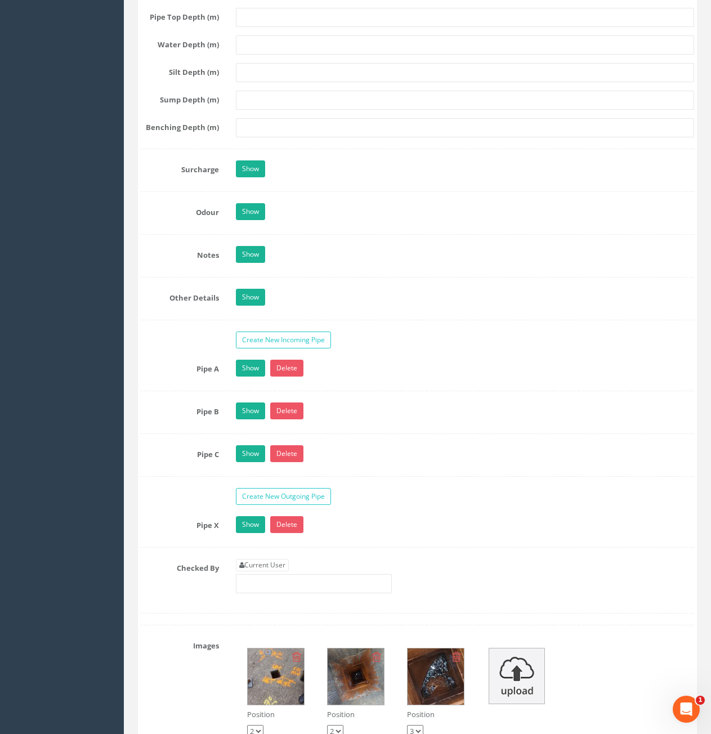
scroll to position [1858, 0]
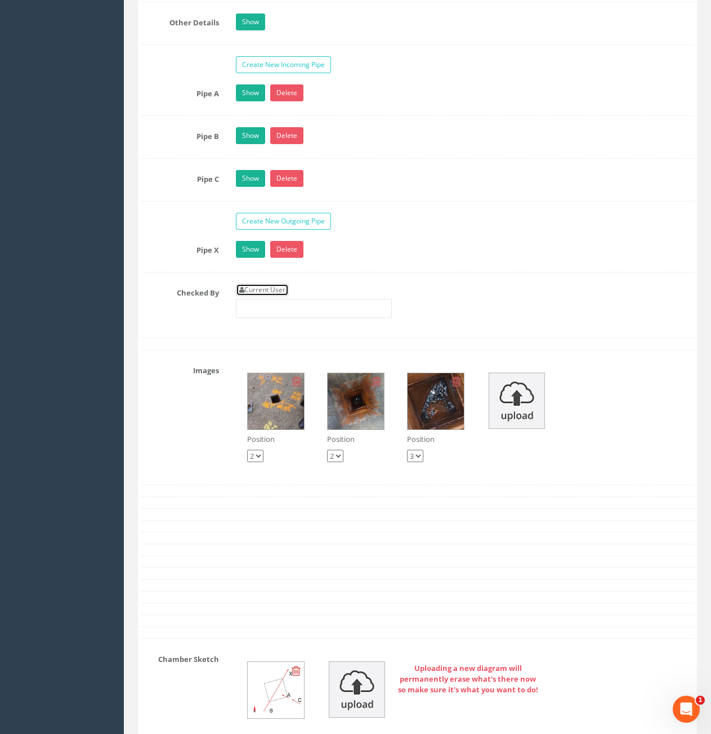
click at [277, 291] on link "Current User" at bounding box center [262, 290] width 53 height 12
type input "[PERSON_NAME]"
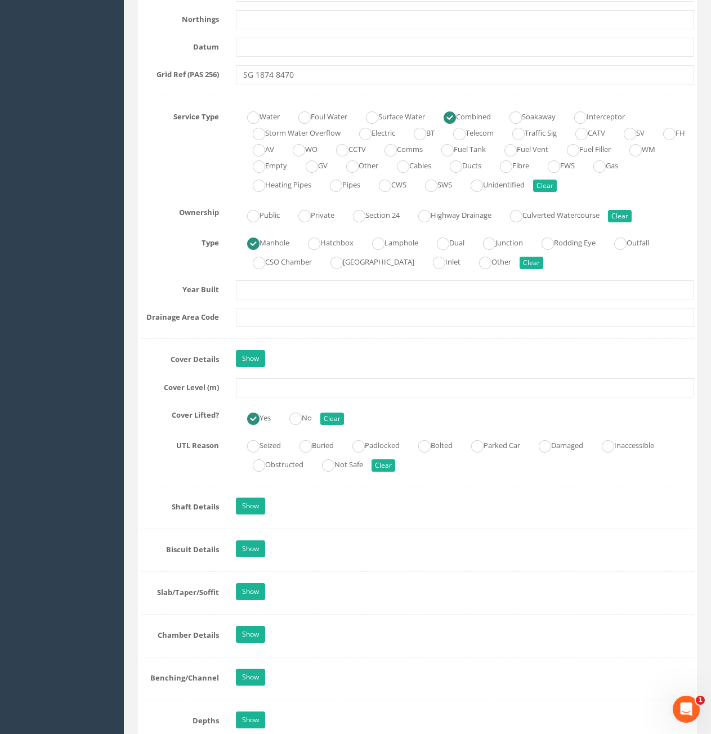
scroll to position [732, 0]
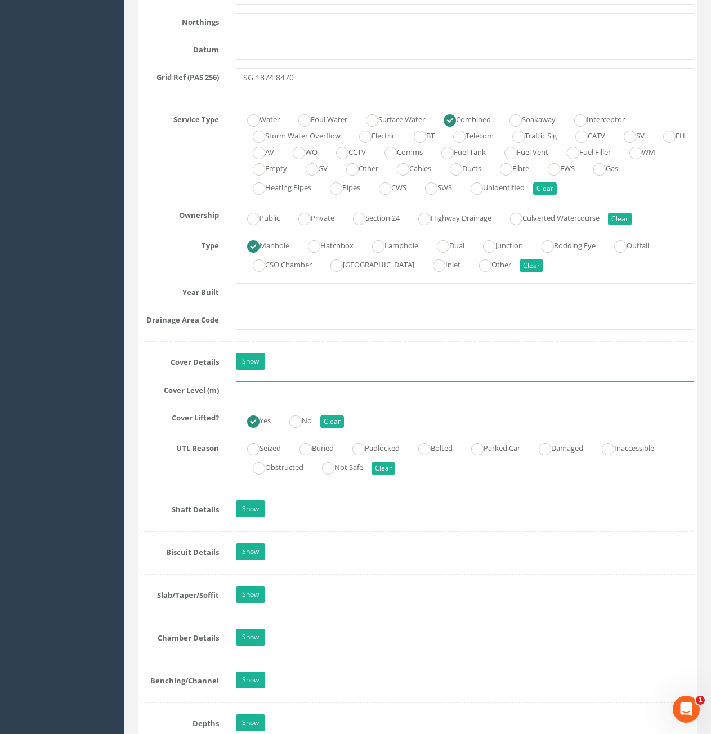
click at [344, 393] on input "text" at bounding box center [465, 390] width 458 height 19
type input "74.04"
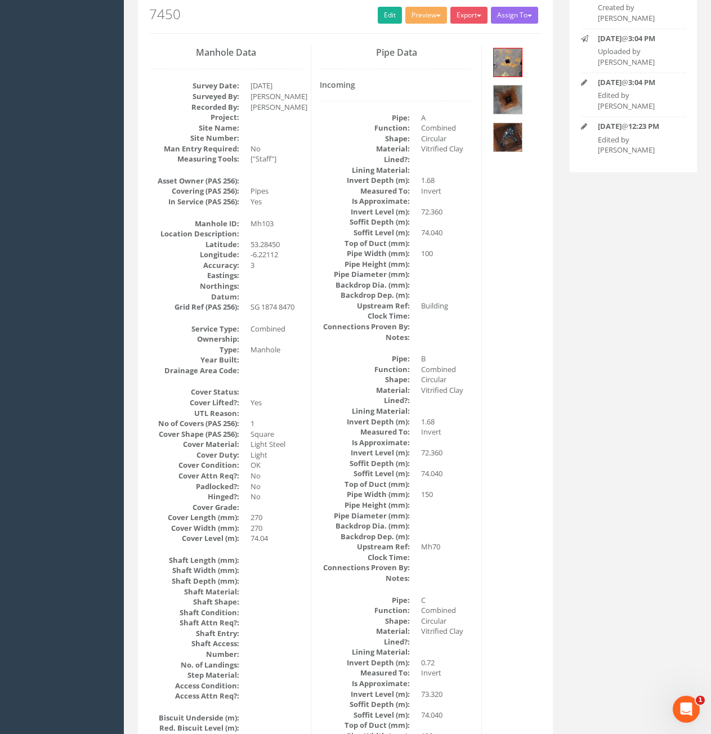
scroll to position [0, 0]
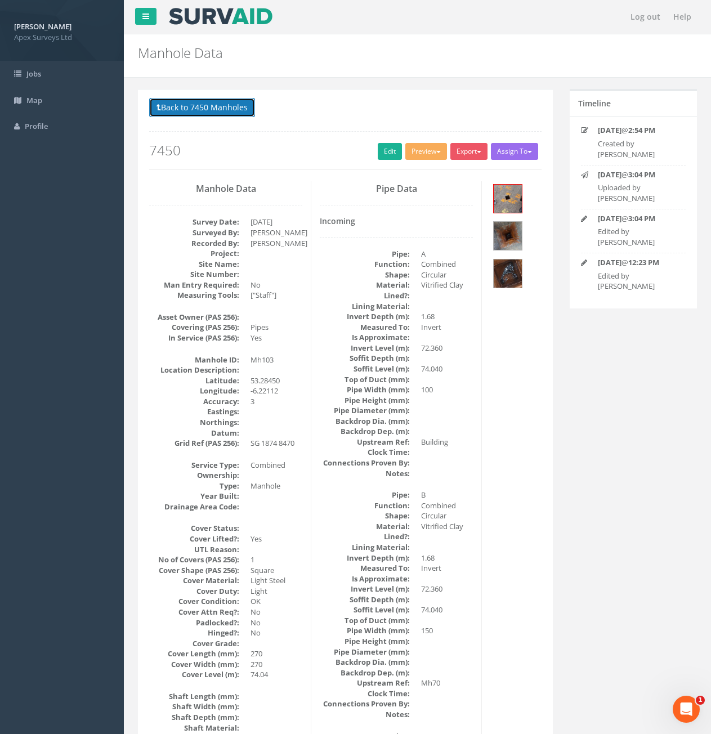
click at [184, 109] on button "Back to 7450 Manholes" at bounding box center [202, 107] width 106 height 19
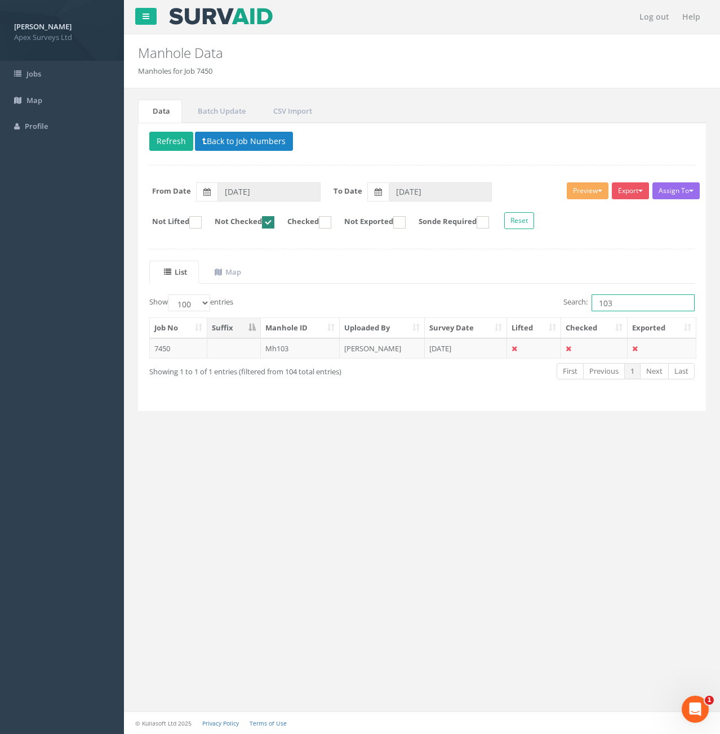
click at [650, 300] on input "103" at bounding box center [642, 303] width 103 height 17
click at [179, 149] on button "Refresh" at bounding box center [171, 141] width 44 height 19
click at [637, 304] on input "103" at bounding box center [642, 303] width 103 height 17
type input "104"
click at [296, 348] on td "Mh104" at bounding box center [300, 348] width 79 height 20
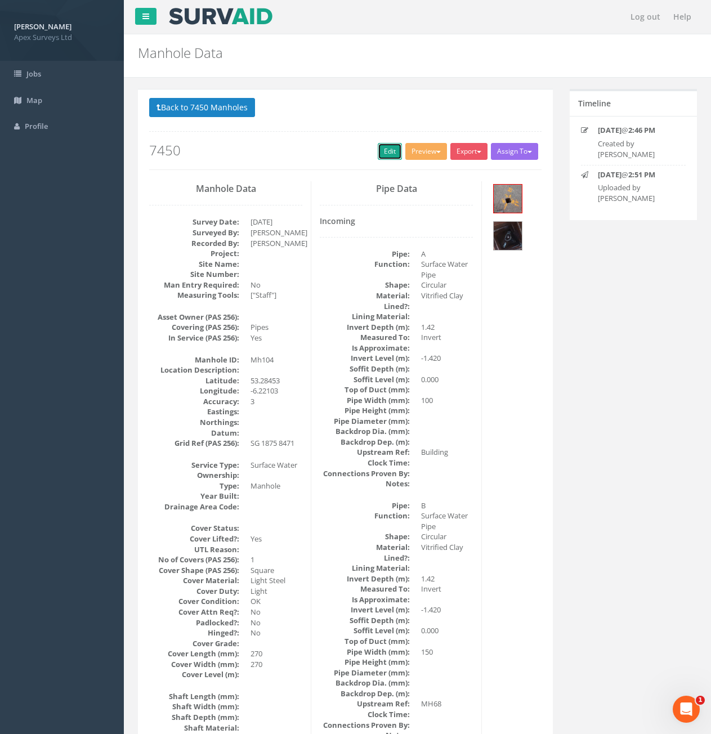
click at [378, 154] on link "Edit" at bounding box center [390, 151] width 24 height 17
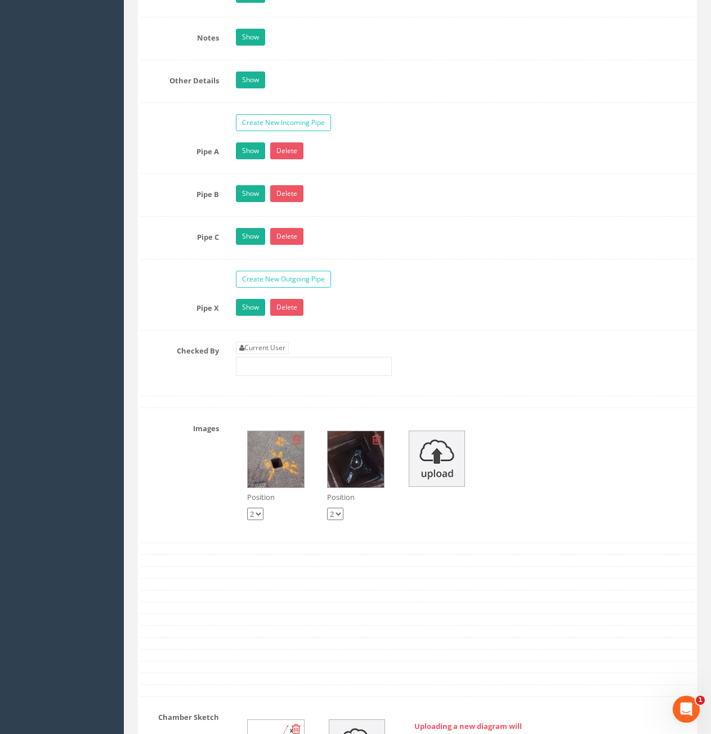
scroll to position [1802, 0]
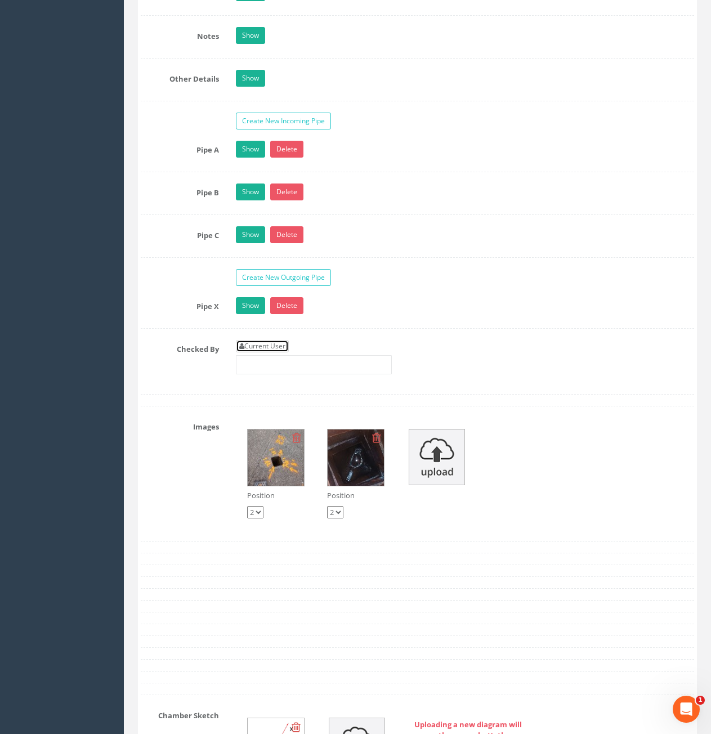
click at [272, 347] on link "Current User" at bounding box center [262, 346] width 53 height 12
type input "[PERSON_NAME]"
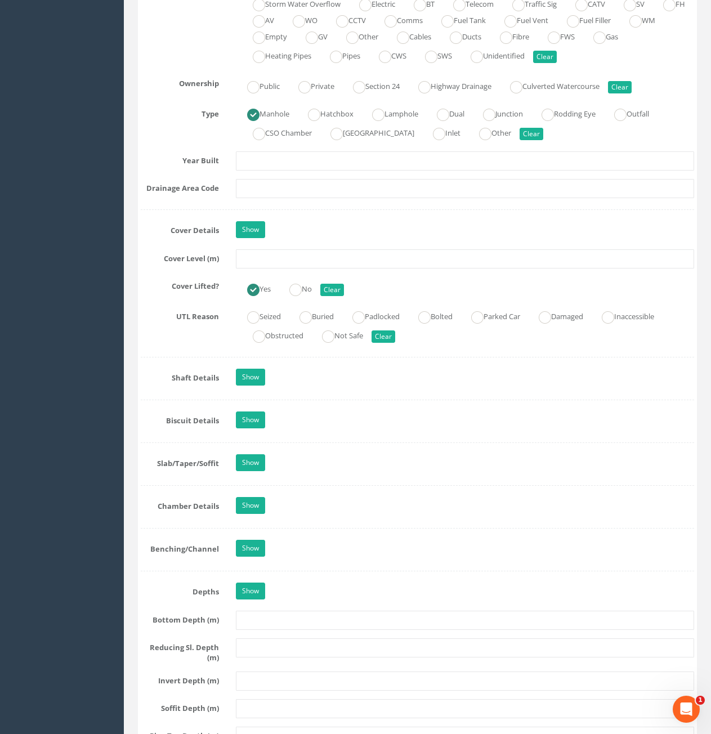
scroll to position [845, 0]
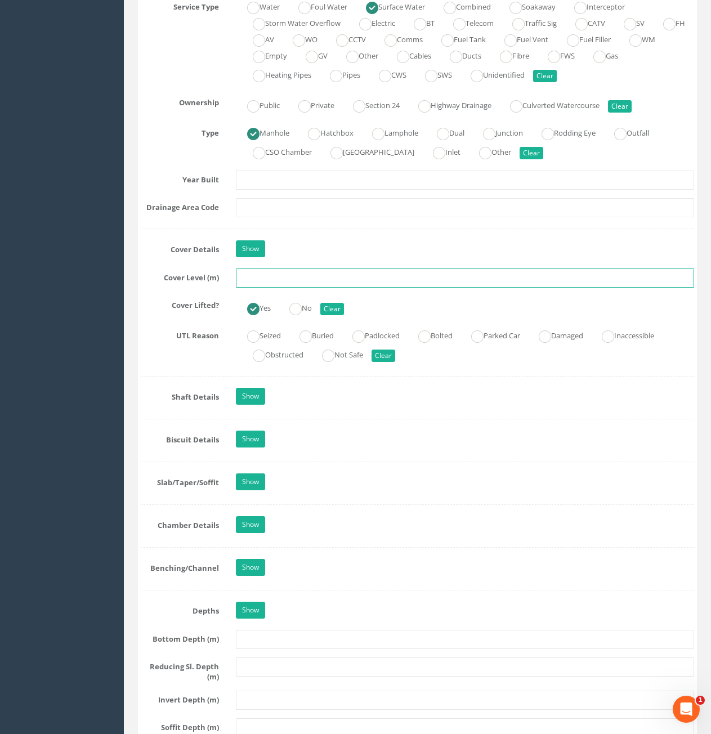
click at [270, 275] on input "text" at bounding box center [465, 278] width 458 height 19
type input "74.03"
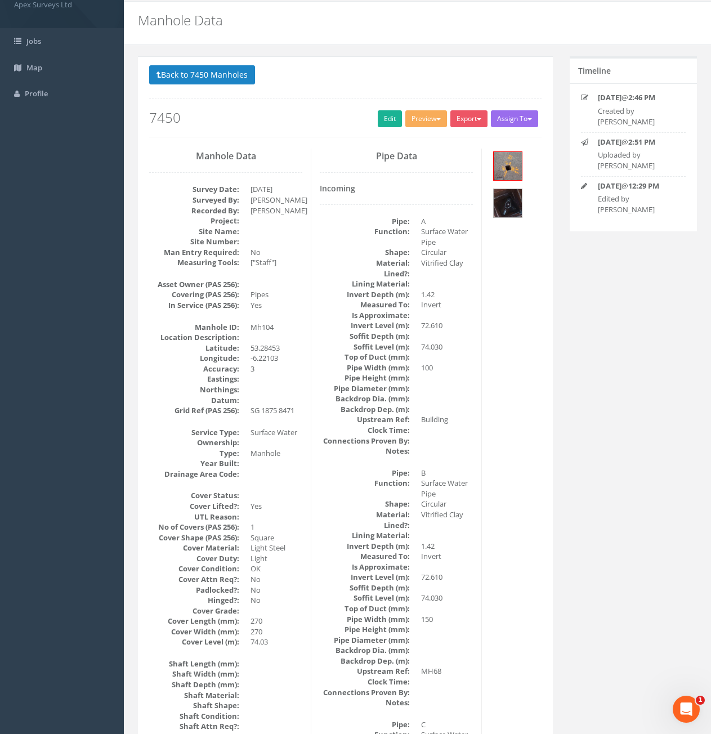
scroll to position [0, 0]
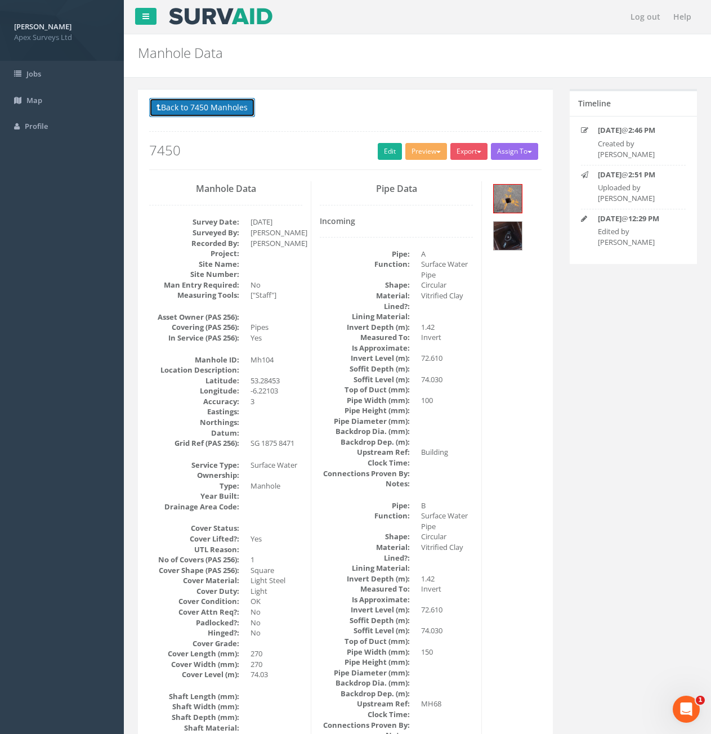
click at [185, 117] on button "Back to 7450 Manholes" at bounding box center [202, 107] width 106 height 19
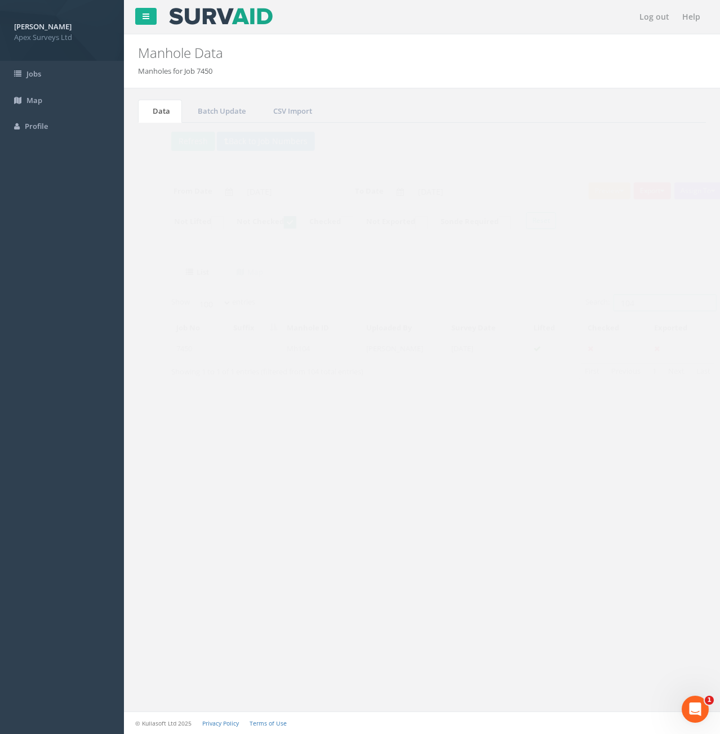
click at [645, 307] on input "104" at bounding box center [642, 303] width 103 height 17
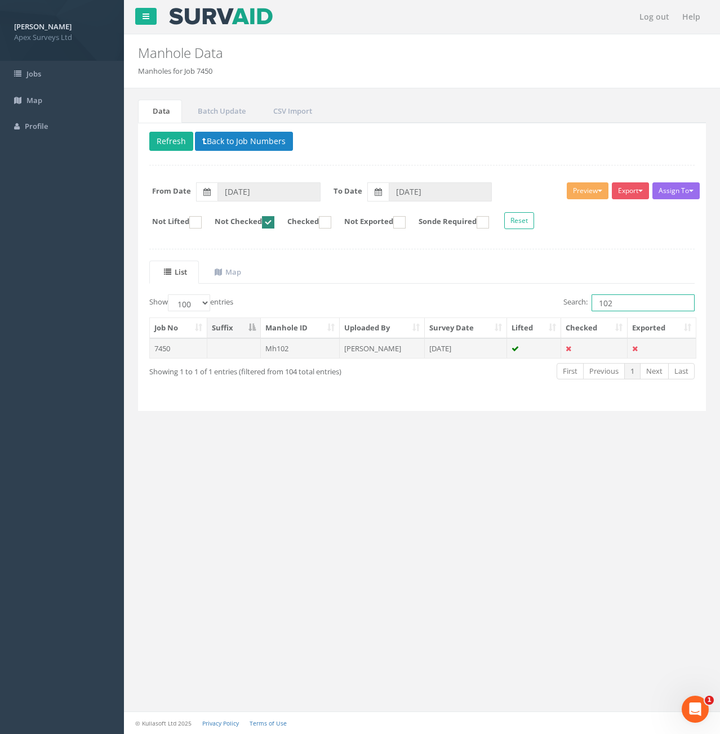
type input "102"
click at [313, 346] on td "Mh102" at bounding box center [300, 348] width 79 height 20
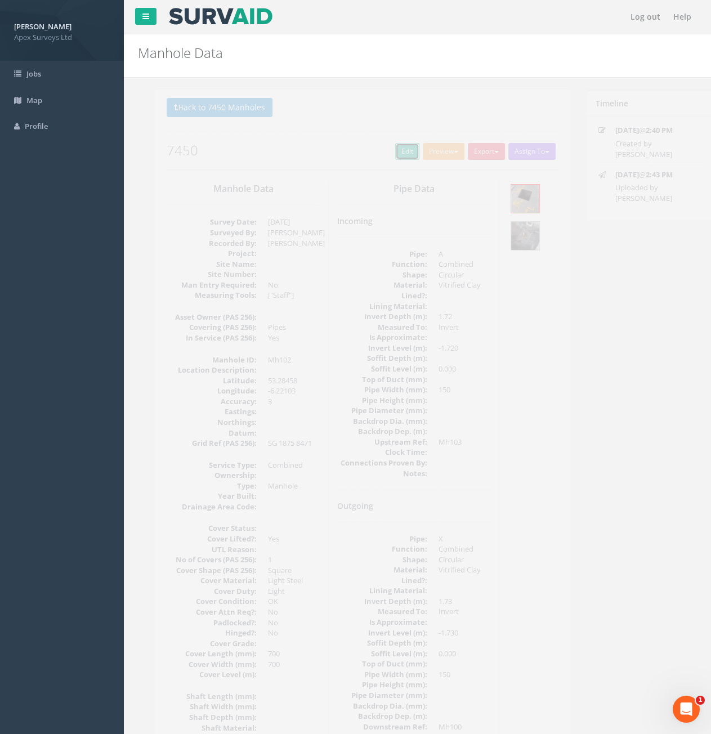
click at [388, 151] on link "Edit" at bounding box center [390, 151] width 24 height 17
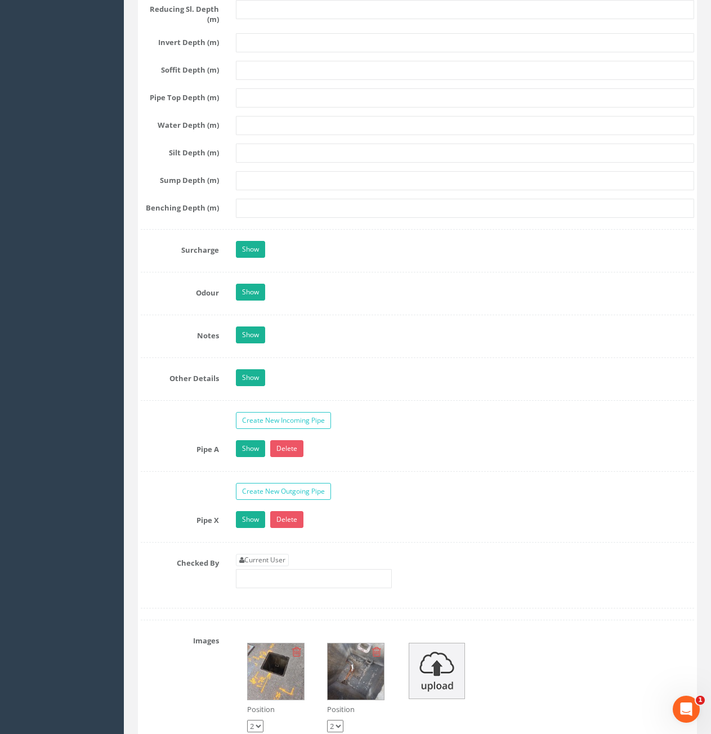
scroll to position [1802, 0]
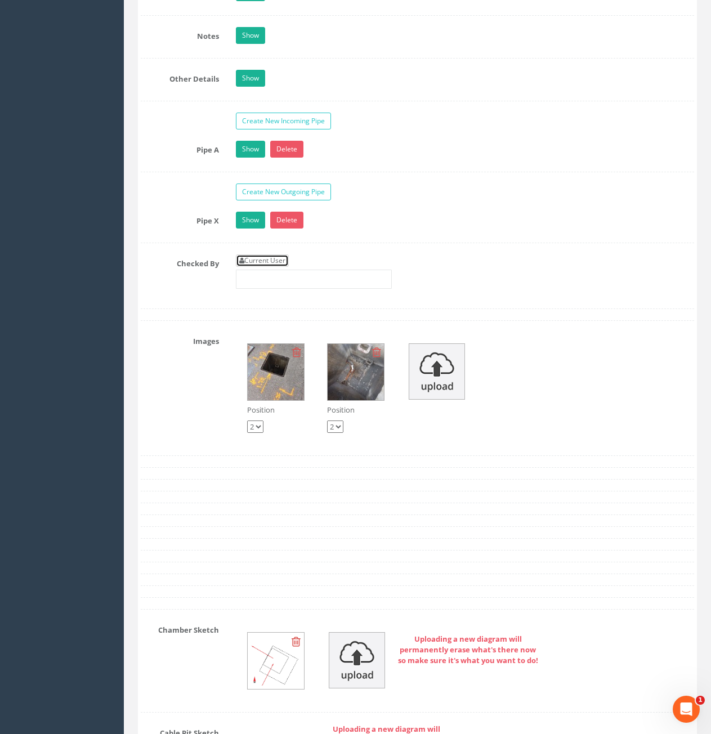
click at [265, 262] on link "Current User" at bounding box center [262, 261] width 53 height 12
type input "[PERSON_NAME]"
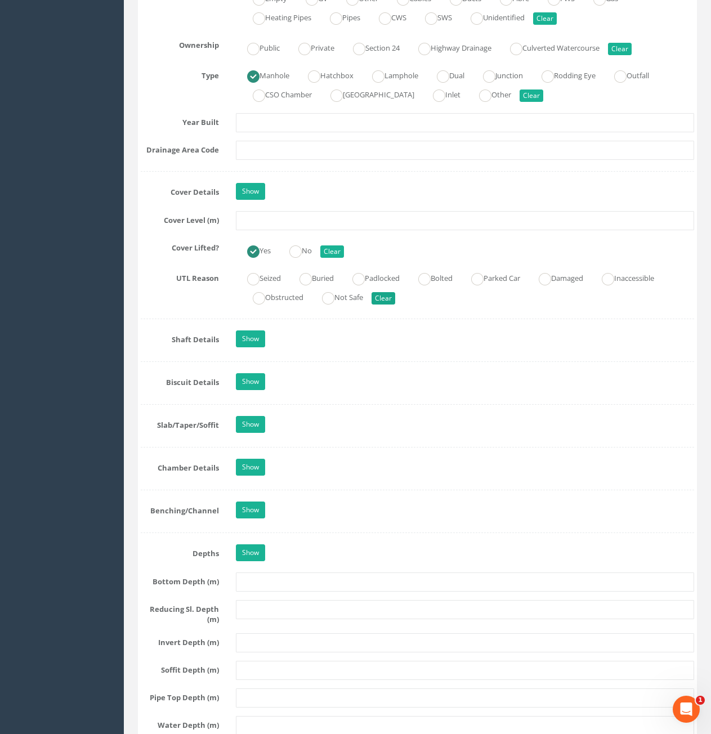
scroll to position [901, 0]
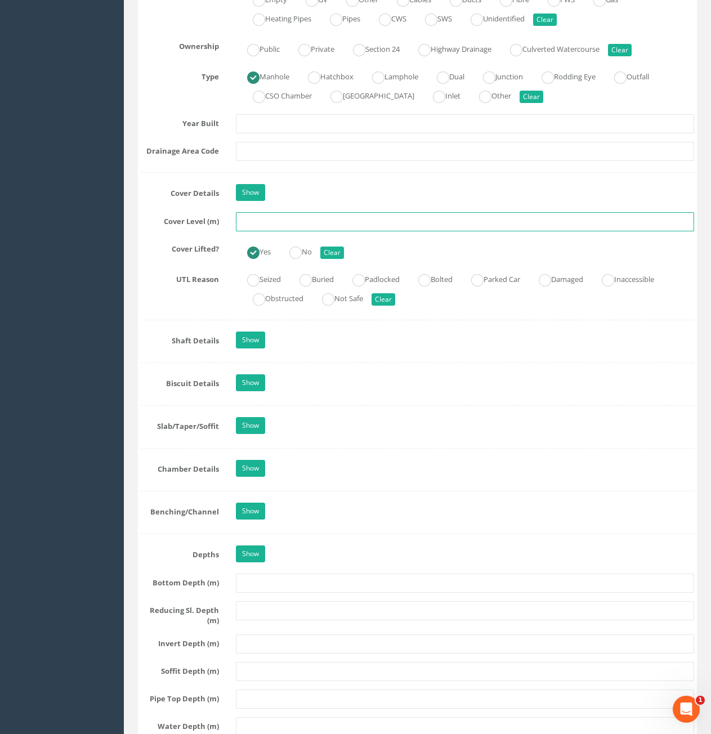
click at [301, 229] on input "text" at bounding box center [465, 221] width 458 height 19
type input "74.03"
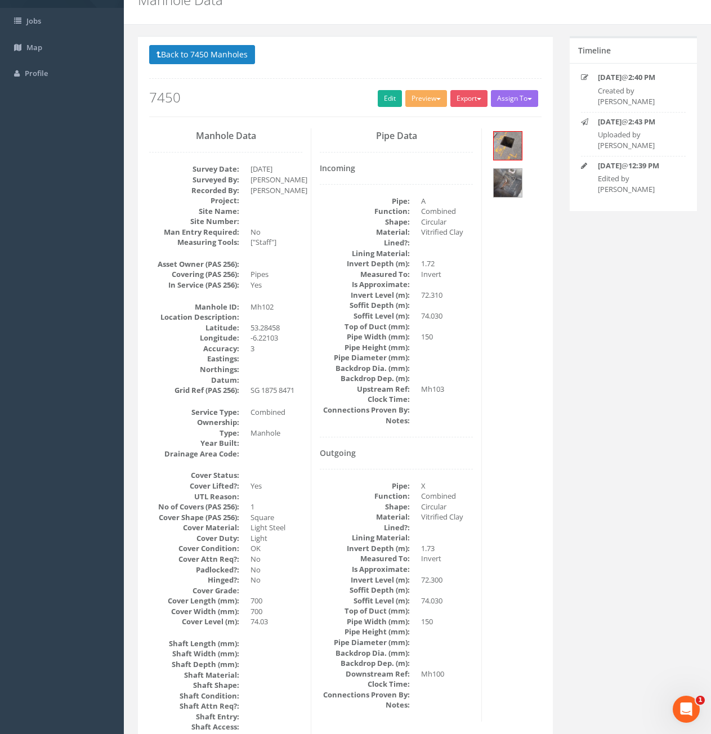
scroll to position [0, 0]
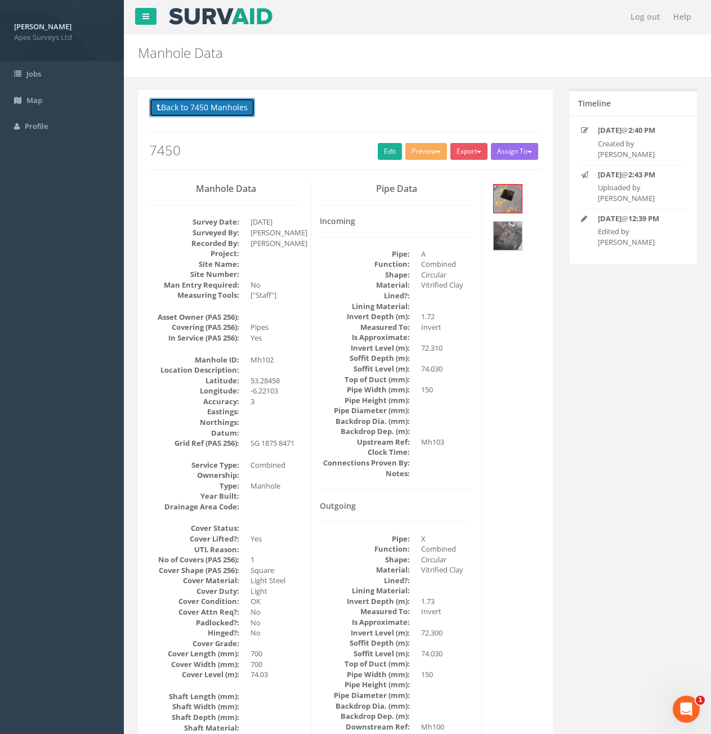
click at [184, 103] on button "Back to 7450 Manholes" at bounding box center [202, 107] width 106 height 19
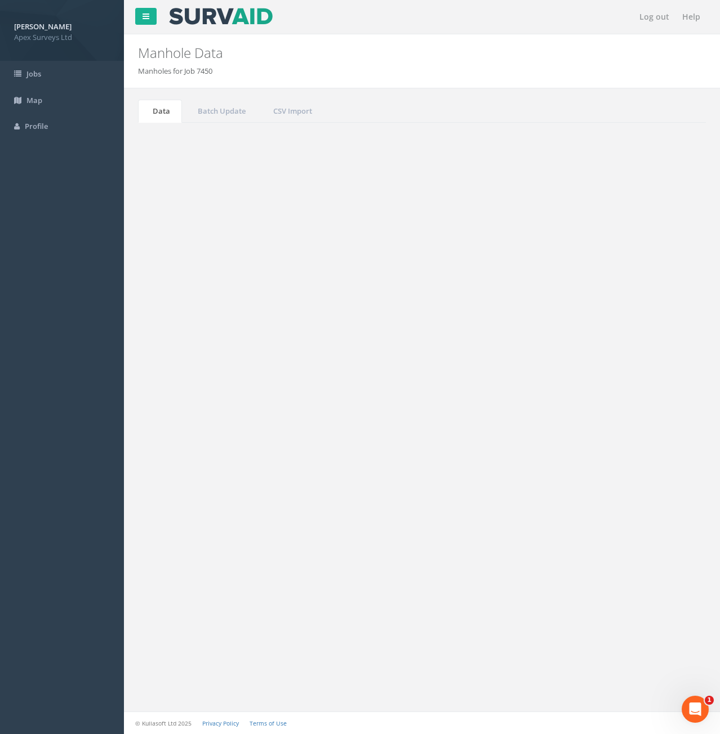
click at [618, 304] on input "102" at bounding box center [642, 303] width 103 height 17
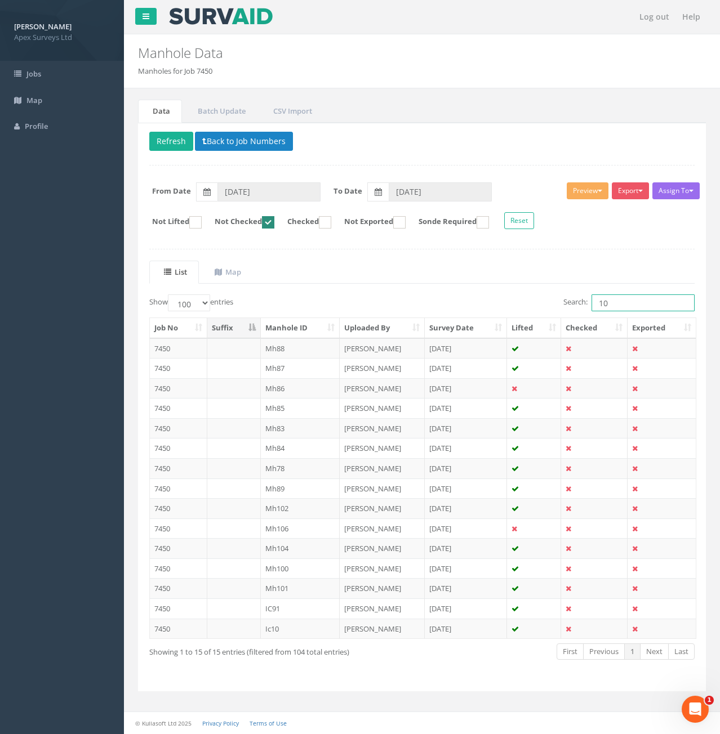
type input "1"
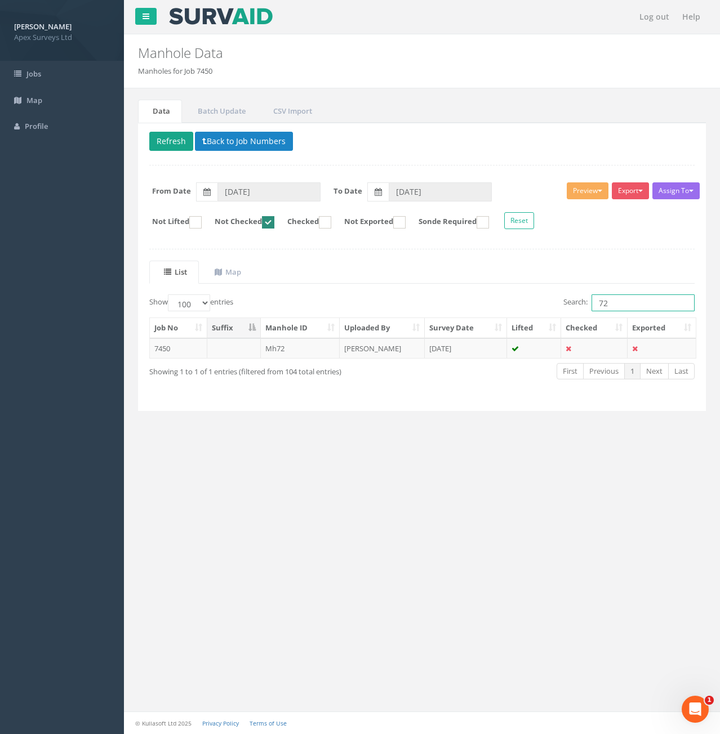
type input "72"
click at [166, 145] on button "Refresh" at bounding box center [171, 141] width 44 height 19
click at [239, 356] on td at bounding box center [234, 348] width 54 height 20
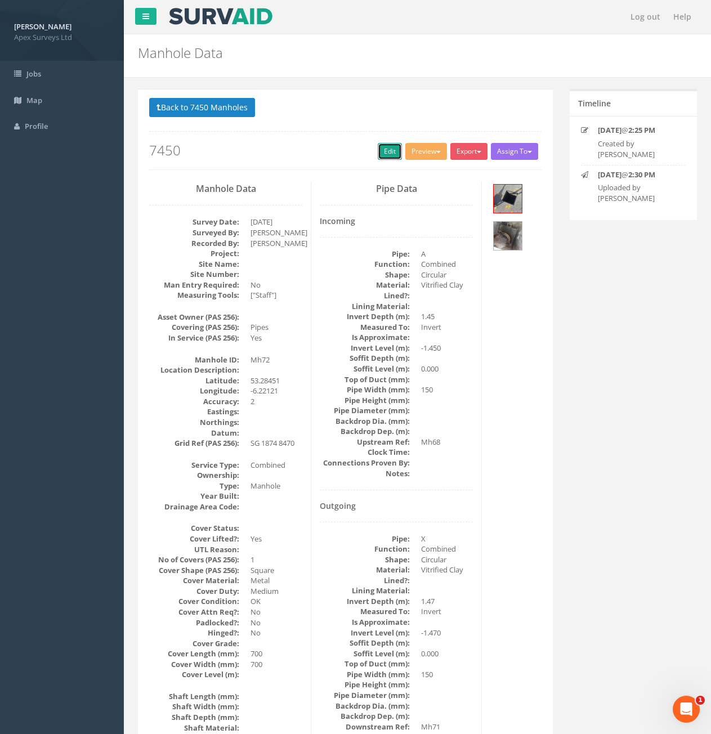
click at [387, 153] on link "Edit" at bounding box center [390, 151] width 24 height 17
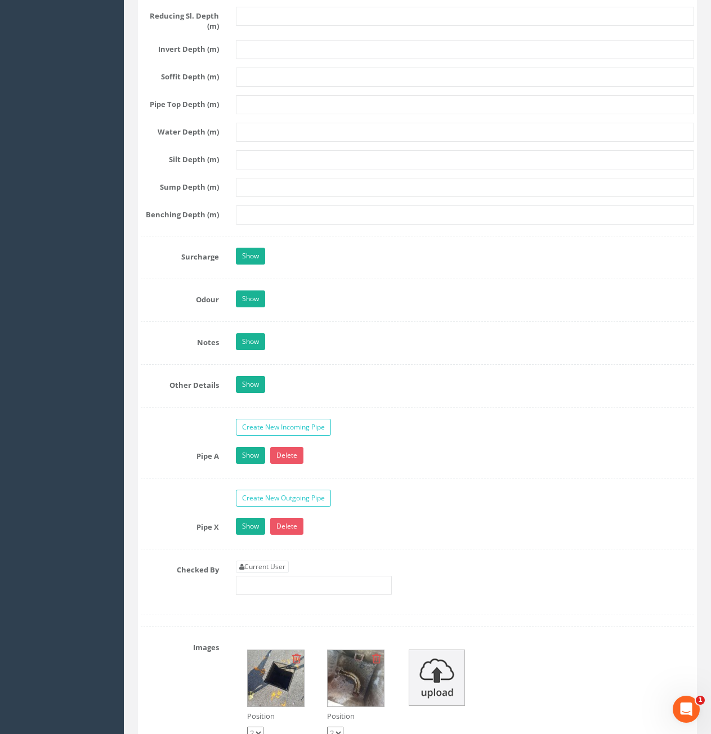
scroll to position [1521, 0]
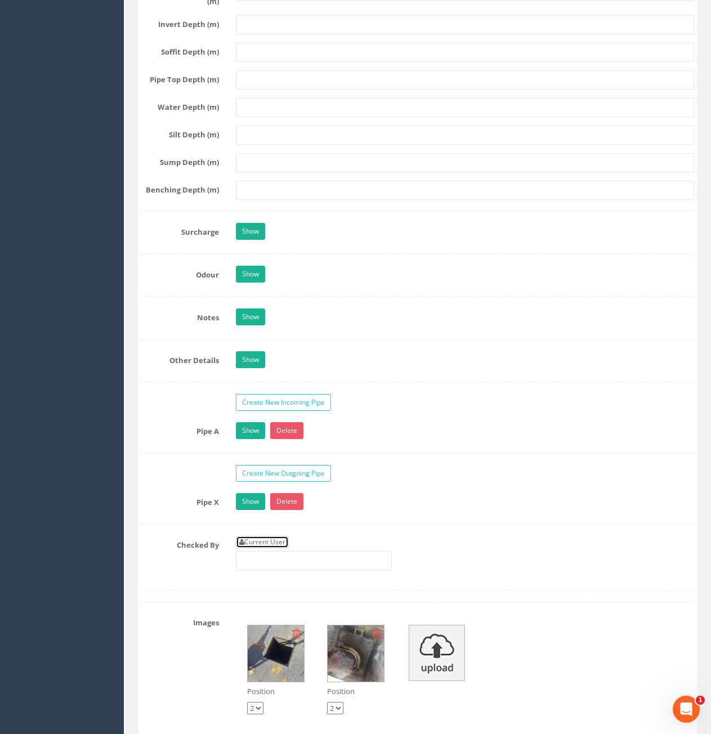
click at [270, 537] on link "Current User" at bounding box center [262, 542] width 53 height 12
type input "[PERSON_NAME]"
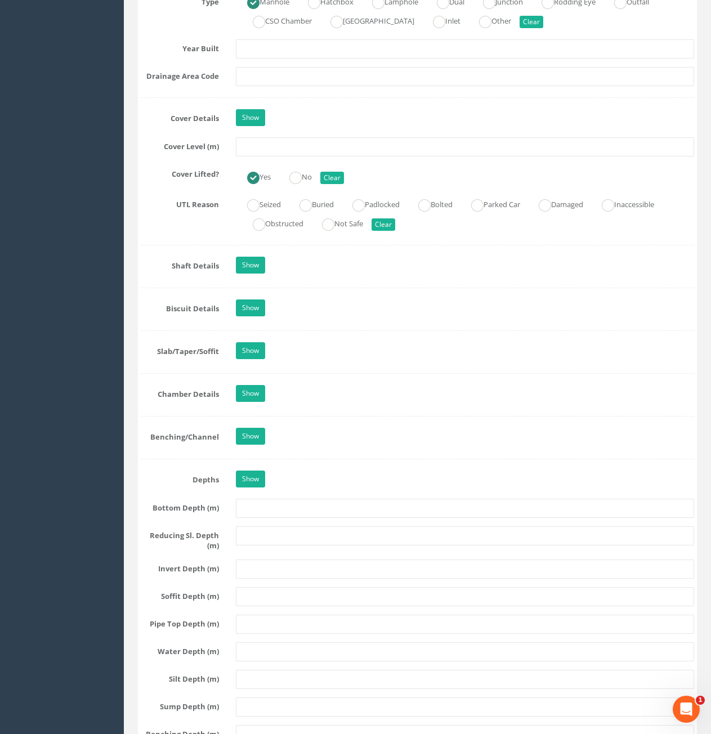
scroll to position [507, 0]
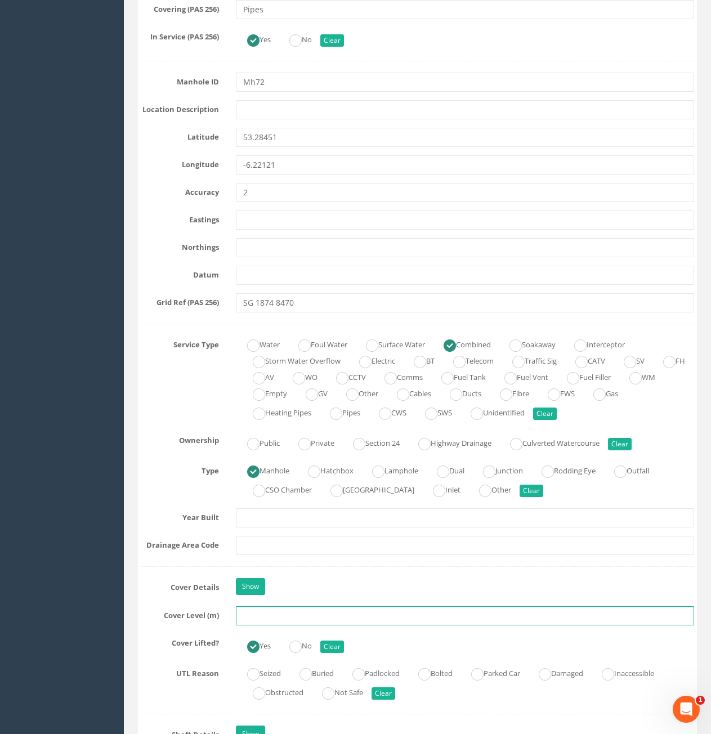
click at [393, 620] on input "text" at bounding box center [465, 616] width 458 height 19
click at [321, 550] on input "text" at bounding box center [465, 545] width 458 height 19
click at [308, 612] on input "text" at bounding box center [465, 616] width 458 height 19
type input "73.96"
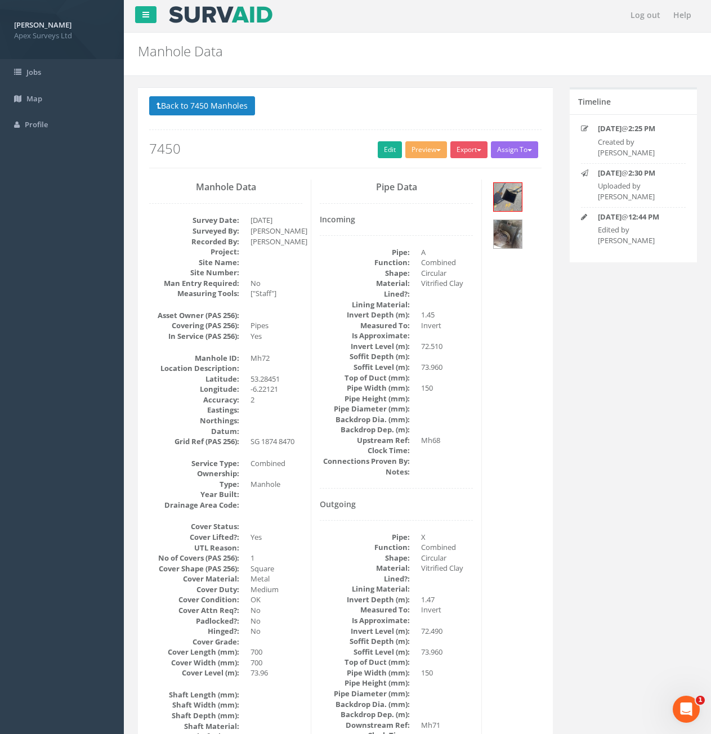
scroll to position [0, 0]
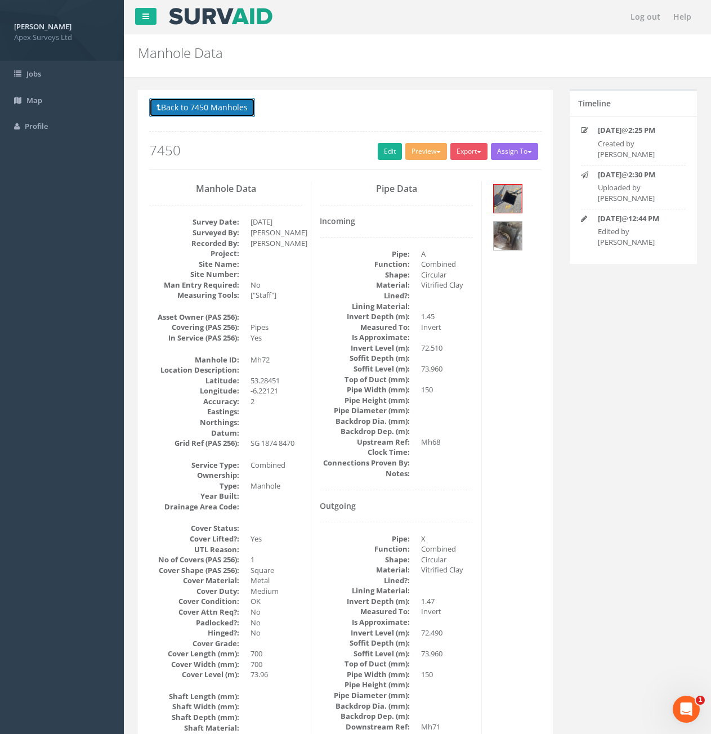
click at [213, 111] on button "Back to 7450 Manholes" at bounding box center [202, 107] width 106 height 19
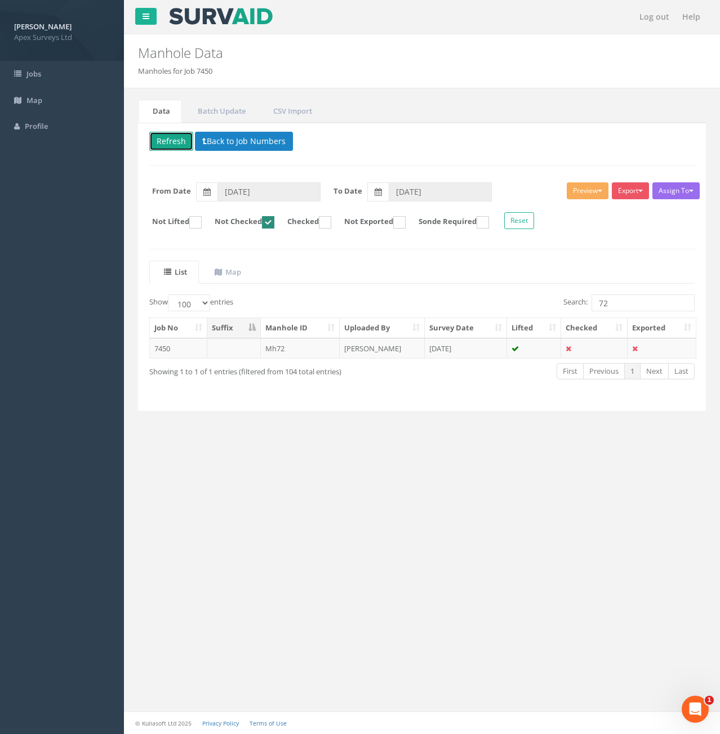
click at [184, 141] on button "Refresh" at bounding box center [171, 141] width 44 height 19
click at [621, 302] on input "72" at bounding box center [642, 303] width 103 height 17
type input "7"
type input "101"
click at [296, 347] on td "Mh101" at bounding box center [300, 348] width 79 height 20
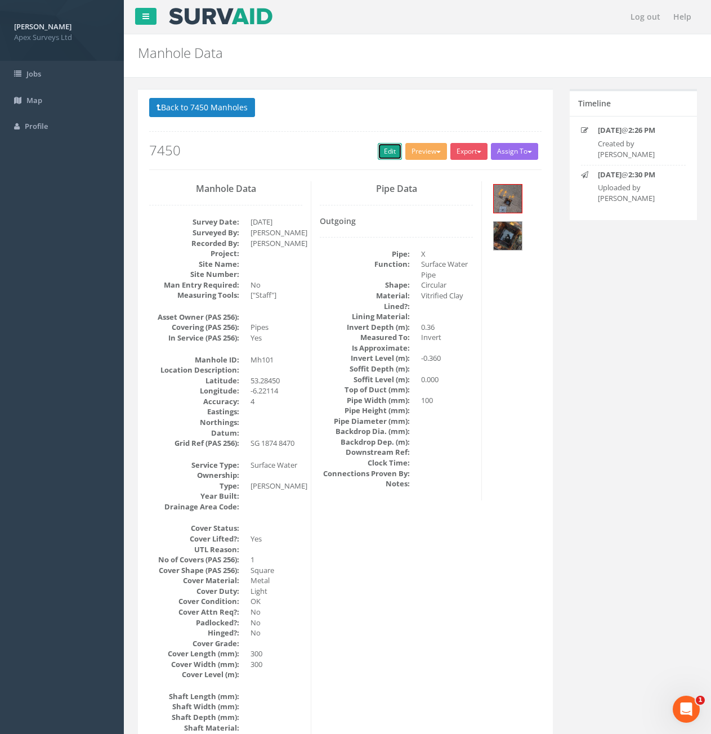
click at [393, 154] on link "Edit" at bounding box center [390, 151] width 24 height 17
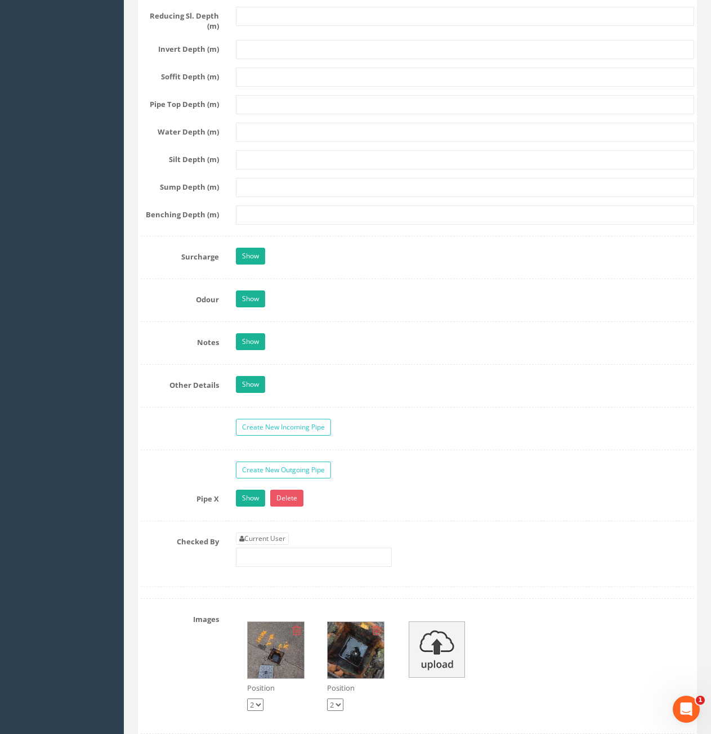
scroll to position [1521, 0]
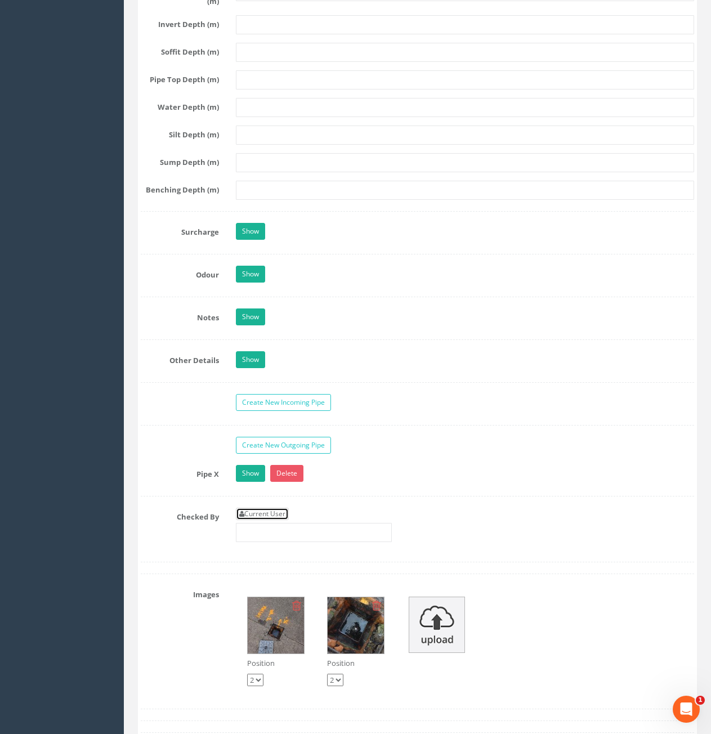
click at [265, 512] on link "Current User" at bounding box center [262, 514] width 53 height 12
type input "[PERSON_NAME]"
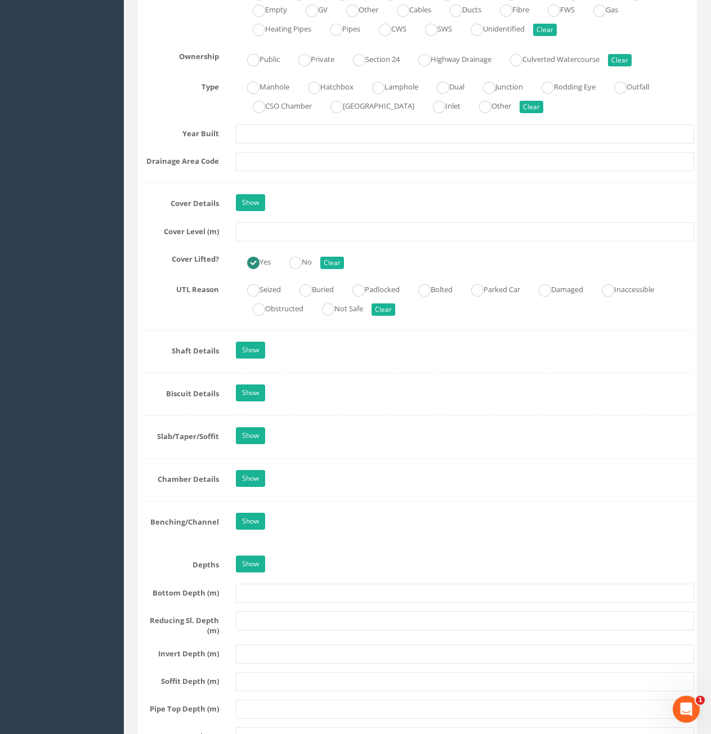
scroll to position [845, 0]
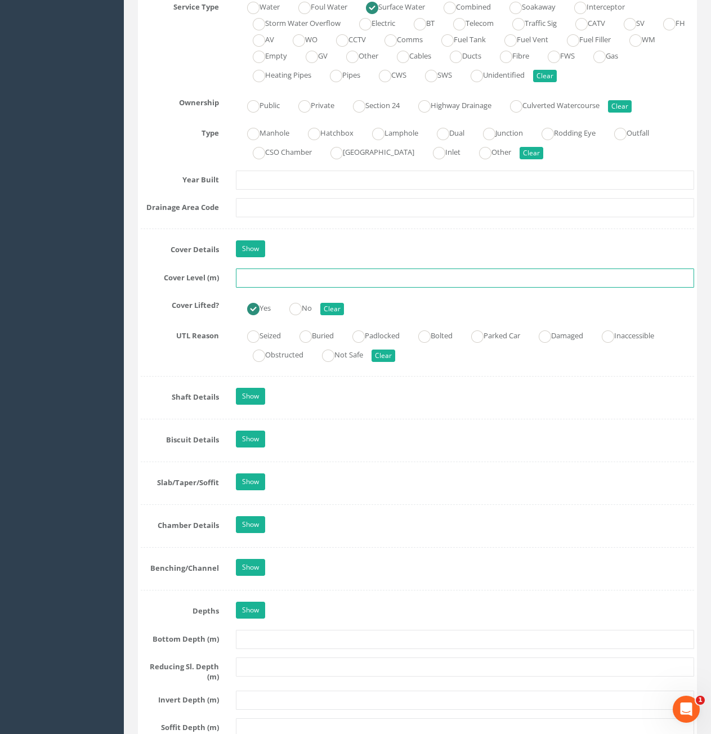
click at [287, 278] on input "text" at bounding box center [465, 278] width 458 height 19
type input "73.96"
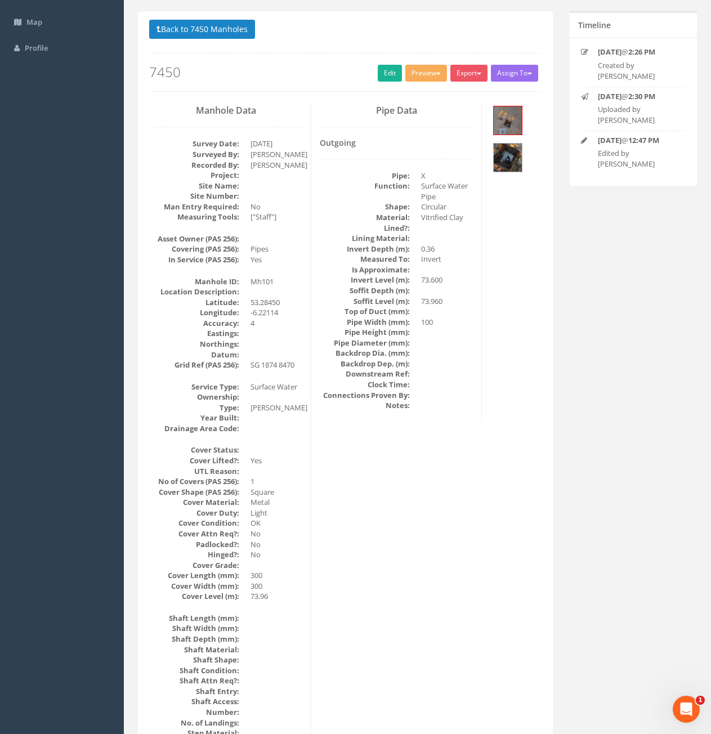
scroll to position [0, 0]
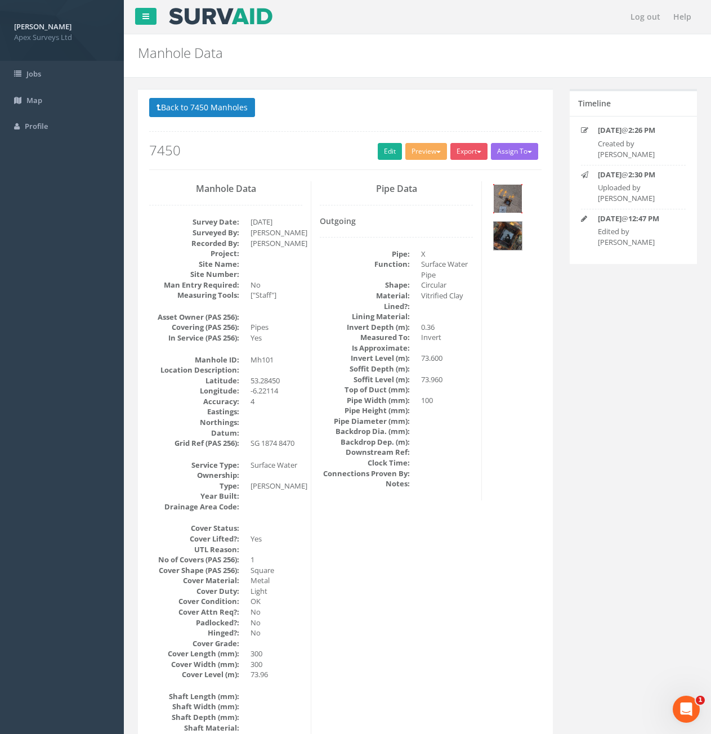
click at [517, 200] on img at bounding box center [508, 199] width 28 height 28
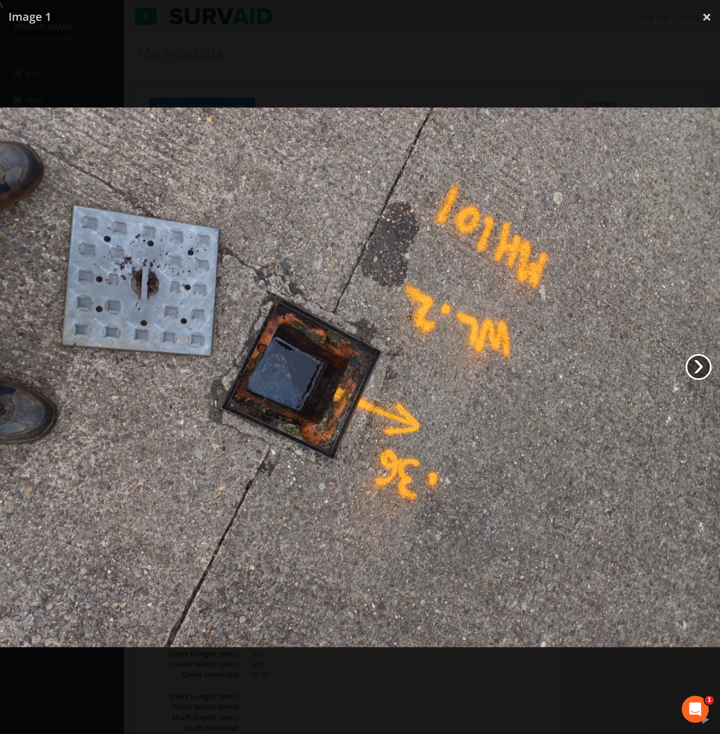
click at [695, 380] on link "›" at bounding box center [698, 367] width 26 height 26
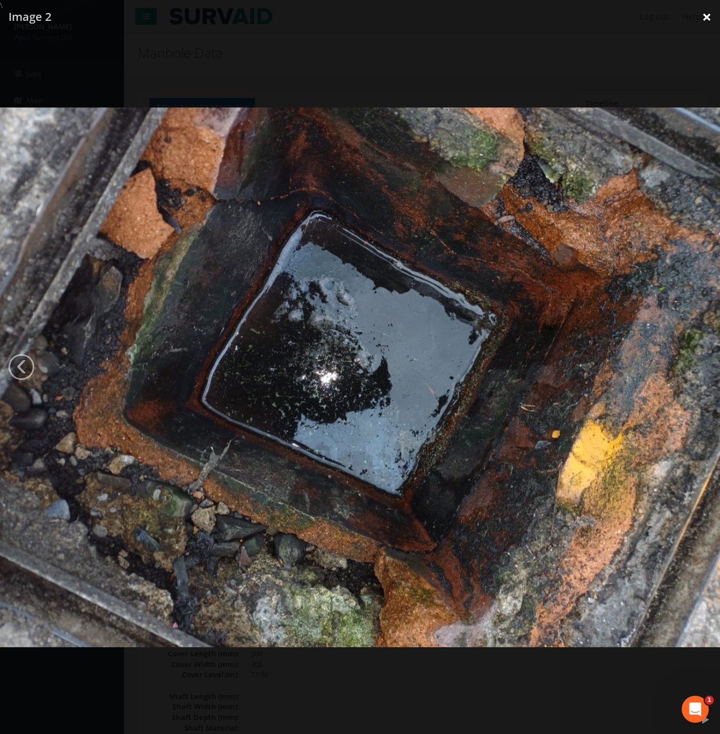
click at [702, 14] on link "×" at bounding box center [706, 17] width 26 height 34
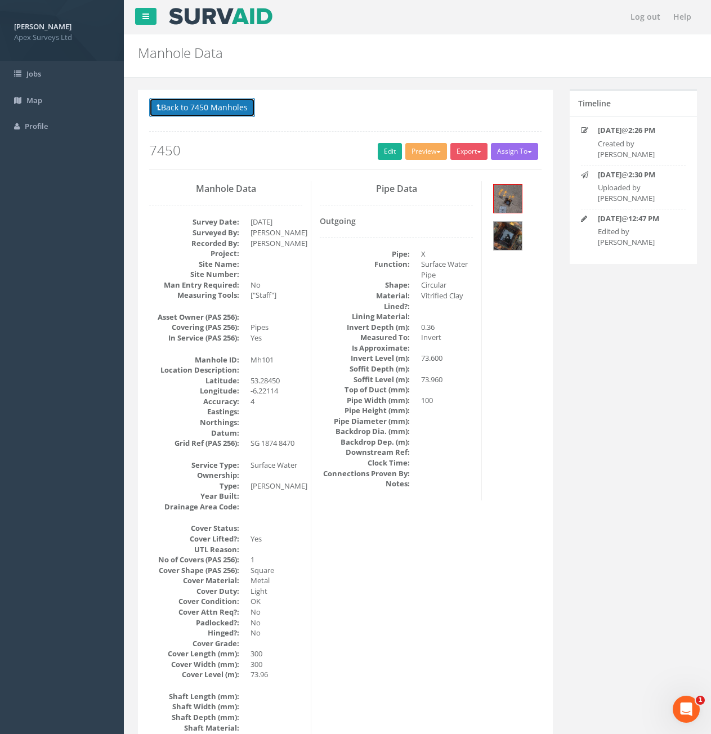
click at [192, 112] on button "Back to 7450 Manholes" at bounding box center [202, 107] width 106 height 19
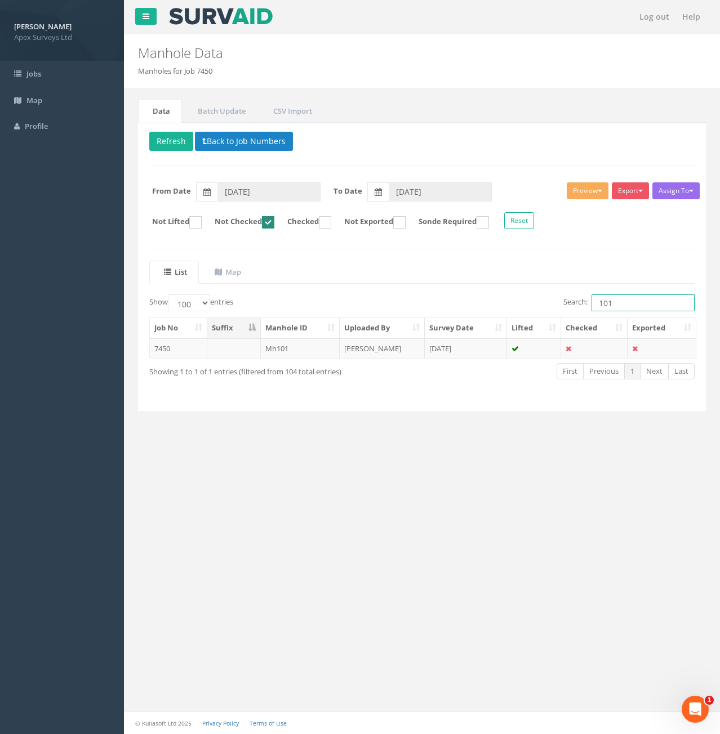
click at [666, 301] on input "101" at bounding box center [642, 303] width 103 height 17
type input "100"
click at [300, 351] on td "Mh100" at bounding box center [300, 348] width 79 height 20
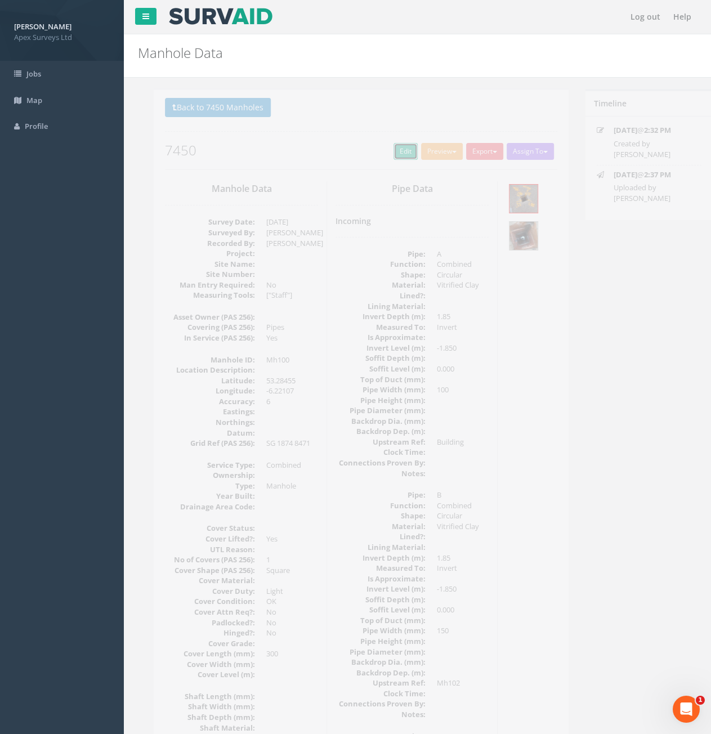
click at [391, 153] on link "Edit" at bounding box center [390, 151] width 24 height 17
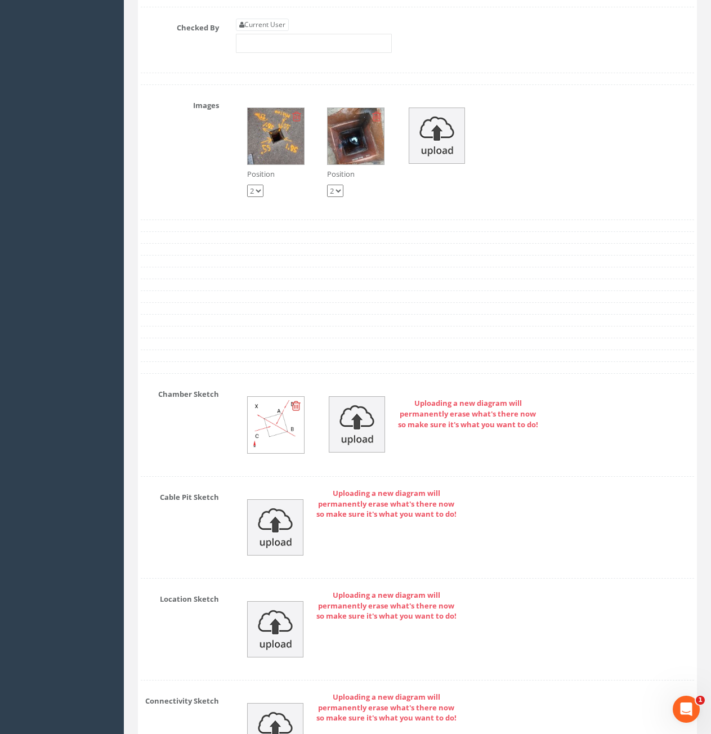
scroll to position [1915, 0]
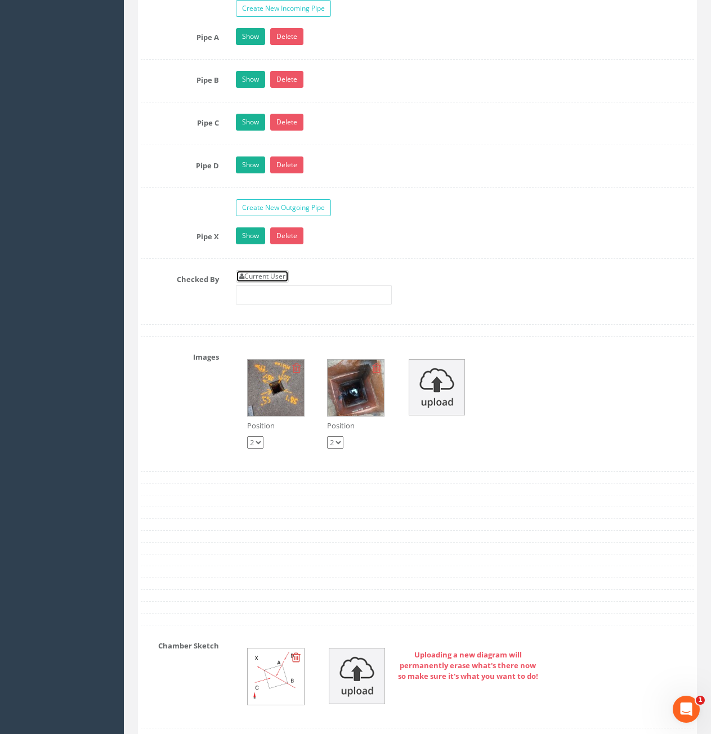
click at [259, 274] on link "Current User" at bounding box center [262, 276] width 53 height 12
type input "[PERSON_NAME]"
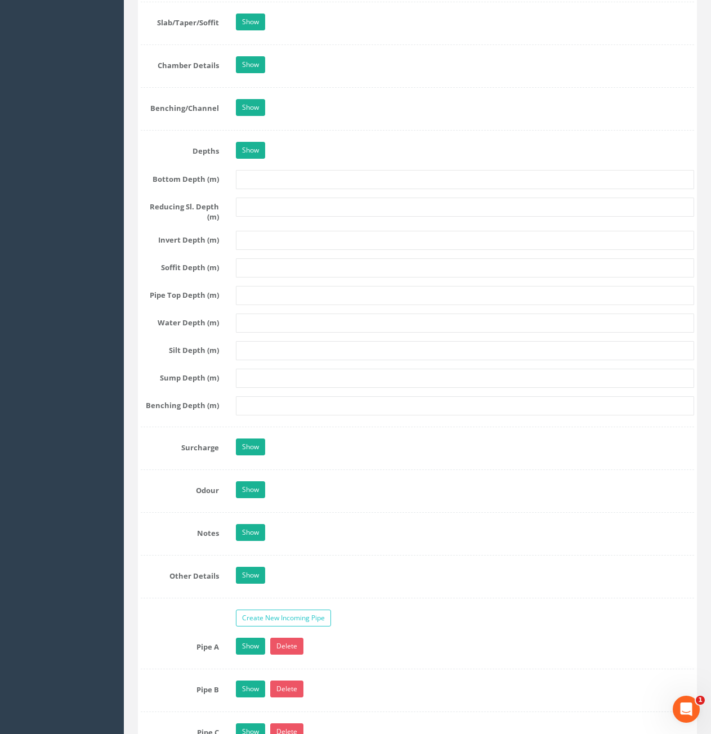
scroll to position [957, 0]
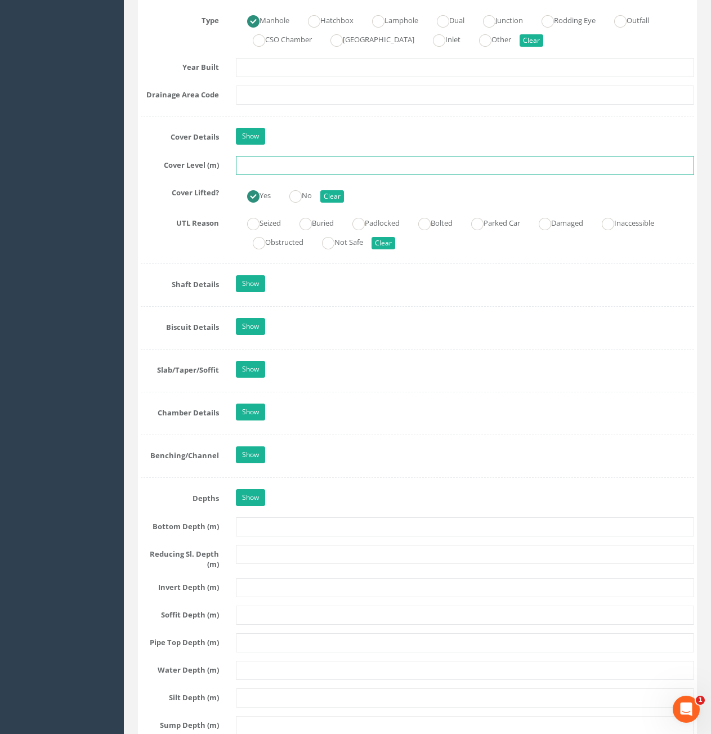
click at [270, 167] on input "text" at bounding box center [465, 165] width 458 height 19
type input "73.98"
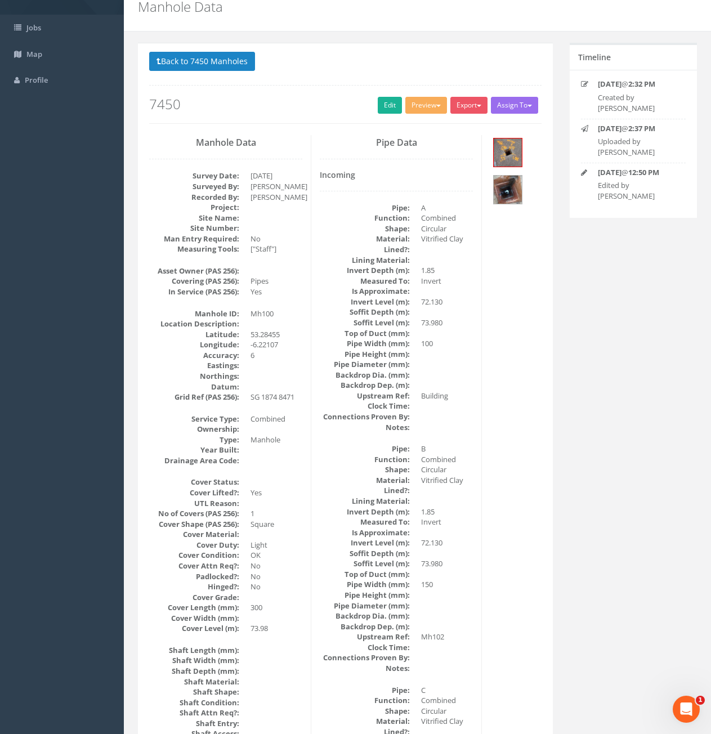
scroll to position [45, 0]
click at [235, 65] on button "Back to 7450 Manholes" at bounding box center [202, 62] width 106 height 19
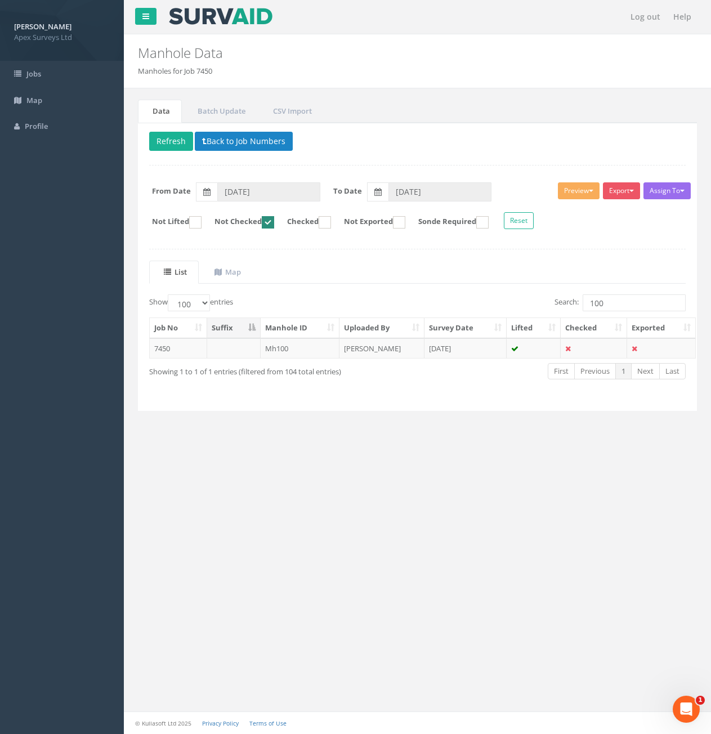
scroll to position [0, 0]
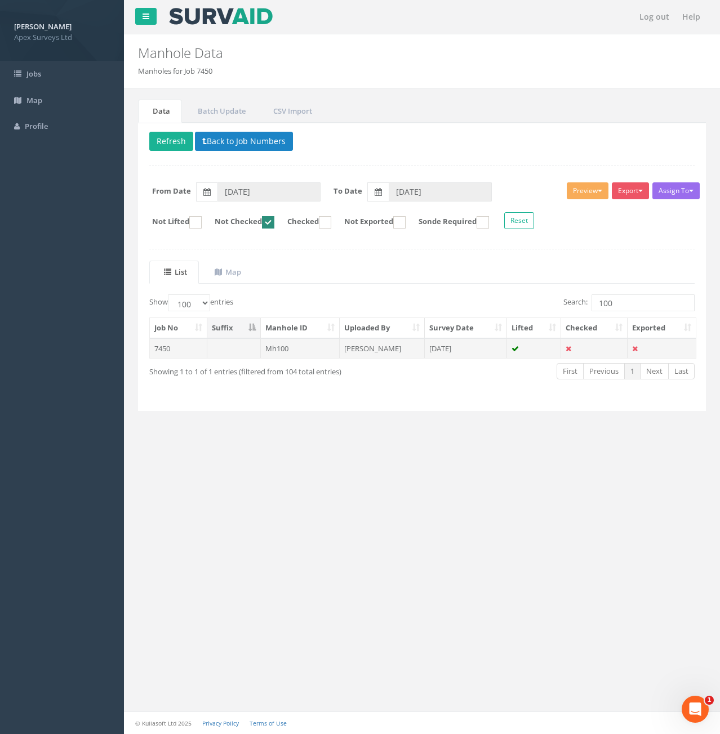
click at [342, 349] on td "[PERSON_NAME]" at bounding box center [382, 348] width 85 height 20
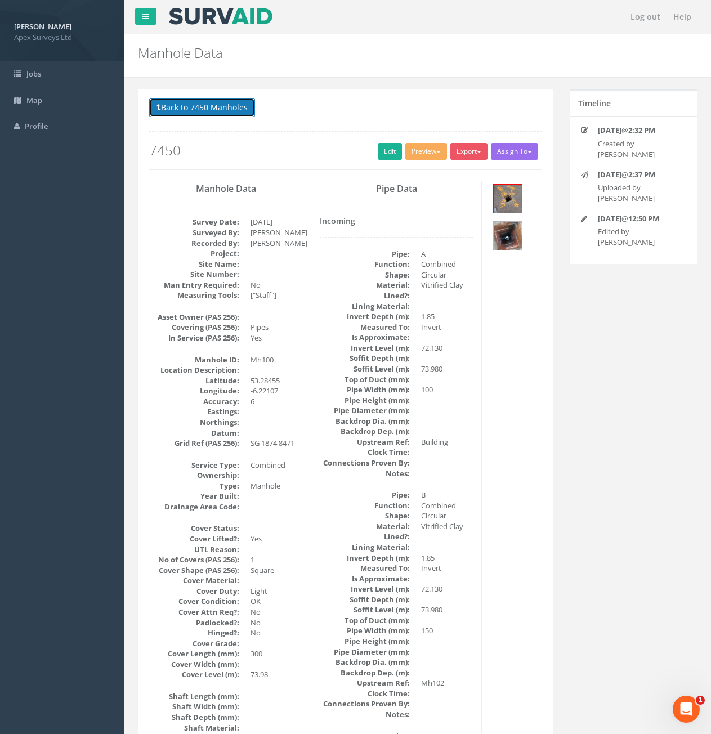
click at [177, 112] on button "Back to 7450 Manholes" at bounding box center [202, 107] width 106 height 19
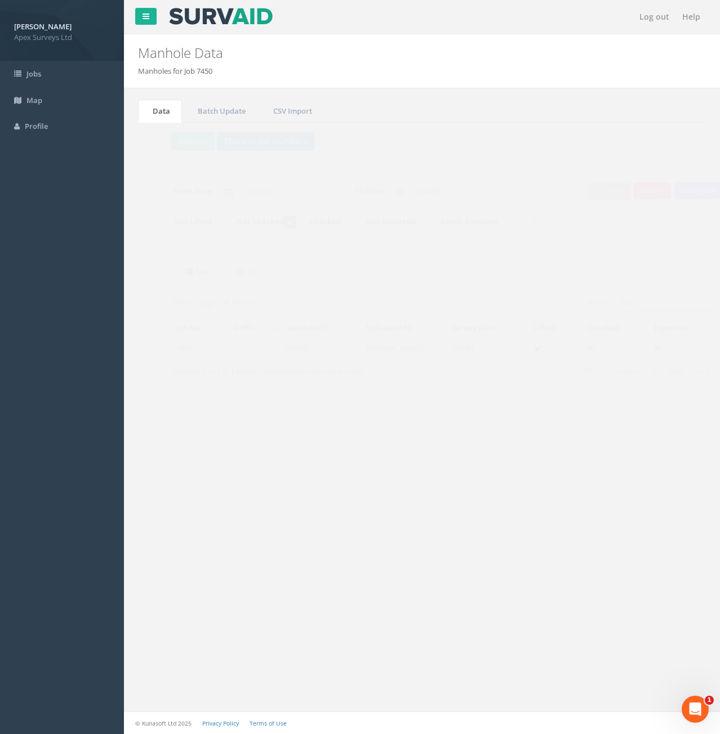
click at [626, 305] on input "100" at bounding box center [642, 303] width 103 height 17
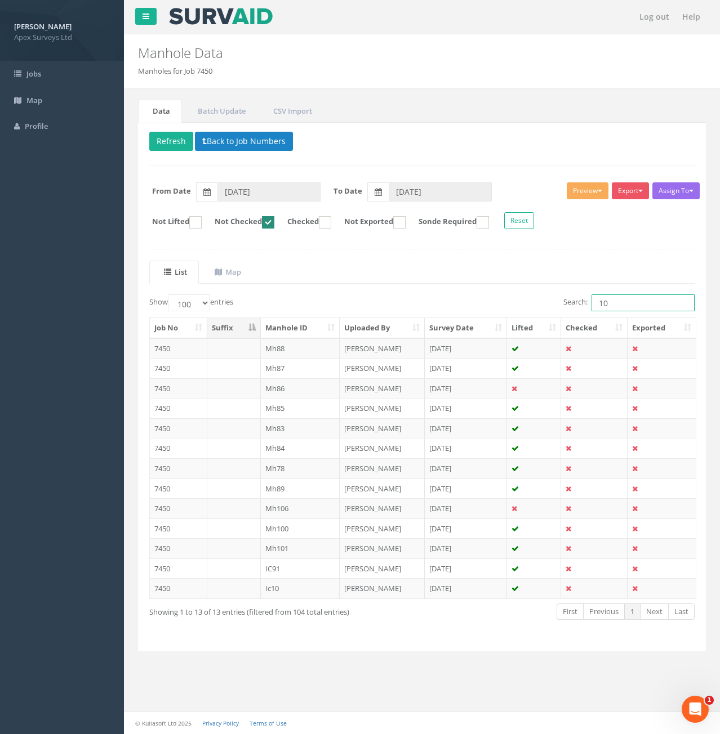
type input "1"
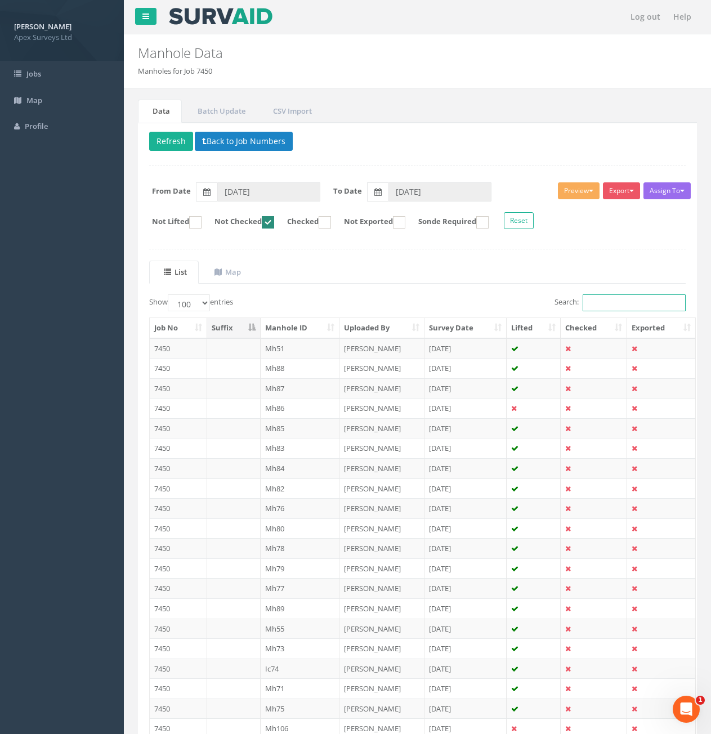
click at [592, 311] on input "Search:" at bounding box center [634, 303] width 103 height 17
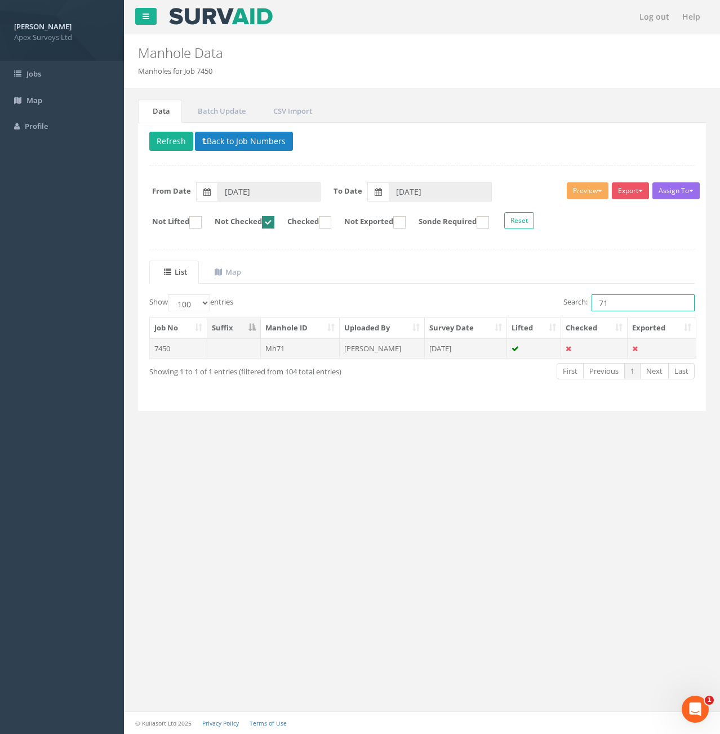
type input "71"
click at [310, 351] on td "Mh71" at bounding box center [300, 348] width 79 height 20
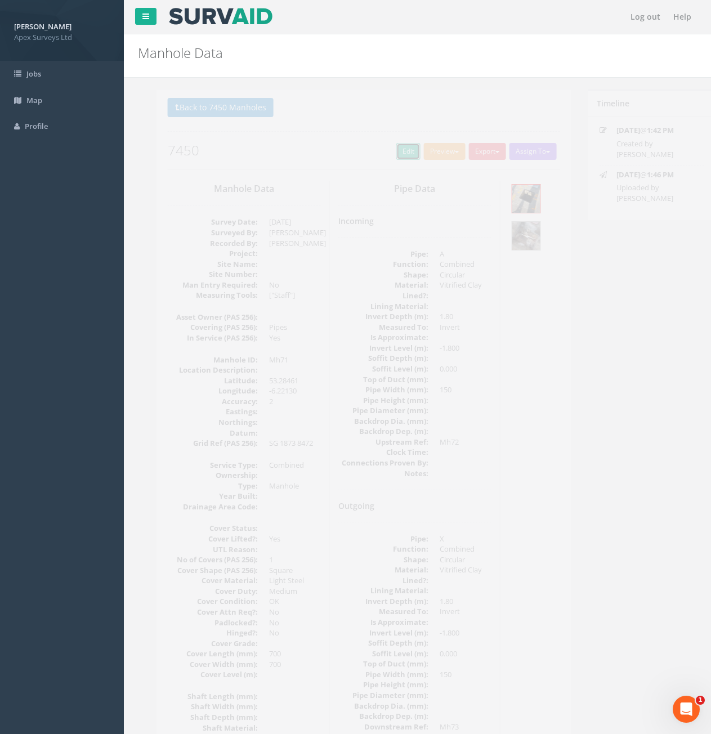
click at [382, 150] on link "Edit" at bounding box center [390, 151] width 24 height 17
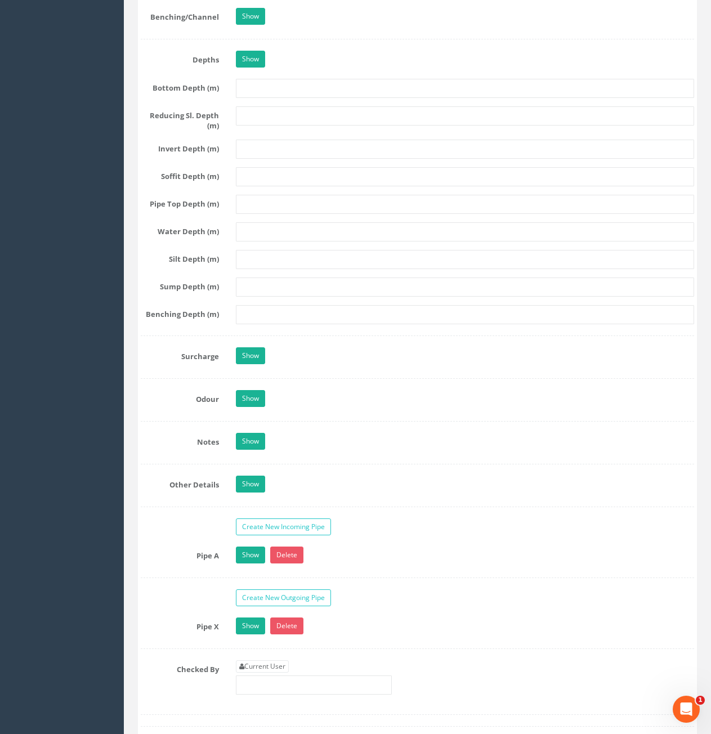
scroll to position [1408, 0]
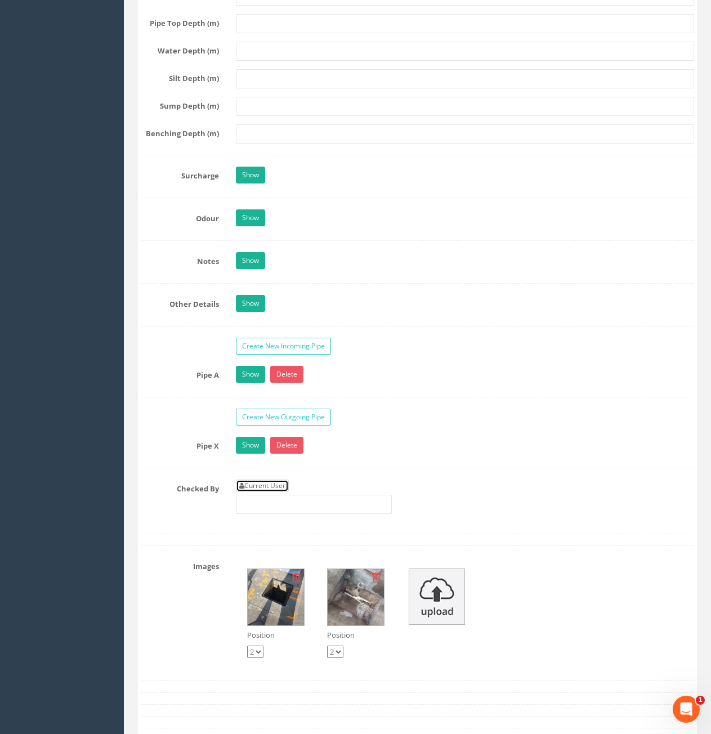
click at [273, 485] on link "Current User" at bounding box center [262, 486] width 53 height 12
type input "[PERSON_NAME]"
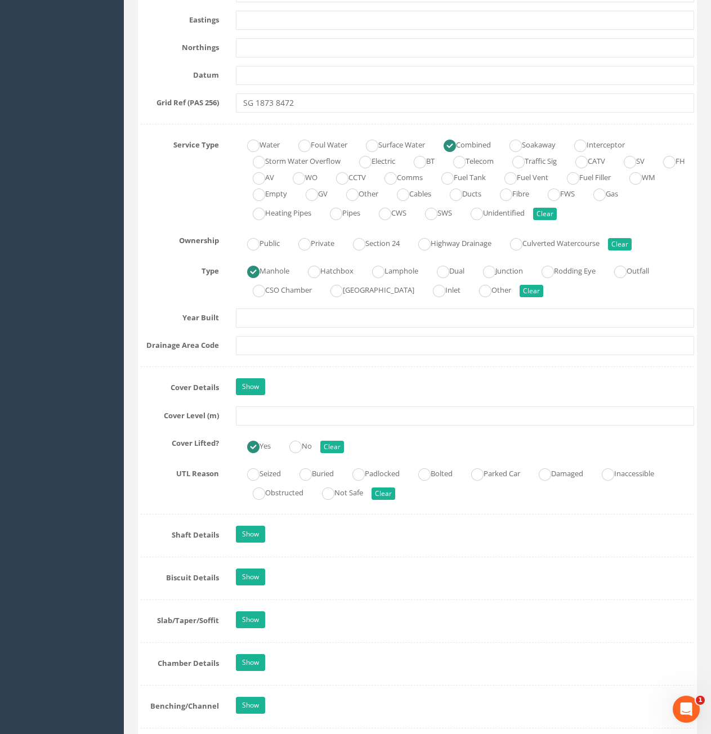
scroll to position [676, 0]
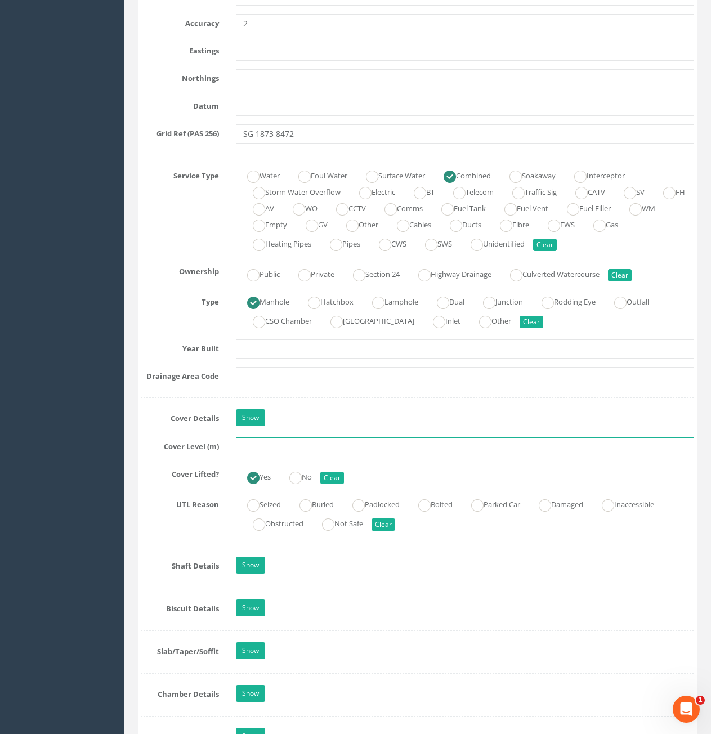
click at [307, 445] on input "text" at bounding box center [465, 447] width 458 height 19
type input "73.93"
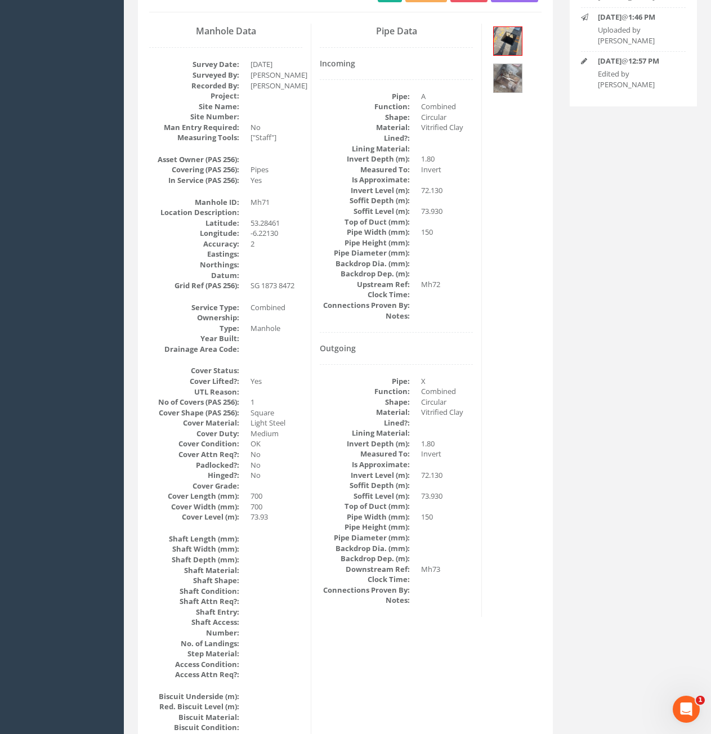
scroll to position [0, 0]
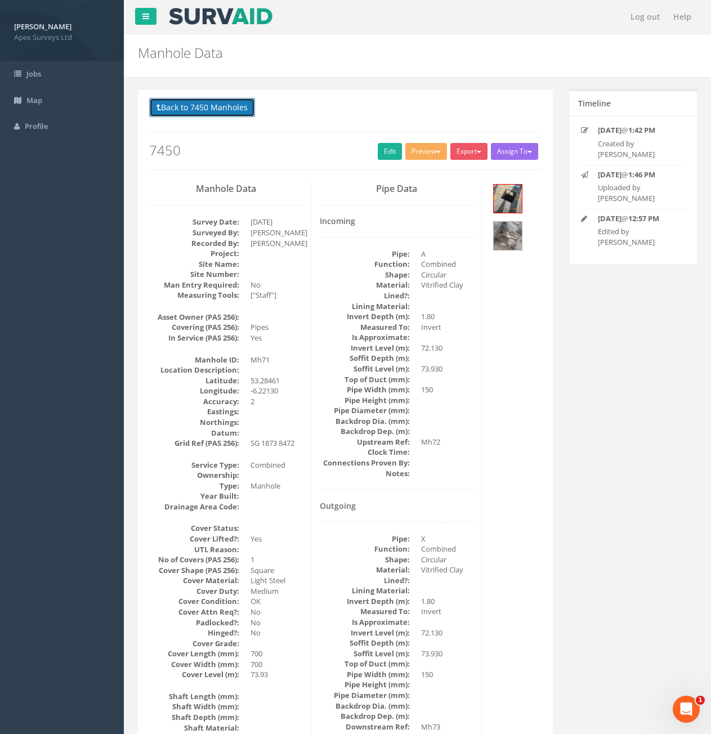
click at [226, 112] on button "Back to 7450 Manholes" at bounding box center [202, 107] width 106 height 19
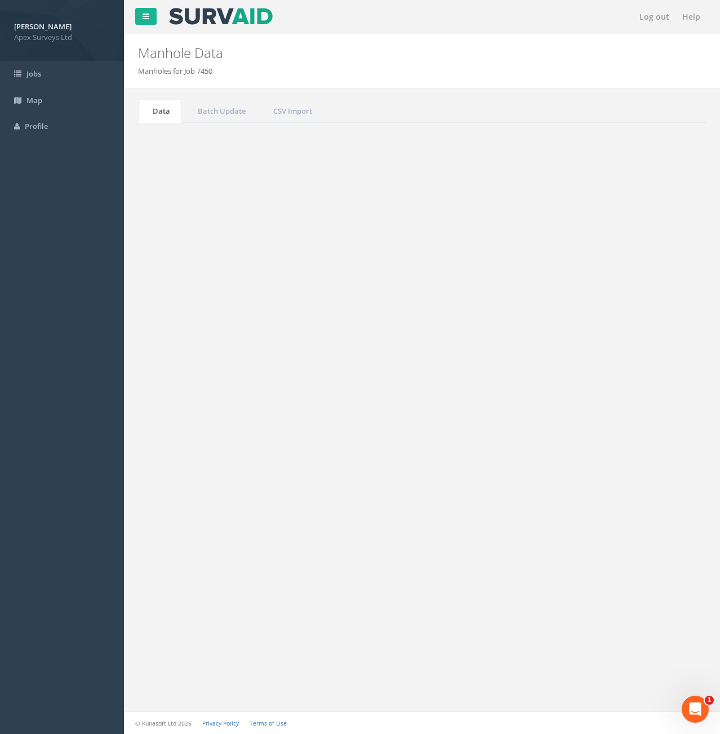
click at [621, 304] on input "71" at bounding box center [642, 303] width 103 height 17
type input "7"
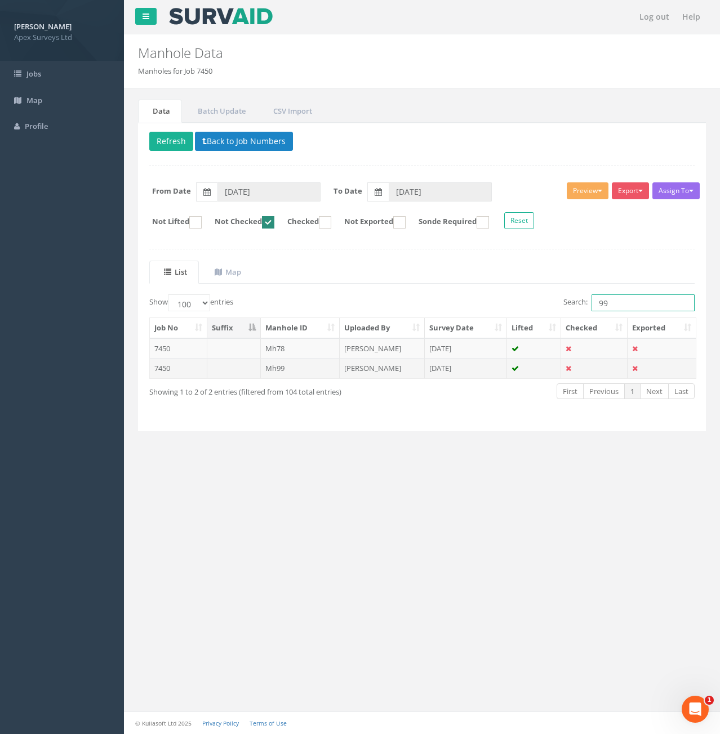
type input "99"
click at [323, 372] on td "Mh99" at bounding box center [300, 368] width 79 height 20
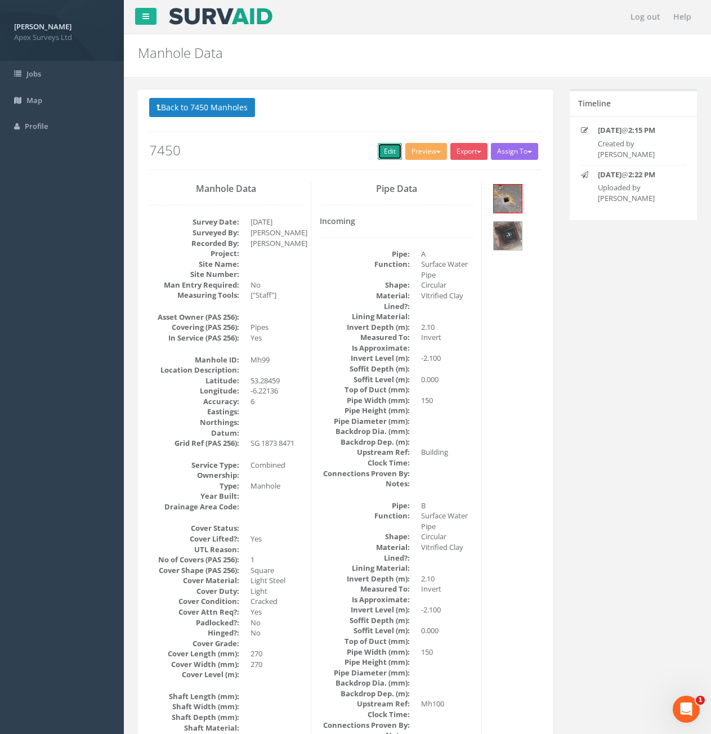
click at [381, 157] on link "Edit" at bounding box center [390, 151] width 24 height 17
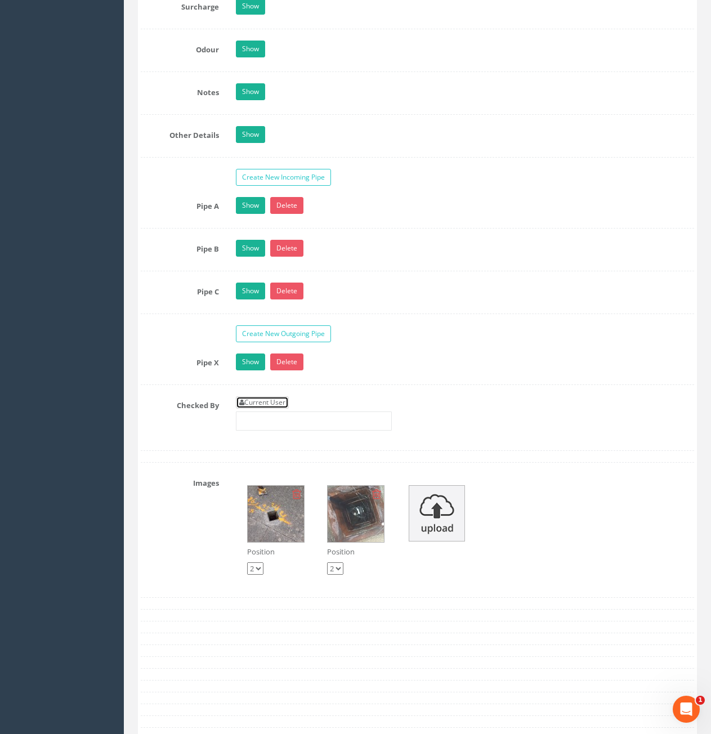
click at [261, 404] on link "Current User" at bounding box center [262, 402] width 53 height 12
type input "[PERSON_NAME]"
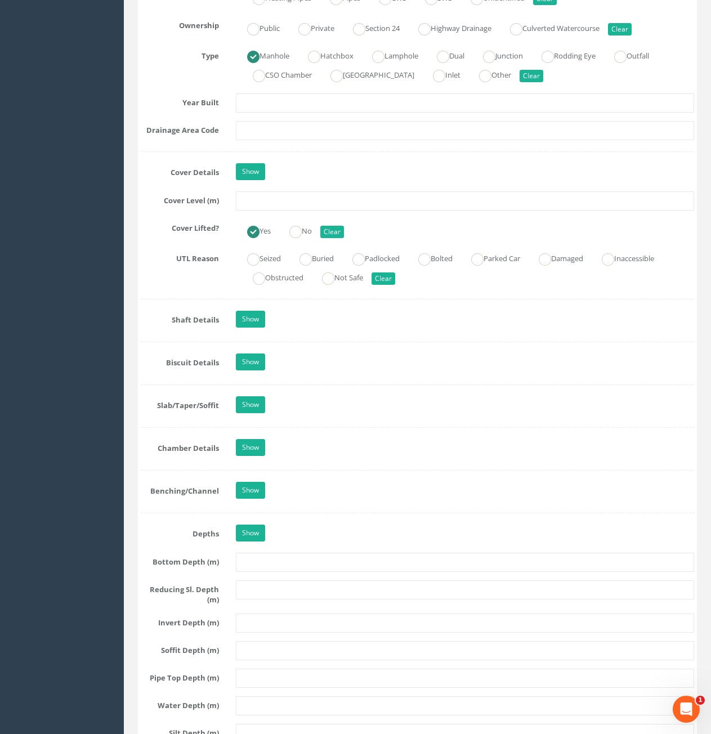
scroll to position [901, 0]
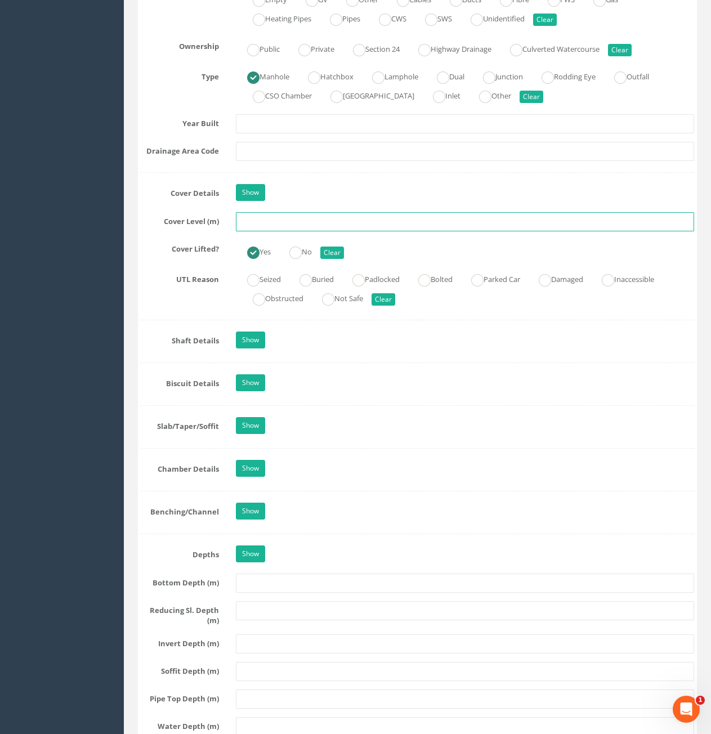
click at [289, 224] on input "text" at bounding box center [465, 221] width 458 height 19
type input "73.98"
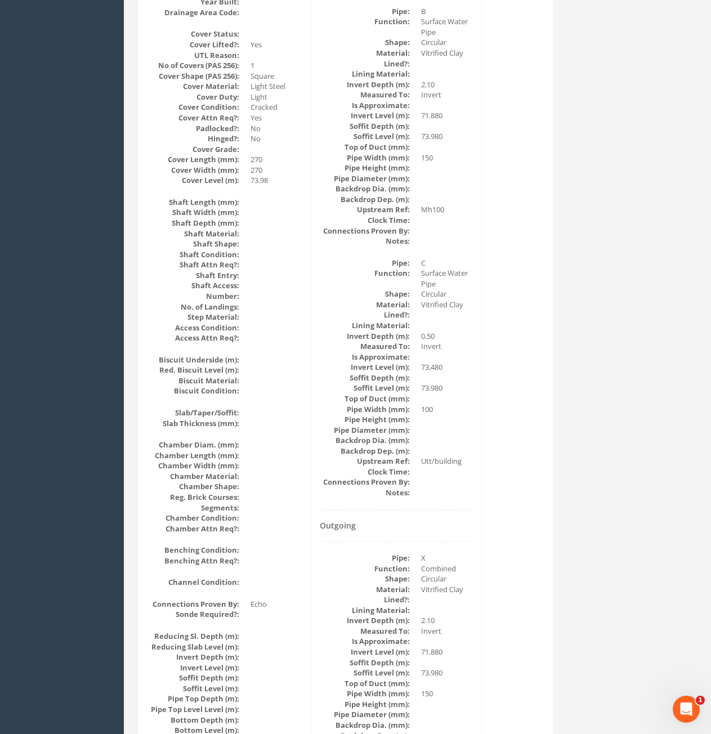
scroll to position [101, 0]
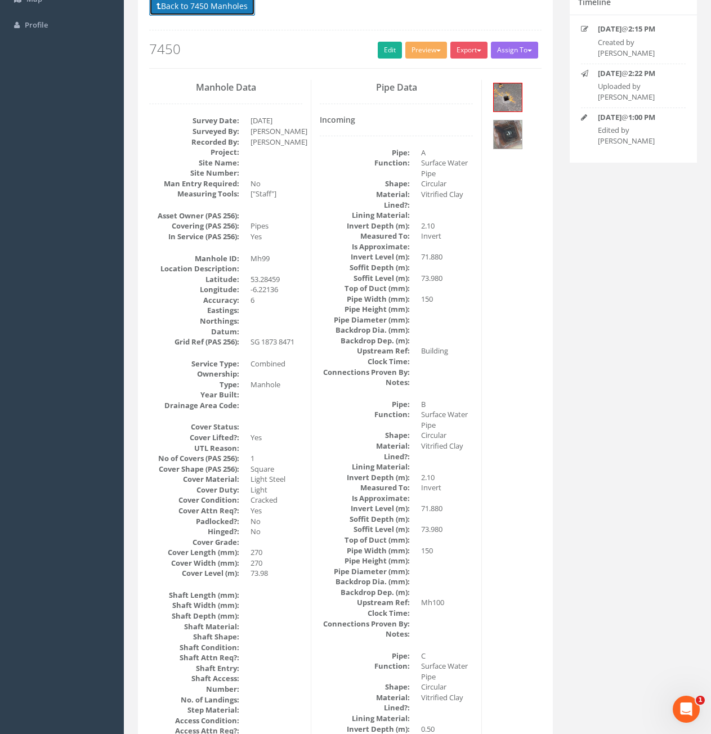
drag, startPoint x: 210, startPoint y: 11, endPoint x: 240, endPoint y: 28, distance: 34.8
click at [210, 11] on button "Back to 7450 Manholes" at bounding box center [202, 6] width 106 height 19
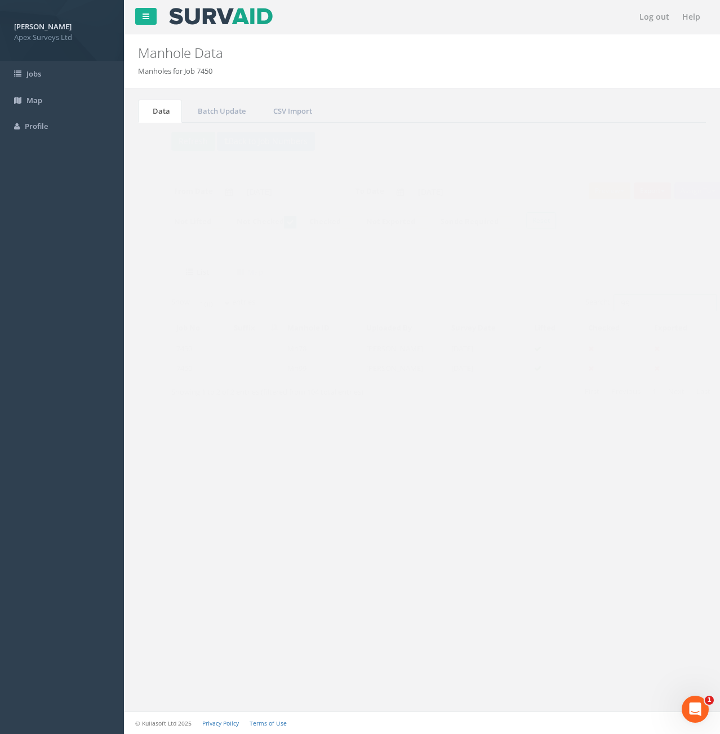
click at [644, 304] on input "99" at bounding box center [642, 303] width 103 height 17
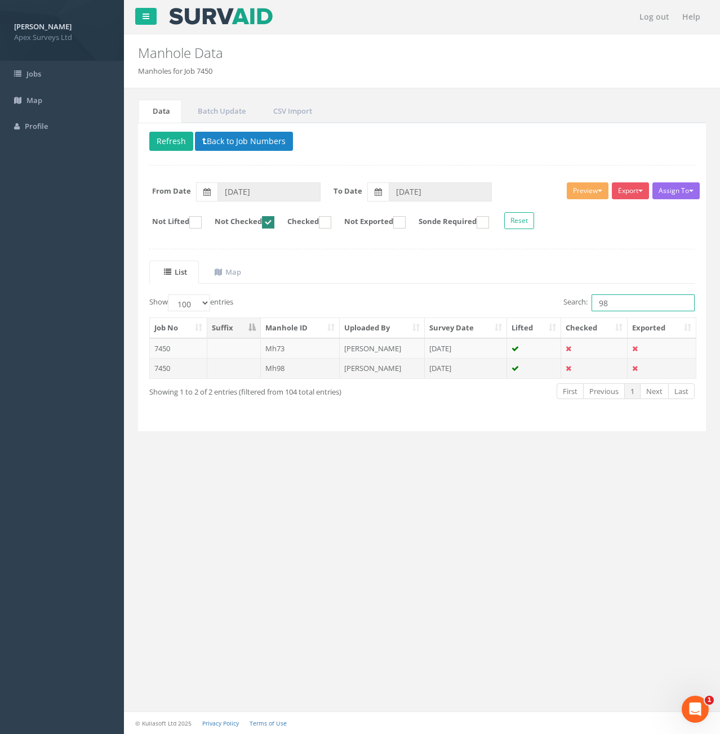
type input "98"
click at [226, 373] on td at bounding box center [234, 368] width 54 height 20
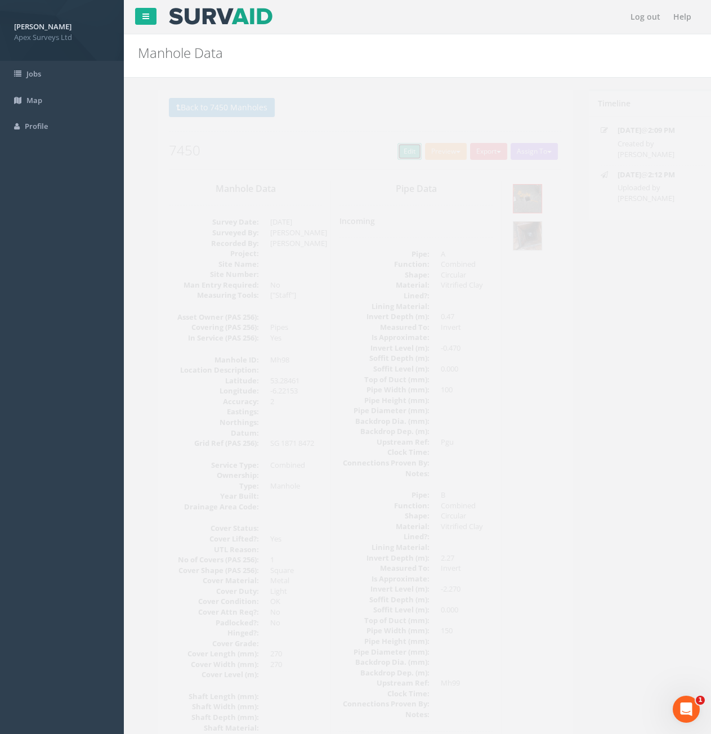
click at [391, 158] on link "Edit" at bounding box center [390, 151] width 24 height 17
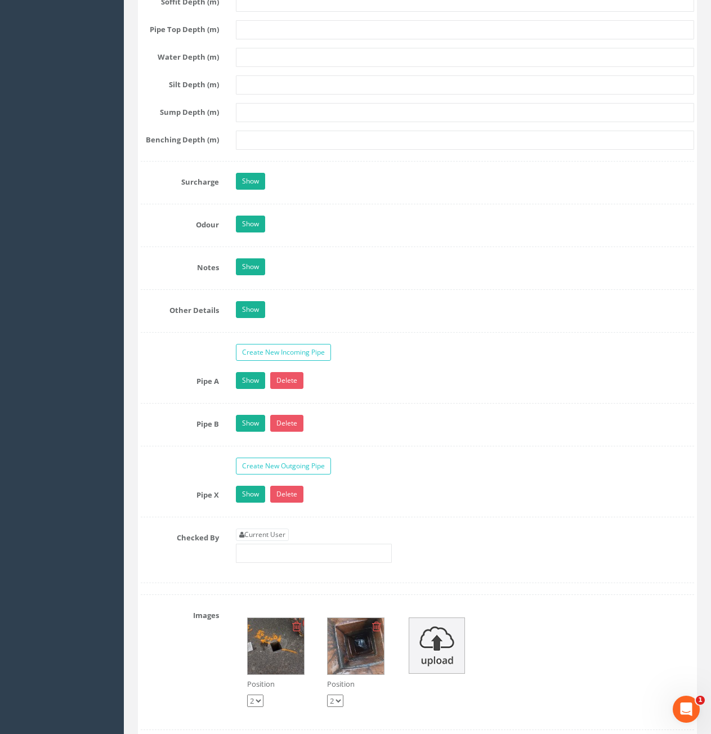
scroll to position [1915, 0]
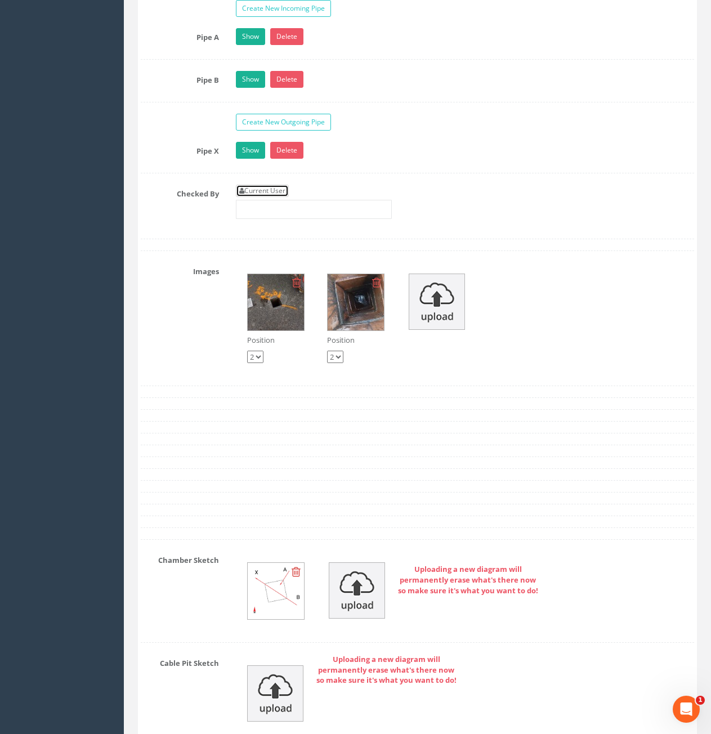
click at [252, 191] on link "Current User" at bounding box center [262, 191] width 53 height 12
type input "[PERSON_NAME]"
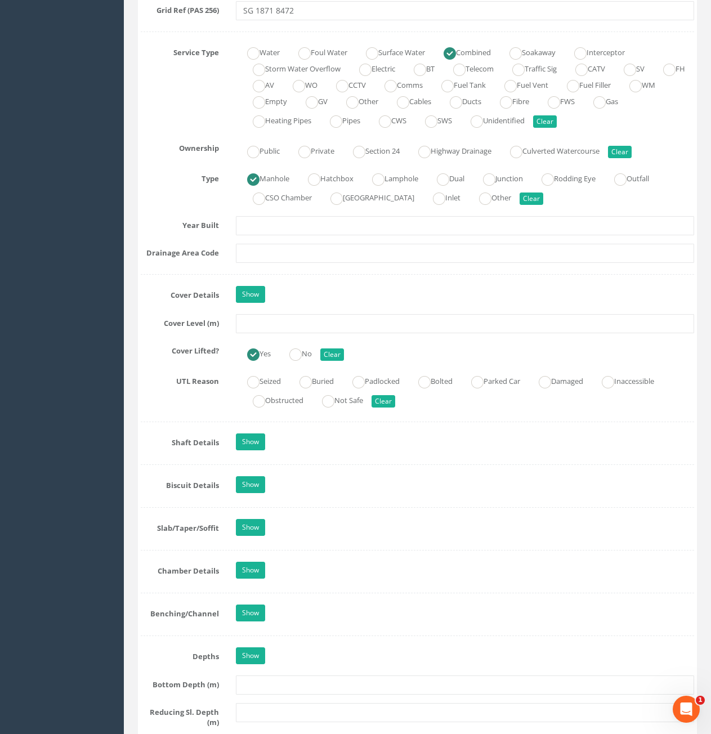
scroll to position [788, 0]
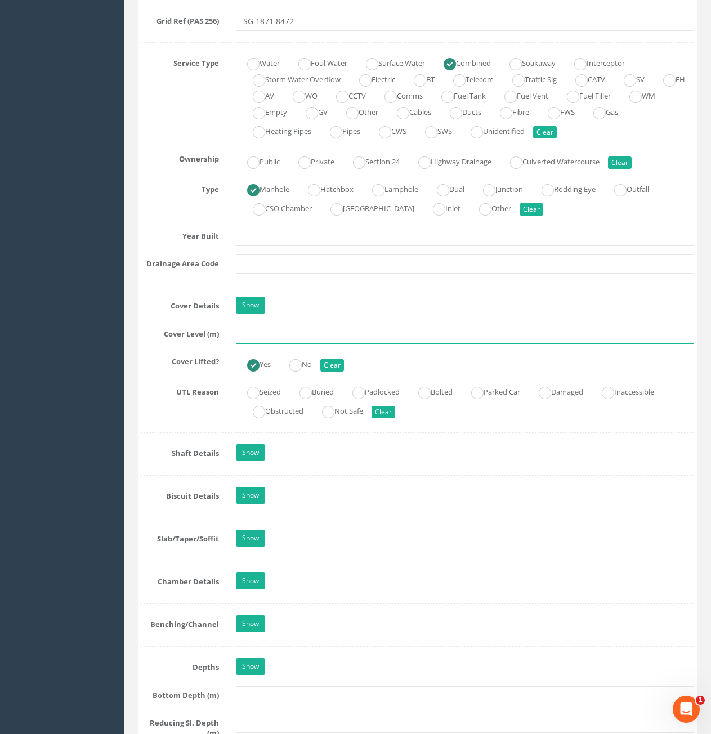
click at [362, 334] on input "text" at bounding box center [465, 334] width 458 height 19
type input "74.00"
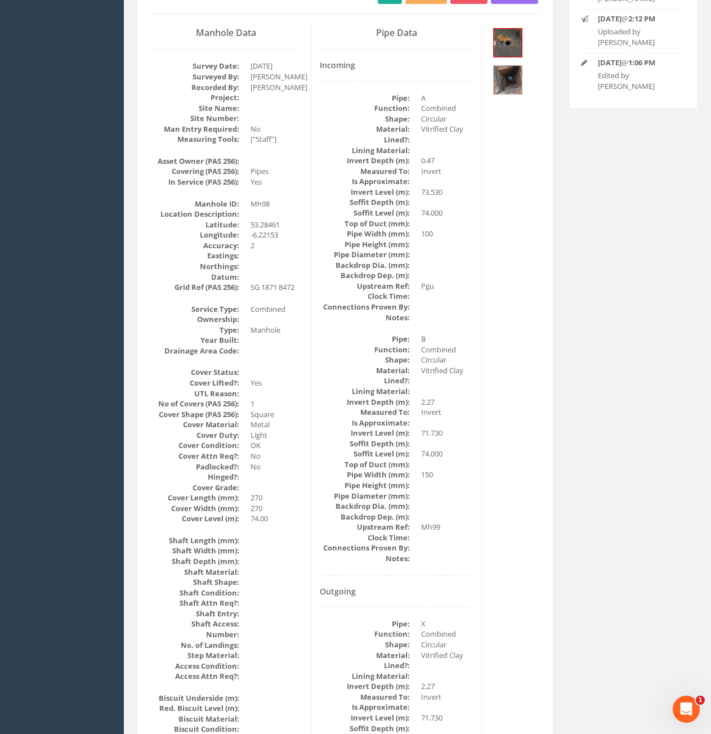
scroll to position [0, 0]
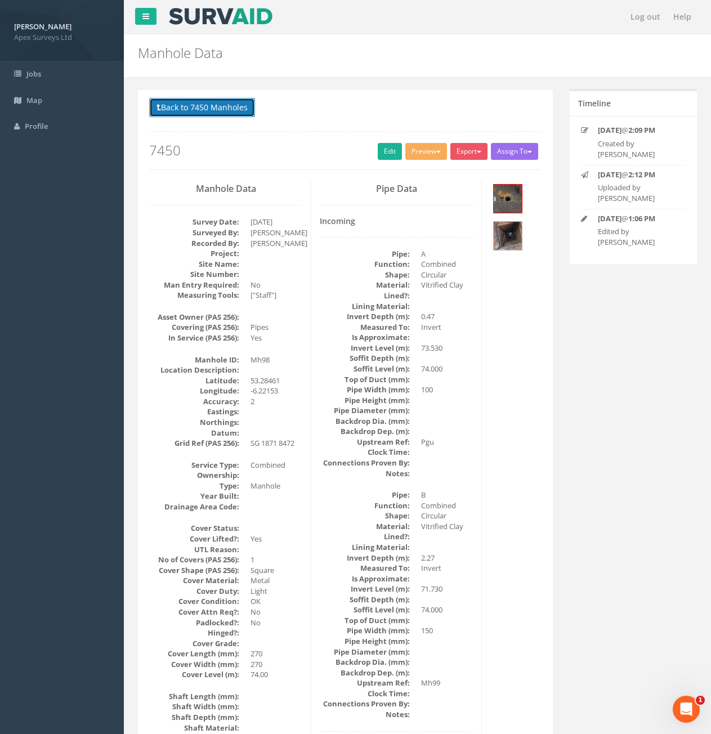
click at [173, 111] on button "Back to 7450 Manholes" at bounding box center [202, 107] width 106 height 19
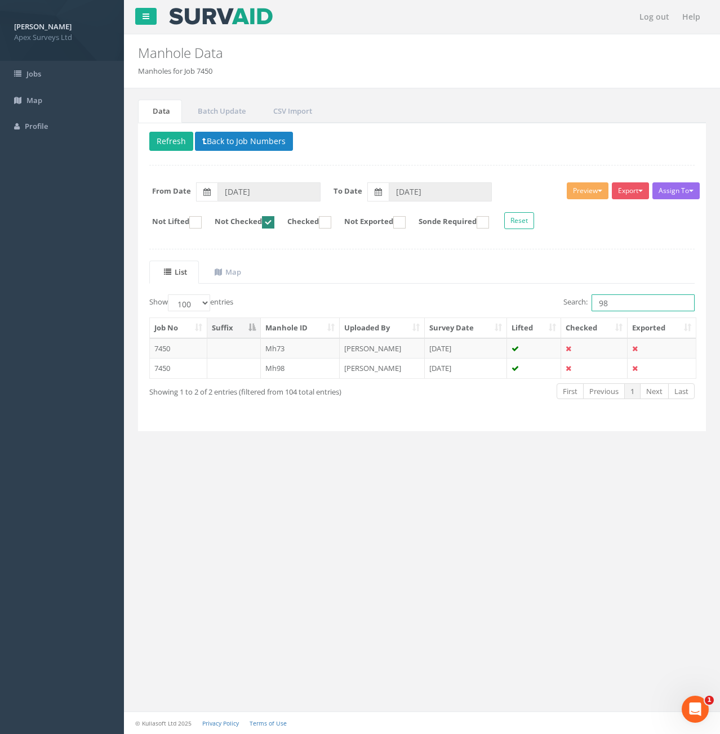
click at [630, 305] on input "98" at bounding box center [642, 303] width 103 height 17
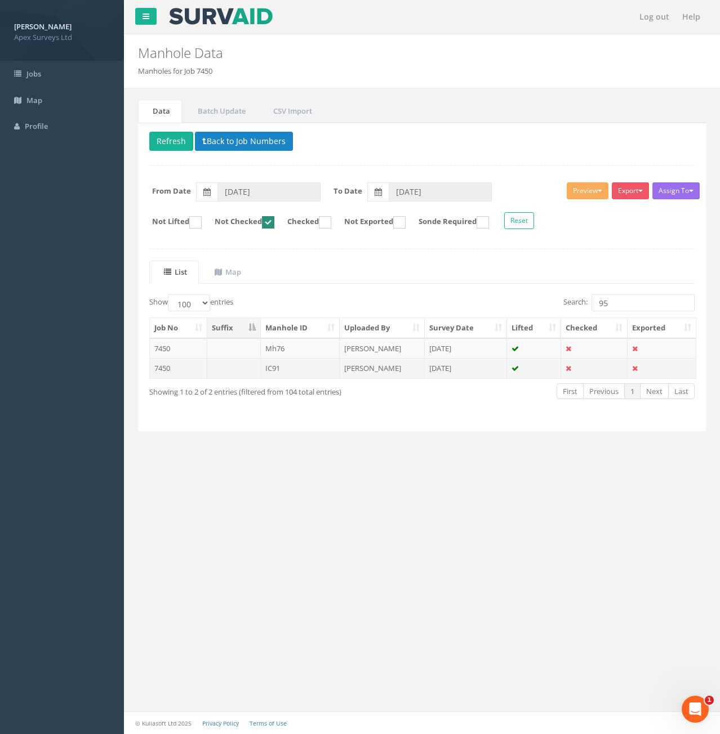
click at [226, 368] on td at bounding box center [234, 368] width 54 height 20
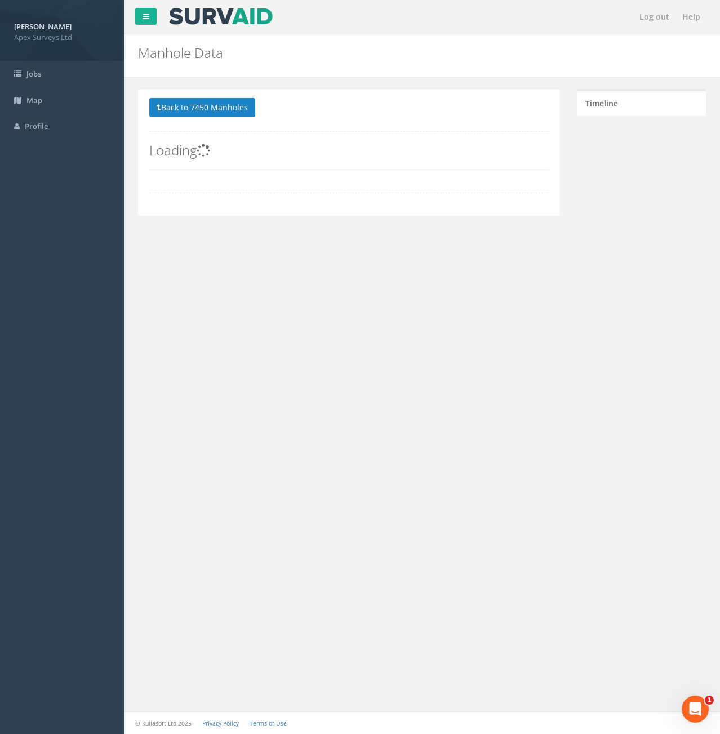
click at [226, 368] on div "Log out Help Manhole Data Manholes for Job 7450 × There was an error fetching t…" at bounding box center [422, 367] width 596 height 734
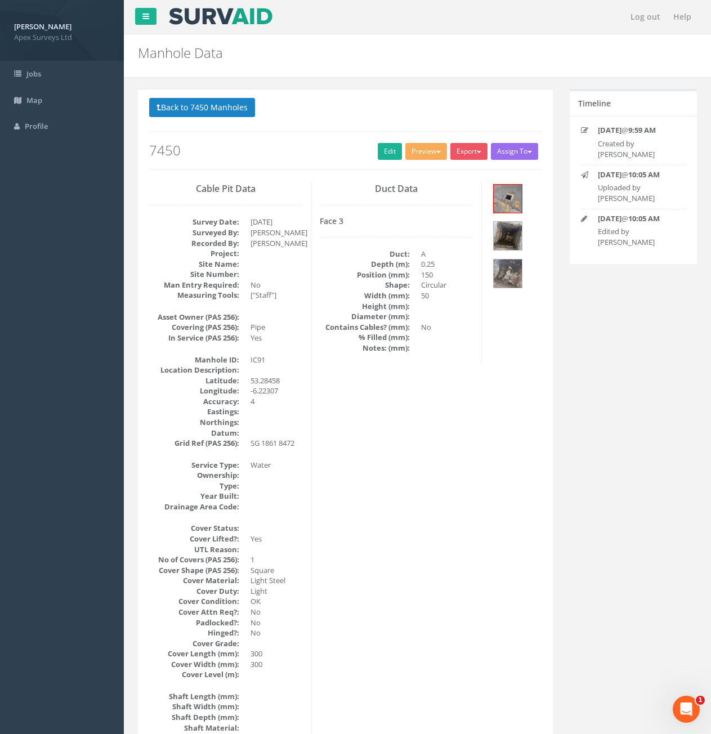
click at [512, 215] on div at bounding box center [516, 237] width 51 height 113
click at [512, 205] on img at bounding box center [508, 199] width 28 height 28
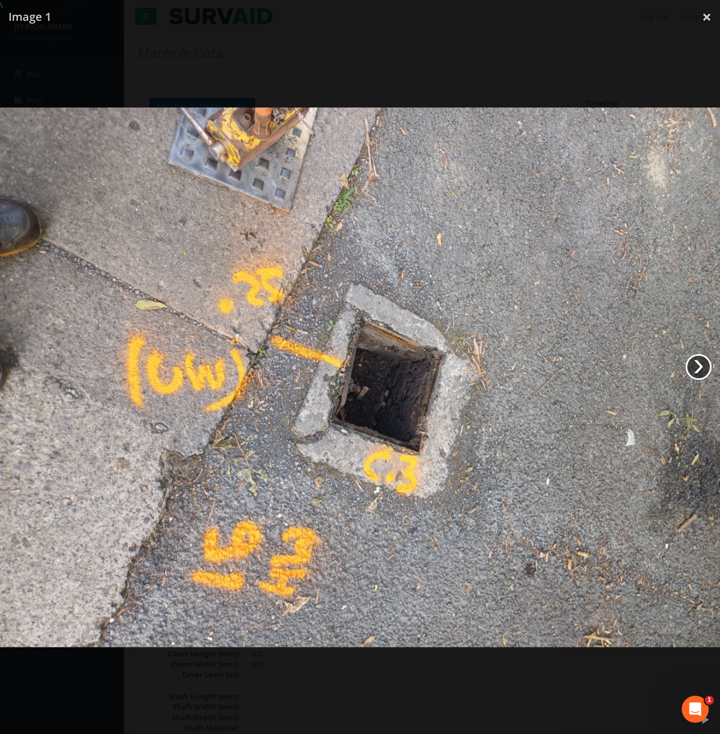
click at [701, 366] on link "›" at bounding box center [698, 367] width 26 height 26
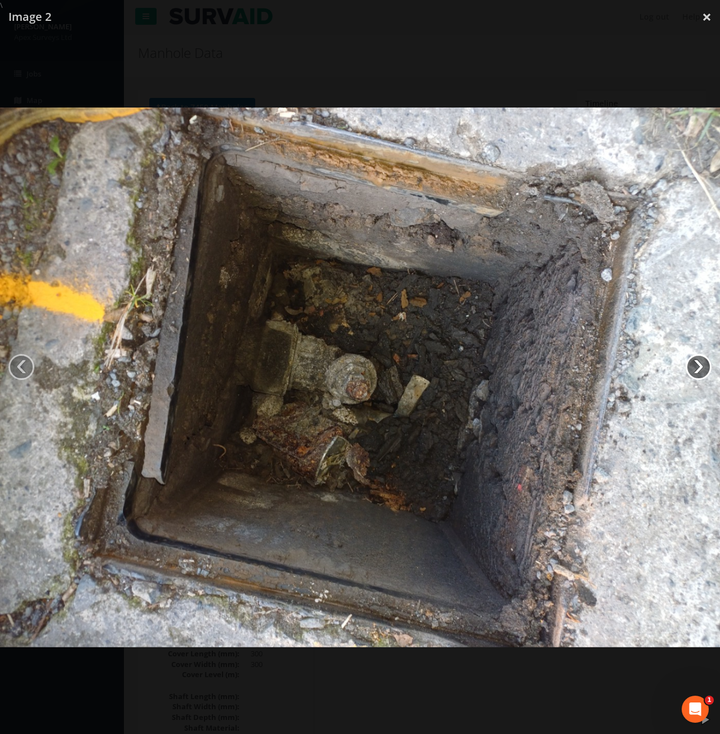
click at [701, 366] on link "›" at bounding box center [698, 367] width 26 height 26
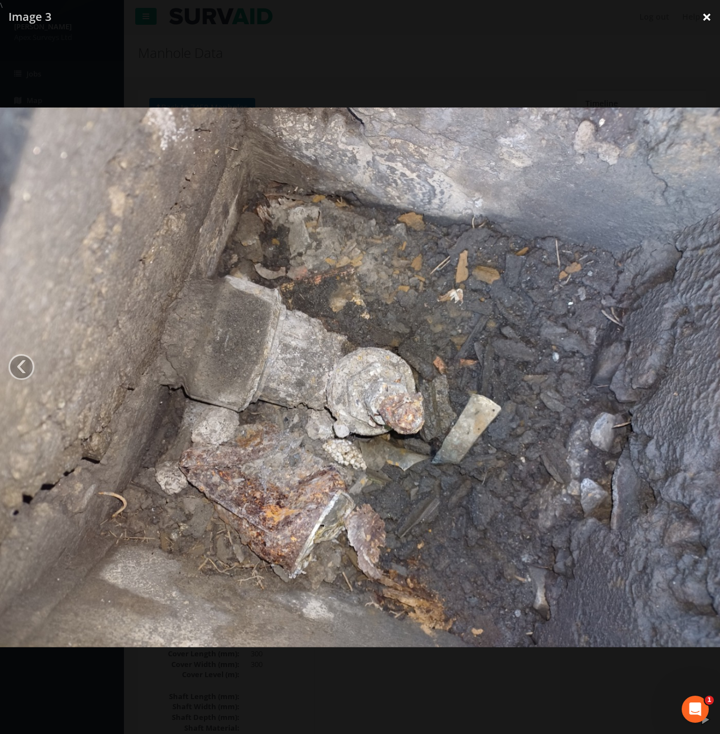
click at [706, 18] on link "×" at bounding box center [706, 17] width 26 height 34
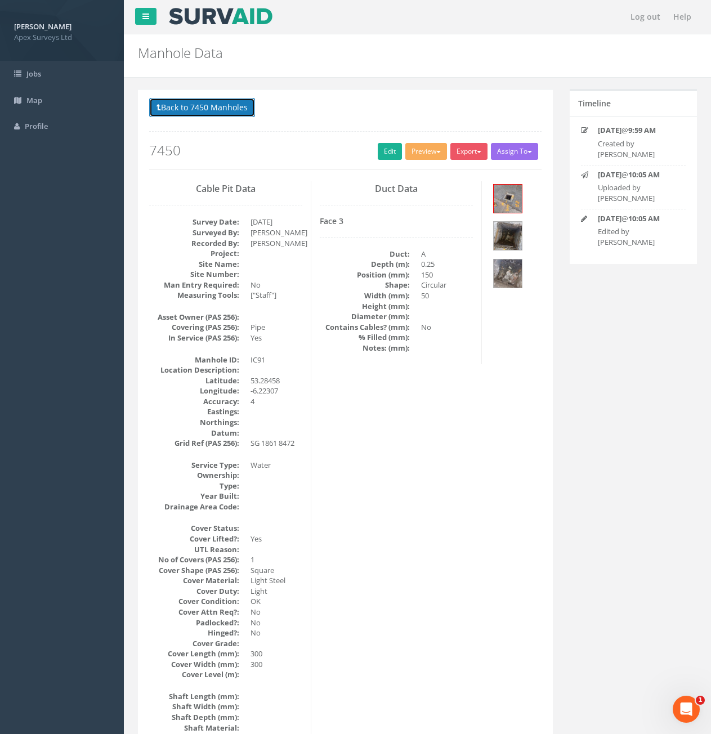
click at [183, 104] on button "Back to 7450 Manholes" at bounding box center [202, 107] width 106 height 19
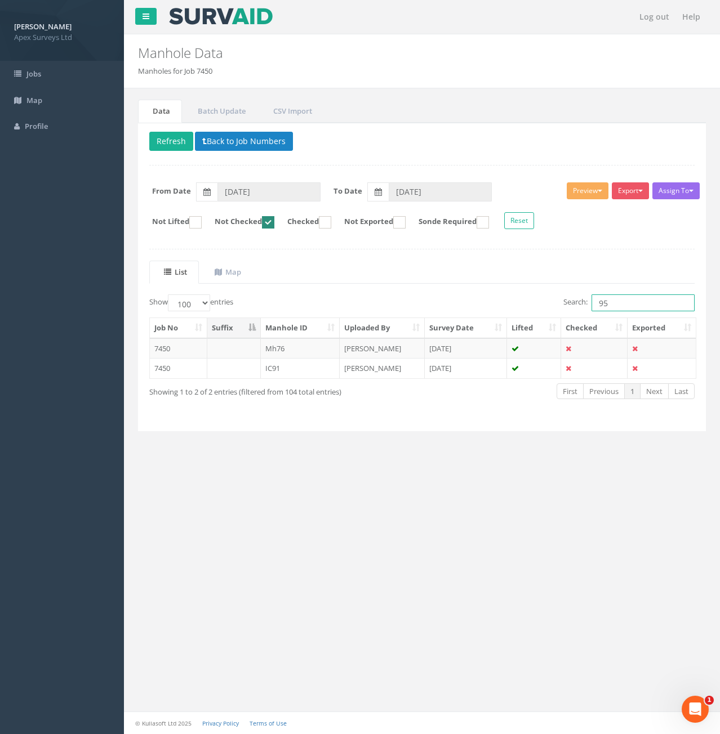
click at [617, 297] on input "95" at bounding box center [642, 303] width 103 height 17
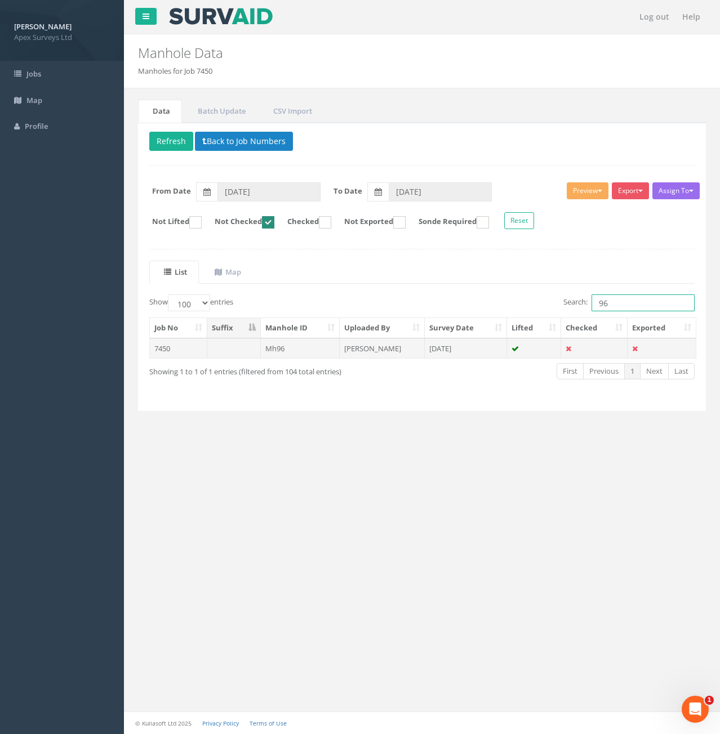
type input "96"
click at [300, 351] on td "Mh96" at bounding box center [300, 348] width 79 height 20
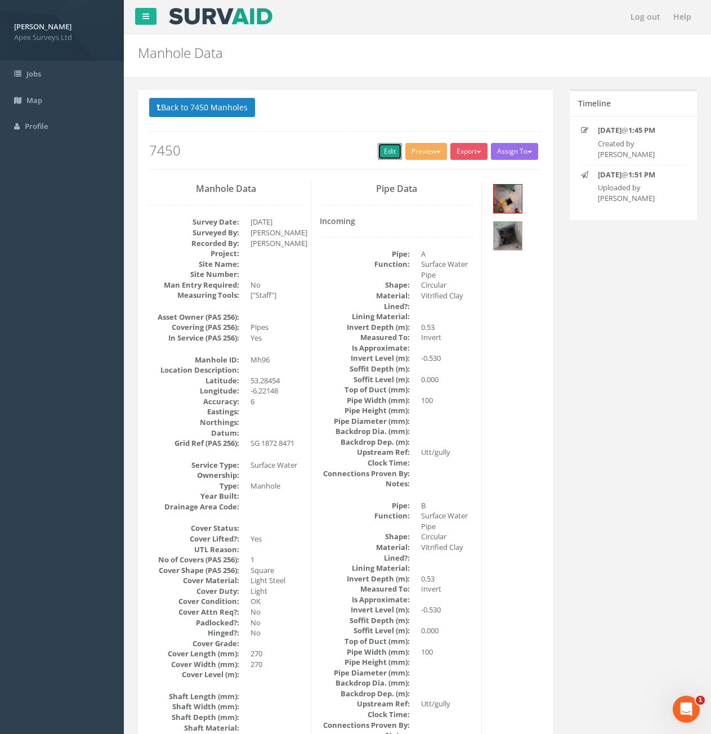
click at [386, 146] on link "Edit" at bounding box center [390, 151] width 24 height 17
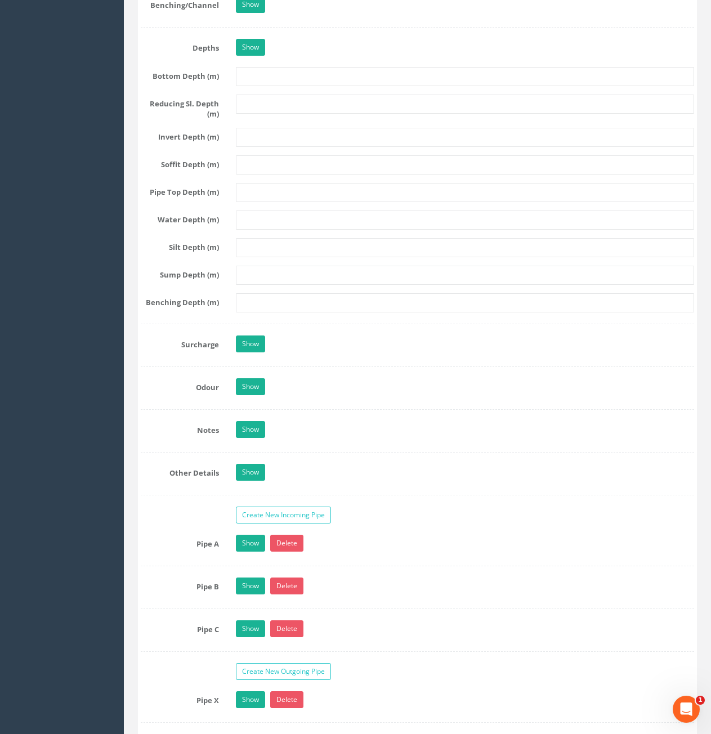
scroll to position [1858, 0]
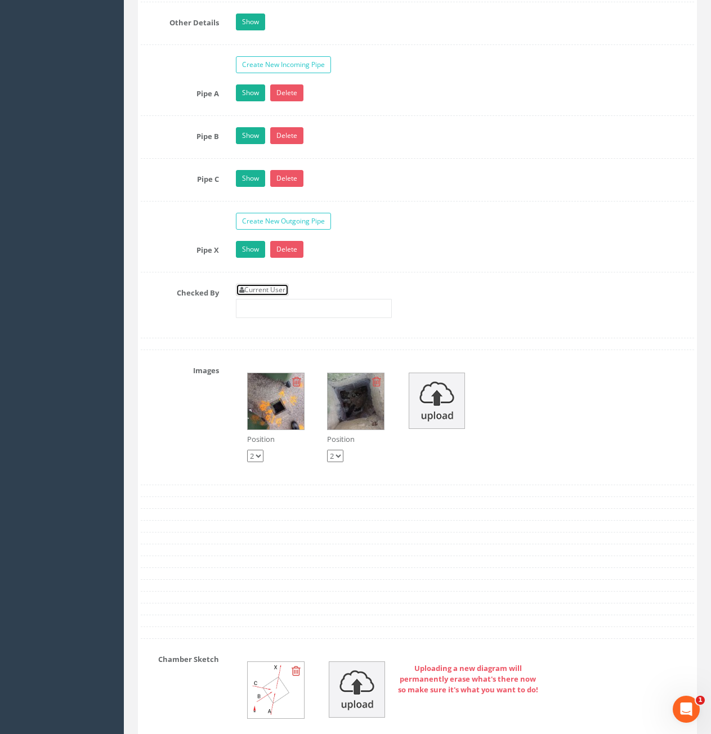
click at [269, 288] on link "Current User" at bounding box center [262, 290] width 53 height 12
type input "[PERSON_NAME]"
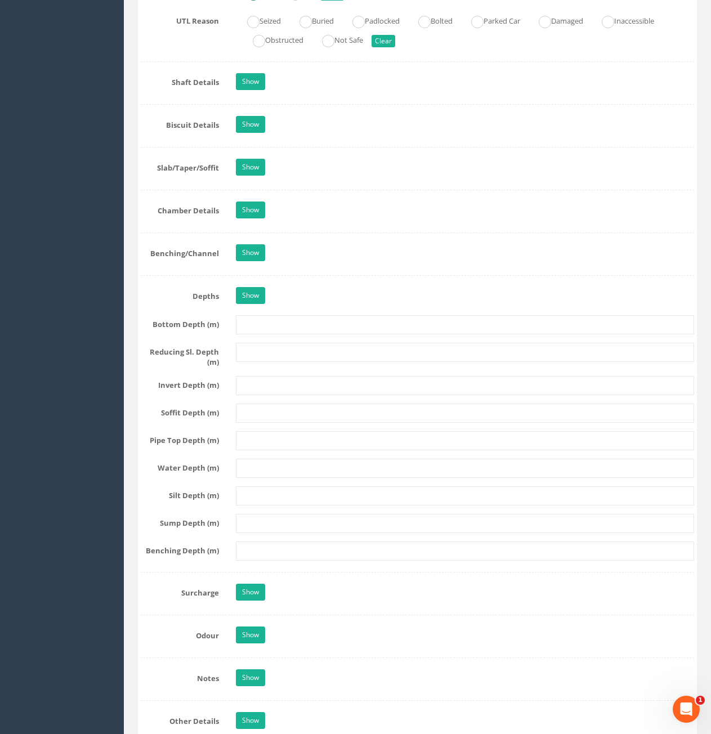
scroll to position [957, 0]
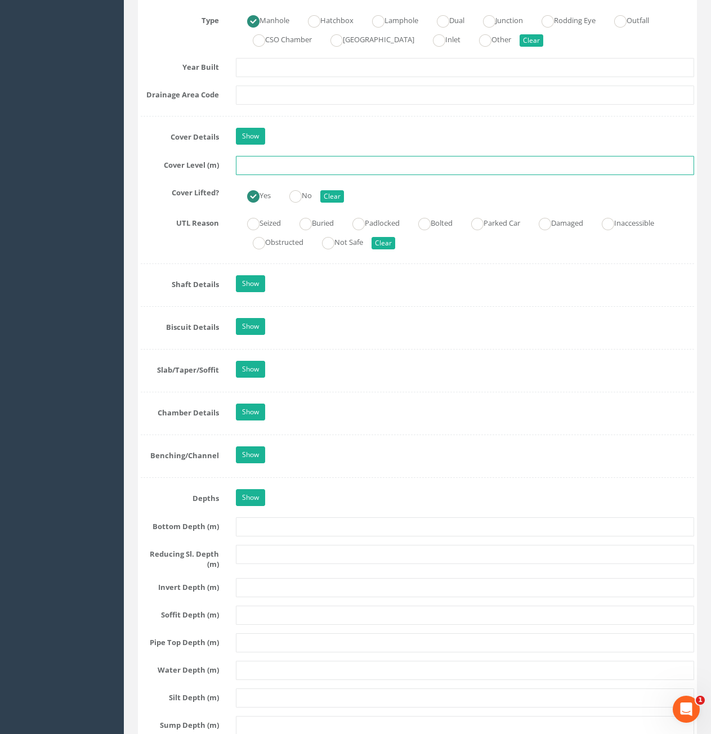
click at [282, 167] on input "text" at bounding box center [465, 165] width 458 height 19
type input "73.97"
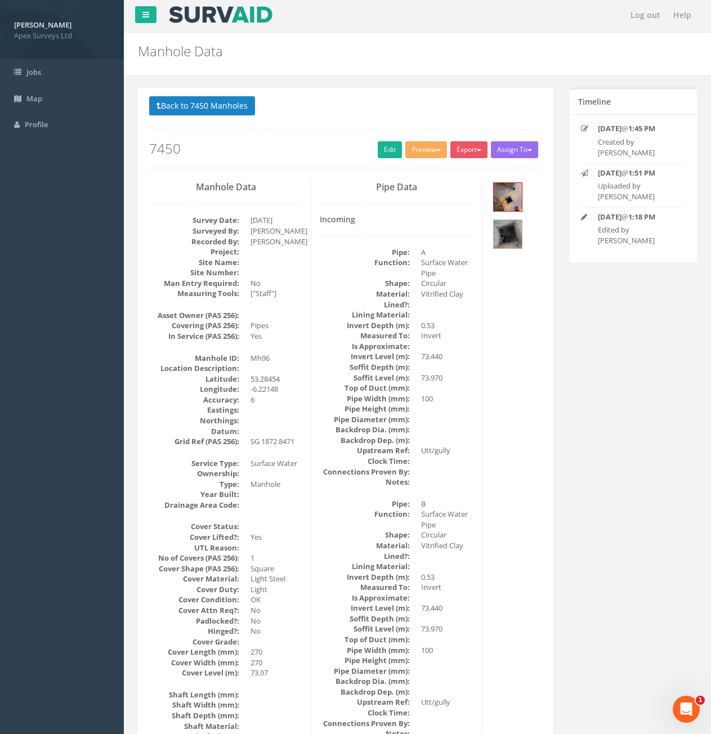
scroll to position [0, 0]
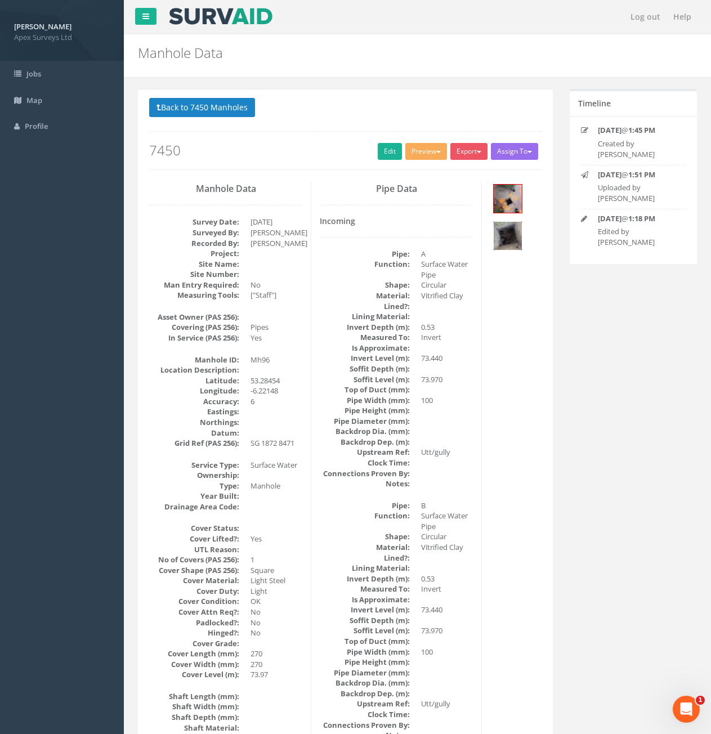
click at [522, 235] on img at bounding box center [508, 236] width 28 height 28
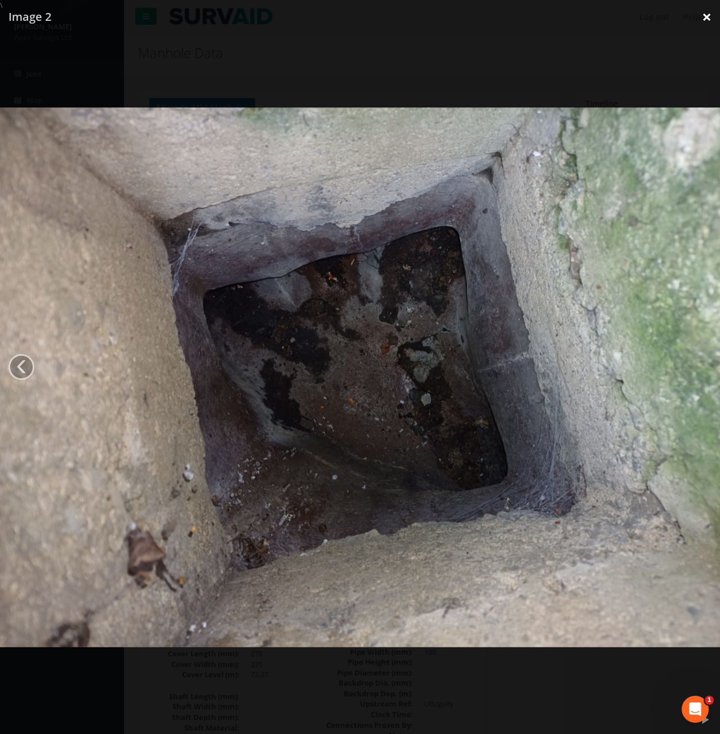
click at [709, 22] on link "×" at bounding box center [706, 17] width 26 height 34
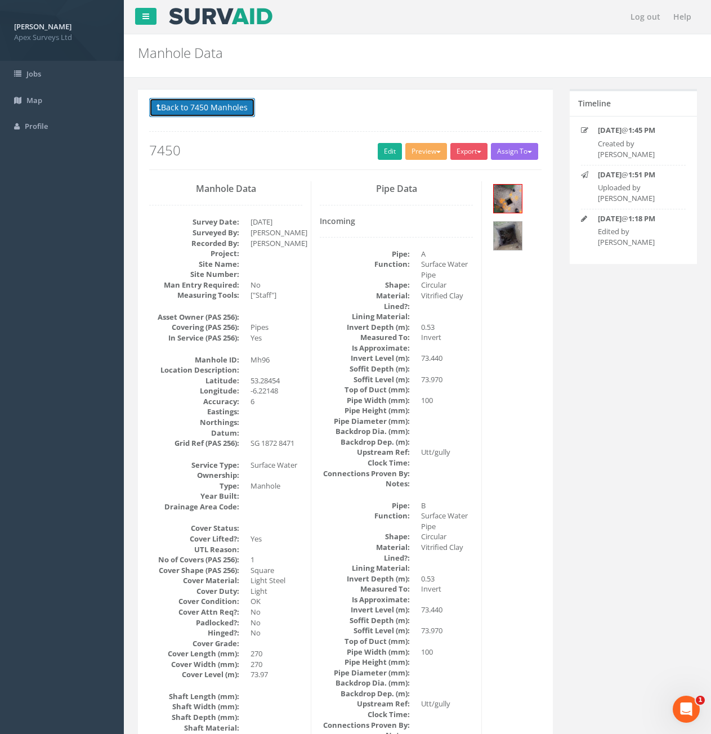
click at [189, 108] on button "Back to 7450 Manholes" at bounding box center [202, 107] width 106 height 19
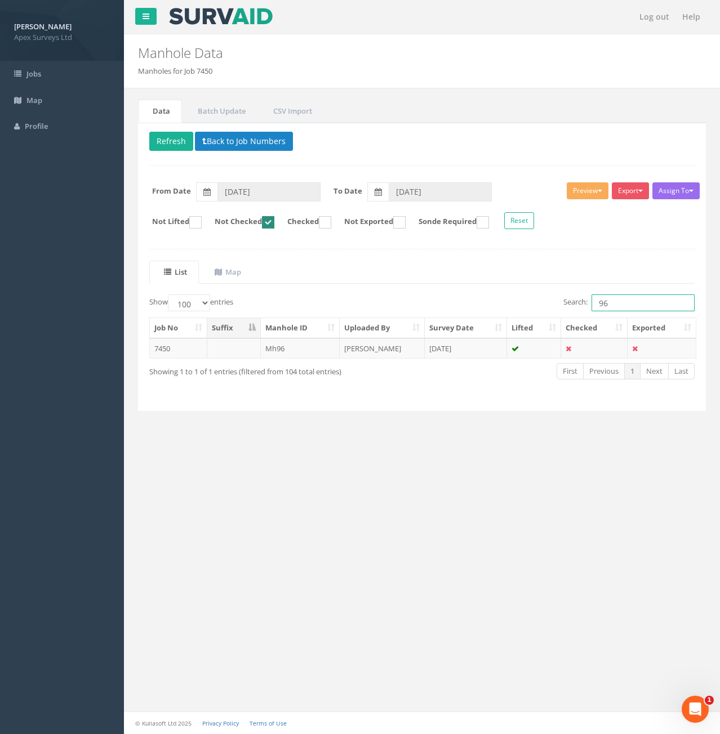
click at [632, 306] on input "96" at bounding box center [642, 303] width 103 height 17
type input "9"
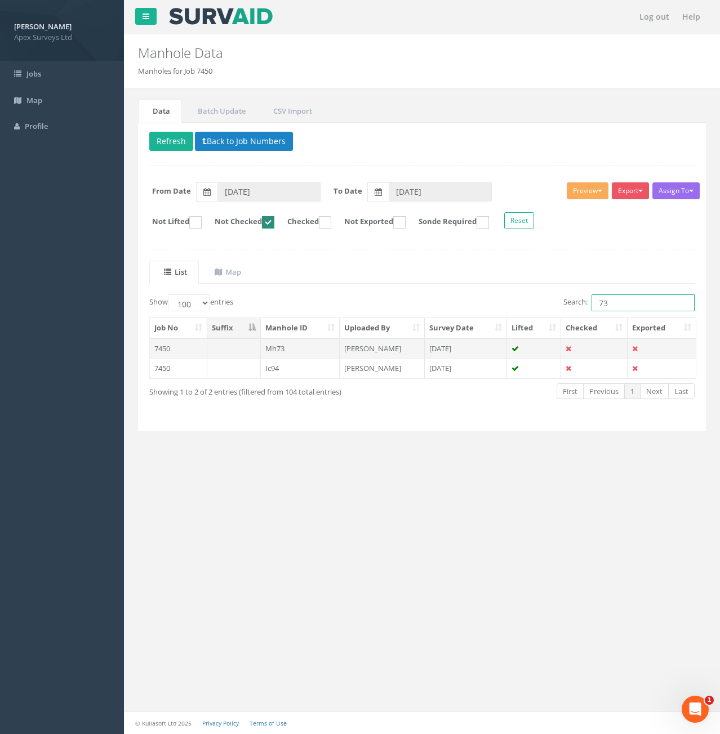
type input "73"
click at [240, 353] on td at bounding box center [234, 348] width 54 height 20
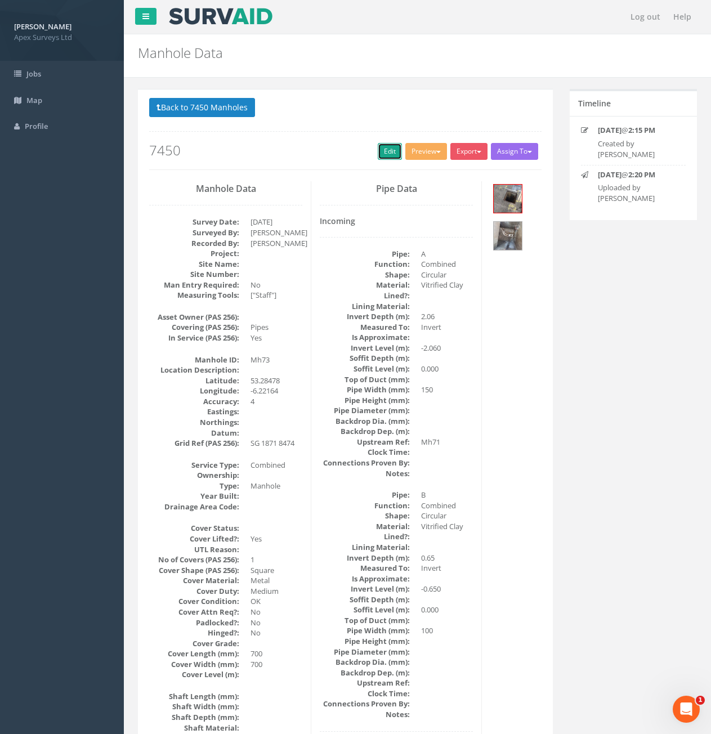
click at [389, 154] on link "Edit" at bounding box center [390, 151] width 24 height 17
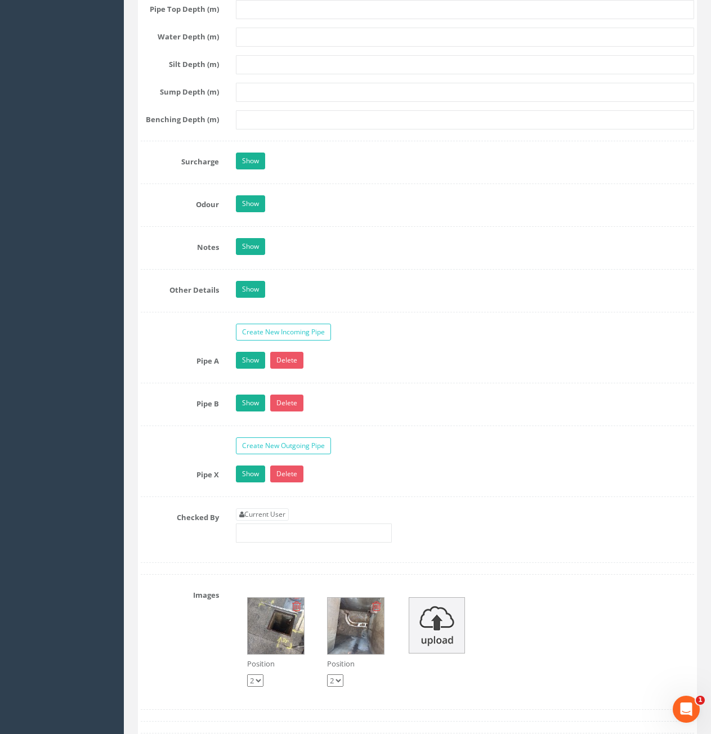
scroll to position [1746, 0]
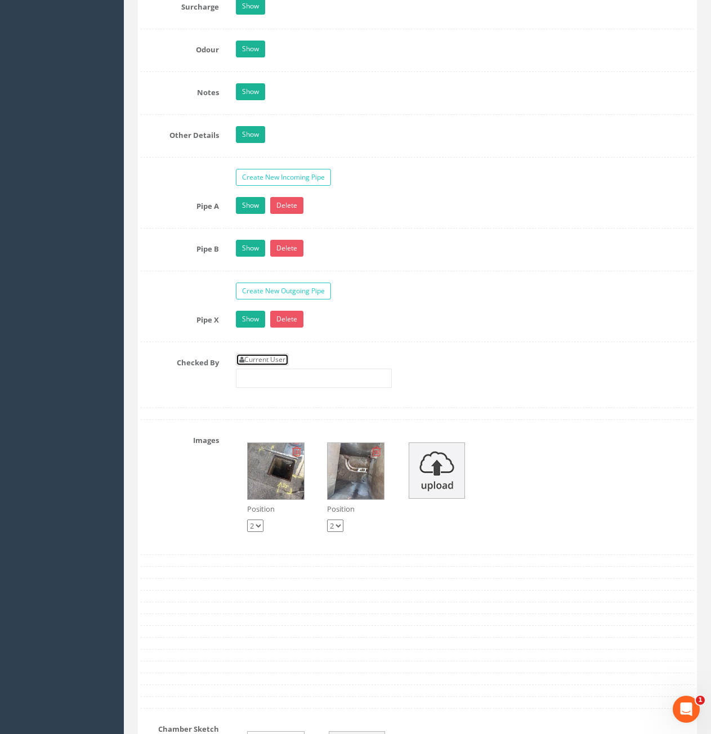
click at [282, 357] on link "Current User" at bounding box center [262, 360] width 53 height 12
type input "[PERSON_NAME]"
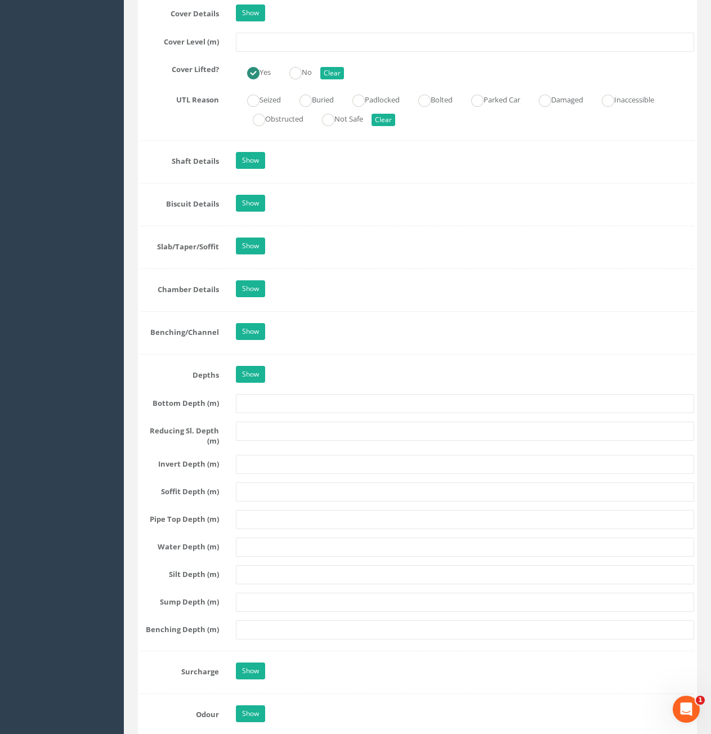
scroll to position [901, 0]
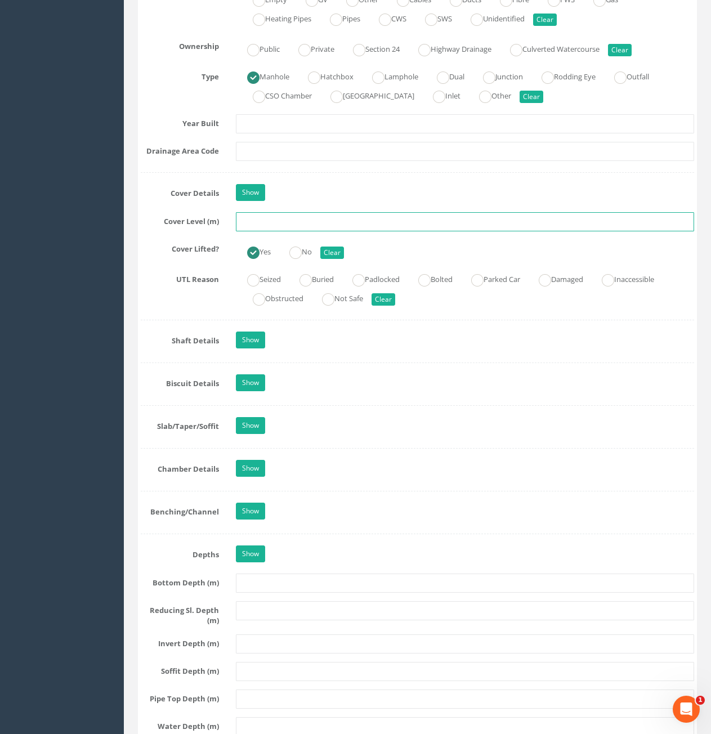
click at [300, 223] on input "text" at bounding box center [465, 221] width 458 height 19
type input "73.95"
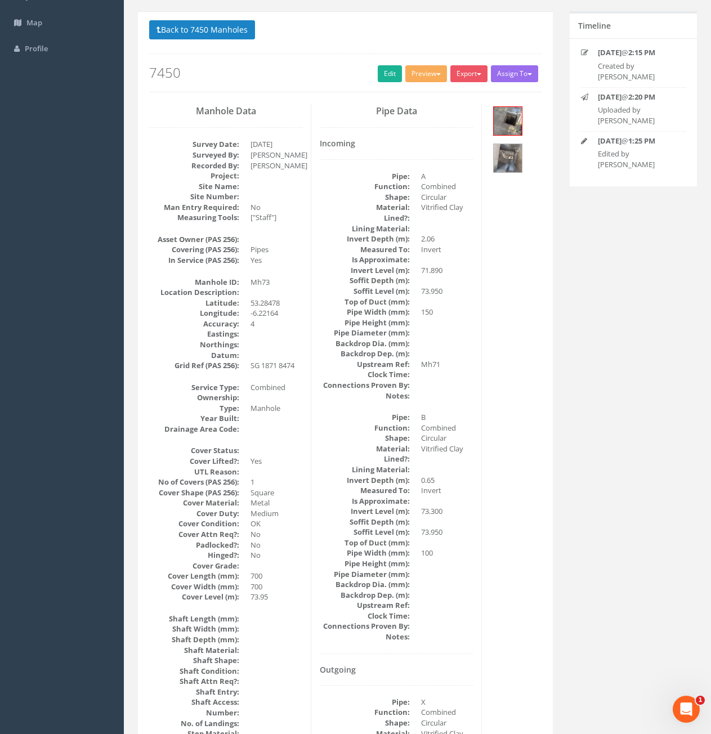
scroll to position [0, 0]
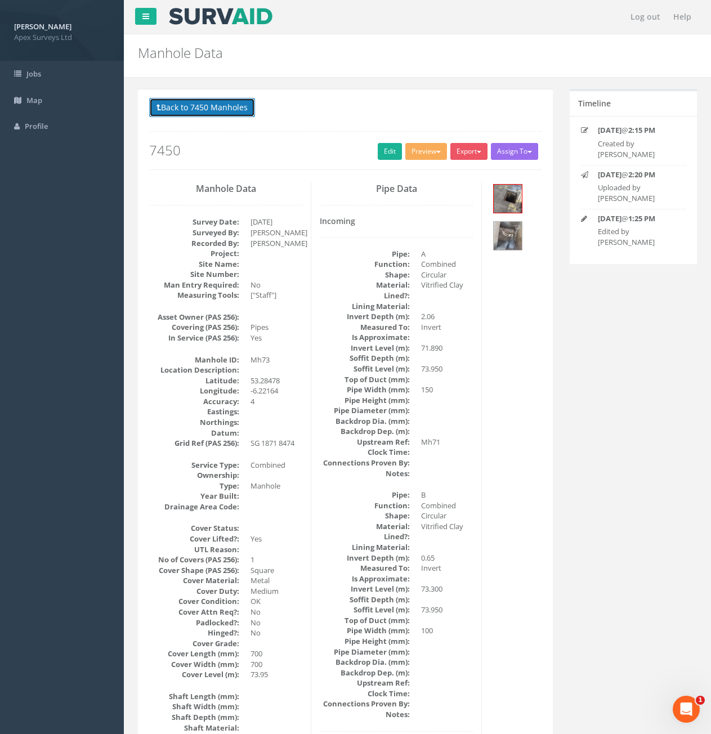
click at [206, 113] on button "Back to 7450 Manholes" at bounding box center [202, 107] width 106 height 19
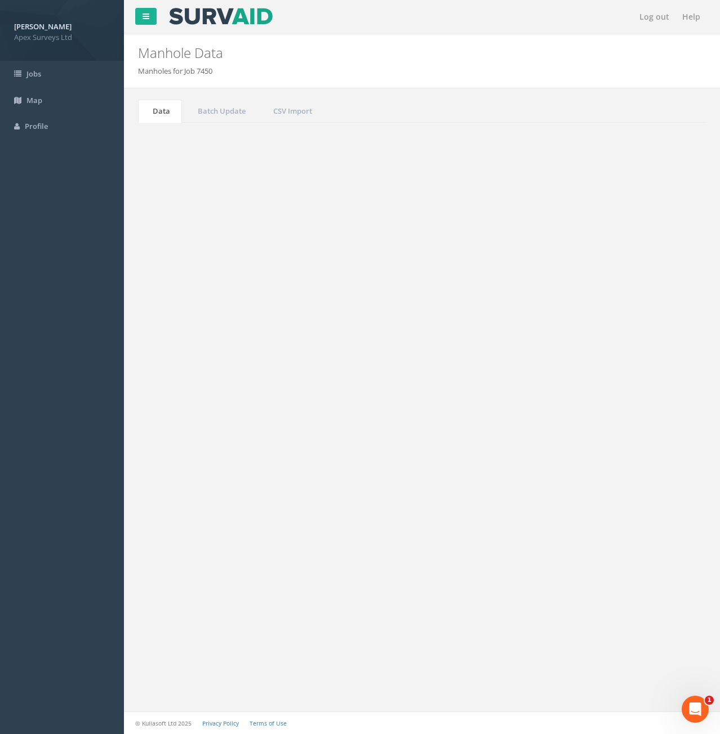
click at [612, 304] on input "73" at bounding box center [642, 303] width 103 height 17
type input "7"
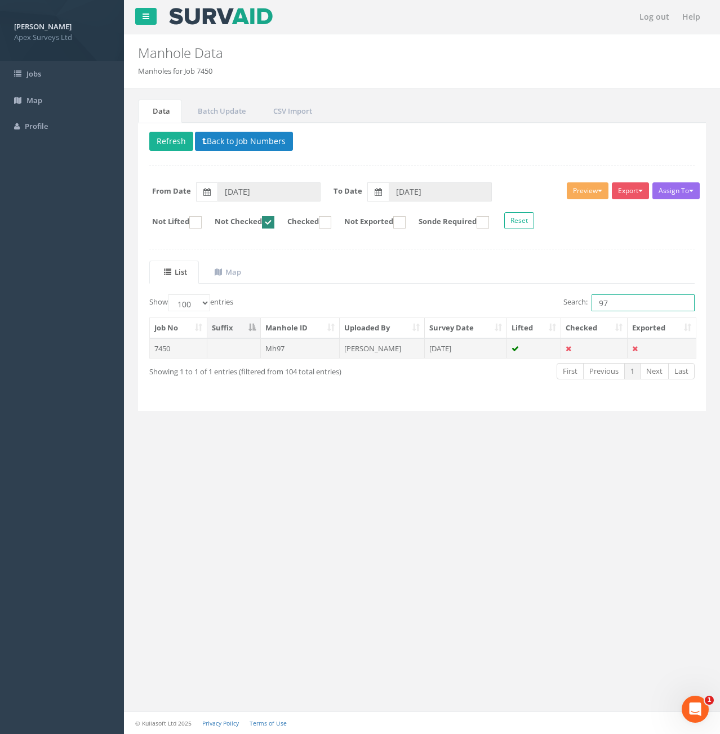
type input "97"
click at [300, 353] on td "Mh97" at bounding box center [300, 348] width 79 height 20
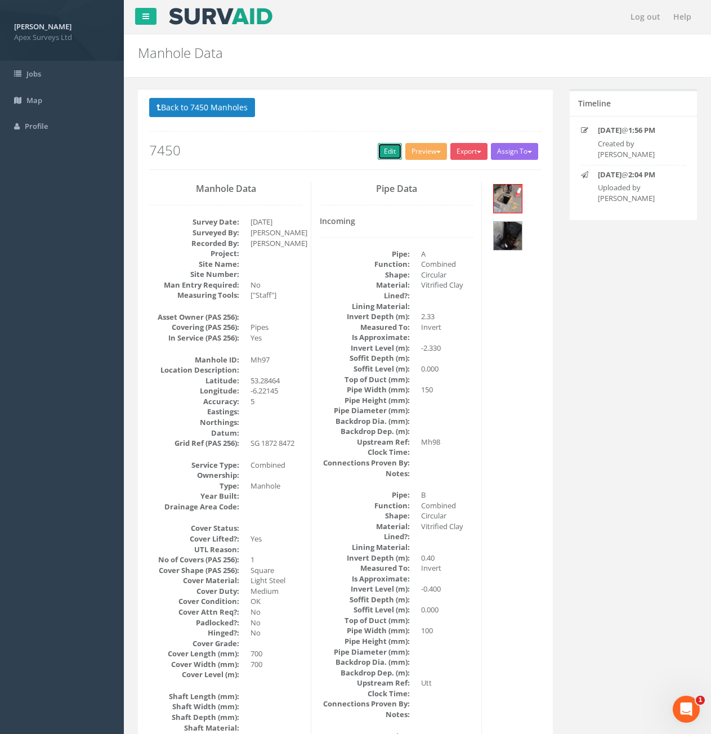
click at [382, 155] on link "Edit" at bounding box center [390, 151] width 24 height 17
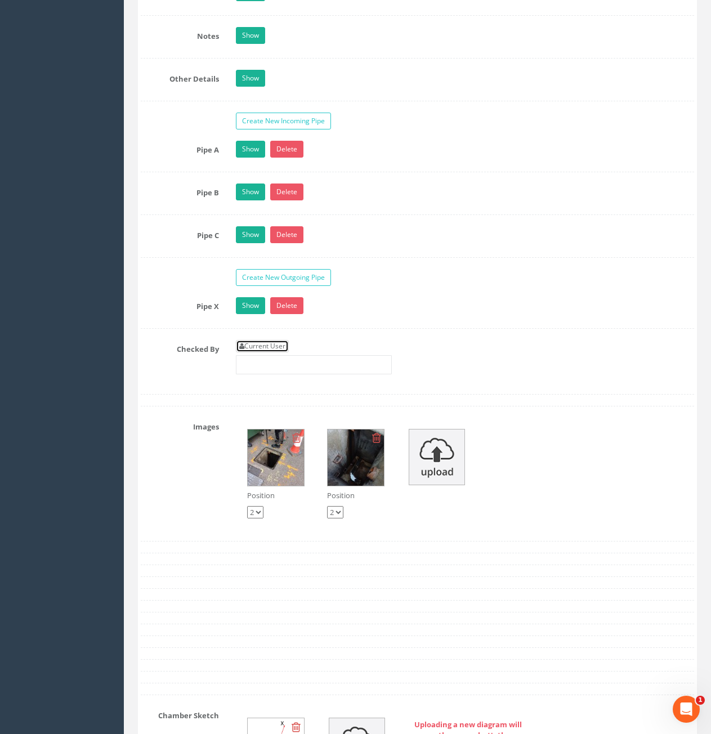
click at [273, 341] on link "Current User" at bounding box center [262, 346] width 53 height 12
type input "[PERSON_NAME]"
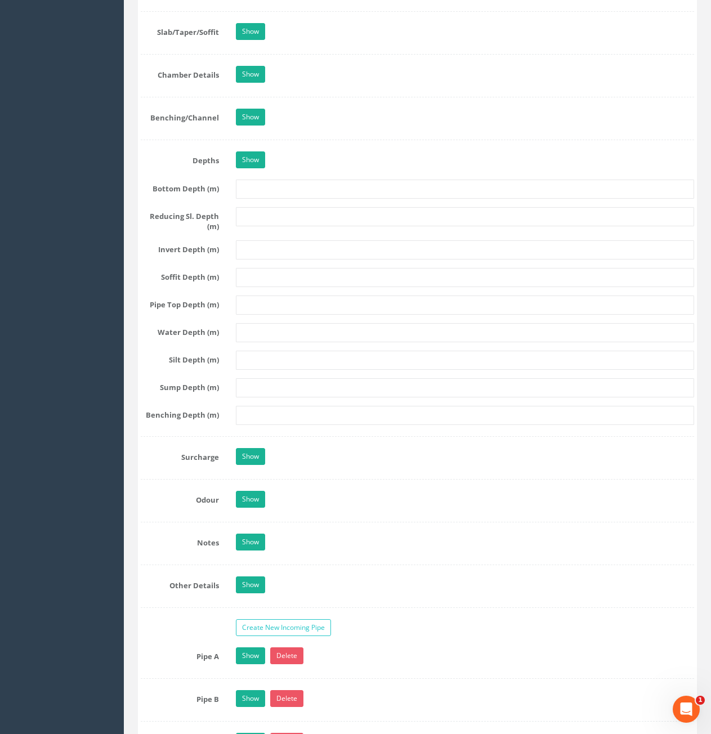
scroll to position [845, 0]
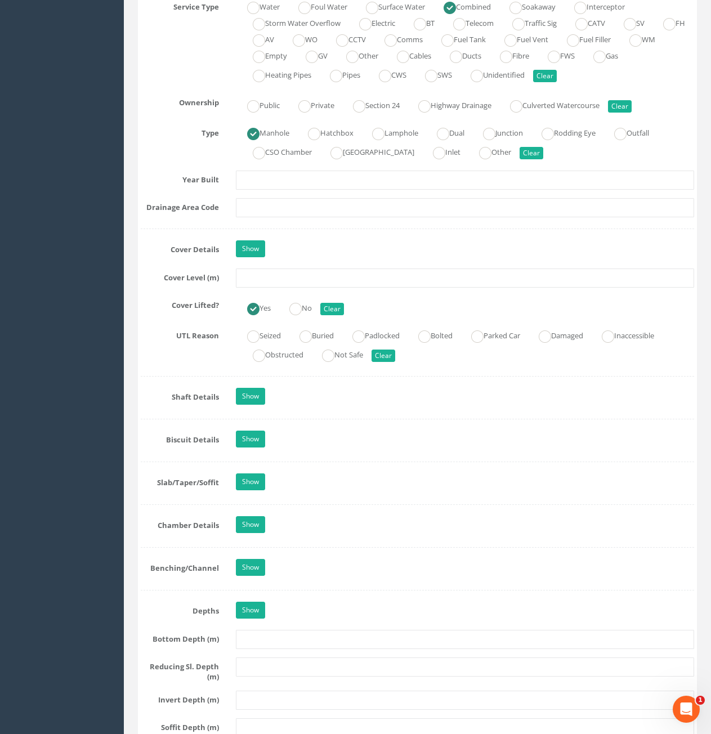
click at [318, 291] on div "Job Number 7450 Job Number Suffix Survey Date 24/09/2025 Surveyed By Davyd Ivan…" at bounding box center [418, 351] width 554 height 2025
click at [320, 288] on div "Job Number 7450 Job Number Suffix Survey Date 24/09/2025 Surveyed By Davyd Ivan…" at bounding box center [418, 351] width 554 height 2025
click at [324, 279] on input "text" at bounding box center [465, 278] width 458 height 19
type input "73.99"
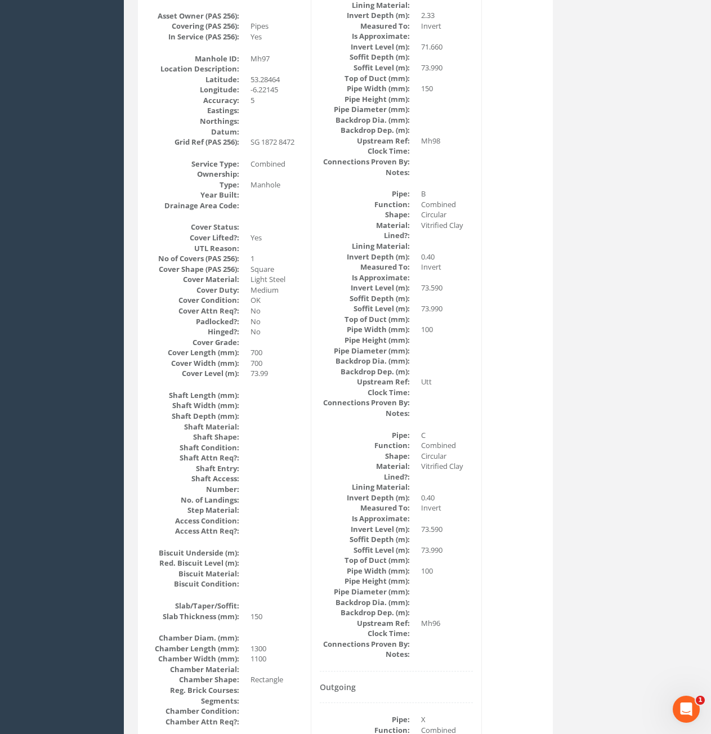
scroll to position [0, 0]
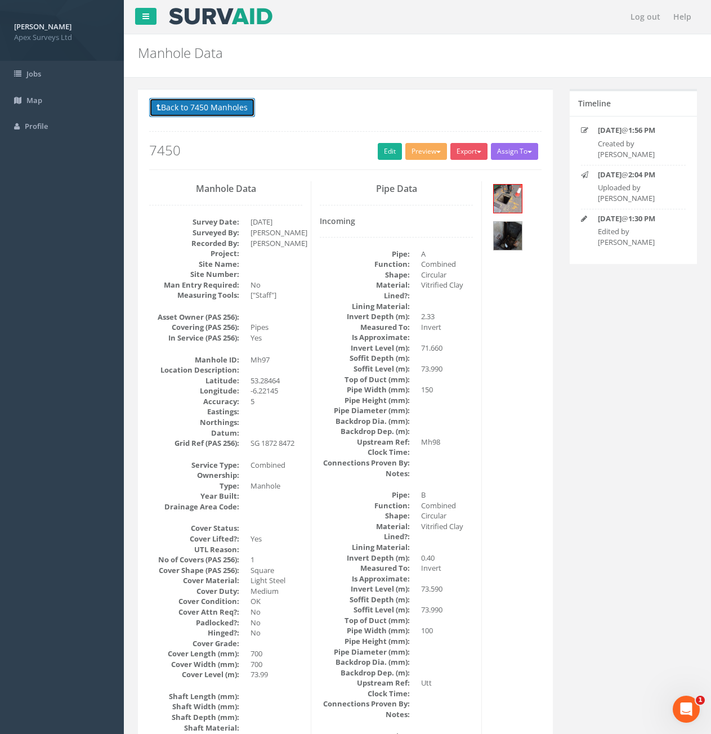
click at [179, 113] on button "Back to 7450 Manholes" at bounding box center [202, 107] width 106 height 19
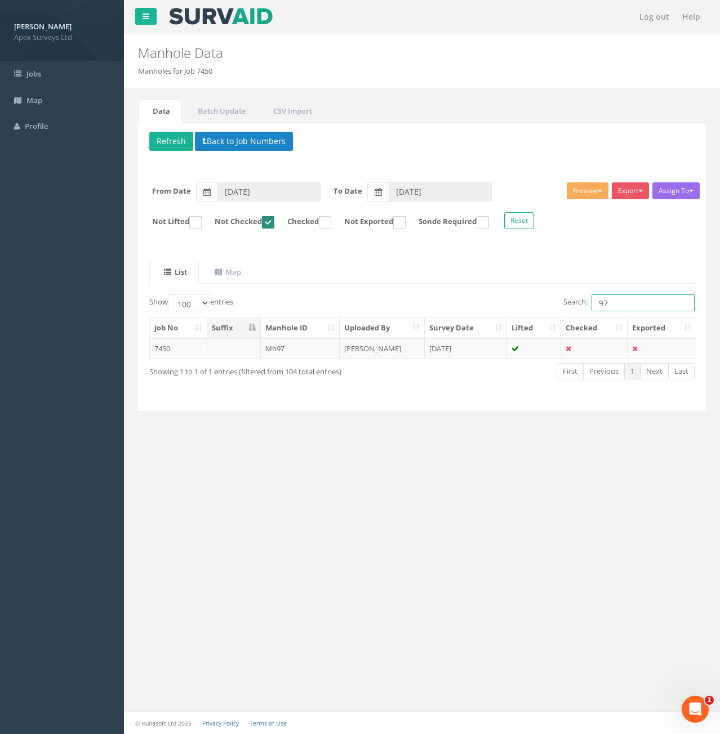
click at [640, 297] on input "97" at bounding box center [642, 303] width 103 height 17
type input "9"
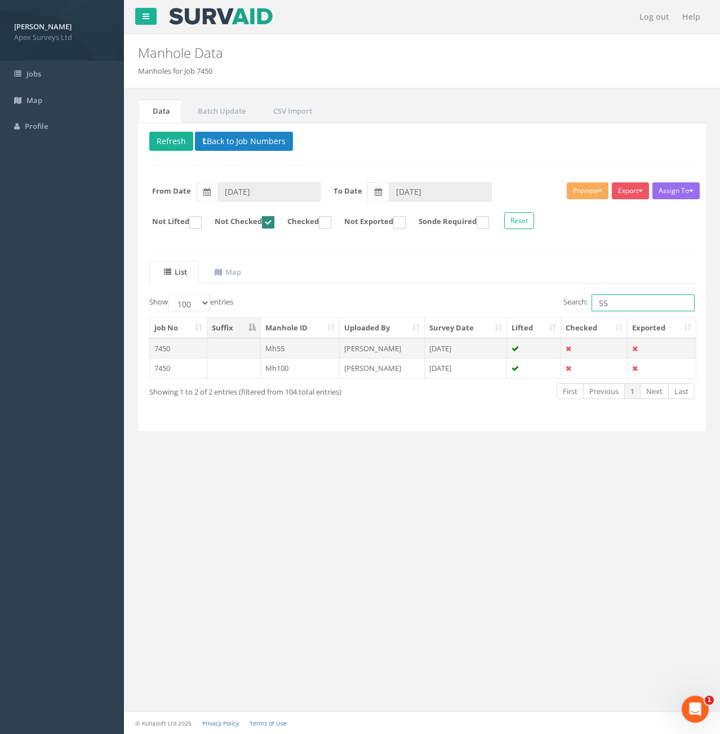
type input "55"
click at [228, 347] on td at bounding box center [234, 348] width 54 height 20
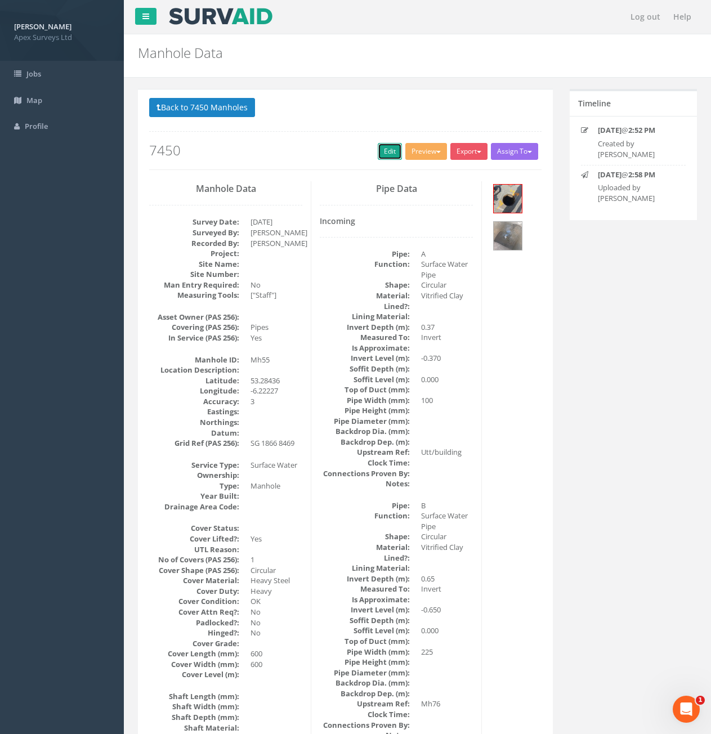
click at [378, 155] on link "Edit" at bounding box center [390, 151] width 24 height 17
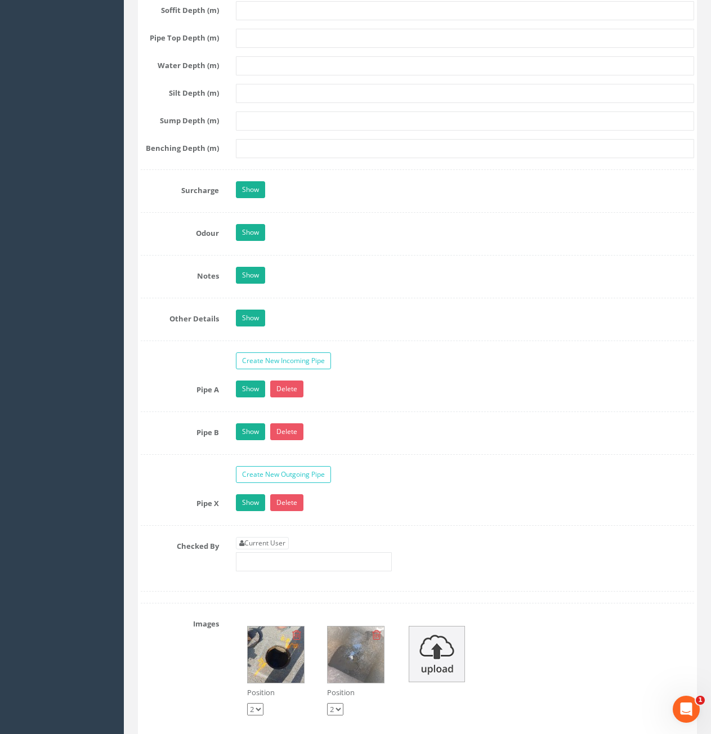
scroll to position [1802, 0]
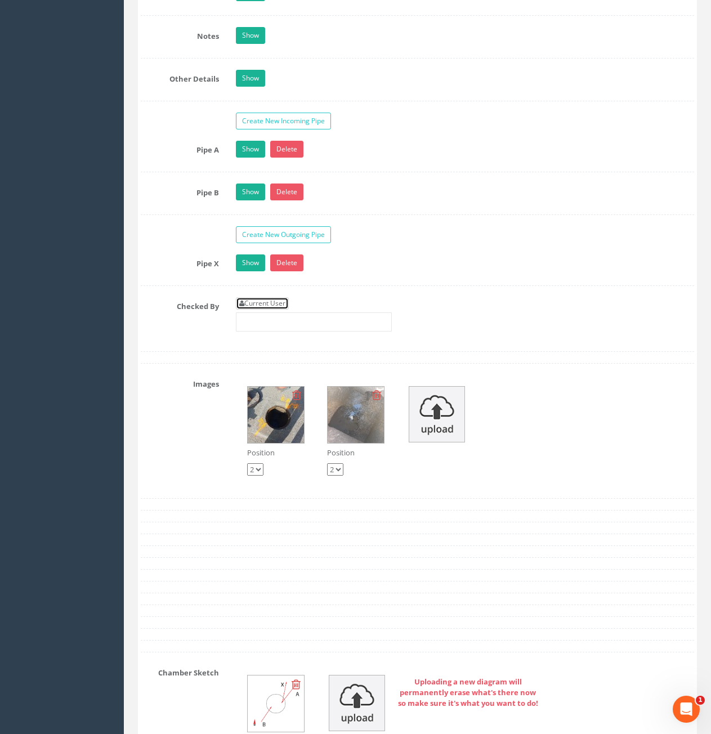
click at [262, 297] on link "Current User" at bounding box center [262, 303] width 53 height 12
type input "[PERSON_NAME]"
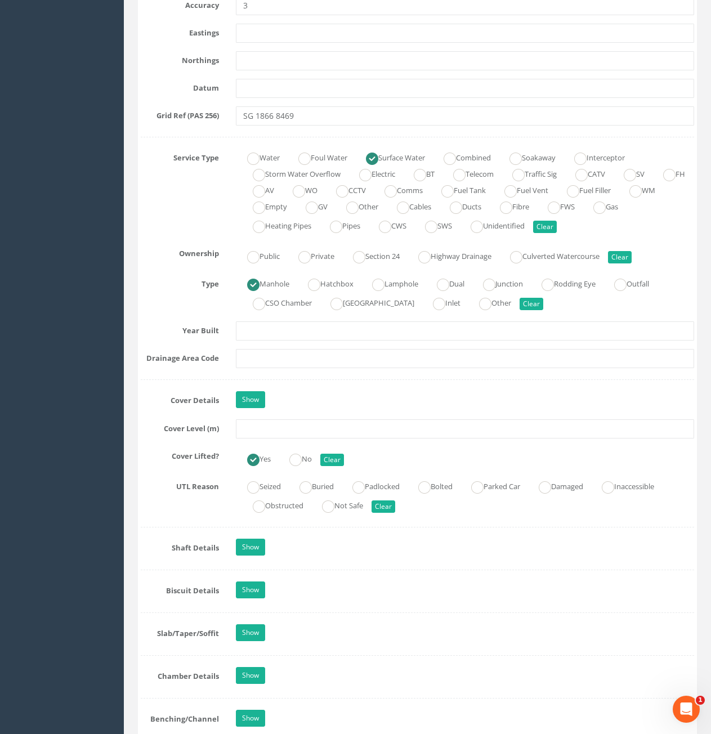
scroll to position [676, 0]
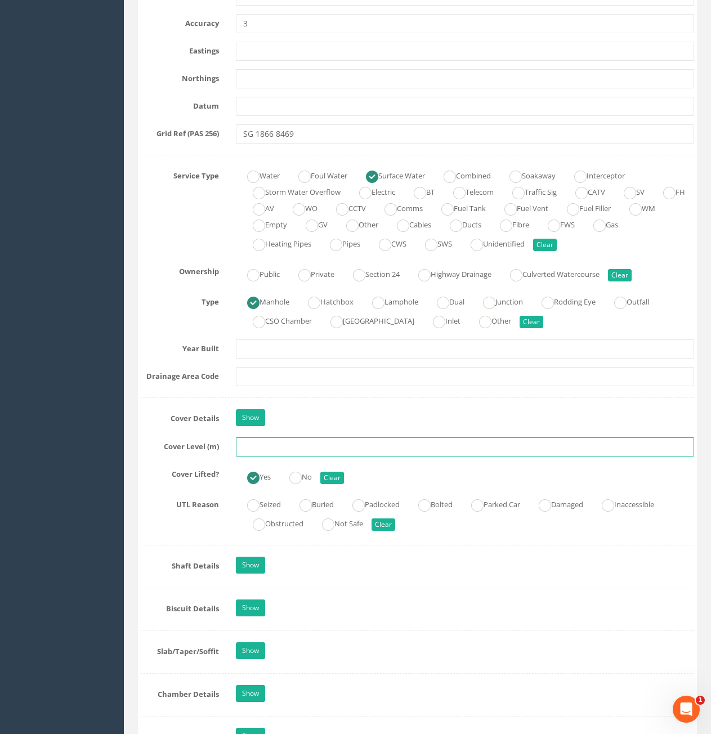
click at [307, 444] on input "text" at bounding box center [465, 447] width 458 height 19
type input "73.19"
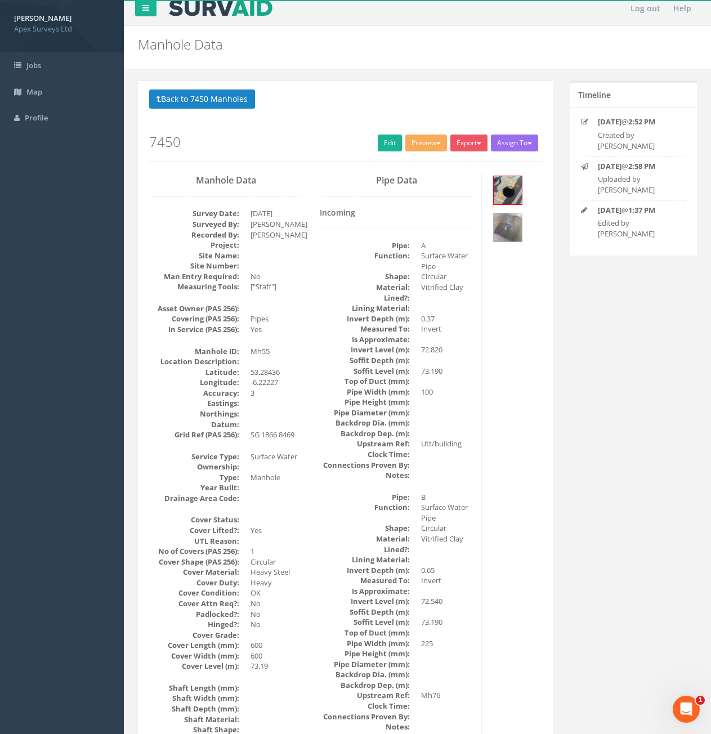
scroll to position [0, 0]
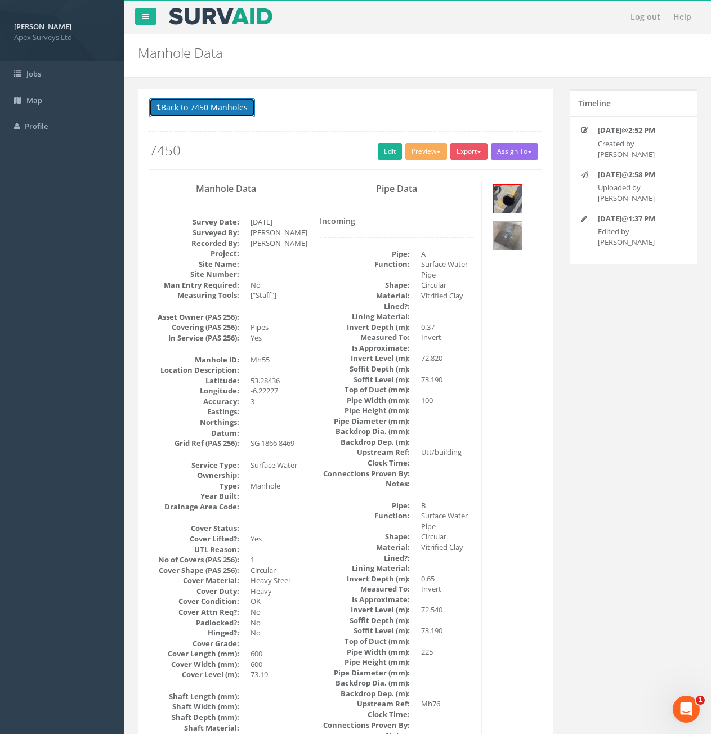
click at [179, 114] on button "Back to 7450 Manholes" at bounding box center [202, 107] width 106 height 19
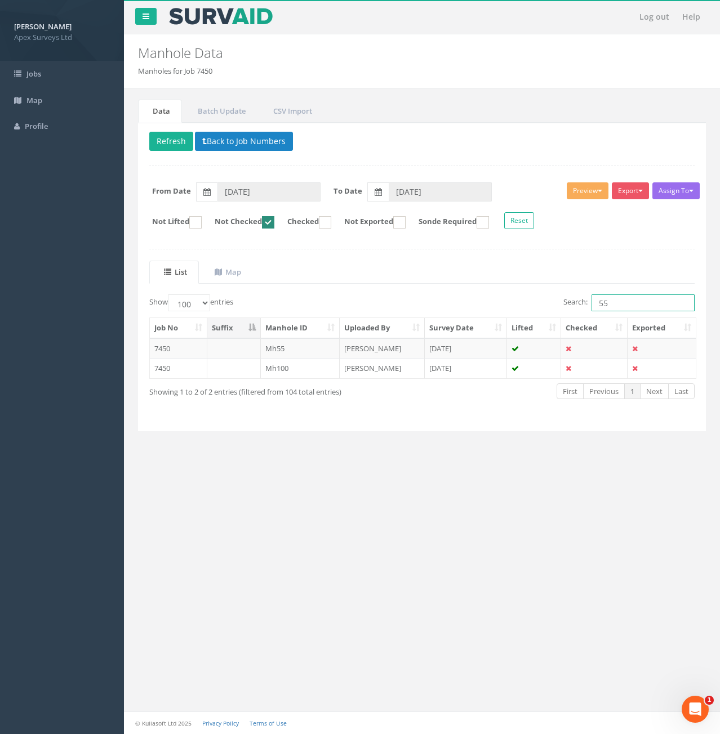
click at [605, 307] on input "55" at bounding box center [642, 303] width 103 height 17
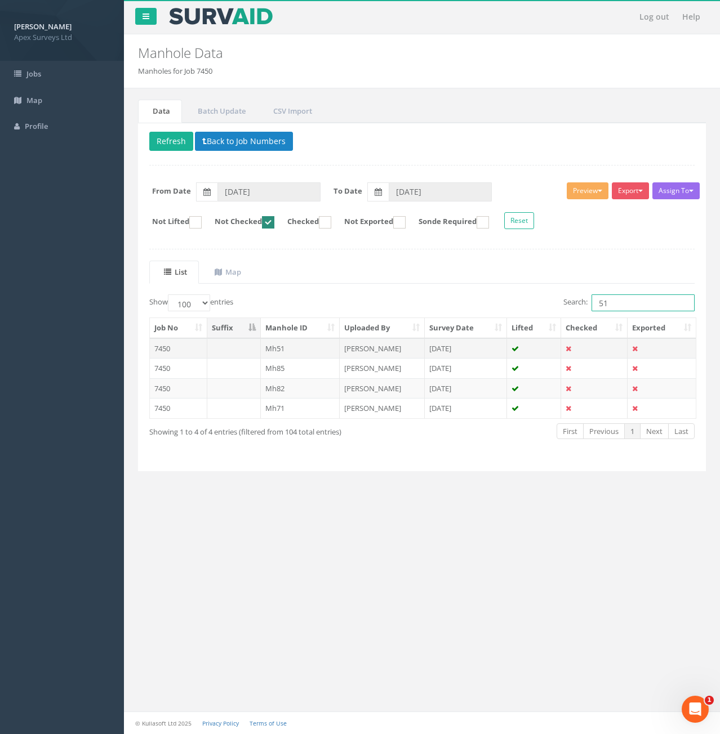
type input "51"
click at [199, 350] on td "7450" at bounding box center [178, 348] width 57 height 20
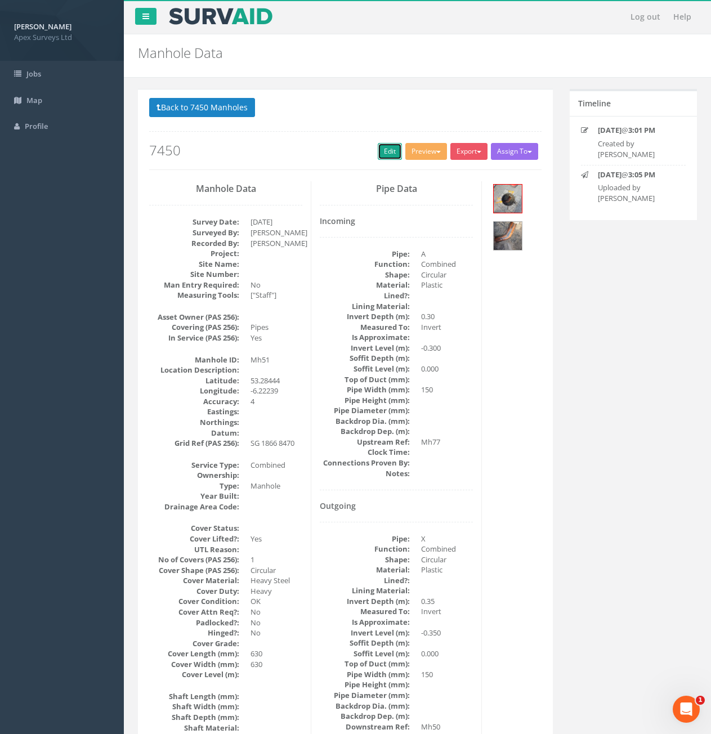
click at [383, 157] on link "Edit" at bounding box center [390, 151] width 24 height 17
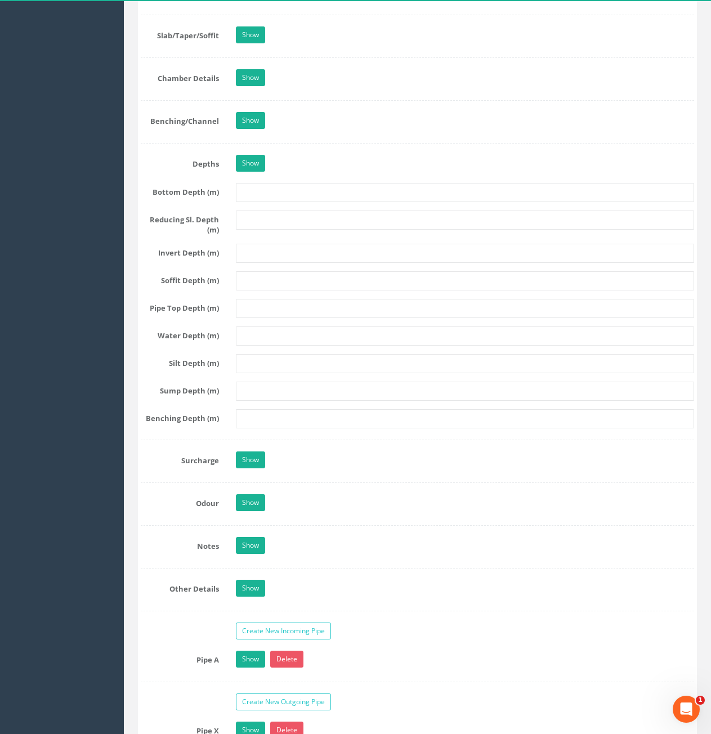
scroll to position [1521, 0]
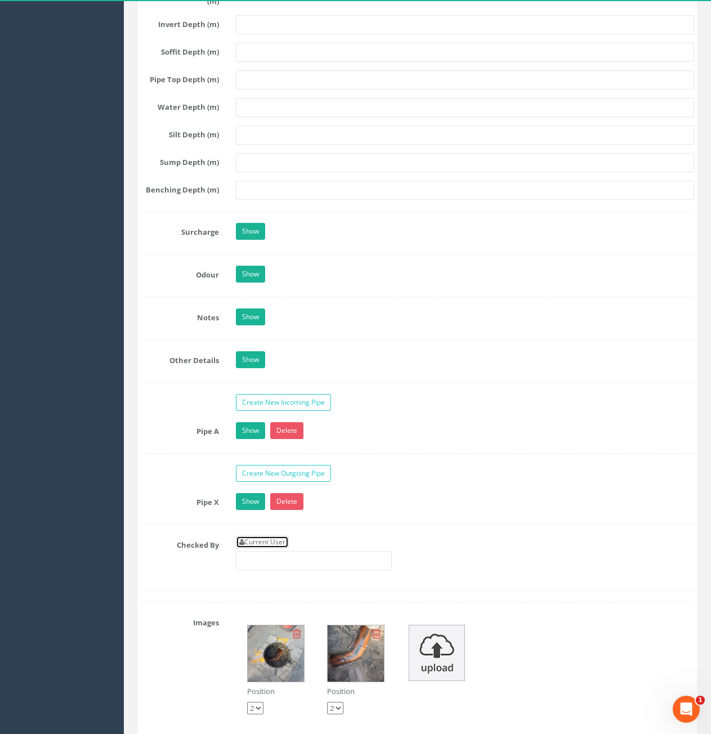
click at [280, 539] on link "Current User" at bounding box center [262, 542] width 53 height 12
type input "[PERSON_NAME]"
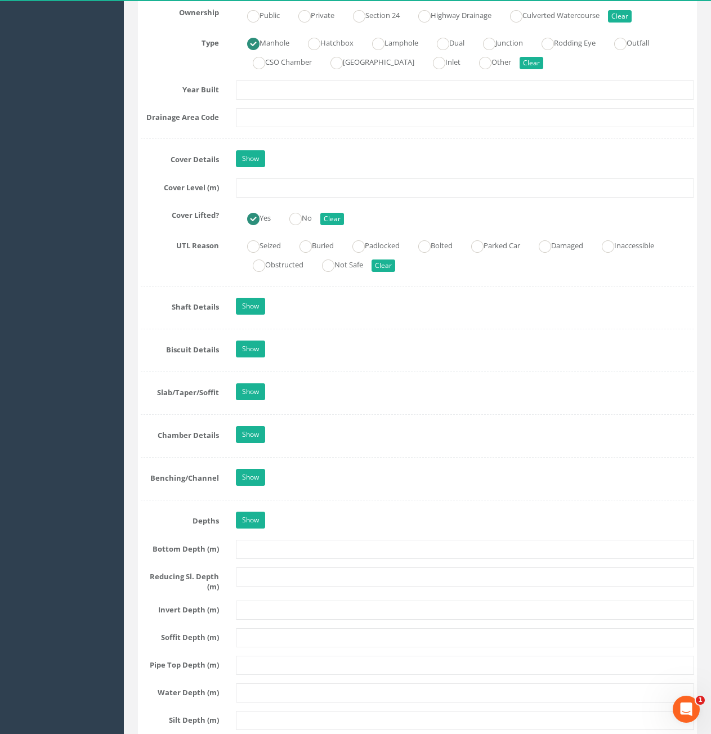
scroll to position [732, 0]
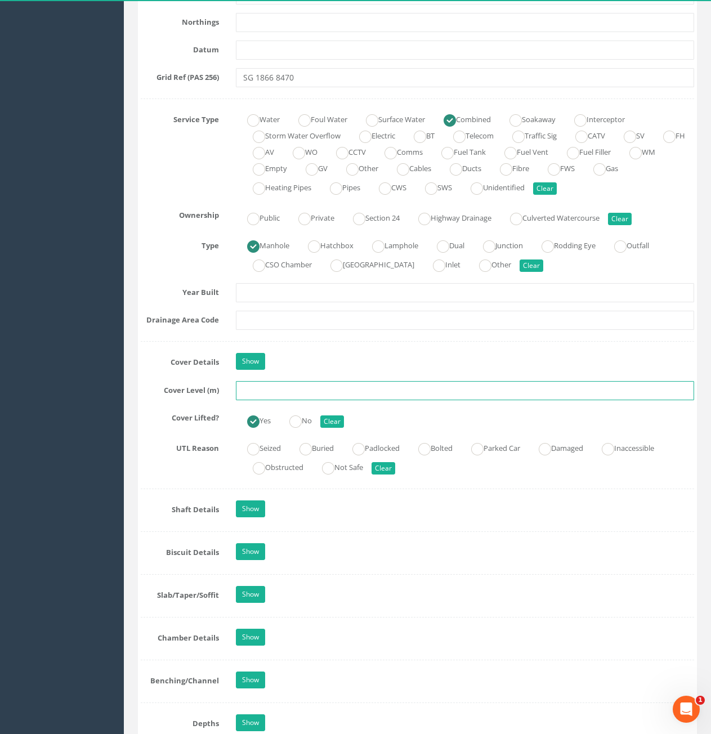
click at [293, 385] on input "text" at bounding box center [465, 390] width 458 height 19
type input "73.19"
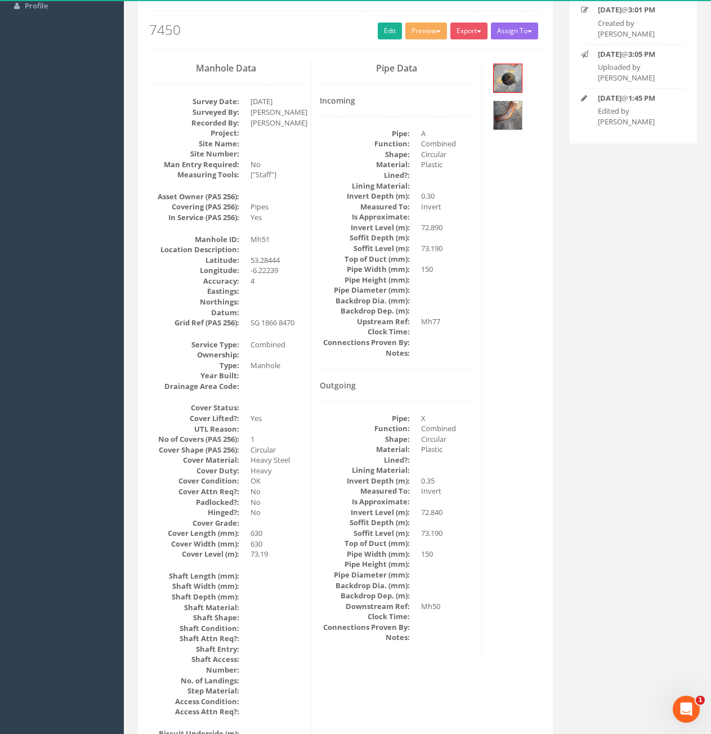
scroll to position [0, 0]
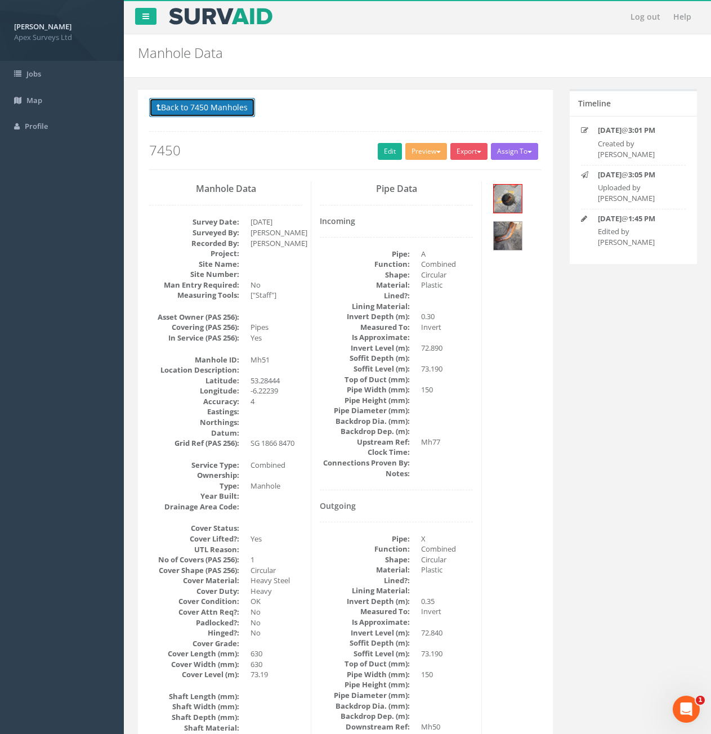
click at [230, 109] on button "Back to 7450 Manholes" at bounding box center [202, 107] width 106 height 19
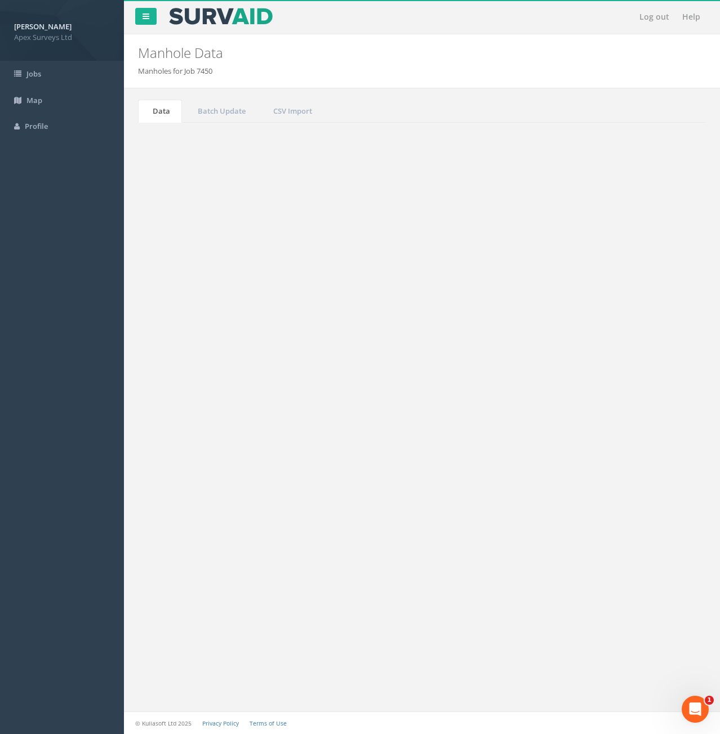
click at [631, 300] on input "51" at bounding box center [642, 303] width 103 height 17
type input "5"
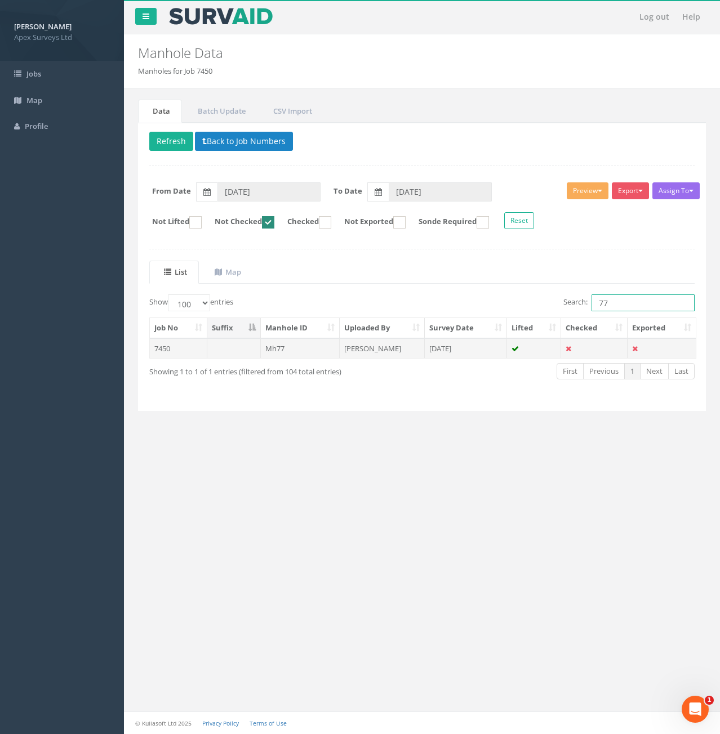
type input "77"
click at [195, 351] on td "7450" at bounding box center [178, 348] width 57 height 20
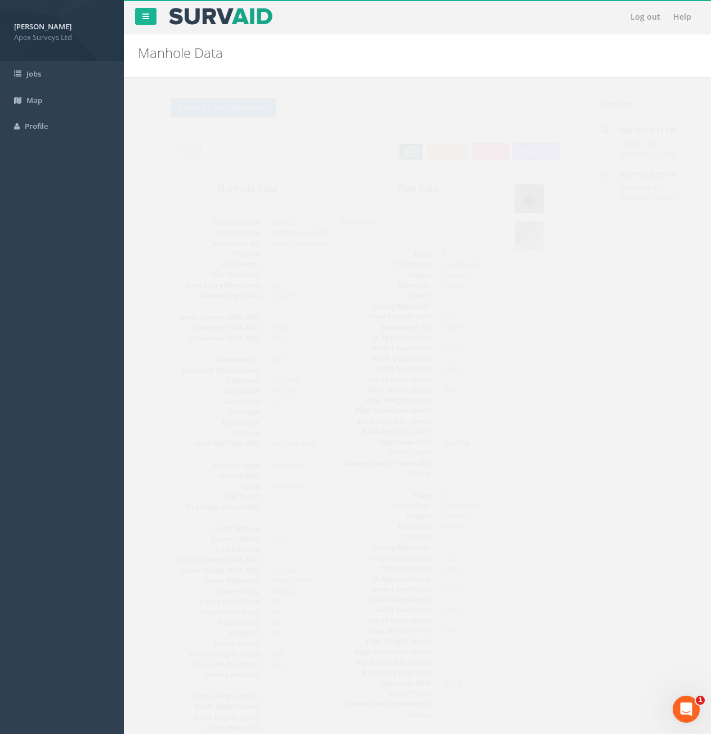
click at [380, 157] on link "Edit" at bounding box center [390, 151] width 24 height 17
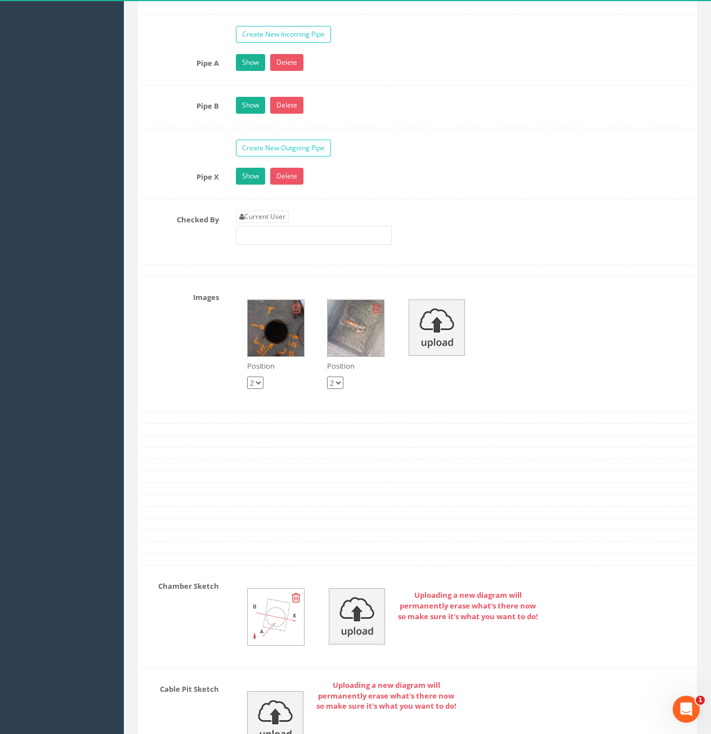
scroll to position [1915, 0]
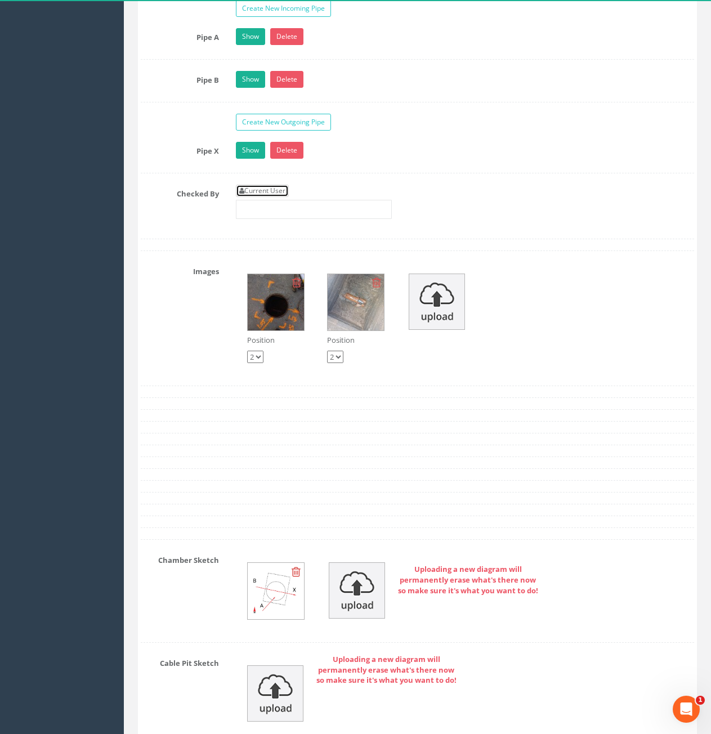
drag, startPoint x: 268, startPoint y: 194, endPoint x: 308, endPoint y: 223, distance: 49.6
click at [268, 193] on link "Current User" at bounding box center [262, 191] width 53 height 12
type input "[PERSON_NAME]"
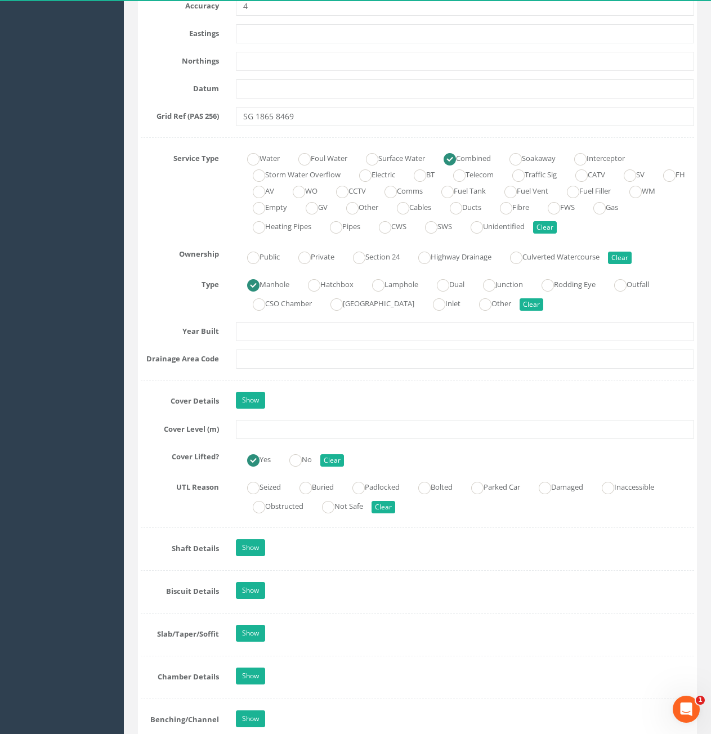
scroll to position [676, 0]
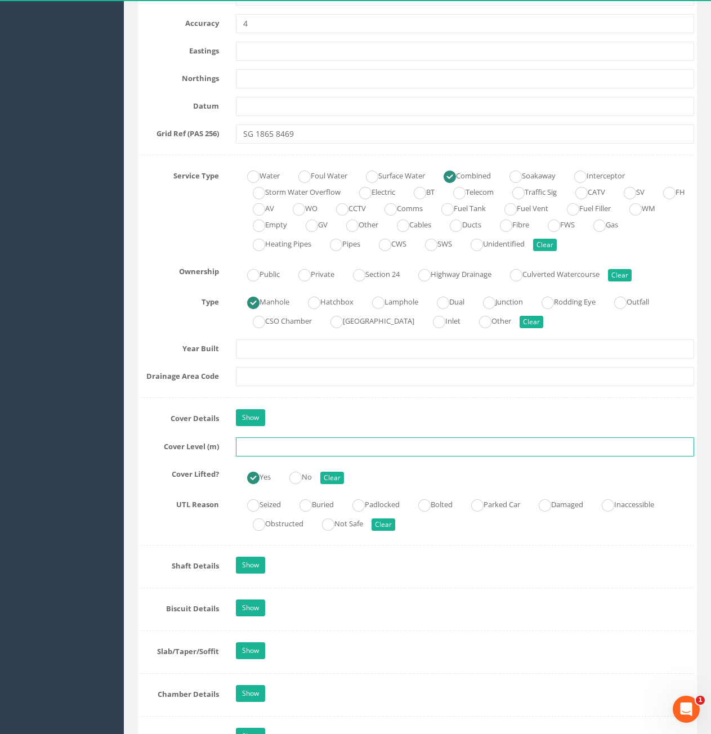
click at [317, 449] on input "text" at bounding box center [465, 447] width 458 height 19
type input "74.48"
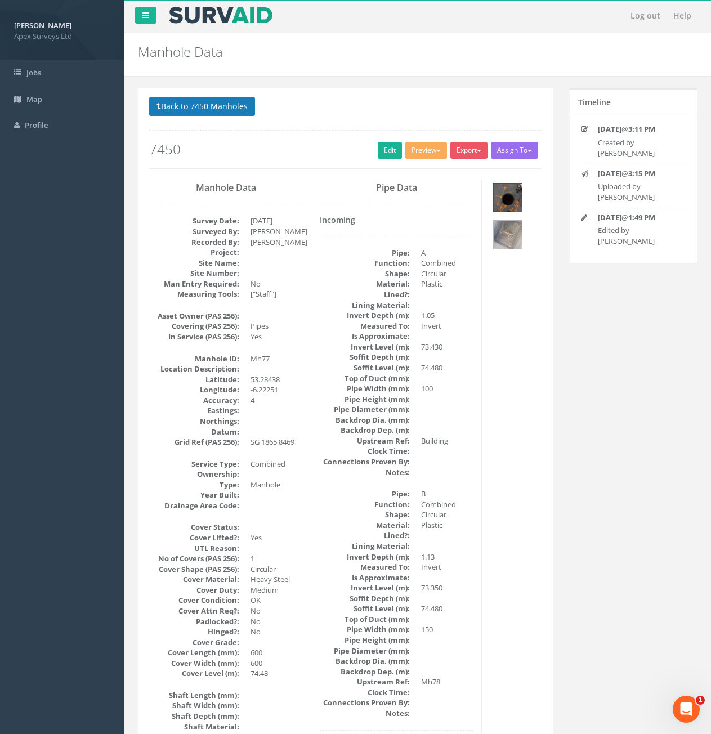
scroll to position [0, 0]
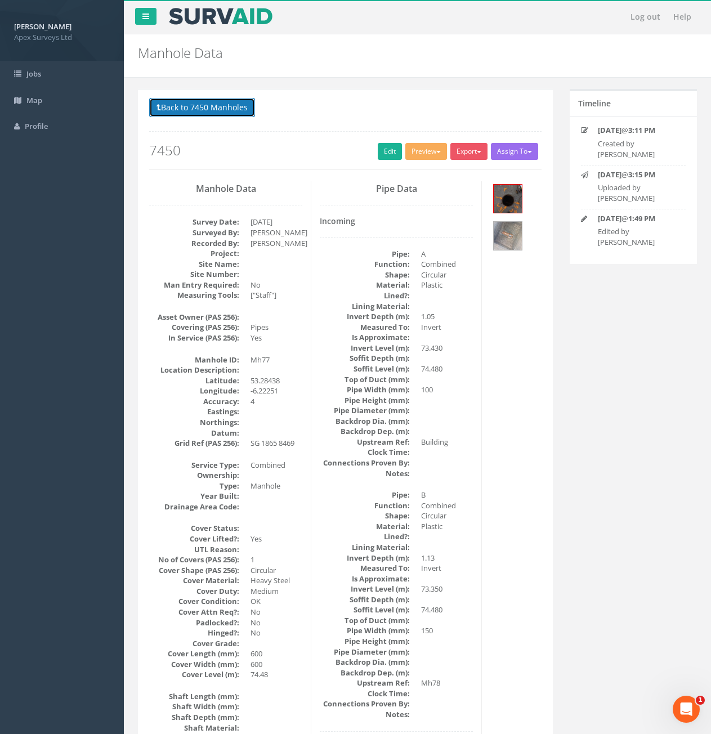
click at [191, 116] on button "Back to 7450 Manholes" at bounding box center [202, 107] width 106 height 19
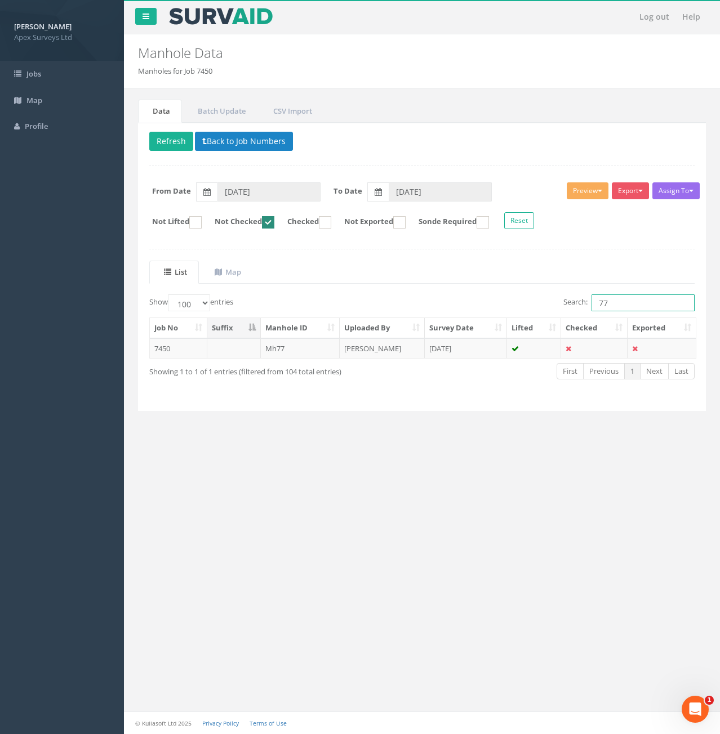
click at [608, 302] on input "77" at bounding box center [642, 303] width 103 height 17
type input "79"
click at [195, 353] on td "7450" at bounding box center [178, 348] width 57 height 20
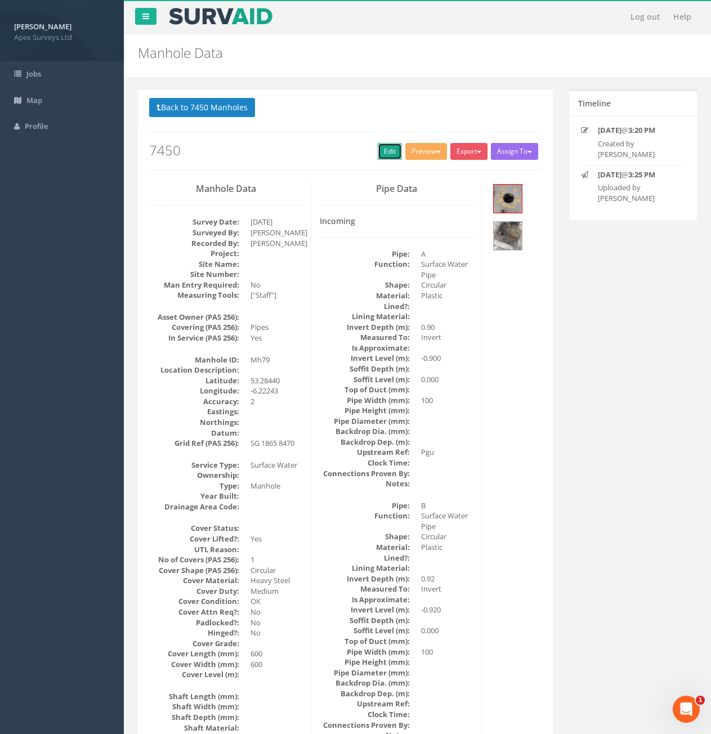
click at [385, 155] on link "Edit" at bounding box center [390, 151] width 24 height 17
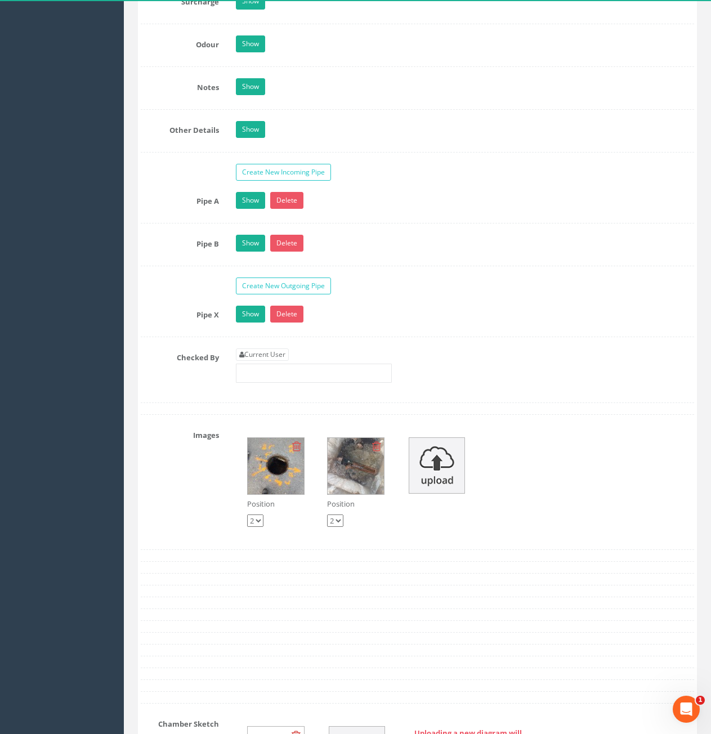
scroll to position [1858, 0]
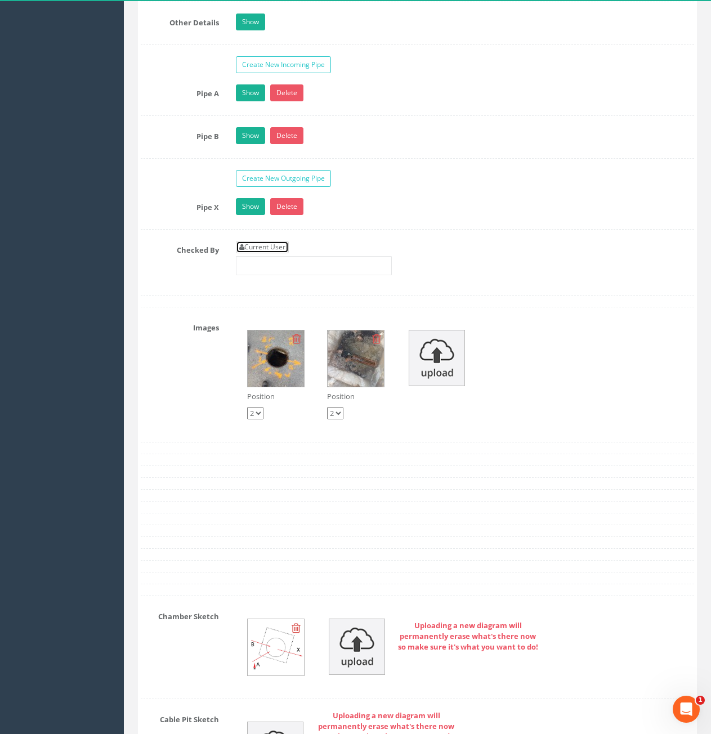
click at [289, 246] on link "Current User" at bounding box center [262, 247] width 53 height 12
type input "[PERSON_NAME]"
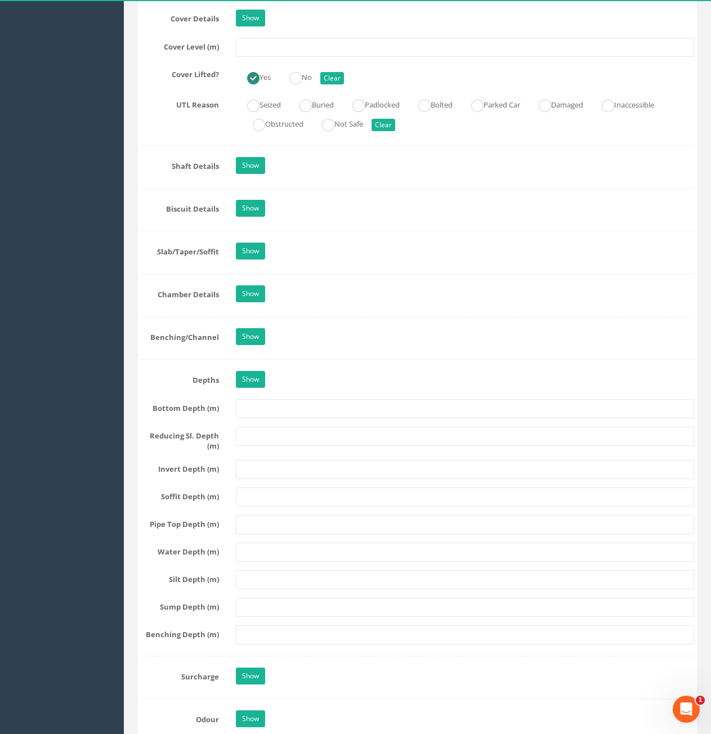
scroll to position [845, 0]
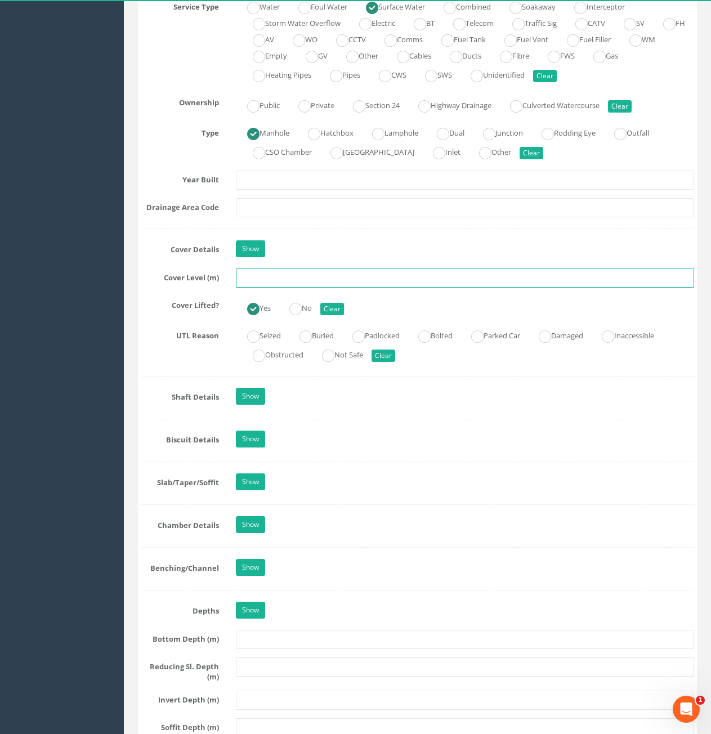
click at [327, 281] on input "text" at bounding box center [465, 278] width 458 height 19
type input "74.35"
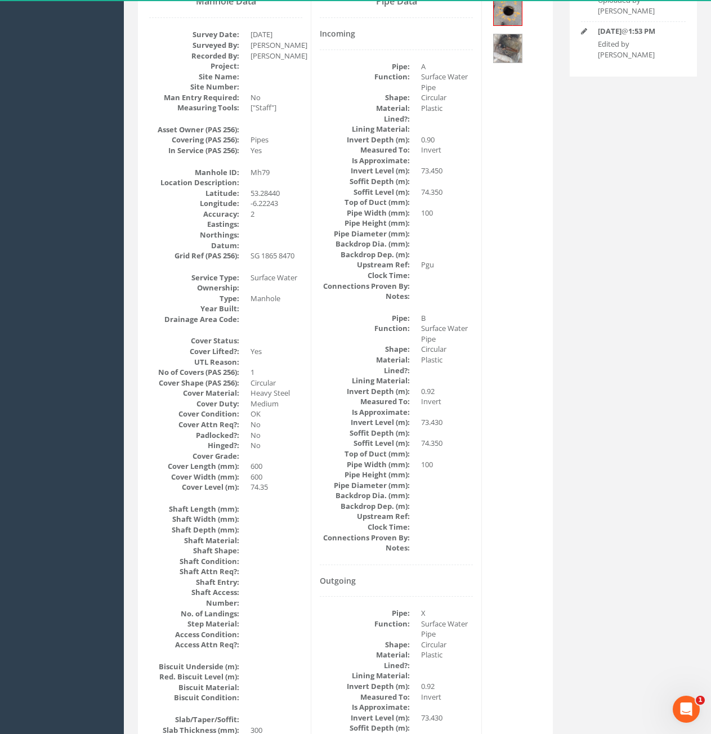
scroll to position [0, 0]
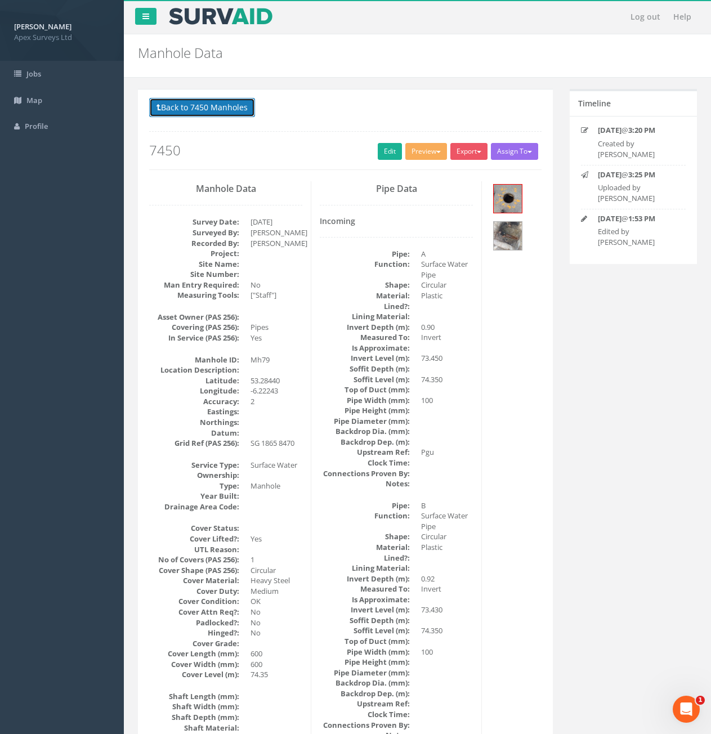
click at [217, 112] on button "Back to 7450 Manholes" at bounding box center [202, 107] width 106 height 19
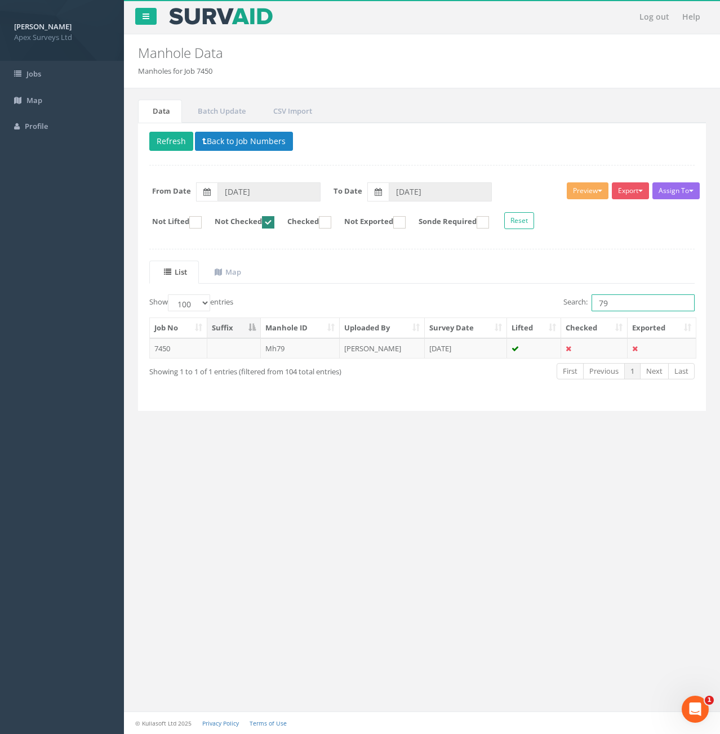
click at [631, 311] on input "79" at bounding box center [642, 303] width 103 height 17
type input "75"
click at [238, 346] on td at bounding box center [234, 348] width 54 height 20
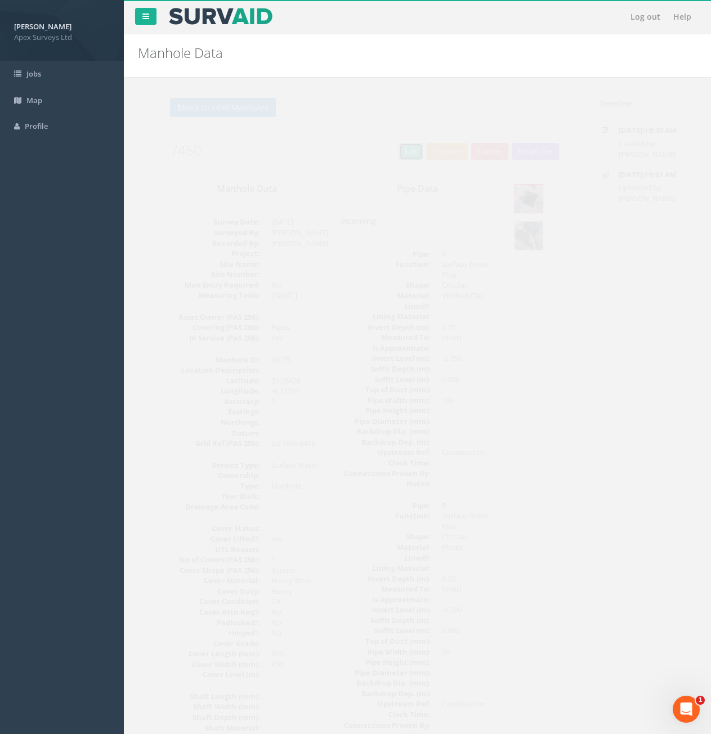
click at [386, 149] on link "Edit" at bounding box center [390, 151] width 24 height 17
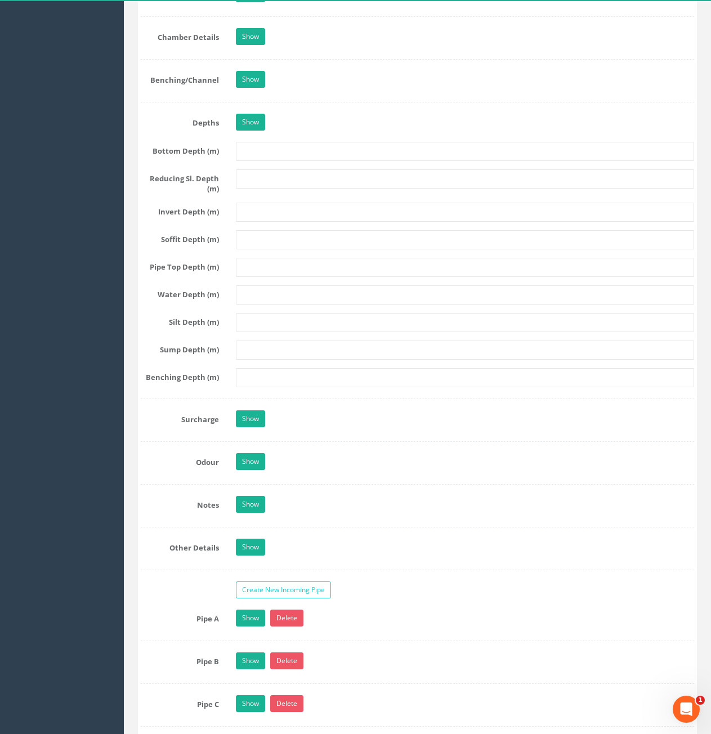
scroll to position [1633, 0]
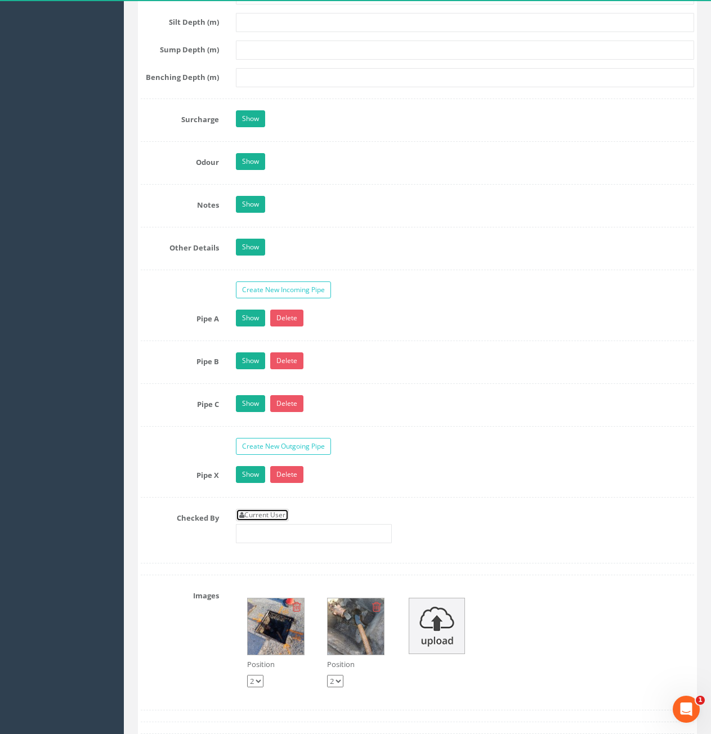
click at [271, 515] on link "Current User" at bounding box center [262, 515] width 53 height 12
type input "[PERSON_NAME]"
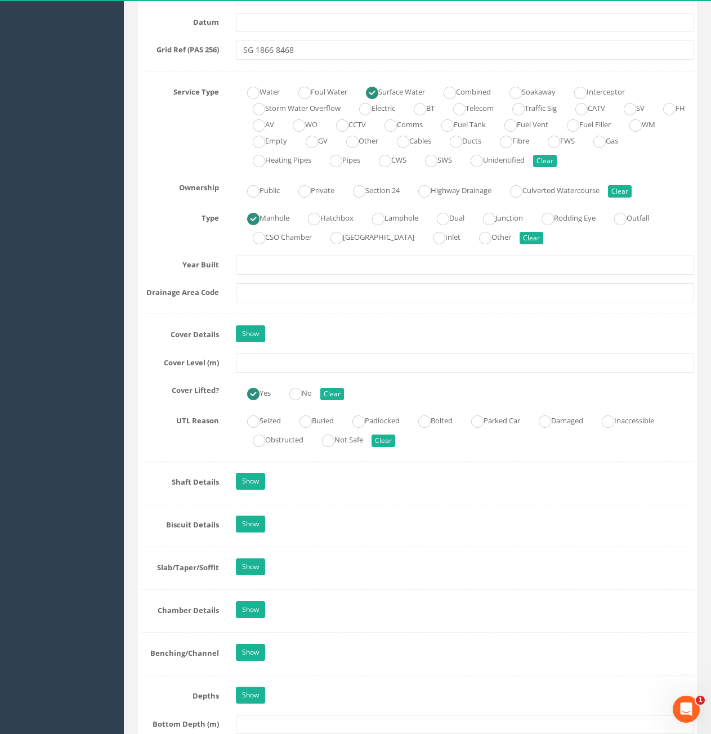
scroll to position [732, 0]
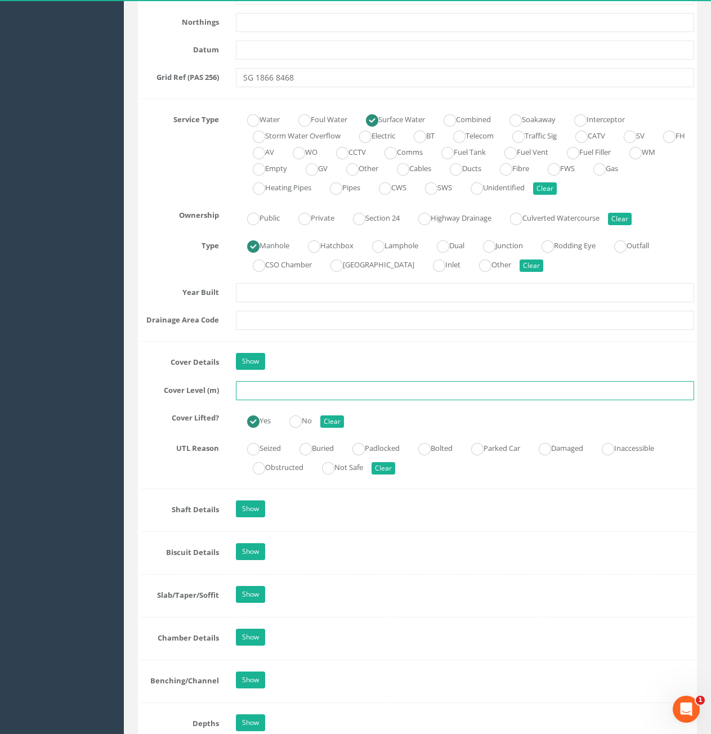
click at [415, 396] on input "text" at bounding box center [465, 390] width 458 height 19
type input "73.22"
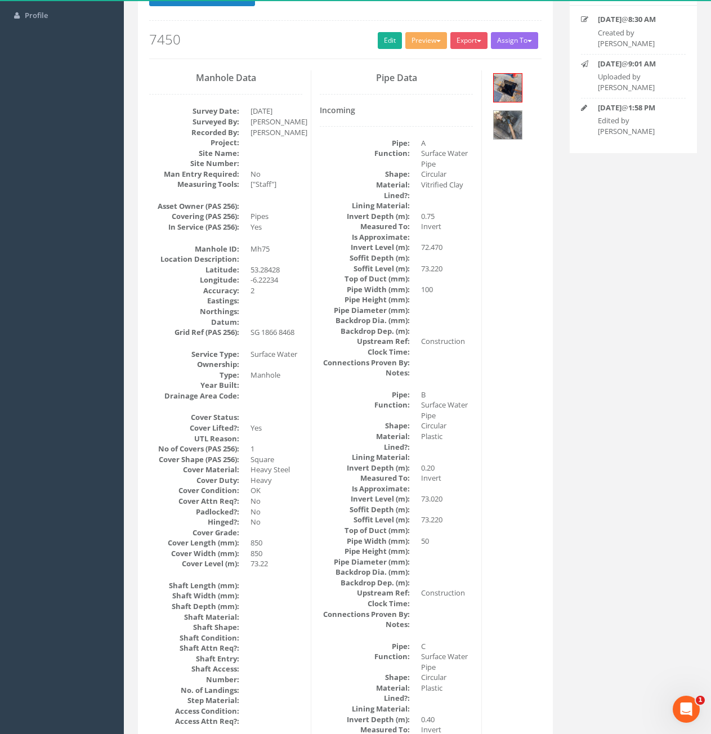
scroll to position [0, 0]
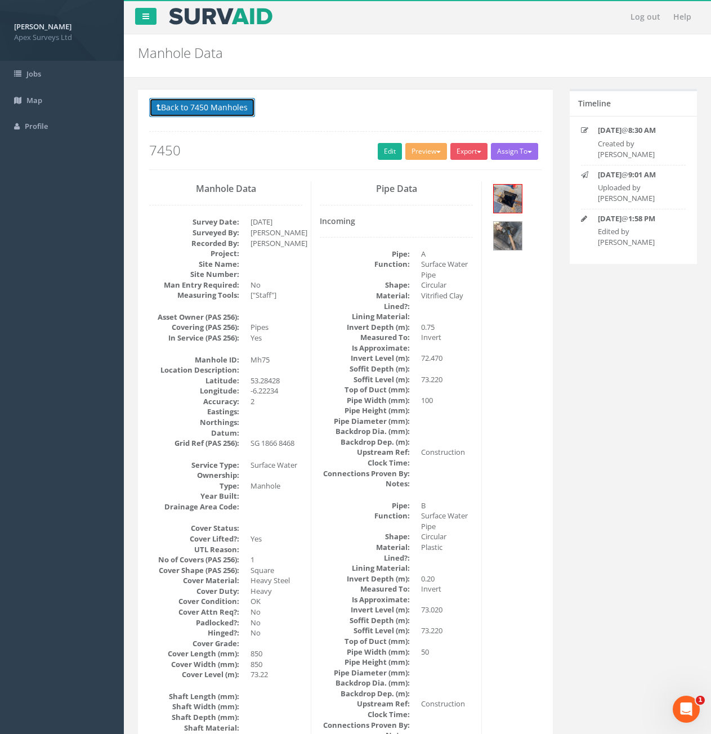
click at [176, 110] on button "Back to 7450 Manholes" at bounding box center [202, 107] width 106 height 19
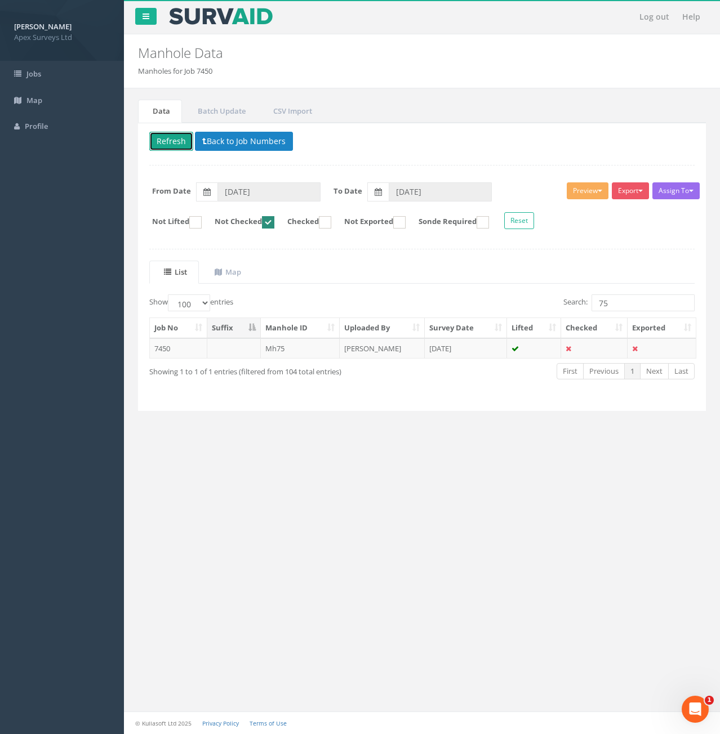
click at [165, 148] on button "Refresh" at bounding box center [171, 141] width 44 height 19
click at [624, 305] on input "75" at bounding box center [642, 303] width 103 height 17
click at [629, 309] on input "75" at bounding box center [642, 303] width 103 height 17
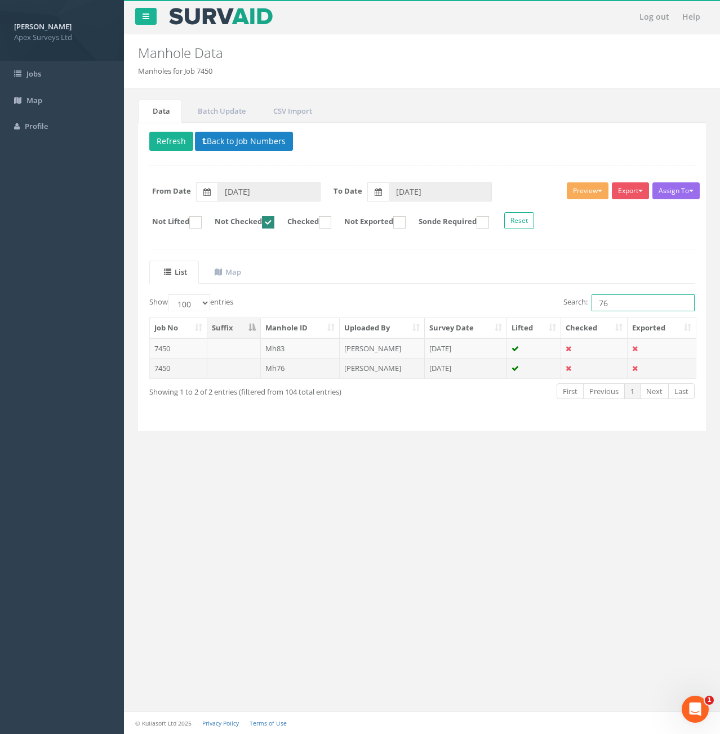
type input "76"
click at [246, 371] on td at bounding box center [234, 368] width 54 height 20
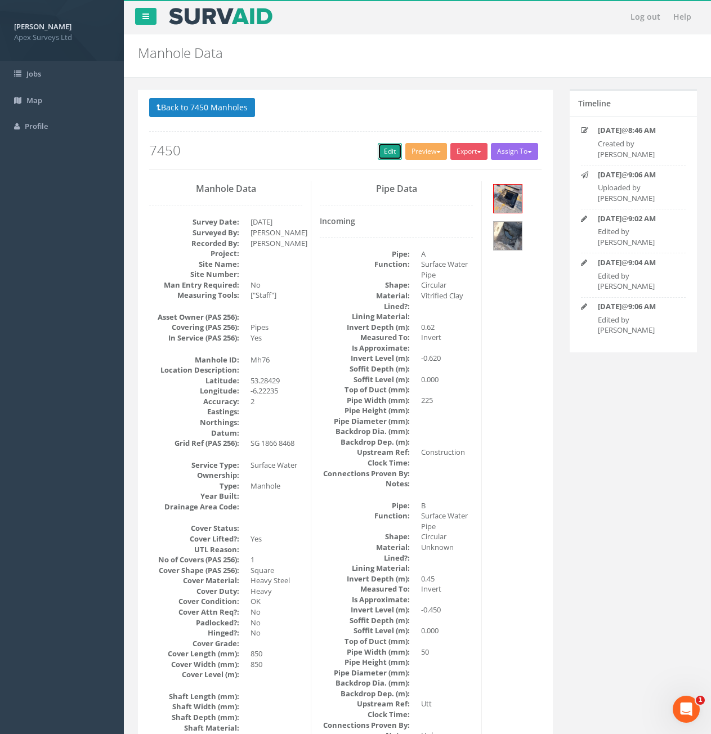
click at [385, 159] on link "Edit" at bounding box center [390, 151] width 24 height 17
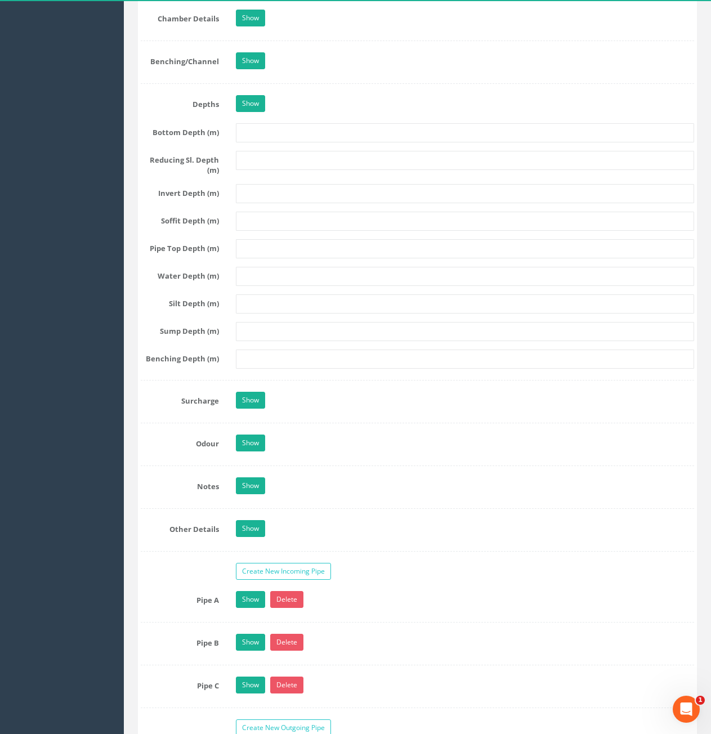
scroll to position [1858, 0]
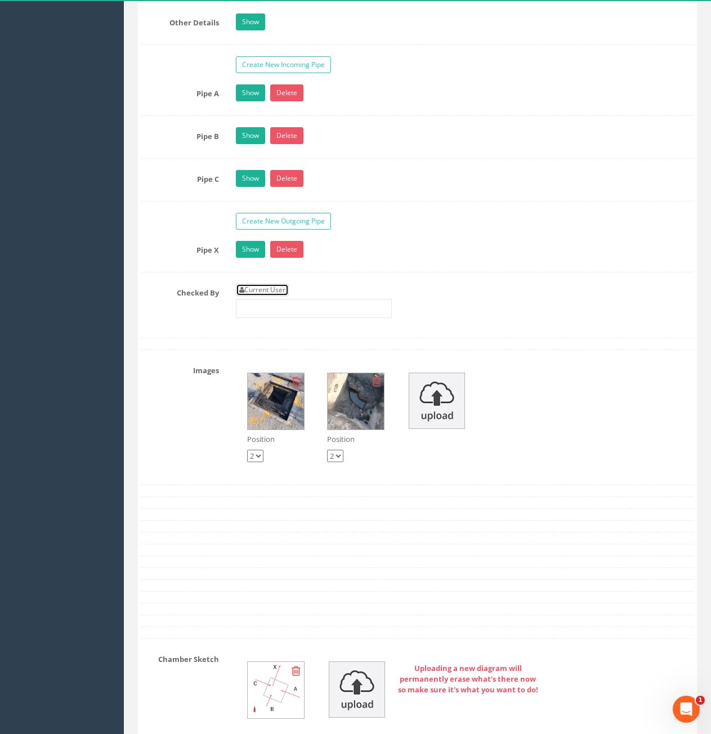
click at [274, 288] on link "Current User" at bounding box center [262, 290] width 53 height 12
type input "[PERSON_NAME]"
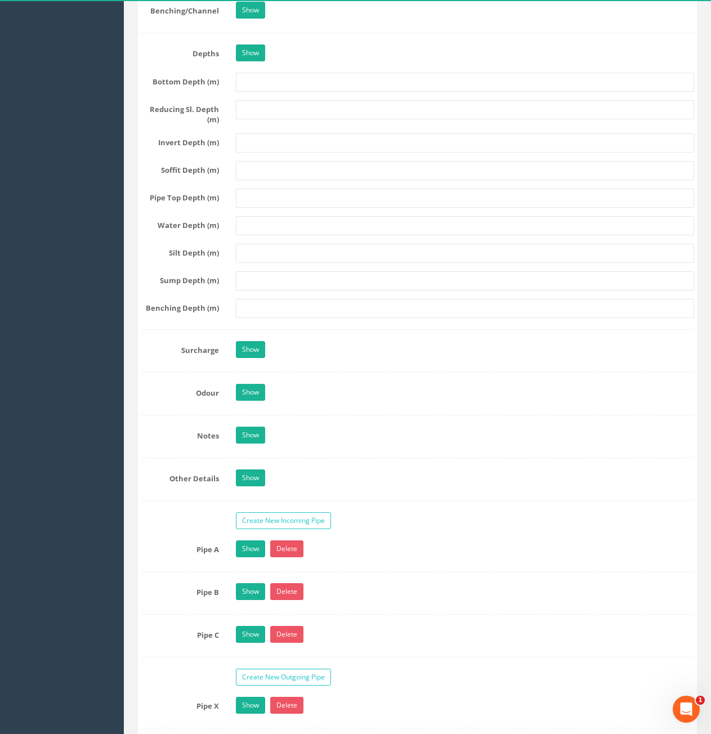
scroll to position [957, 0]
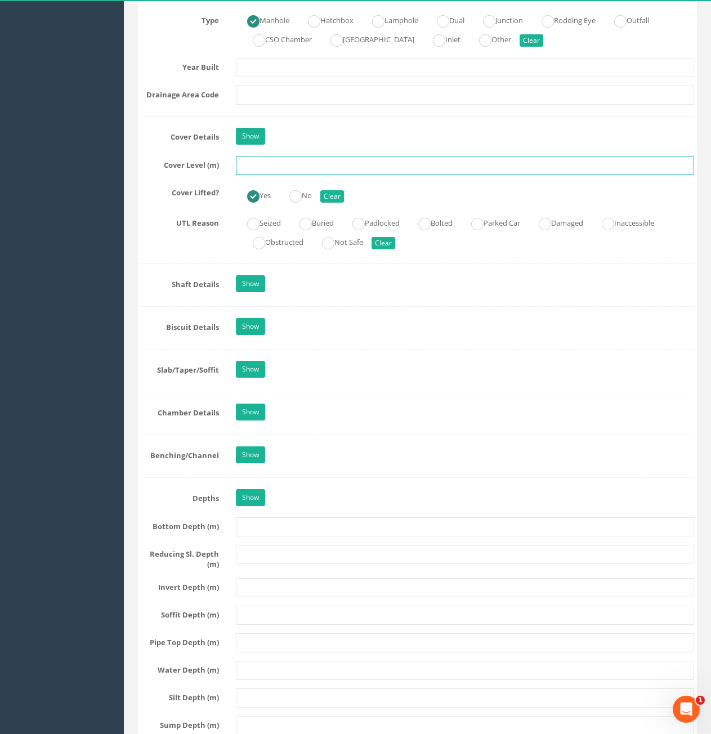
click at [309, 166] on input "text" at bounding box center [465, 165] width 458 height 19
type input "73.22"
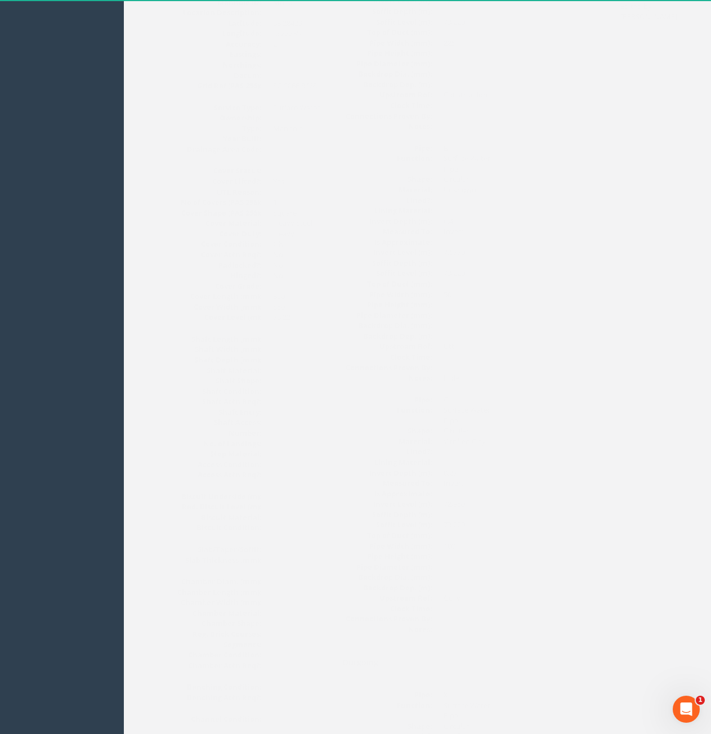
scroll to position [56, 0]
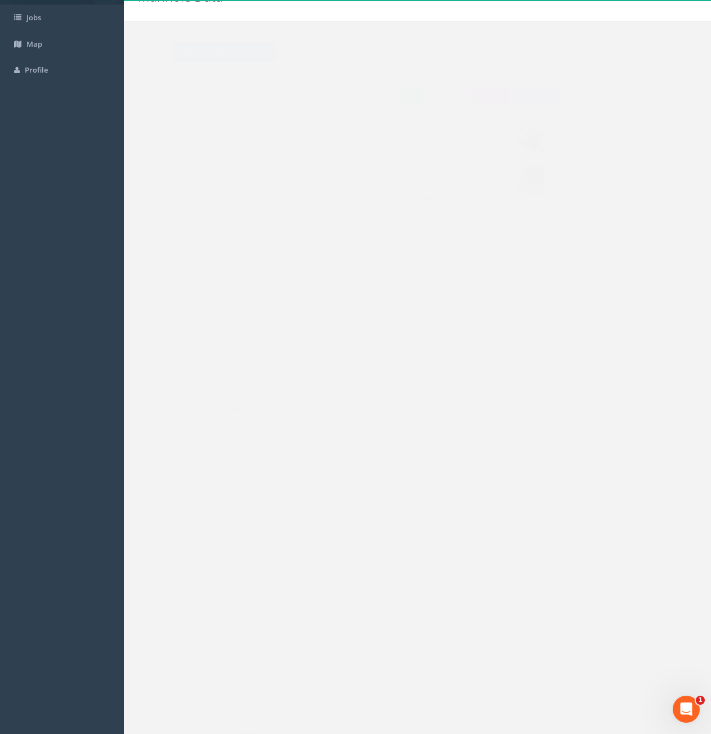
click at [225, 54] on button "Back to 7450 Manholes" at bounding box center [202, 51] width 106 height 19
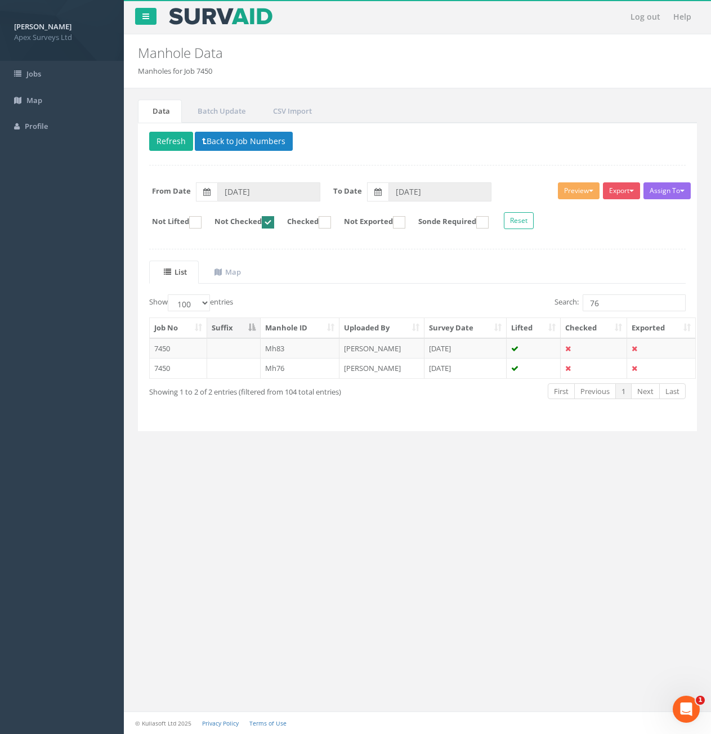
scroll to position [0, 0]
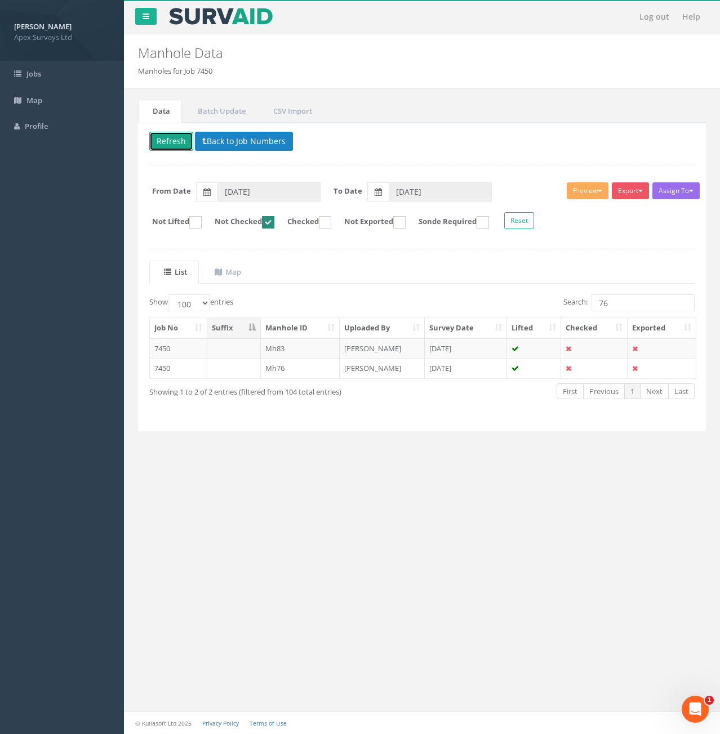
click at [174, 144] on button "Refresh" at bounding box center [171, 141] width 44 height 19
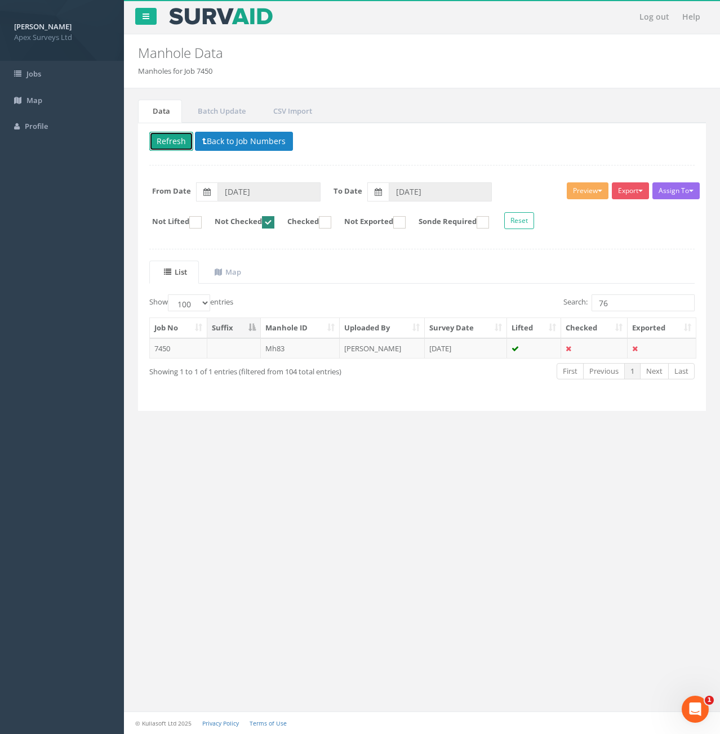
click at [273, 224] on ins at bounding box center [268, 222] width 12 height 12
checkbox input "false"
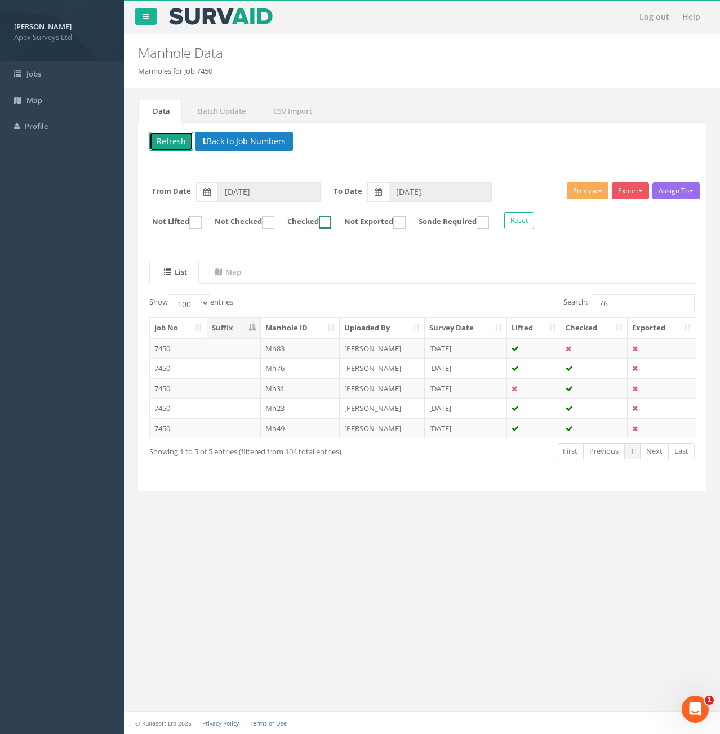
click at [331, 224] on ins at bounding box center [325, 222] width 12 height 12
checkbox input "true"
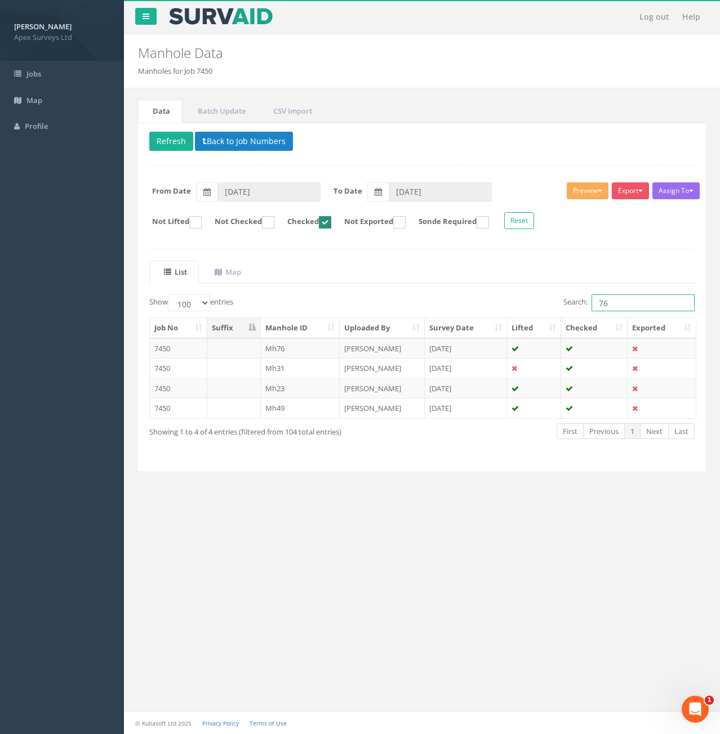
click at [627, 306] on input "76" at bounding box center [642, 303] width 103 height 17
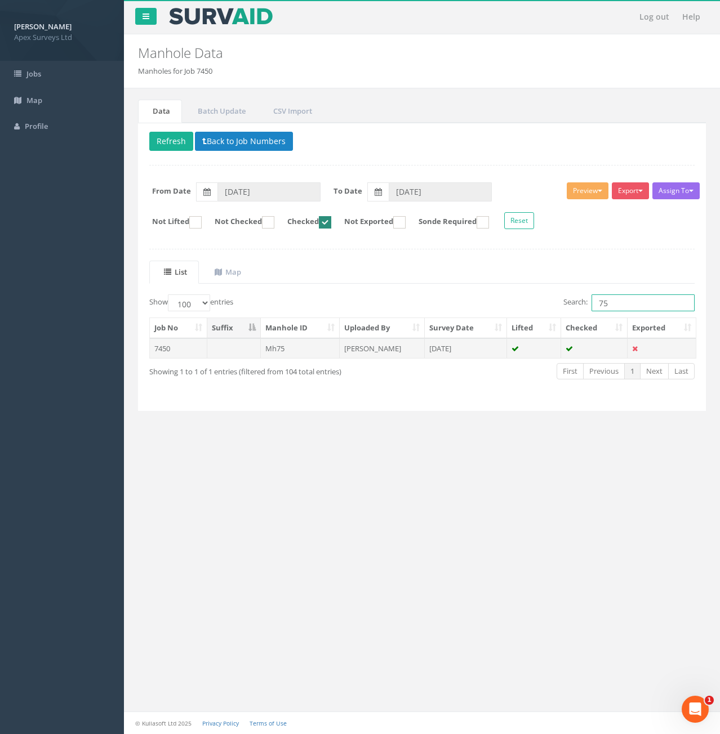
type input "75"
click at [244, 356] on td at bounding box center [234, 348] width 54 height 20
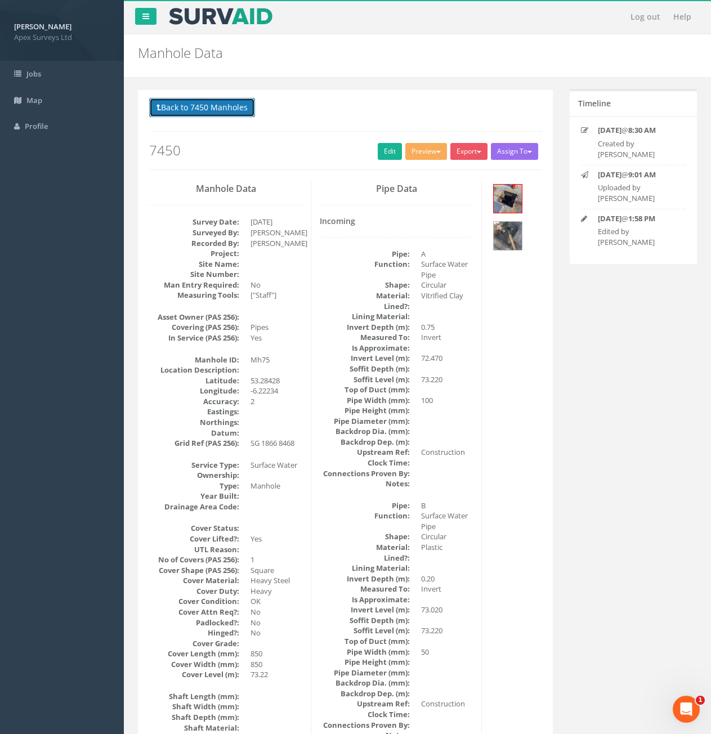
click at [200, 109] on button "Back to 7450 Manholes" at bounding box center [202, 107] width 106 height 19
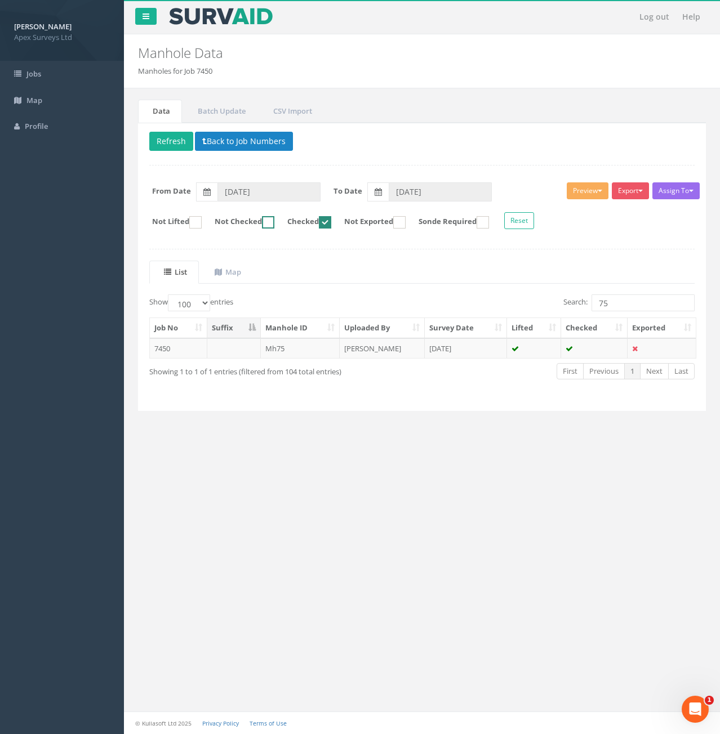
drag, startPoint x: 277, startPoint y: 224, endPoint x: 284, endPoint y: 224, distance: 7.3
click at [274, 224] on ins at bounding box center [268, 222] width 12 height 12
checkbox input "true"
click at [331, 228] on ins at bounding box center [325, 222] width 12 height 12
checkbox input "false"
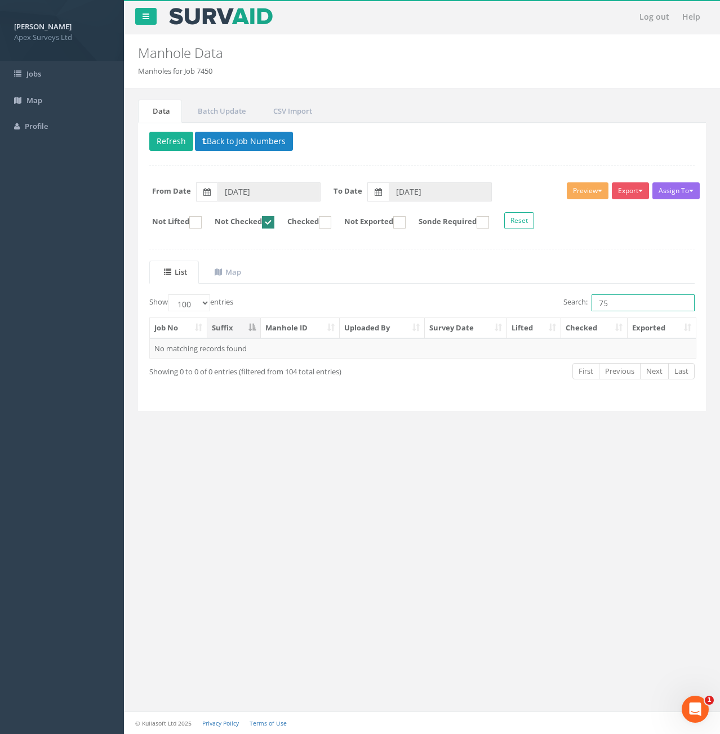
click at [639, 303] on input "75" at bounding box center [642, 303] width 103 height 17
type input "7"
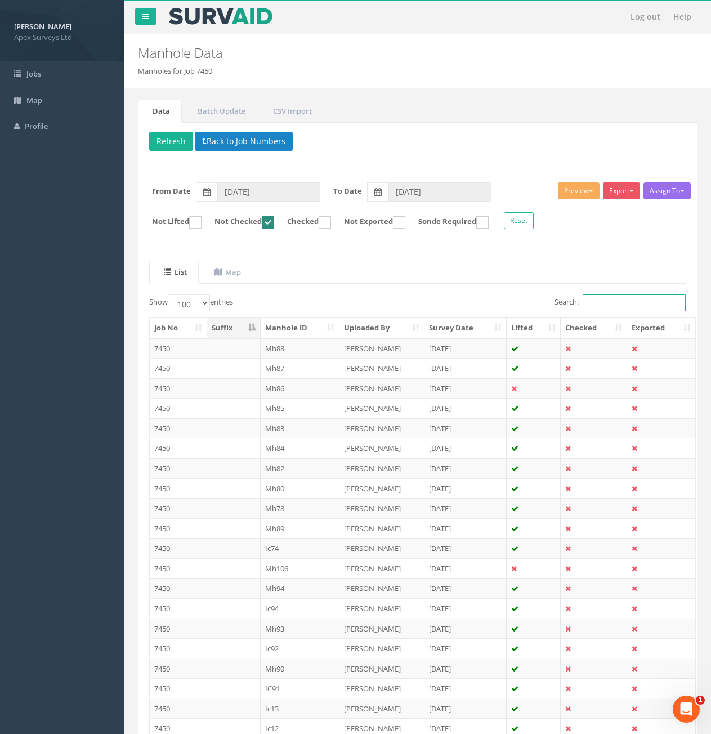
click at [617, 310] on input "Search:" at bounding box center [634, 303] width 103 height 17
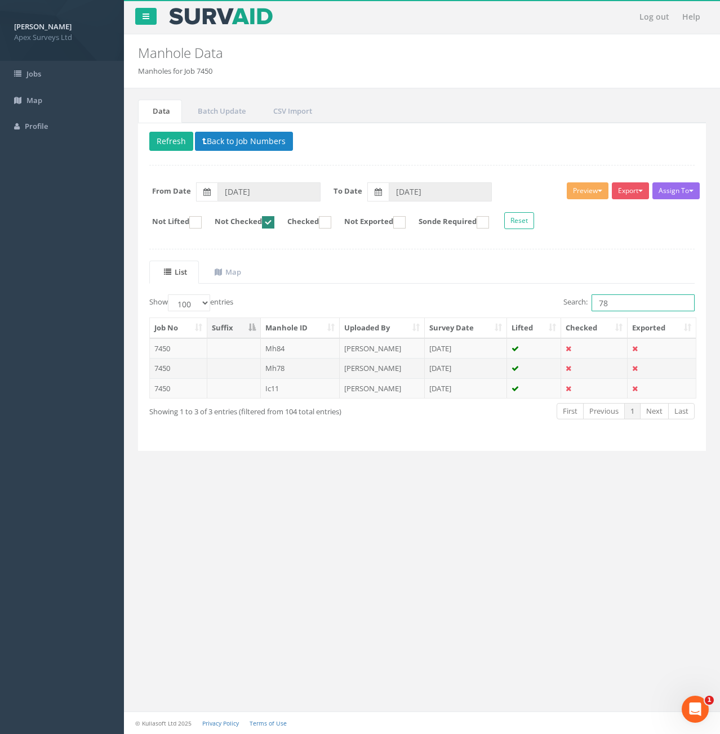
type input "78"
click at [249, 369] on td at bounding box center [234, 368] width 54 height 20
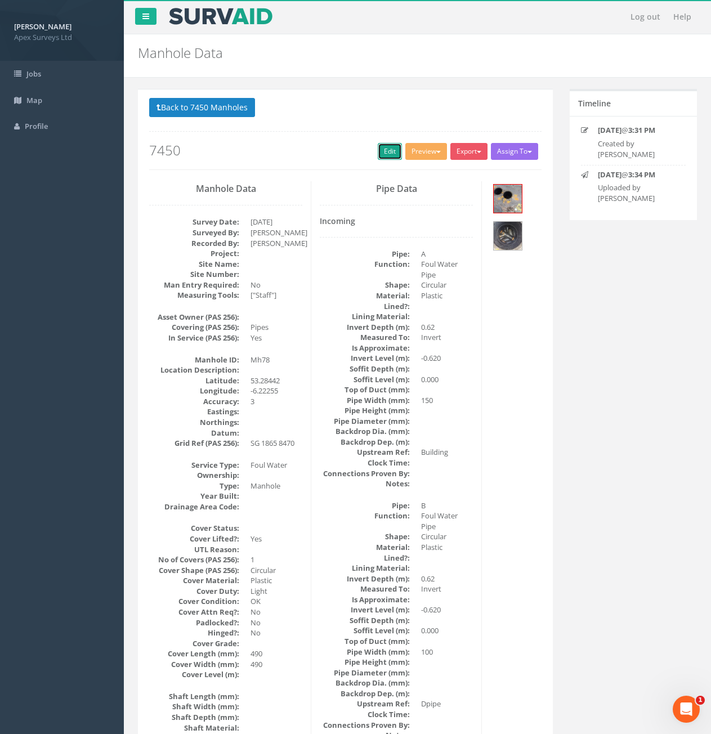
click at [384, 159] on link "Edit" at bounding box center [390, 151] width 24 height 17
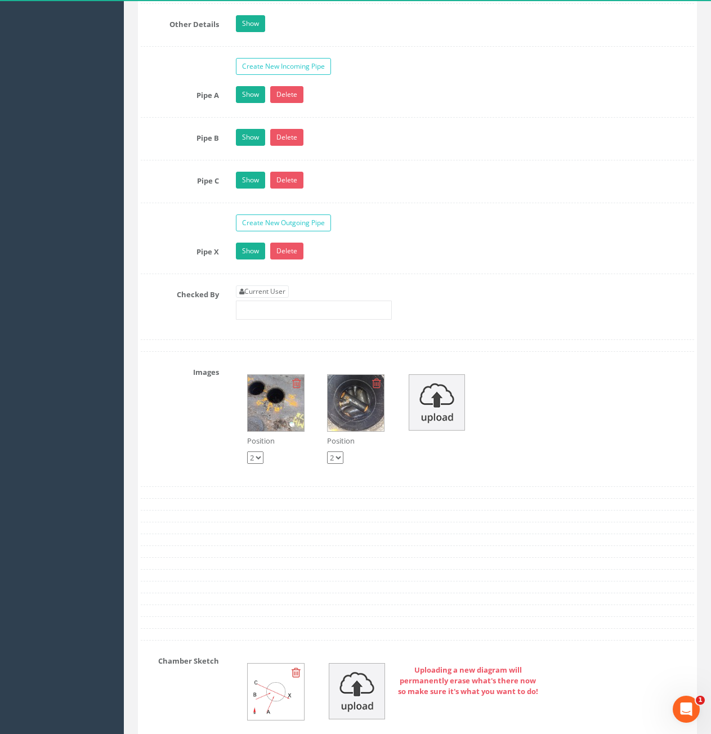
scroll to position [1858, 0]
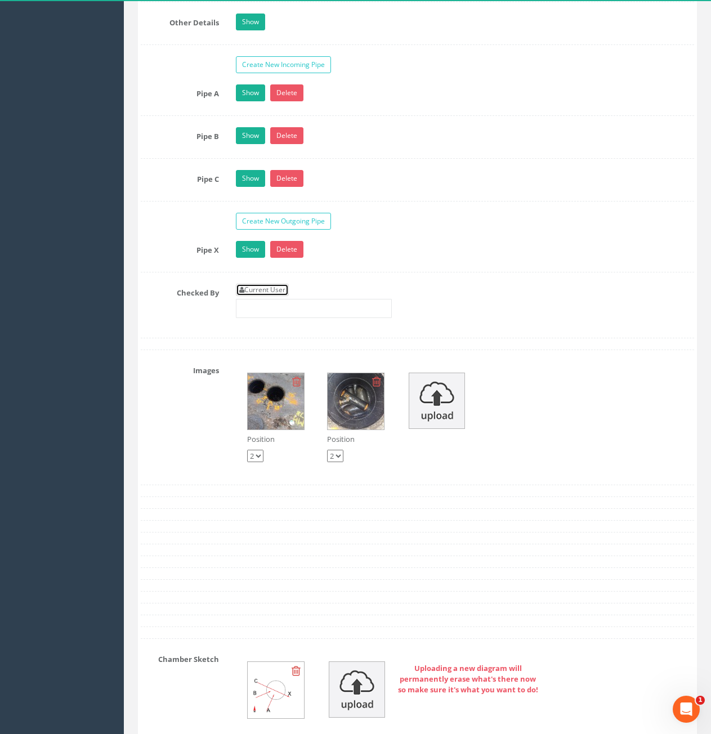
click at [277, 292] on link "Current User" at bounding box center [262, 290] width 53 height 12
type input "[PERSON_NAME]"
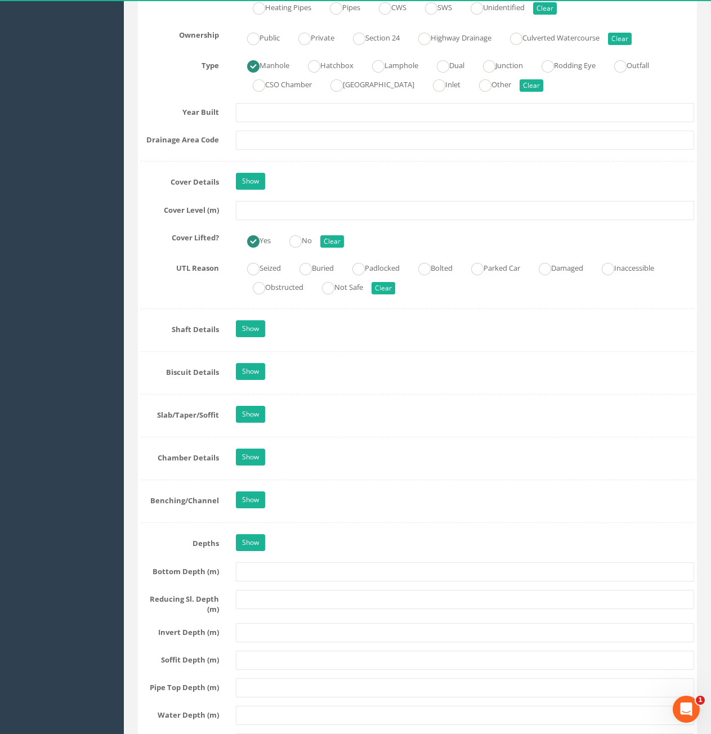
scroll to position [732, 0]
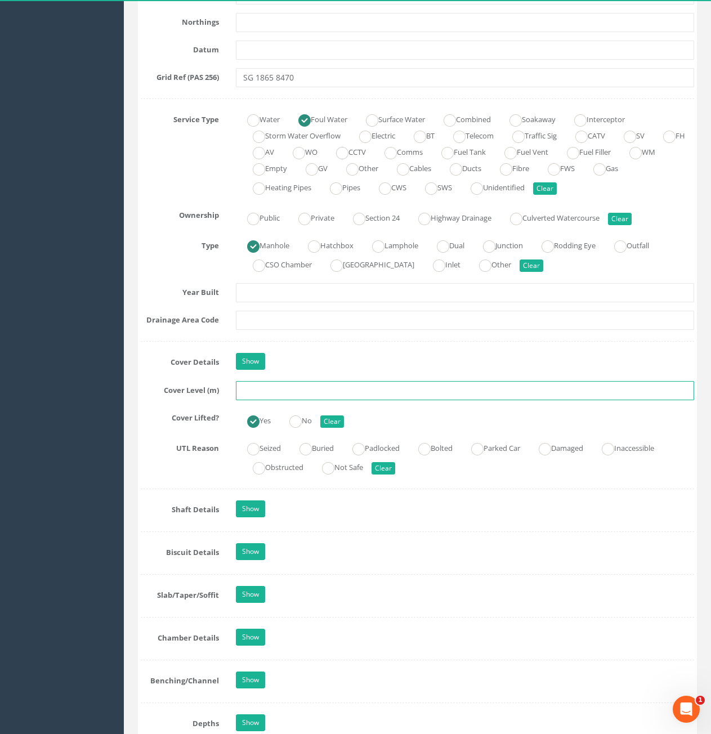
click at [332, 389] on input "text" at bounding box center [465, 390] width 458 height 19
type input "74.59"
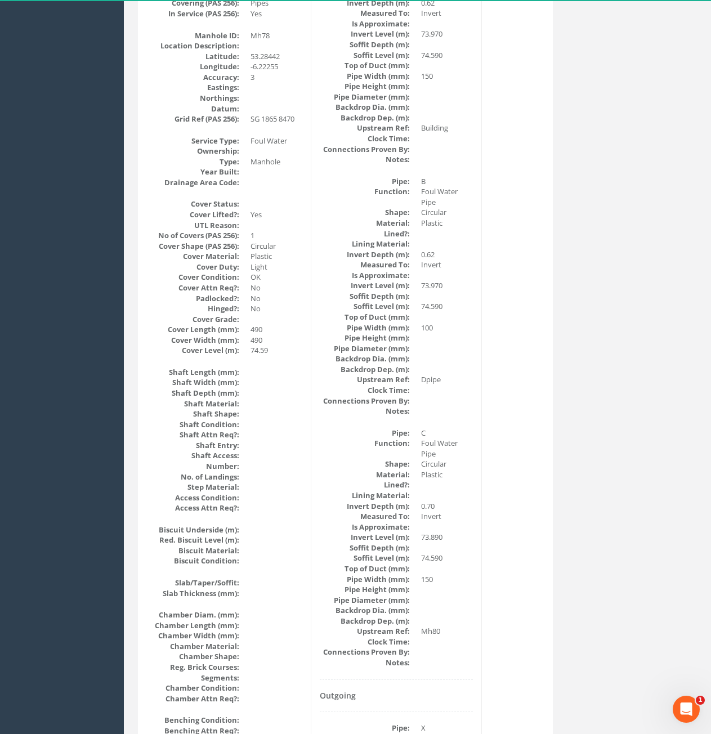
scroll to position [0, 0]
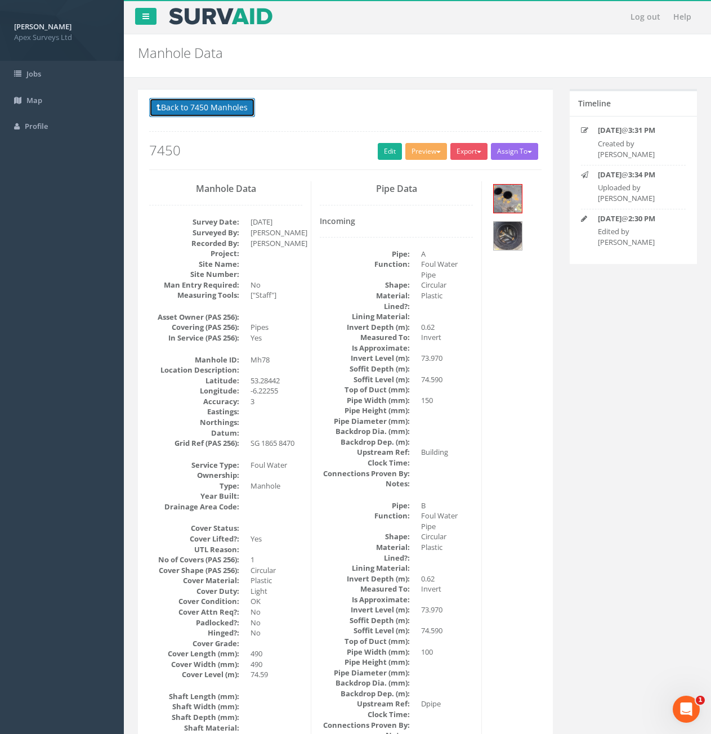
click at [161, 112] on span at bounding box center [159, 107] width 5 height 11
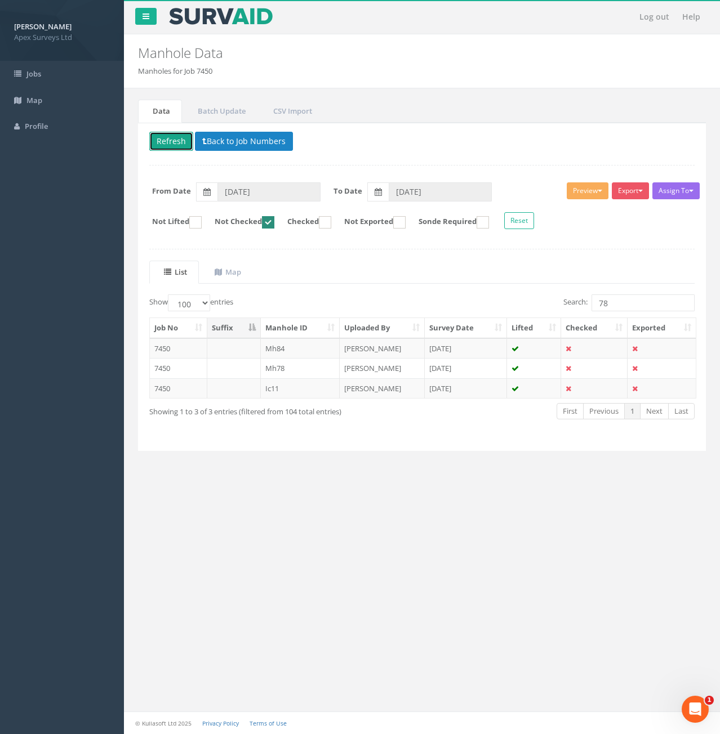
click at [164, 145] on button "Refresh" at bounding box center [171, 141] width 44 height 19
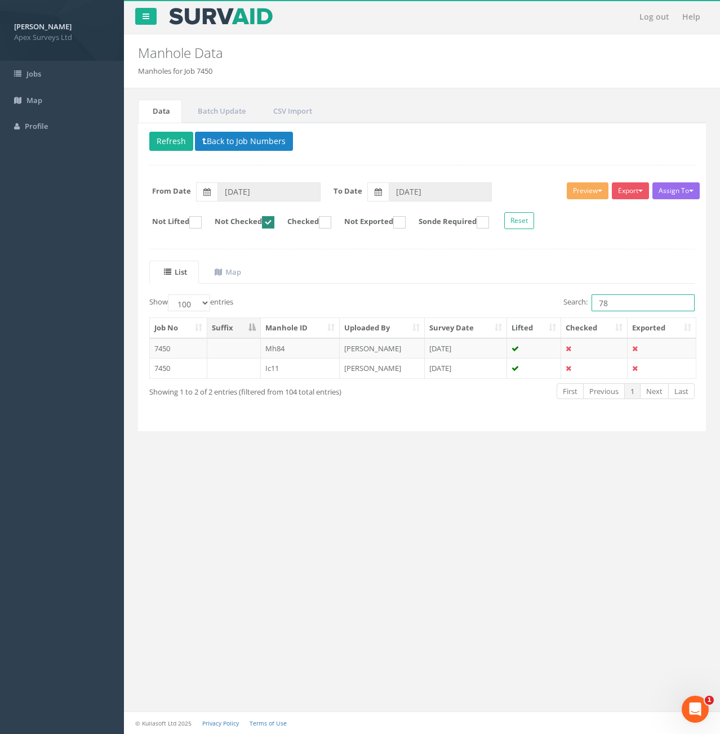
drag, startPoint x: 608, startPoint y: 304, endPoint x: 588, endPoint y: 305, distance: 19.7
click at [588, 305] on label "Search: 78" at bounding box center [628, 303] width 131 height 17
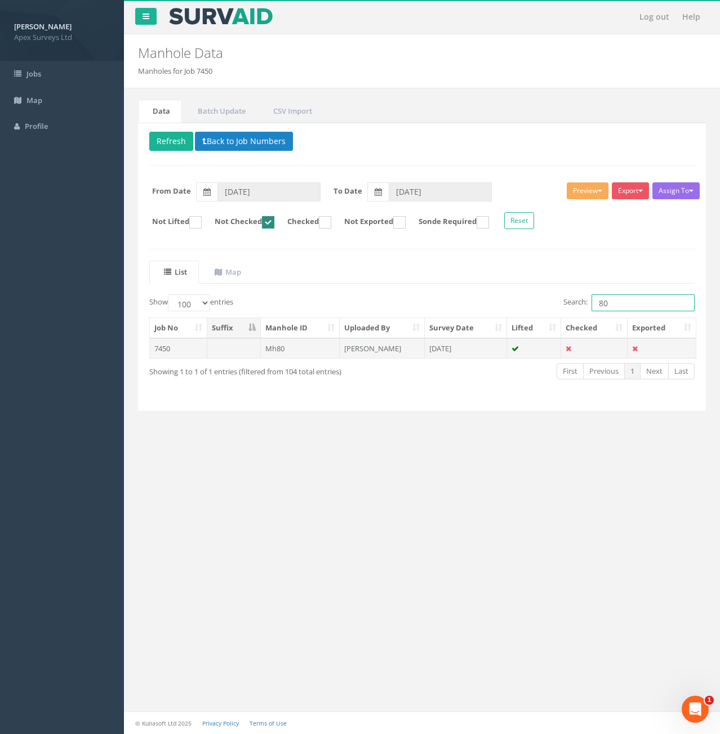
type input "80"
click at [187, 347] on td "7450" at bounding box center [178, 348] width 57 height 20
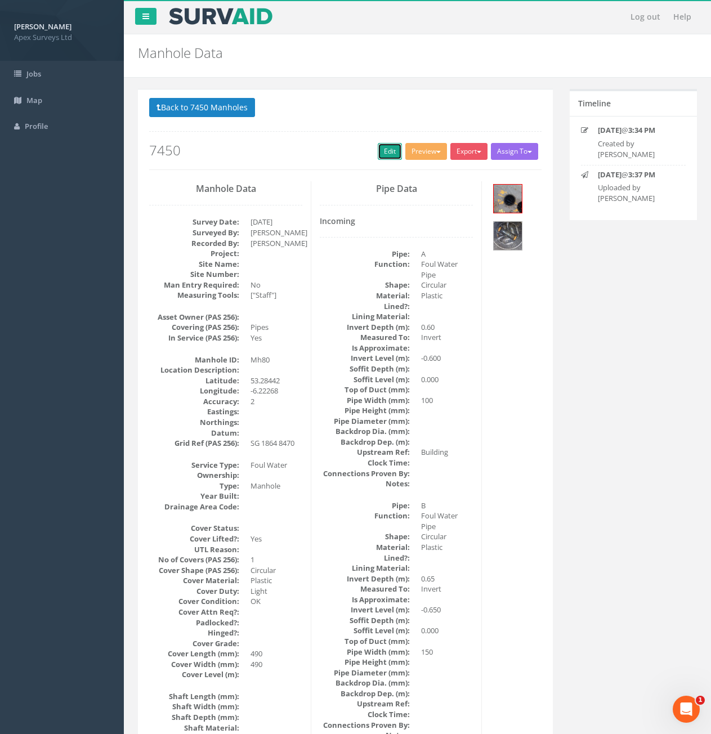
click at [387, 154] on link "Edit" at bounding box center [390, 151] width 24 height 17
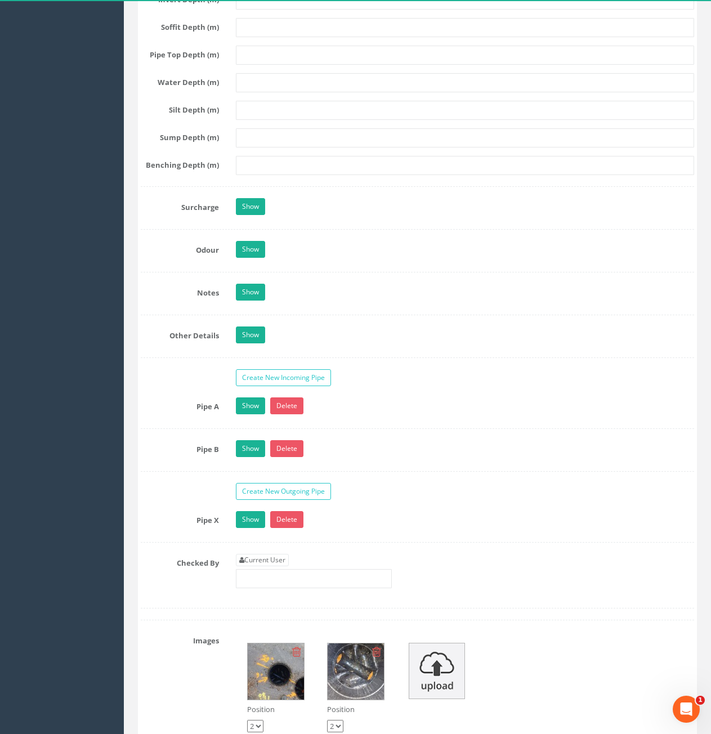
scroll to position [1577, 0]
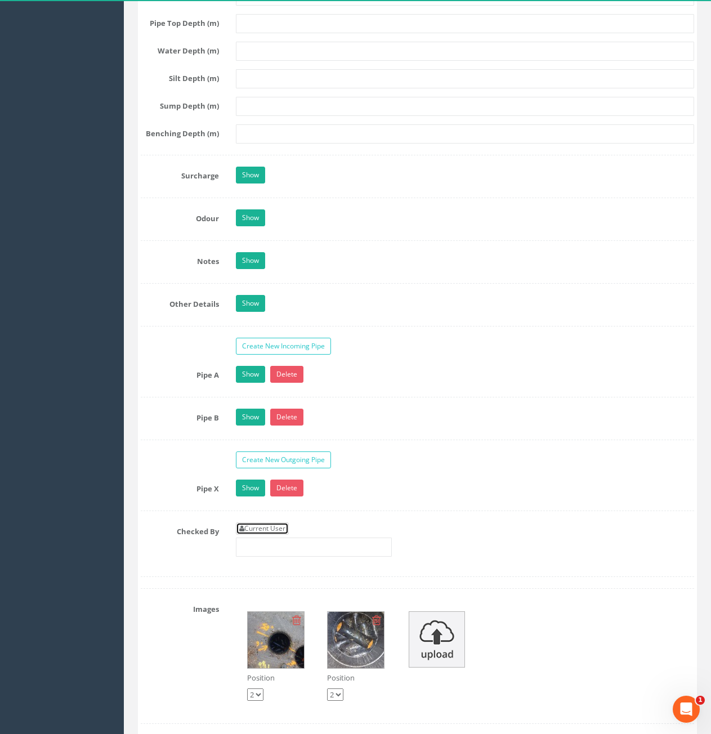
drag, startPoint x: 244, startPoint y: 529, endPoint x: 313, endPoint y: 493, distance: 77.1
click at [245, 529] on link "Current User" at bounding box center [262, 529] width 53 height 12
type input "[PERSON_NAME]"
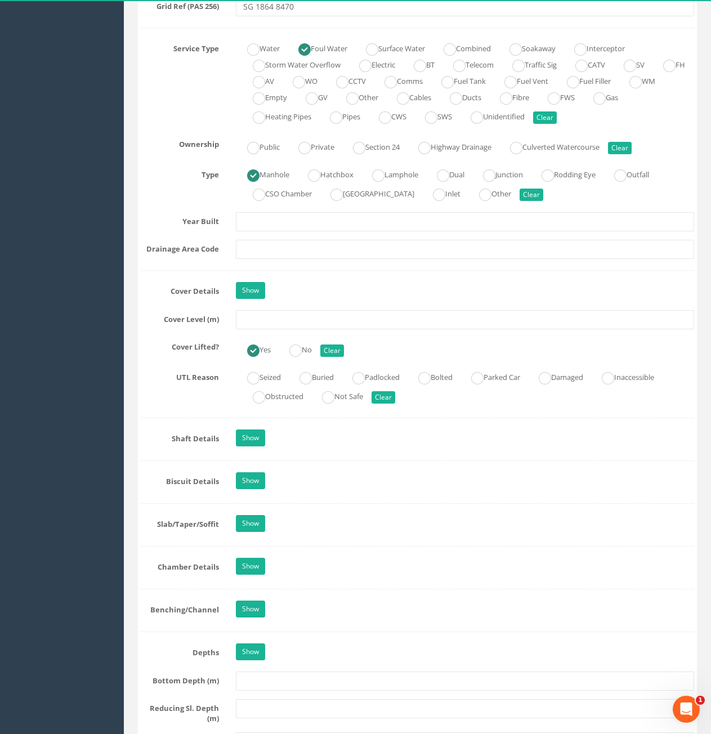
scroll to position [732, 0]
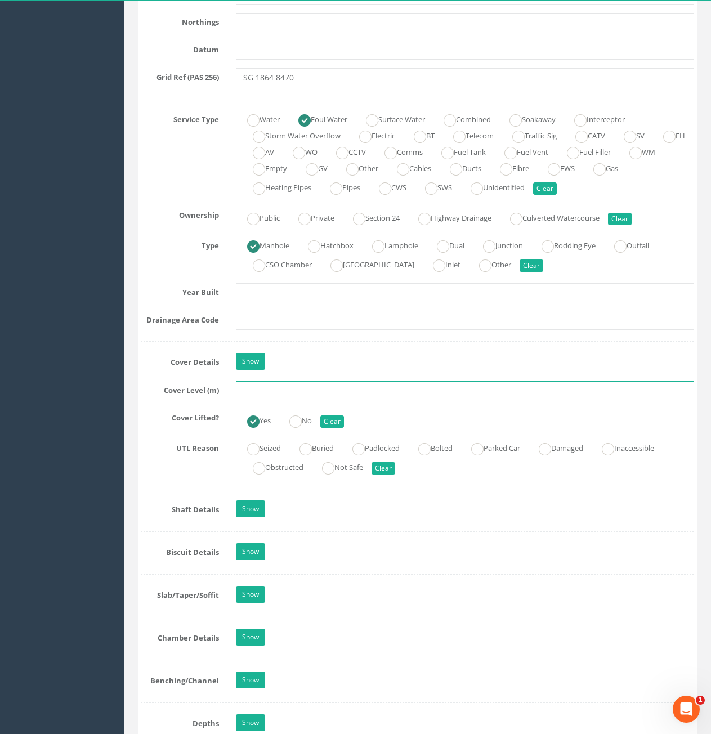
click at [300, 387] on input "text" at bounding box center [465, 390] width 458 height 19
type input "47.60"
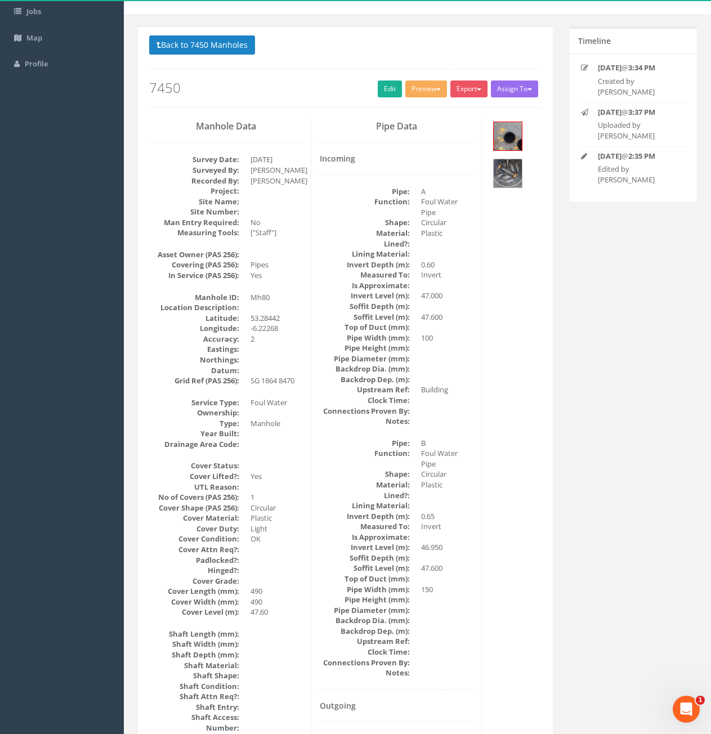
scroll to position [0, 0]
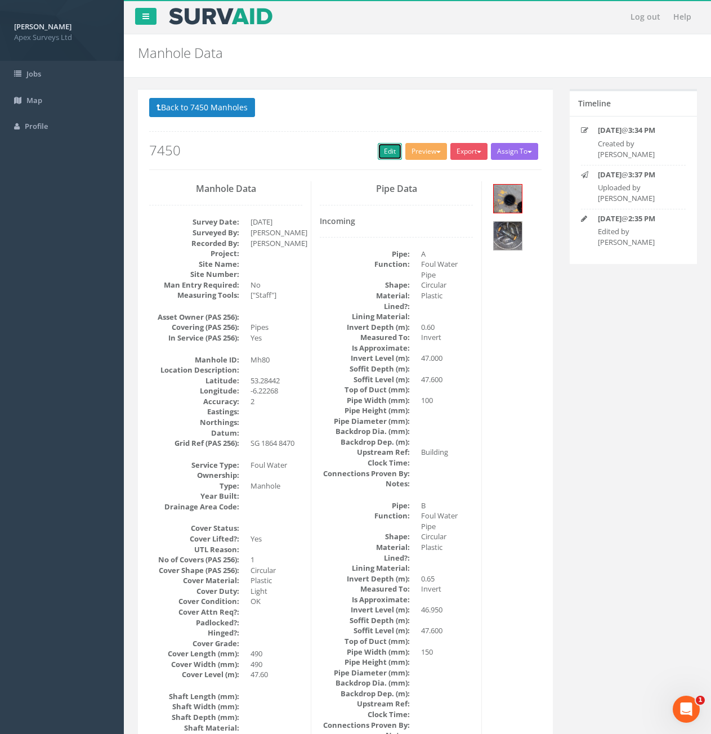
click at [384, 153] on link "Edit" at bounding box center [390, 151] width 24 height 17
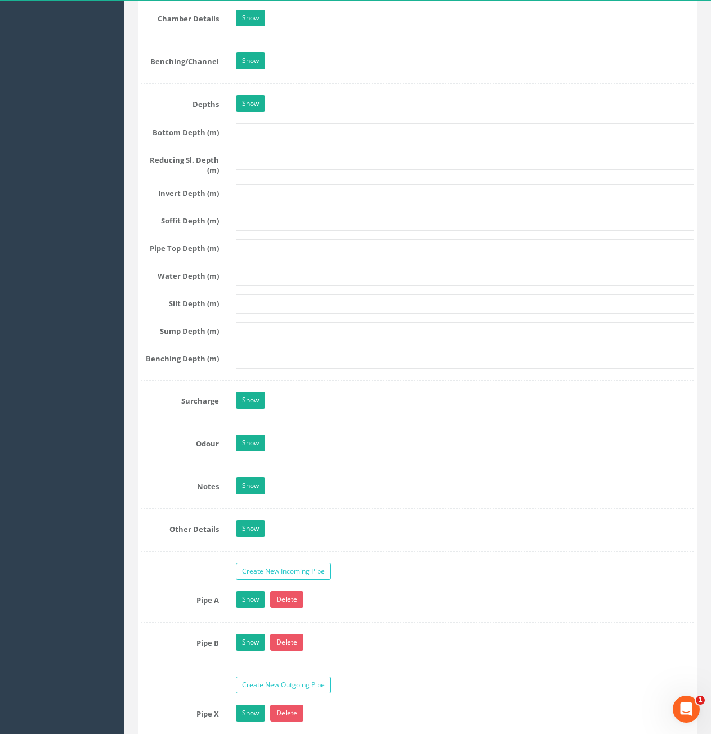
scroll to position [901, 0]
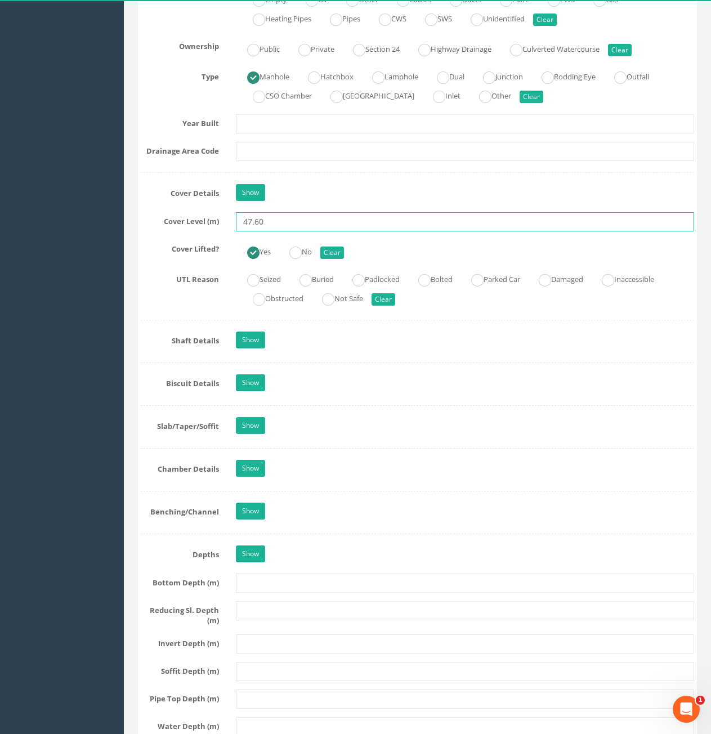
click at [251, 225] on input "47.60" at bounding box center [465, 221] width 458 height 19
type input "74.60"
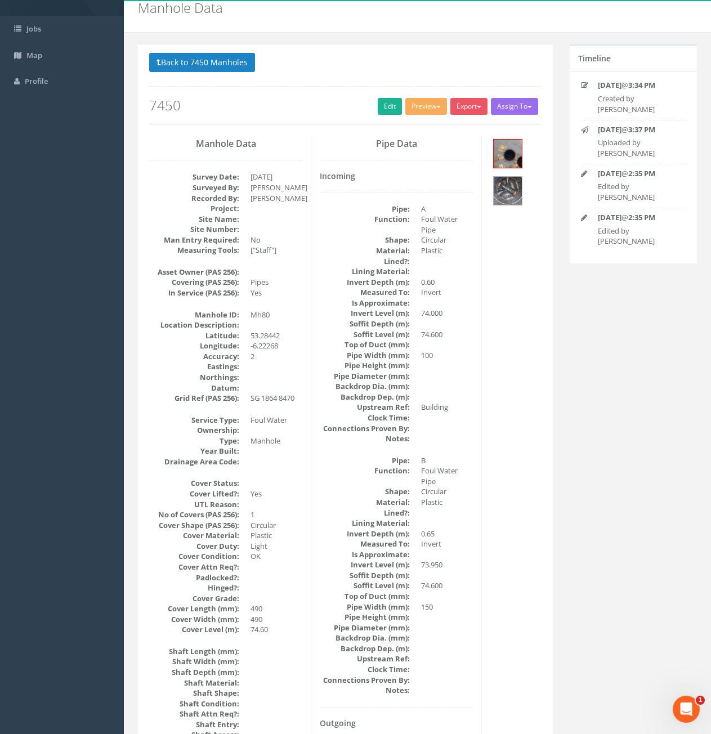
scroll to position [0, 0]
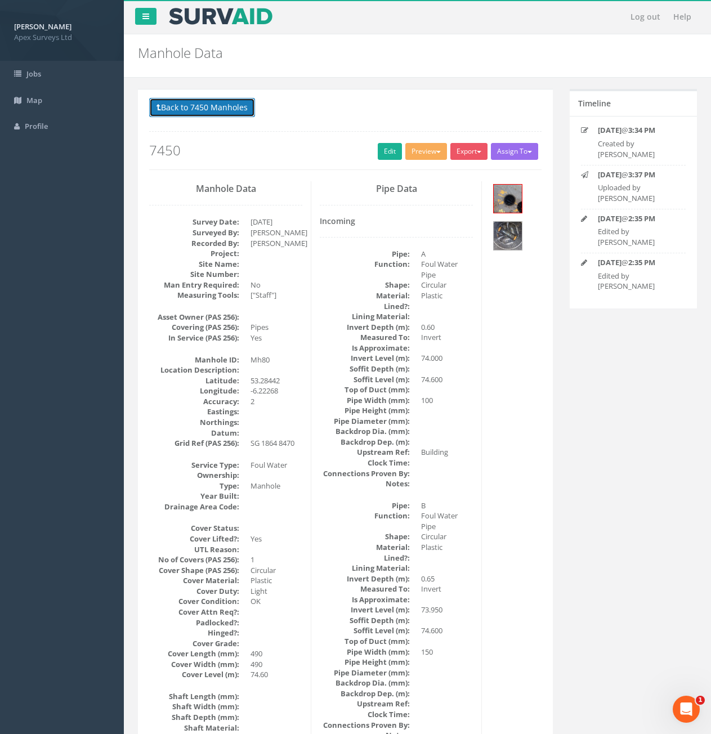
click at [207, 114] on button "Back to 7450 Manholes" at bounding box center [202, 107] width 106 height 19
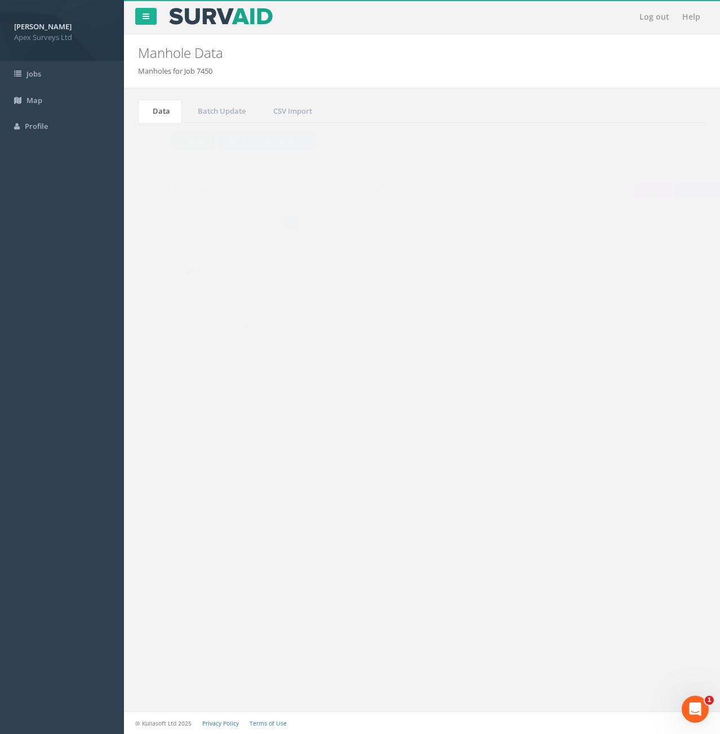
click at [648, 309] on input "80" at bounding box center [642, 303] width 103 height 17
drag, startPoint x: 629, startPoint y: 306, endPoint x: 589, endPoint y: 313, distance: 41.0
click at [589, 313] on div "Search: 80" at bounding box center [562, 305] width 264 height 20
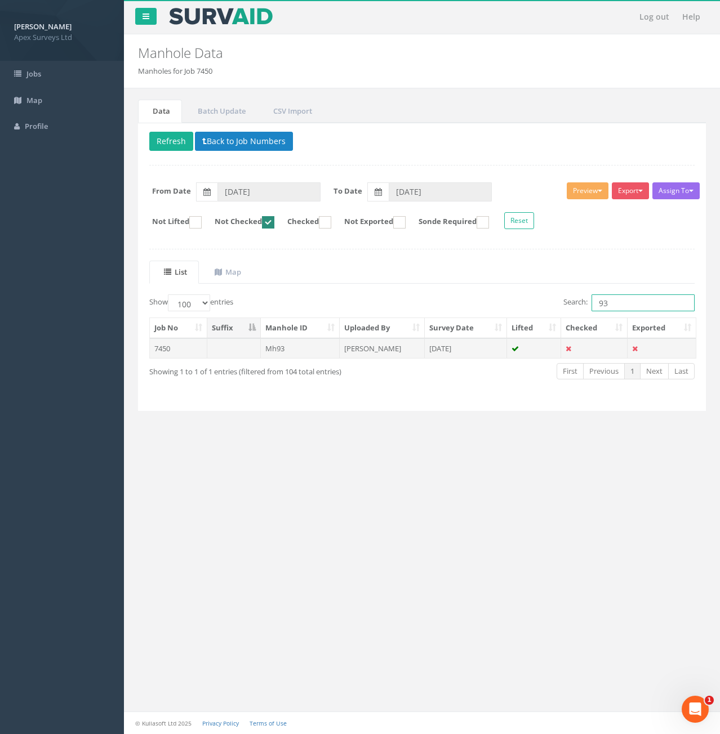
type input "93"
click at [225, 347] on td at bounding box center [234, 348] width 54 height 20
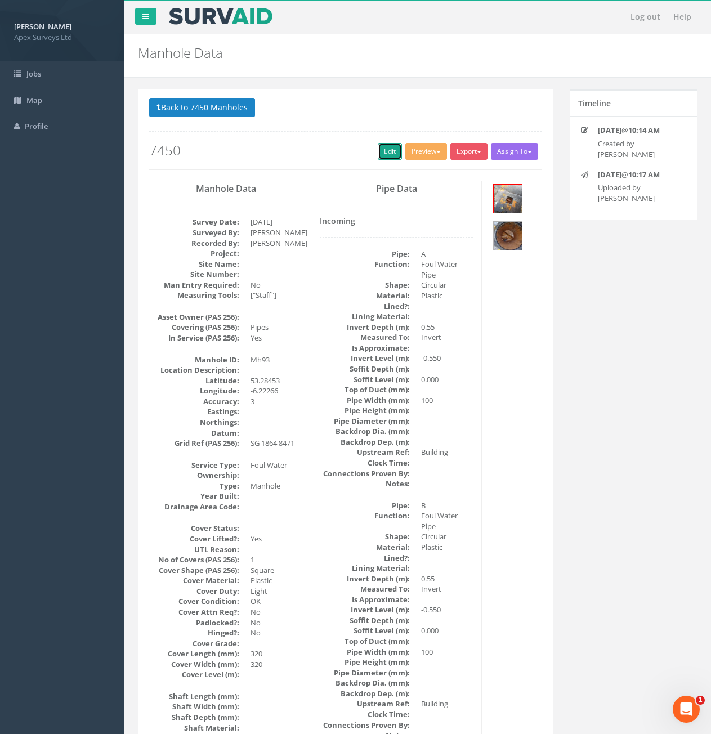
click at [390, 153] on link "Edit" at bounding box center [390, 151] width 24 height 17
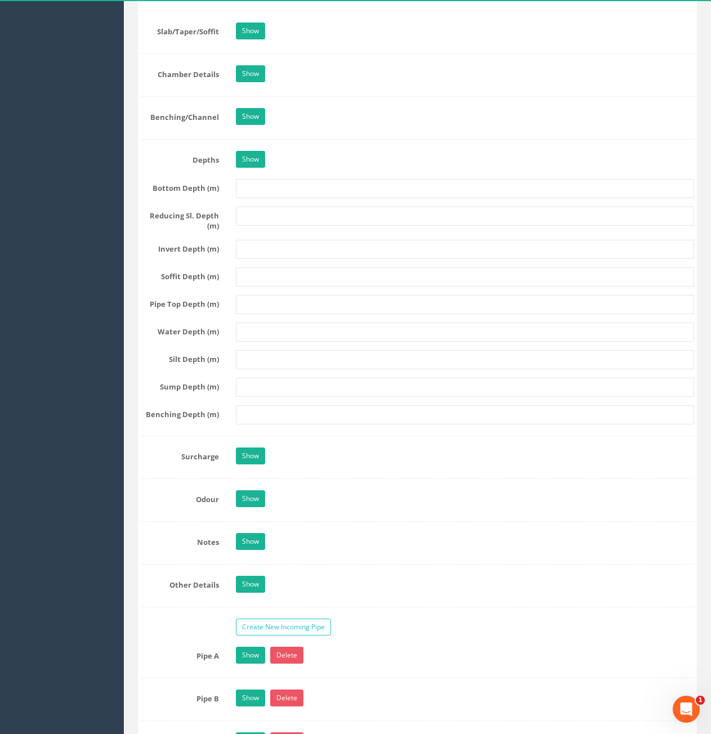
scroll to position [1577, 0]
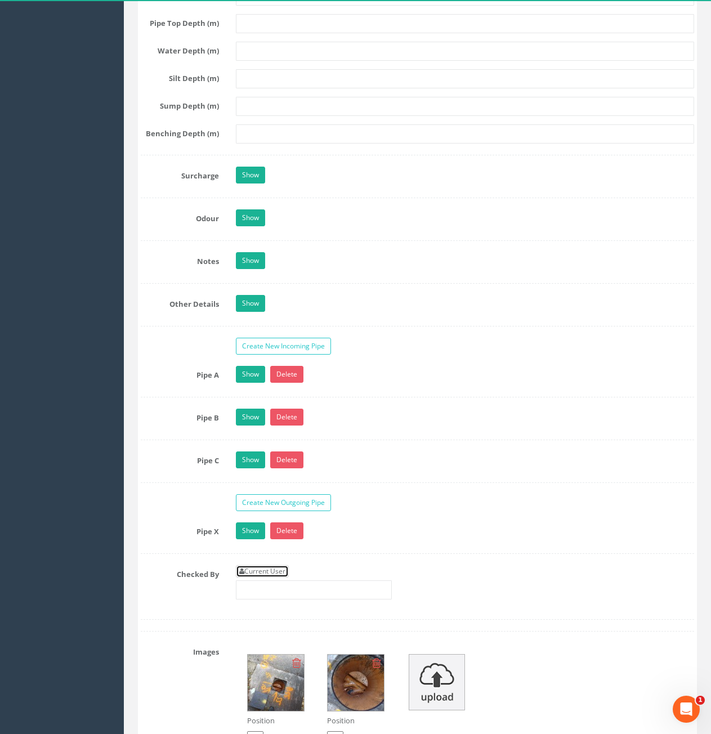
click at [269, 574] on link "Current User" at bounding box center [262, 571] width 53 height 12
type input "[PERSON_NAME]"
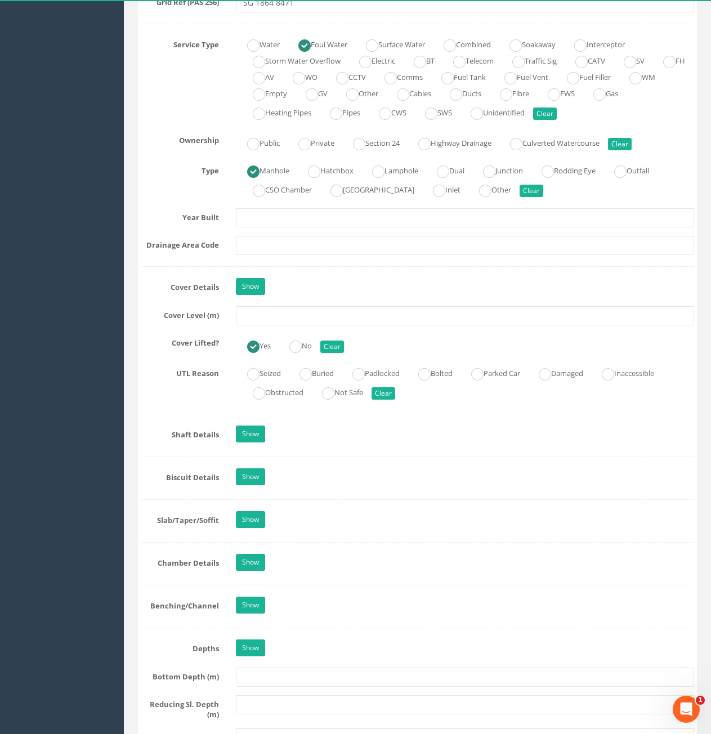
scroll to position [788, 0]
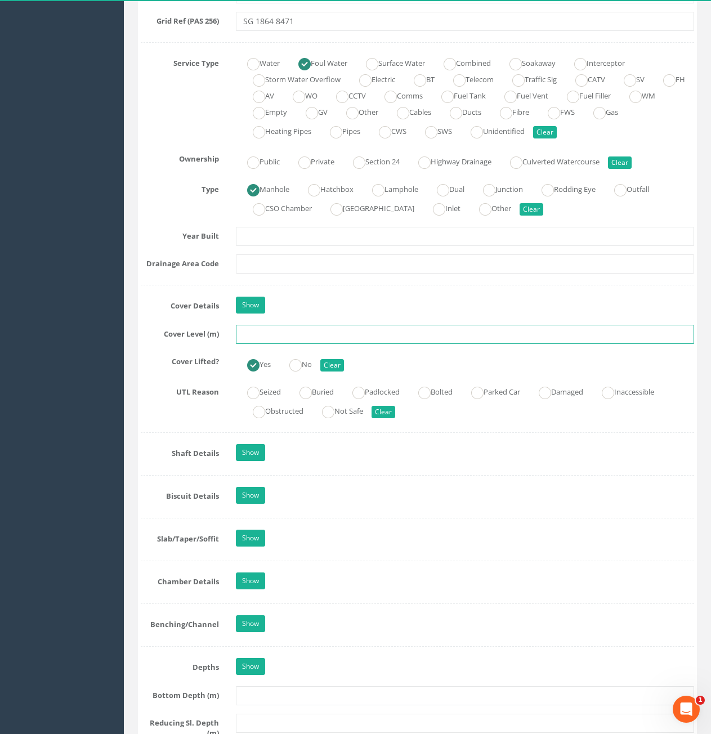
click at [342, 337] on input "text" at bounding box center [465, 334] width 458 height 19
type input "74.56"
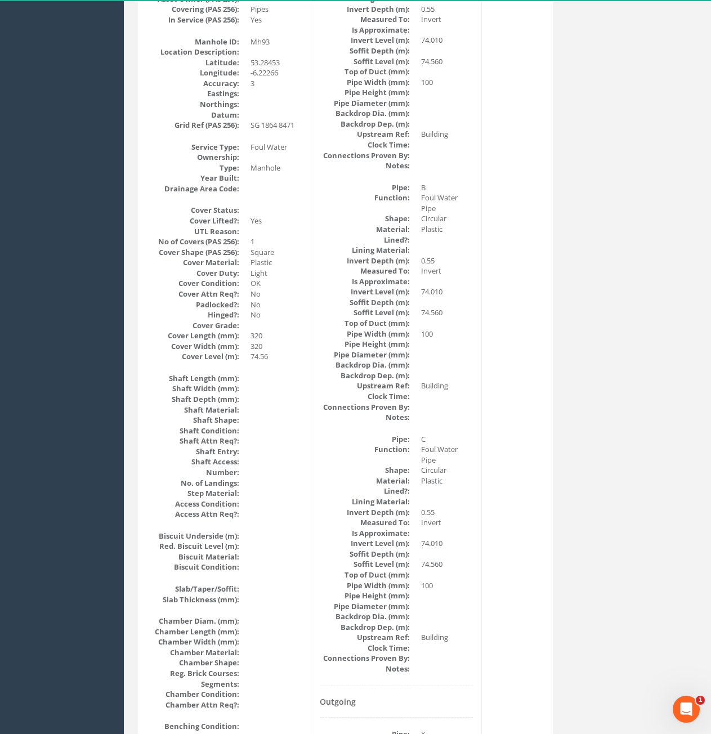
scroll to position [140, 0]
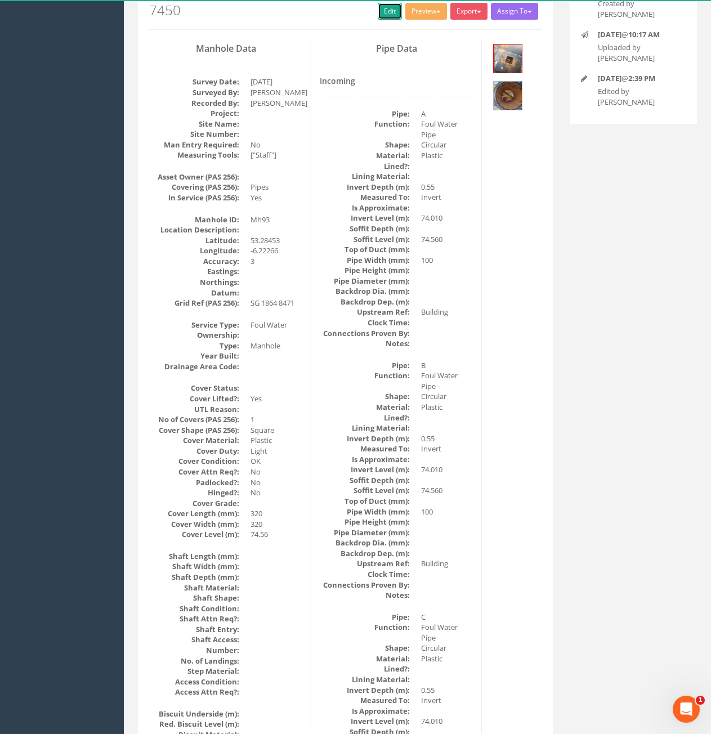
click at [389, 17] on link "Edit" at bounding box center [390, 11] width 24 height 17
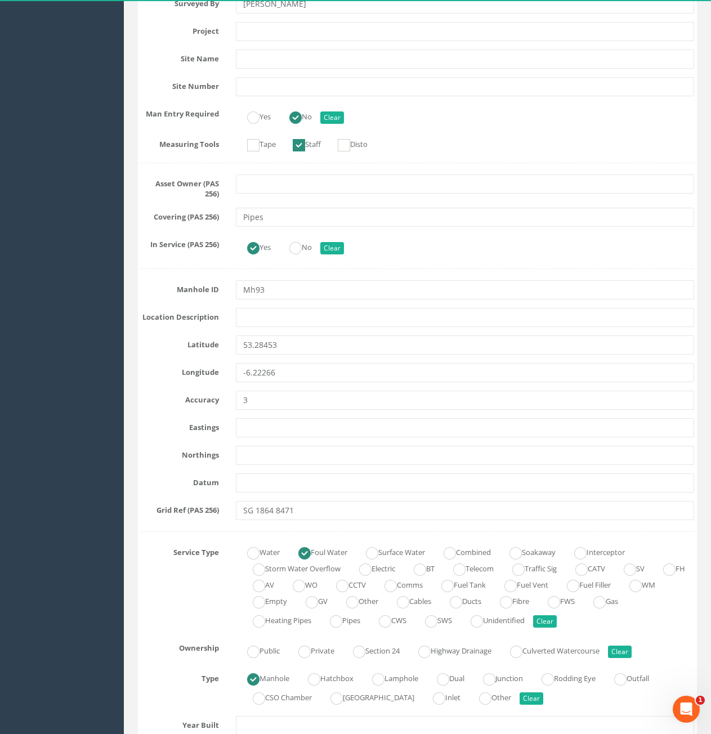
scroll to position [534, 0]
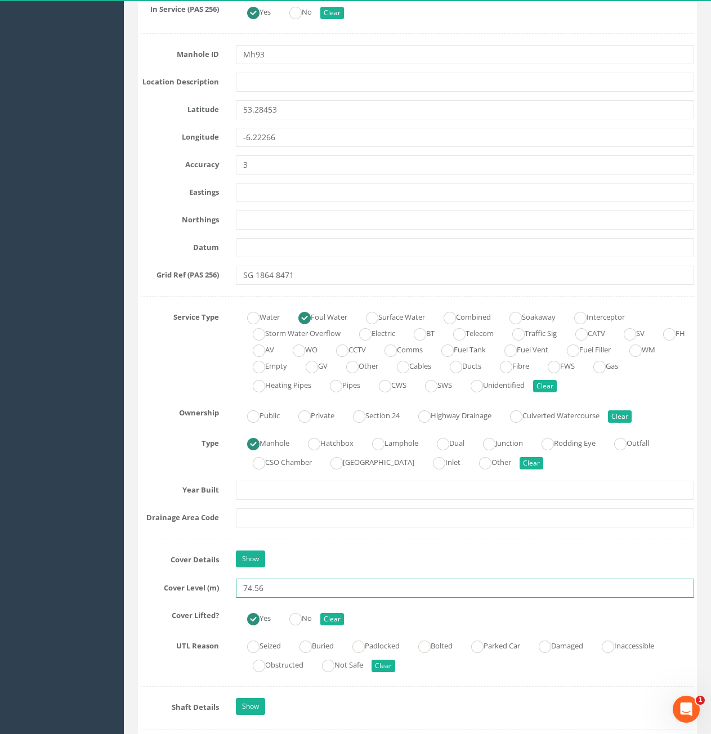
click at [287, 586] on input "74.56" at bounding box center [465, 588] width 458 height 19
type input "74.52"
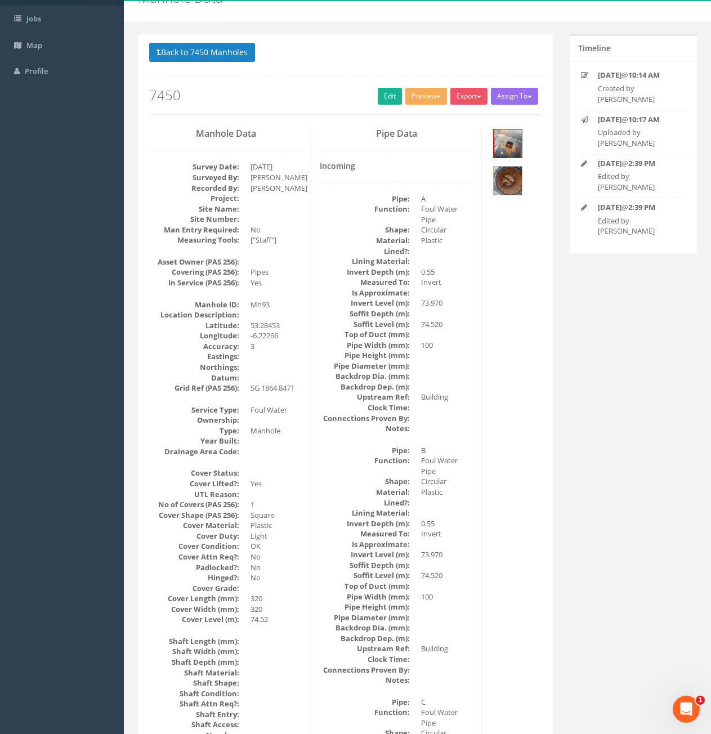
scroll to position [0, 0]
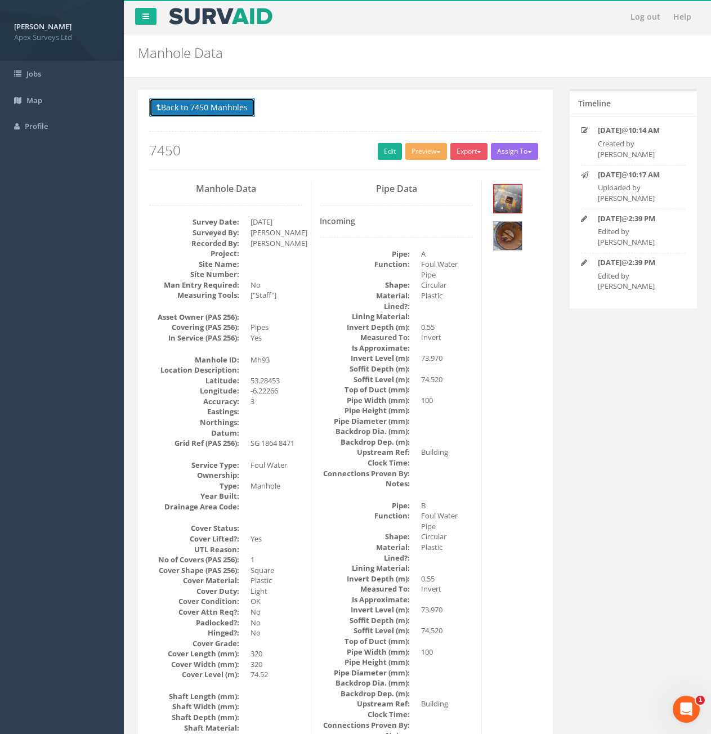
click at [230, 107] on button "Back to 7450 Manholes" at bounding box center [202, 107] width 106 height 19
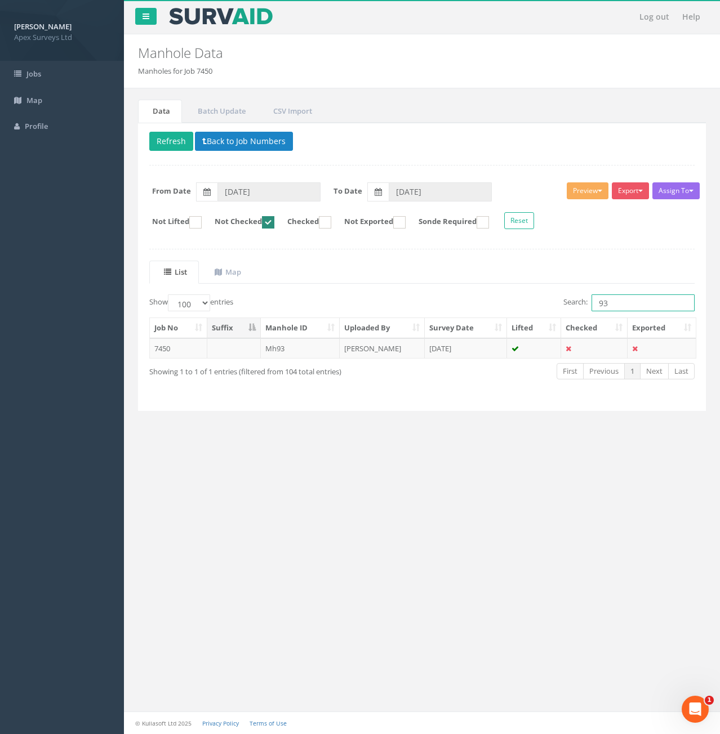
drag, startPoint x: 625, startPoint y: 301, endPoint x: 605, endPoint y: 306, distance: 20.2
click at [614, 305] on input "93" at bounding box center [642, 303] width 103 height 17
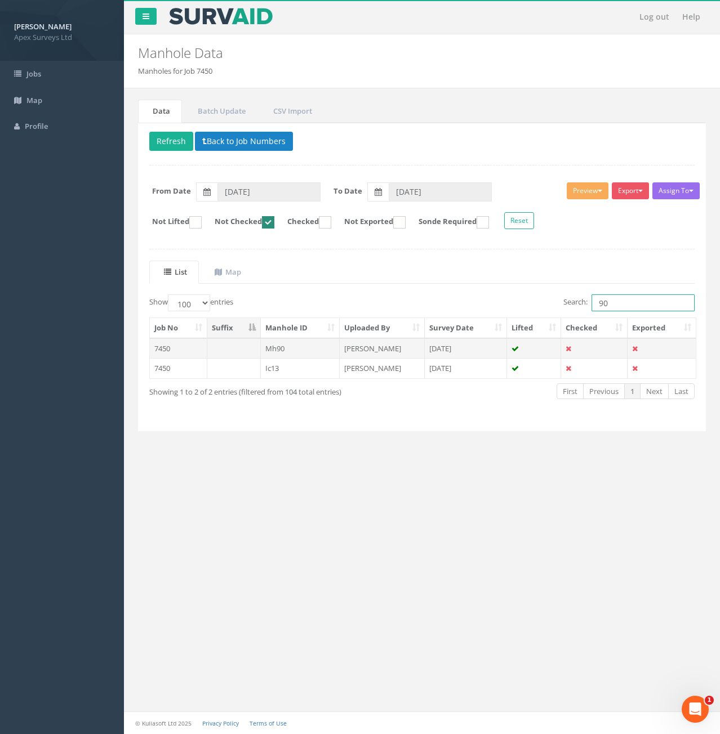
type input "90"
click at [184, 347] on td "7450" at bounding box center [178, 348] width 57 height 20
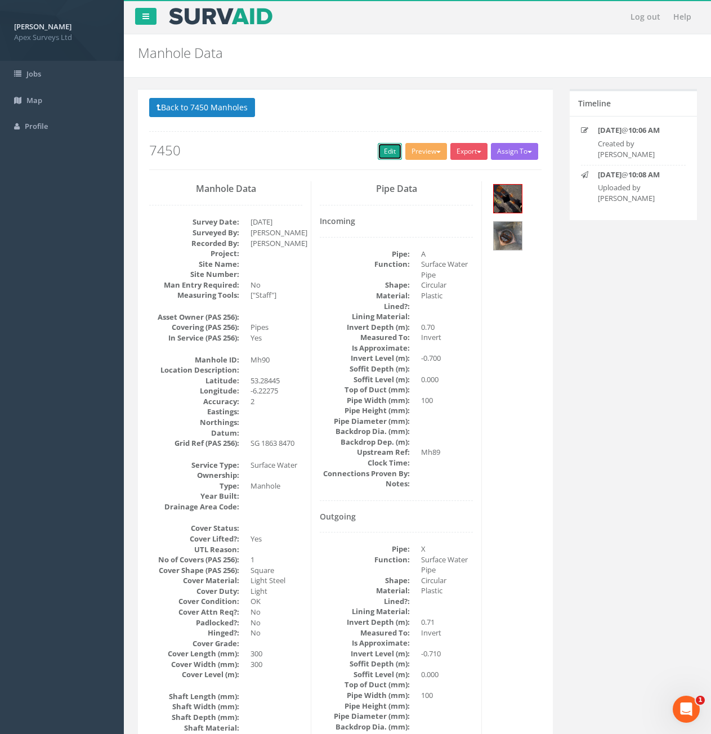
click at [384, 153] on link "Edit" at bounding box center [390, 151] width 24 height 17
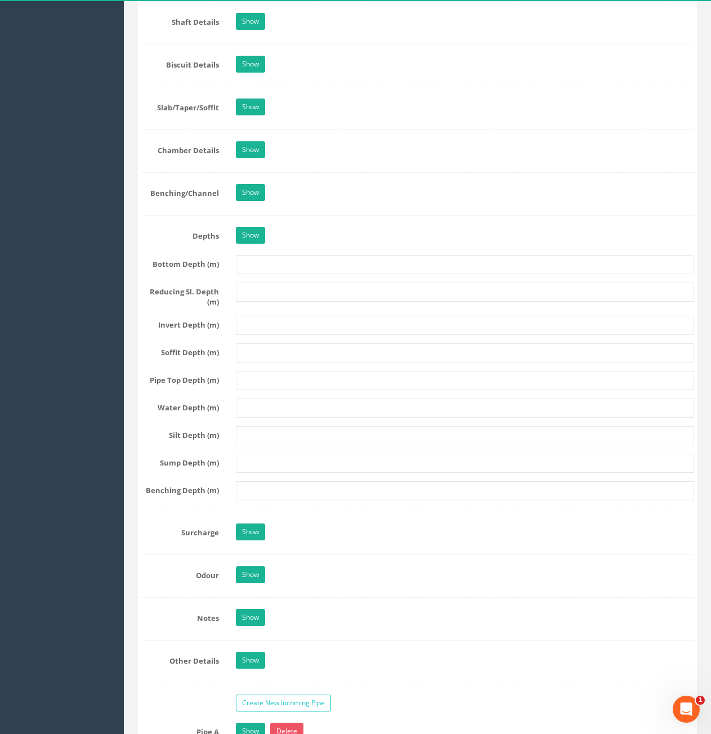
scroll to position [1633, 0]
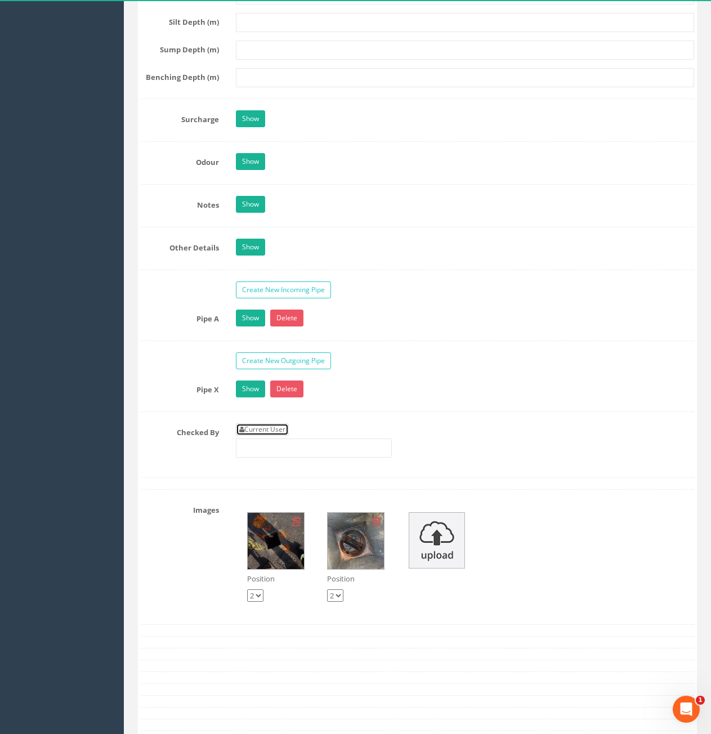
click at [249, 427] on link "Current User" at bounding box center [262, 430] width 53 height 12
type input "[PERSON_NAME]"
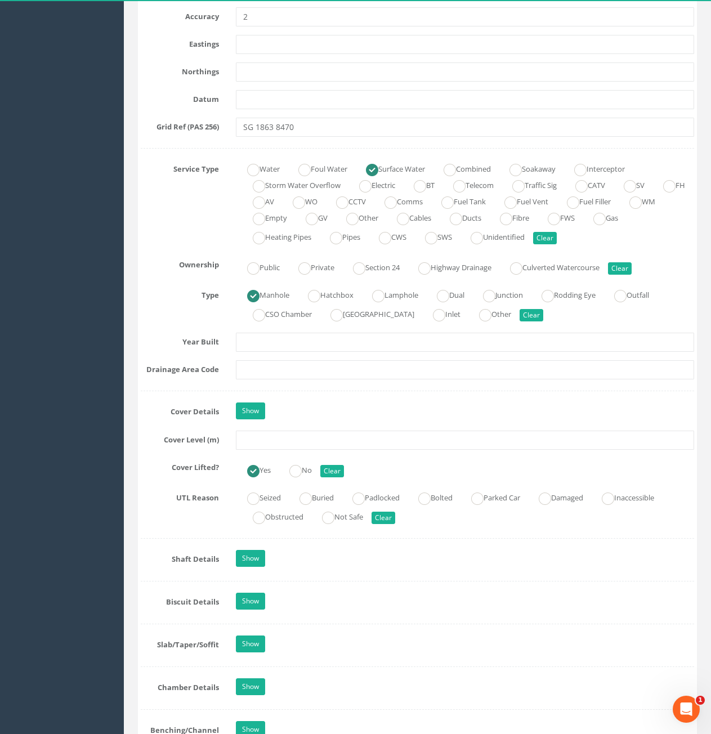
scroll to position [676, 0]
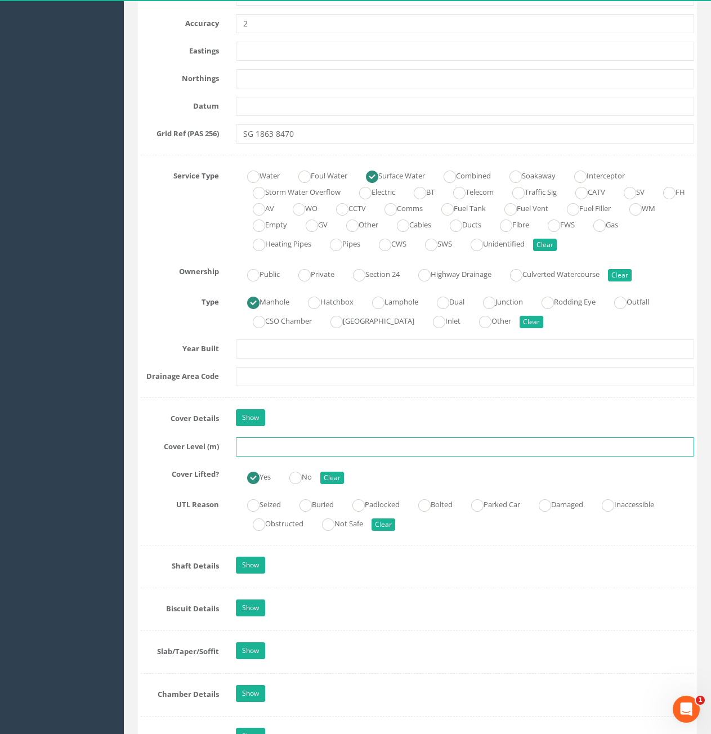
click at [344, 442] on input "text" at bounding box center [465, 447] width 458 height 19
type input "74.51"
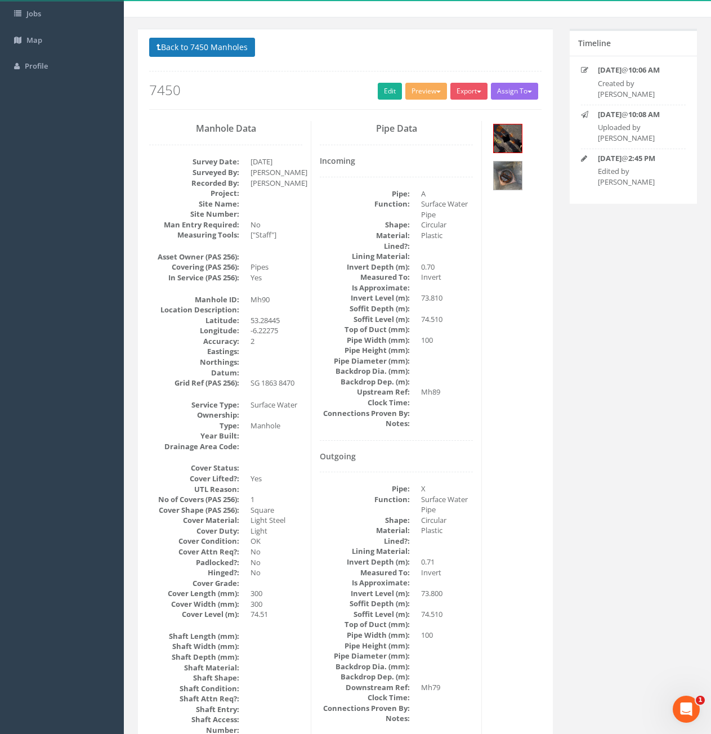
scroll to position [0, 0]
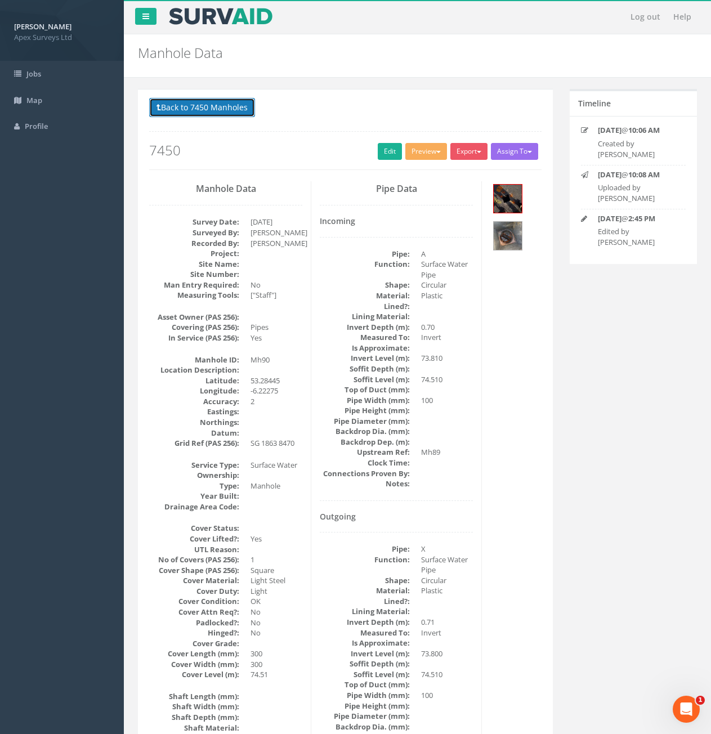
click at [179, 103] on button "Back to 7450 Manholes" at bounding box center [202, 107] width 106 height 19
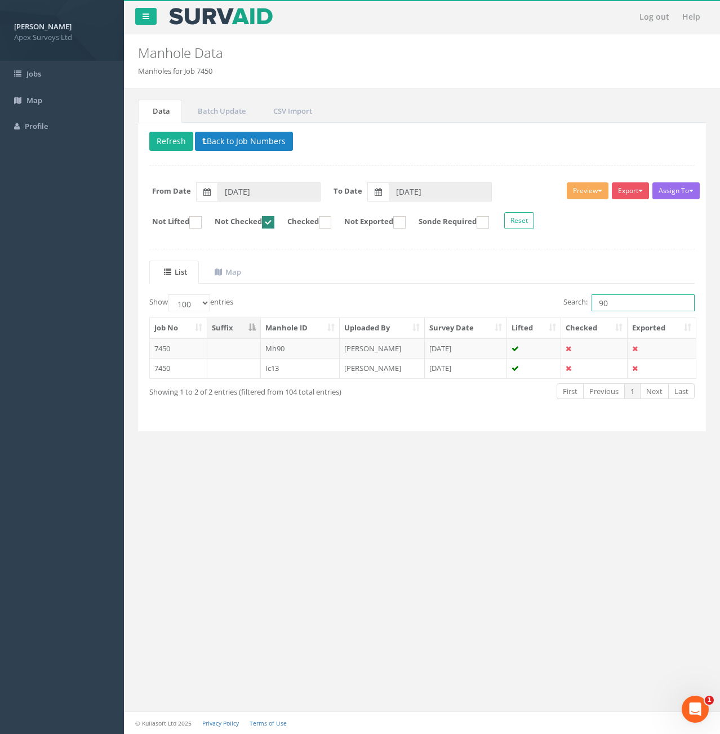
click at [619, 299] on input "90" at bounding box center [642, 303] width 103 height 17
type input "9"
type input "89"
click at [215, 353] on td at bounding box center [234, 348] width 54 height 20
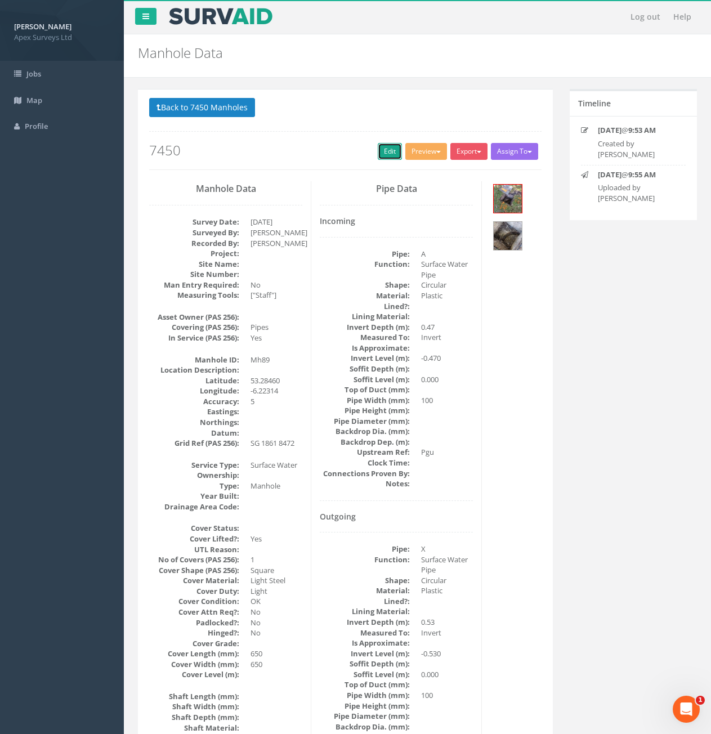
click at [378, 159] on link "Edit" at bounding box center [390, 151] width 24 height 17
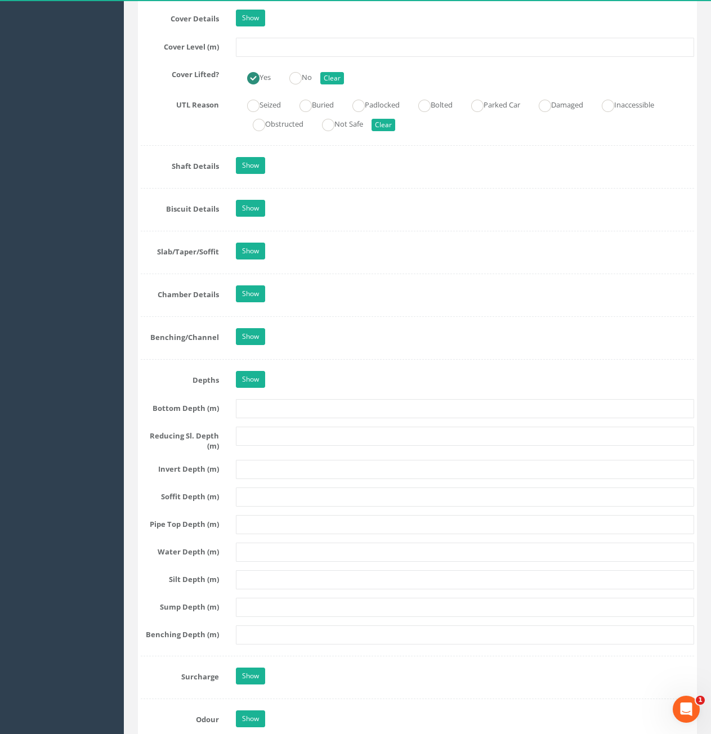
scroll to position [1633, 0]
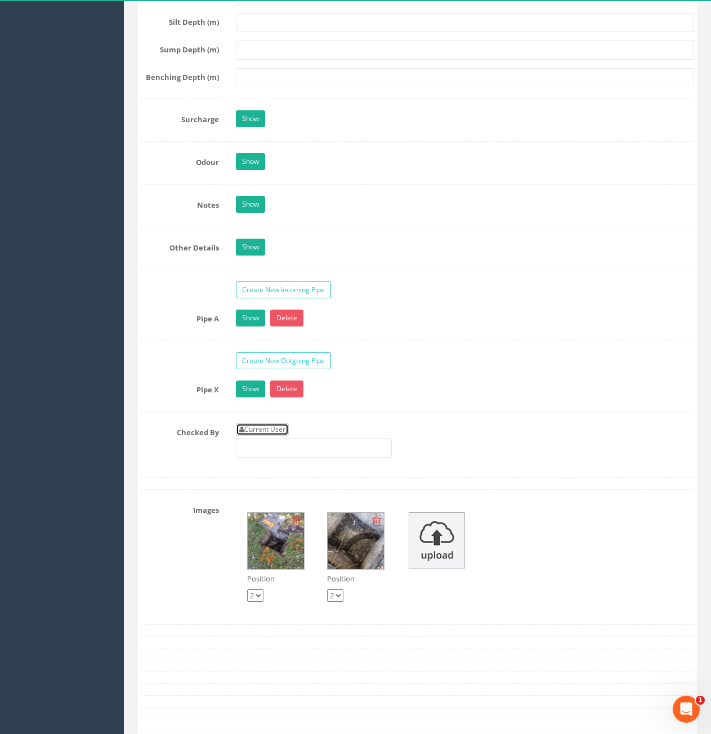
click at [279, 427] on link "Current User" at bounding box center [262, 430] width 53 height 12
type input "[PERSON_NAME]"
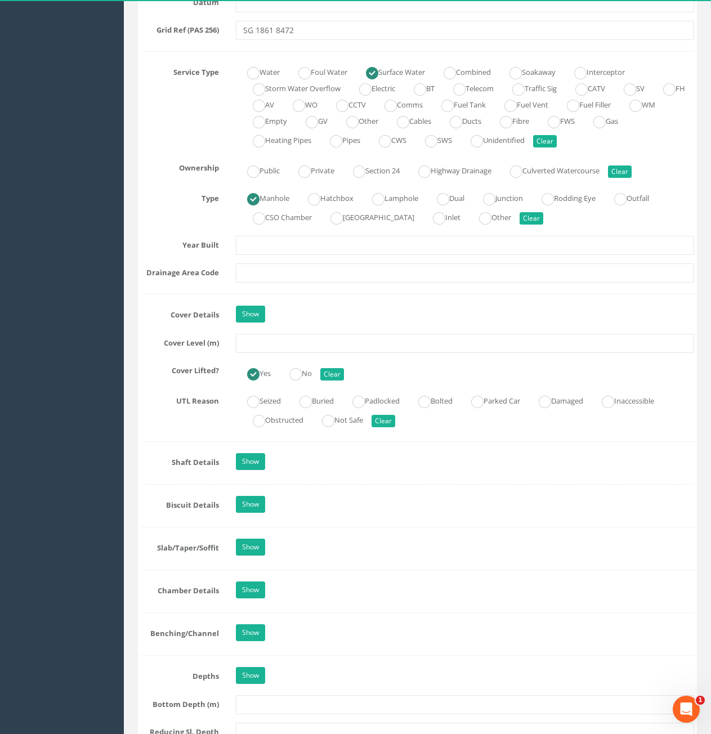
scroll to position [732, 0]
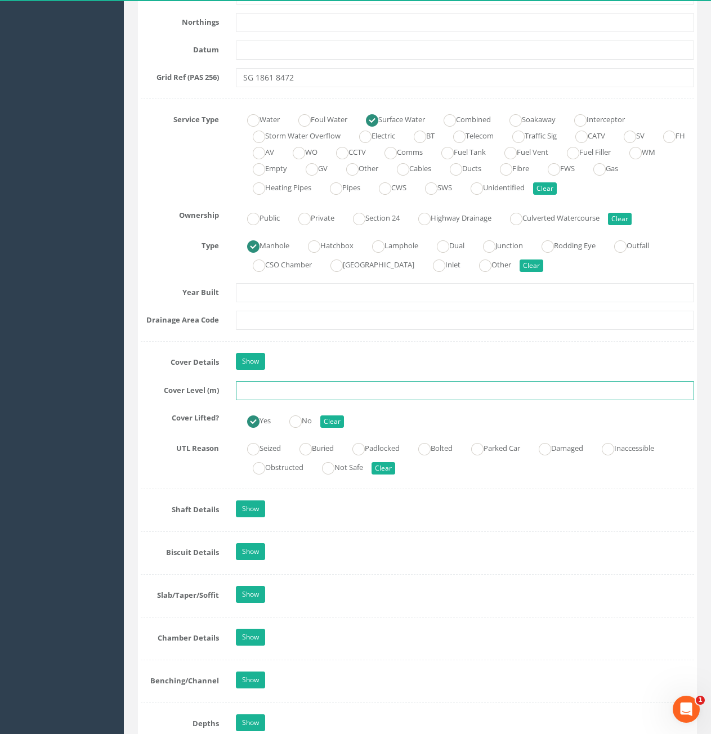
click at [306, 396] on input "text" at bounding box center [465, 390] width 458 height 19
type input "74.55"
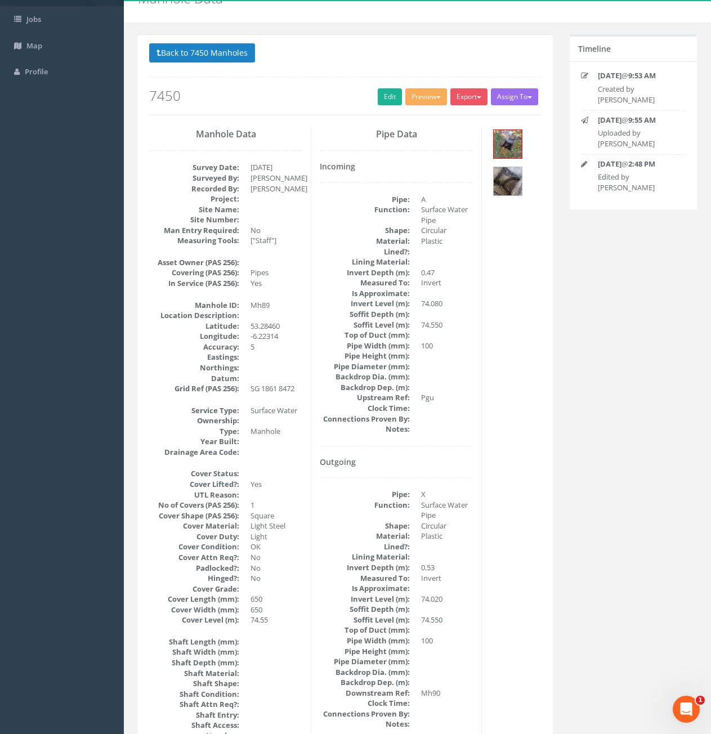
scroll to position [45, 0]
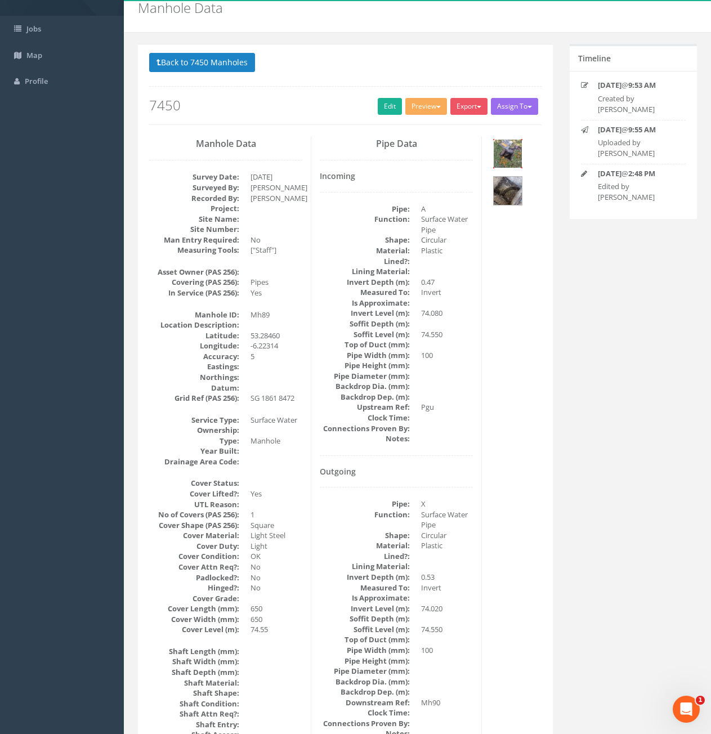
click at [511, 158] on img at bounding box center [508, 154] width 28 height 28
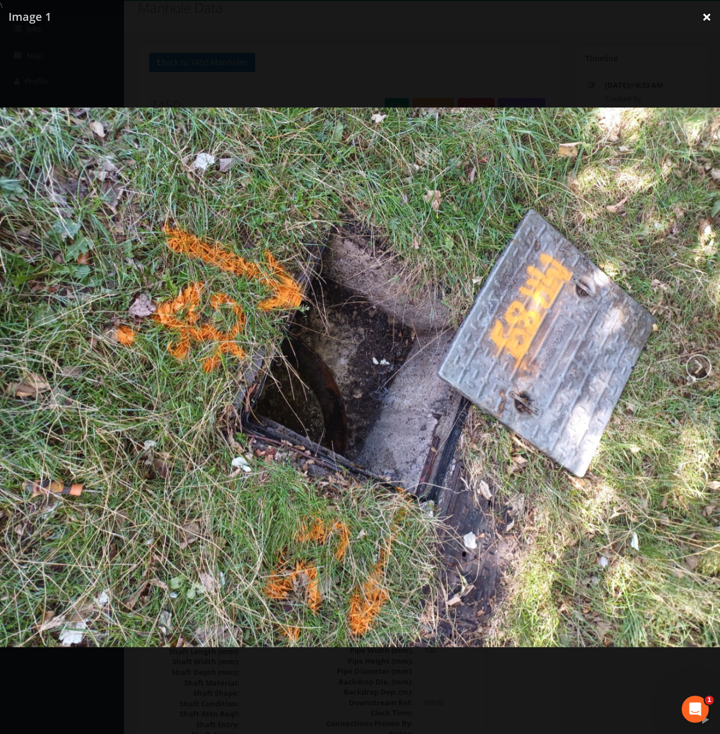
click at [709, 19] on link "×" at bounding box center [706, 17] width 26 height 34
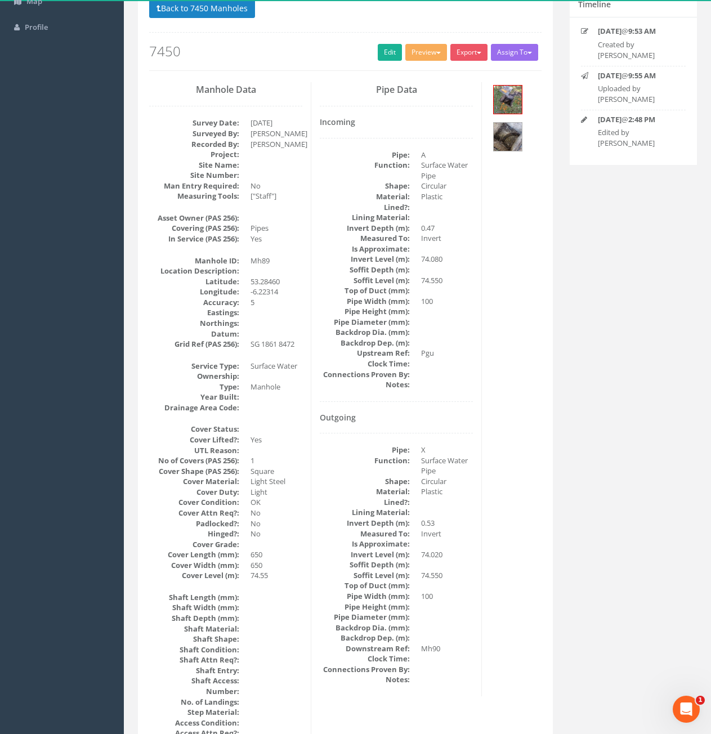
scroll to position [0, 0]
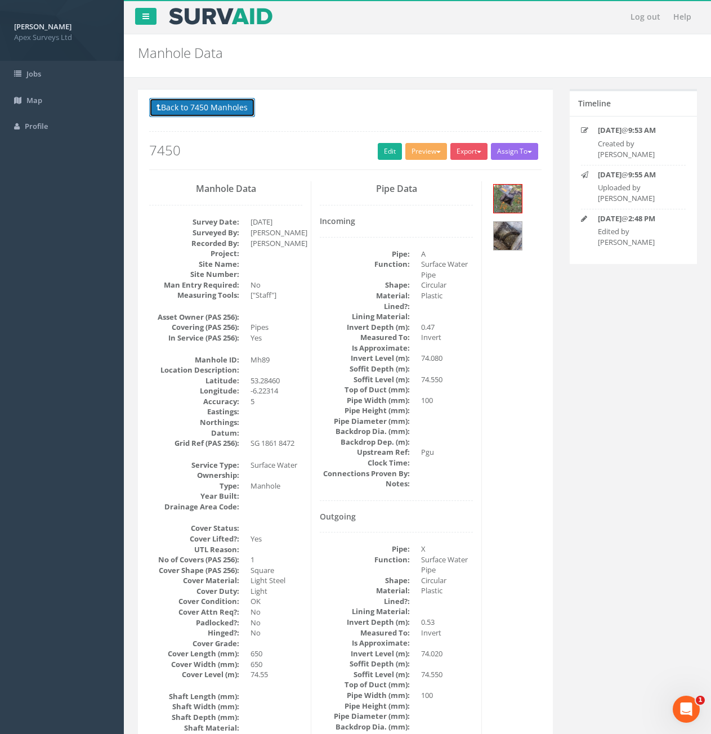
drag, startPoint x: 218, startPoint y: 112, endPoint x: 231, endPoint y: 117, distance: 14.1
click at [218, 112] on button "Back to 7450 Manholes" at bounding box center [202, 107] width 106 height 19
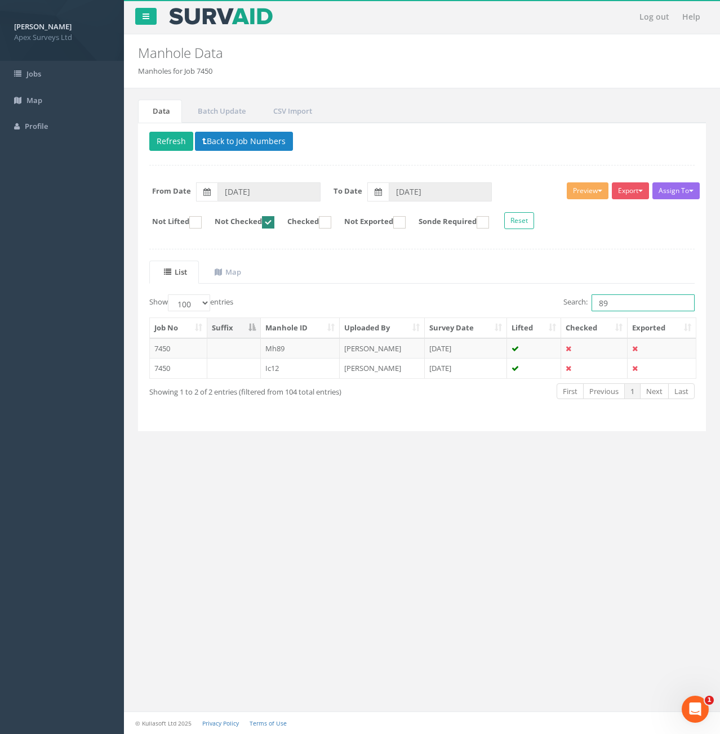
drag, startPoint x: 617, startPoint y: 302, endPoint x: 583, endPoint y: 306, distance: 34.0
click at [583, 306] on label "Search: 89" at bounding box center [628, 303] width 131 height 17
type input "82"
click at [210, 350] on td at bounding box center [234, 348] width 54 height 20
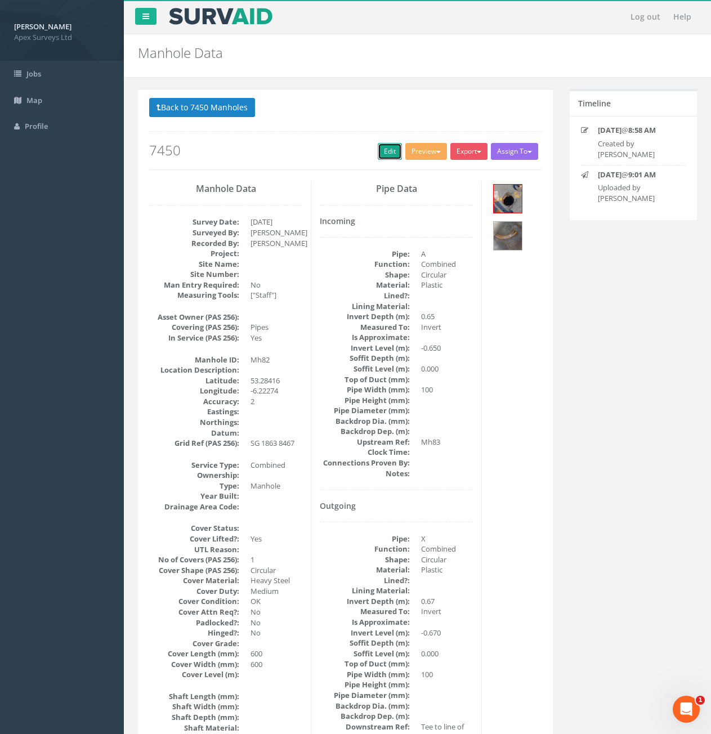
click at [385, 149] on link "Edit" at bounding box center [390, 151] width 24 height 17
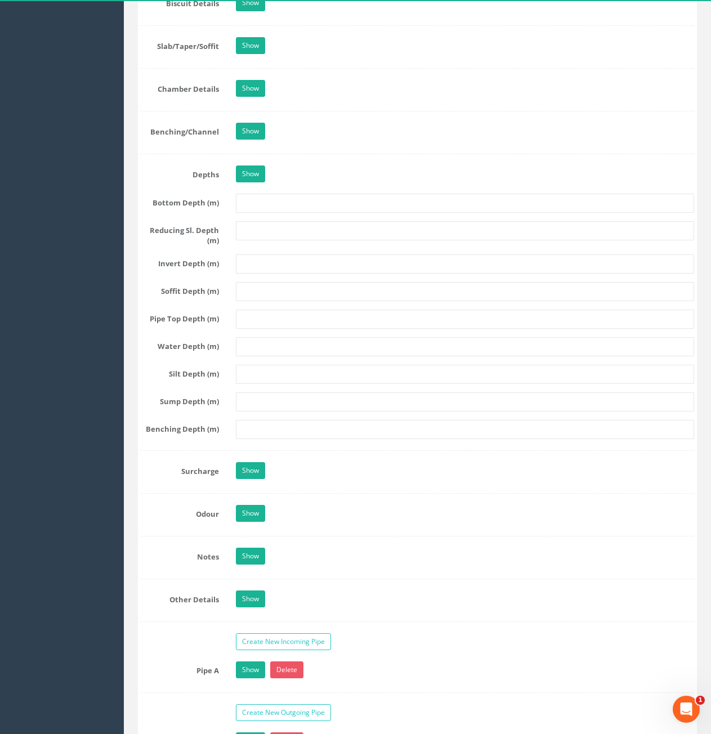
scroll to position [1577, 0]
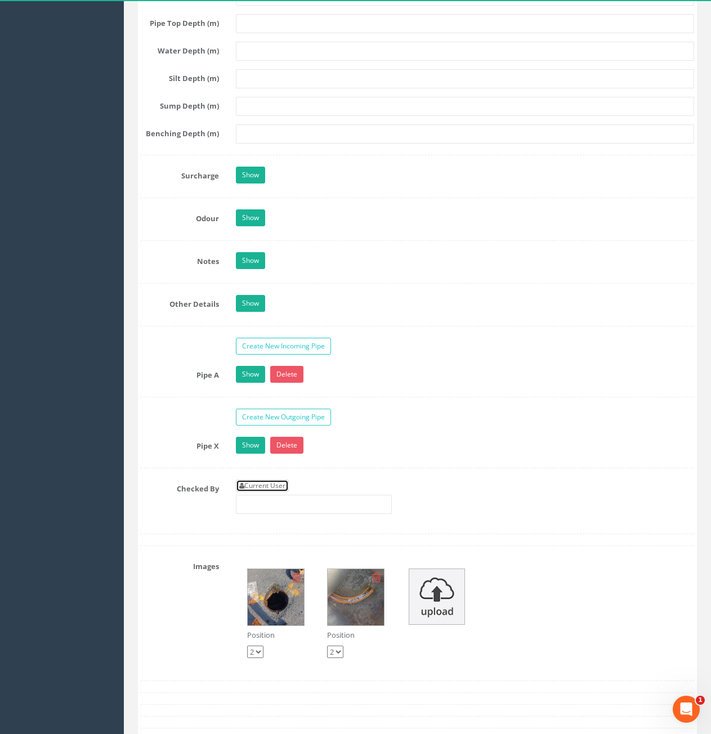
click at [273, 482] on link "Current User" at bounding box center [262, 486] width 53 height 12
type input "[PERSON_NAME]"
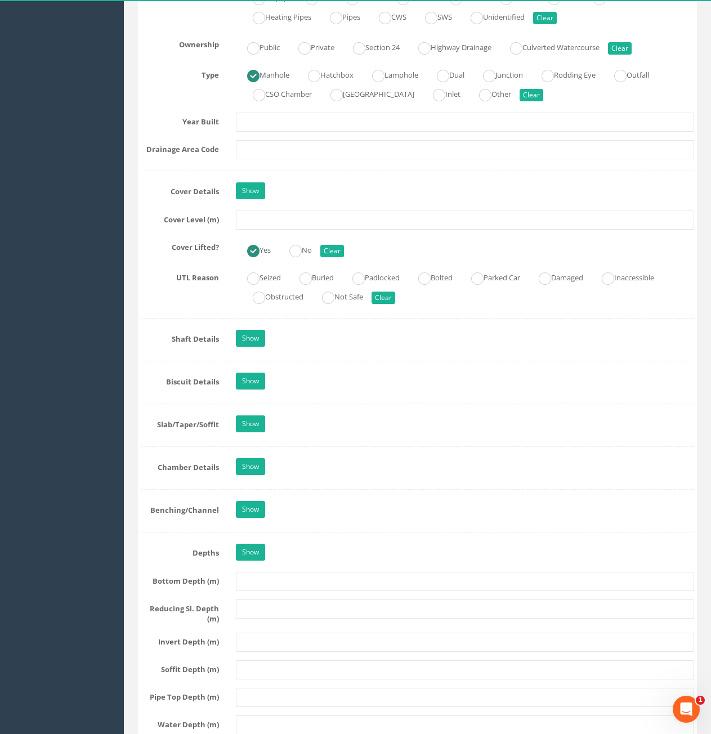
scroll to position [676, 0]
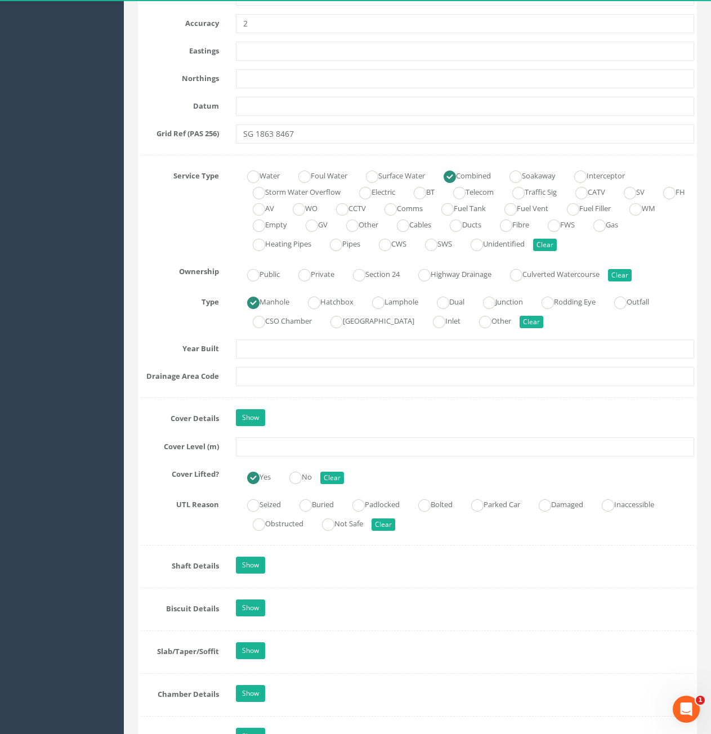
click at [261, 438] on div at bounding box center [465, 447] width 475 height 19
click at [266, 444] on input "text" at bounding box center [465, 447] width 458 height 19
type input "74.51"
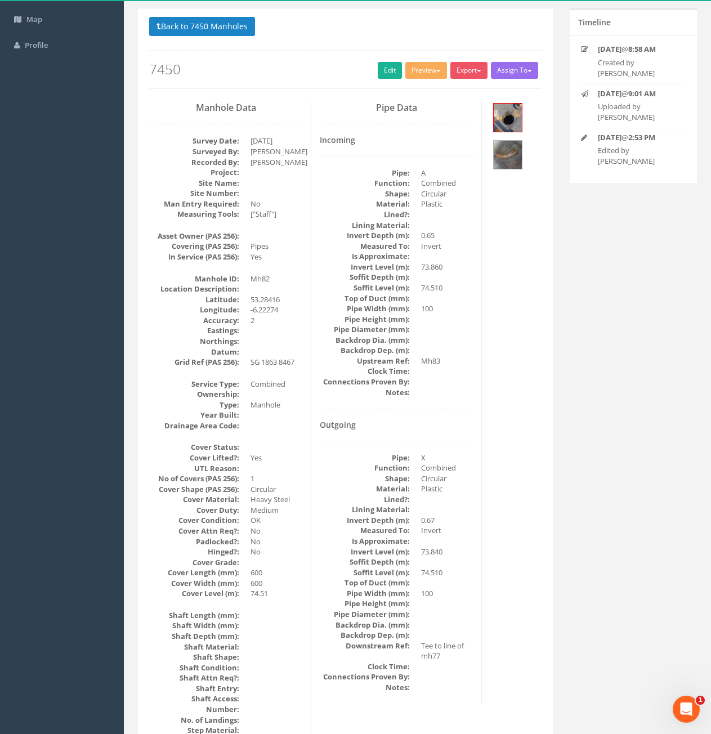
scroll to position [0, 0]
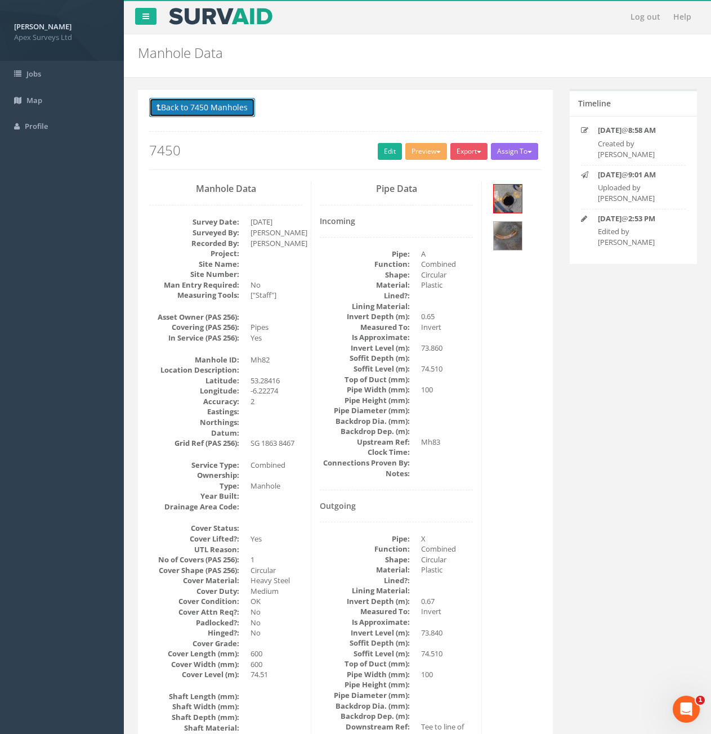
click at [184, 115] on button "Back to 7450 Manholes" at bounding box center [202, 107] width 106 height 19
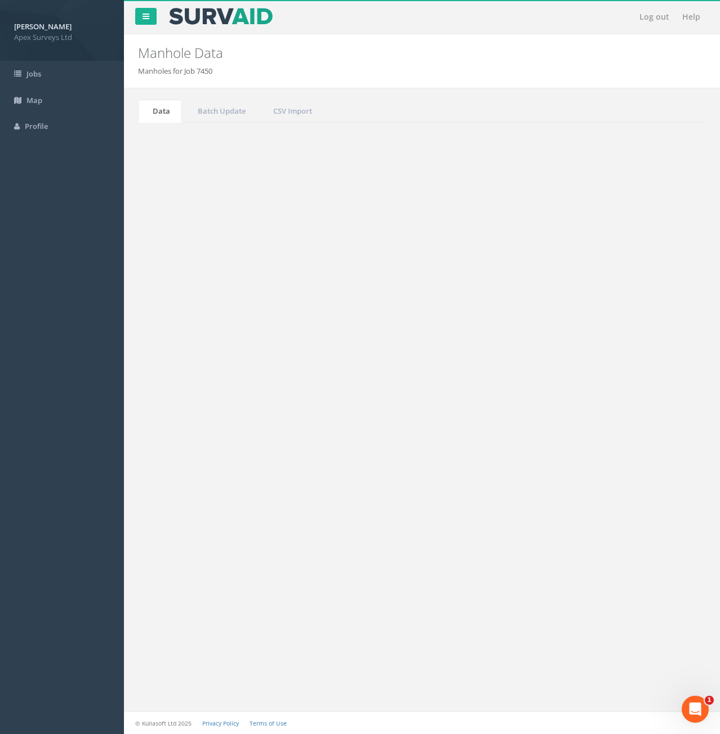
click at [641, 304] on input "82" at bounding box center [642, 303] width 103 height 17
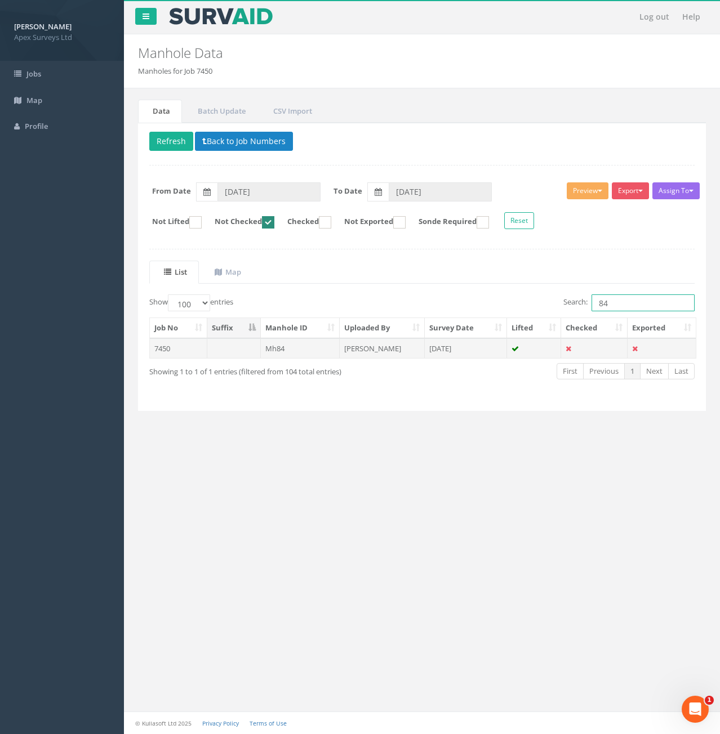
type input "84"
click at [270, 346] on td "Mh84" at bounding box center [300, 348] width 79 height 20
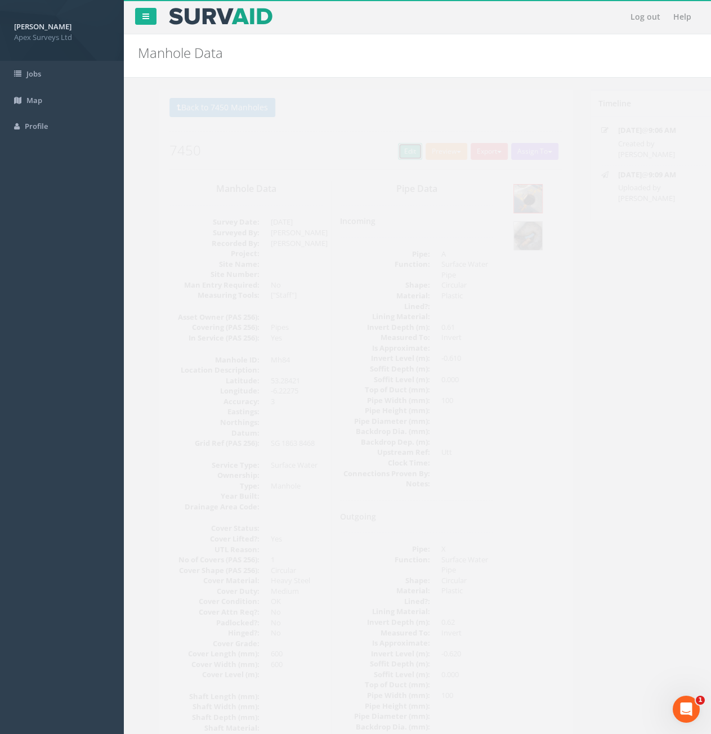
click at [378, 153] on link "Edit" at bounding box center [390, 151] width 24 height 17
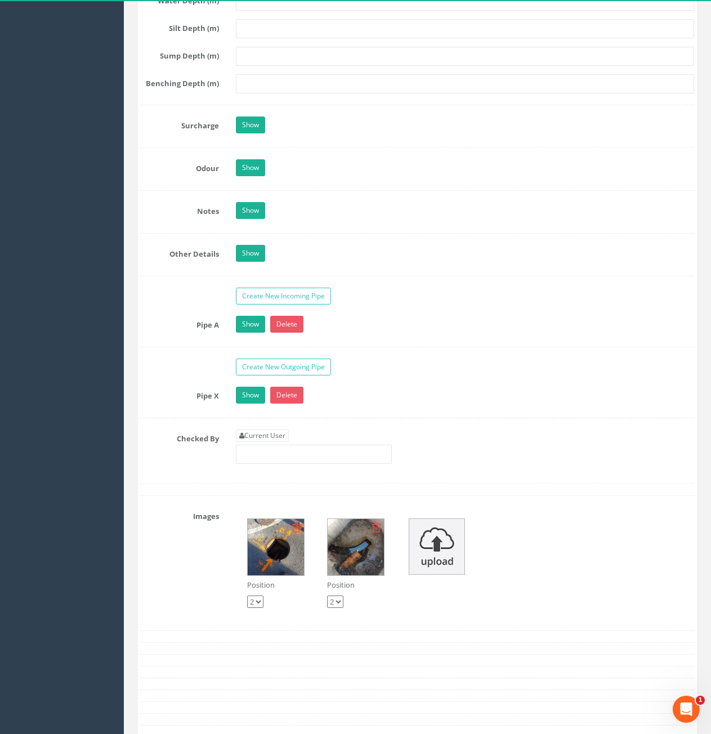
scroll to position [1633, 0]
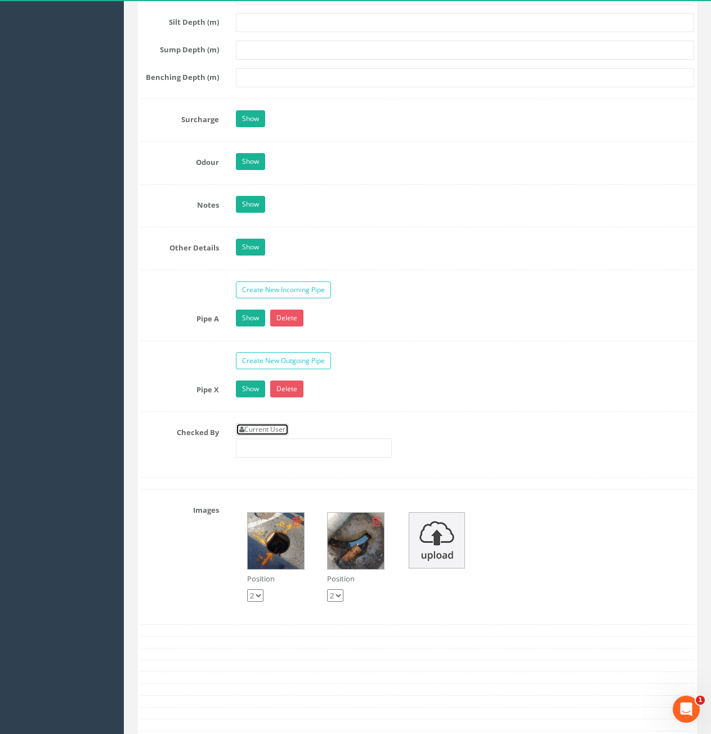
click at [258, 426] on link "Current User" at bounding box center [262, 430] width 53 height 12
type input "[PERSON_NAME]"
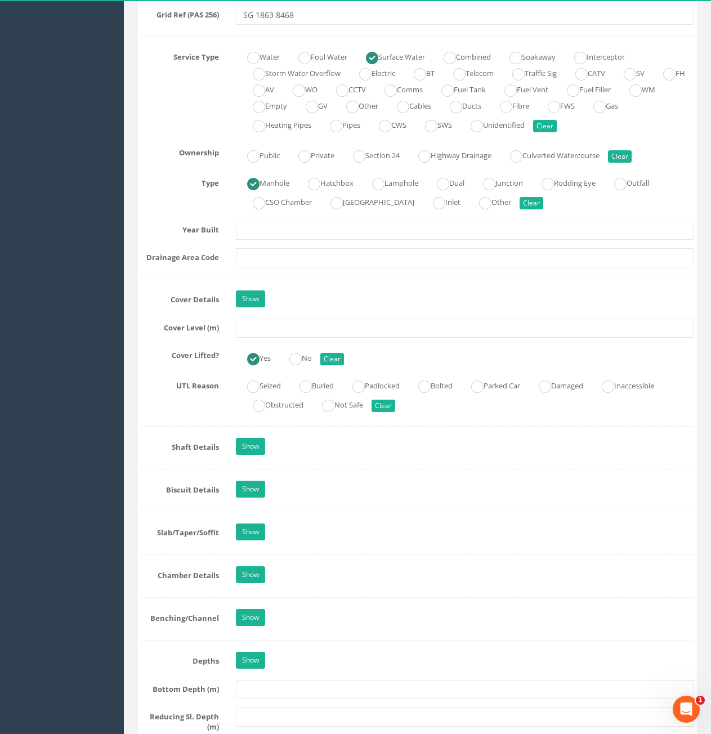
scroll to position [732, 0]
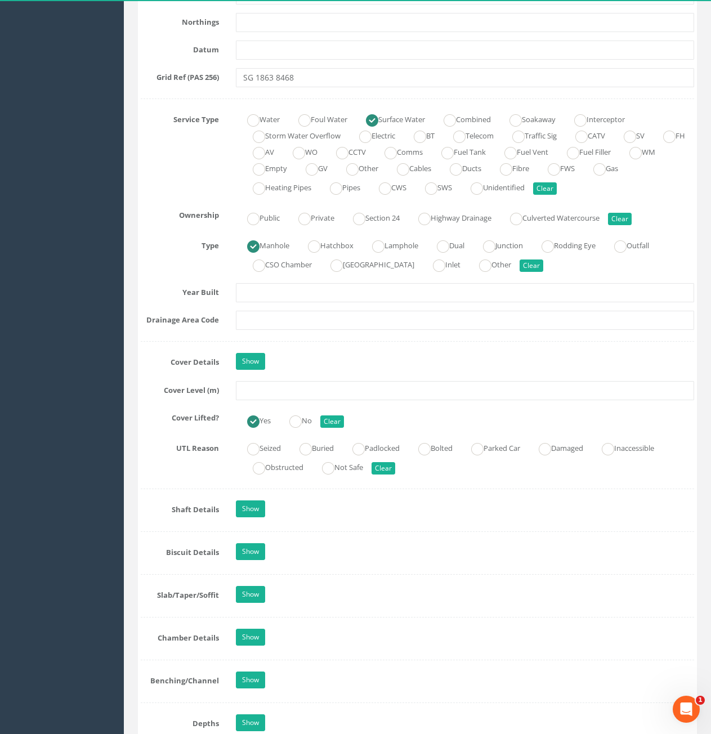
click at [304, 400] on div "Job Number 7450 Job Number Suffix Survey Date 24/09/2025 Surveyed By Davyd Ivan…" at bounding box center [418, 421] width 554 height 1939
click at [311, 393] on input "text" at bounding box center [465, 390] width 458 height 19
type input "74.51"
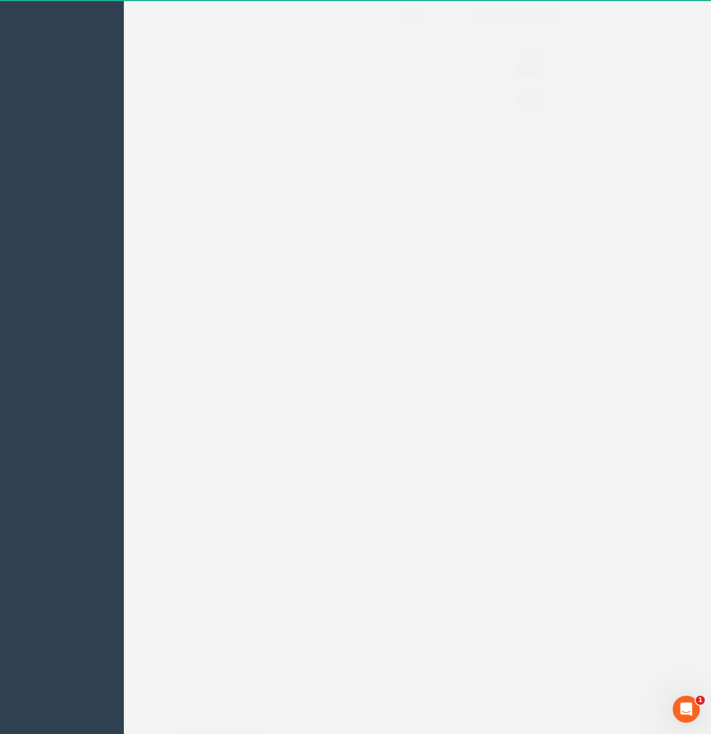
scroll to position [0, 0]
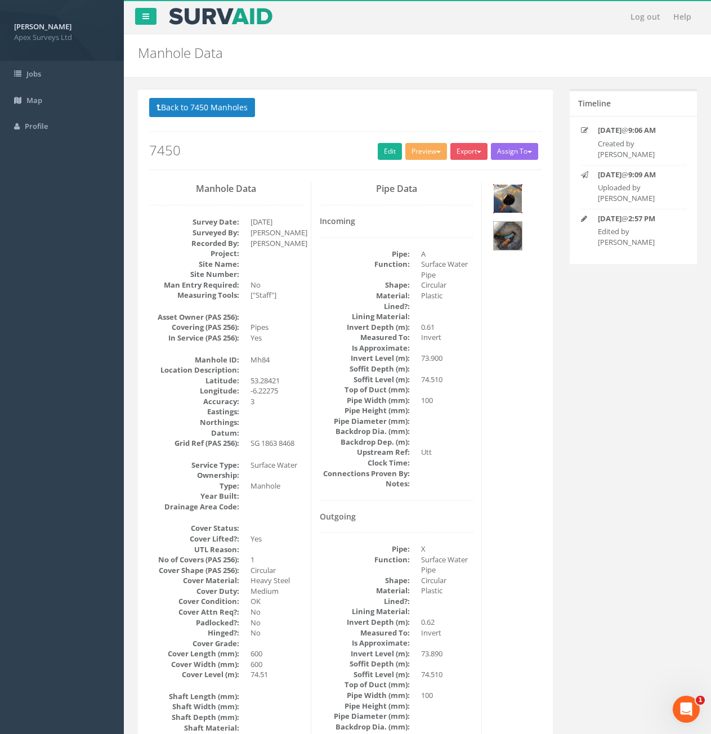
click at [511, 198] on img at bounding box center [508, 199] width 28 height 28
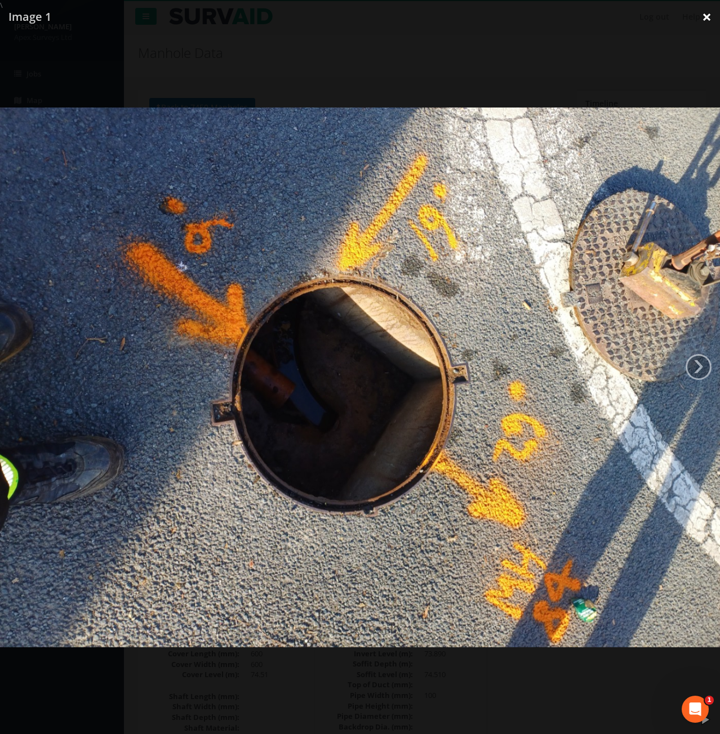
click at [709, 17] on link "×" at bounding box center [706, 17] width 26 height 34
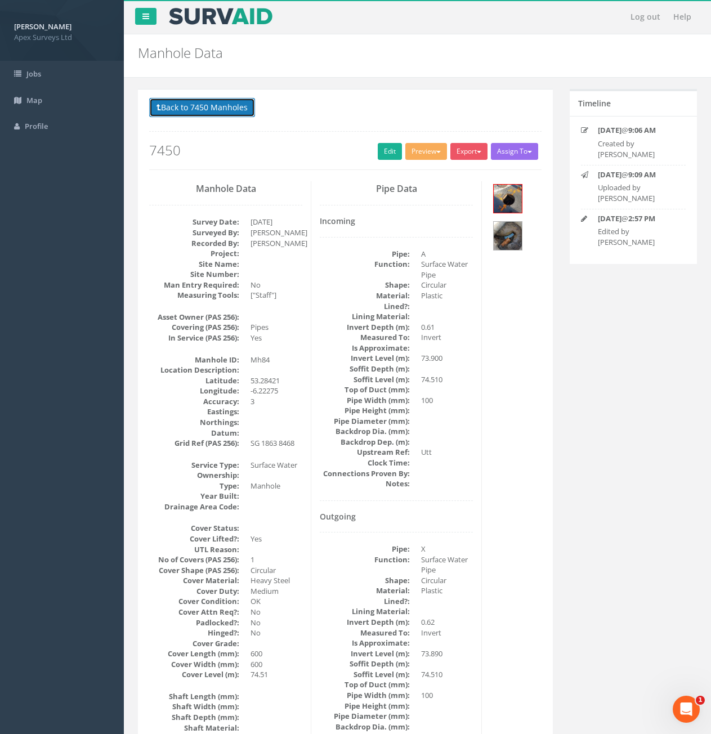
click at [216, 117] on button "Back to 7450 Manholes" at bounding box center [202, 107] width 106 height 19
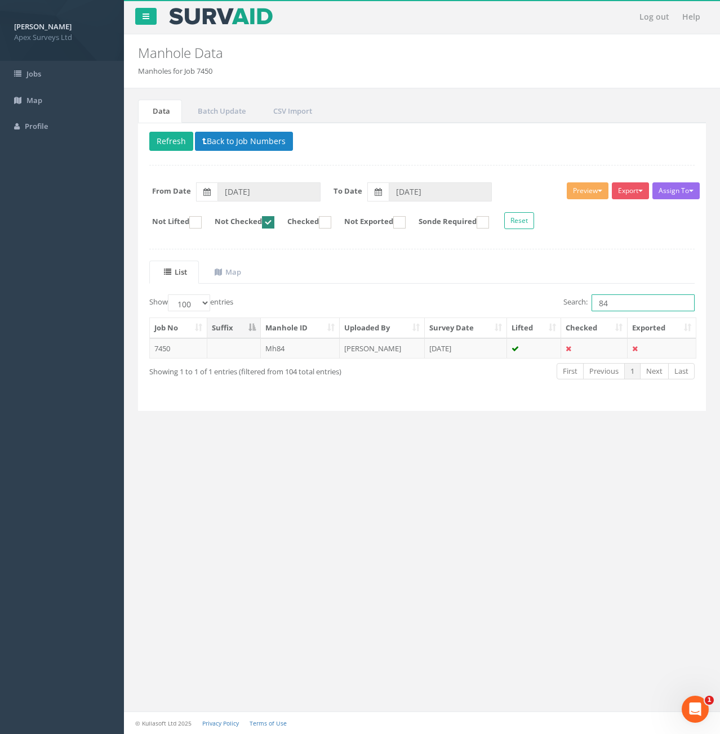
click at [627, 299] on input "84" at bounding box center [642, 303] width 103 height 17
type input "86"
click at [180, 354] on td "7450" at bounding box center [178, 348] width 57 height 20
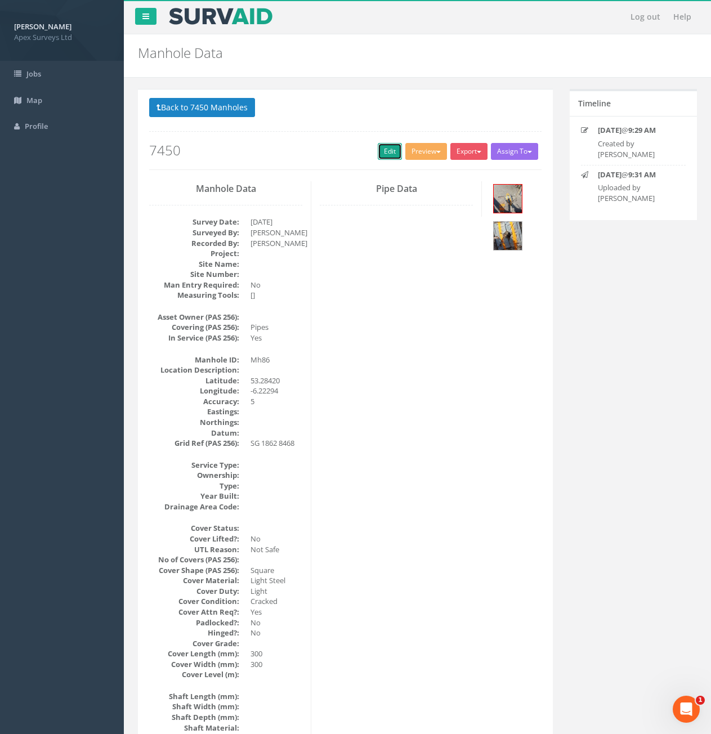
click at [379, 146] on link "Edit" at bounding box center [390, 151] width 24 height 17
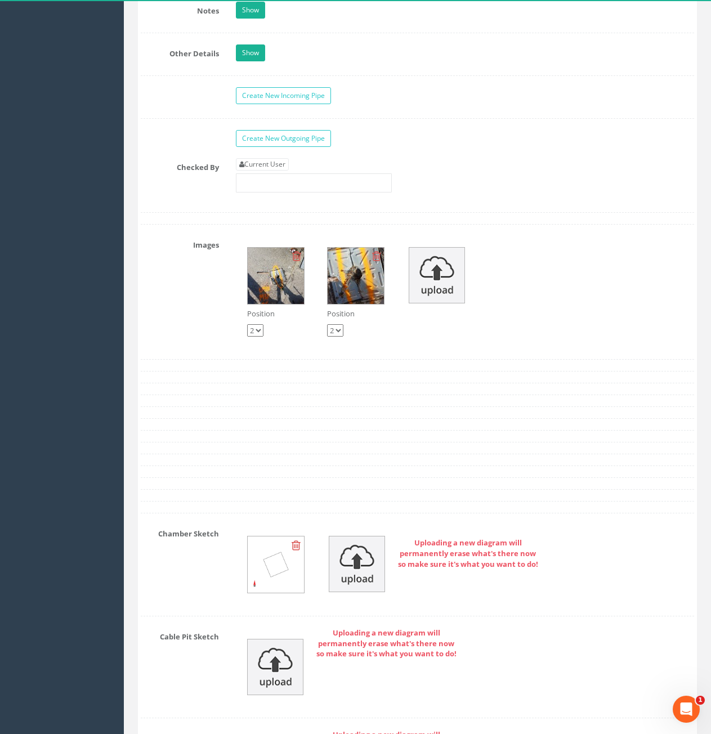
scroll to position [1746, 0]
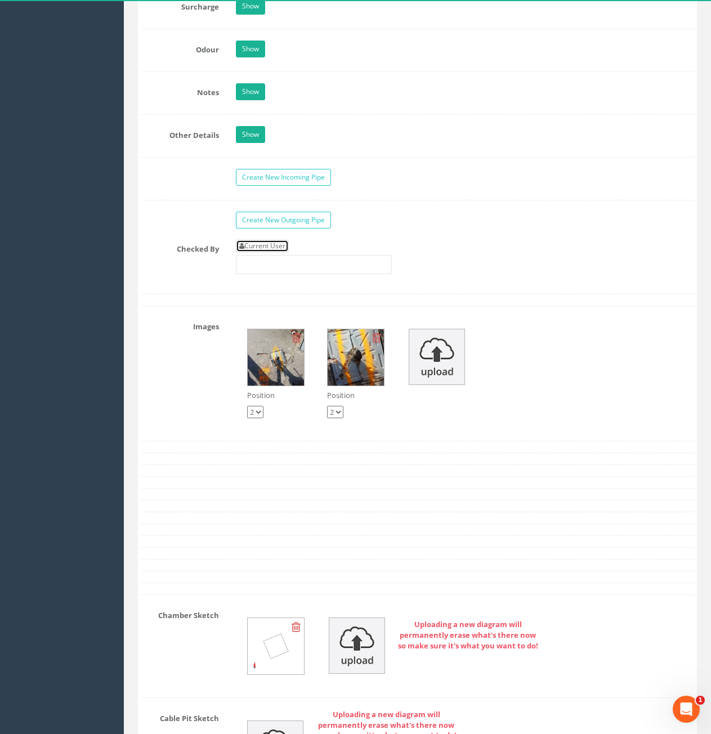
click at [257, 247] on link "Current User" at bounding box center [262, 246] width 53 height 12
type input "[PERSON_NAME]"
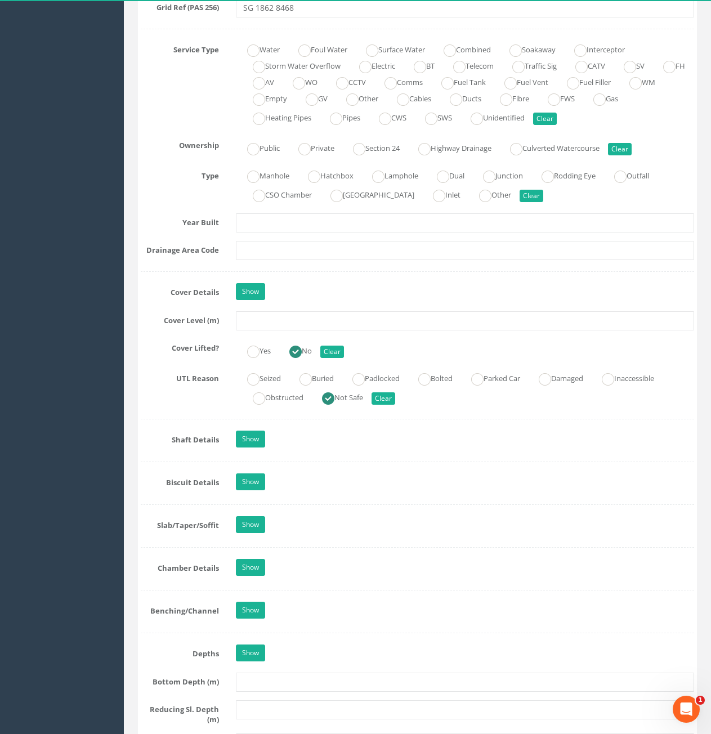
scroll to position [799, 0]
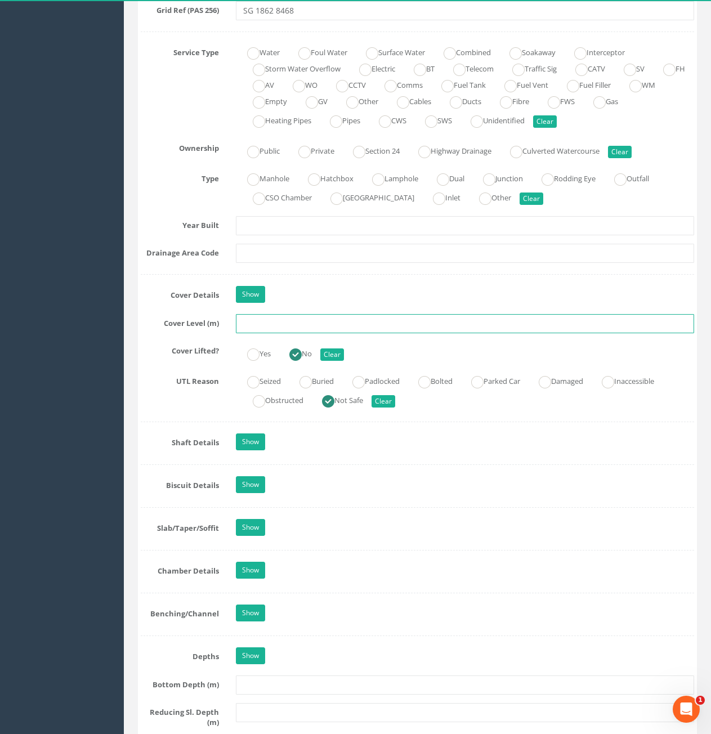
click at [344, 321] on input "text" at bounding box center [465, 323] width 458 height 19
type input "74.49"
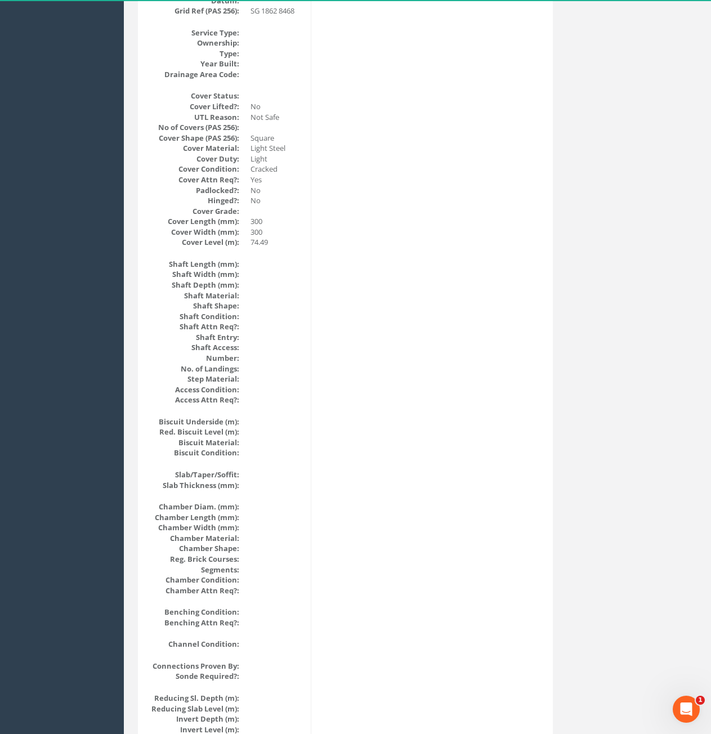
scroll to position [0, 0]
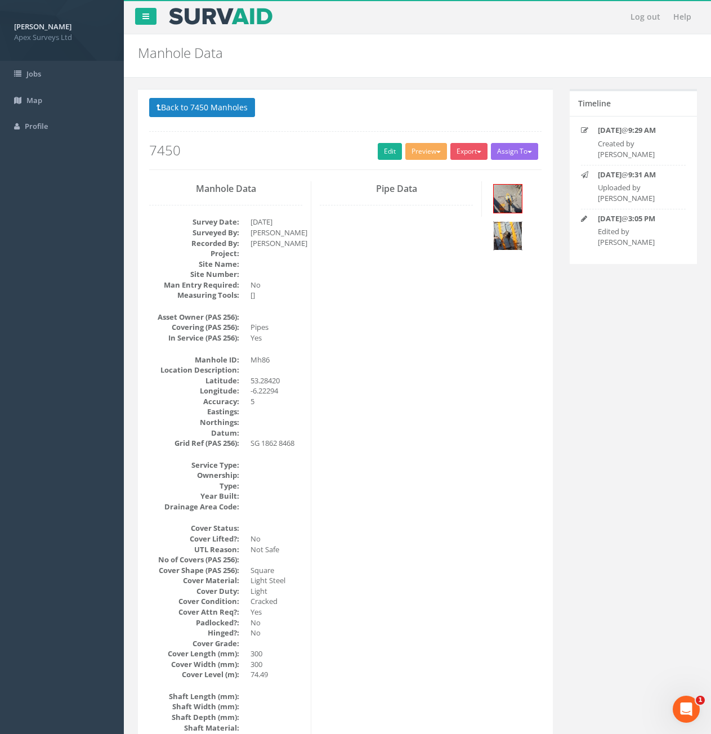
click at [516, 241] on img at bounding box center [508, 236] width 28 height 28
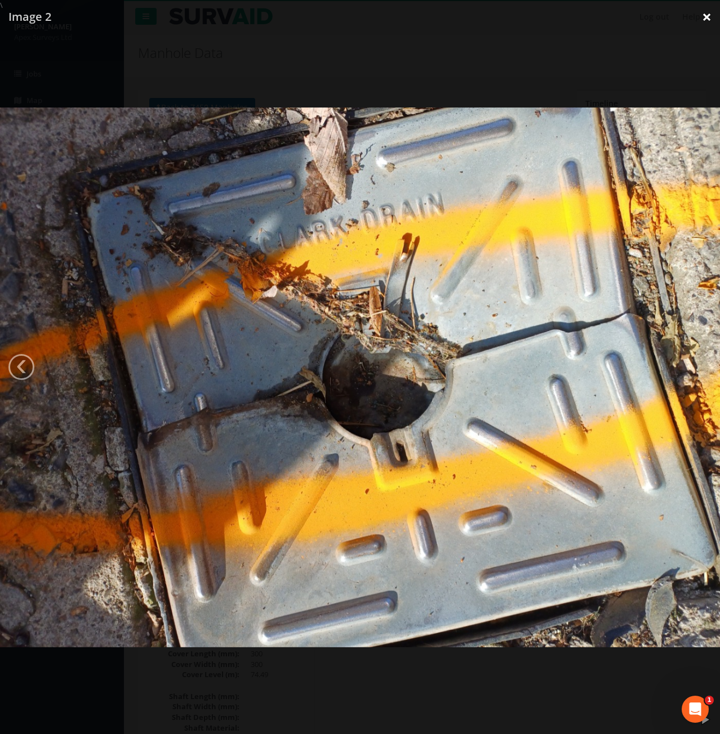
click at [706, 19] on link "×" at bounding box center [706, 17] width 26 height 34
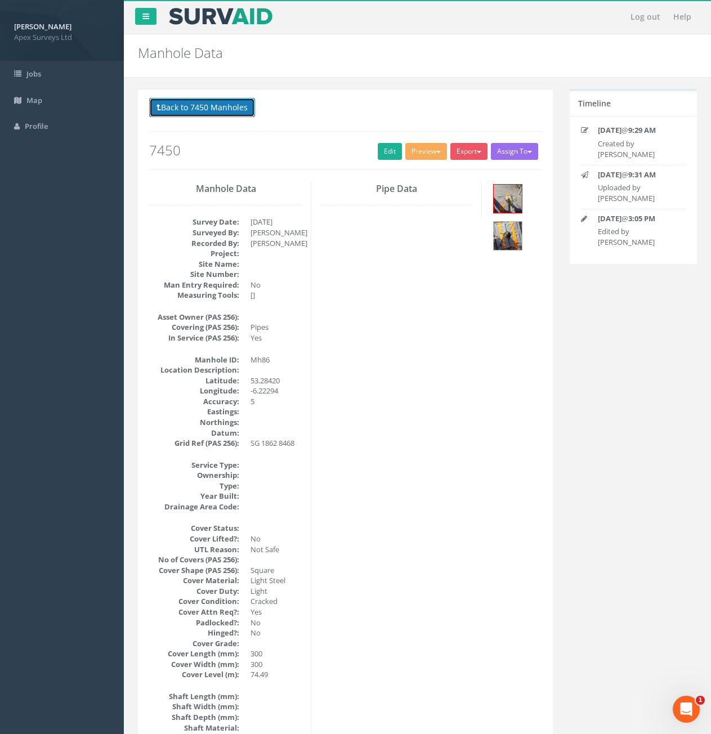
click at [206, 102] on button "Back to 7450 Manholes" at bounding box center [202, 107] width 106 height 19
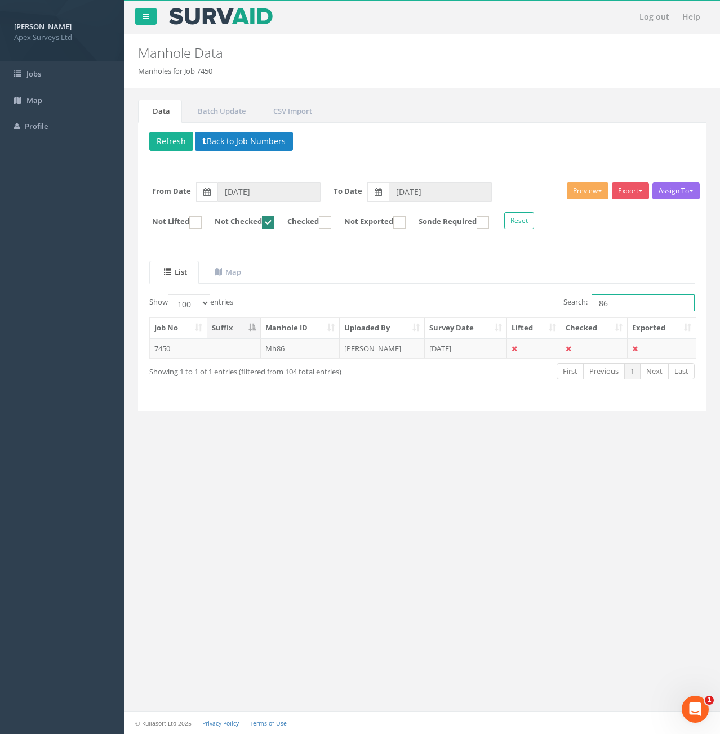
click at [649, 304] on input "86" at bounding box center [642, 303] width 103 height 17
click at [167, 146] on button "Refresh" at bounding box center [171, 141] width 44 height 19
click at [644, 307] on input "86" at bounding box center [642, 303] width 103 height 17
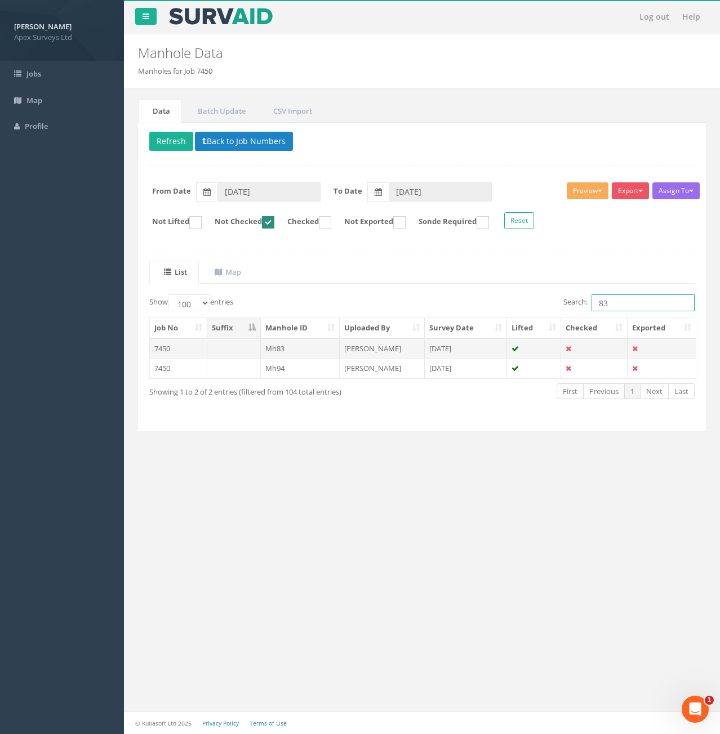
type input "83"
click at [234, 347] on td at bounding box center [234, 348] width 54 height 20
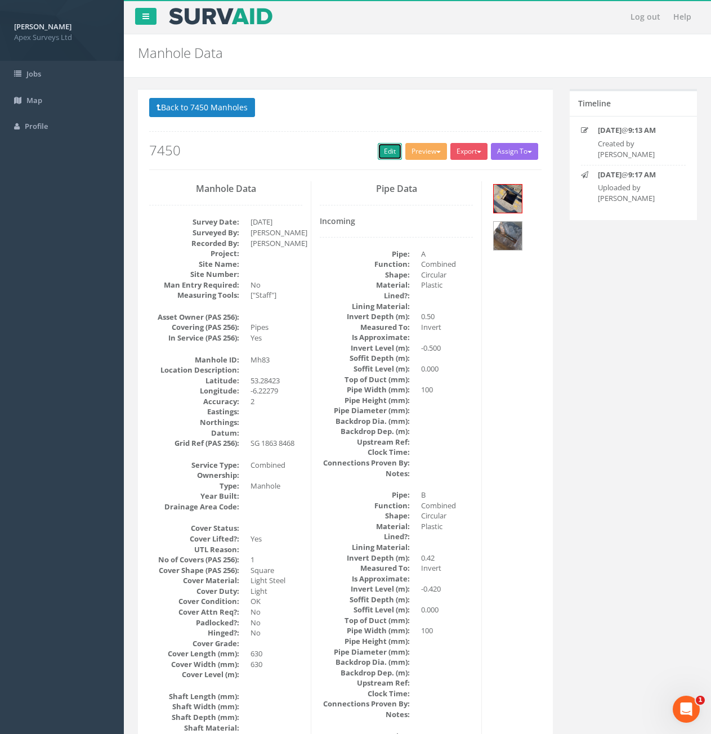
click at [378, 150] on link "Edit" at bounding box center [390, 151] width 24 height 17
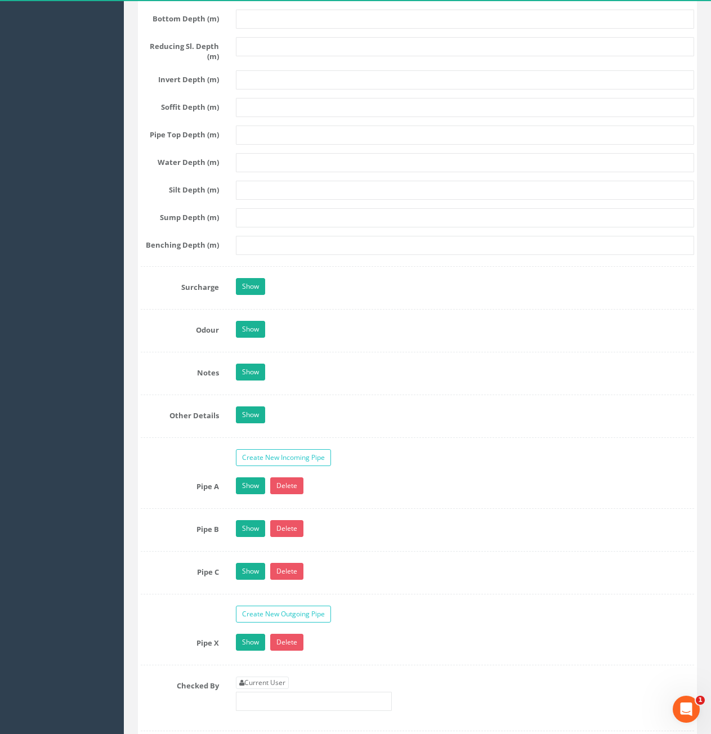
scroll to position [1690, 0]
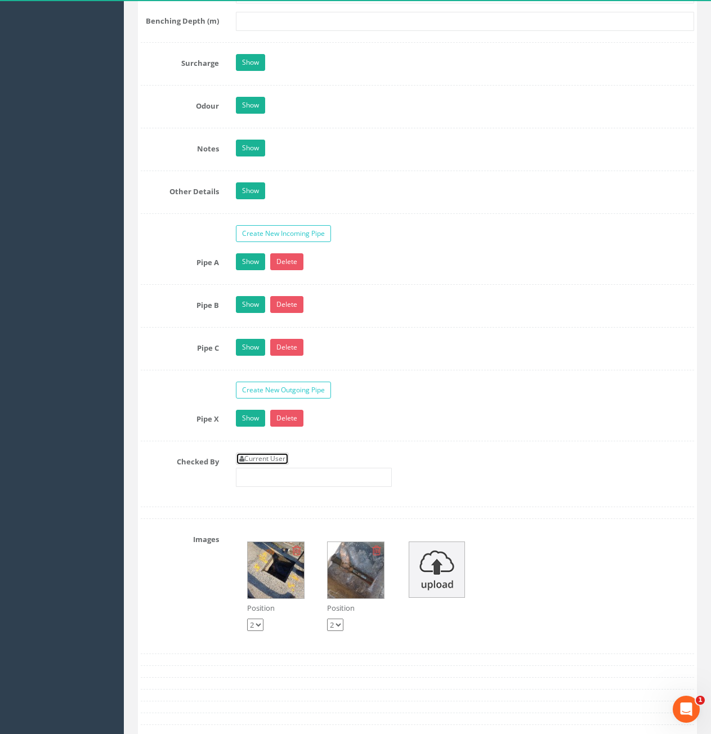
click at [253, 456] on link "Current User" at bounding box center [262, 459] width 53 height 12
type input "[PERSON_NAME]"
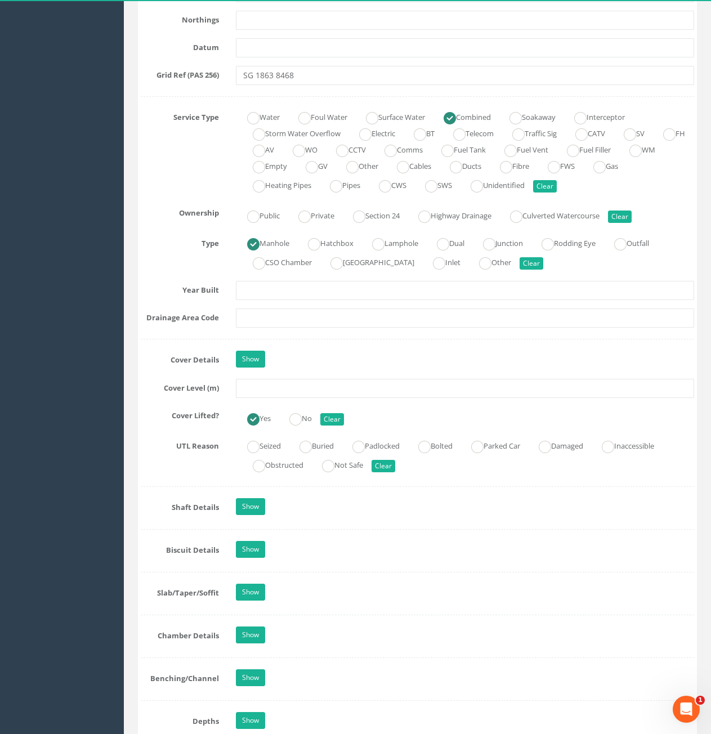
scroll to position [732, 0]
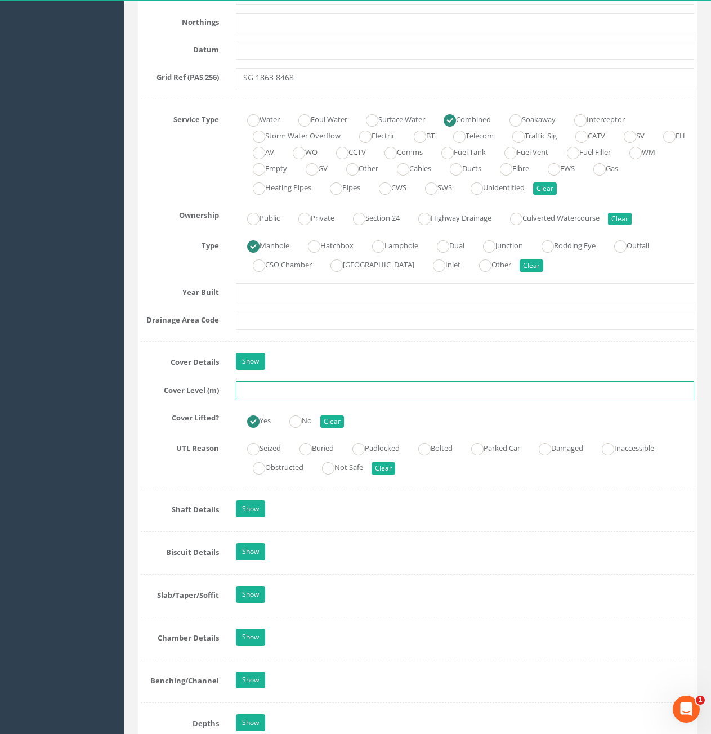
click at [313, 385] on input "text" at bounding box center [465, 390] width 458 height 19
type input "74.54"
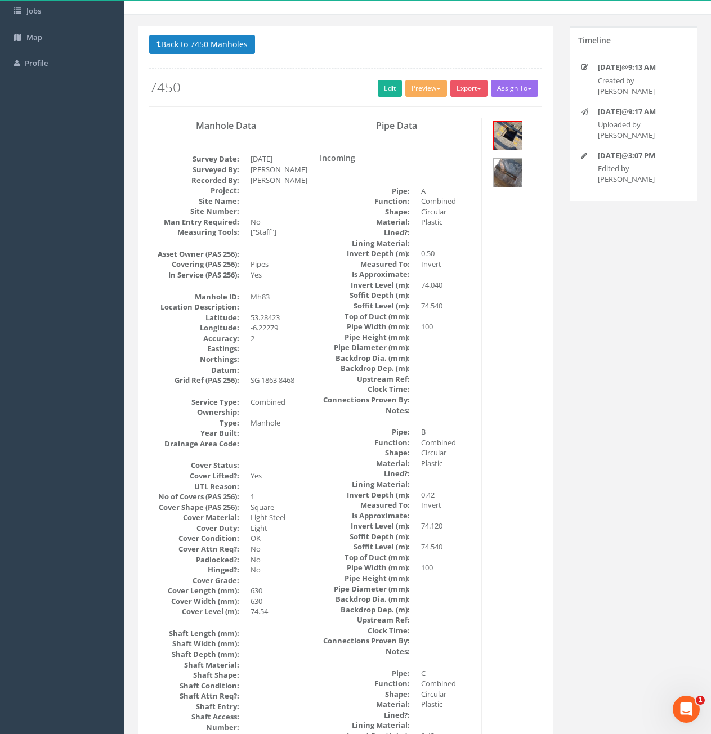
scroll to position [0, 0]
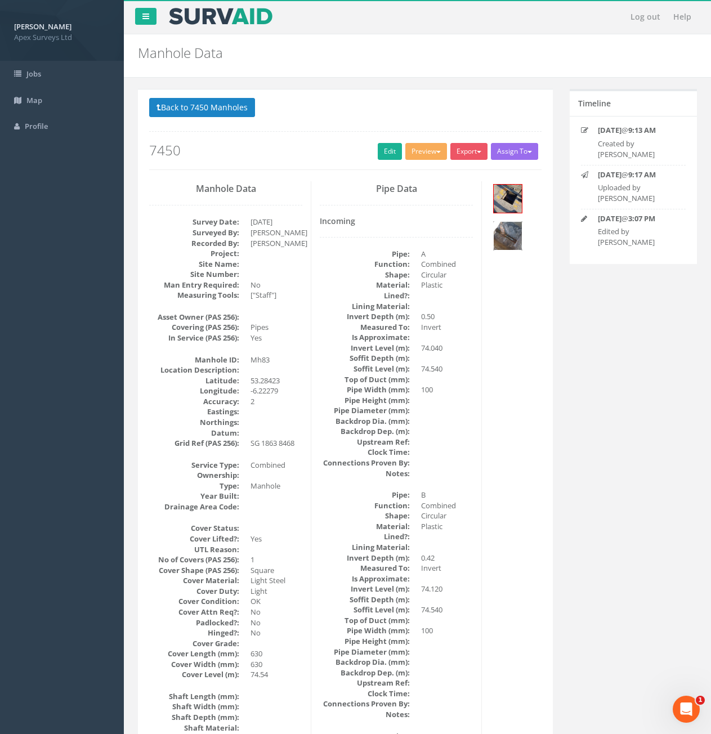
click at [512, 232] on img at bounding box center [508, 236] width 28 height 28
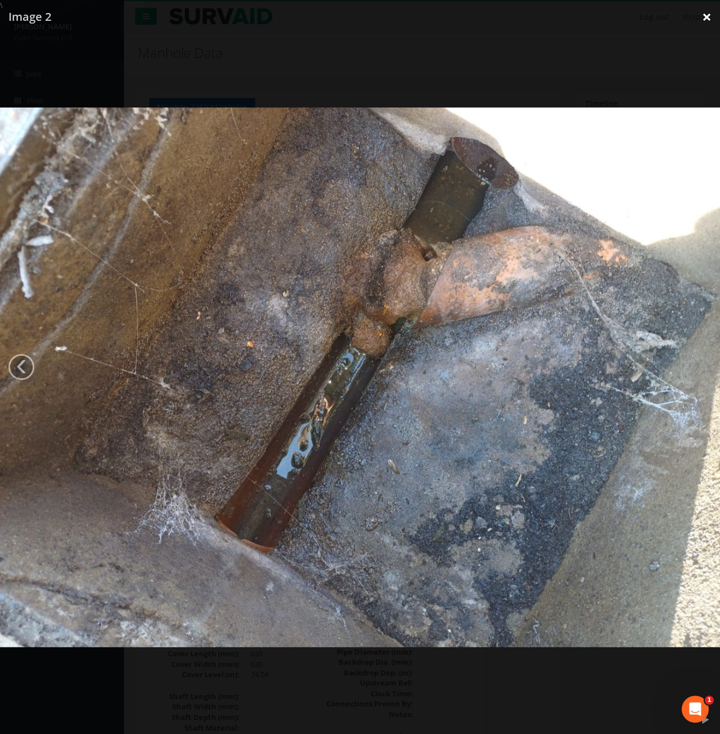
click at [703, 18] on link "×" at bounding box center [706, 17] width 26 height 34
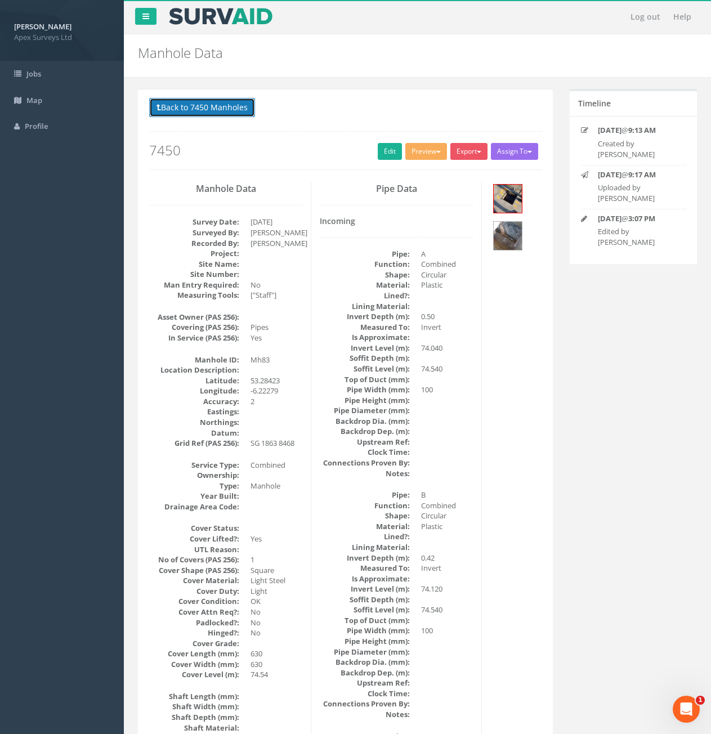
drag, startPoint x: 172, startPoint y: 110, endPoint x: 221, endPoint y: 121, distance: 50.7
click at [172, 110] on button "Back to 7450 Manholes" at bounding box center [202, 107] width 106 height 19
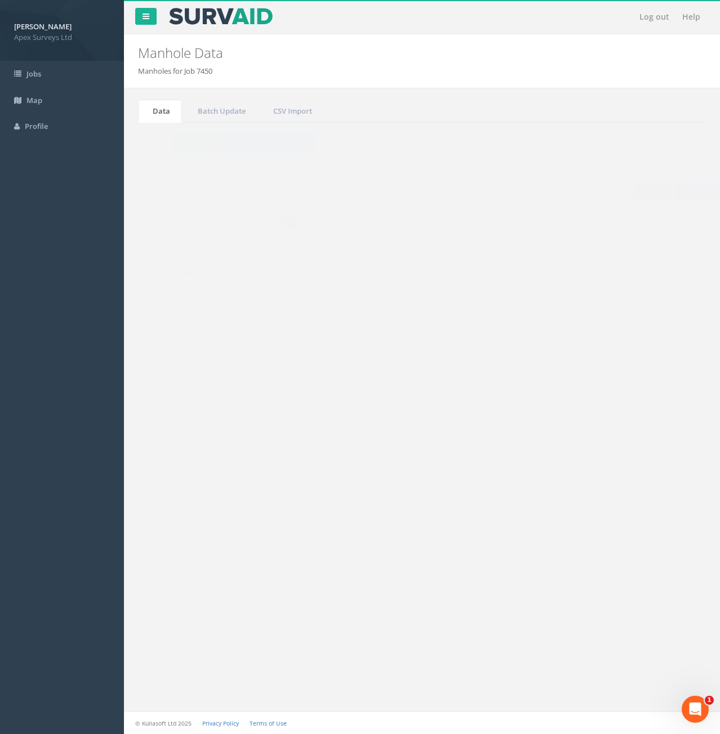
click at [618, 306] on input "83" at bounding box center [642, 303] width 103 height 17
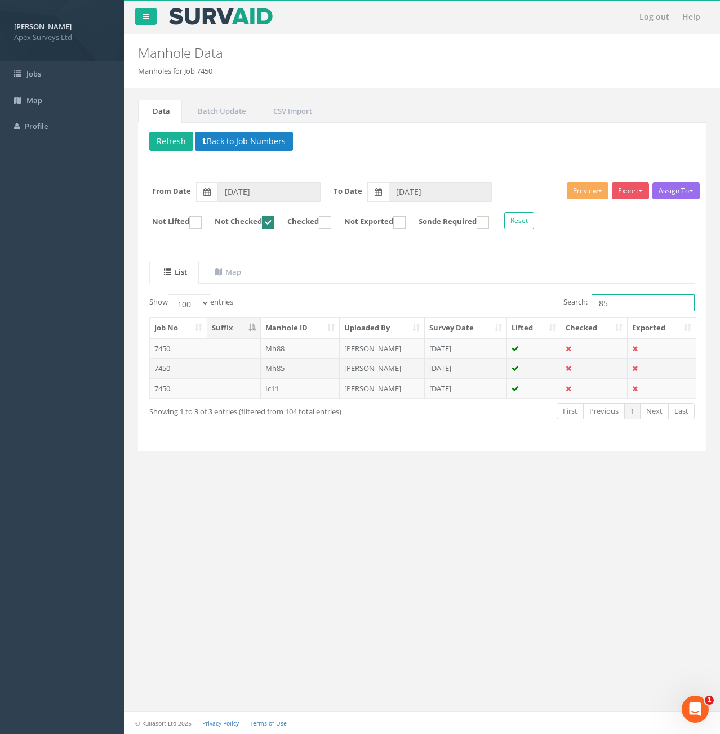
type input "85"
click at [289, 367] on td "Mh85" at bounding box center [300, 368] width 79 height 20
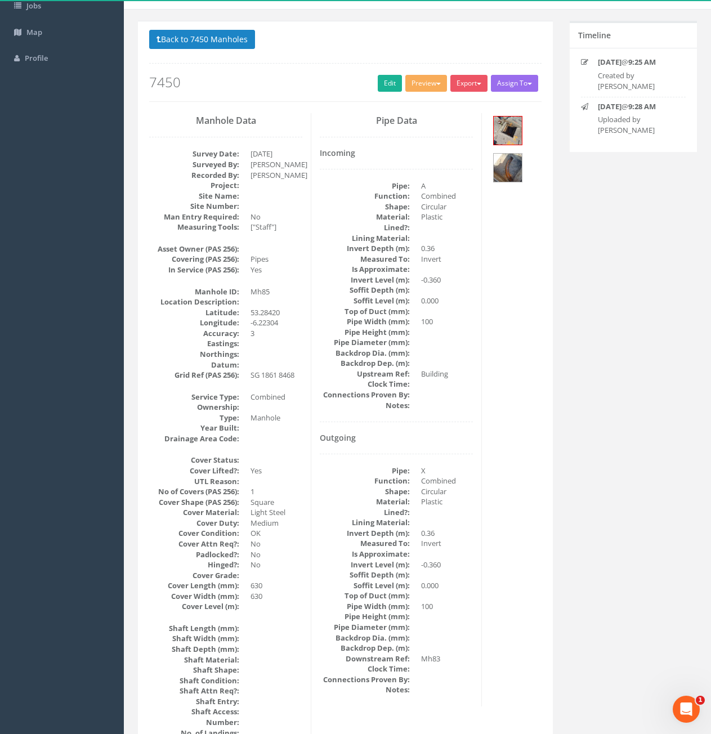
scroll to position [45, 0]
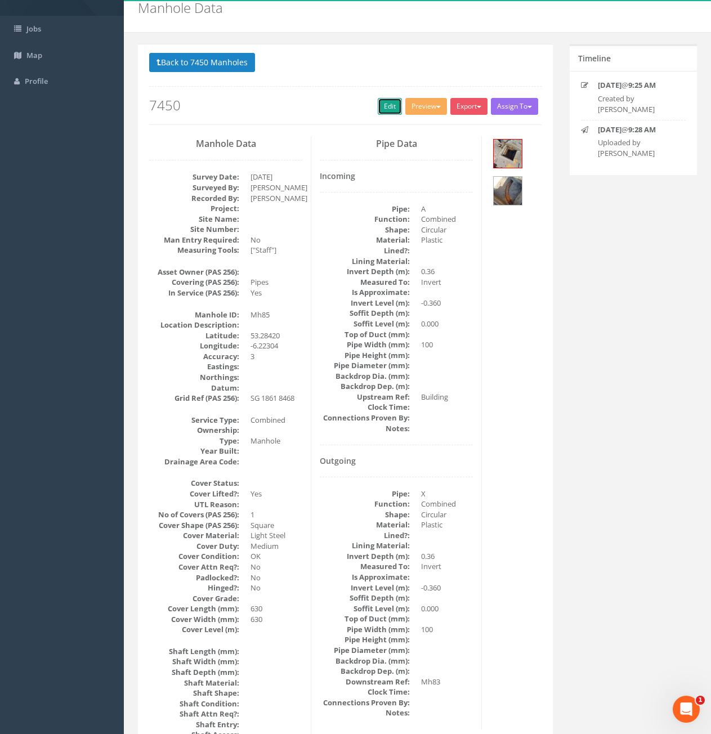
click at [380, 103] on link "Edit" at bounding box center [390, 106] width 24 height 17
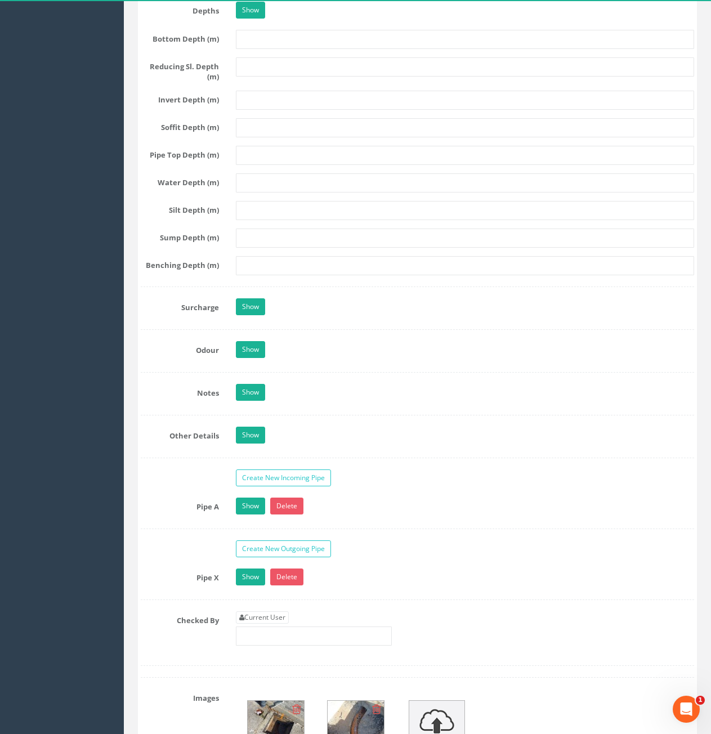
scroll to position [1791, 0]
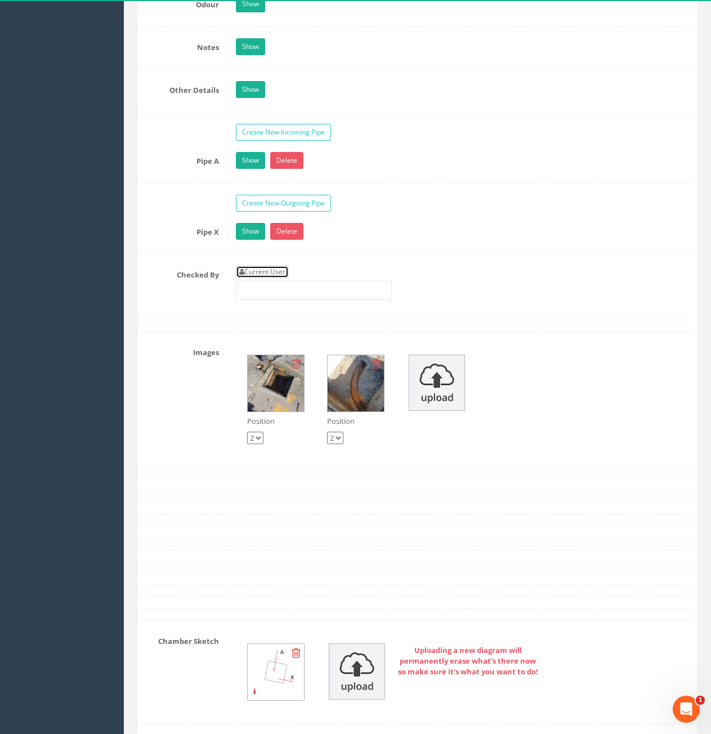
click at [260, 275] on link "Current User" at bounding box center [262, 272] width 53 height 12
type input "[PERSON_NAME]"
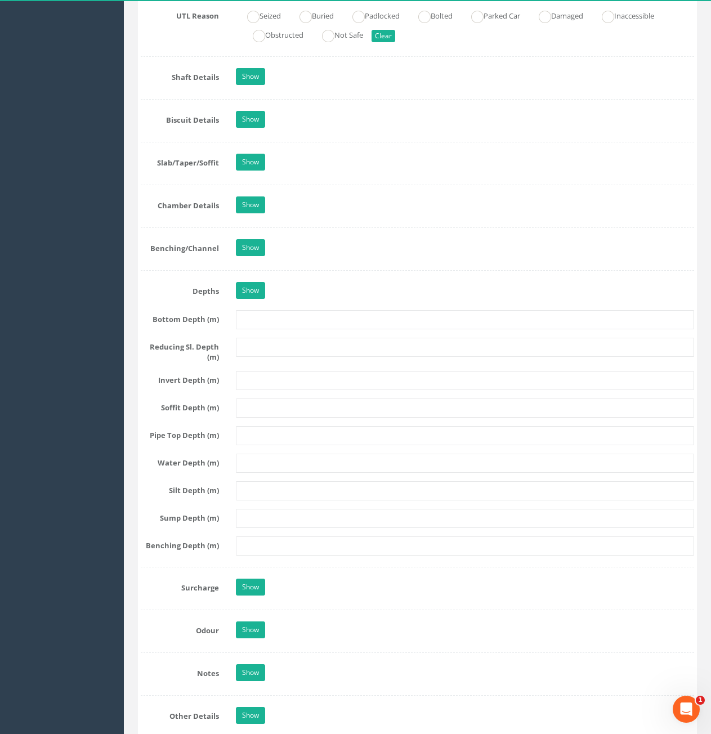
scroll to position [946, 0]
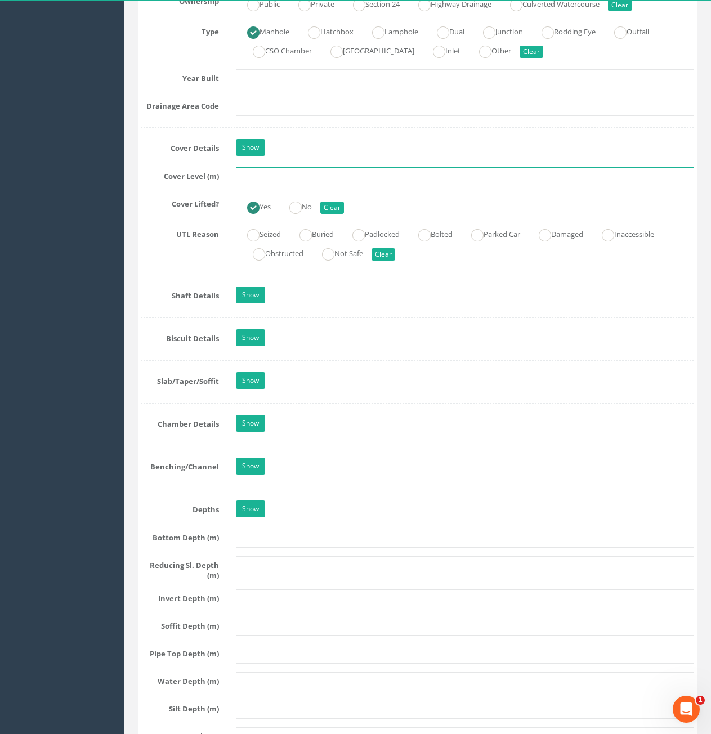
click at [322, 185] on input "text" at bounding box center [465, 176] width 458 height 19
type input "74.17"
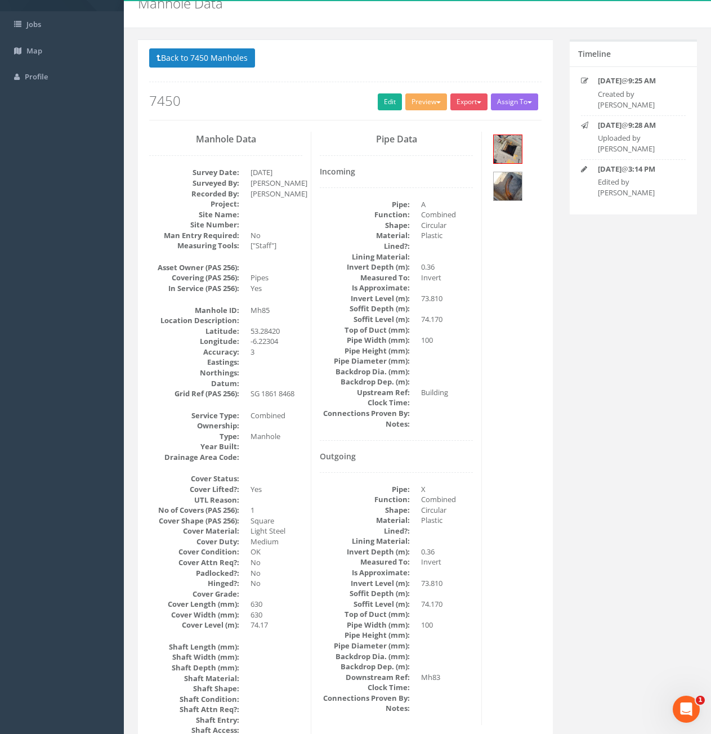
scroll to position [0, 0]
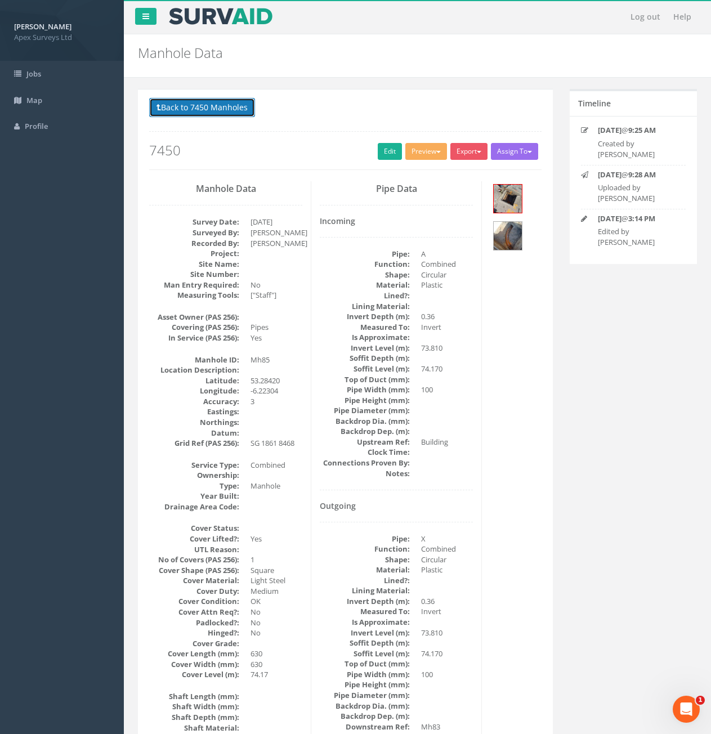
click at [206, 111] on button "Back to 7450 Manholes" at bounding box center [202, 107] width 106 height 19
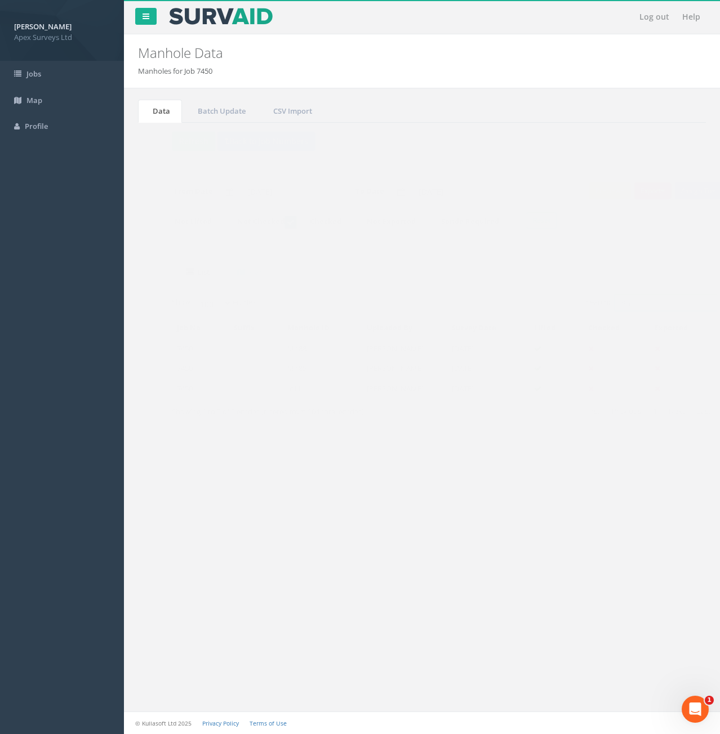
click at [617, 304] on input "85" at bounding box center [642, 303] width 103 height 17
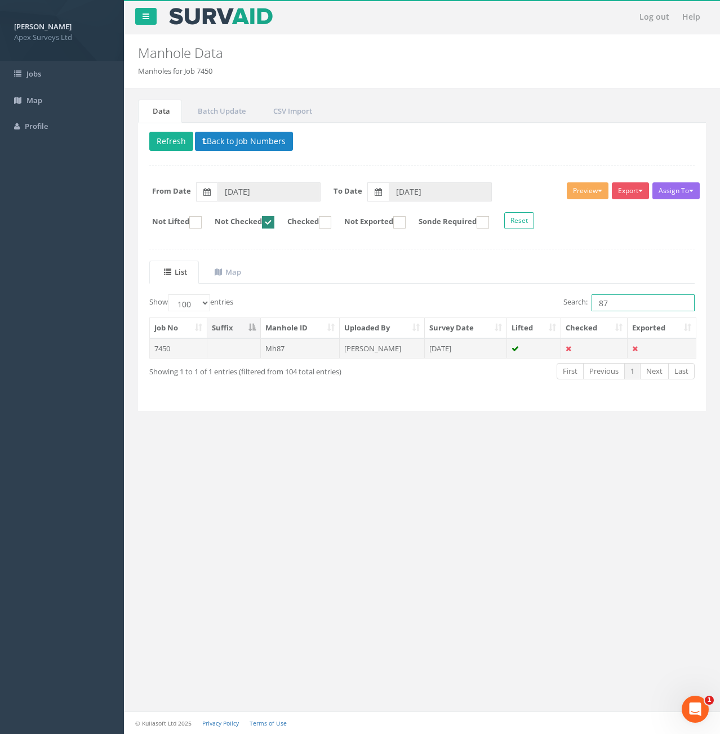
type input "87"
click at [293, 347] on td "Mh87" at bounding box center [300, 348] width 79 height 20
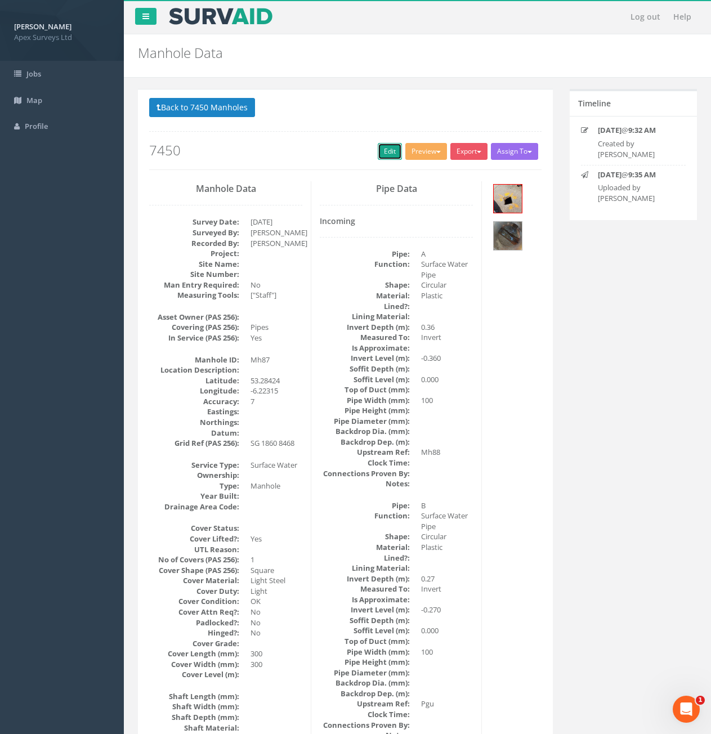
click at [380, 157] on link "Edit" at bounding box center [390, 151] width 24 height 17
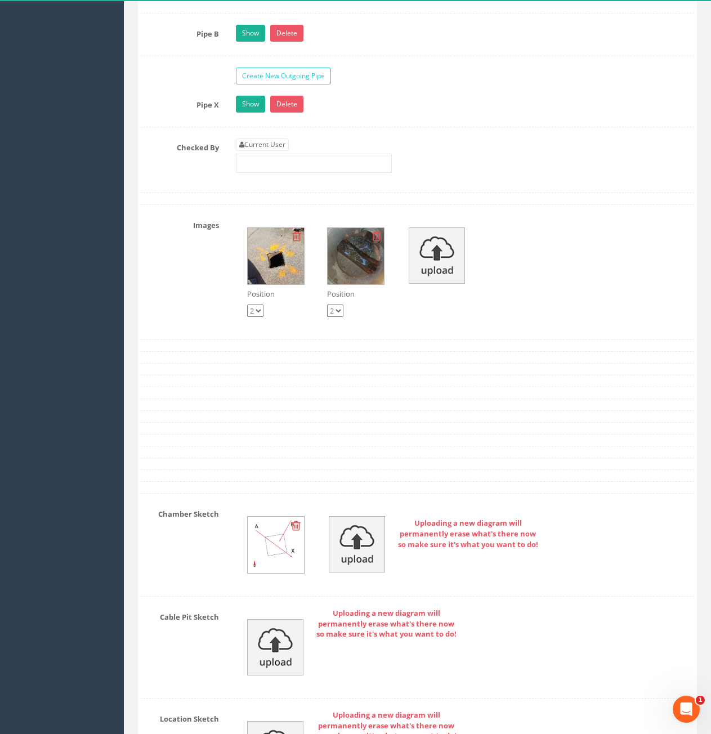
scroll to position [1971, 0]
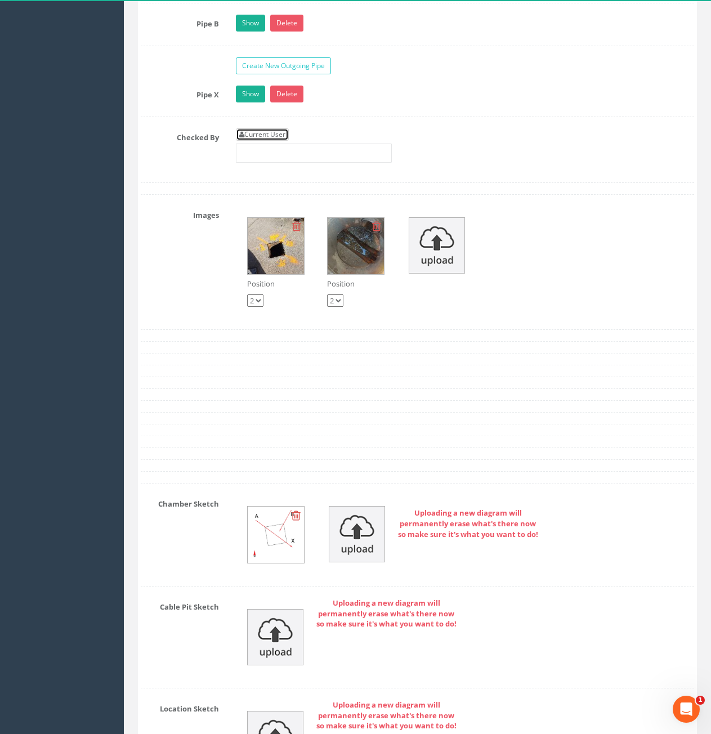
click at [243, 140] on link "Current User" at bounding box center [262, 134] width 53 height 12
type input "[PERSON_NAME]"
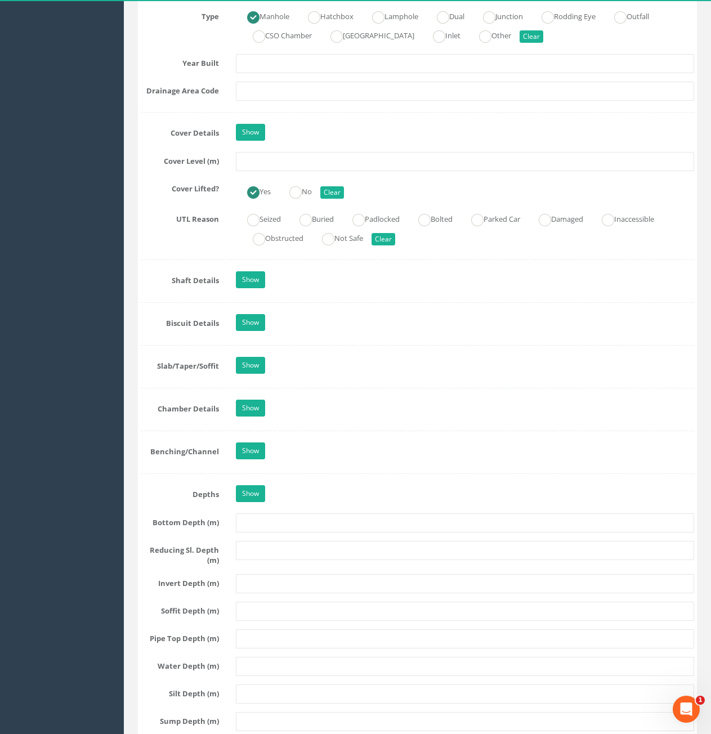
scroll to position [957, 0]
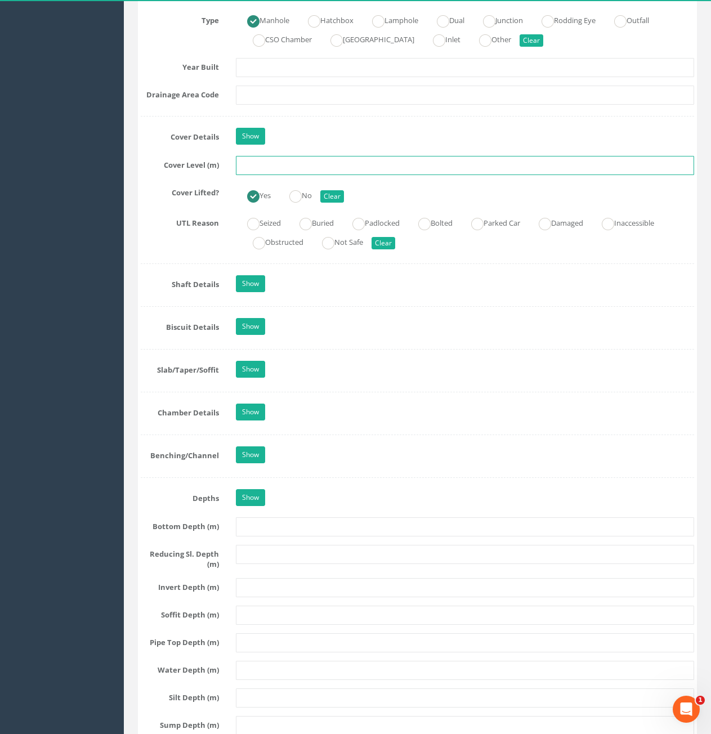
click at [269, 167] on input "text" at bounding box center [465, 165] width 458 height 19
type input "74.51"
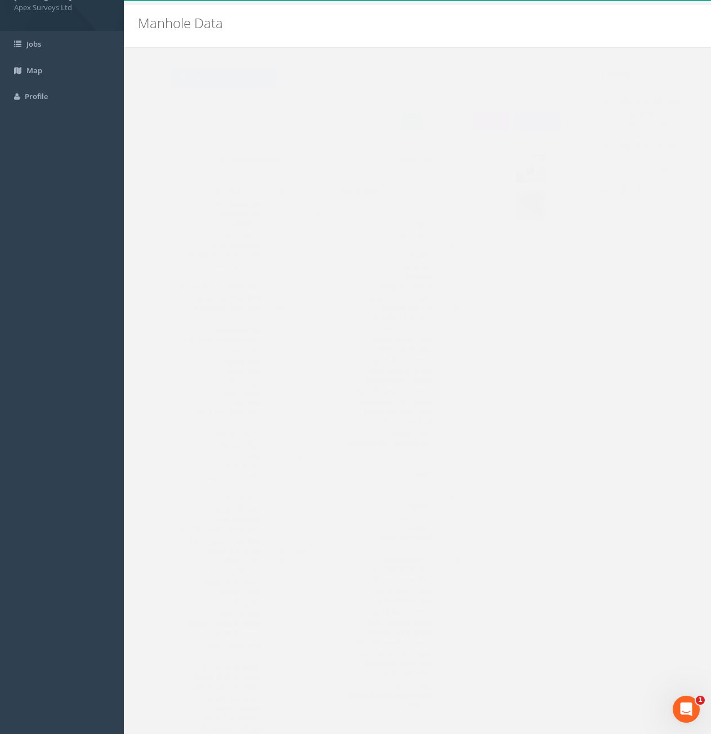
scroll to position [0, 0]
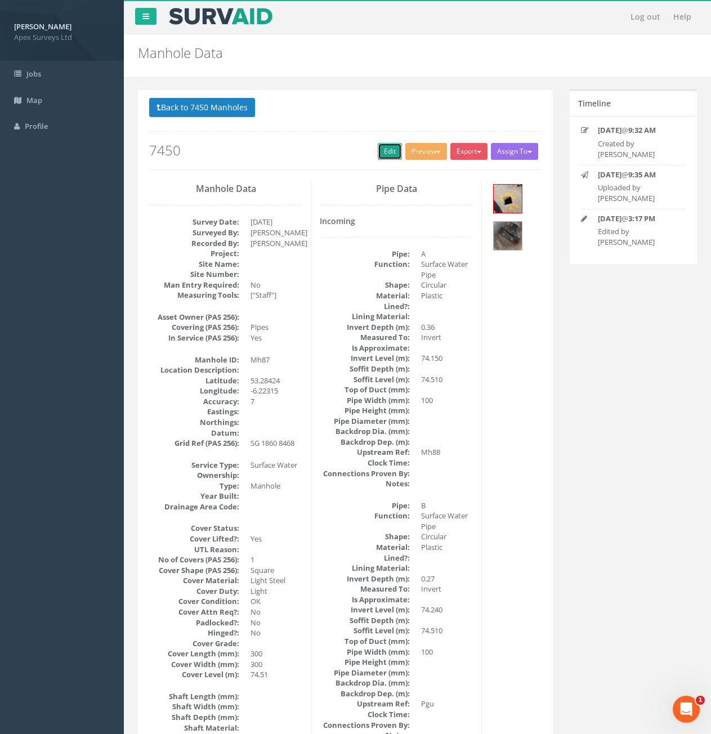
click at [378, 151] on link "Edit" at bounding box center [390, 151] width 24 height 17
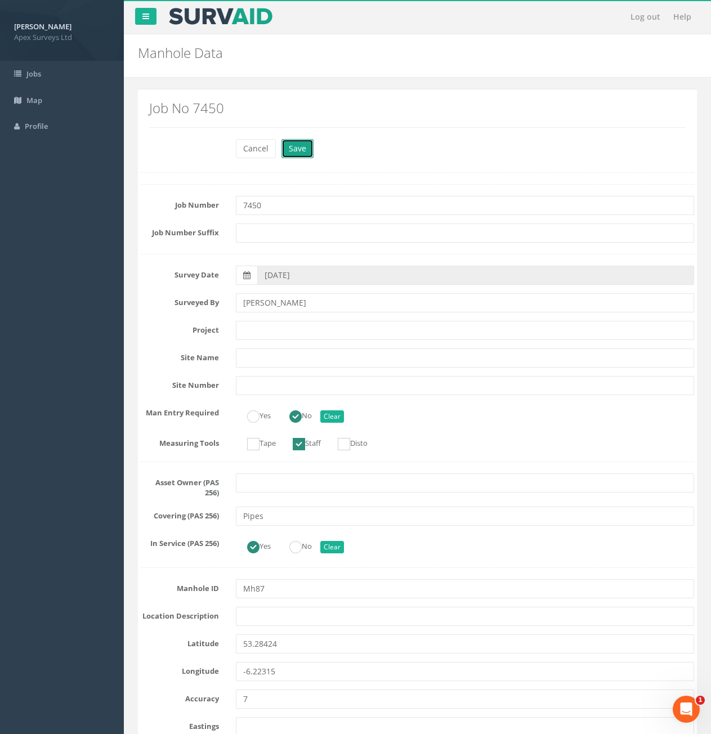
click at [301, 150] on button "Save" at bounding box center [298, 148] width 32 height 19
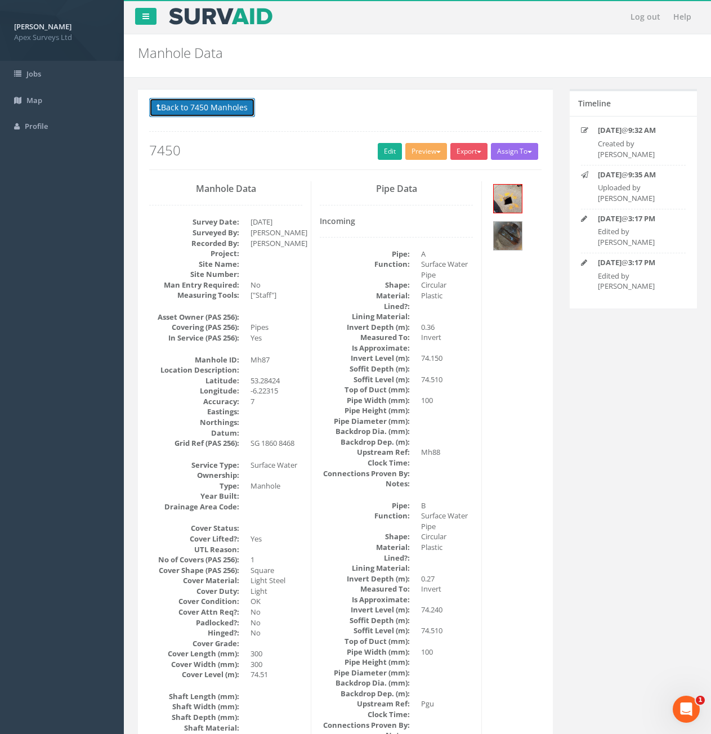
click at [170, 108] on button "Back to 7450 Manholes" at bounding box center [202, 107] width 106 height 19
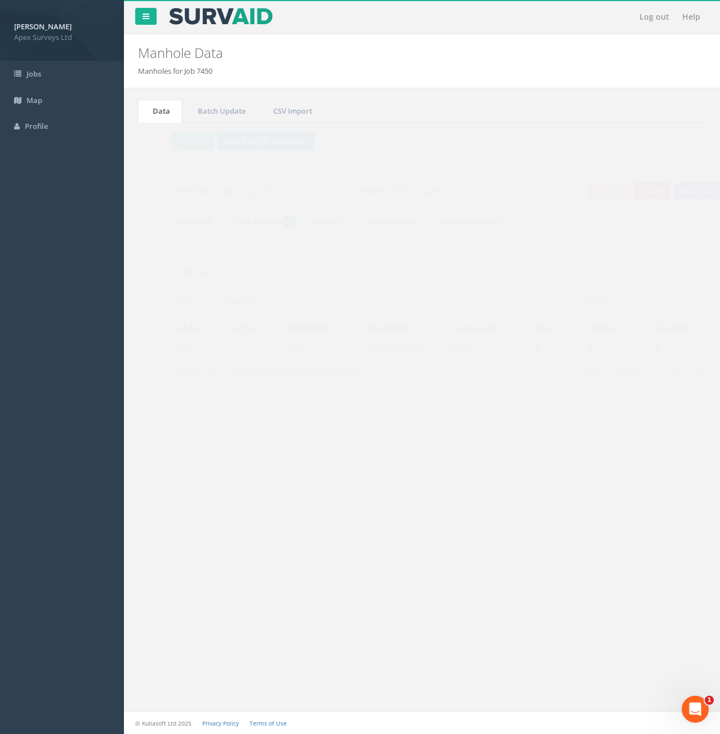
click at [619, 300] on input "87" at bounding box center [642, 303] width 103 height 17
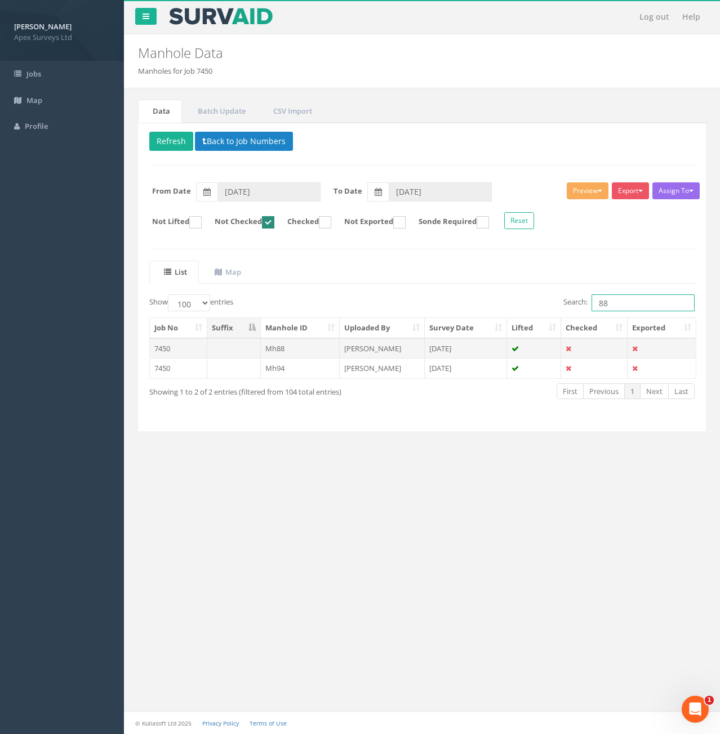
type input "88"
click at [181, 354] on td "7450" at bounding box center [178, 348] width 57 height 20
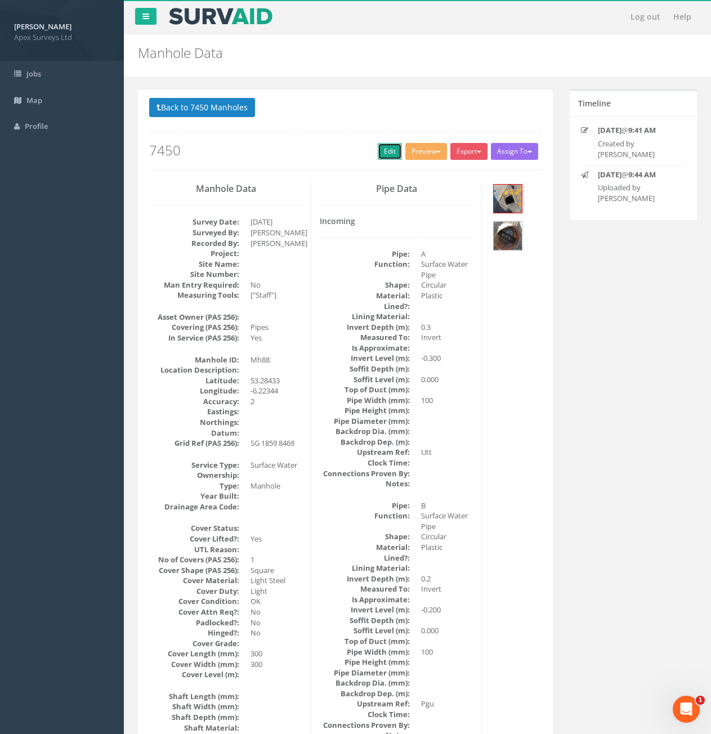
click at [381, 150] on link "Edit" at bounding box center [390, 151] width 24 height 17
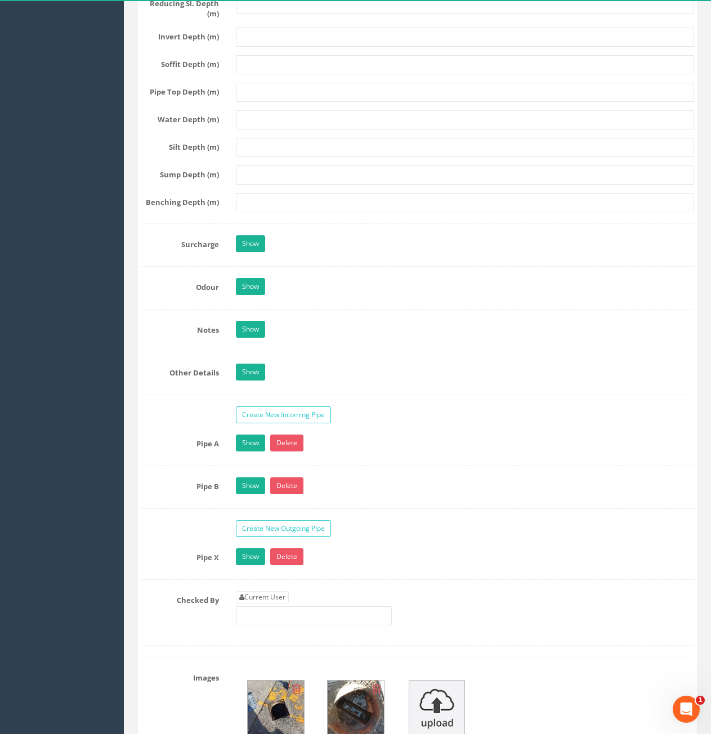
scroll to position [1521, 0]
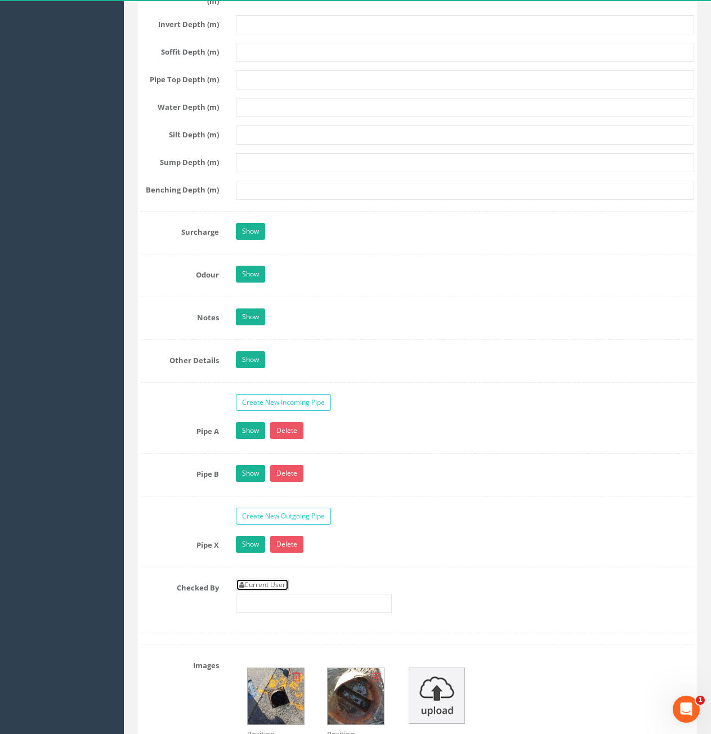
click at [270, 583] on link "Current User" at bounding box center [262, 585] width 53 height 12
type input "[PERSON_NAME]"
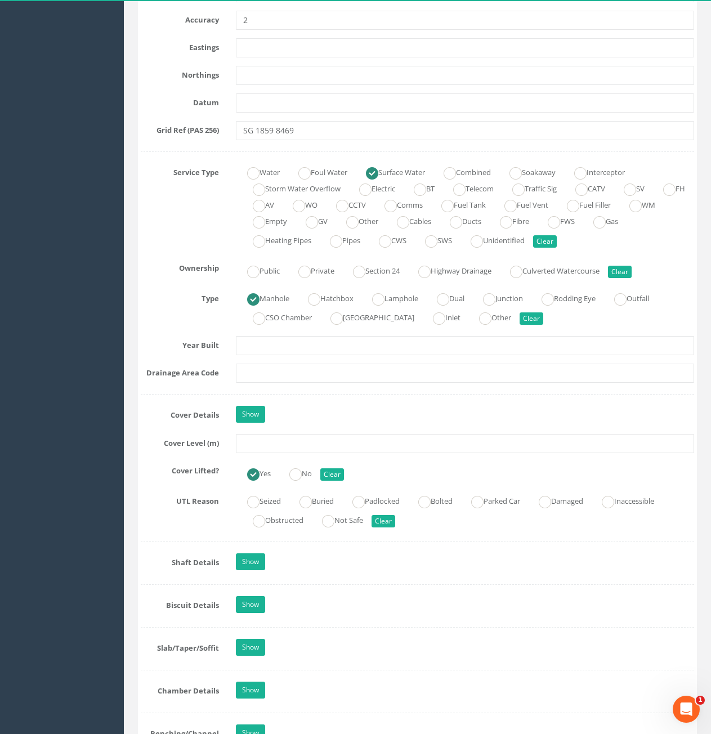
scroll to position [676, 0]
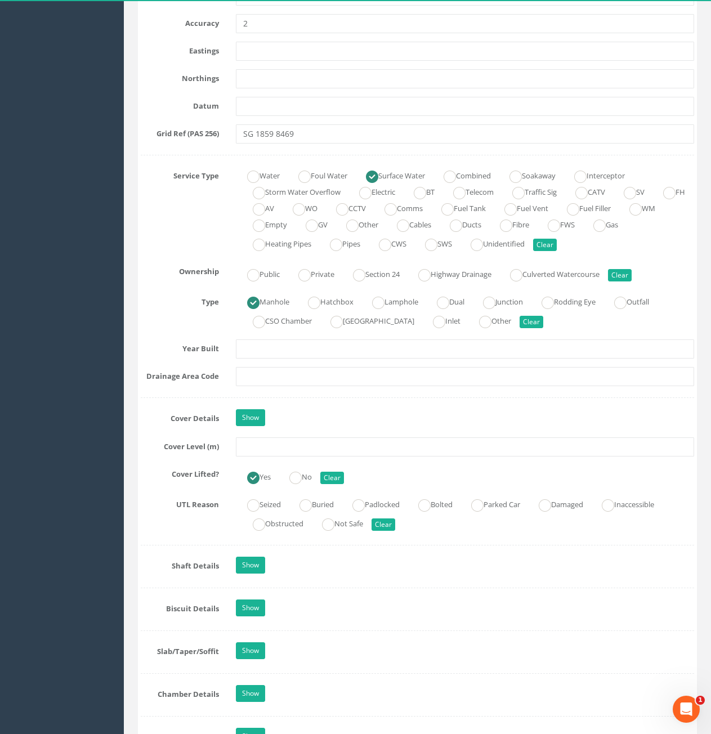
click at [270, 460] on div "Job Number 7450 Job Number Suffix Survey Date 24/09/2025 Surveyed By Davyd Ivan…" at bounding box center [418, 499] width 554 height 1982
click at [271, 453] on input "text" at bounding box center [465, 447] width 458 height 19
type input "74.48"
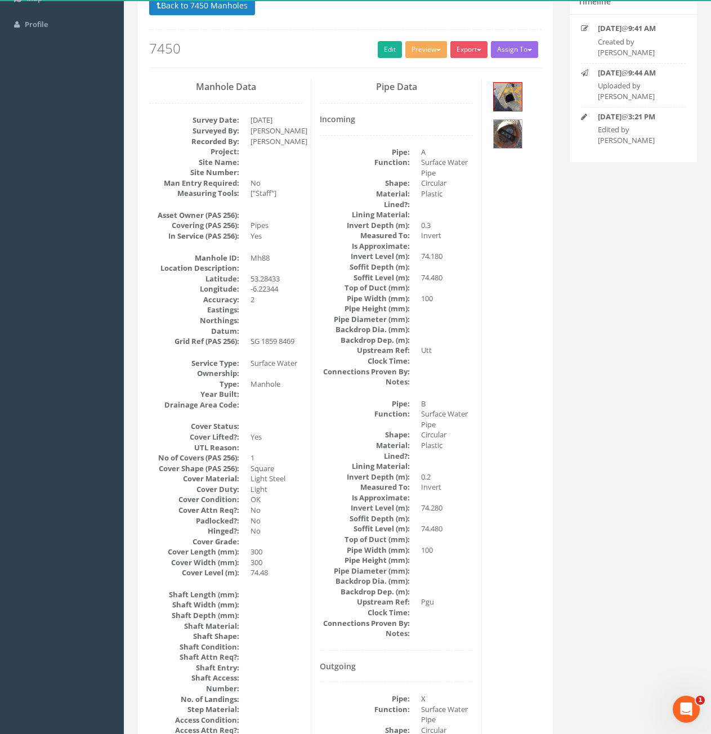
scroll to position [0, 0]
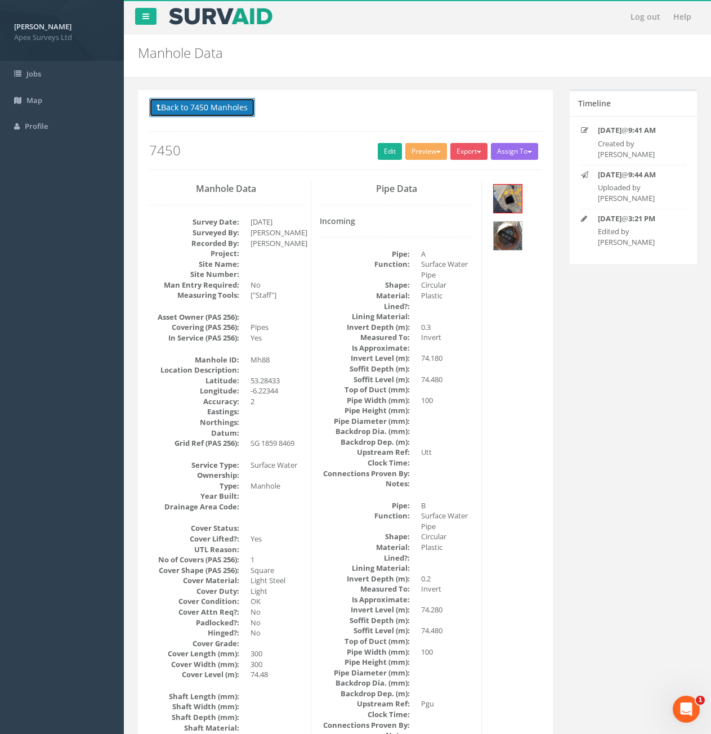
click at [181, 109] on button "Back to 7450 Manholes" at bounding box center [202, 107] width 106 height 19
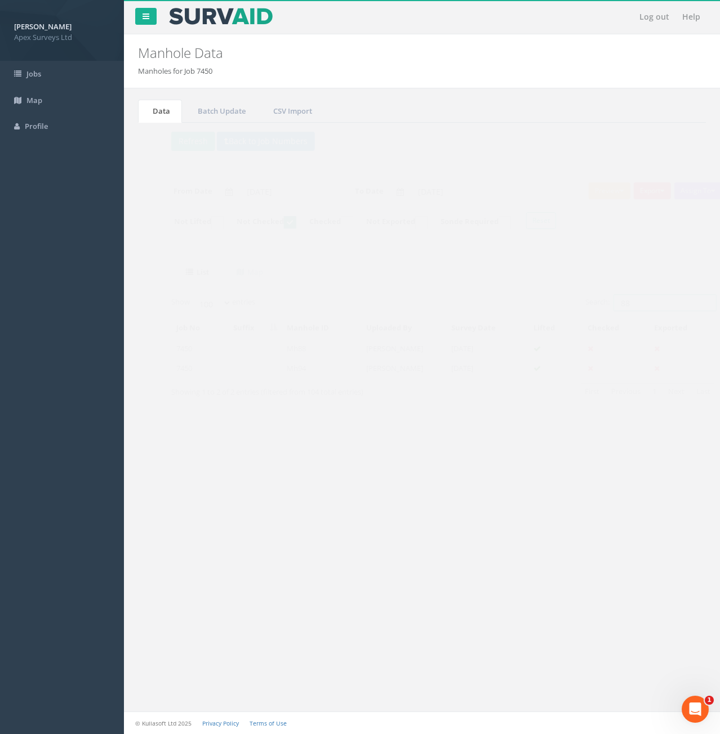
drag, startPoint x: 613, startPoint y: 307, endPoint x: 588, endPoint y: 313, distance: 25.3
click at [588, 313] on div "Search: 88" at bounding box center [562, 305] width 264 height 20
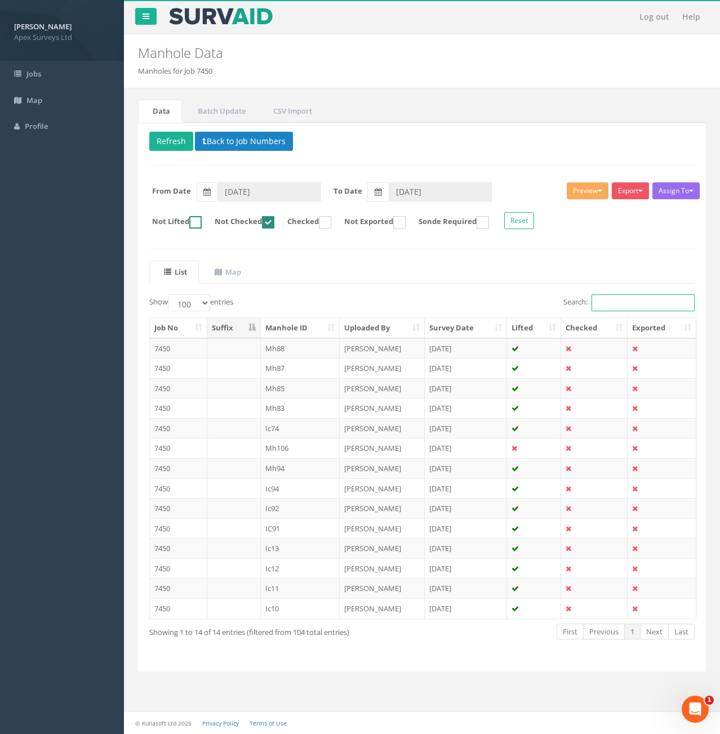
click at [202, 222] on ins at bounding box center [195, 222] width 12 height 12
checkbox input "true"
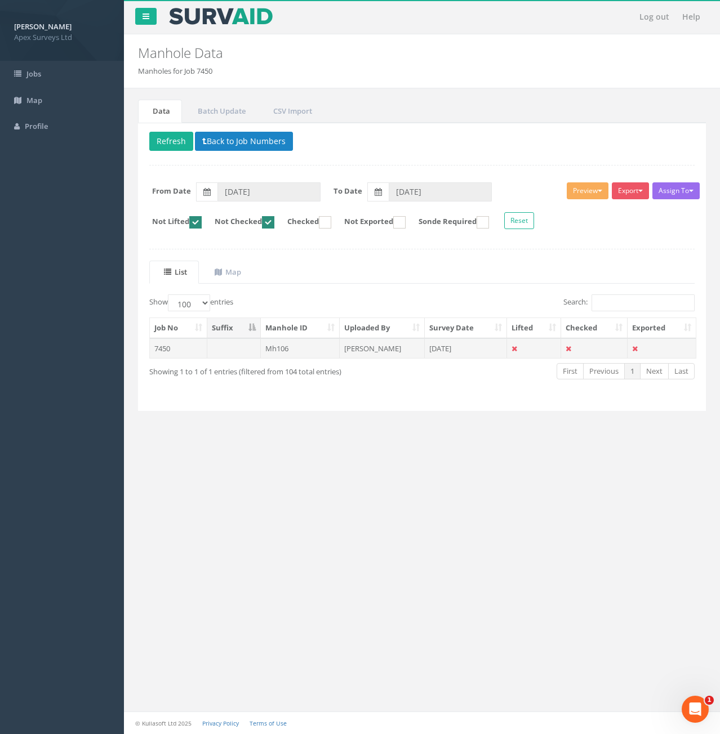
click at [247, 356] on td at bounding box center [234, 348] width 54 height 20
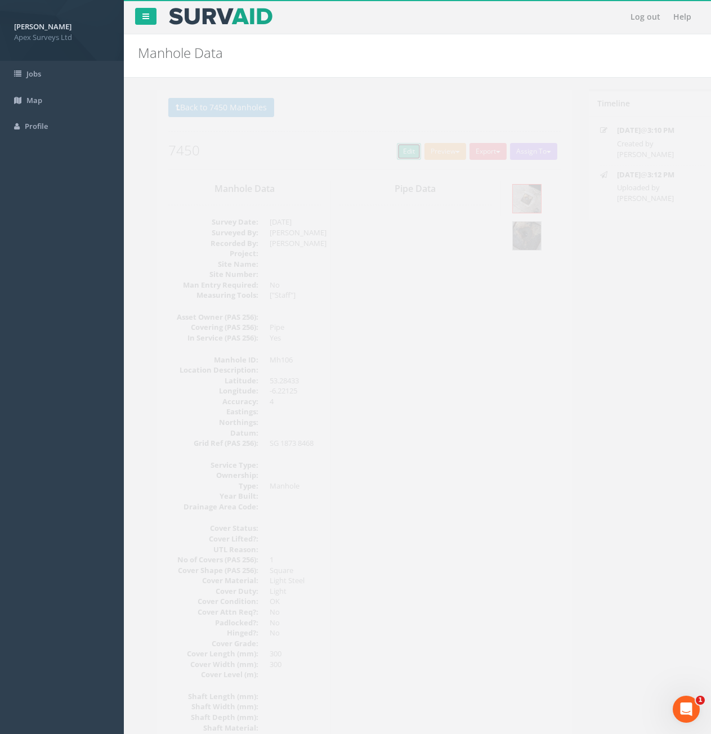
click at [384, 151] on link "Edit" at bounding box center [390, 151] width 24 height 17
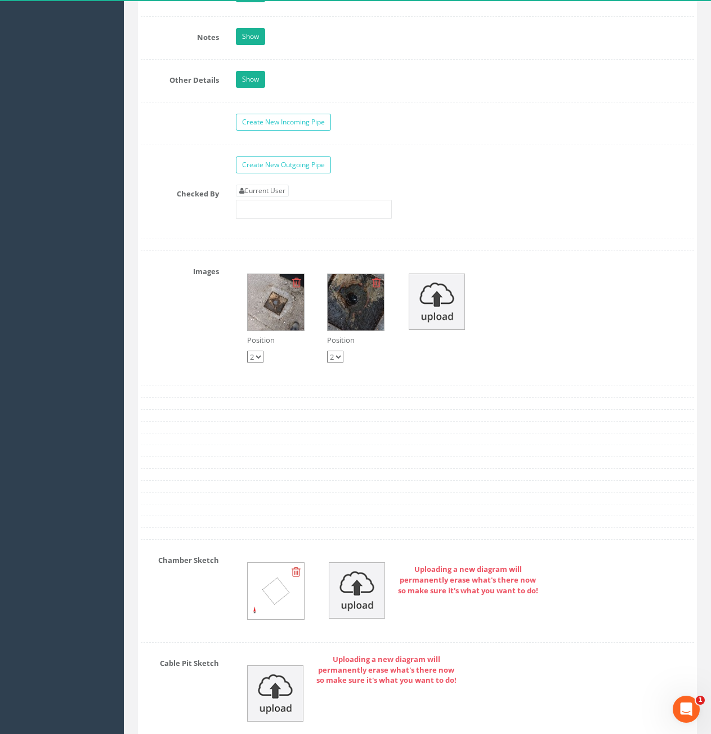
scroll to position [1802, 0]
click at [278, 191] on link "Current User" at bounding box center [262, 190] width 53 height 12
type input "[PERSON_NAME]"
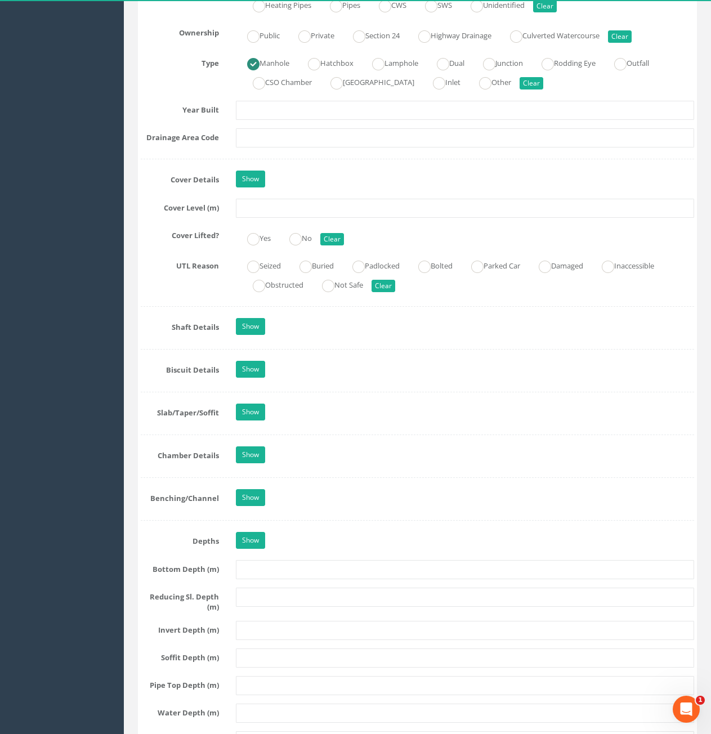
scroll to position [901, 0]
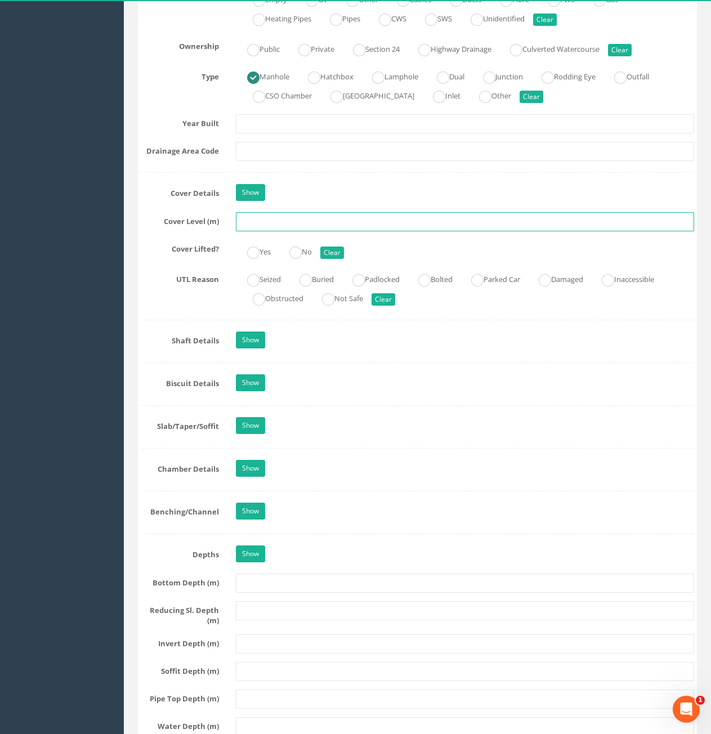
click at [304, 225] on input "text" at bounding box center [465, 221] width 458 height 19
type input "73.98"
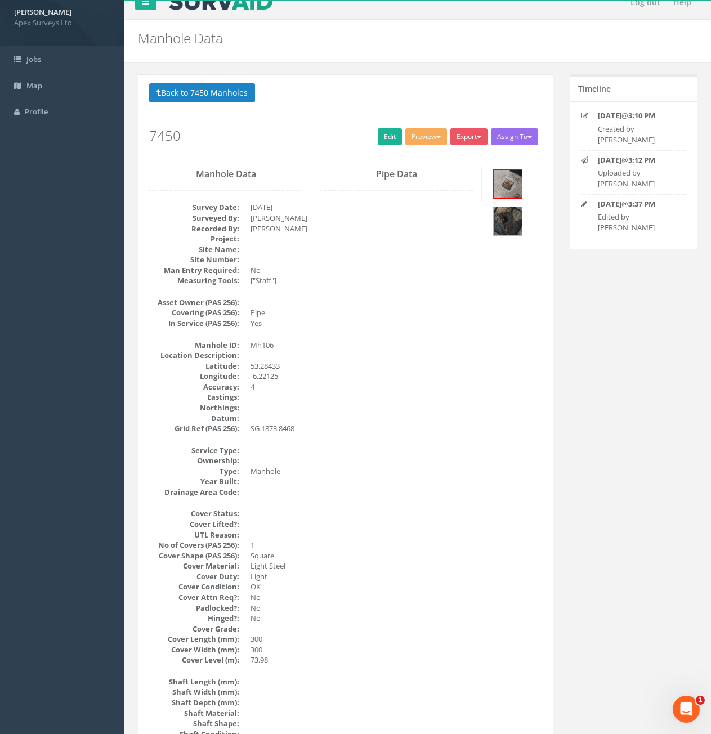
scroll to position [0, 0]
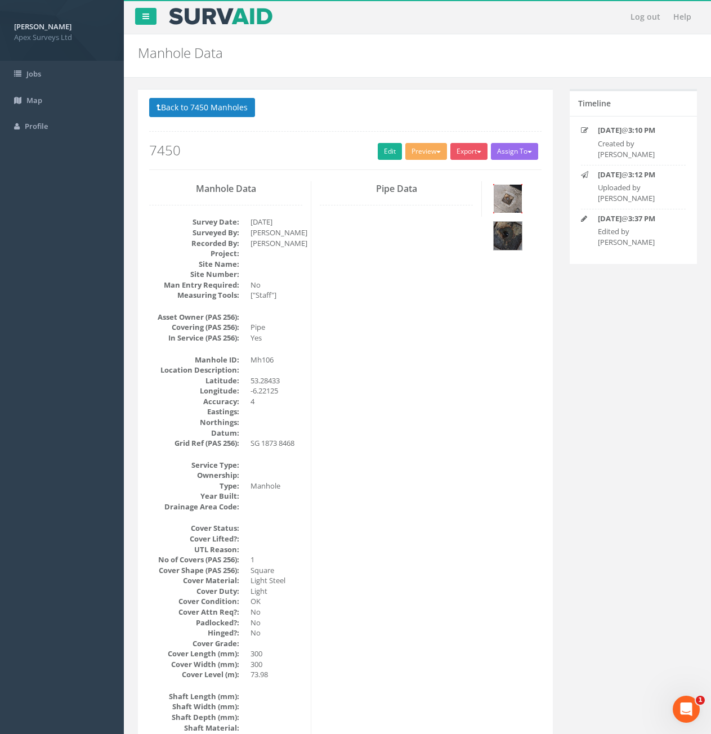
click at [515, 208] on img at bounding box center [508, 199] width 28 height 28
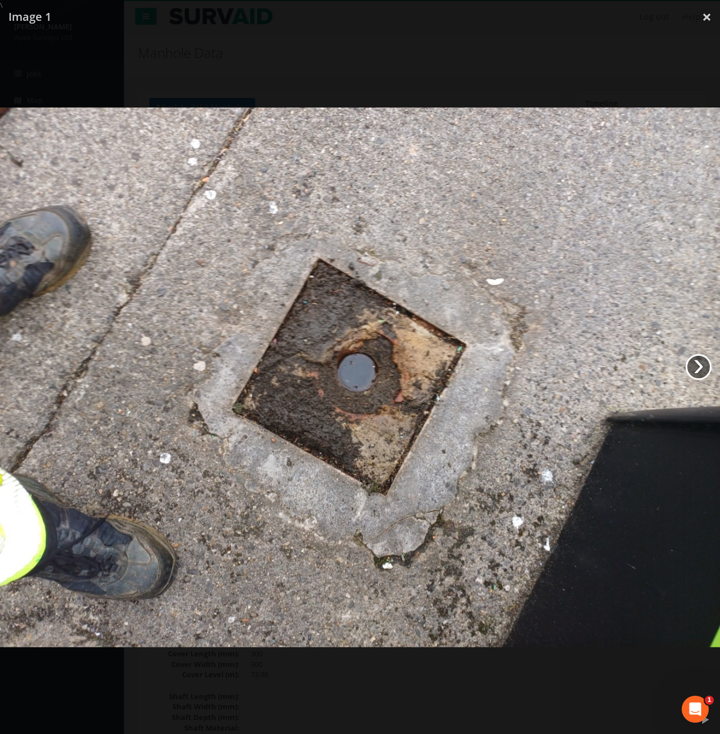
click at [703, 366] on link "›" at bounding box center [698, 367] width 26 height 26
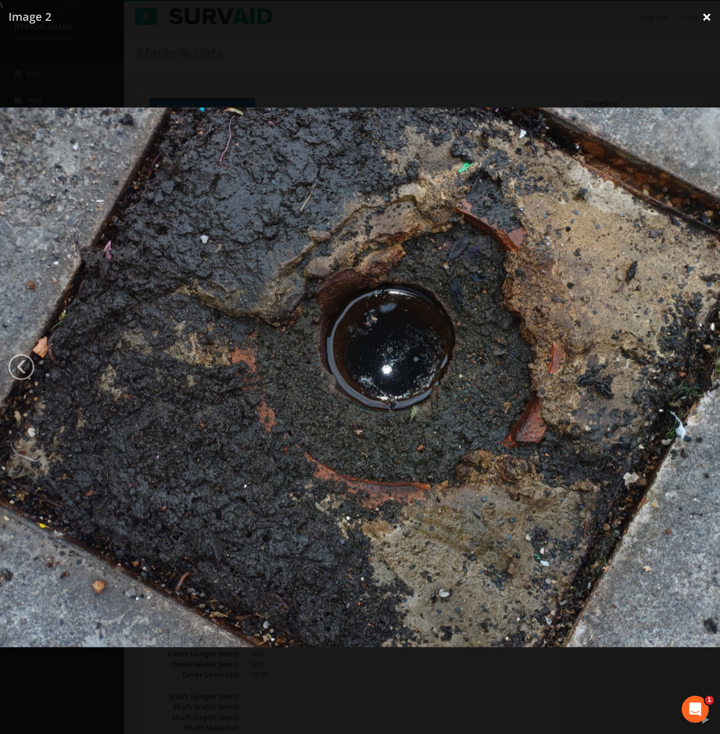
click at [700, 18] on link "×" at bounding box center [706, 17] width 26 height 34
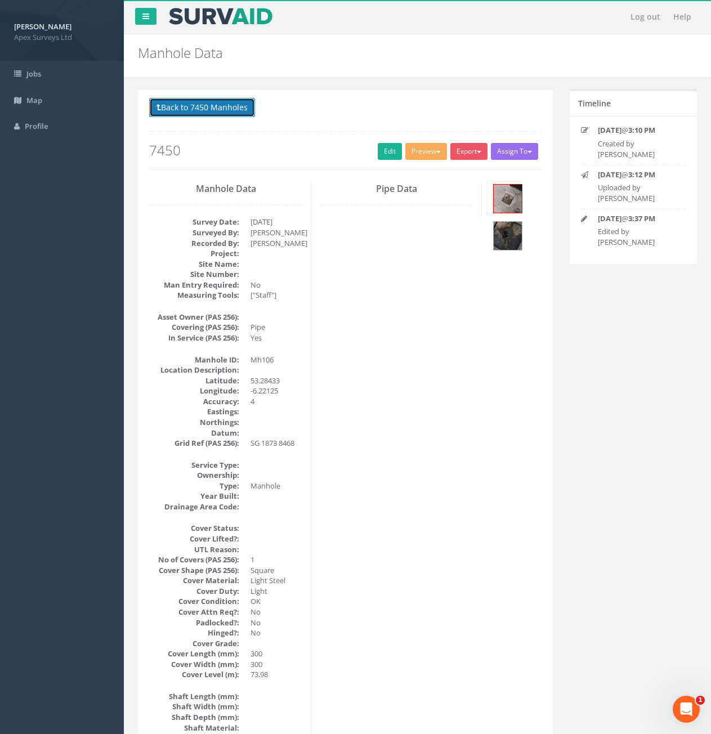
click at [179, 104] on button "Back to 7450 Manholes" at bounding box center [202, 107] width 106 height 19
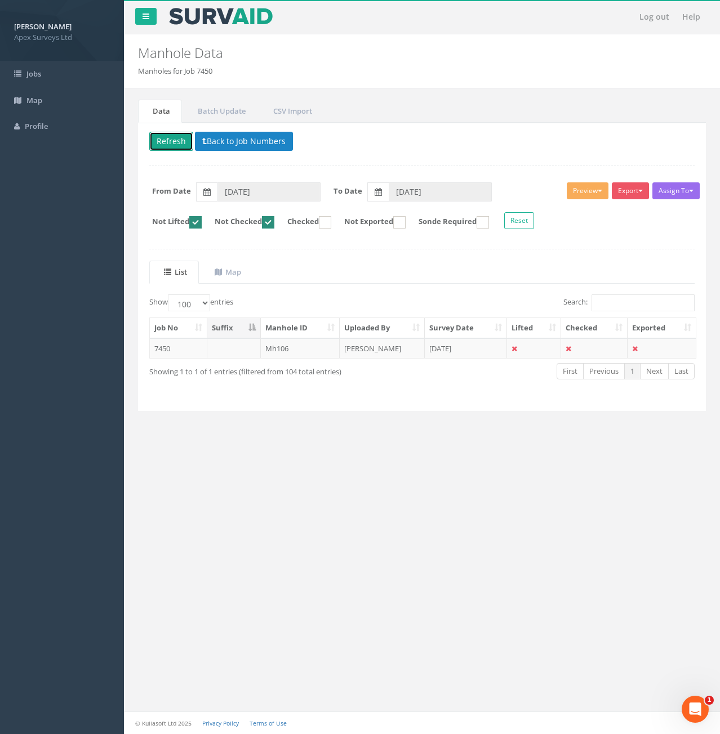
click at [170, 148] on button "Refresh" at bounding box center [171, 141] width 44 height 19
click at [273, 224] on ins at bounding box center [268, 222] width 12 height 12
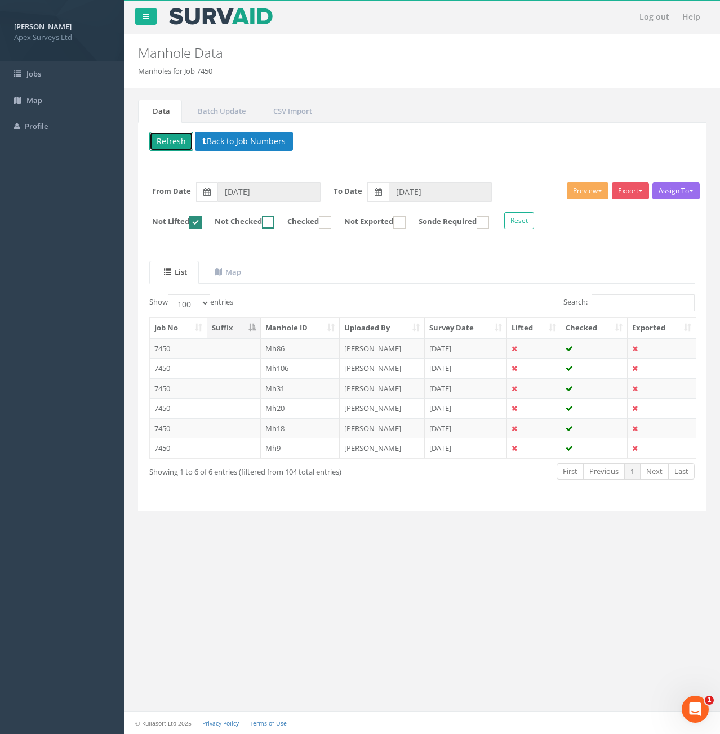
click at [274, 224] on ins at bounding box center [268, 222] width 12 height 12
checkbox input "true"
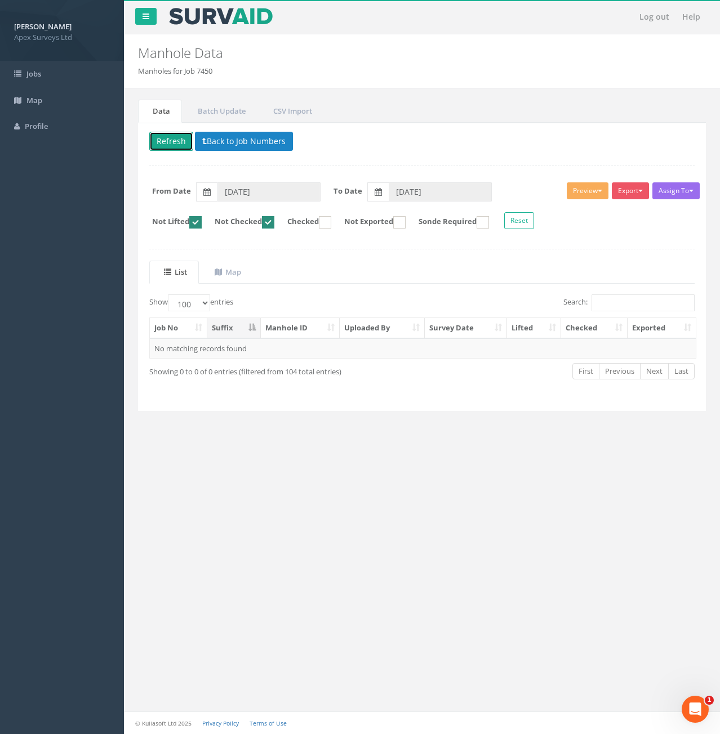
click at [200, 223] on ins at bounding box center [195, 222] width 12 height 12
checkbox input "false"
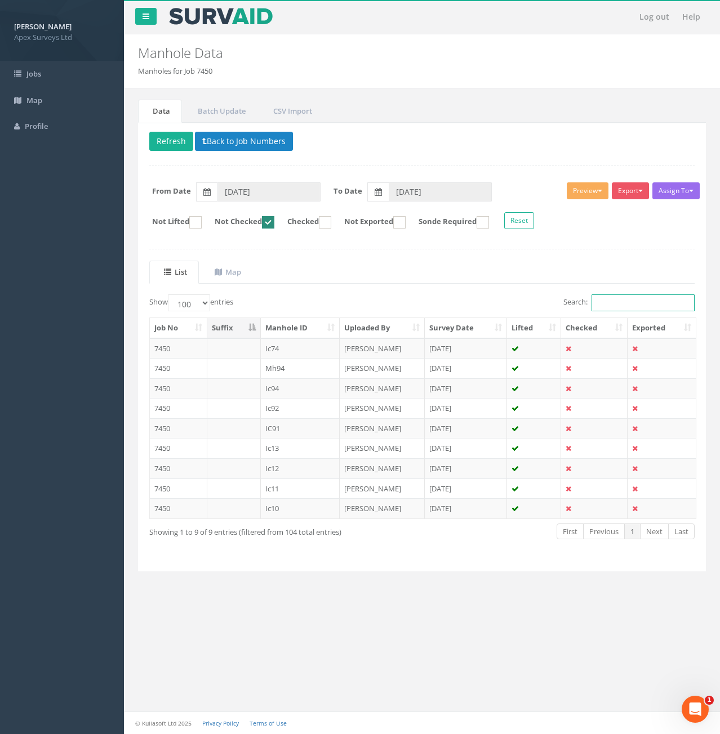
click at [611, 308] on input "Search:" at bounding box center [642, 303] width 103 height 17
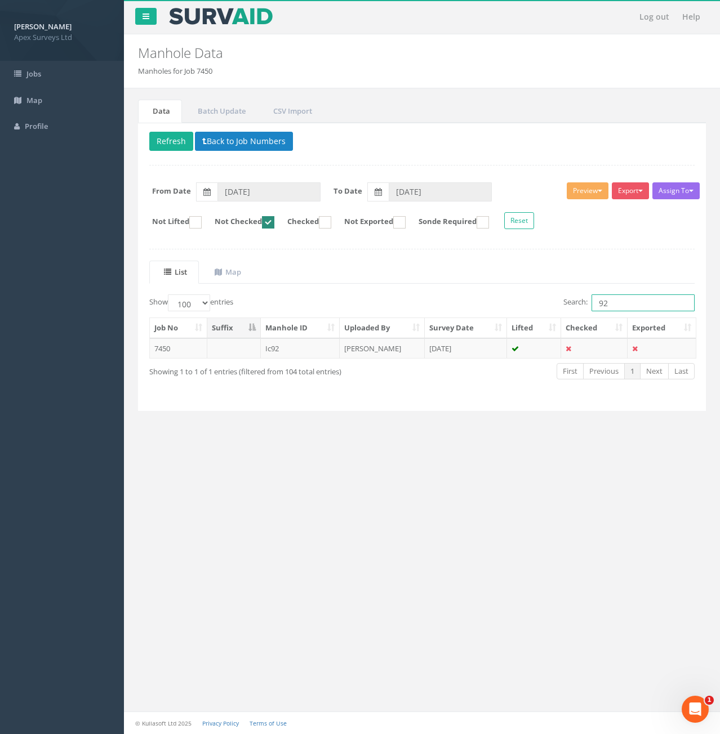
type input "9"
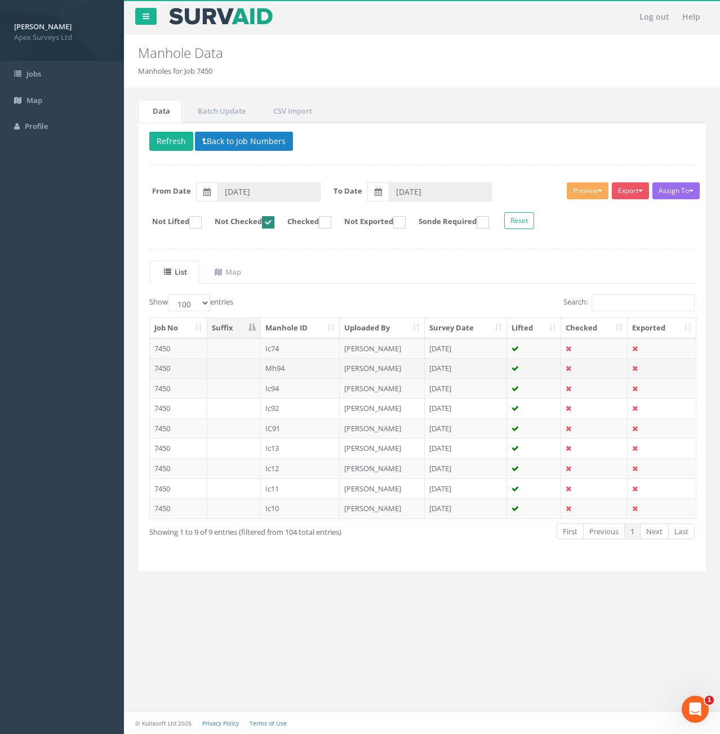
click at [239, 373] on td at bounding box center [234, 368] width 54 height 20
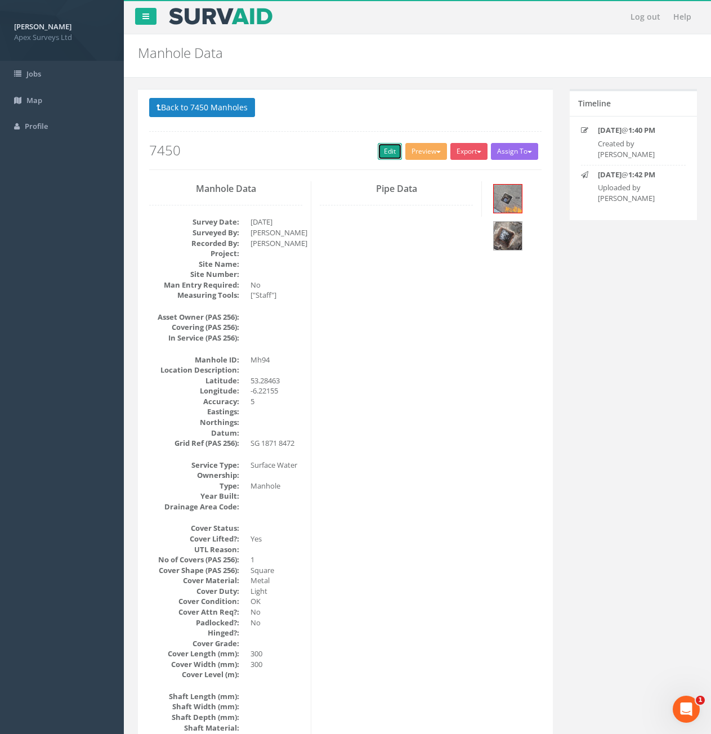
click at [385, 159] on link "Edit" at bounding box center [390, 151] width 24 height 17
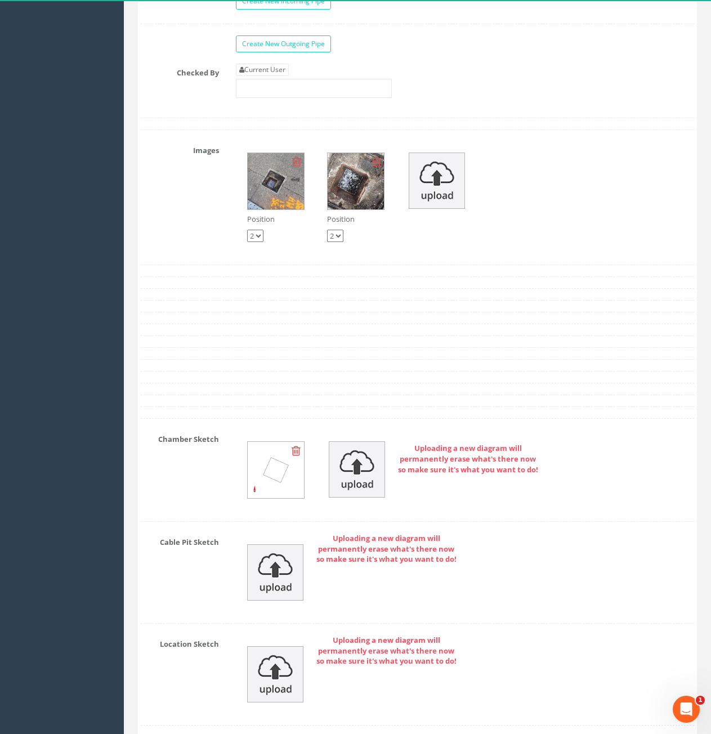
scroll to position [1690, 0]
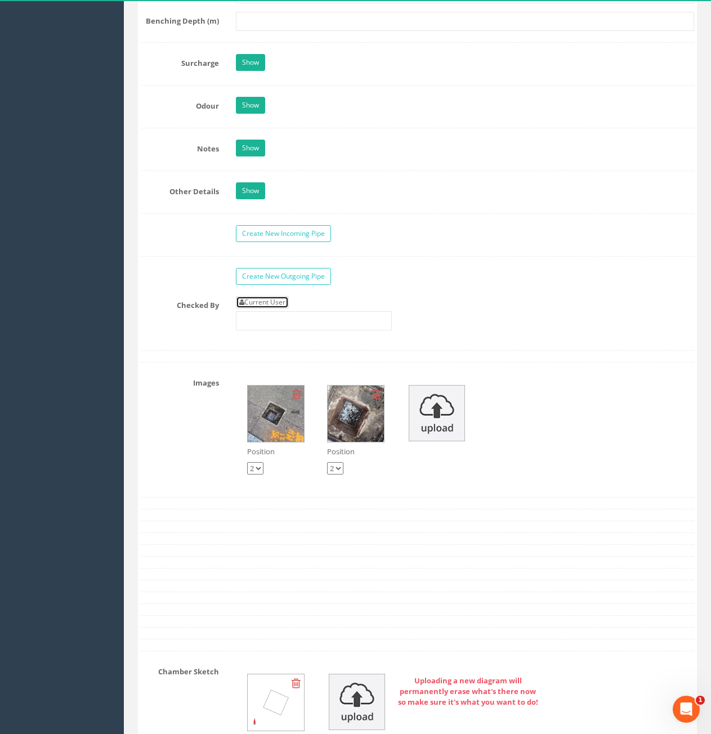
click at [261, 298] on link "Current User" at bounding box center [262, 302] width 53 height 12
type input "[PERSON_NAME]"
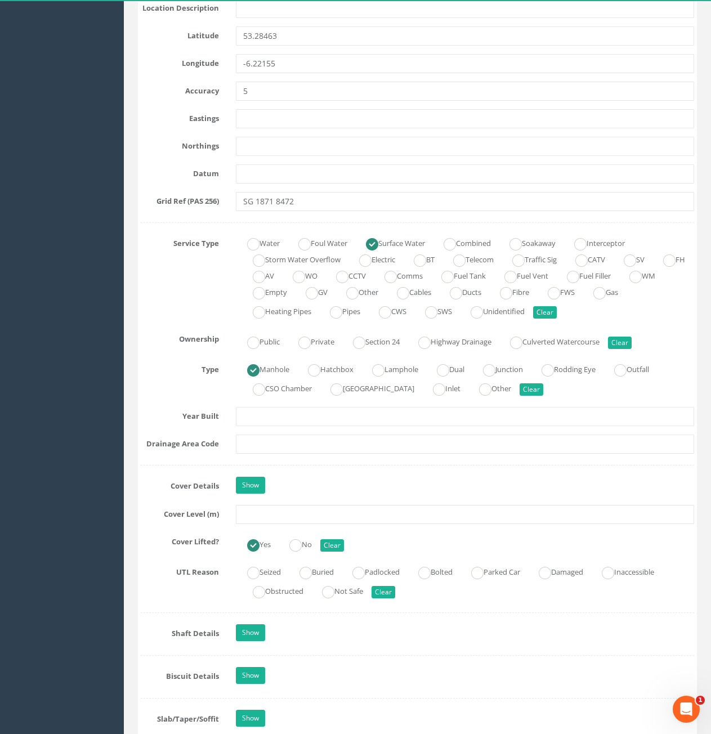
scroll to position [619, 0]
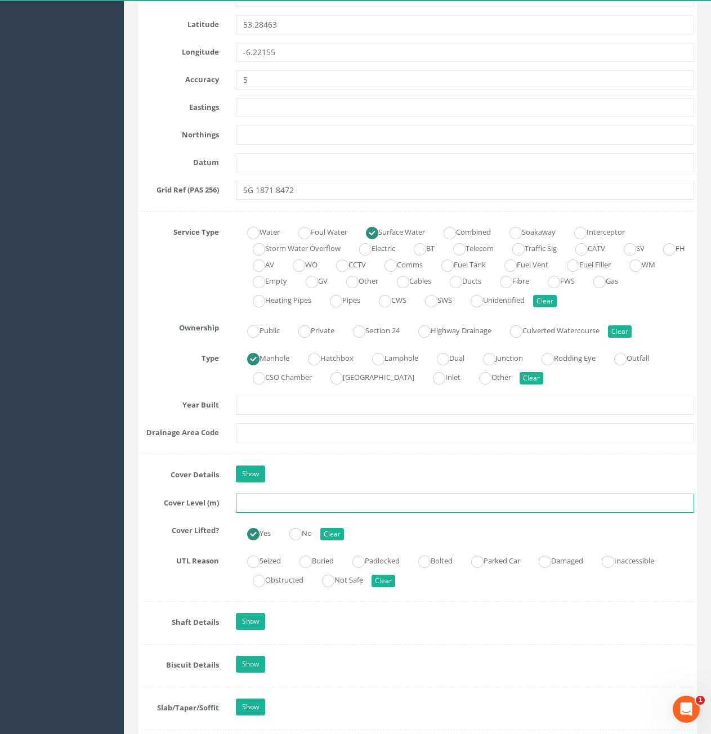
click at [315, 506] on input "text" at bounding box center [465, 503] width 458 height 19
type input "73.96"
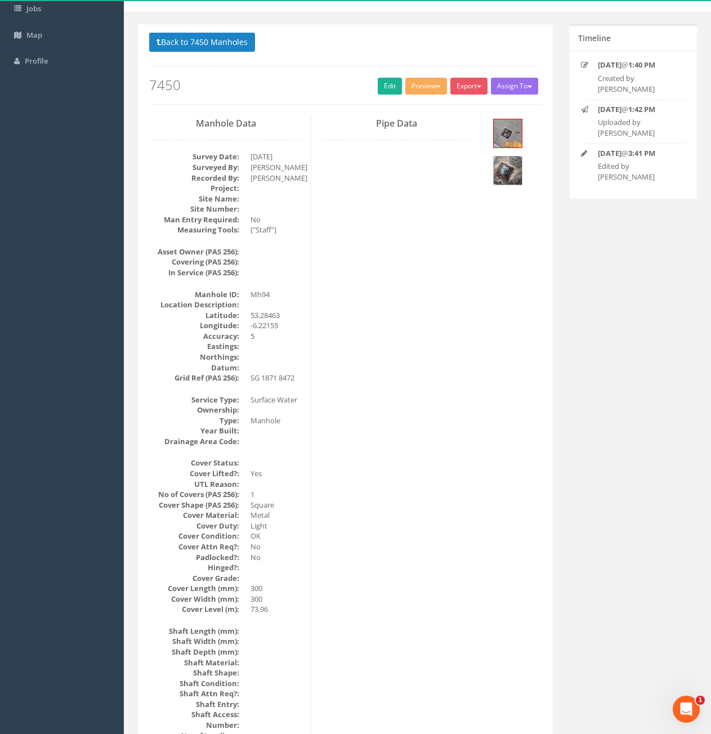
scroll to position [0, 0]
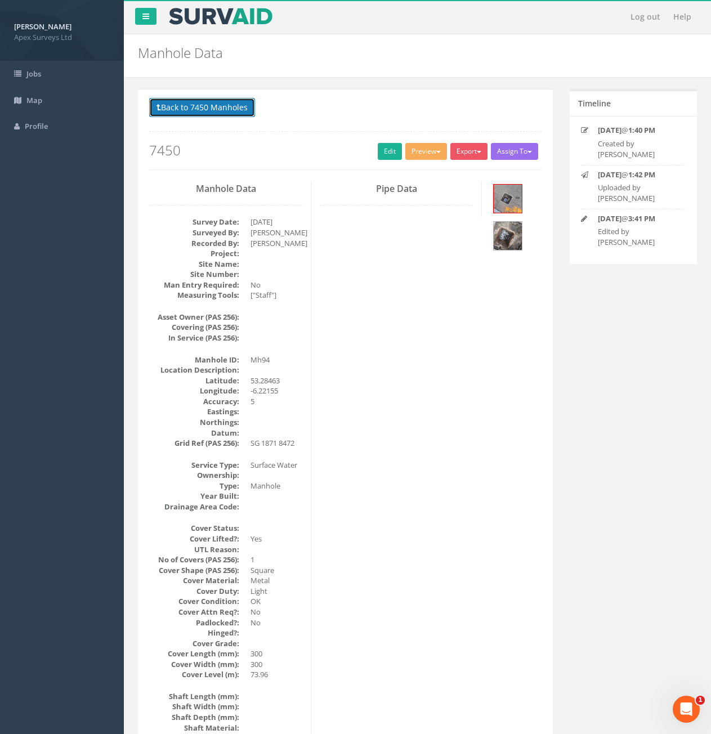
click at [167, 100] on button "Back to 7450 Manholes" at bounding box center [202, 107] width 106 height 19
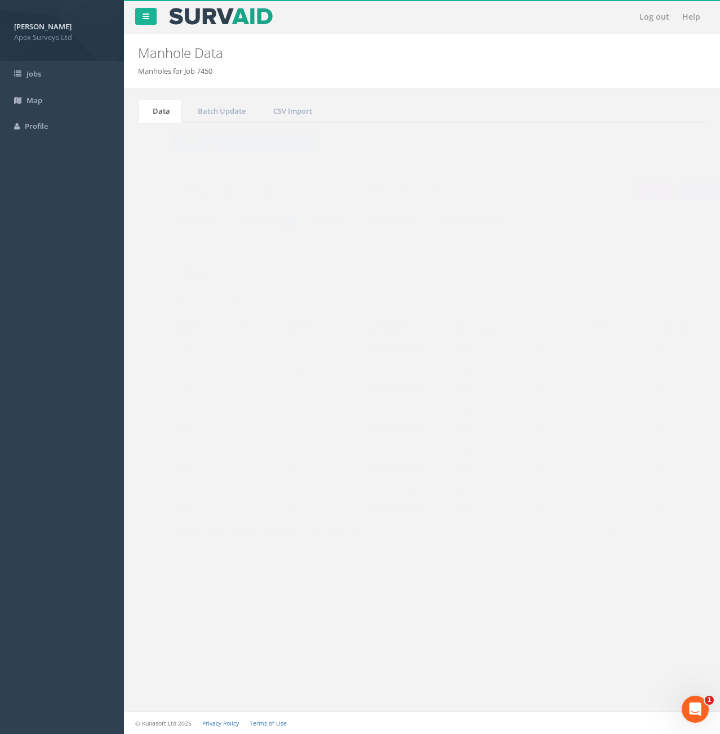
click at [180, 144] on button "Refresh" at bounding box center [171, 141] width 44 height 19
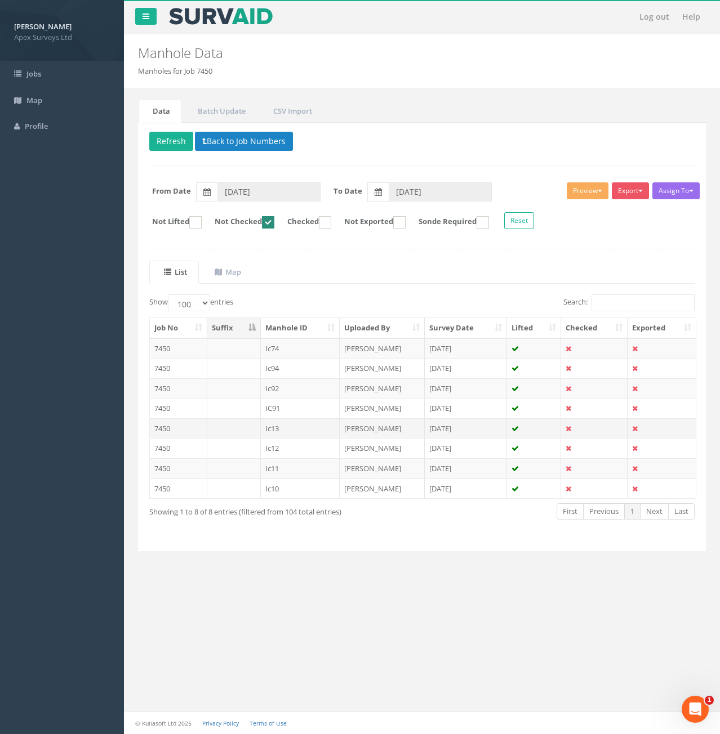
click at [292, 430] on td "Ic13" at bounding box center [300, 428] width 79 height 20
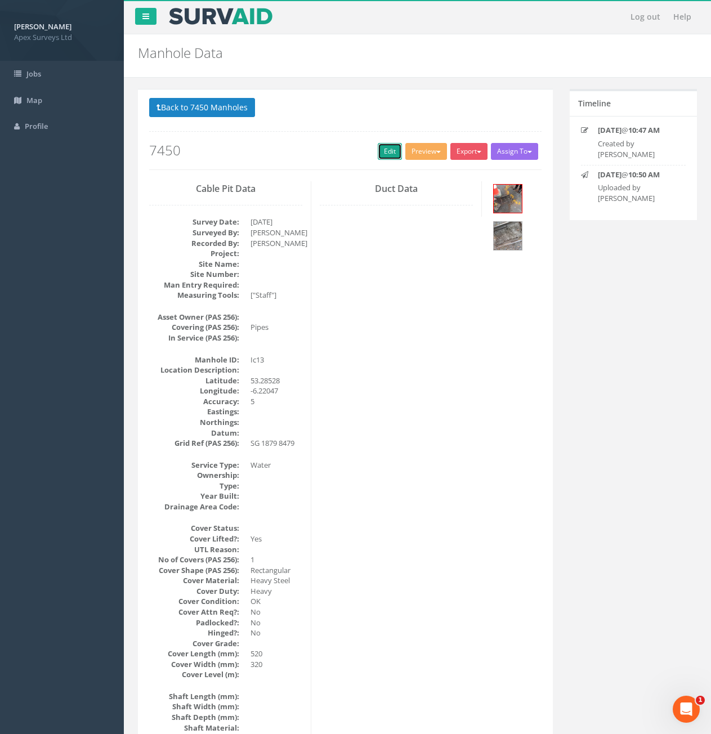
click at [391, 158] on link "Edit" at bounding box center [390, 151] width 24 height 17
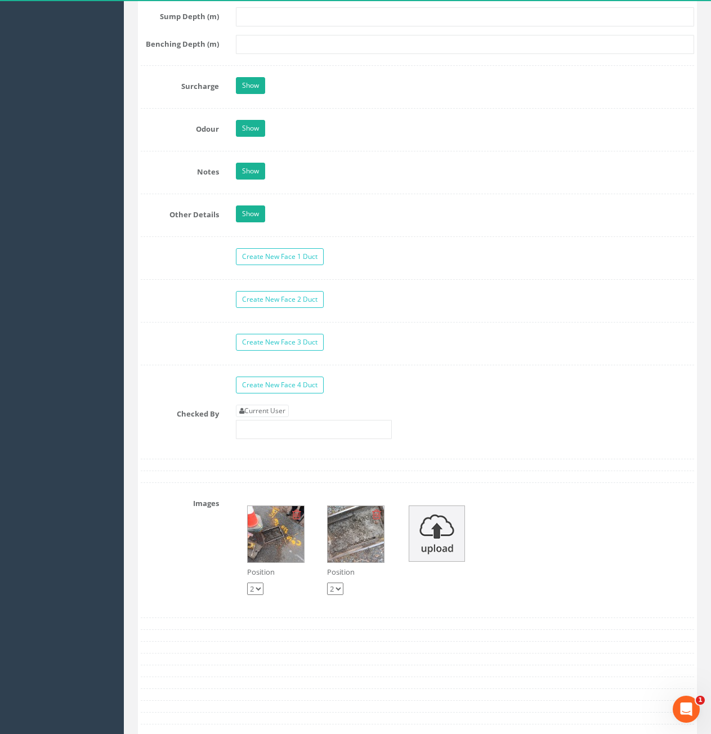
scroll to position [1915, 0]
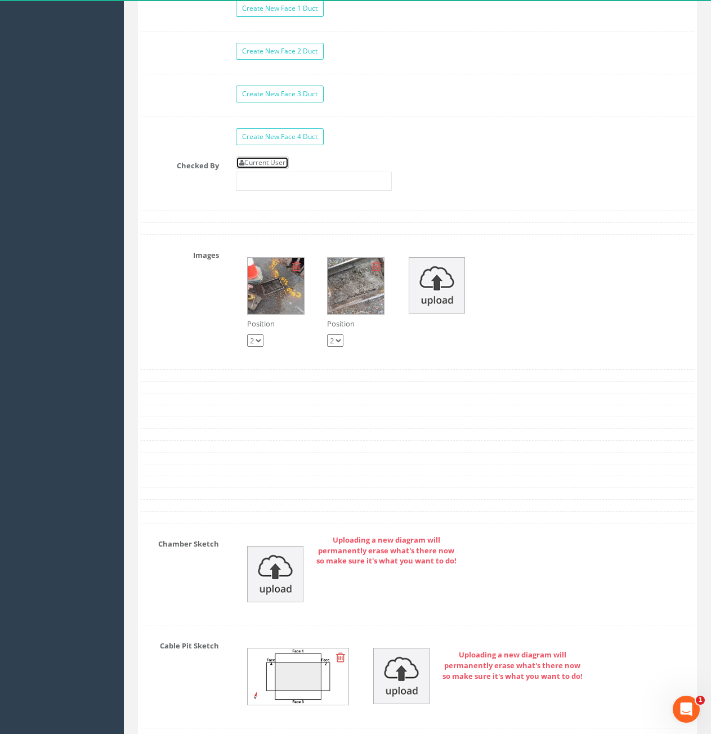
click at [273, 159] on link "Current User" at bounding box center [262, 163] width 53 height 12
type input "[PERSON_NAME]"
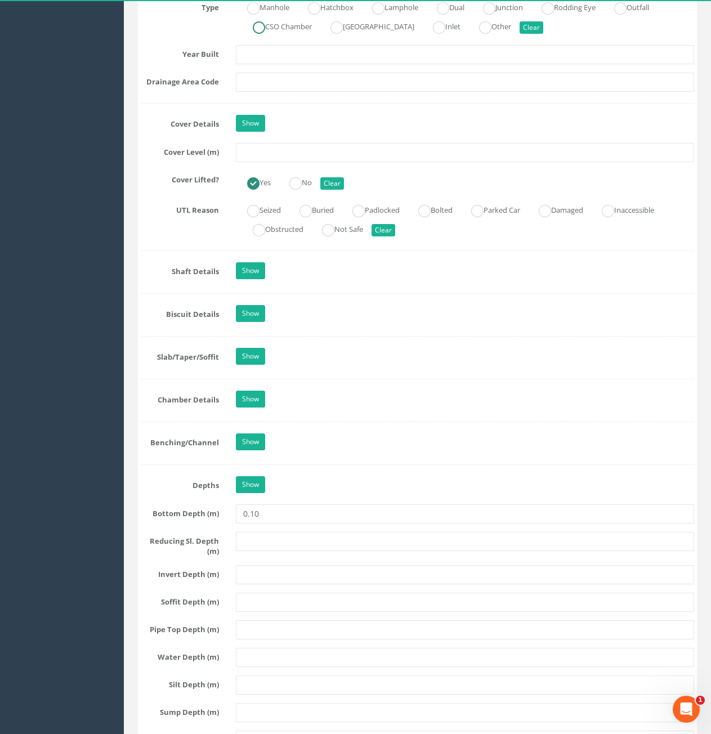
scroll to position [788, 0]
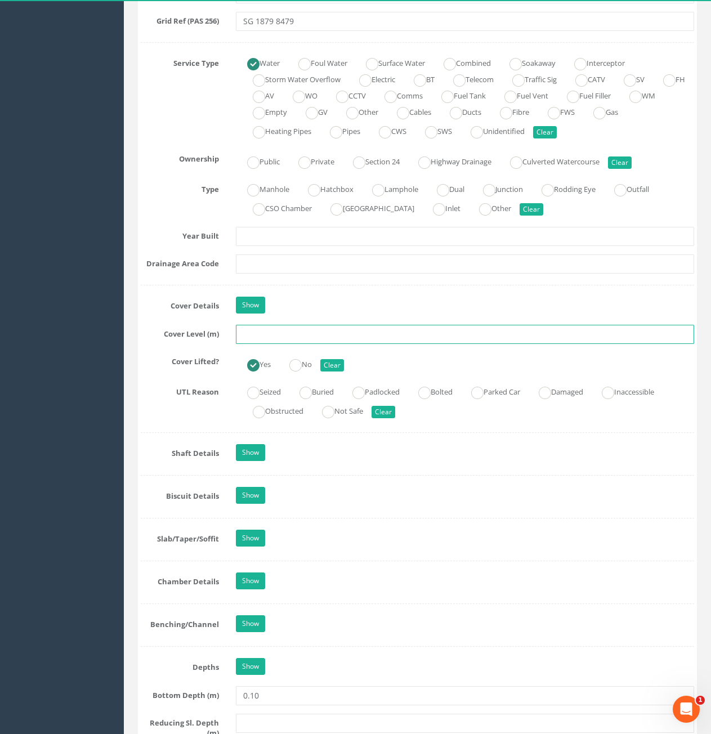
click at [298, 337] on input "text" at bounding box center [465, 334] width 458 height 19
type input "71.13"
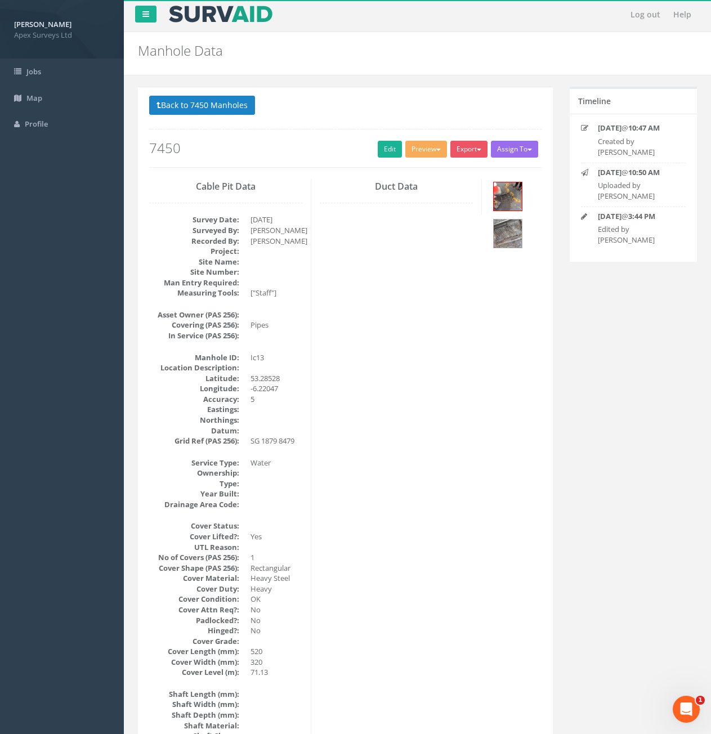
scroll to position [0, 0]
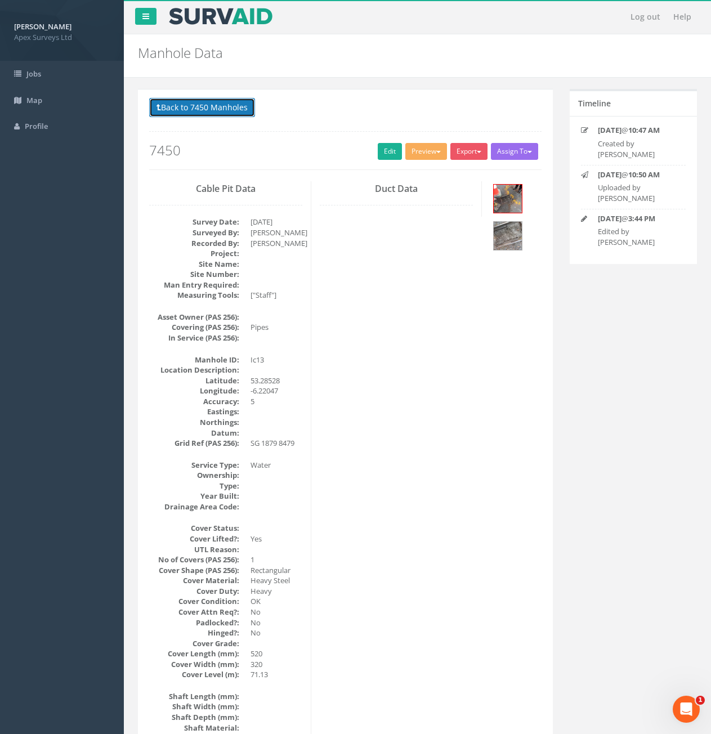
click at [175, 104] on button "Back to 7450 Manholes" at bounding box center [202, 107] width 106 height 19
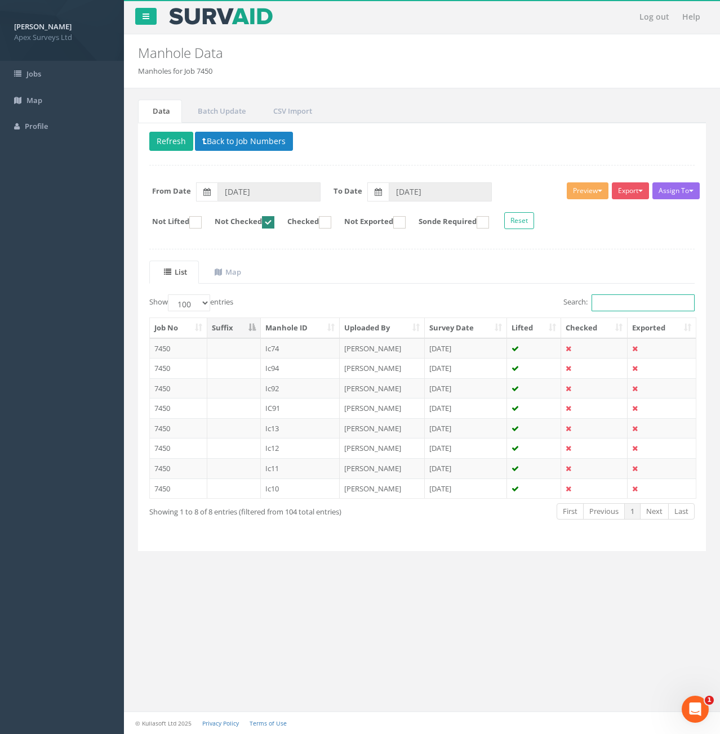
click at [618, 304] on input "Search:" at bounding box center [642, 303] width 103 height 17
type input "95"
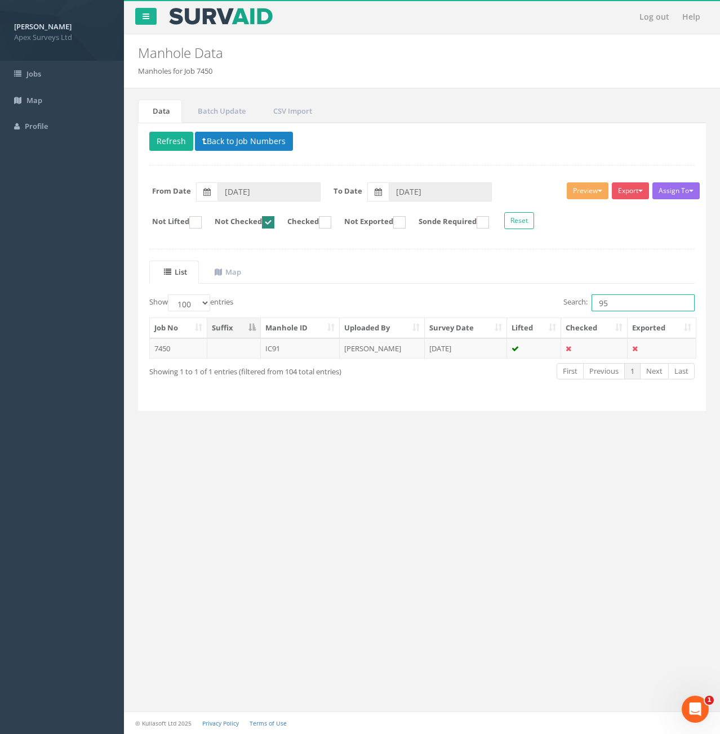
click at [274, 225] on ins at bounding box center [268, 222] width 12 height 12
checkbox input "false"
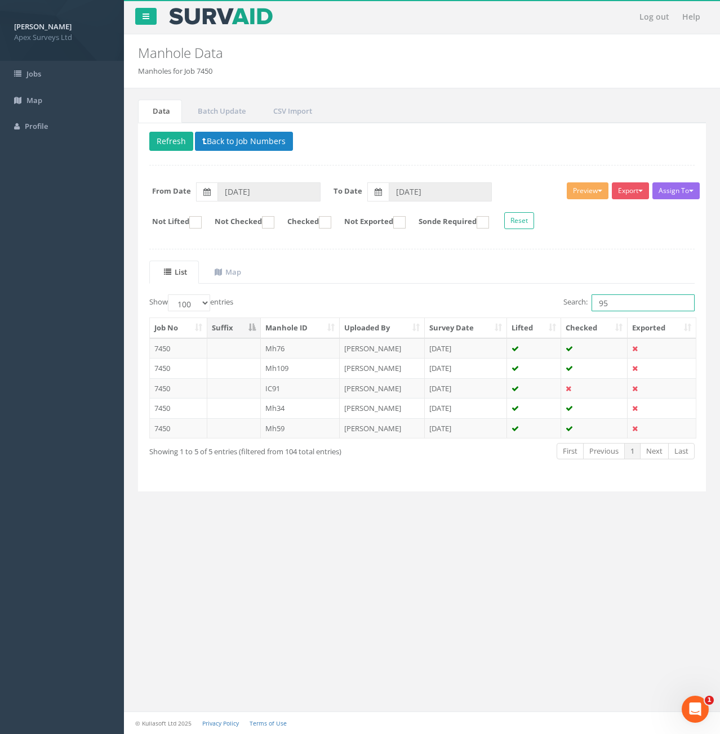
type input "9"
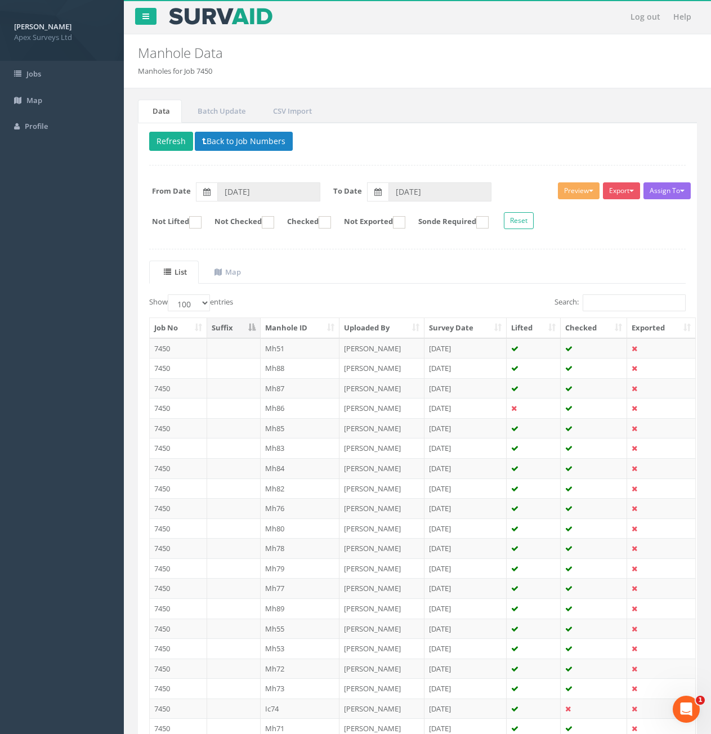
click at [305, 331] on th "Manhole ID" at bounding box center [300, 328] width 79 height 20
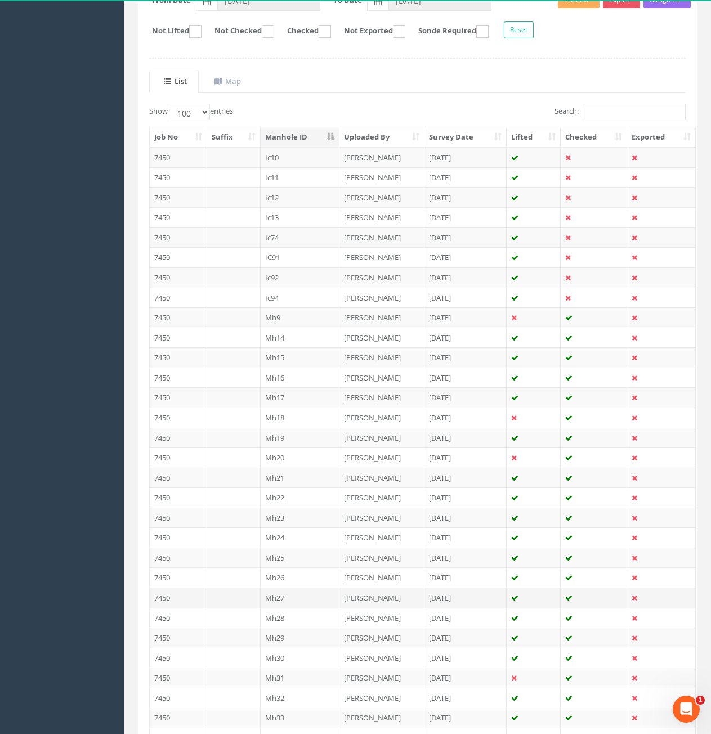
scroll to position [7, 0]
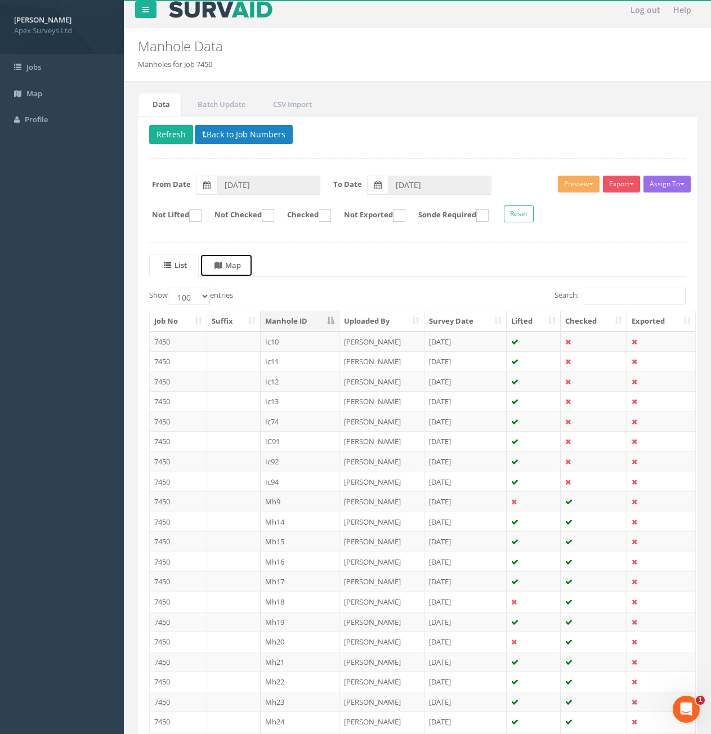
click at [241, 265] on uib-tab-heading "Map" at bounding box center [228, 265] width 26 height 10
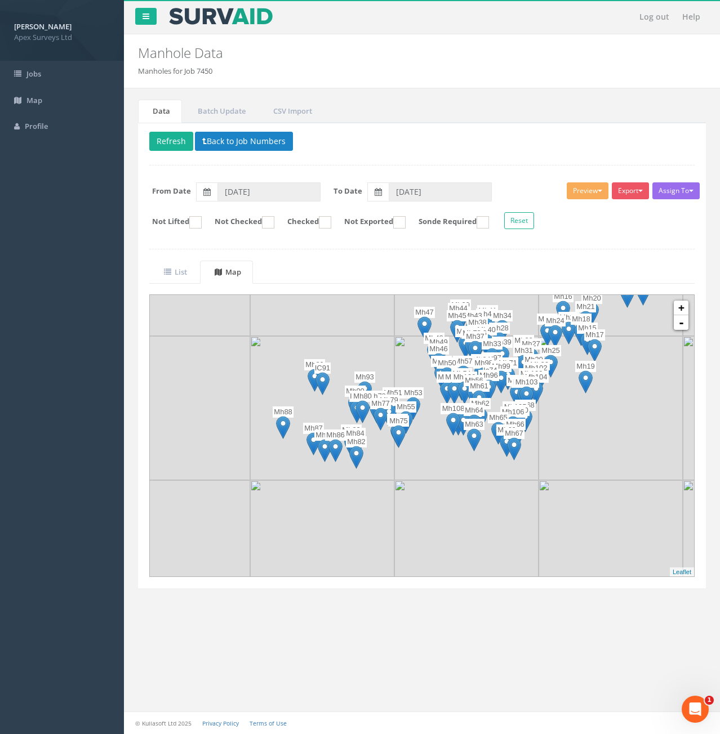
drag, startPoint x: 494, startPoint y: 466, endPoint x: 536, endPoint y: 356, distance: 117.5
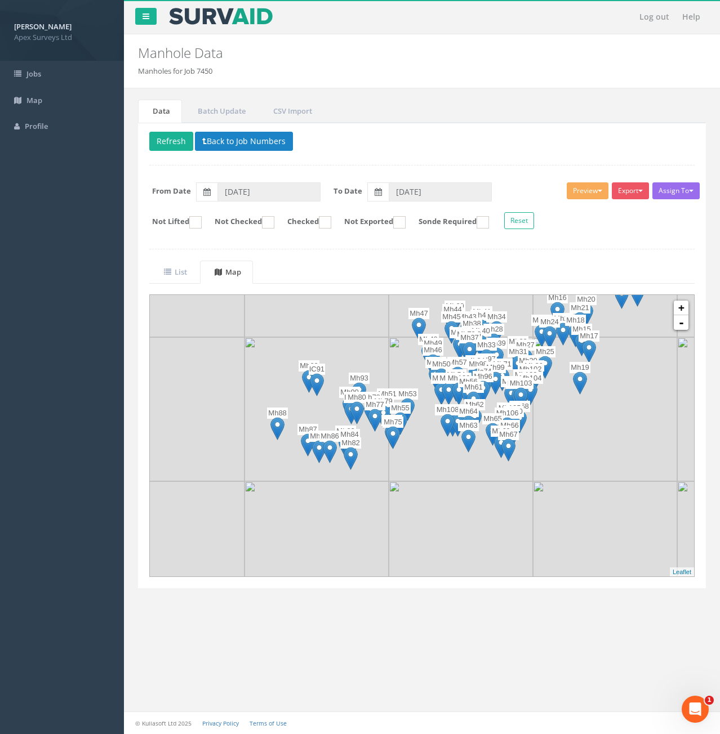
drag, startPoint x: 461, startPoint y: 452, endPoint x: 454, endPoint y: 457, distance: 8.8
click at [454, 457] on img at bounding box center [461, 409] width 144 height 144
click at [680, 313] on link "+" at bounding box center [681, 308] width 15 height 15
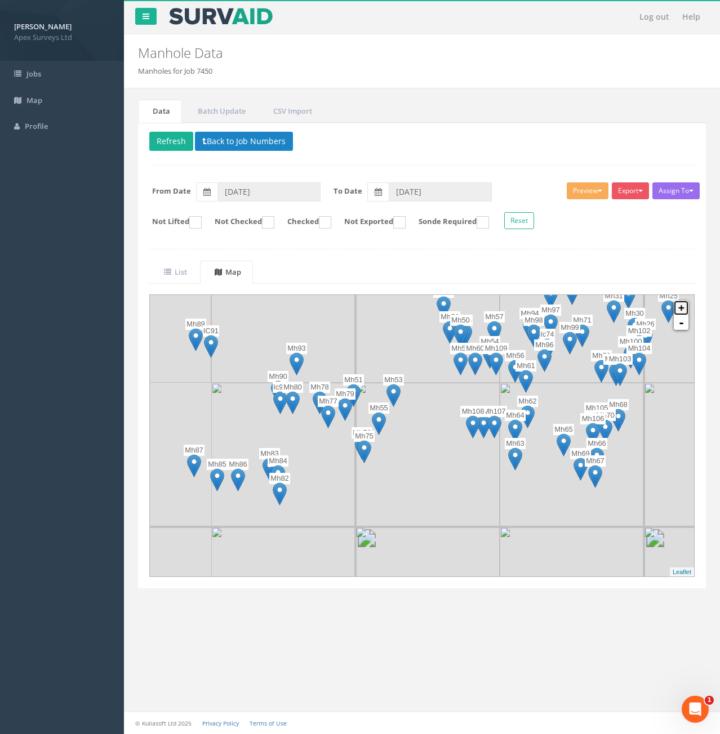
click at [680, 313] on link "+" at bounding box center [681, 308] width 15 height 15
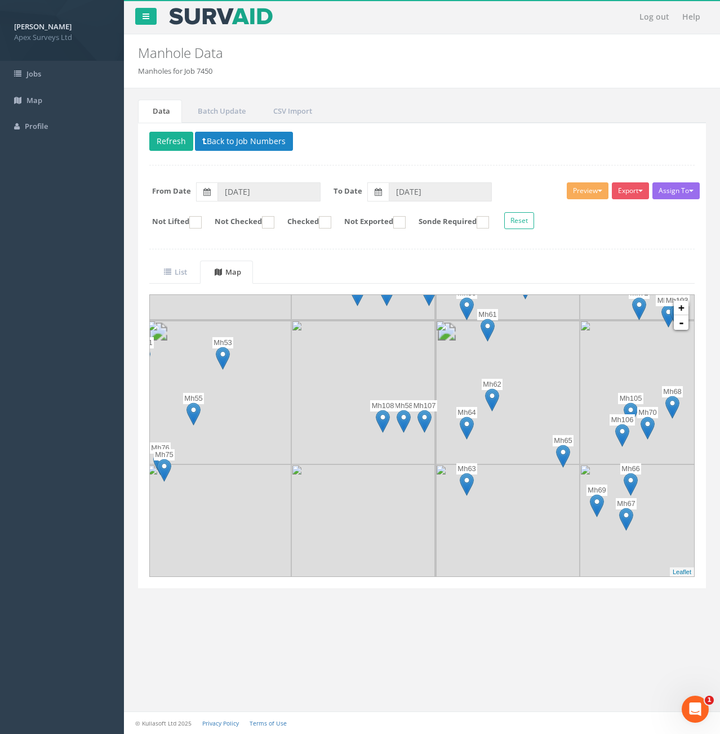
drag, startPoint x: 576, startPoint y: 464, endPoint x: 434, endPoint y: 454, distance: 142.2
click at [43, 183] on div at bounding box center [43, 183] width 0 height 0
click at [684, 308] on link "+" at bounding box center [681, 308] width 15 height 15
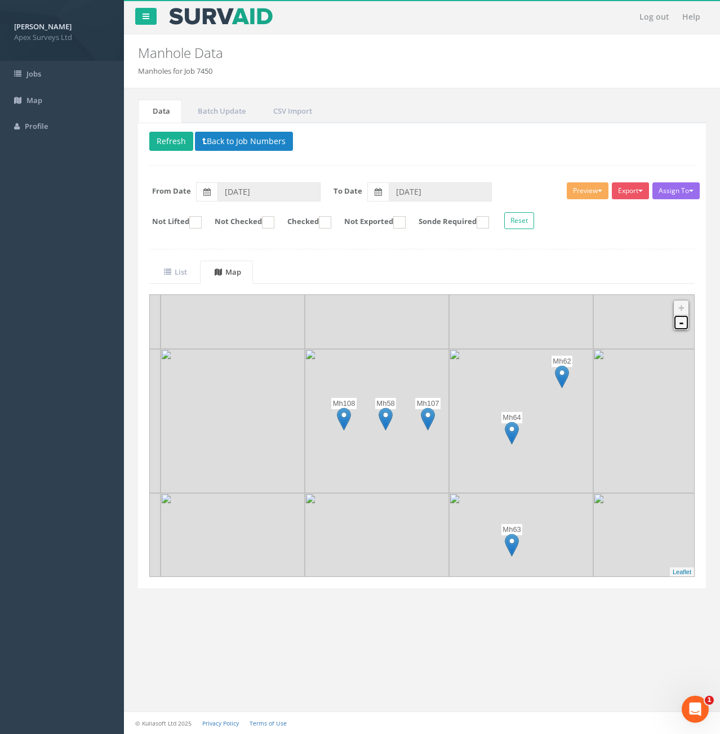
click at [676, 326] on link "-" at bounding box center [681, 322] width 15 height 15
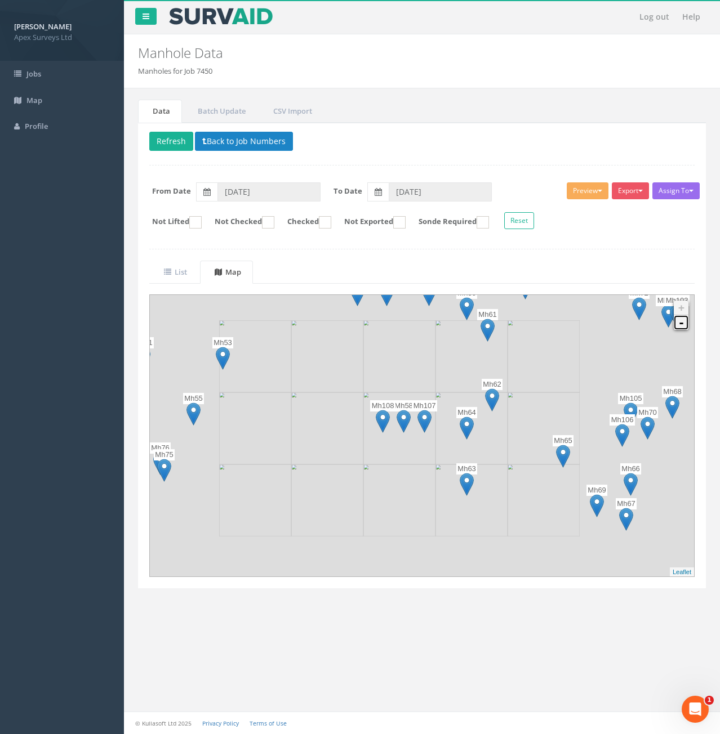
click at [676, 326] on link "-" at bounding box center [681, 322] width 15 height 15
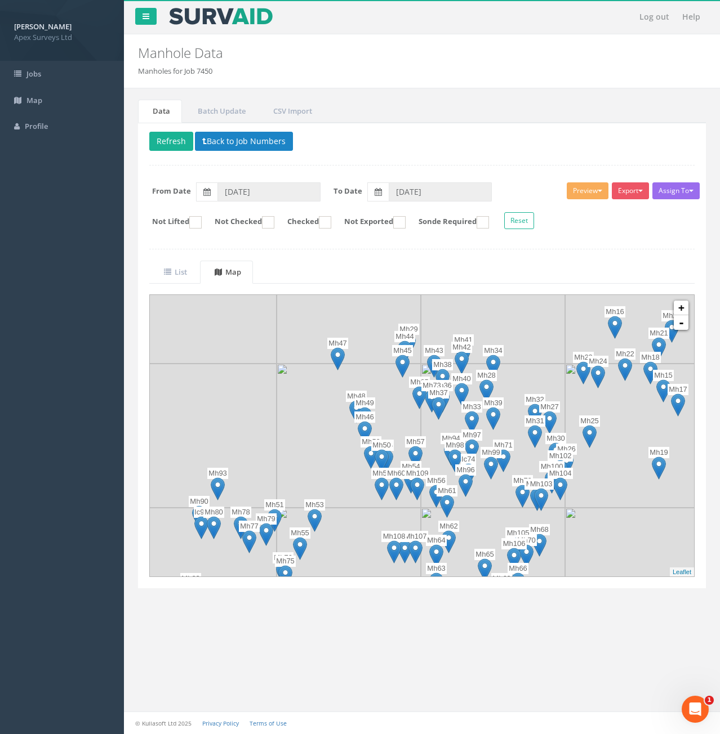
drag, startPoint x: 467, startPoint y: 385, endPoint x: 459, endPoint y: 515, distance: 130.9
click at [459, 515] on img at bounding box center [493, 580] width 144 height 144
click at [680, 307] on link "+" at bounding box center [681, 308] width 15 height 15
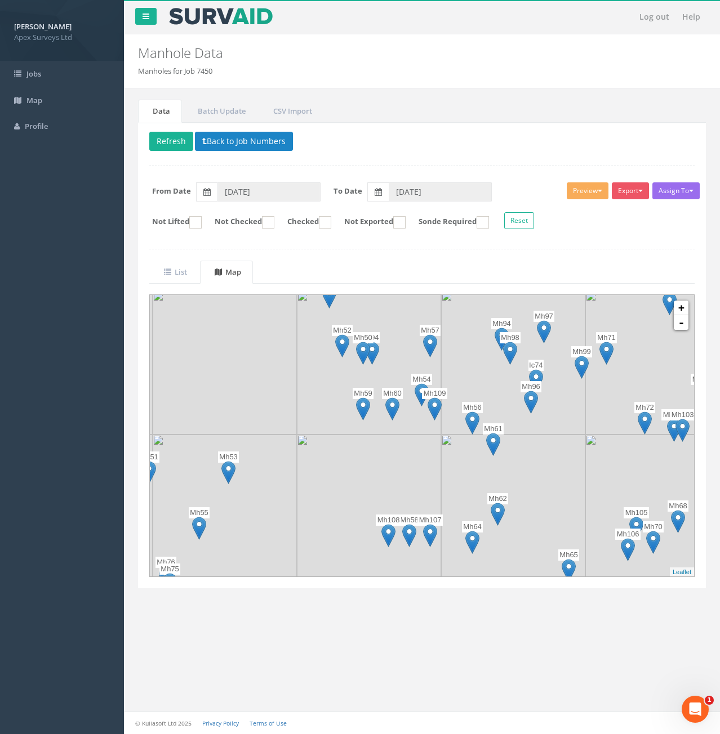
drag, startPoint x: 442, startPoint y: 517, endPoint x: 465, endPoint y: 369, distance: 149.8
click at [465, 369] on img at bounding box center [513, 363] width 144 height 144
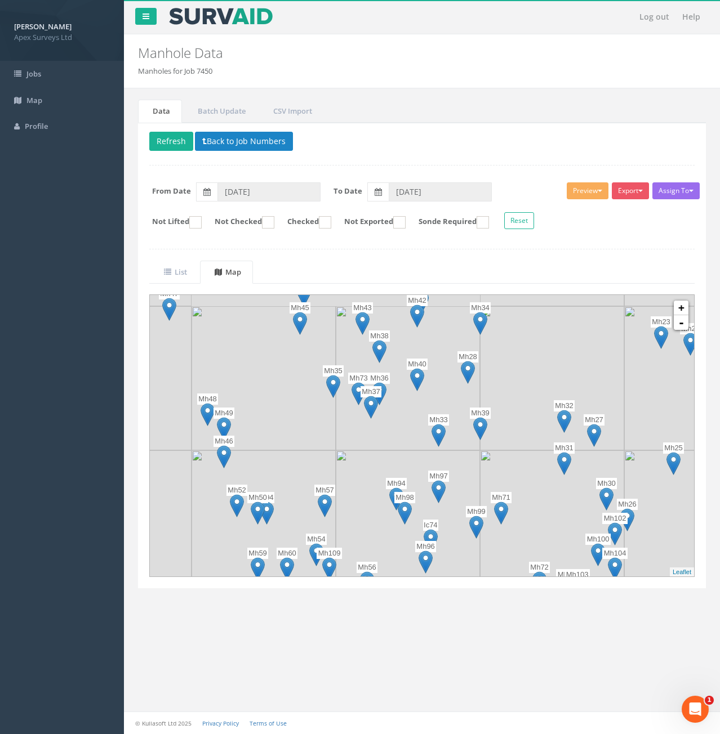
drag, startPoint x: 470, startPoint y: 363, endPoint x: 369, endPoint y: 518, distance: 184.8
click at [364, 527] on img at bounding box center [408, 523] width 144 height 144
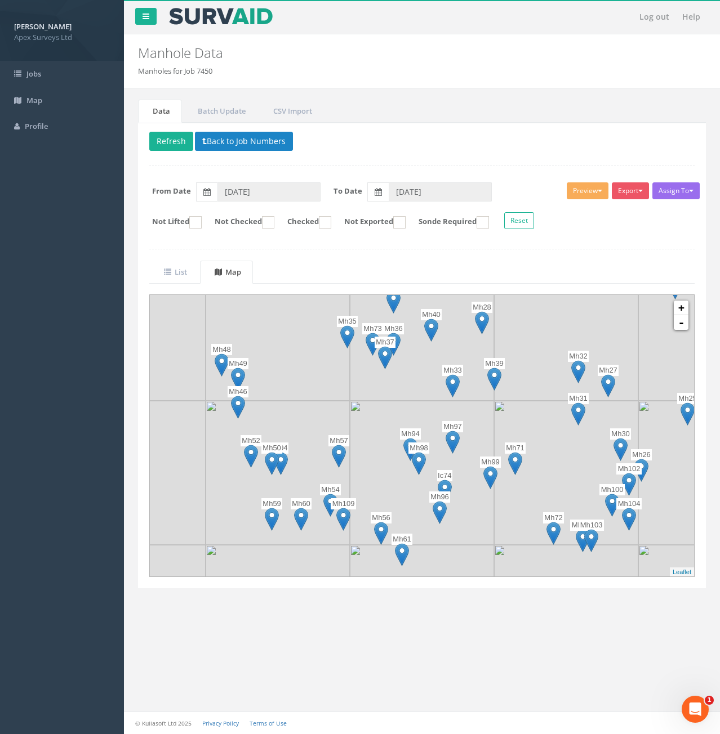
drag, startPoint x: 409, startPoint y: 429, endPoint x: 423, endPoint y: 378, distance: 52.1
click at [423, 378] on img at bounding box center [422, 329] width 144 height 144
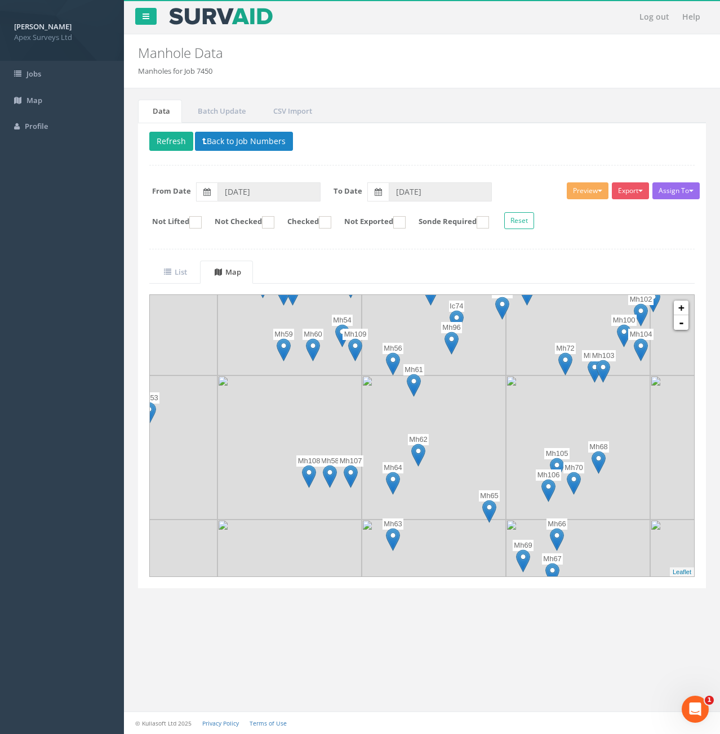
drag, startPoint x: 526, startPoint y: 532, endPoint x: 536, endPoint y: 361, distance: 170.9
click at [536, 361] on img at bounding box center [578, 303] width 144 height 144
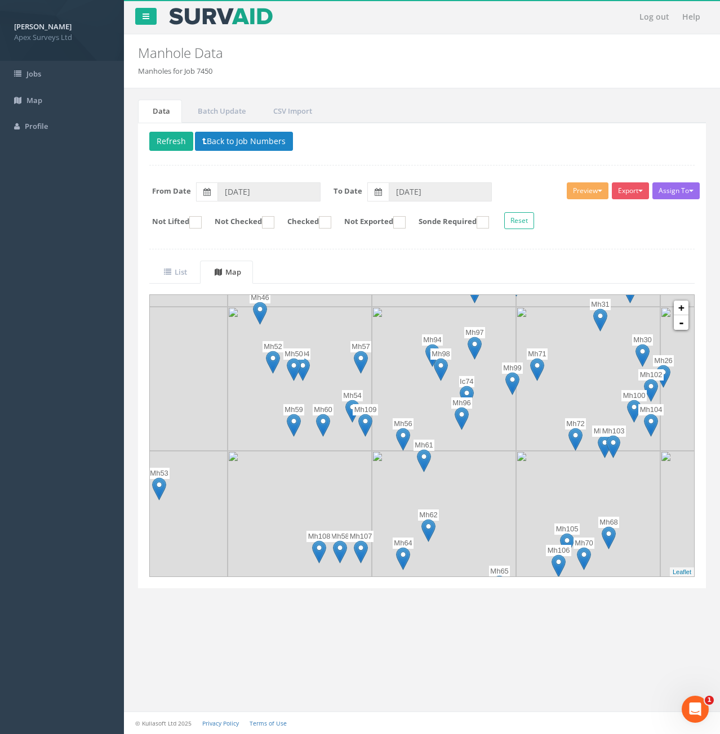
drag, startPoint x: 361, startPoint y: 433, endPoint x: 371, endPoint y: 509, distance: 76.7
click at [371, 509] on img at bounding box center [300, 523] width 144 height 144
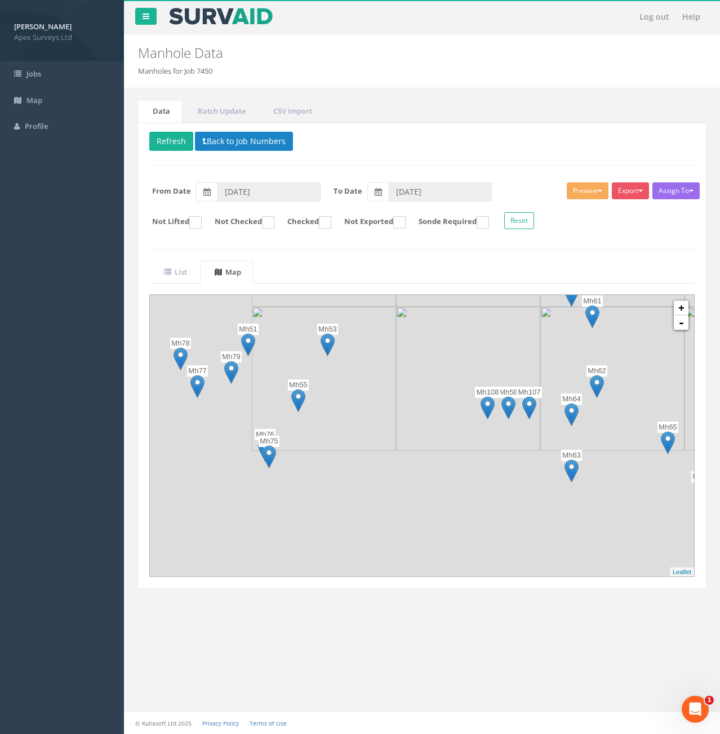
drag, startPoint x: 345, startPoint y: 516, endPoint x: 563, endPoint y: 318, distance: 295.0
click at [540, 318] on img at bounding box center [468, 379] width 144 height 144
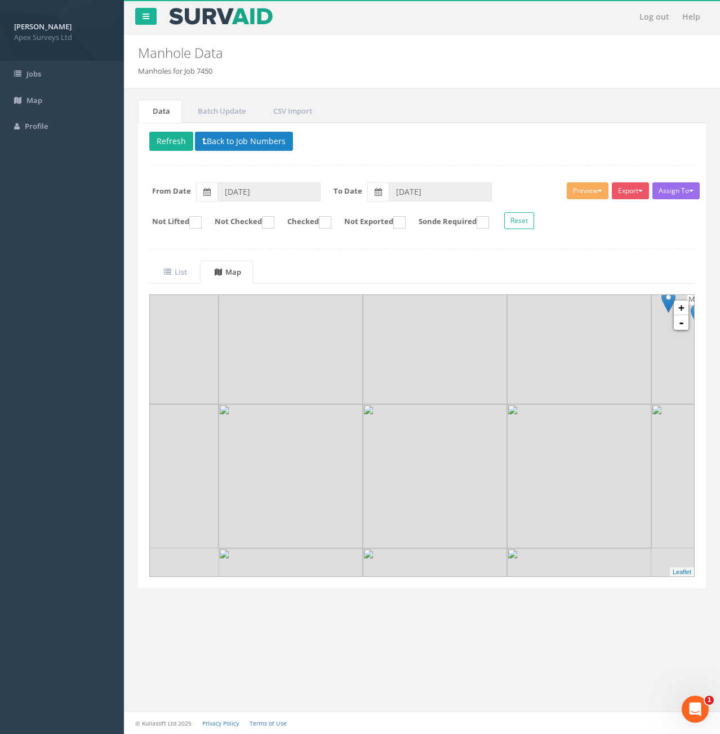
drag, startPoint x: 511, startPoint y: 452, endPoint x: 360, endPoint y: 402, distance: 159.0
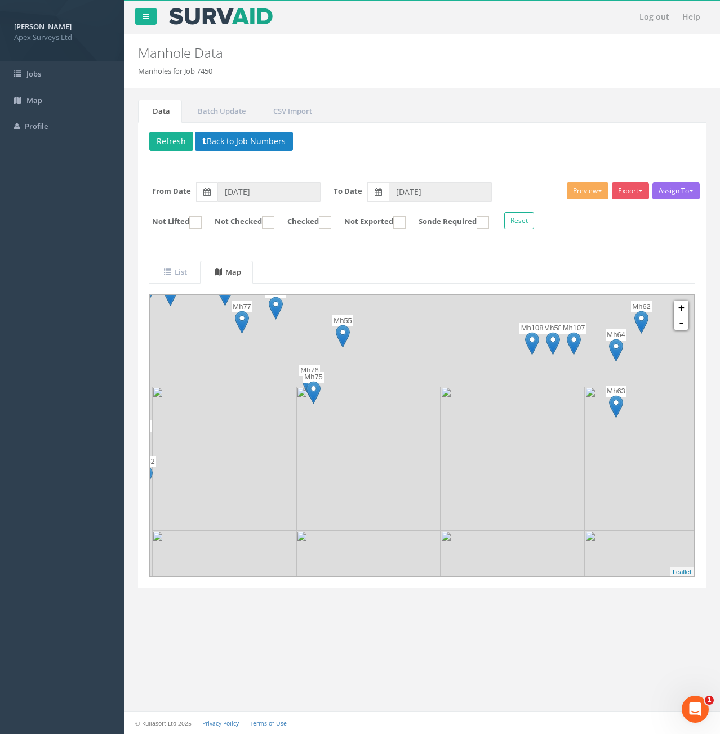
drag, startPoint x: 360, startPoint y: 406, endPoint x: 426, endPoint y: 545, distance: 153.7
click at [428, 568] on img at bounding box center [368, 603] width 144 height 144
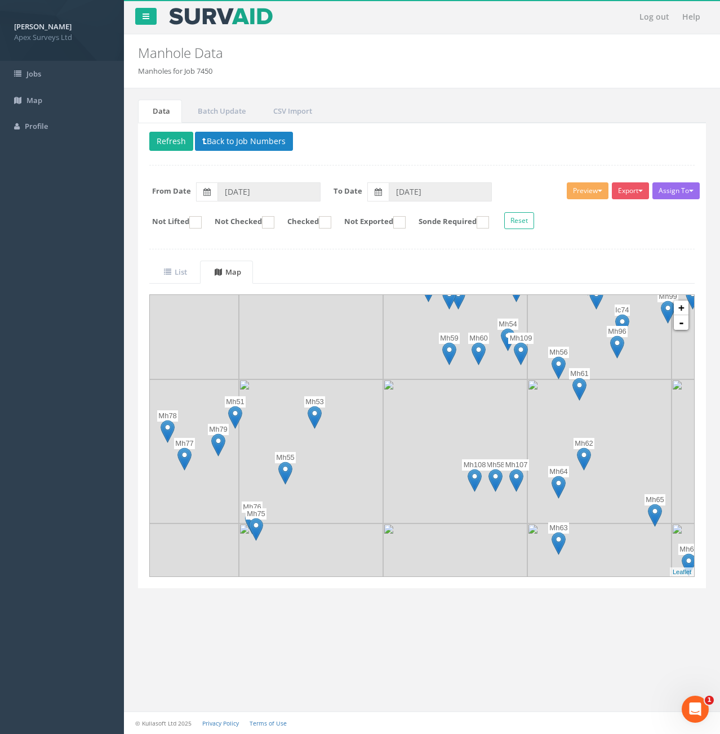
drag, startPoint x: 480, startPoint y: 457, endPoint x: 427, endPoint y: 523, distance: 84.9
click at [427, 523] on img at bounding box center [455, 452] width 144 height 144
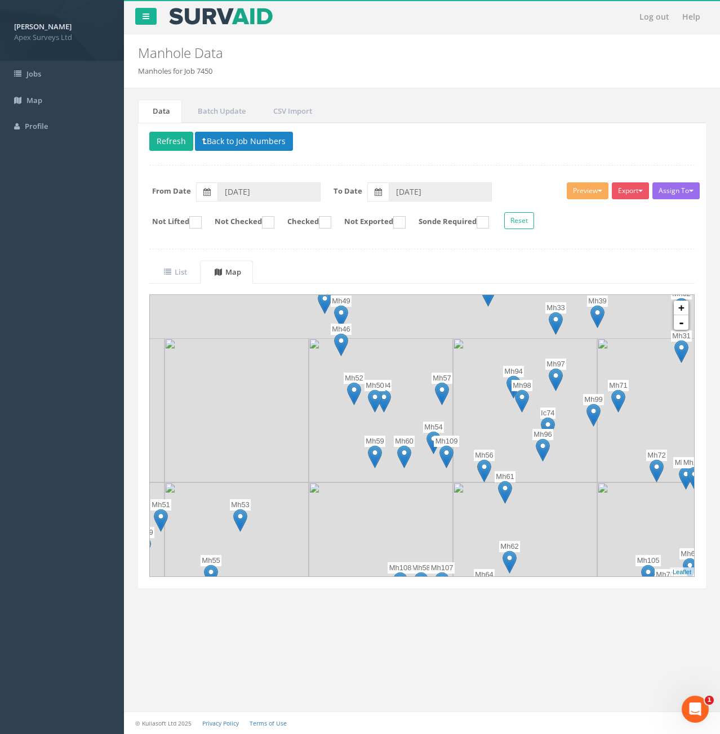
drag, startPoint x: 461, startPoint y: 419, endPoint x: 385, endPoint y: 525, distance: 130.0
click at [385, 525] on img at bounding box center [381, 555] width 144 height 144
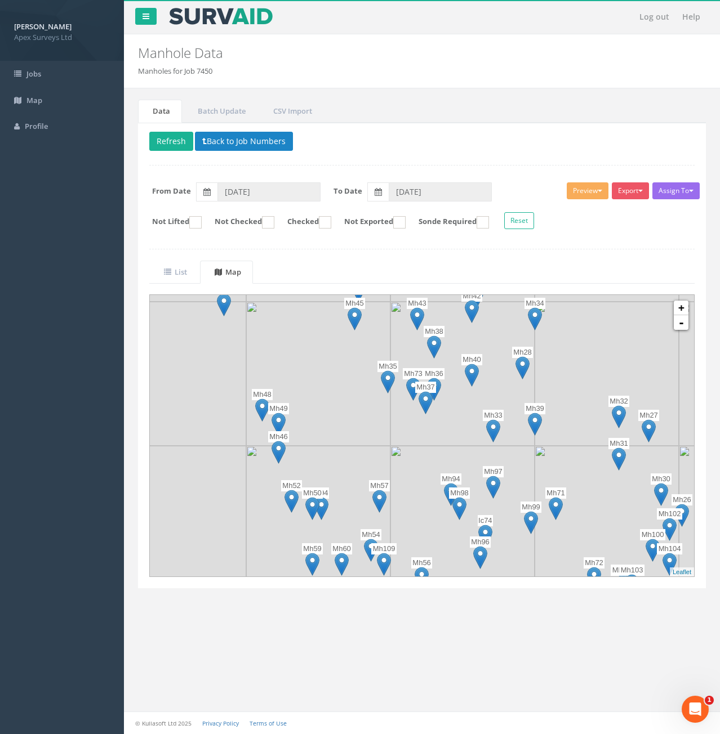
drag, startPoint x: 454, startPoint y: 395, endPoint x: 390, endPoint y: 505, distance: 127.7
click at [390, 505] on img at bounding box center [462, 518] width 144 height 144
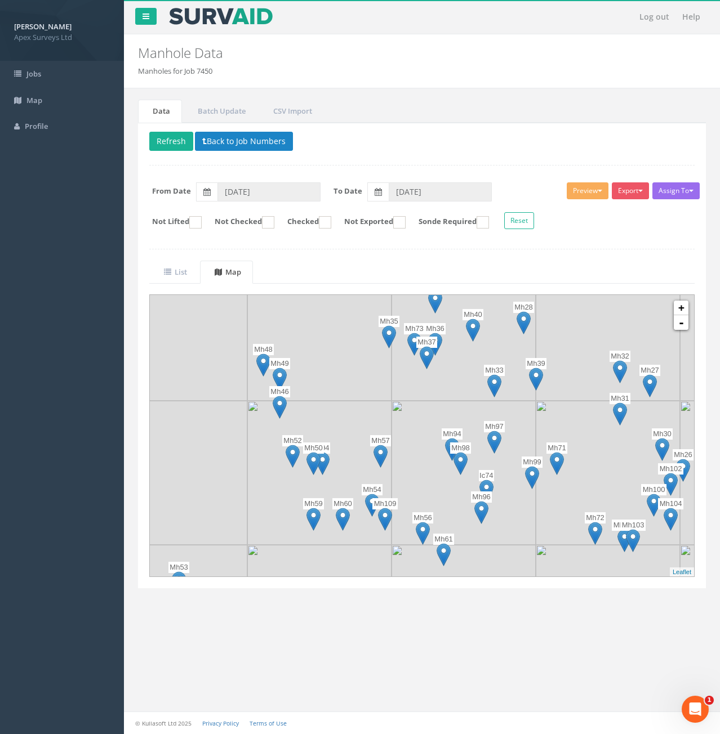
drag, startPoint x: 420, startPoint y: 474, endPoint x: 423, endPoint y: 421, distance: 53.6
click at [423, 421] on img at bounding box center [463, 473] width 144 height 144
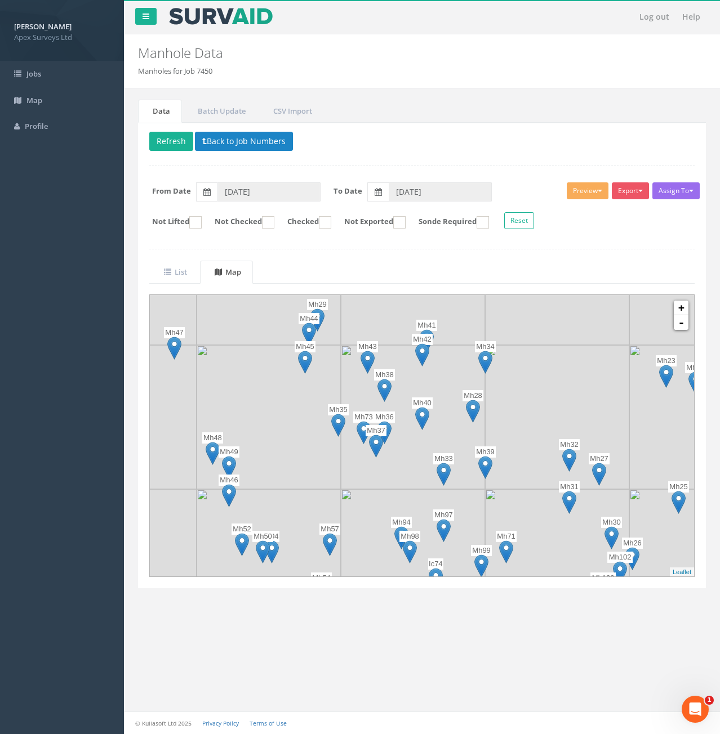
drag, startPoint x: 474, startPoint y: 405, endPoint x: 420, endPoint y: 498, distance: 106.7
click at [420, 498] on img at bounding box center [413, 561] width 144 height 144
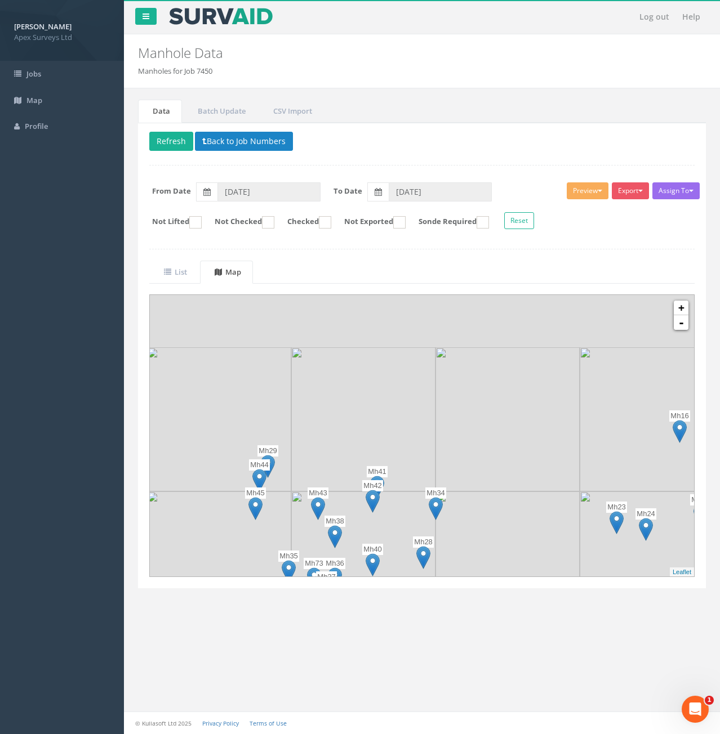
drag, startPoint x: 441, startPoint y: 385, endPoint x: 390, endPoint y: 545, distance: 168.0
click at [390, 545] on img at bounding box center [363, 564] width 144 height 144
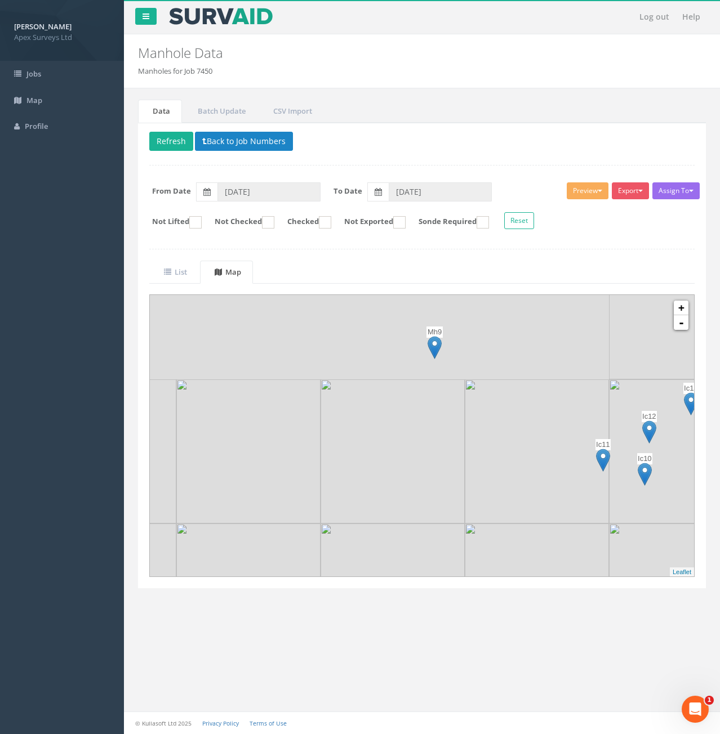
drag, startPoint x: 436, startPoint y: 502, endPoint x: 386, endPoint y: 583, distance: 95.0
click at [386, 583] on div "Delete Refresh Back to Job Numbers Assign To No Companies Added Export Heathrow…" at bounding box center [422, 356] width 568 height 466
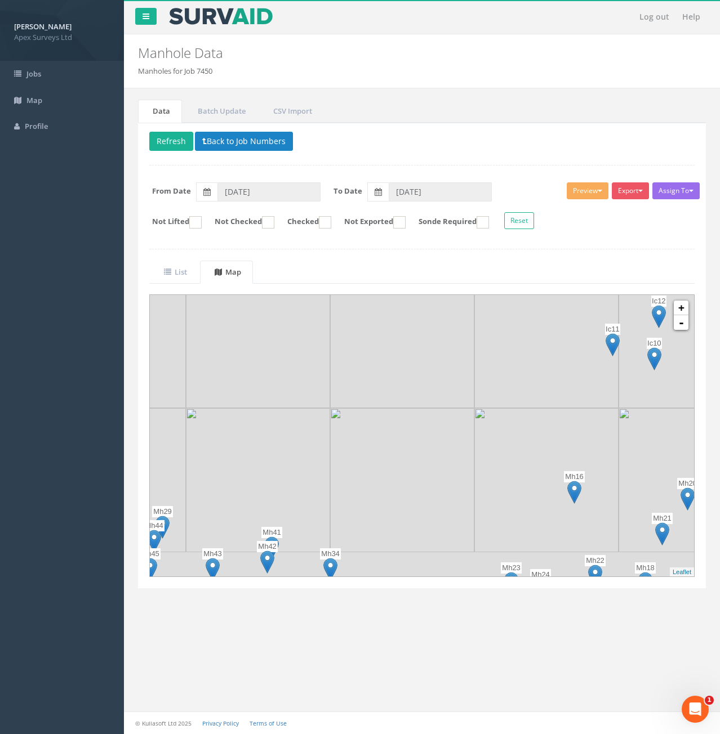
drag, startPoint x: 405, startPoint y: 559, endPoint x: 435, endPoint y: 378, distance: 182.6
click at [435, 408] on img at bounding box center [402, 480] width 144 height 144
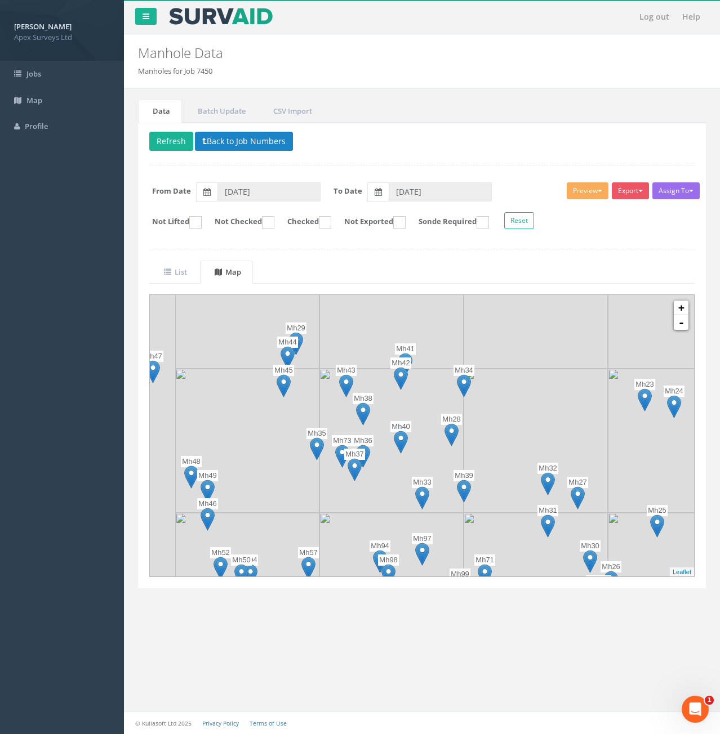
drag, startPoint x: 351, startPoint y: 476, endPoint x: 474, endPoint y: 353, distance: 174.0
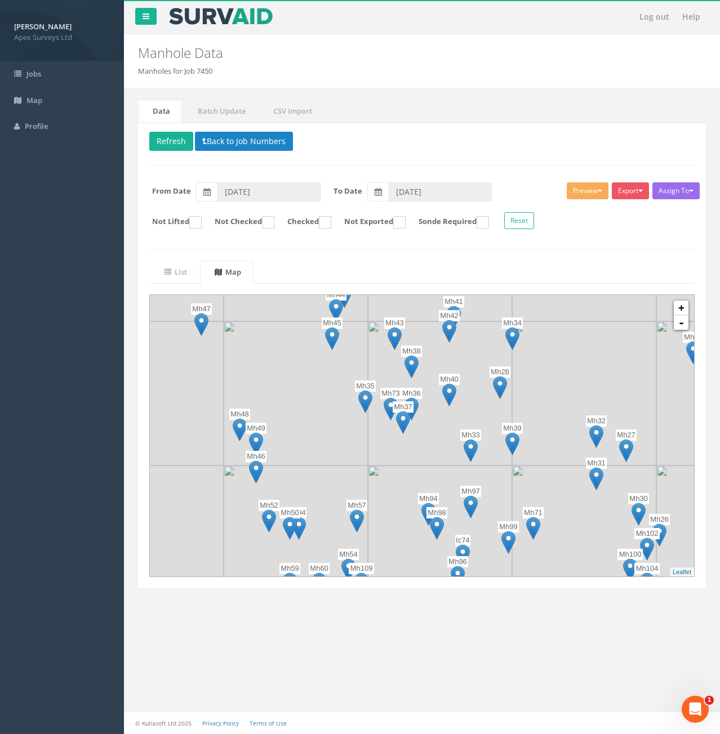
drag, startPoint x: 399, startPoint y: 462, endPoint x: 439, endPoint y: 426, distance: 54.3
click at [439, 426] on img at bounding box center [440, 394] width 144 height 144
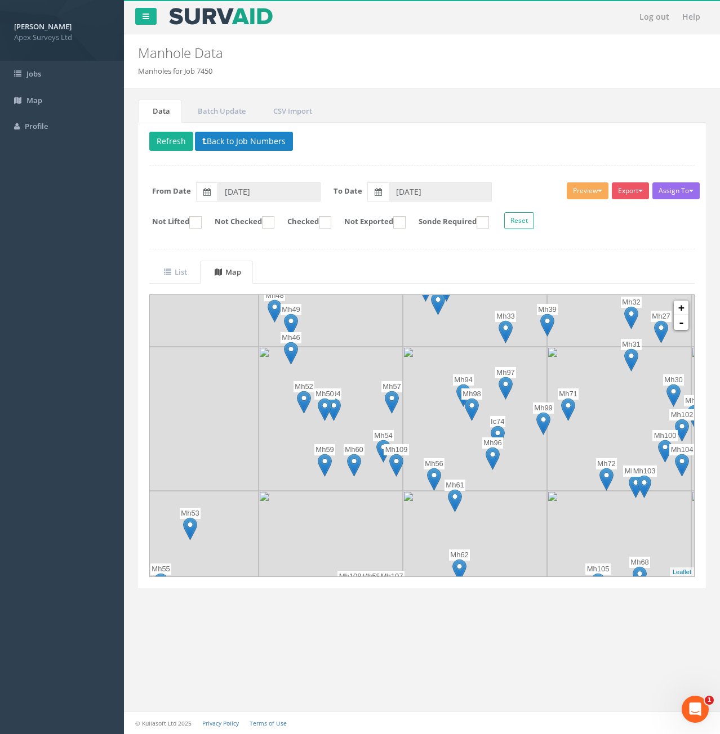
drag, startPoint x: 394, startPoint y: 487, endPoint x: 429, endPoint y: 367, distance: 124.4
click at [429, 367] on img at bounding box center [475, 419] width 144 height 144
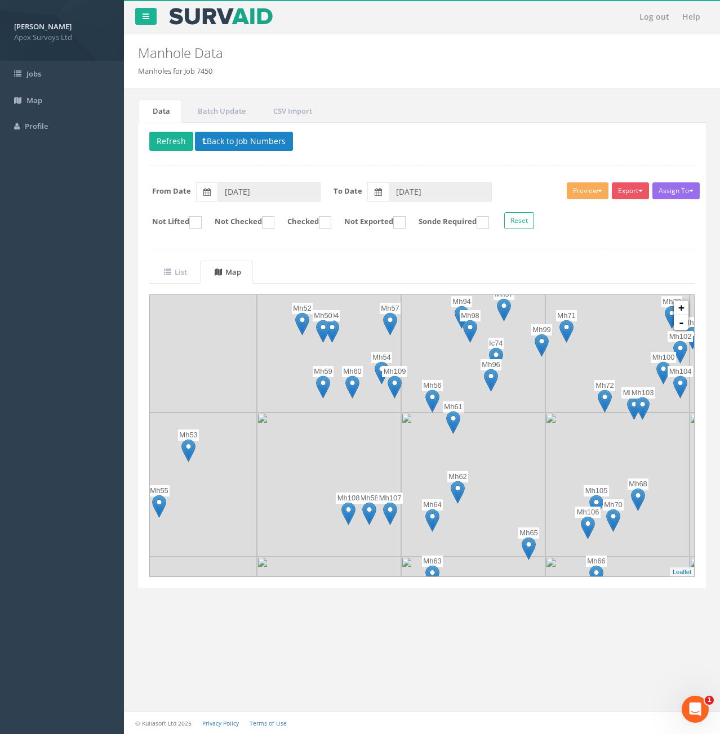
drag, startPoint x: 537, startPoint y: 489, endPoint x: 552, endPoint y: 382, distance: 107.5
click at [545, 382] on img at bounding box center [473, 341] width 144 height 144
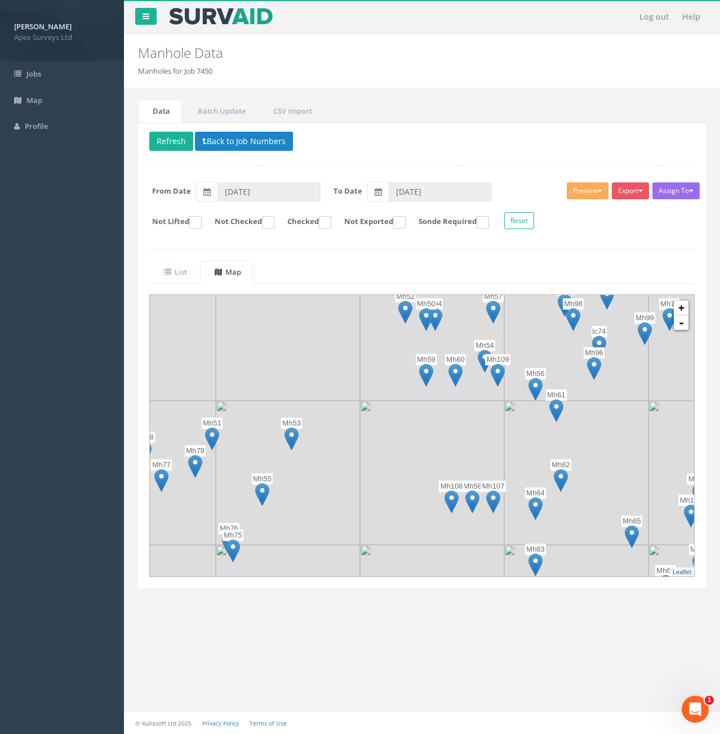
drag, startPoint x: 416, startPoint y: 451, endPoint x: 500, endPoint y: 465, distance: 85.7
click at [500, 465] on img at bounding box center [432, 473] width 144 height 144
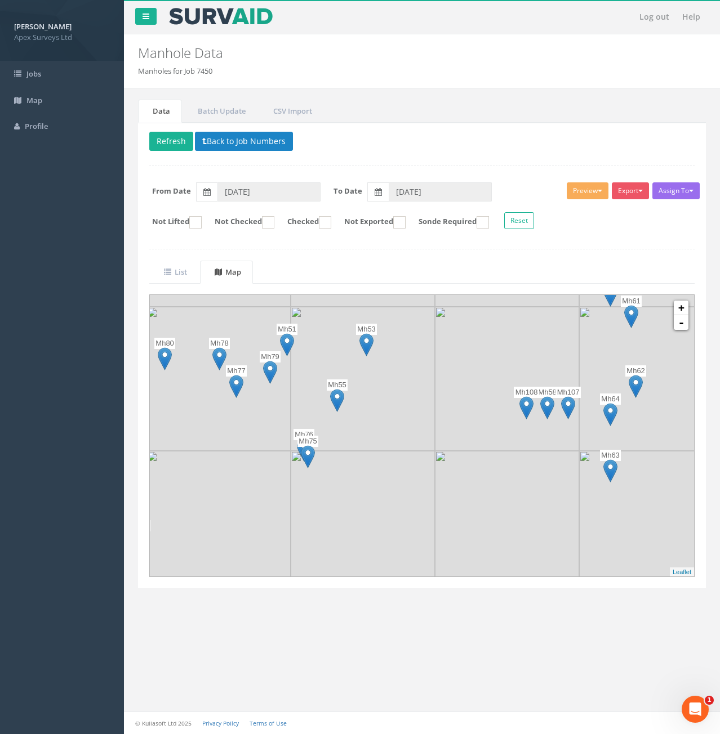
drag, startPoint x: 487, startPoint y: 410, endPoint x: 506, endPoint y: 380, distance: 36.2
click at [506, 380] on img at bounding box center [507, 379] width 144 height 144
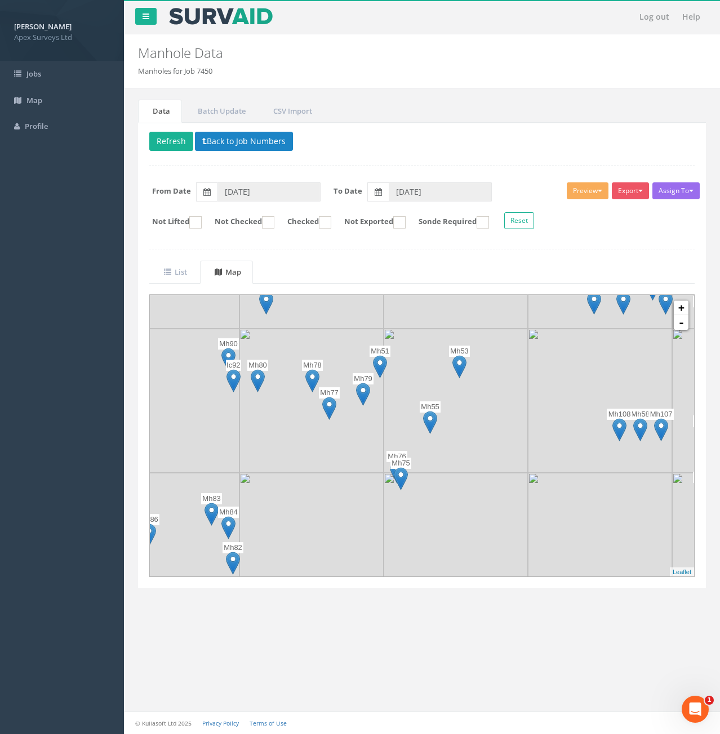
drag, startPoint x: 372, startPoint y: 414, endPoint x: 469, endPoint y: 438, distance: 99.3
click at [469, 438] on img at bounding box center [456, 401] width 144 height 144
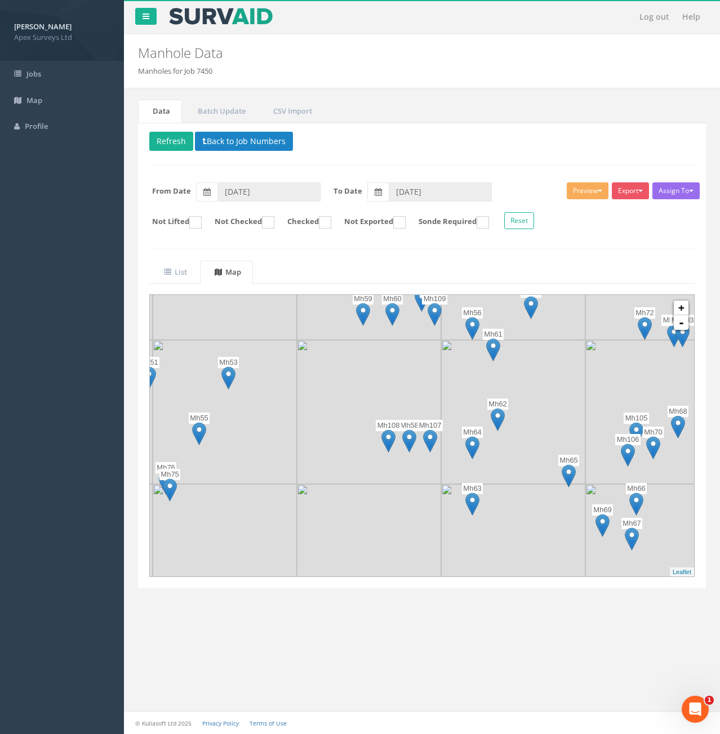
drag, startPoint x: 513, startPoint y: 478, endPoint x: 283, endPoint y: 489, distance: 230.6
click at [283, 489] on img at bounding box center [225, 556] width 144 height 144
click at [193, 270] on link "List" at bounding box center [174, 272] width 50 height 23
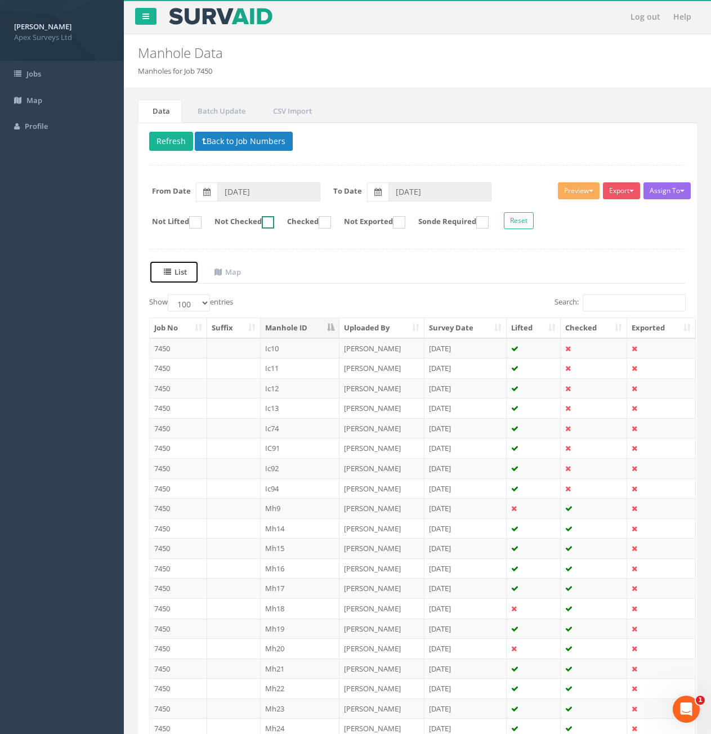
click at [274, 222] on ins at bounding box center [268, 222] width 12 height 12
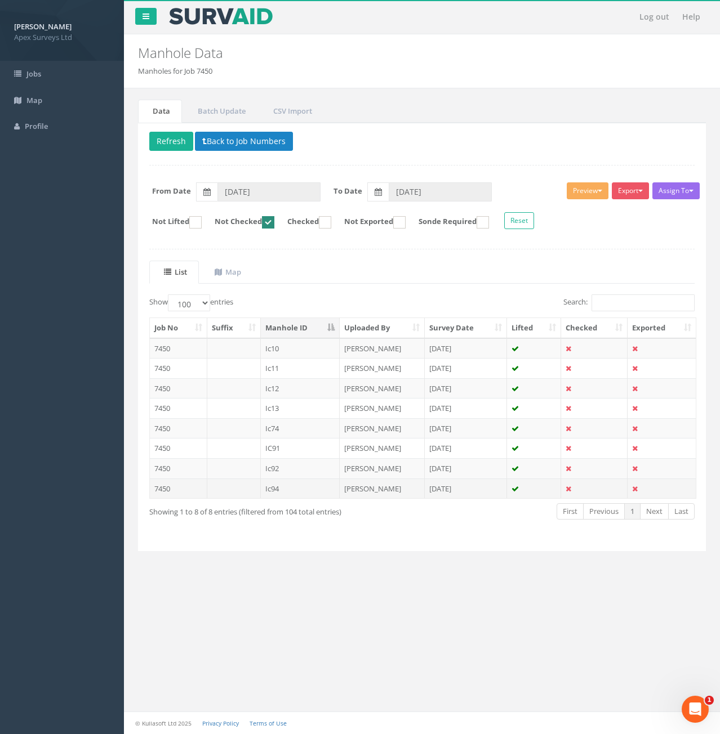
click at [289, 486] on td "Ic94" at bounding box center [300, 489] width 79 height 20
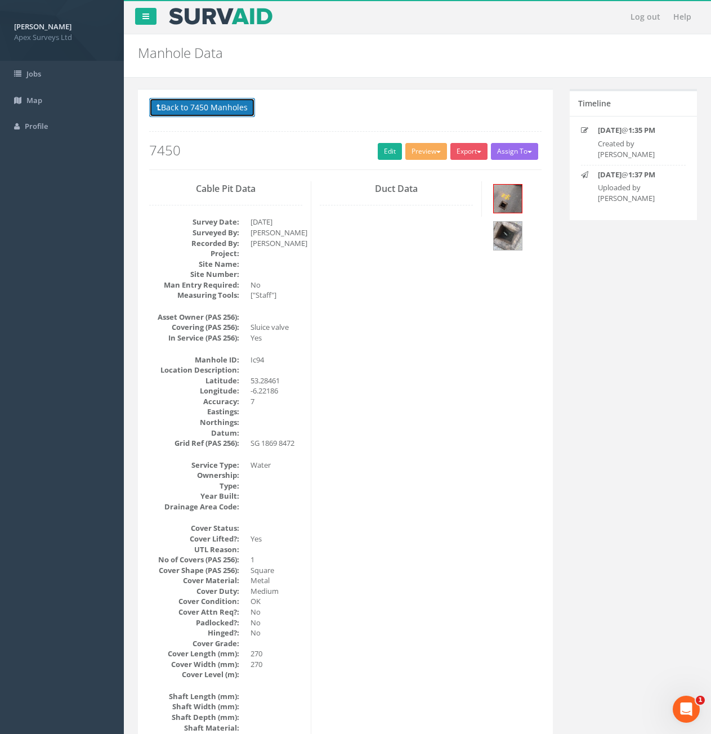
click at [185, 106] on button "Back to 7450 Manholes" at bounding box center [202, 107] width 106 height 19
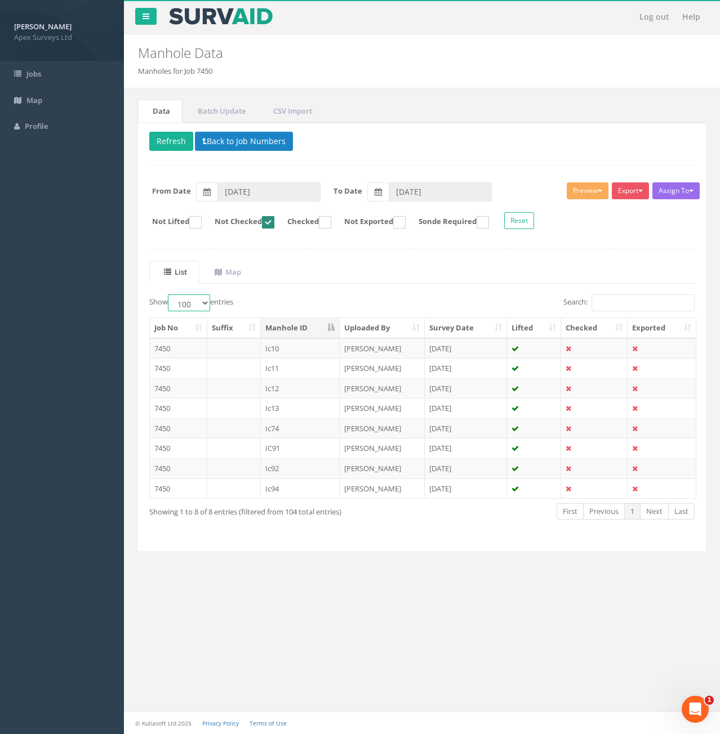
click at [188, 301] on select "10 25 50 100" at bounding box center [189, 303] width 42 height 17
click at [203, 304] on select "10 25 50 100" at bounding box center [189, 303] width 42 height 17
click at [274, 220] on ins at bounding box center [268, 222] width 12 height 12
checkbox input "false"
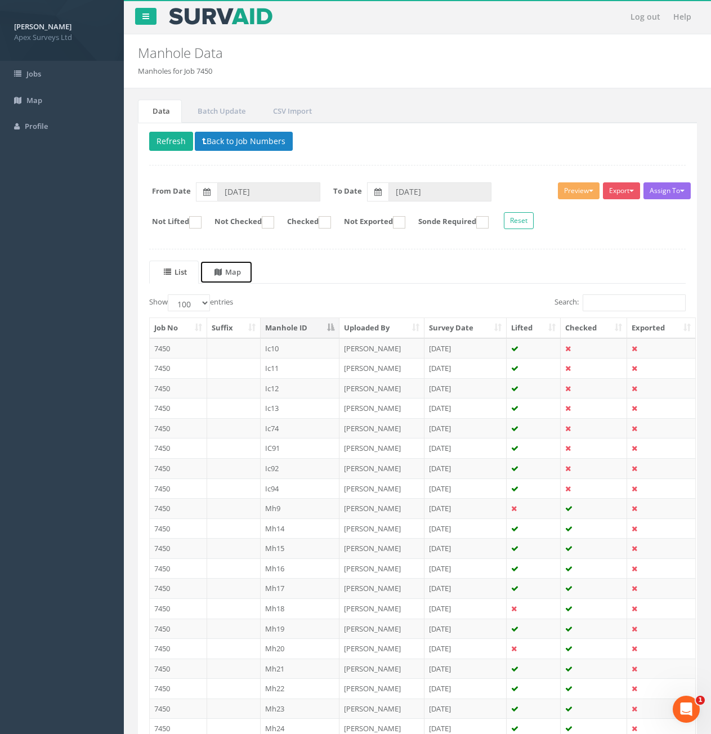
click at [235, 266] on link "Map" at bounding box center [226, 272] width 53 height 23
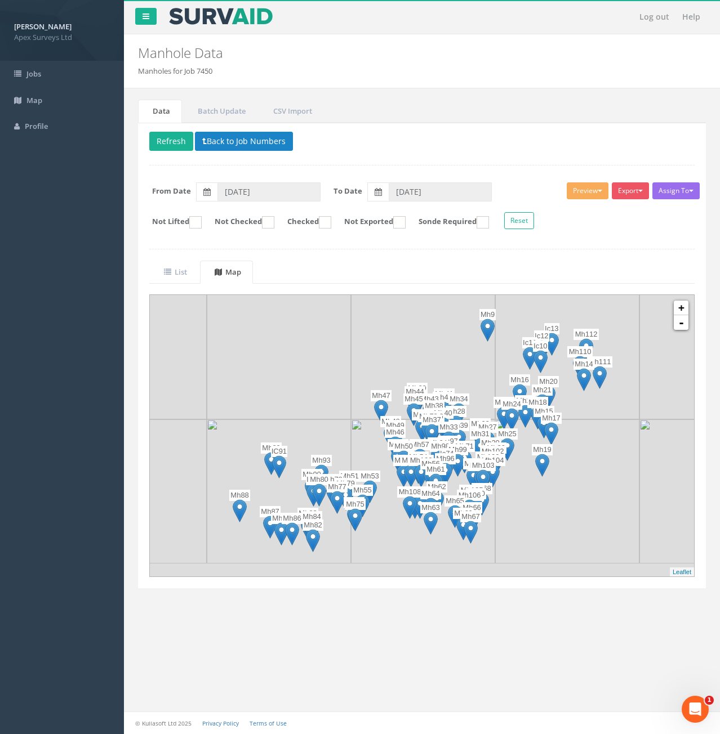
drag, startPoint x: 446, startPoint y: 473, endPoint x: 443, endPoint y: 438, distance: 34.5
click at [443, 448] on p "Ic74" at bounding box center [446, 453] width 15 height 11
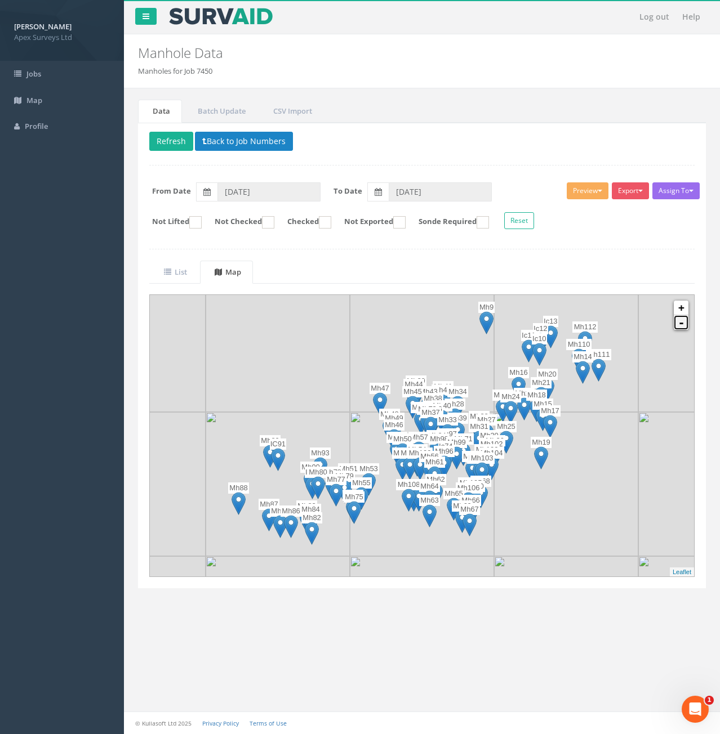
click at [679, 315] on link "-" at bounding box center [681, 322] width 15 height 15
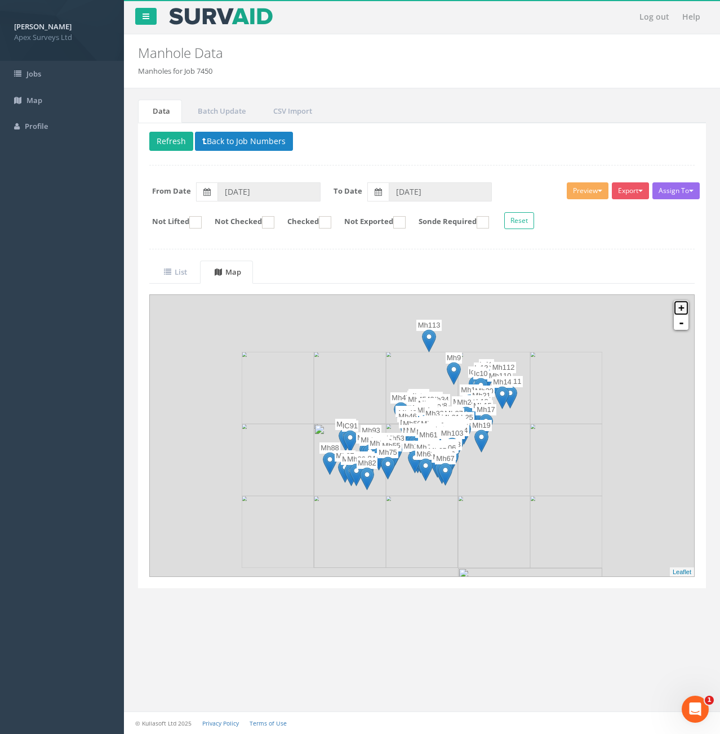
click at [680, 311] on link "+" at bounding box center [681, 308] width 15 height 15
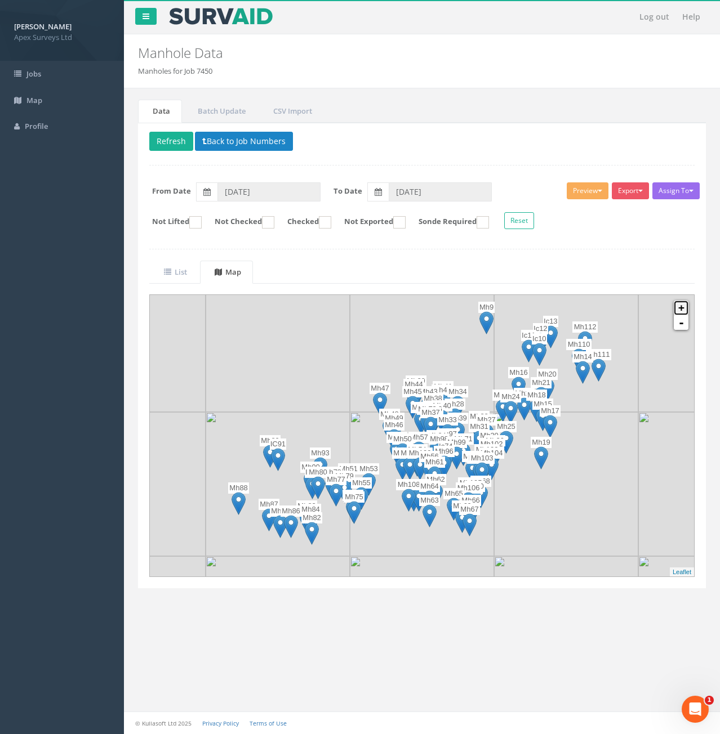
click at [680, 311] on link "+" at bounding box center [681, 308] width 15 height 15
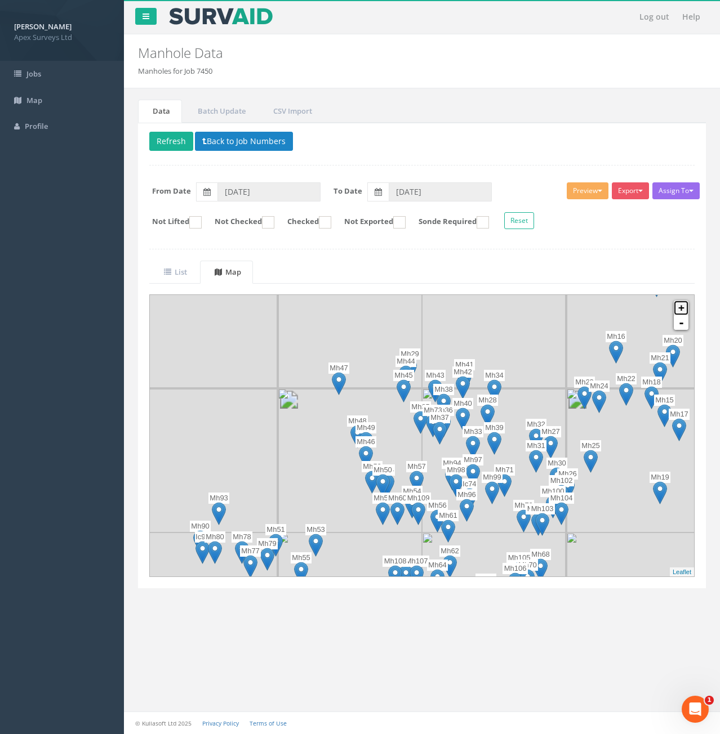
click at [680, 311] on link "+" at bounding box center [681, 308] width 15 height 15
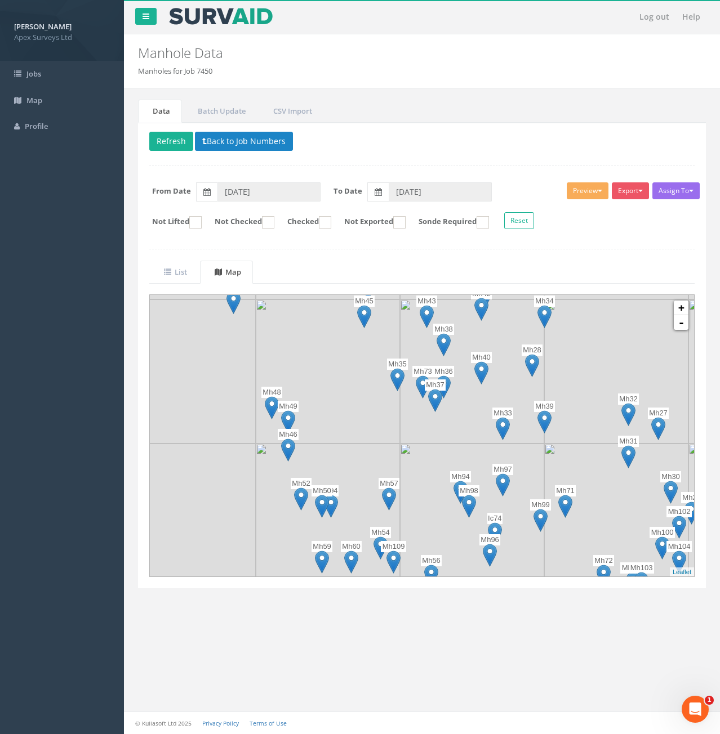
drag, startPoint x: 457, startPoint y: 499, endPoint x: 435, endPoint y: 459, distance: 45.6
click at [435, 459] on img at bounding box center [472, 516] width 144 height 144
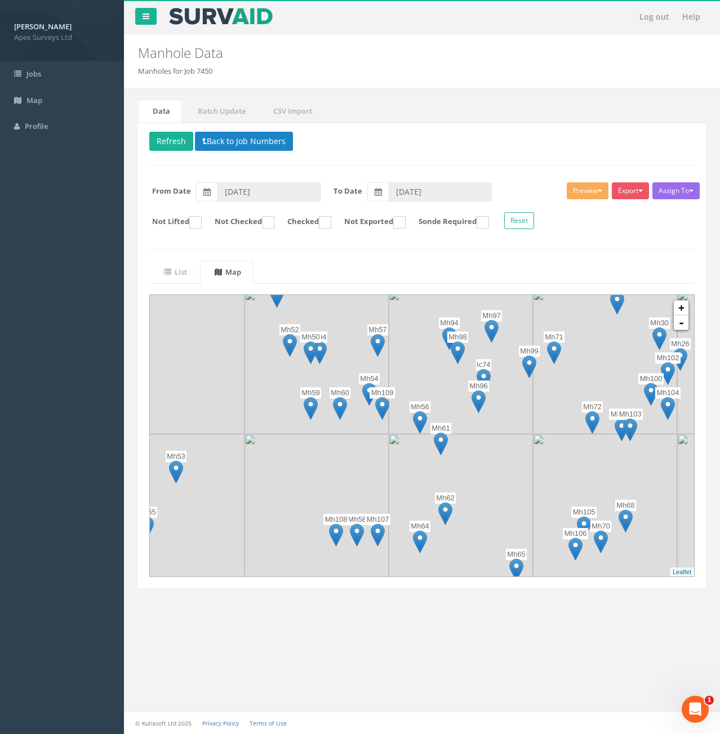
drag, startPoint x: 414, startPoint y: 505, endPoint x: 403, endPoint y: 351, distance: 154.7
click at [403, 351] on img at bounding box center [461, 362] width 144 height 144
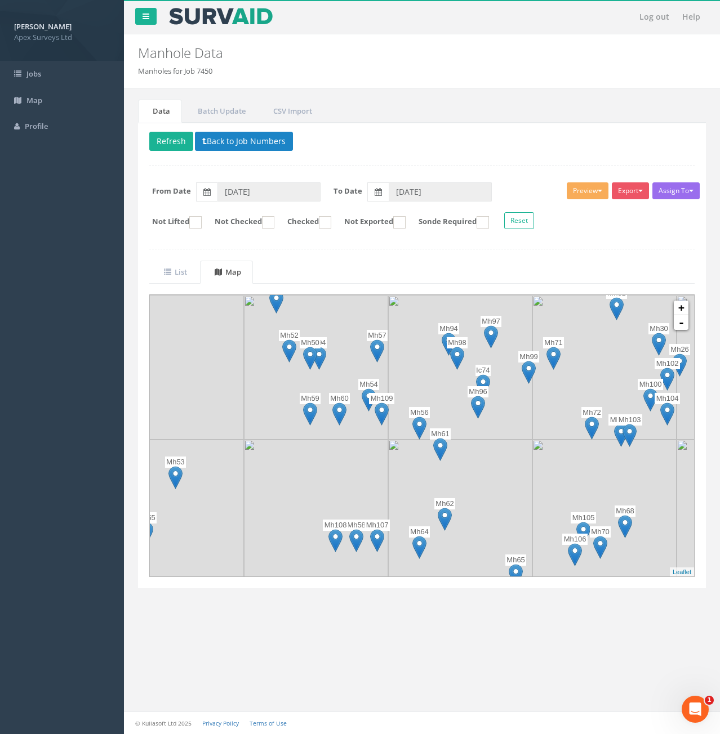
drag, startPoint x: 438, startPoint y: 436, endPoint x: 435, endPoint y: 453, distance: 17.6
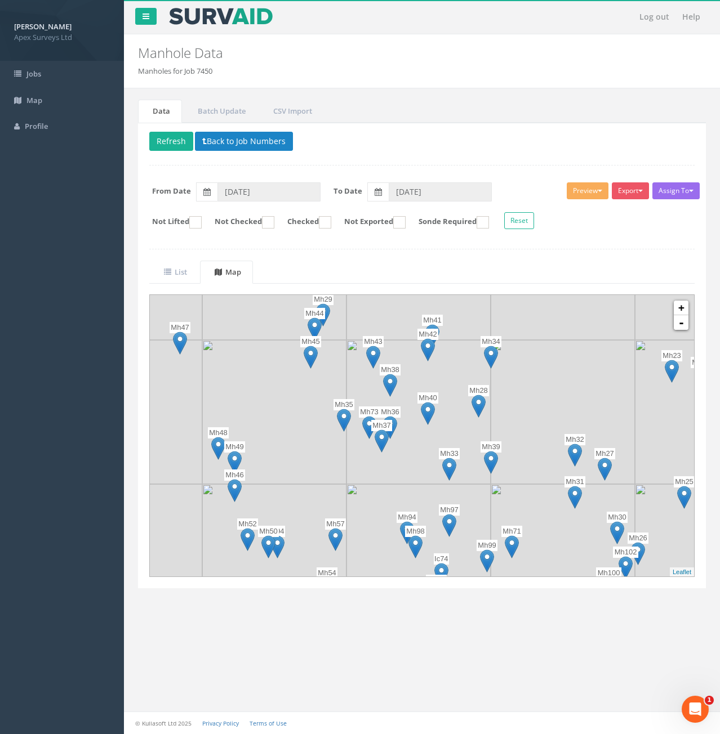
drag, startPoint x: 492, startPoint y: 341, endPoint x: 452, endPoint y: 520, distance: 183.5
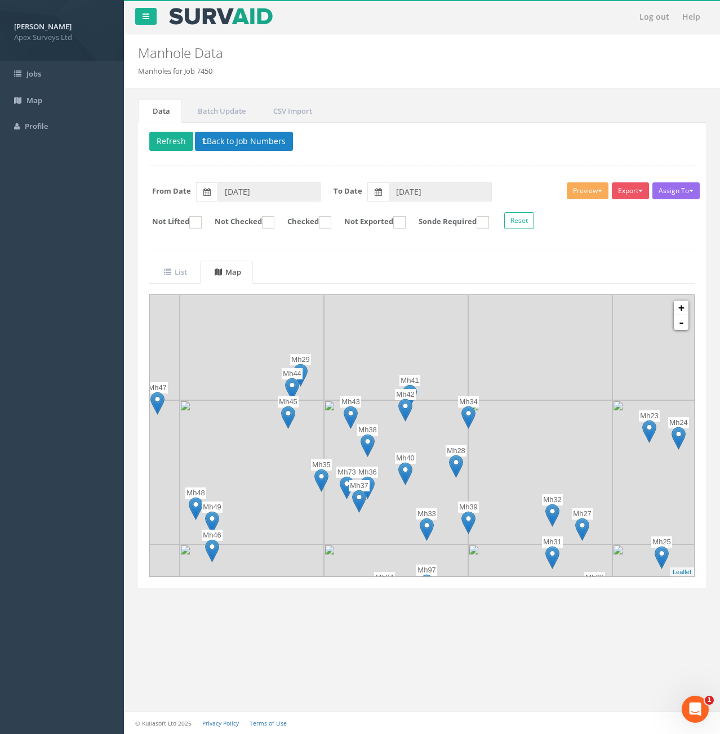
drag, startPoint x: 475, startPoint y: 370, endPoint x: 451, endPoint y: 435, distance: 69.3
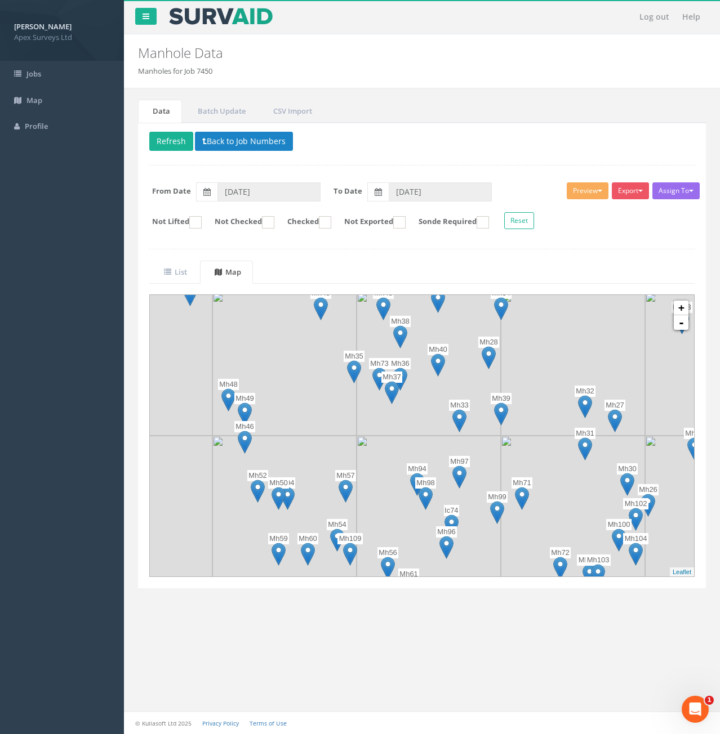
drag, startPoint x: 442, startPoint y: 481, endPoint x: 475, endPoint y: 392, distance: 94.8
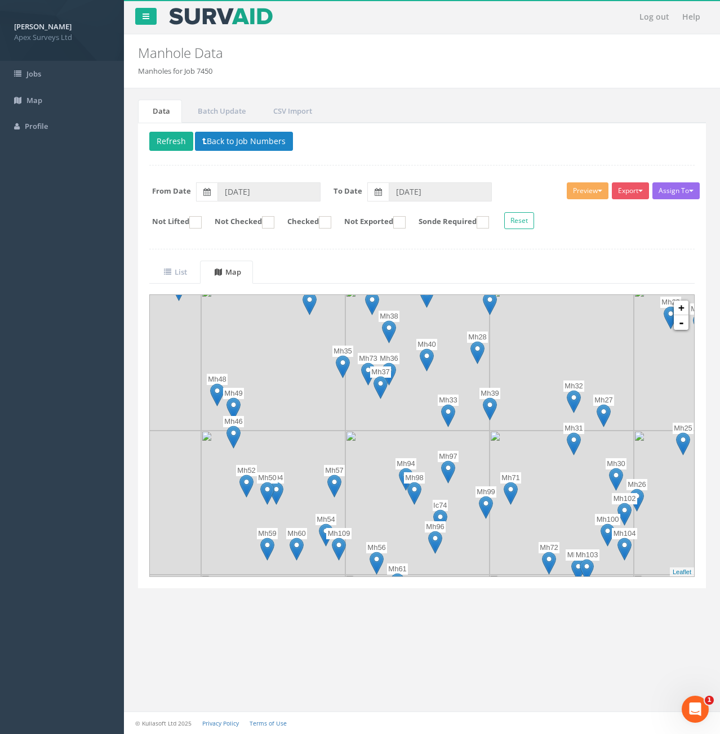
drag, startPoint x: 524, startPoint y: 457, endPoint x: 508, endPoint y: 458, distance: 16.4
click at [222, 145] on button "Back to Job Numbers" at bounding box center [244, 141] width 98 height 19
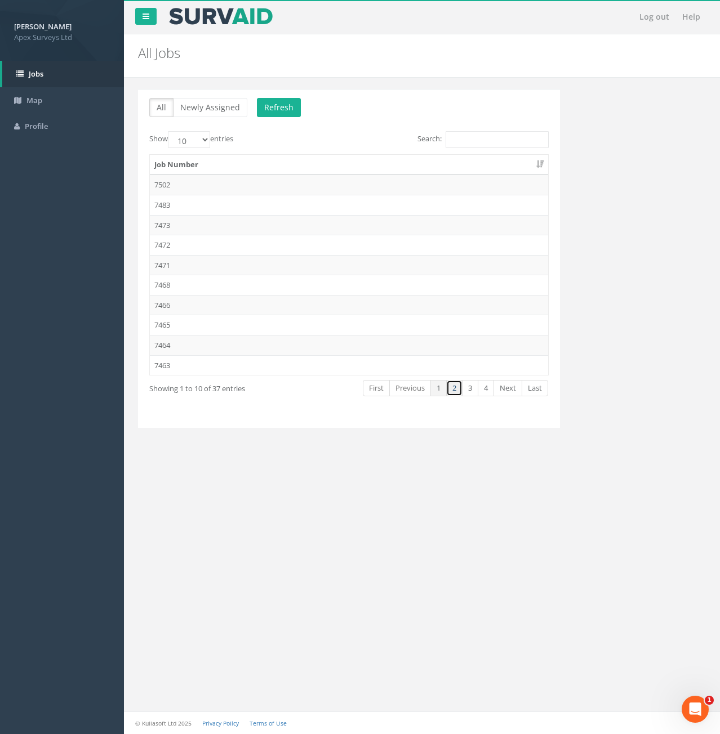
click at [457, 390] on link "2" at bounding box center [454, 388] width 16 height 16
click at [160, 282] on td "7450" at bounding box center [349, 285] width 398 height 20
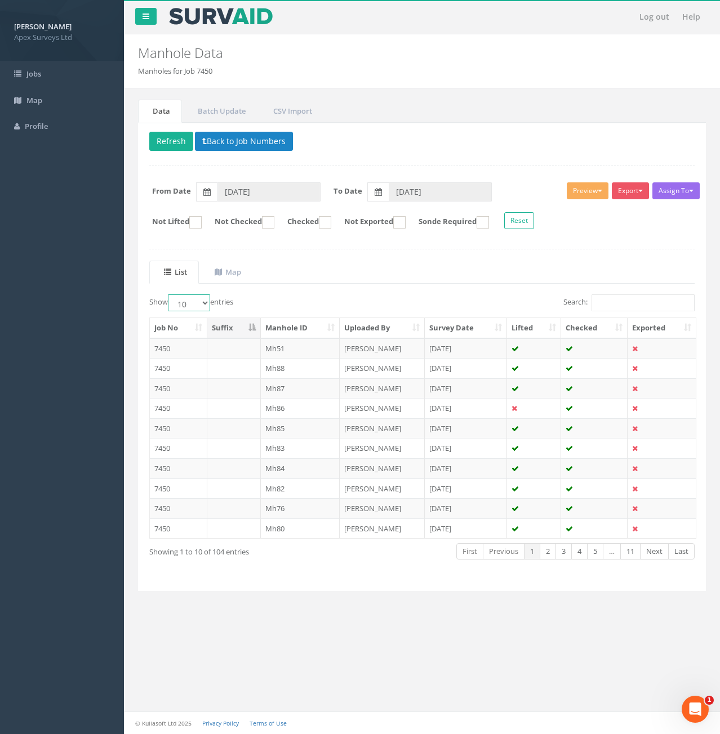
click at [204, 301] on select "10 25 50 100" at bounding box center [189, 303] width 42 height 17
select select "100"
click at [170, 295] on select "10 25 50 100" at bounding box center [189, 303] width 42 height 17
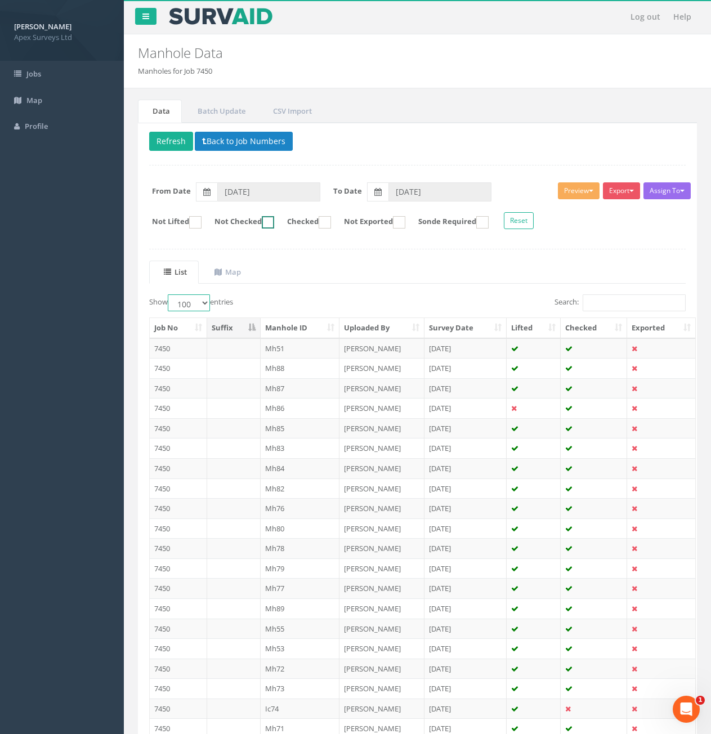
click at [274, 226] on ins at bounding box center [268, 222] width 12 height 12
checkbox input "true"
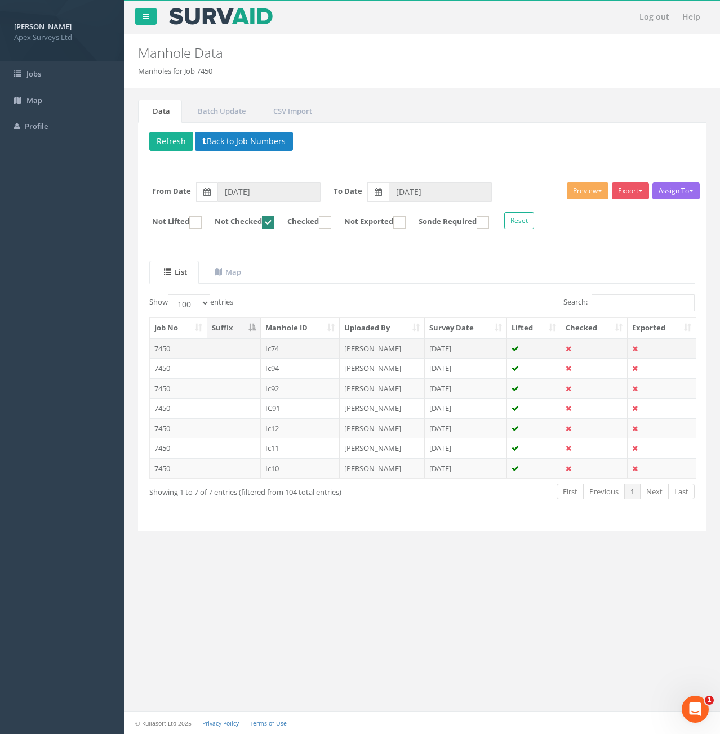
click at [292, 353] on td "Ic74" at bounding box center [300, 348] width 79 height 20
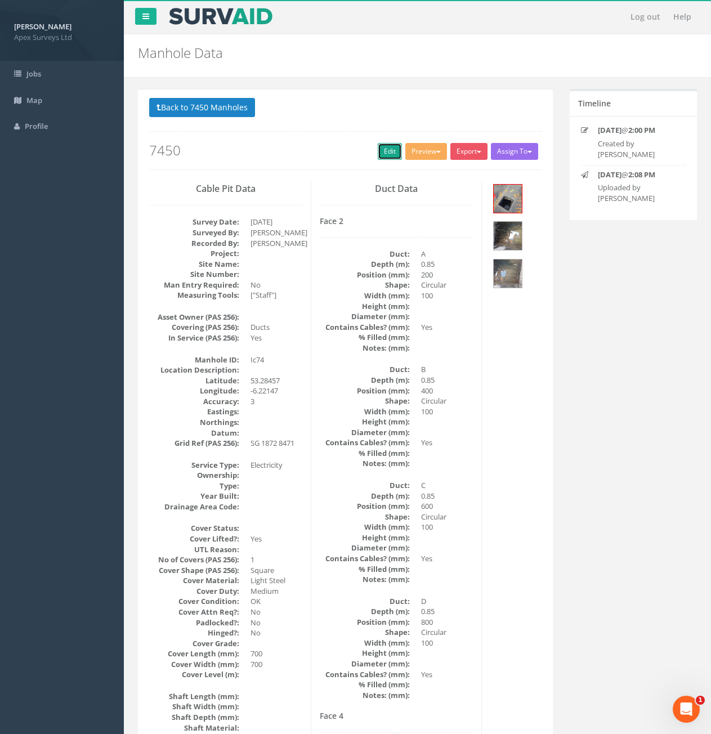
click at [378, 150] on link "Edit" at bounding box center [390, 151] width 24 height 17
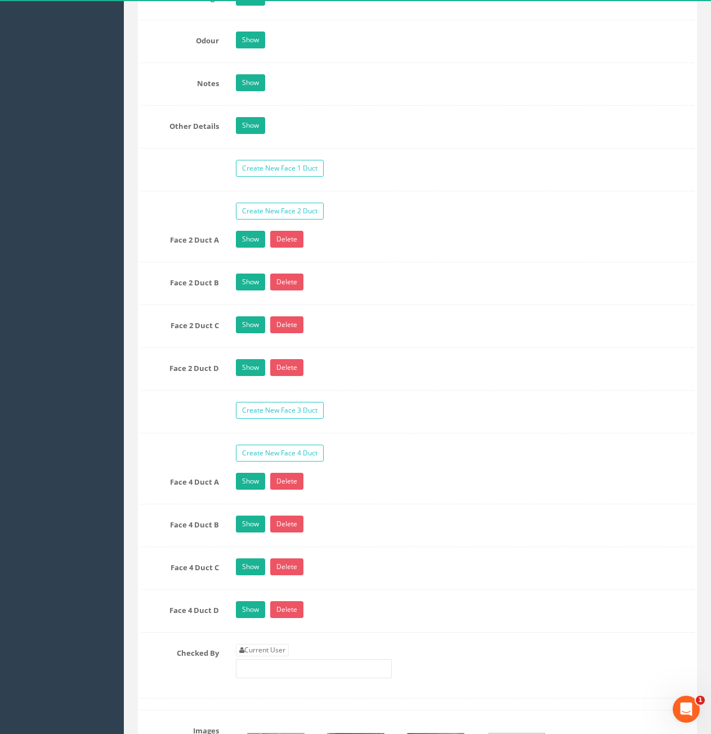
scroll to position [1915, 0]
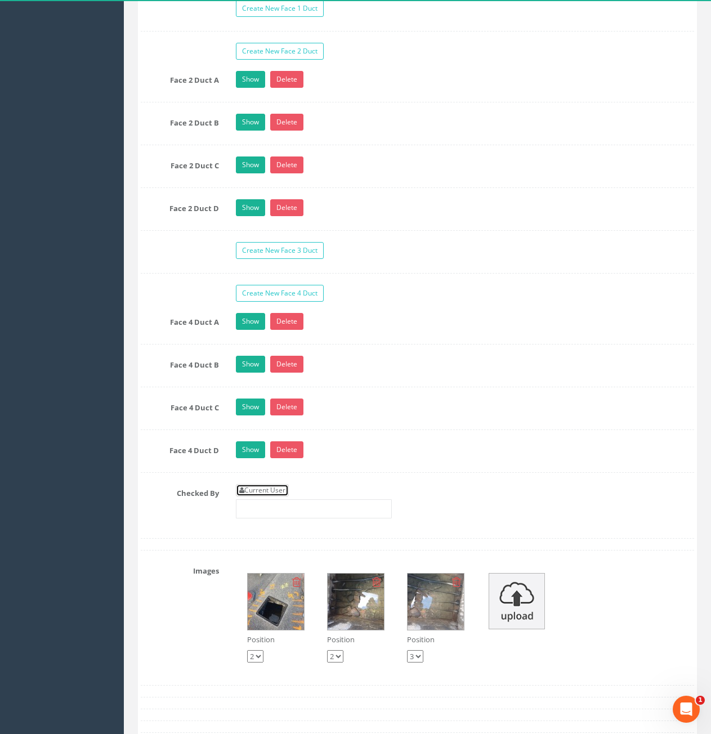
drag, startPoint x: 273, startPoint y: 485, endPoint x: 344, endPoint y: 441, distance: 83.0
click at [273, 485] on link "Current User" at bounding box center [262, 490] width 53 height 12
type input "[PERSON_NAME]"
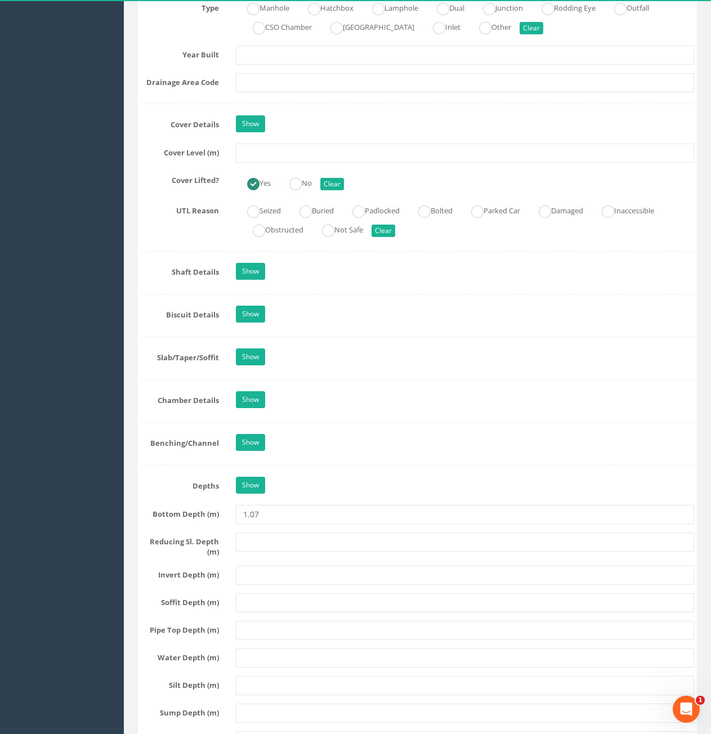
scroll to position [788, 0]
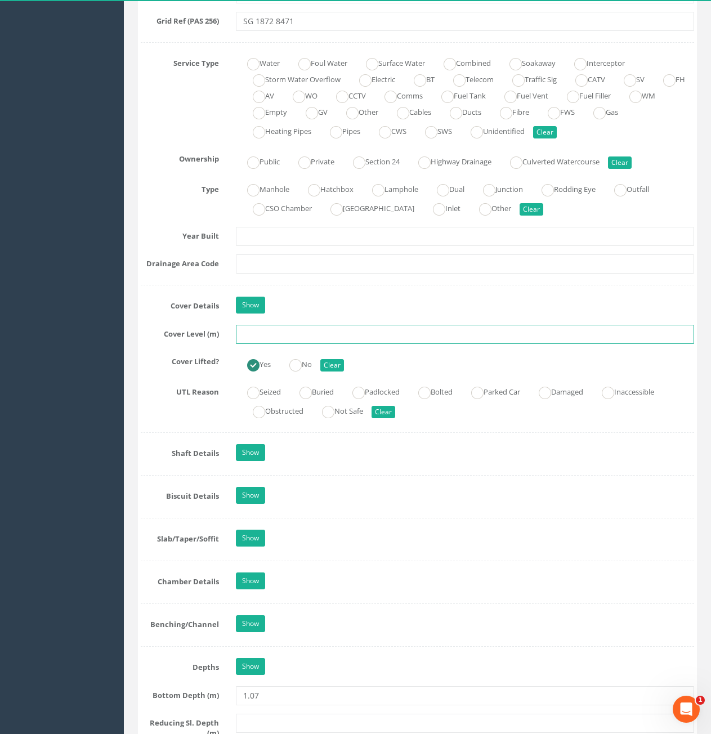
click at [291, 335] on input "text" at bounding box center [465, 334] width 458 height 19
type input "73.95"
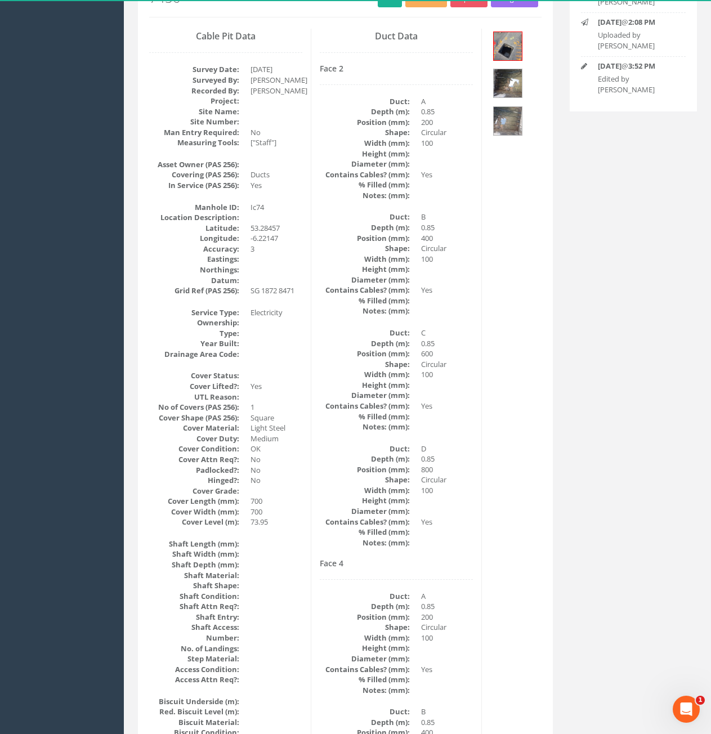
scroll to position [0, 0]
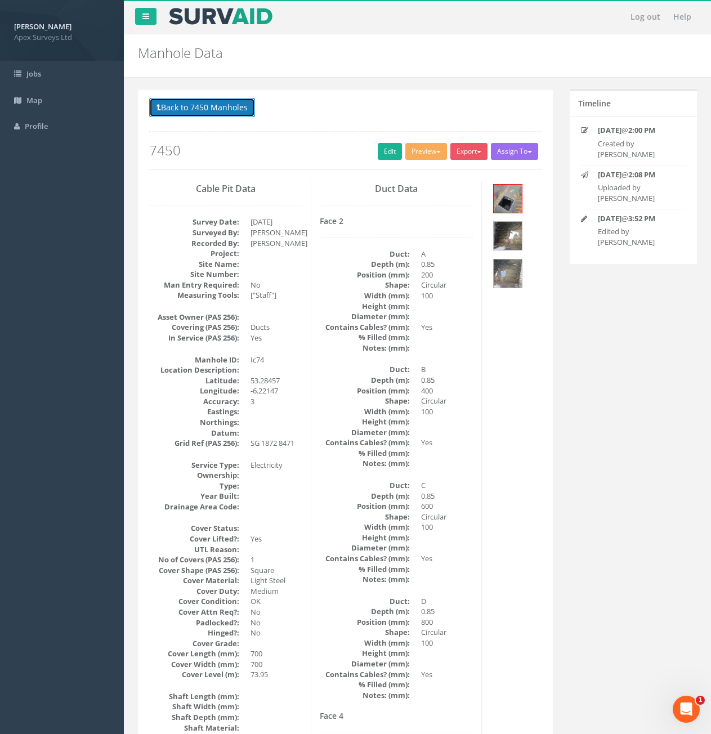
click at [216, 112] on button "Back to 7450 Manholes" at bounding box center [202, 107] width 106 height 19
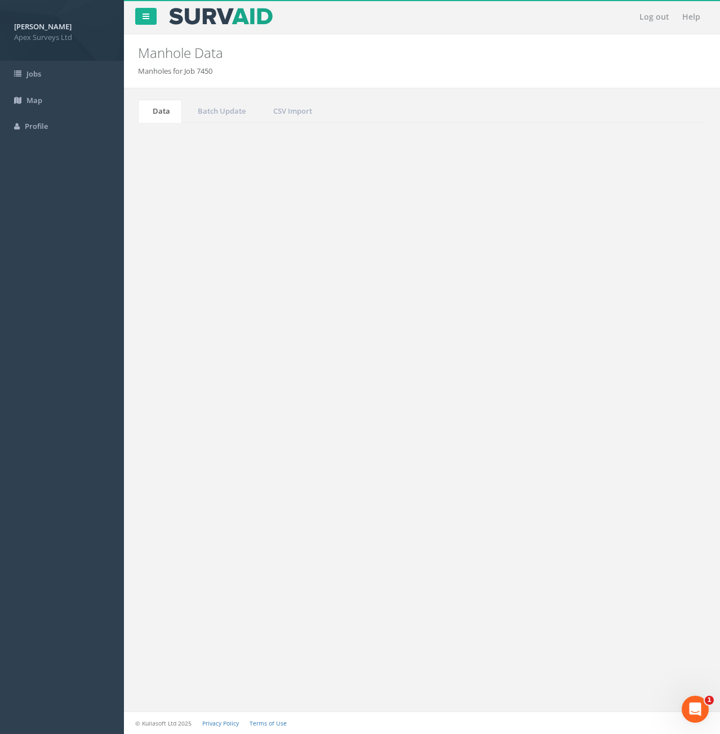
click at [179, 139] on button "Refresh" at bounding box center [171, 141] width 44 height 19
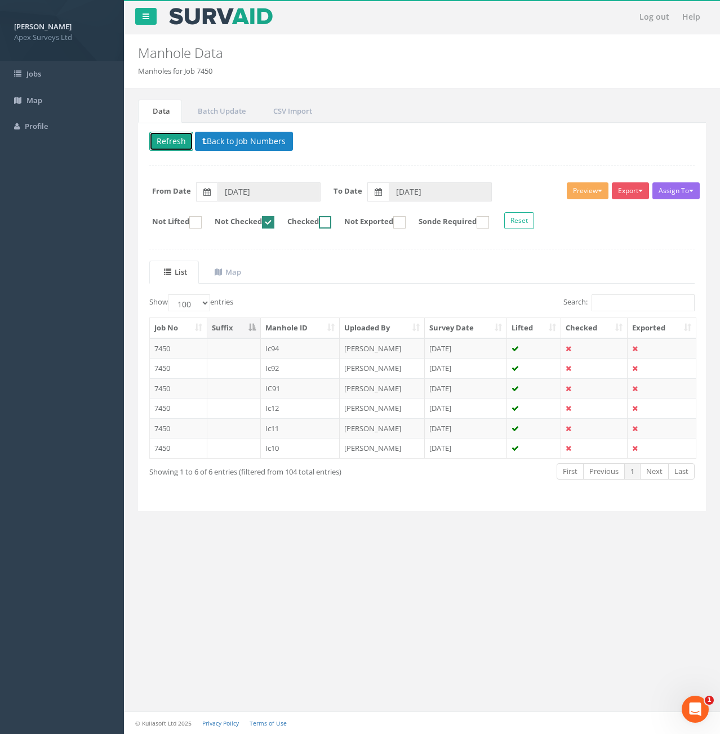
click at [331, 222] on ins at bounding box center [325, 222] width 12 height 12
checkbox input "true"
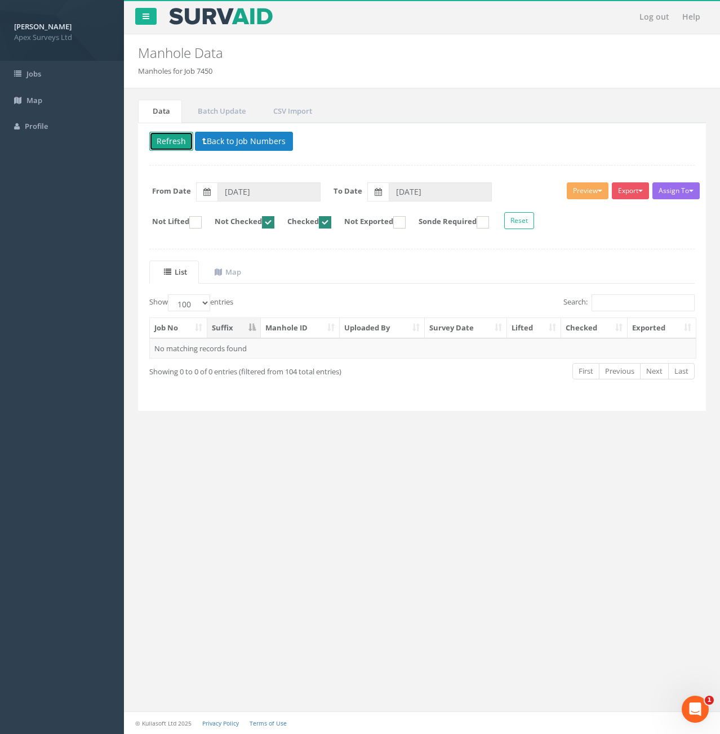
click at [274, 224] on ins at bounding box center [268, 222] width 12 height 12
checkbox input "false"
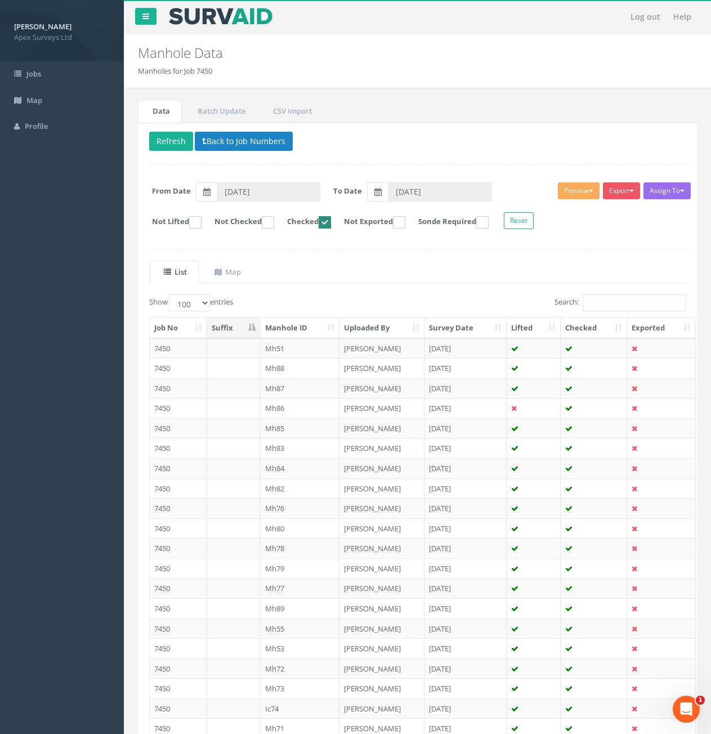
click at [331, 222] on label "Checked" at bounding box center [303, 222] width 55 height 12
checkbox input "false"
click at [627, 304] on input "Search:" at bounding box center [634, 303] width 103 height 17
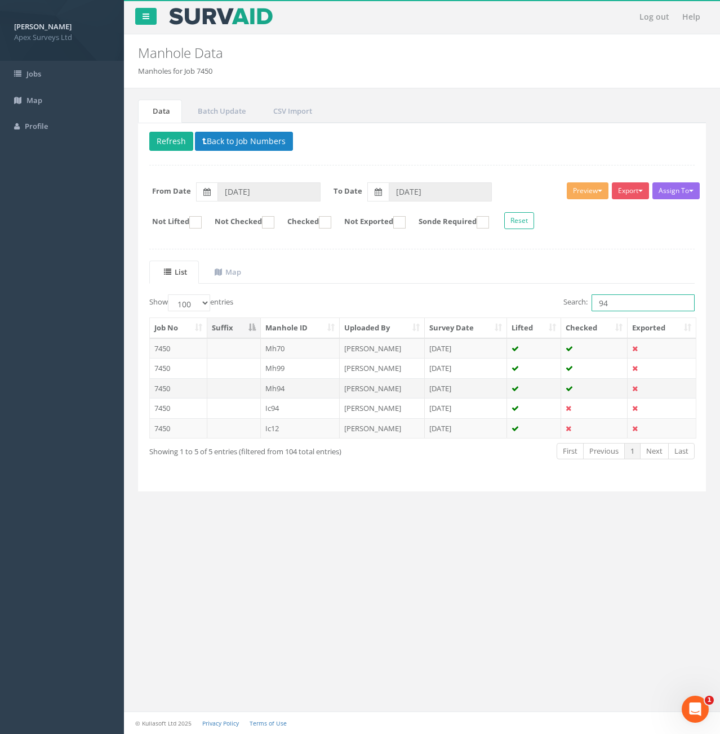
type input "94"
click at [306, 391] on td "Mh94" at bounding box center [300, 388] width 79 height 20
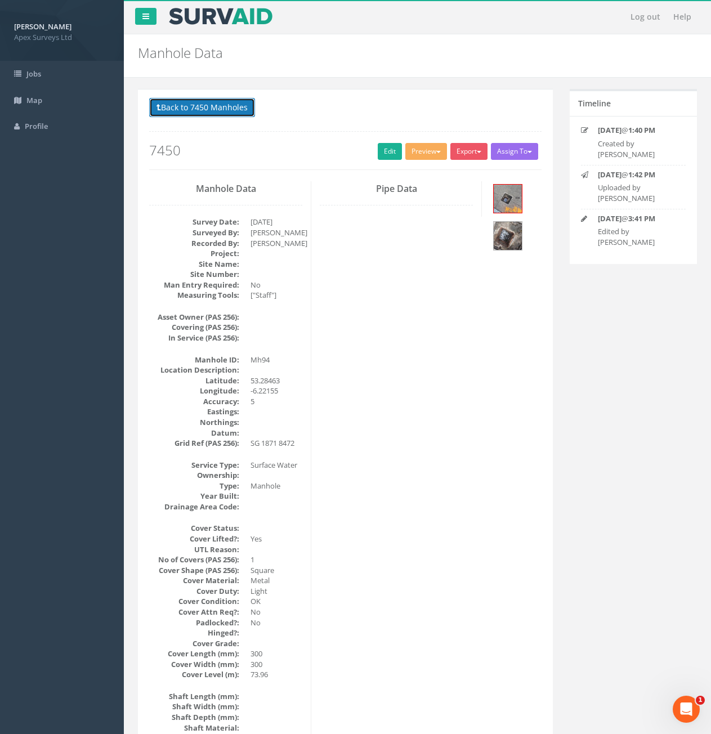
click at [195, 113] on button "Back to 7450 Manholes" at bounding box center [202, 107] width 106 height 19
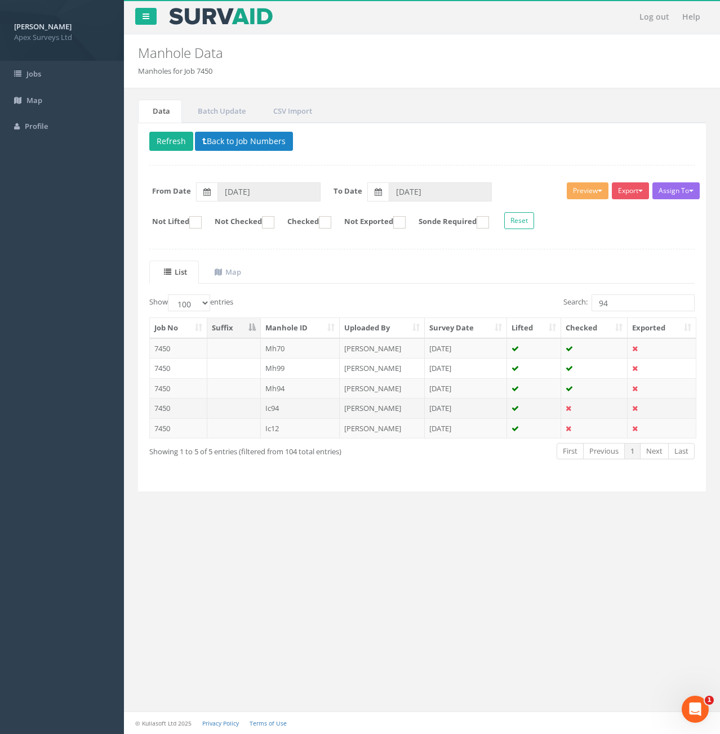
click at [319, 411] on td "Ic94" at bounding box center [300, 408] width 79 height 20
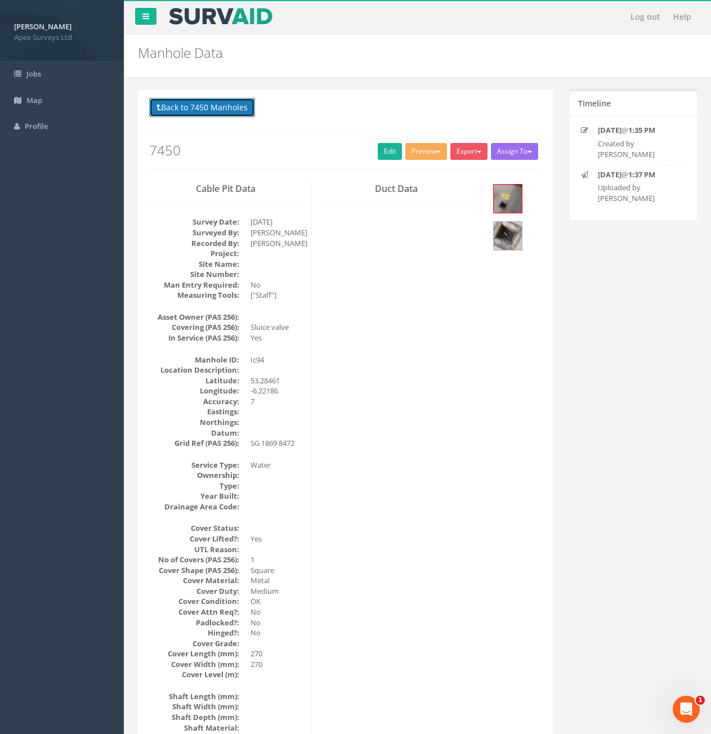
click at [191, 109] on button "Back to 7450 Manholes" at bounding box center [202, 107] width 106 height 19
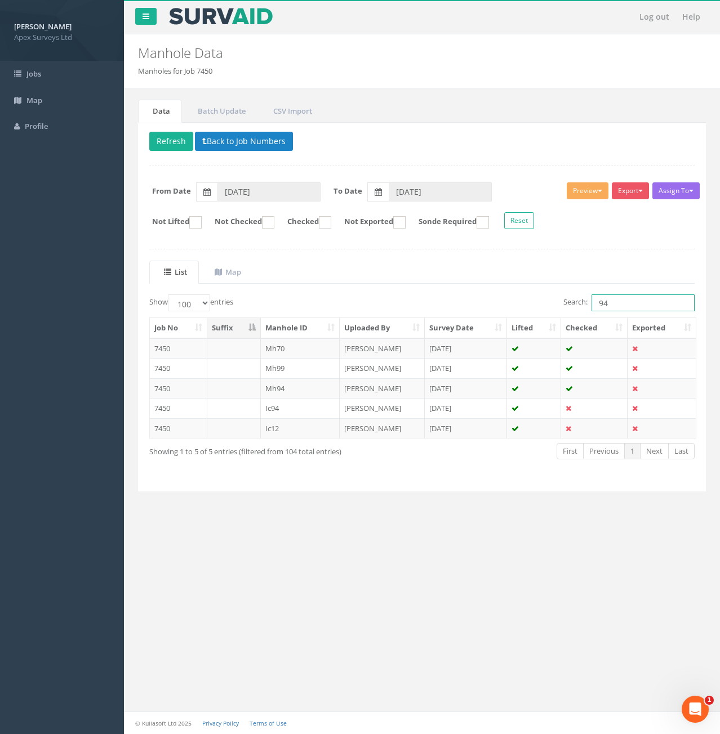
drag, startPoint x: 614, startPoint y: 300, endPoint x: 591, endPoint y: 311, distance: 26.2
click at [591, 311] on input "94" at bounding box center [642, 303] width 103 height 17
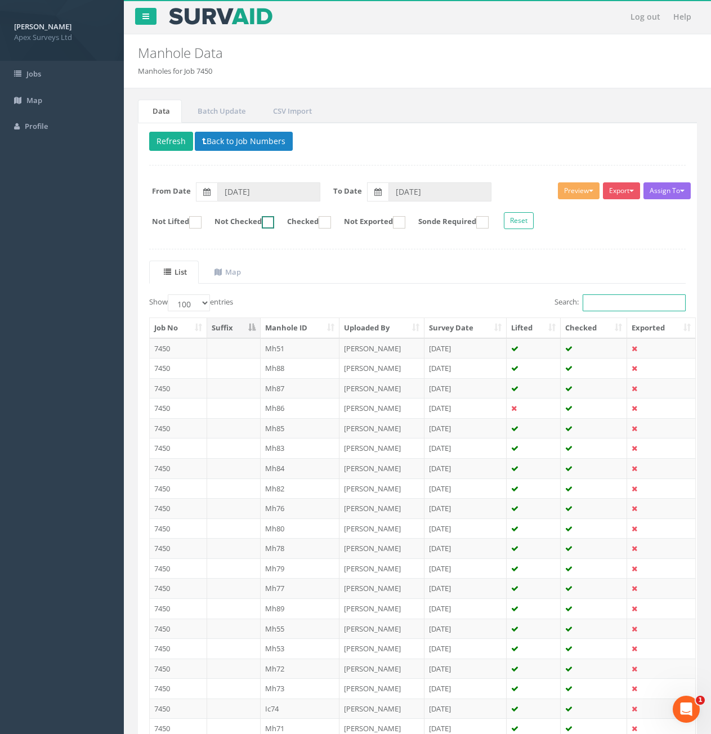
click at [274, 222] on ins at bounding box center [268, 222] width 12 height 12
checkbox input "true"
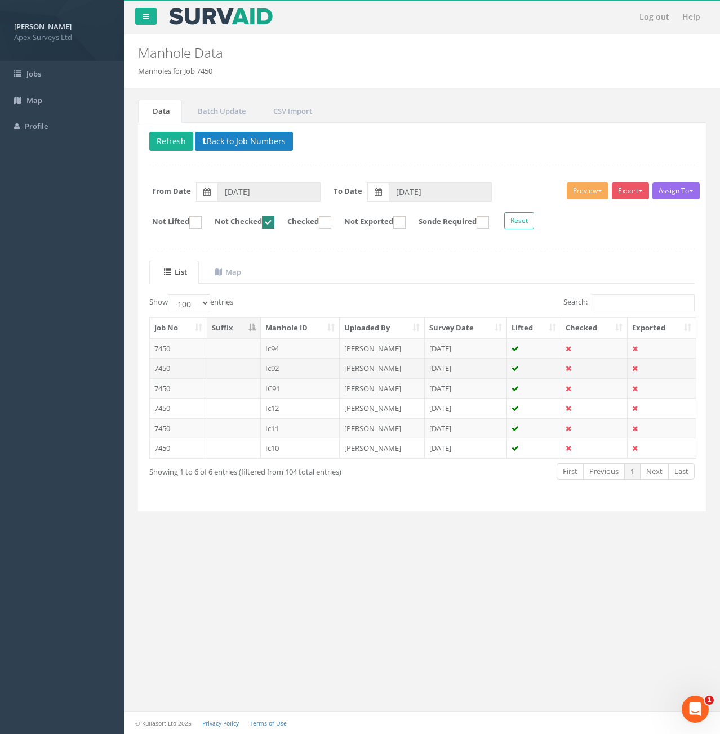
click at [305, 368] on td "Ic92" at bounding box center [300, 368] width 79 height 20
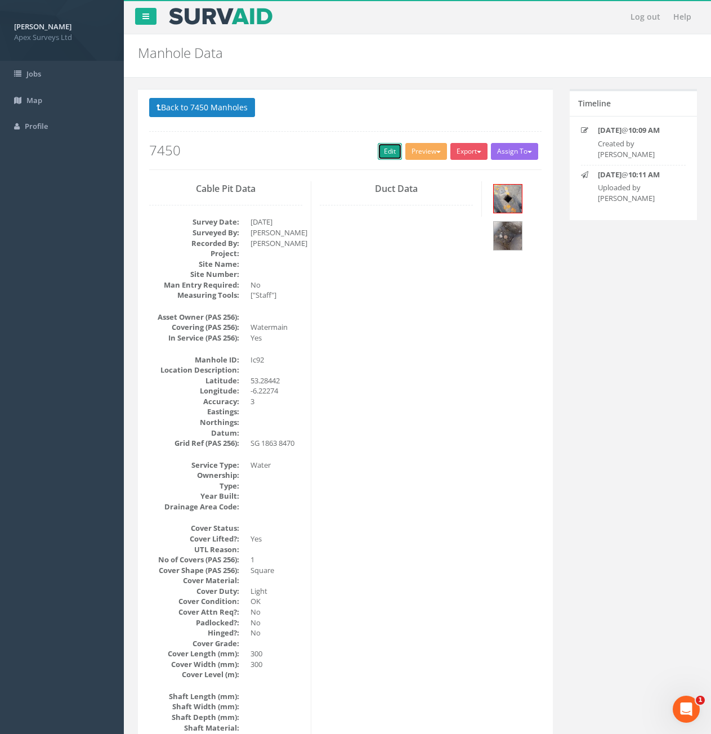
click at [390, 154] on link "Edit" at bounding box center [390, 151] width 24 height 17
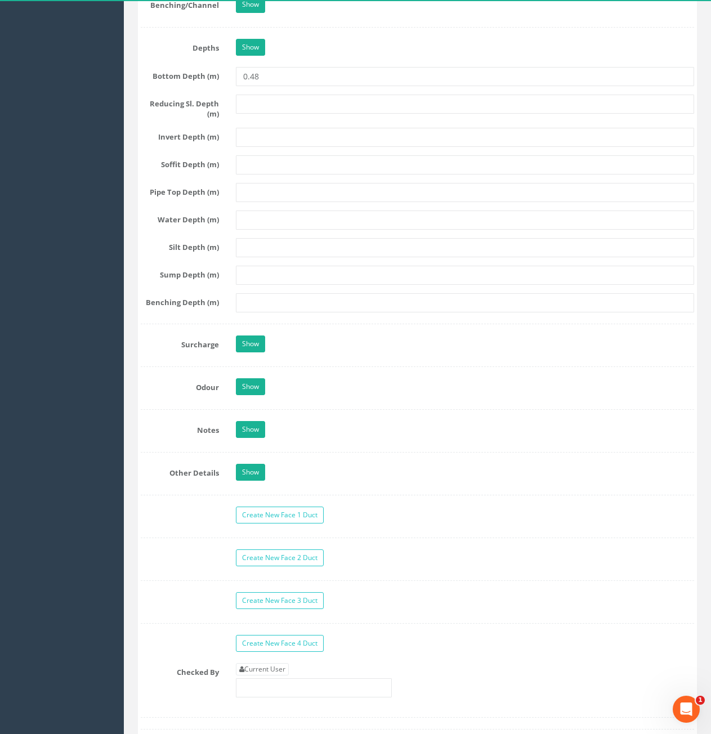
scroll to position [1802, 0]
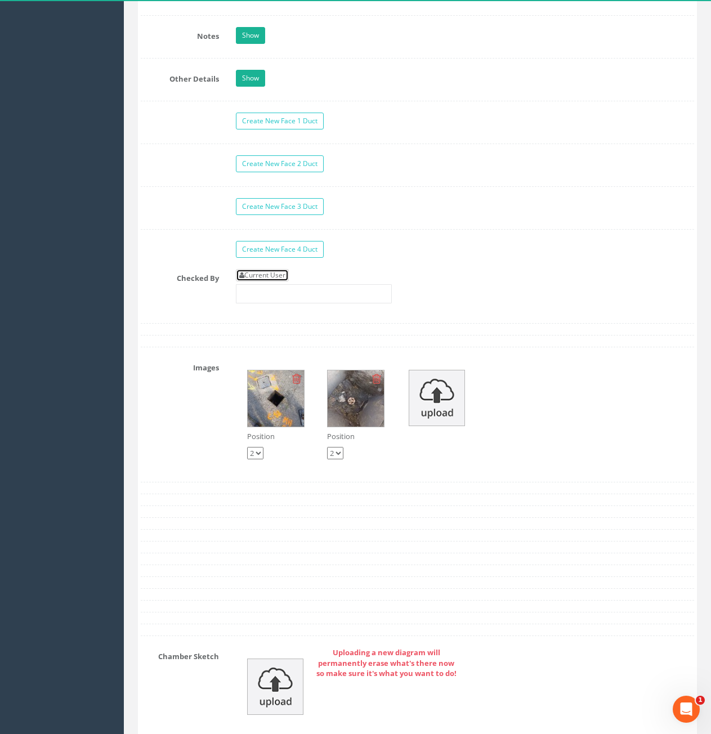
click at [273, 278] on link "Current User" at bounding box center [262, 275] width 53 height 12
type input "[PERSON_NAME]"
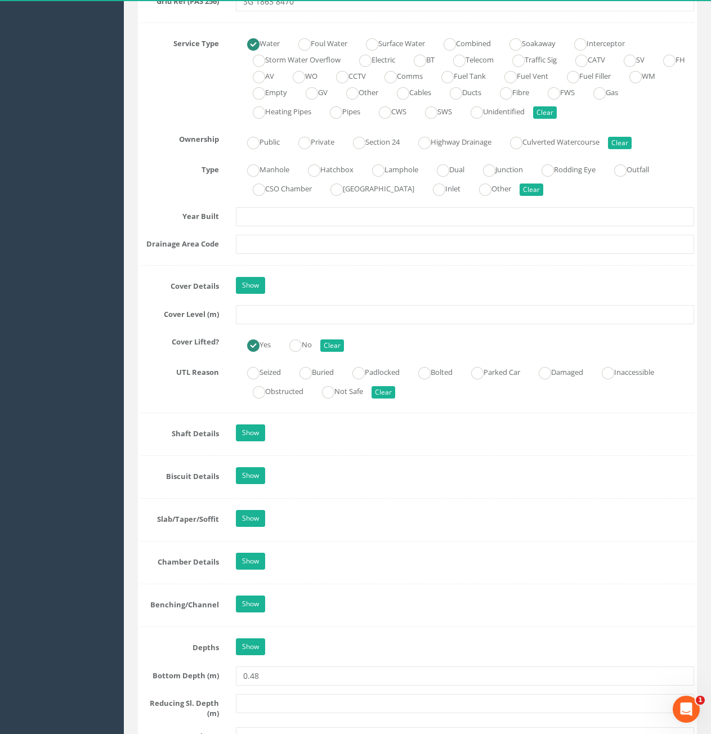
scroll to position [676, 0]
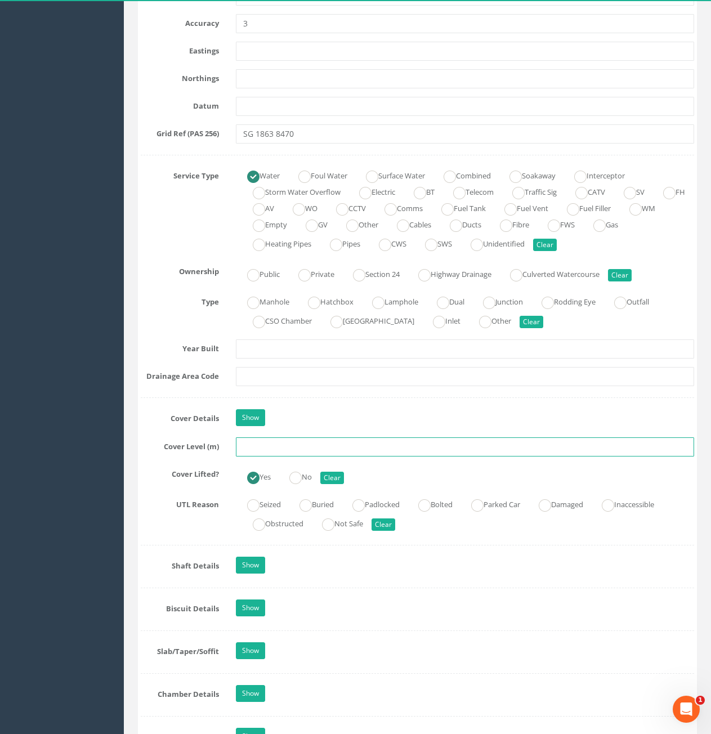
click at [345, 442] on input "text" at bounding box center [465, 447] width 458 height 19
type input "74.57"
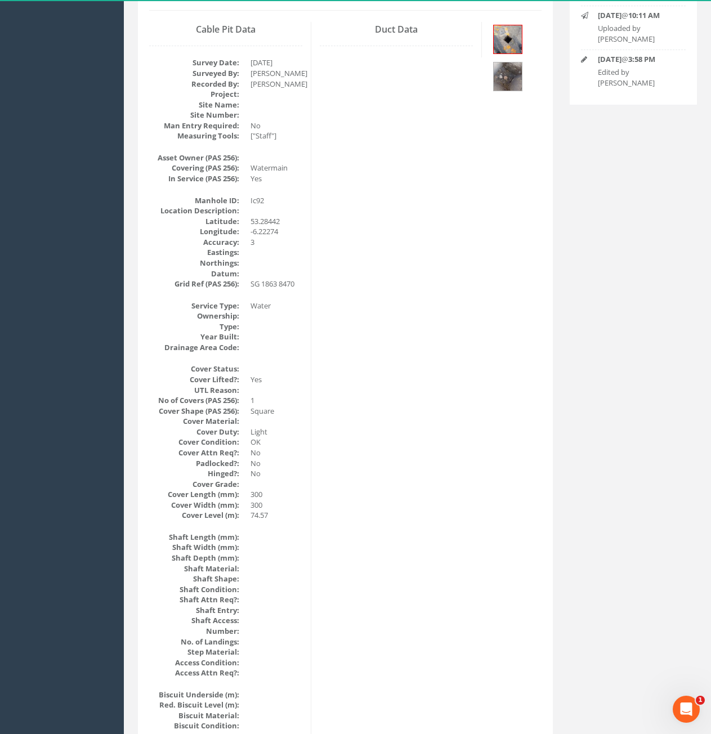
scroll to position [169, 0]
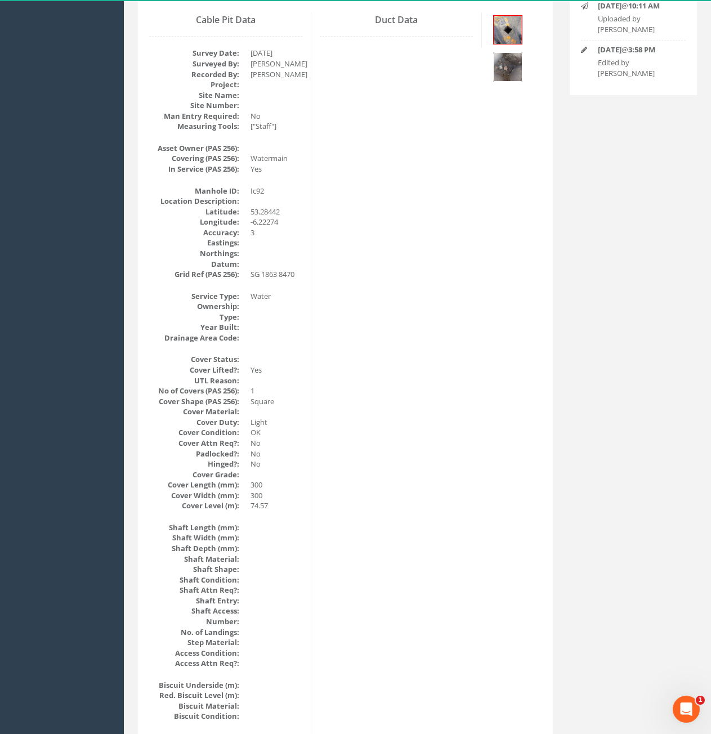
click at [509, 67] on img at bounding box center [508, 67] width 28 height 28
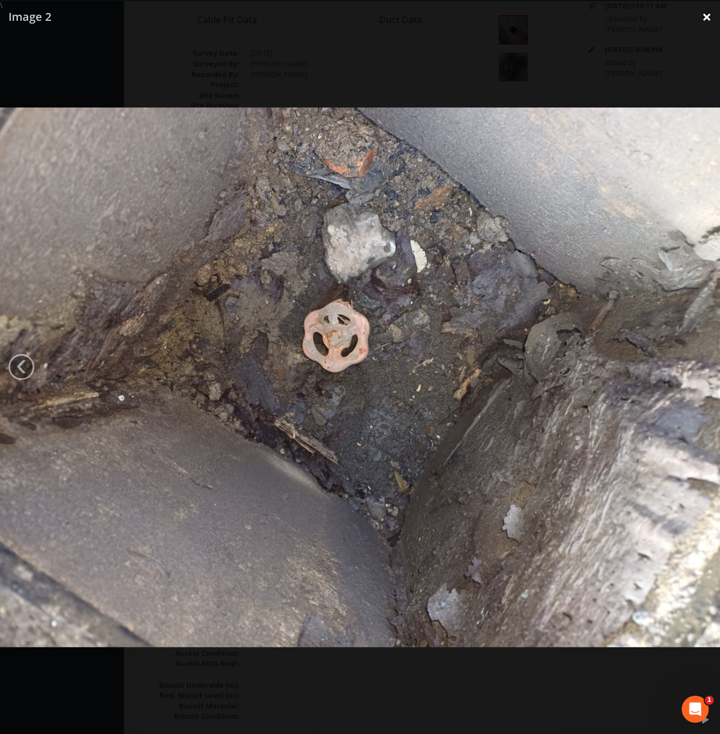
click at [711, 16] on link "×" at bounding box center [706, 17] width 26 height 34
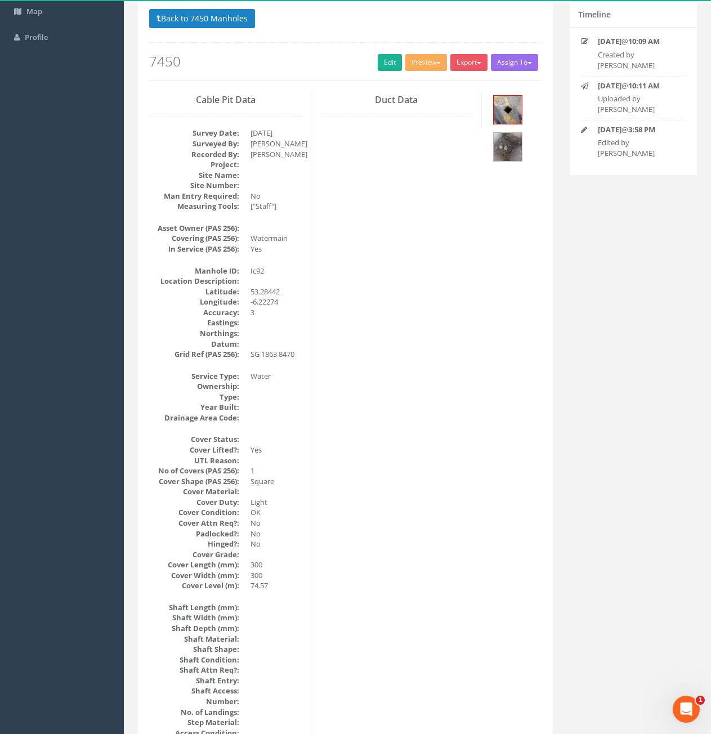
scroll to position [0, 0]
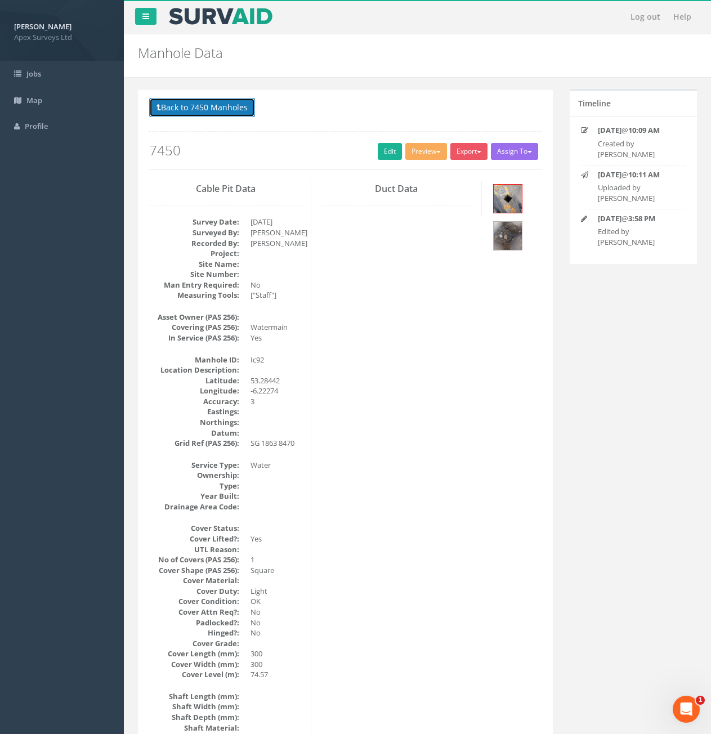
click at [199, 110] on button "Back to 7450 Manholes" at bounding box center [202, 107] width 106 height 19
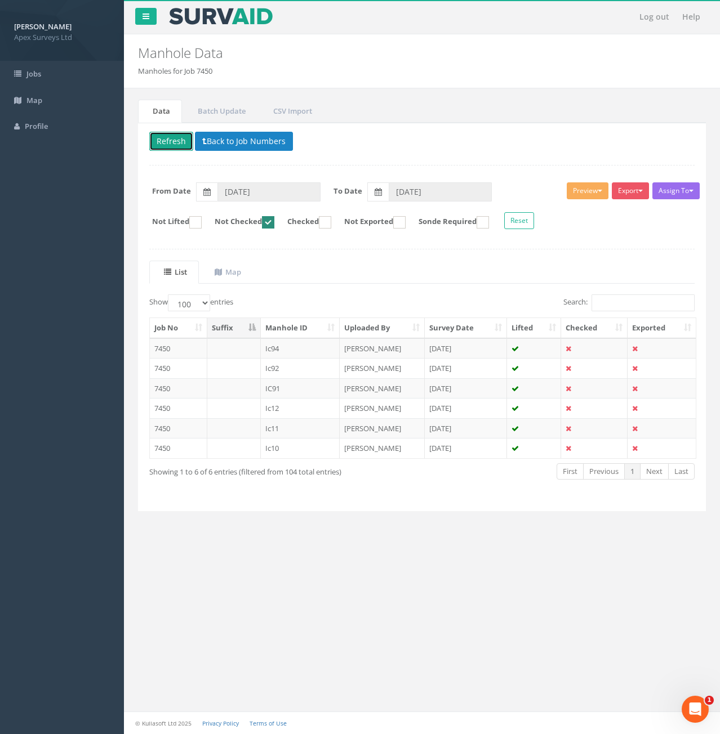
click at [166, 142] on button "Refresh" at bounding box center [171, 141] width 44 height 19
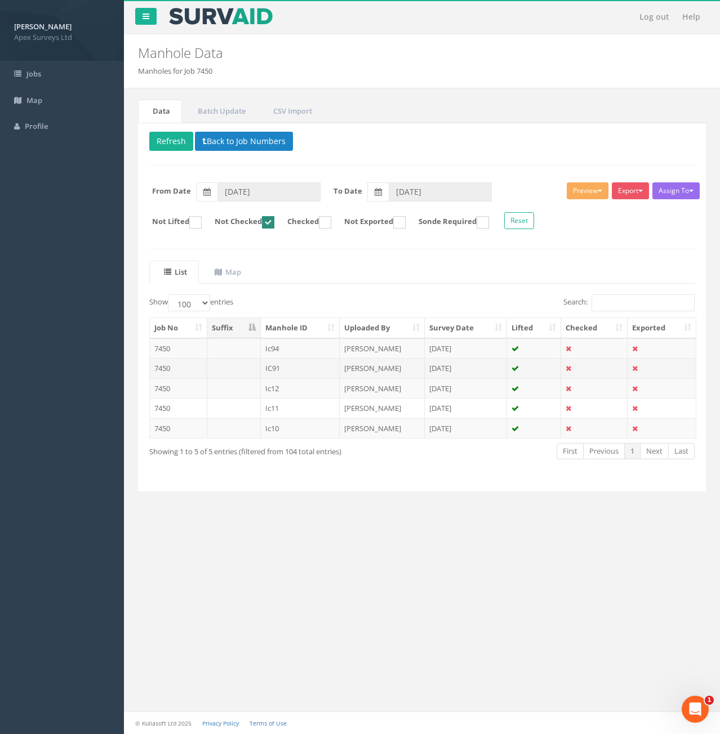
click at [297, 371] on td "IC91" at bounding box center [300, 368] width 79 height 20
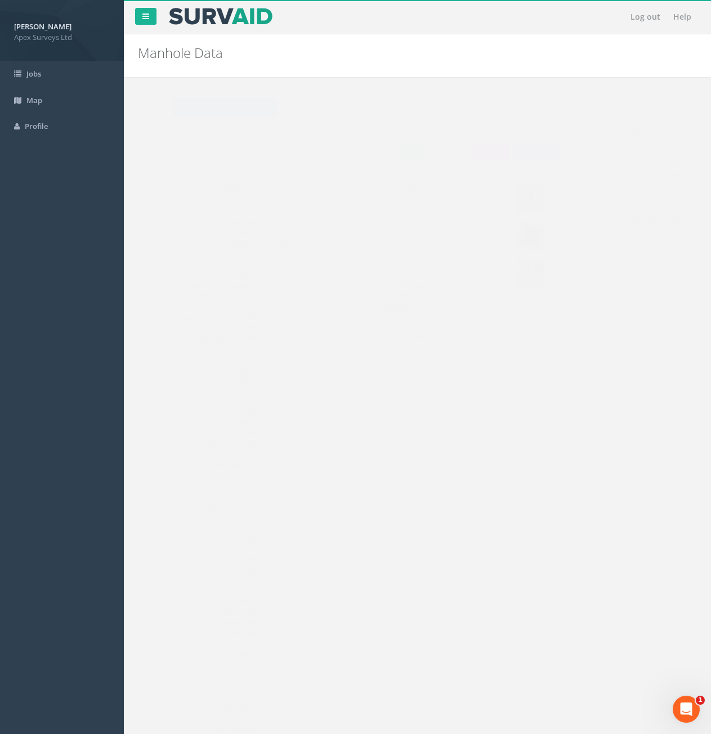
click at [234, 109] on button "Back to 7450 Manholes" at bounding box center [202, 107] width 106 height 19
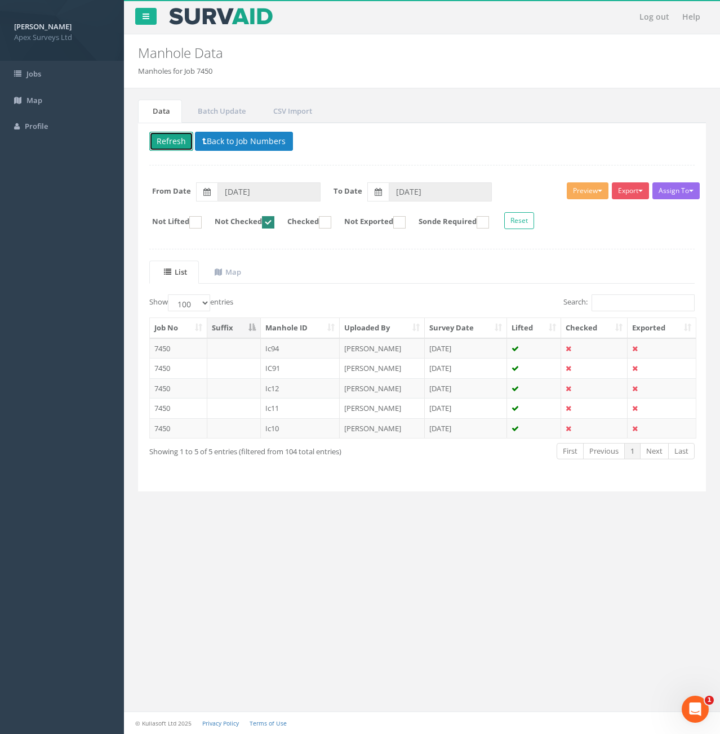
click at [180, 144] on button "Refresh" at bounding box center [171, 141] width 44 height 19
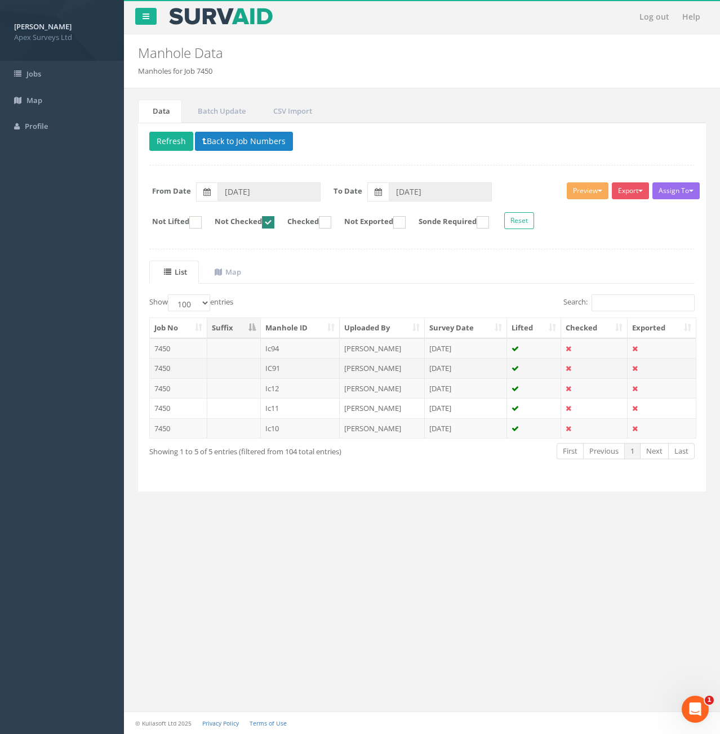
click at [234, 366] on td at bounding box center [234, 368] width 54 height 20
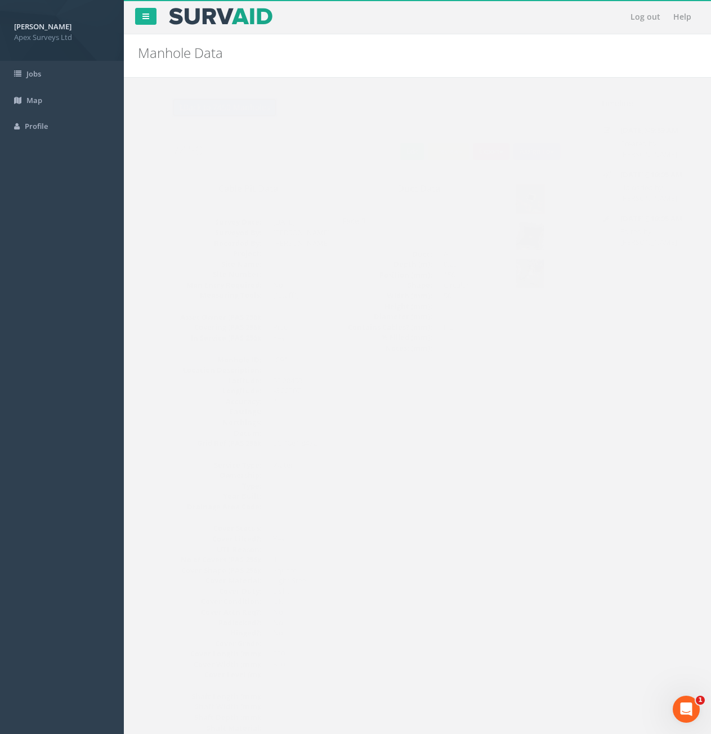
click at [217, 109] on button "Back to 7450 Manholes" at bounding box center [202, 107] width 106 height 19
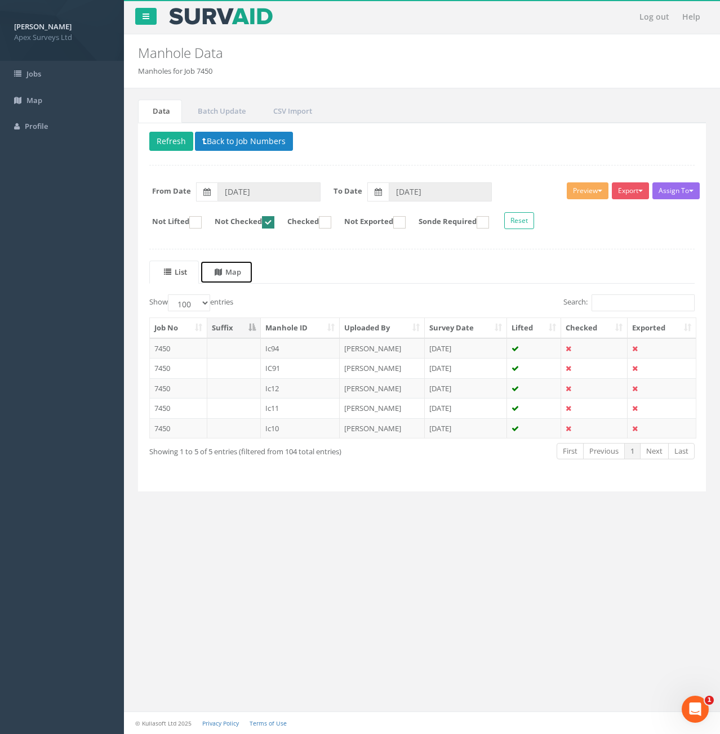
click at [237, 274] on uib-tab-heading "Map" at bounding box center [228, 272] width 26 height 10
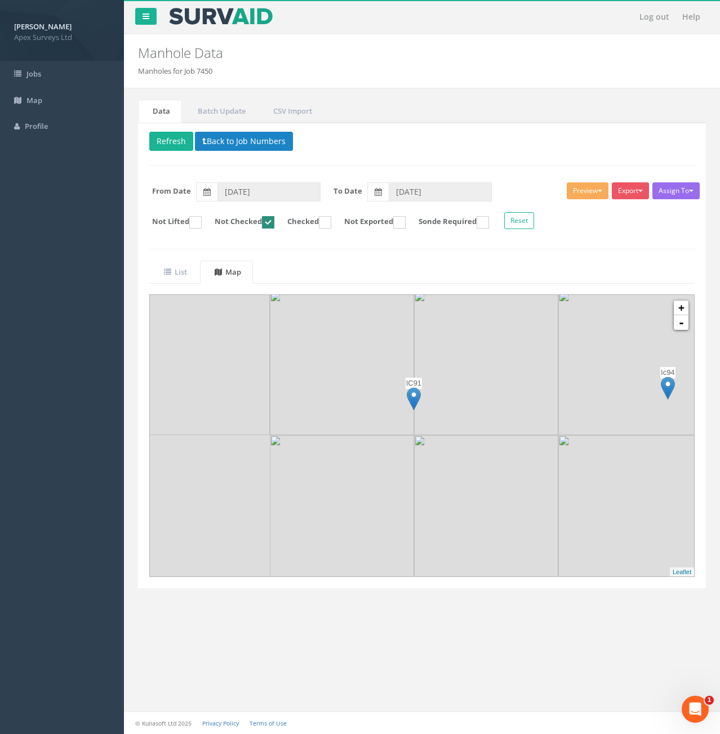
drag, startPoint x: 300, startPoint y: 502, endPoint x: 555, endPoint y: 360, distance: 291.9
click at [555, 360] on img at bounding box center [486, 363] width 144 height 144
click at [683, 328] on link "-" at bounding box center [681, 322] width 15 height 15
drag, startPoint x: 470, startPoint y: 469, endPoint x: 426, endPoint y: 498, distance: 52.8
click at [426, 498] on img at bounding box center [395, 451] width 144 height 144
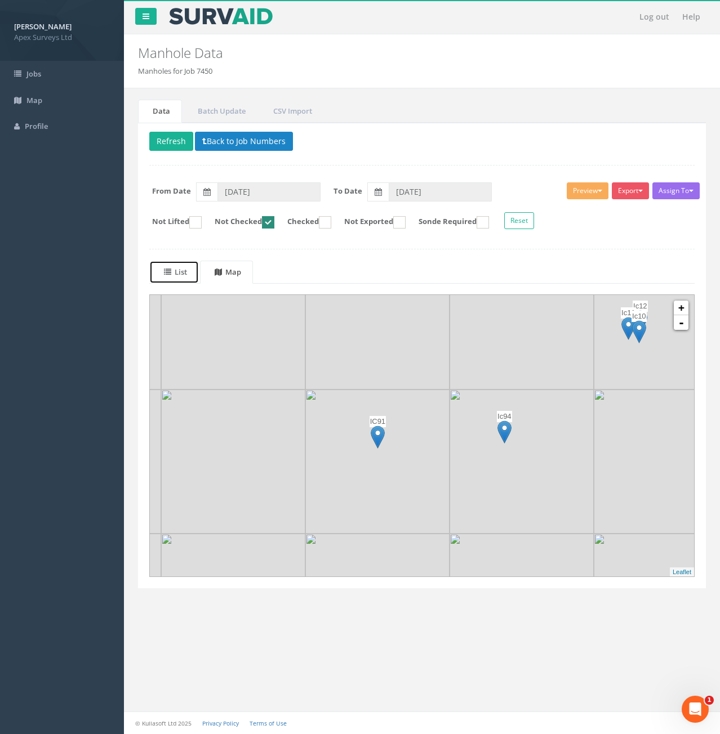
click at [175, 268] on uib-tab-heading "List" at bounding box center [175, 272] width 23 height 10
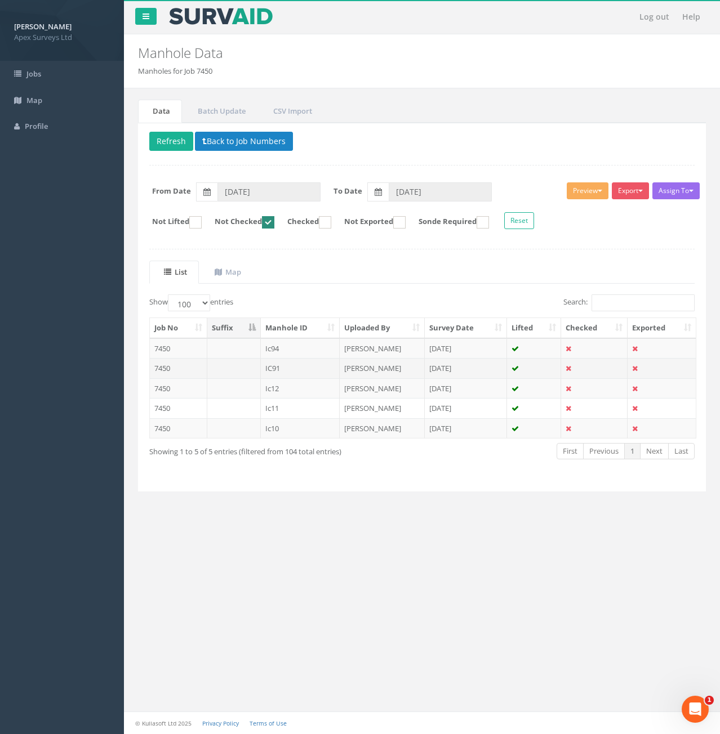
click at [249, 368] on td at bounding box center [234, 368] width 54 height 20
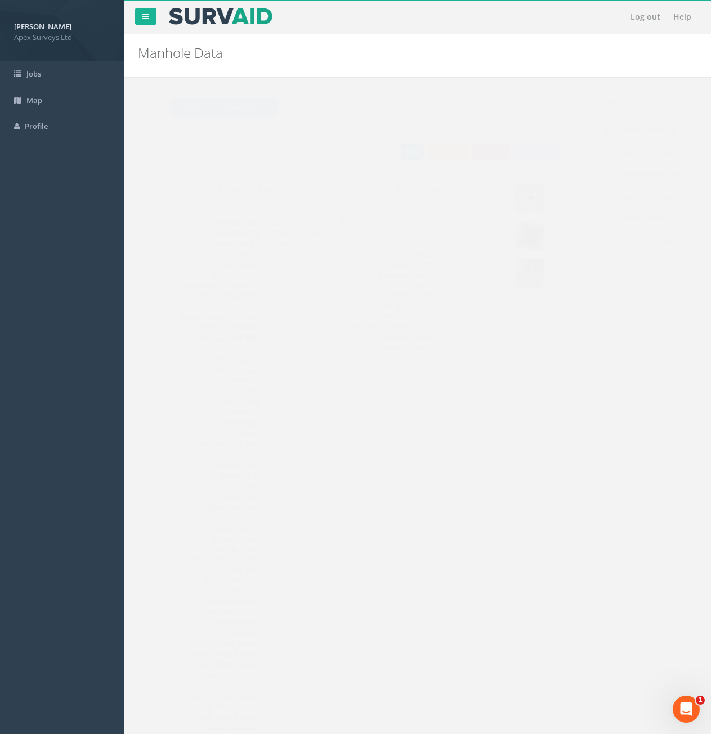
click at [388, 157] on link "Edit" at bounding box center [390, 151] width 24 height 17
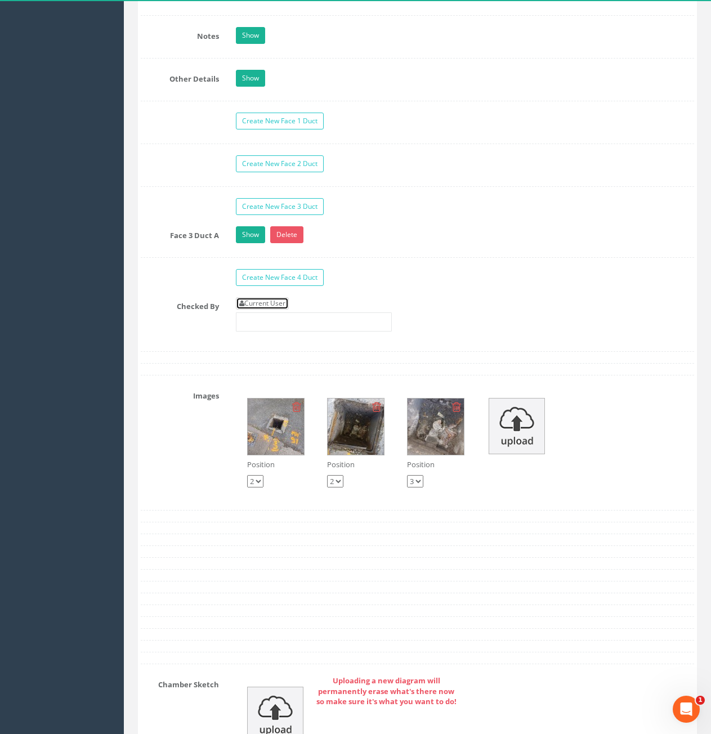
click at [262, 304] on link "Current User" at bounding box center [262, 303] width 53 height 12
type input "[PERSON_NAME]"
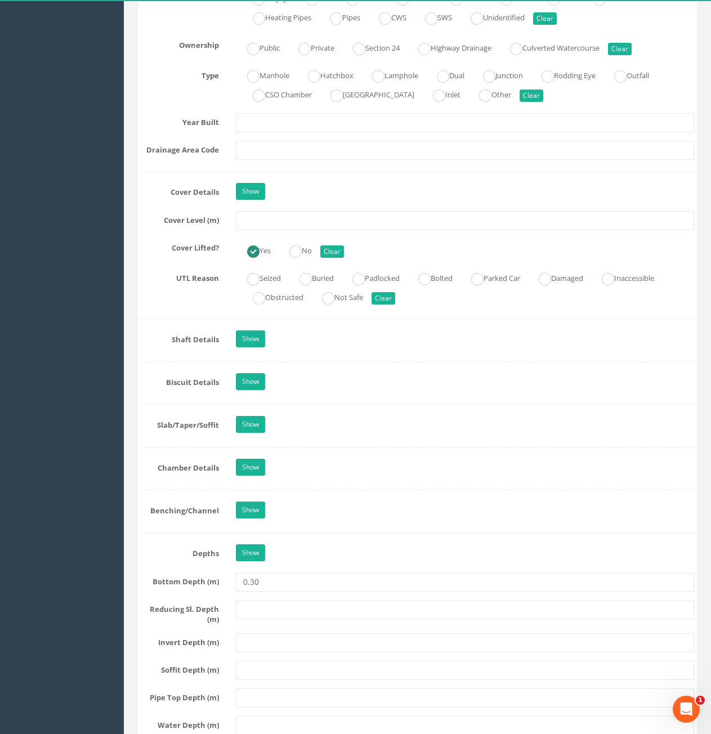
scroll to position [901, 0]
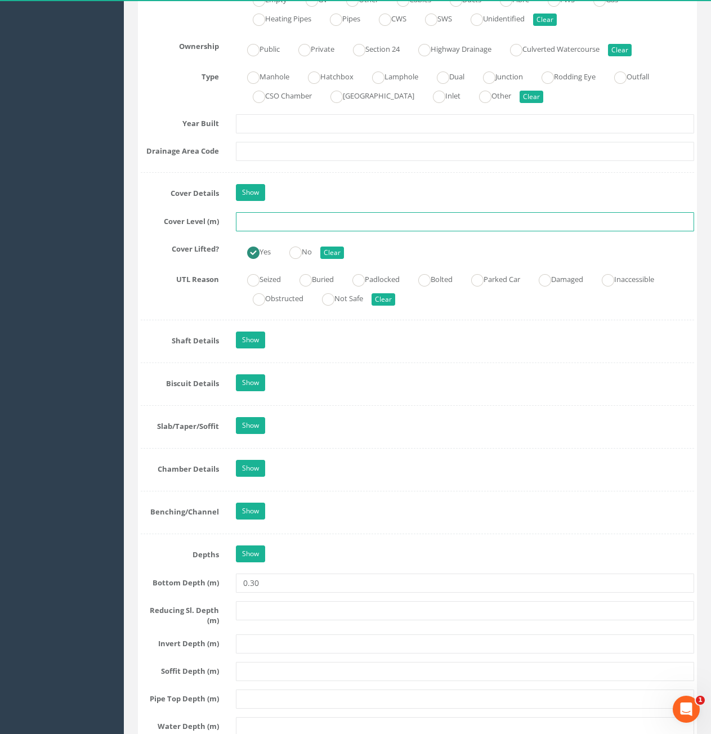
click at [300, 229] on input "text" at bounding box center [465, 221] width 458 height 19
type input "74.64"
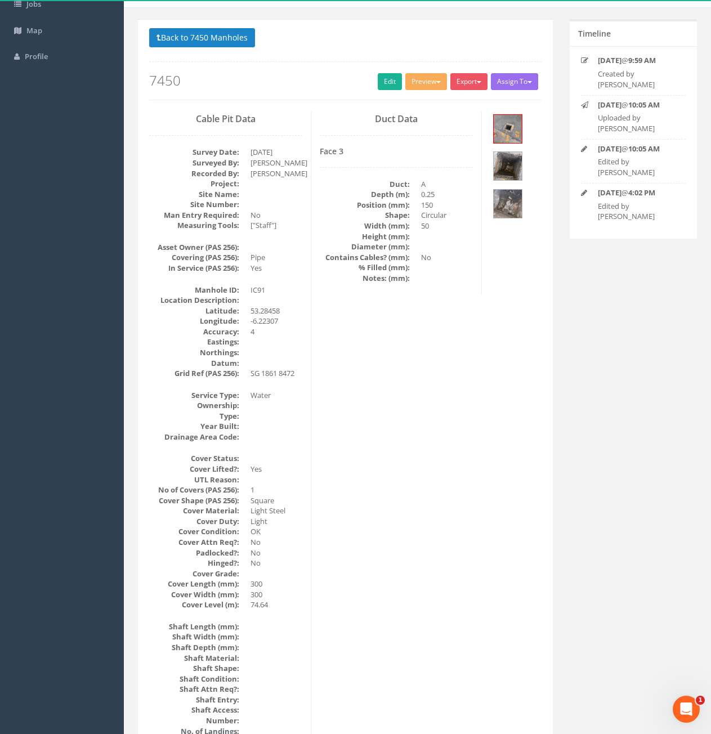
scroll to position [45, 0]
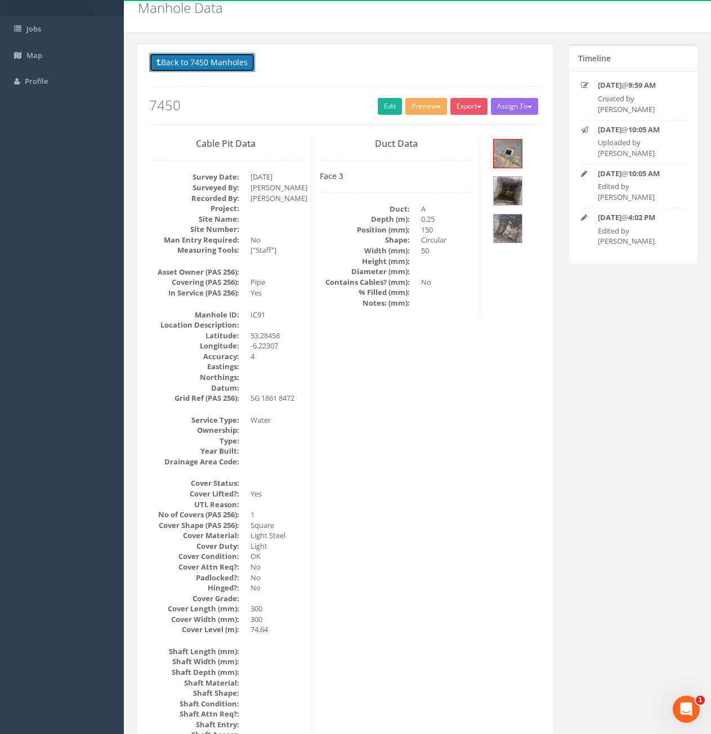
click at [190, 66] on button "Back to 7450 Manholes" at bounding box center [202, 62] width 106 height 19
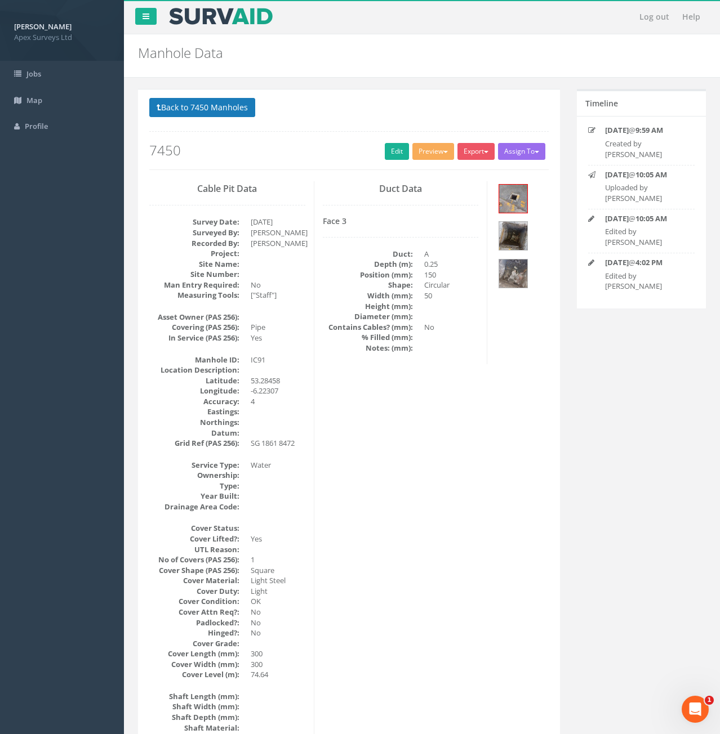
click at [0, 0] on li "Manholes for Job 7450" at bounding box center [0, 0] width 0 height 0
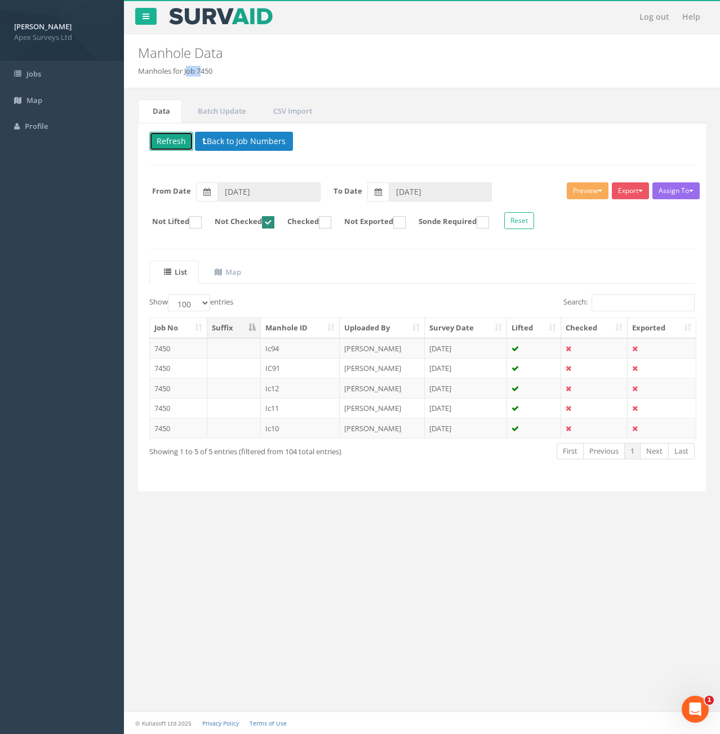
drag, startPoint x: 168, startPoint y: 142, endPoint x: 173, endPoint y: 151, distance: 10.8
click at [168, 142] on button "Refresh" at bounding box center [171, 141] width 44 height 19
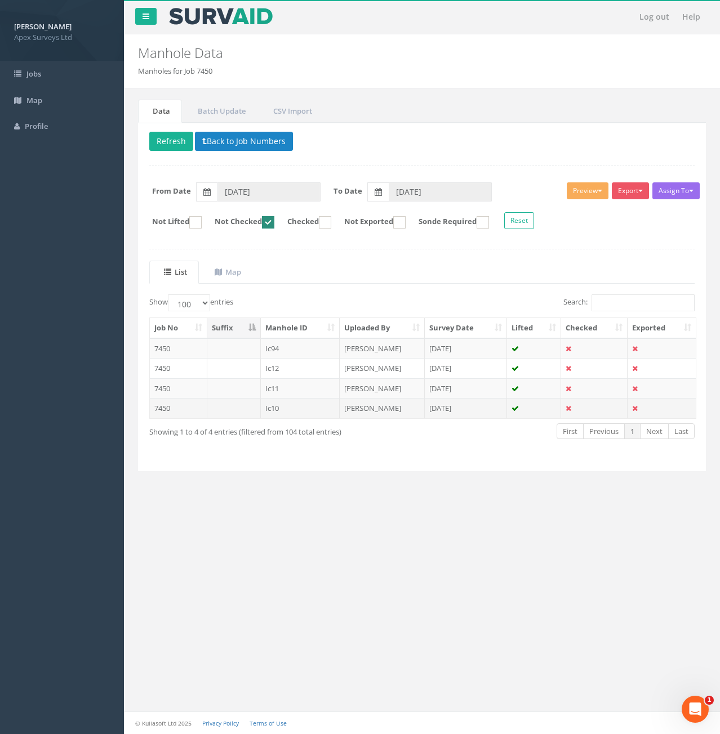
click at [236, 402] on td at bounding box center [234, 408] width 54 height 20
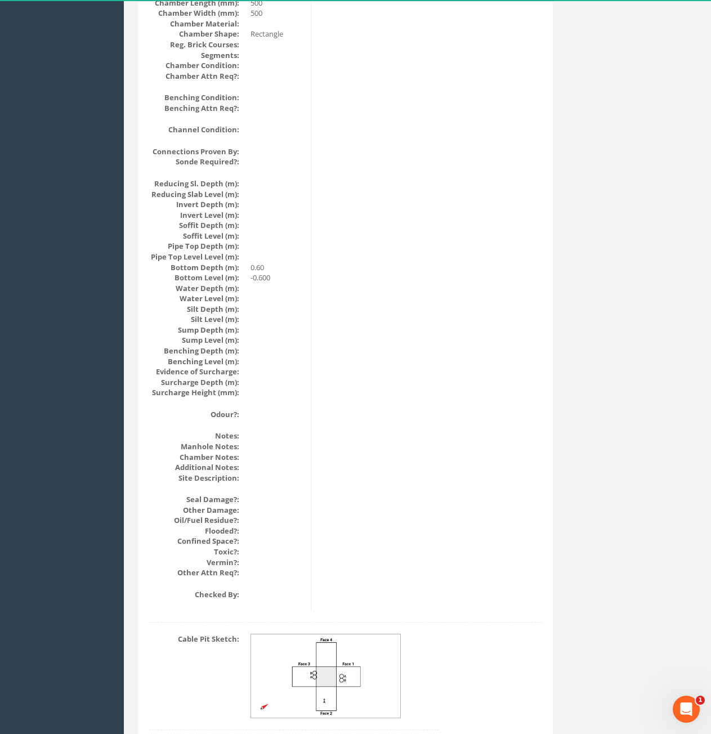
scroll to position [1002, 0]
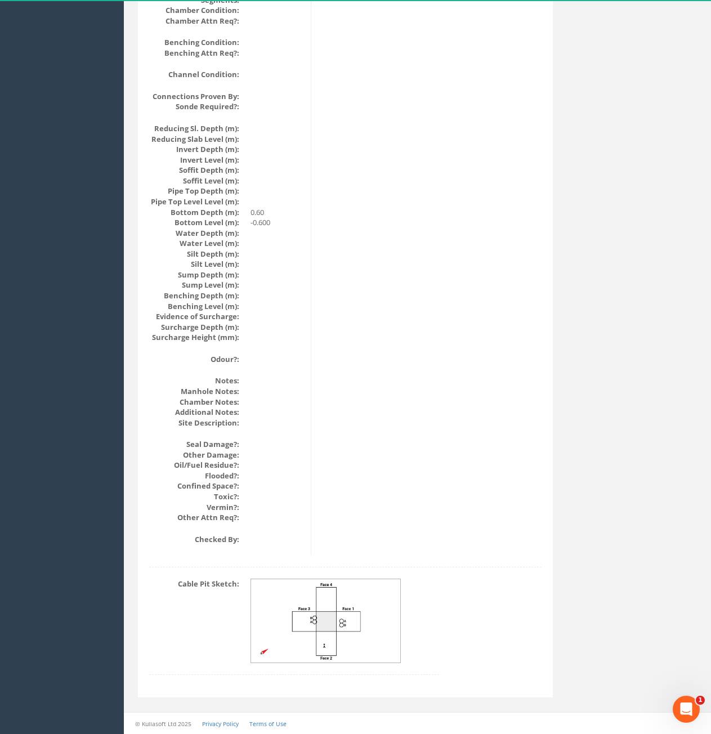
drag, startPoint x: 612, startPoint y: 119, endPoint x: 603, endPoint y: 84, distance: 36.6
